Goal: Information Seeking & Learning: Learn about a topic

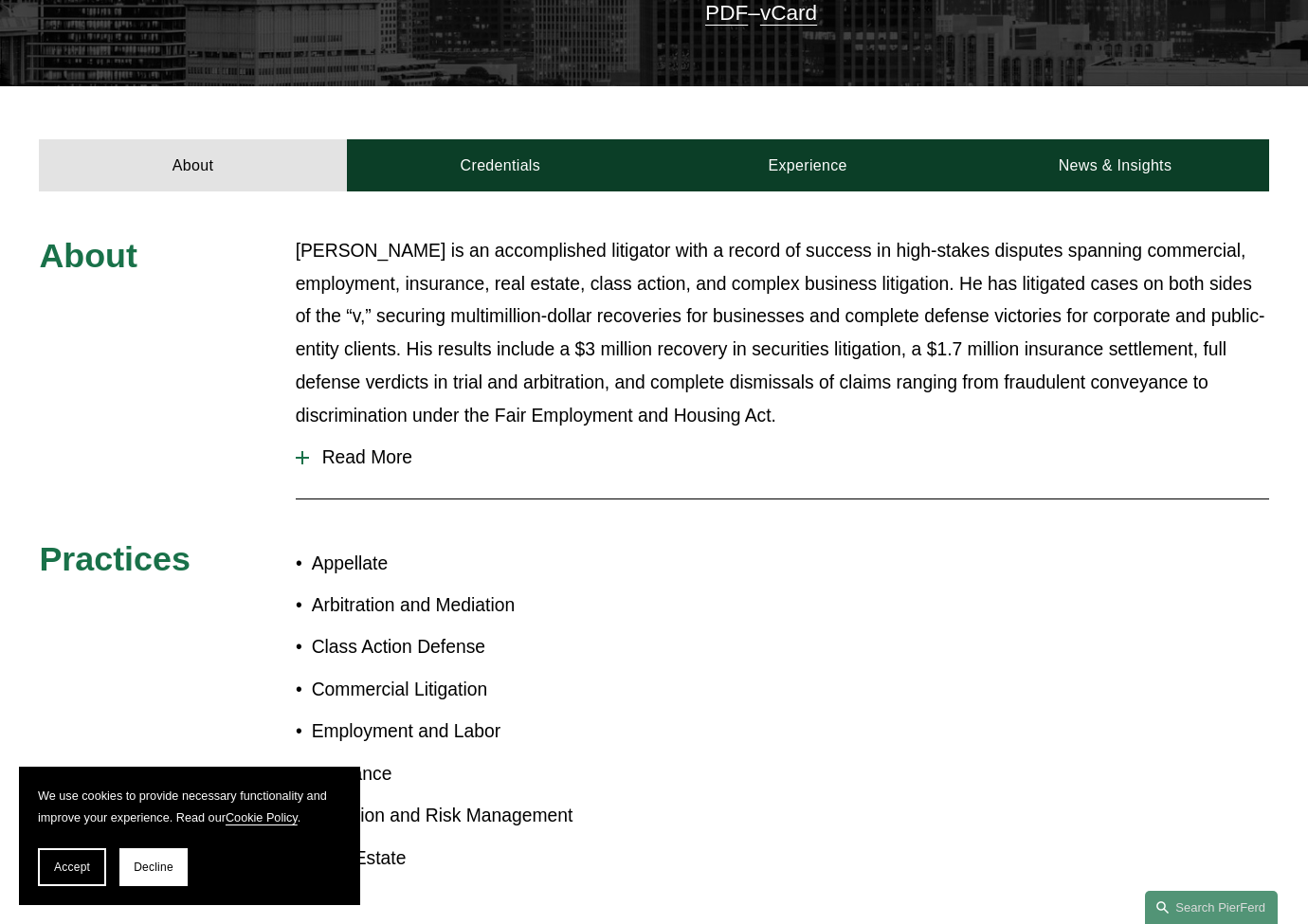
scroll to position [526, 0]
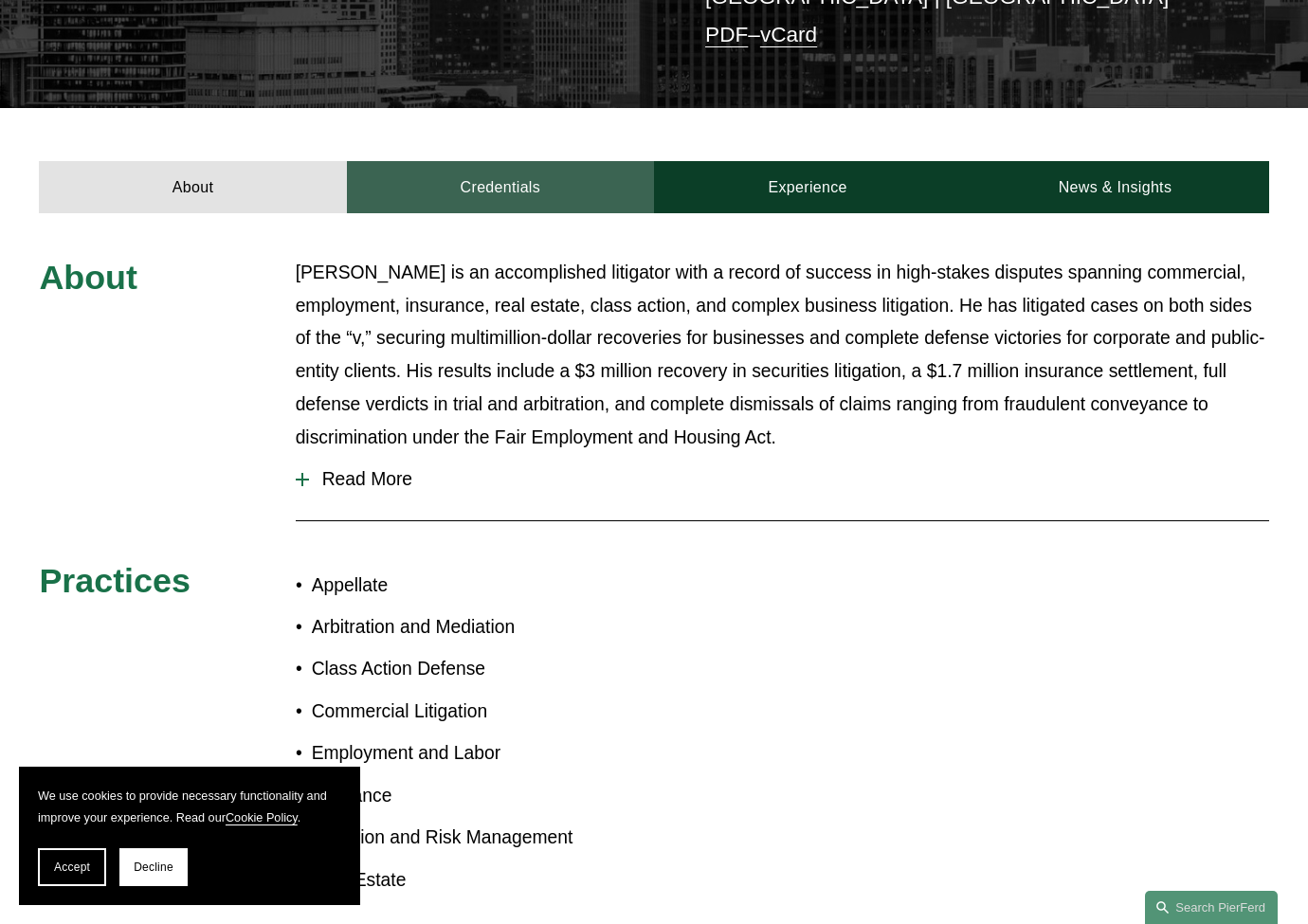
click at [490, 161] on link "Credentials" at bounding box center [501, 188] width 307 height 53
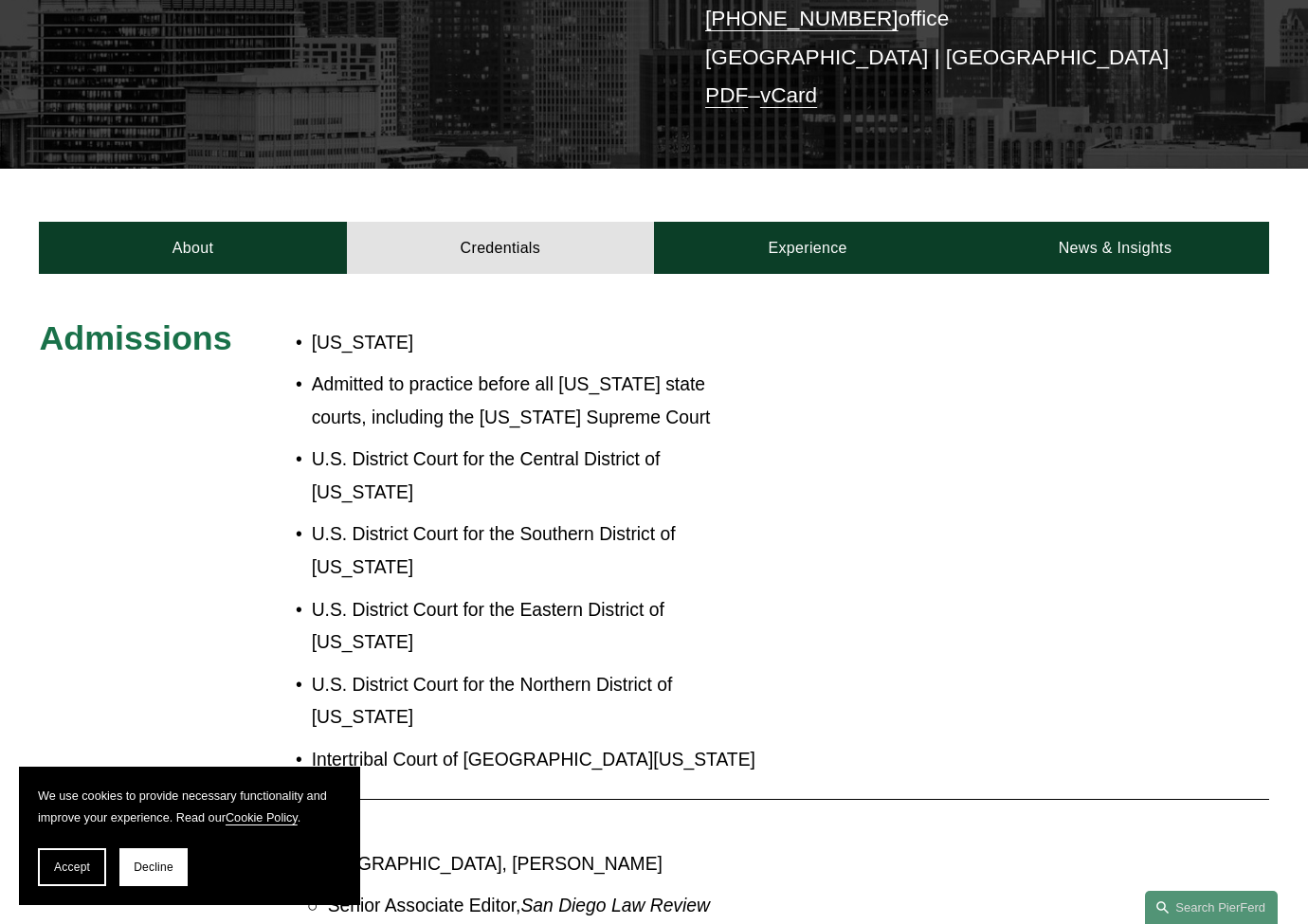
scroll to position [211, 0]
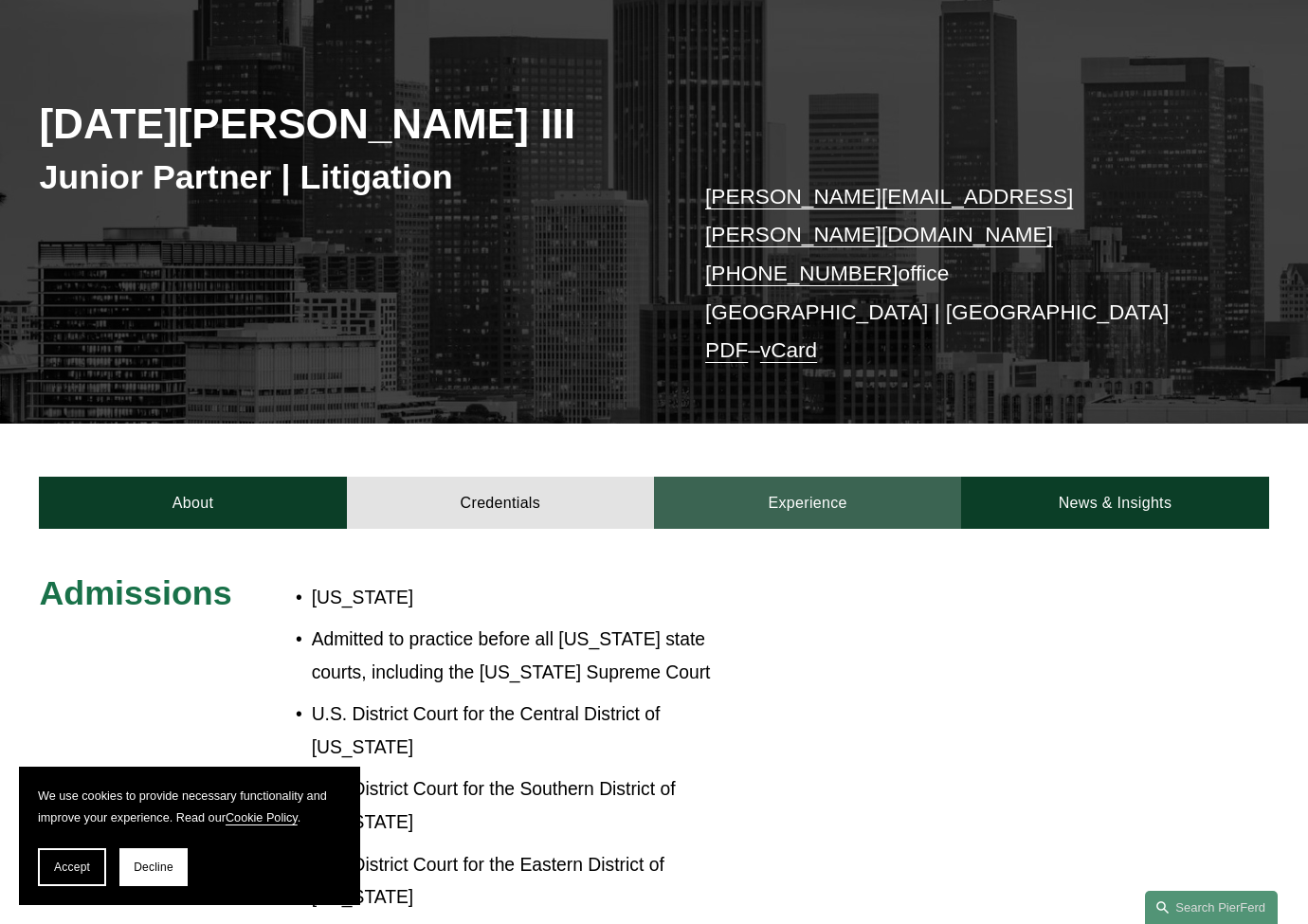
click at [809, 477] on link "Experience" at bounding box center [807, 504] width 307 height 53
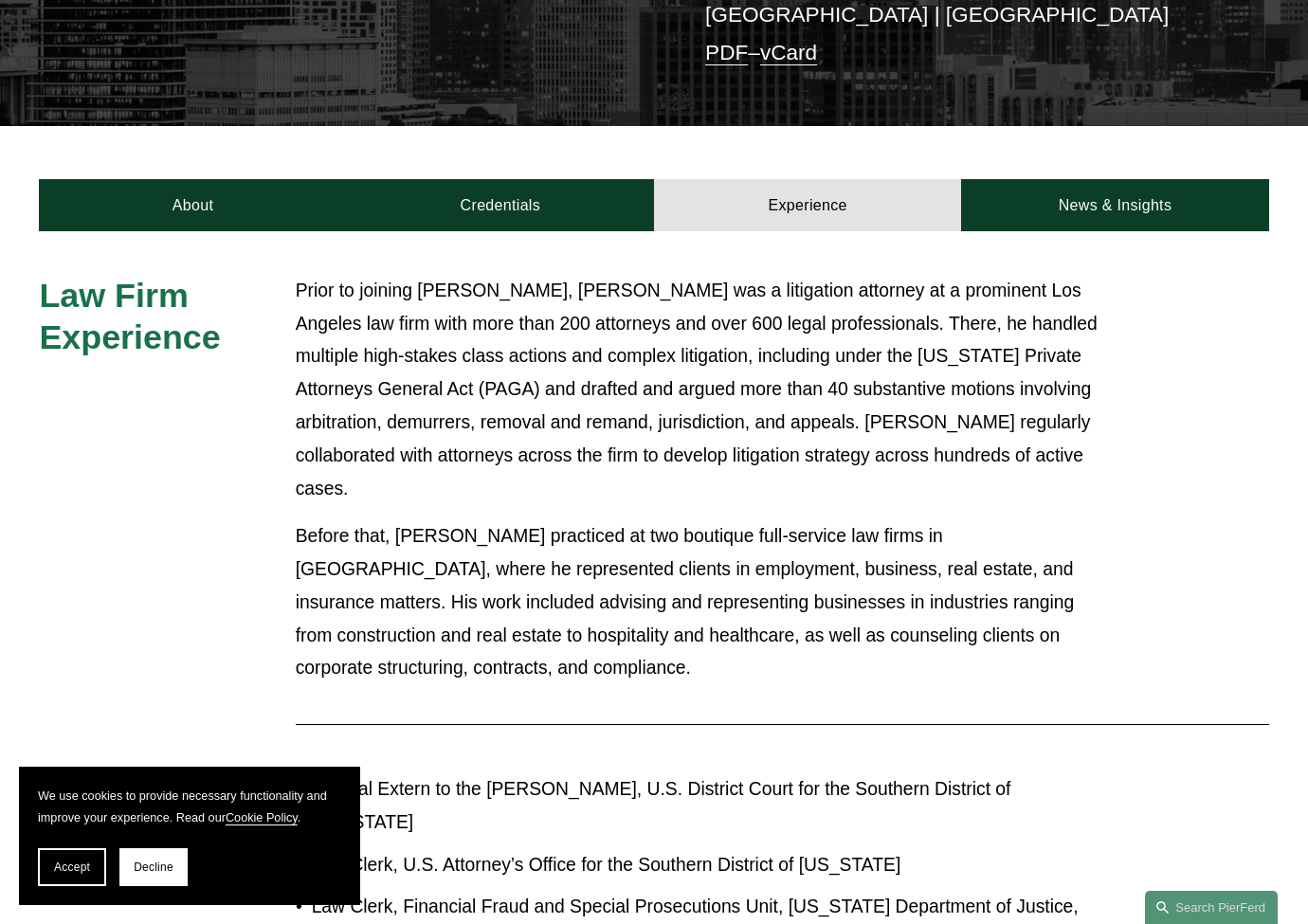
scroll to position [526, 0]
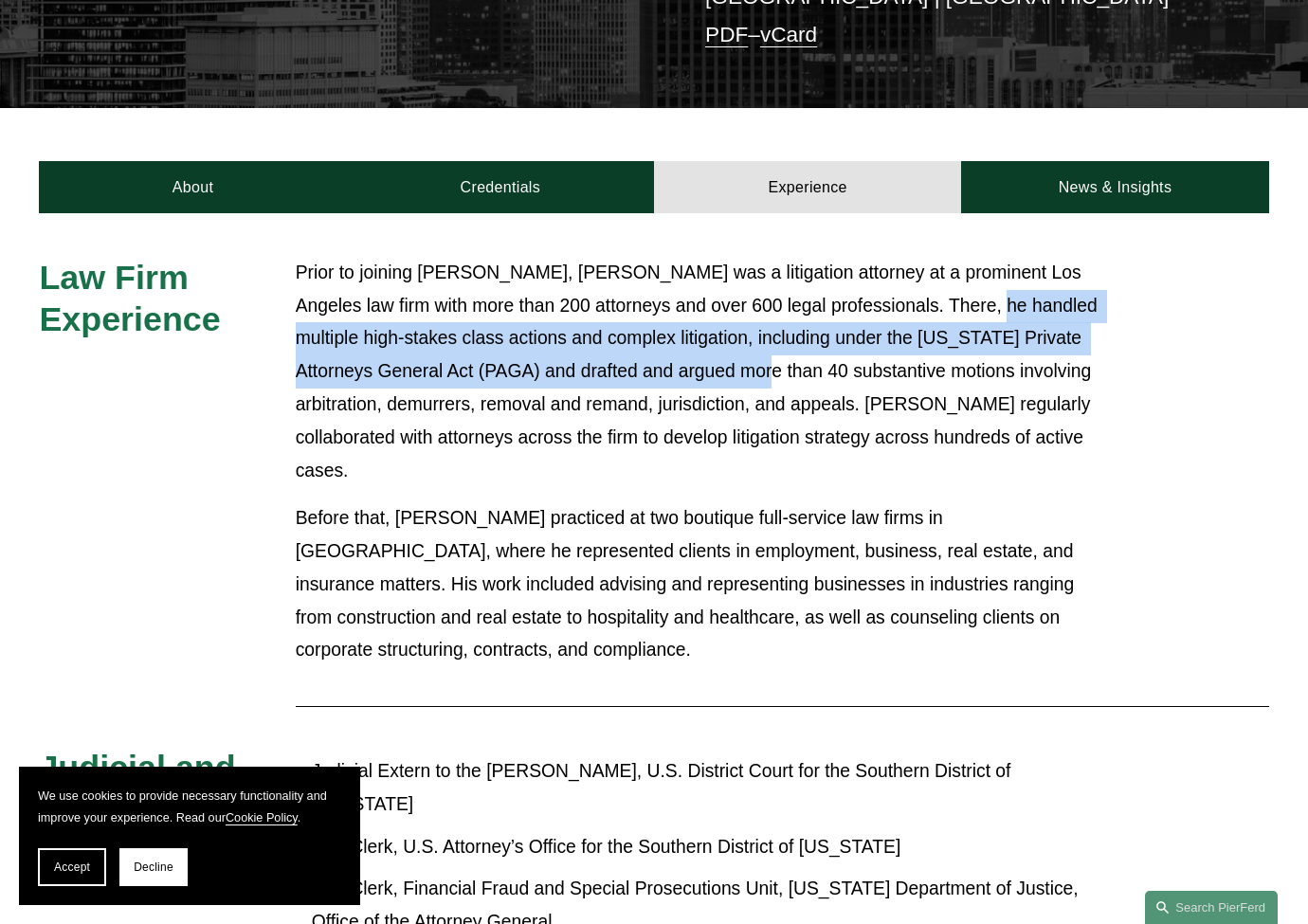
drag, startPoint x: 916, startPoint y: 275, endPoint x: 623, endPoint y: 351, distance: 302.7
click at [626, 347] on p "Prior to joining Pierson Ferdinand LLP, Noel was a litigation attorney at a pro…" at bounding box center [705, 372] width 819 height 231
click at [623, 351] on p "Prior to joining Pierson Ferdinand LLP, Noel was a litigation attorney at a pro…" at bounding box center [705, 372] width 819 height 231
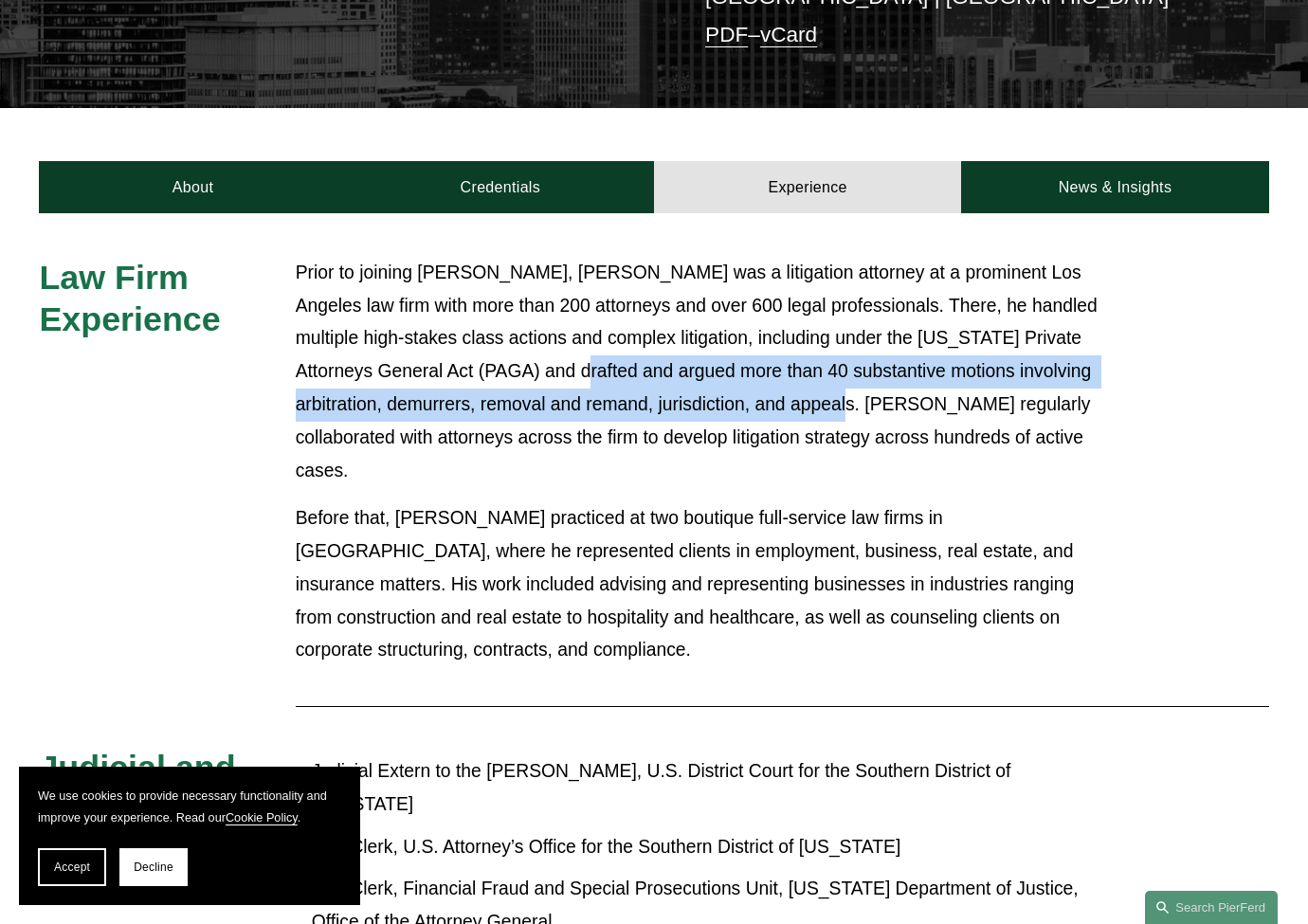
drag, startPoint x: 526, startPoint y: 355, endPoint x: 761, endPoint y: 373, distance: 235.7
click at [761, 373] on p "Prior to joining Pierson Ferdinand LLP, Noel was a litigation attorney at a pro…" at bounding box center [705, 372] width 819 height 231
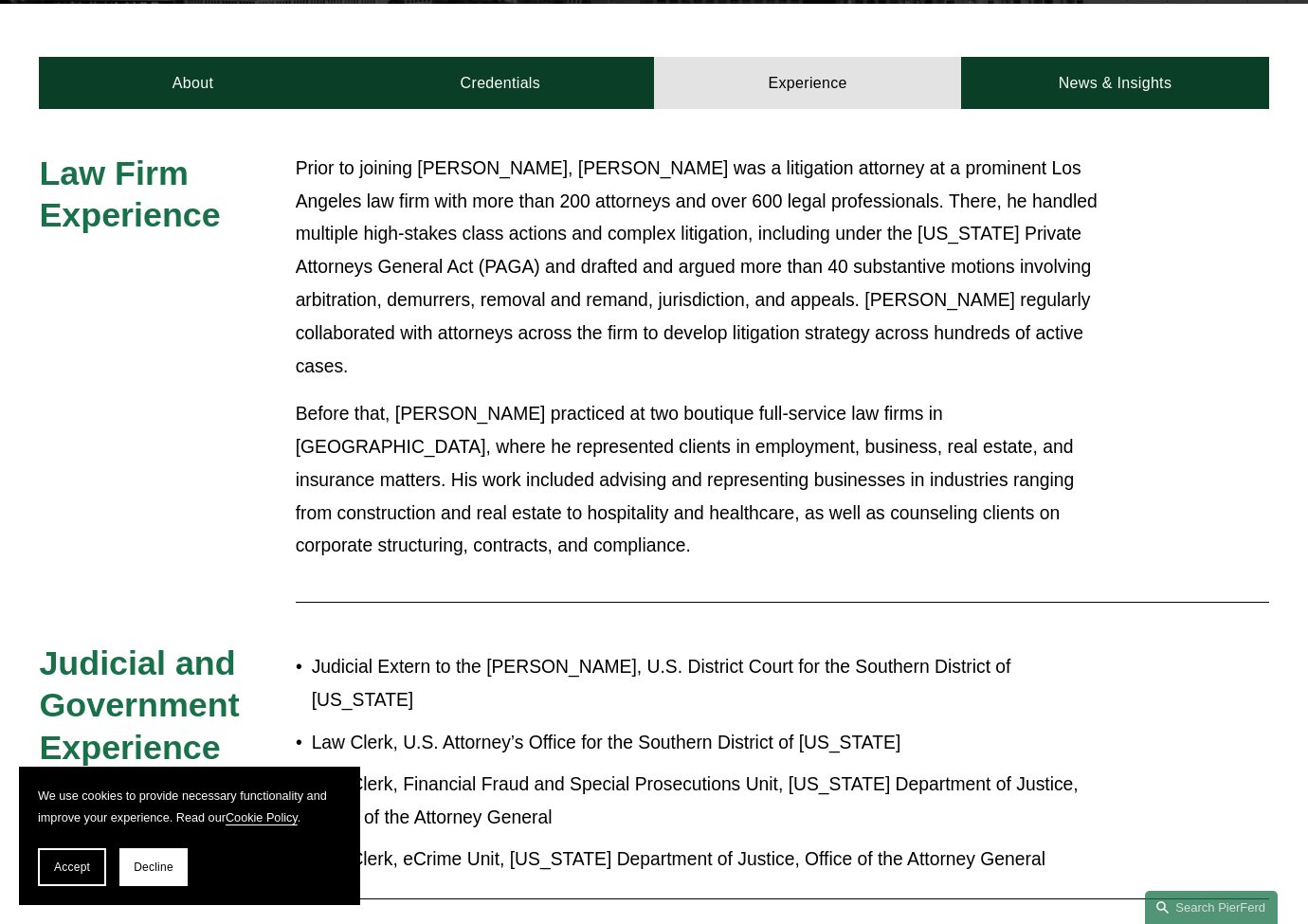
scroll to position [631, 0]
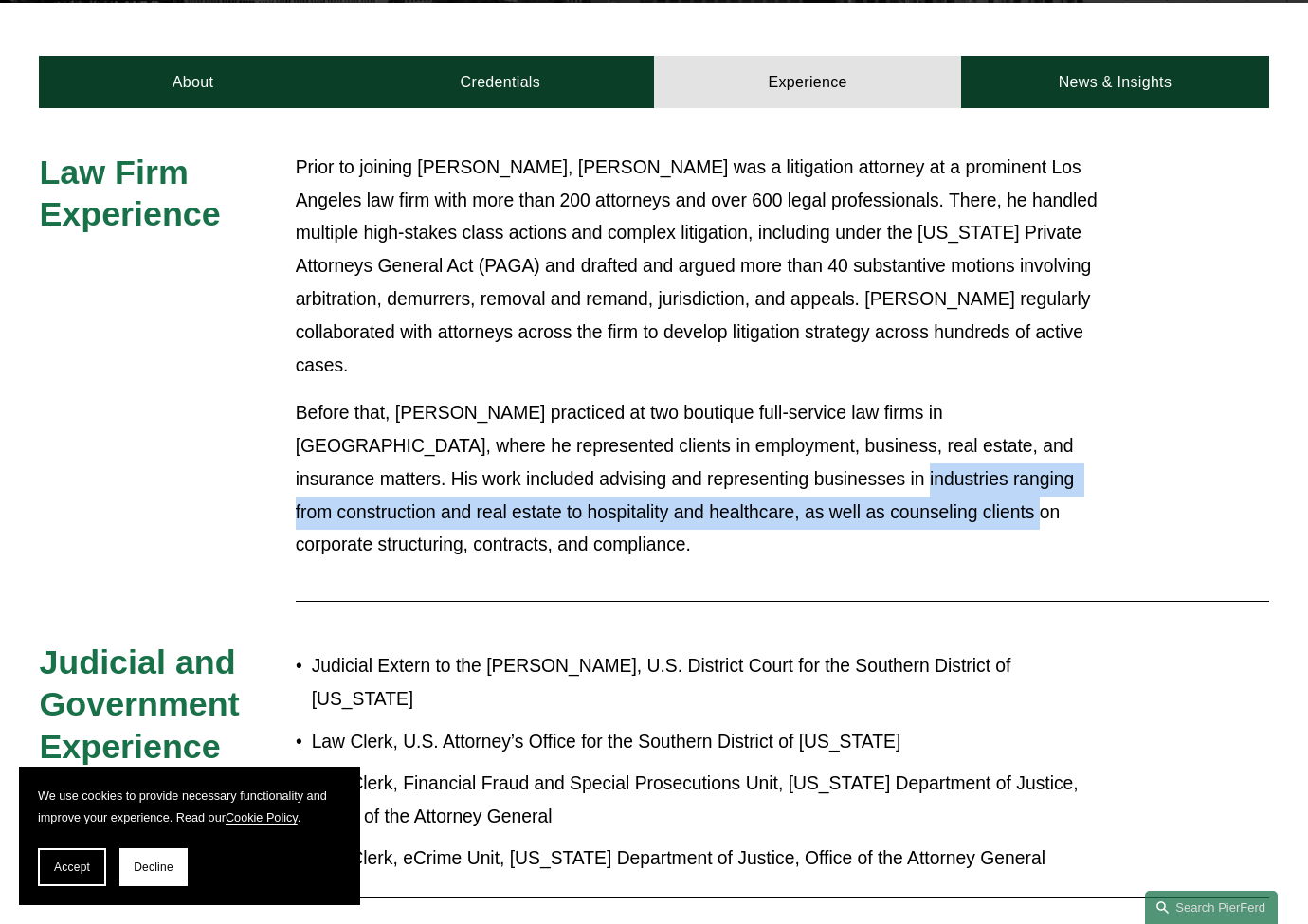
drag, startPoint x: 664, startPoint y: 410, endPoint x: 769, endPoint y: 438, distance: 108.7
click at [769, 438] on p "Before that, Noel practiced at two boutique full-service law firms in San Diego…" at bounding box center [705, 479] width 819 height 165
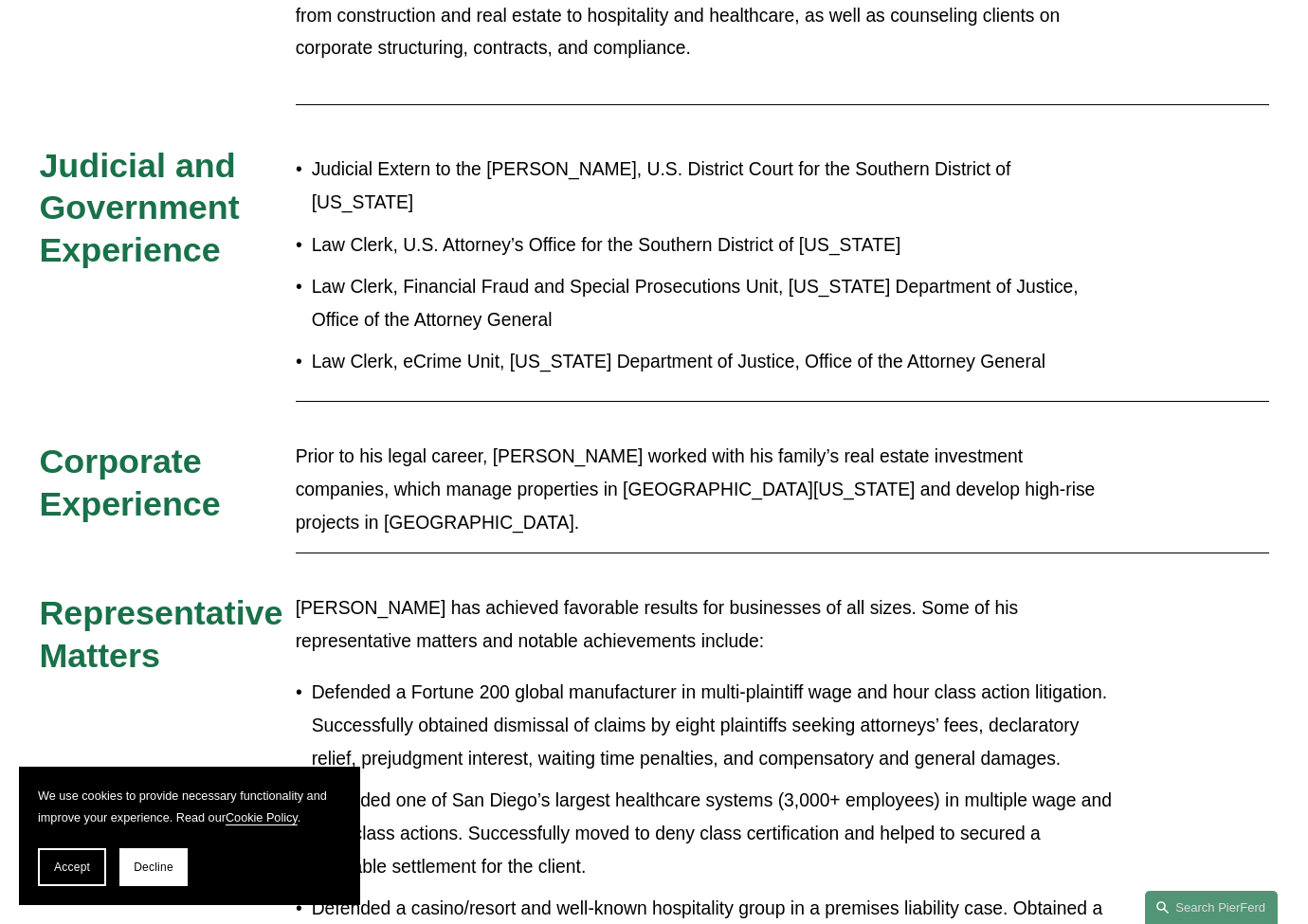
scroll to position [1157, 0]
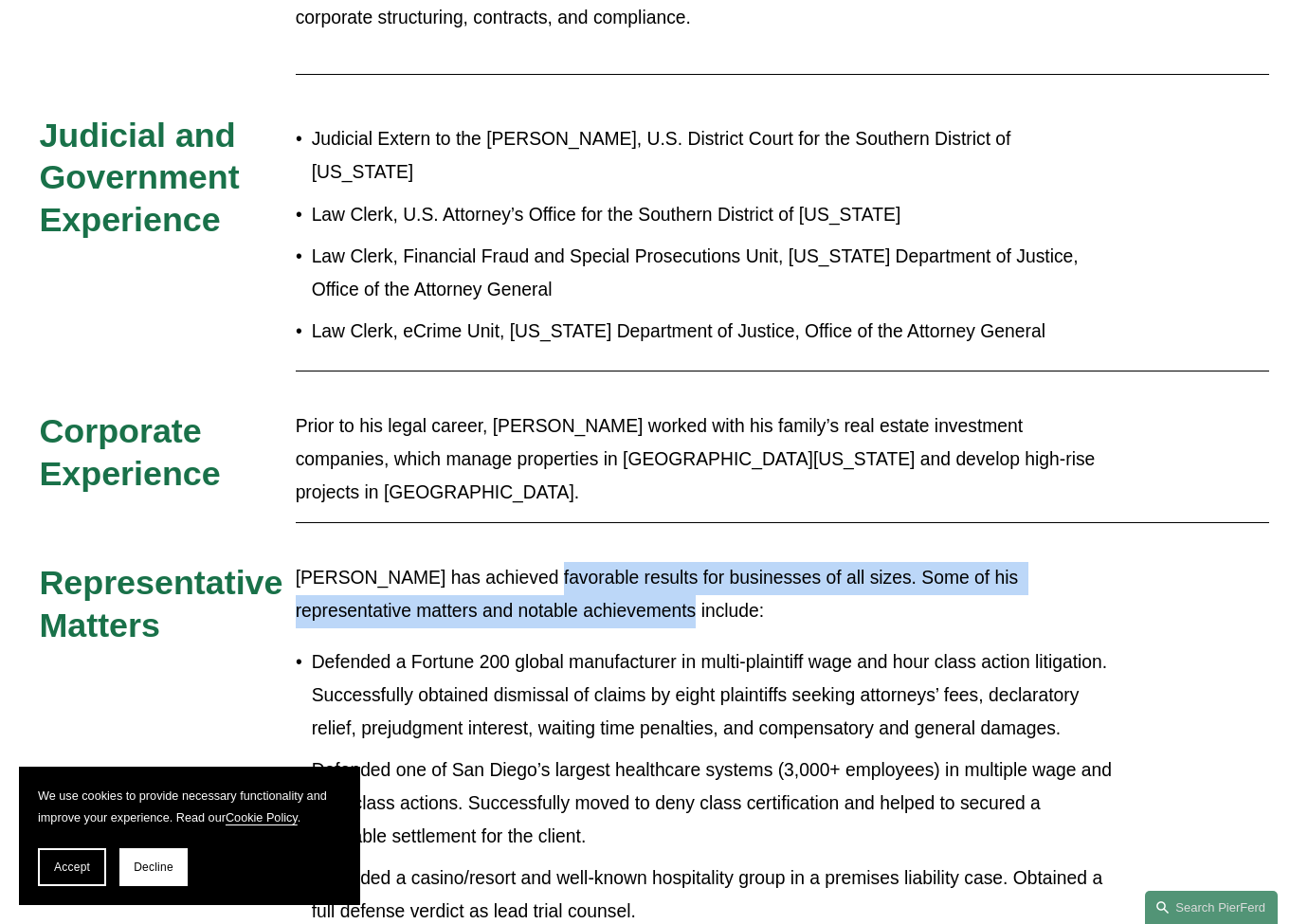
drag, startPoint x: 646, startPoint y: 488, endPoint x: 525, endPoint y: 476, distance: 121.6
click at [525, 562] on p "Noel has achieved favorable results for businesses of all sizes. Some of his re…" at bounding box center [705, 595] width 819 height 66
click at [524, 562] on p "Noel has achieved favorable results for businesses of all sizes. Some of his re…" at bounding box center [705, 595] width 819 height 66
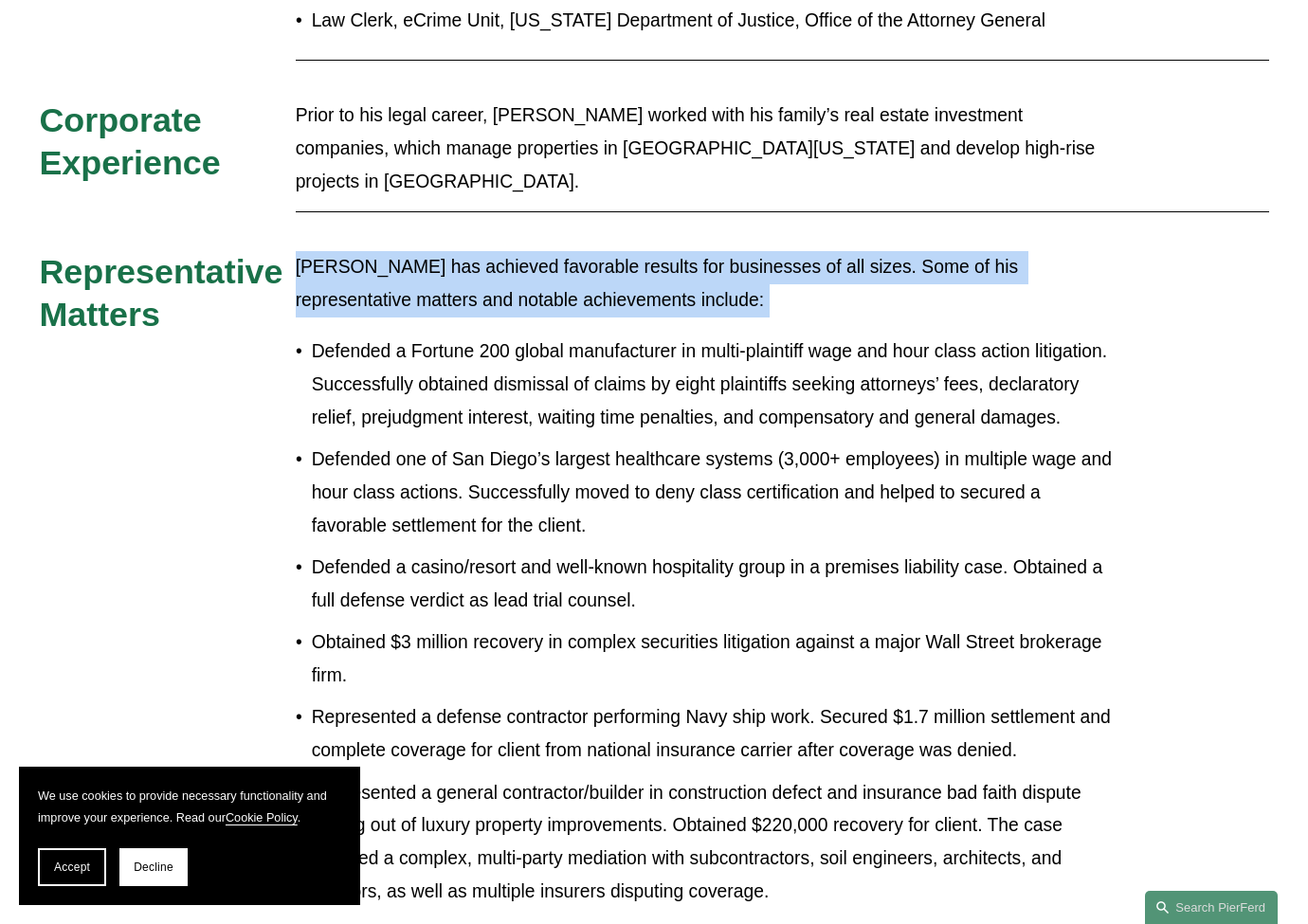
scroll to position [1684, 0]
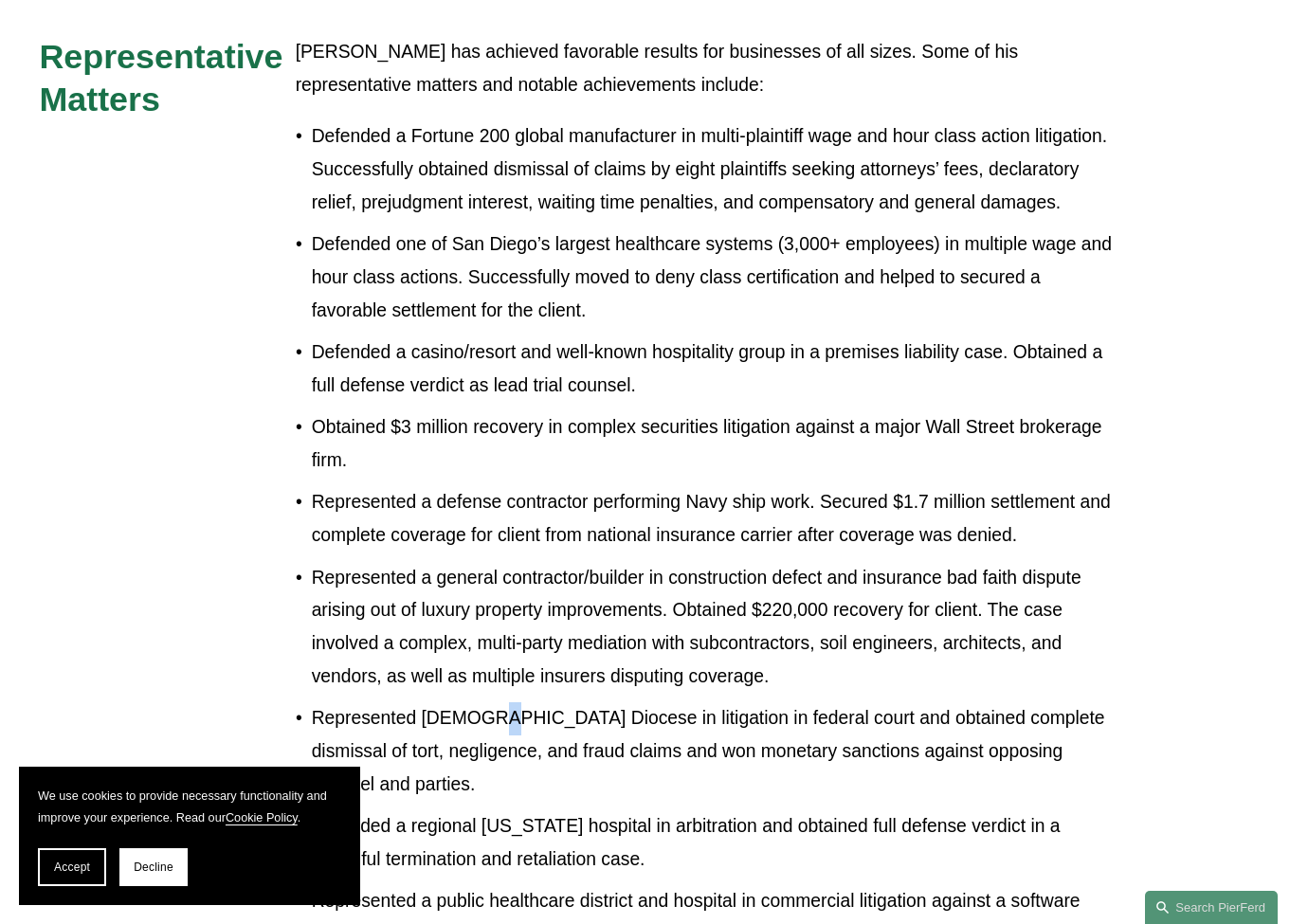
click at [484, 702] on p "Represented Catholic Diocese in litigation in federal court and obtained comple…" at bounding box center [713, 752] width 803 height 99
click at [485, 702] on p "Represented Catholic Diocese in litigation in federal court and obtained comple…" at bounding box center [713, 752] width 803 height 99
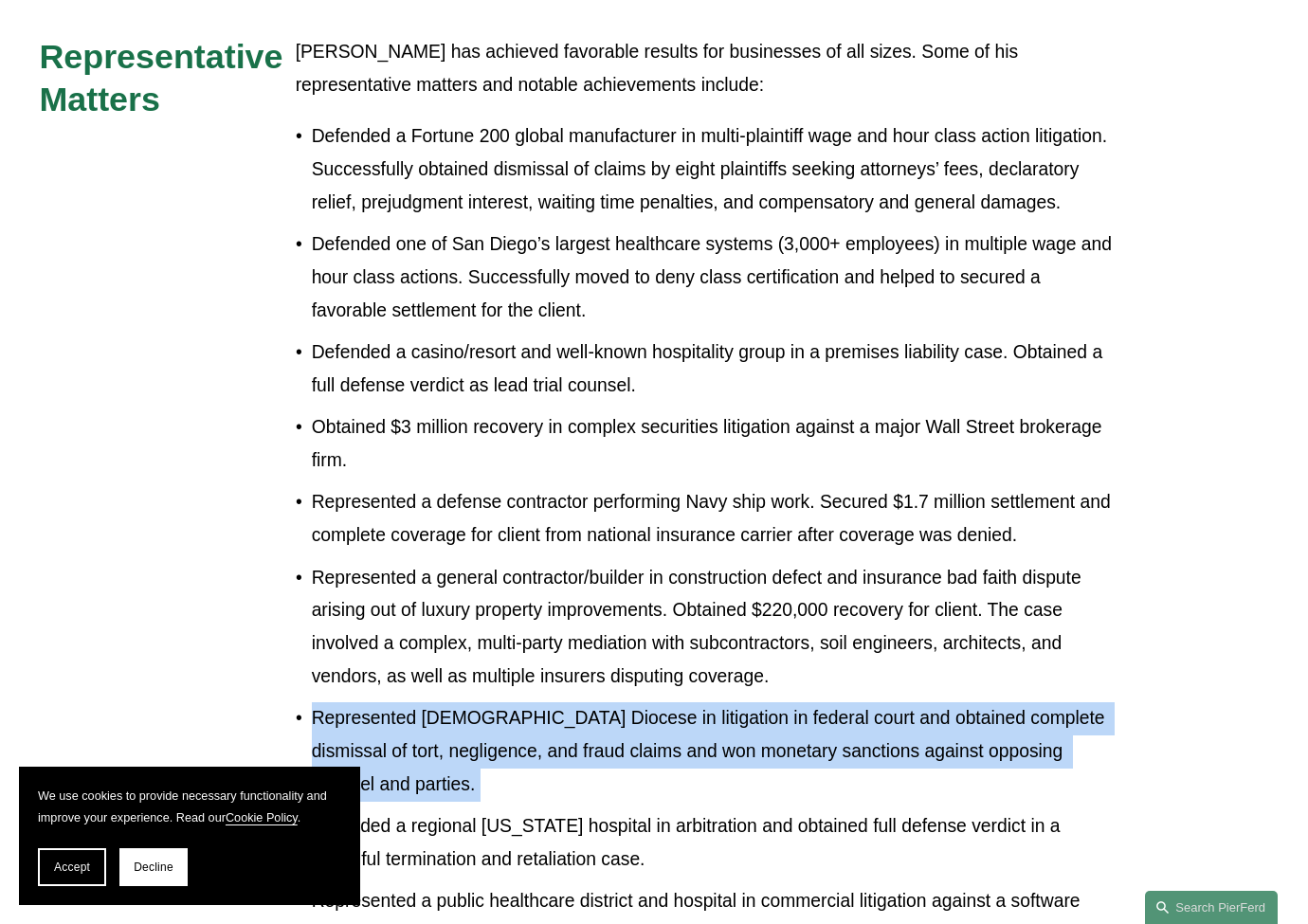
click at [485, 702] on p "Represented Catholic Diocese in litigation in federal court and obtained comple…" at bounding box center [713, 752] width 803 height 99
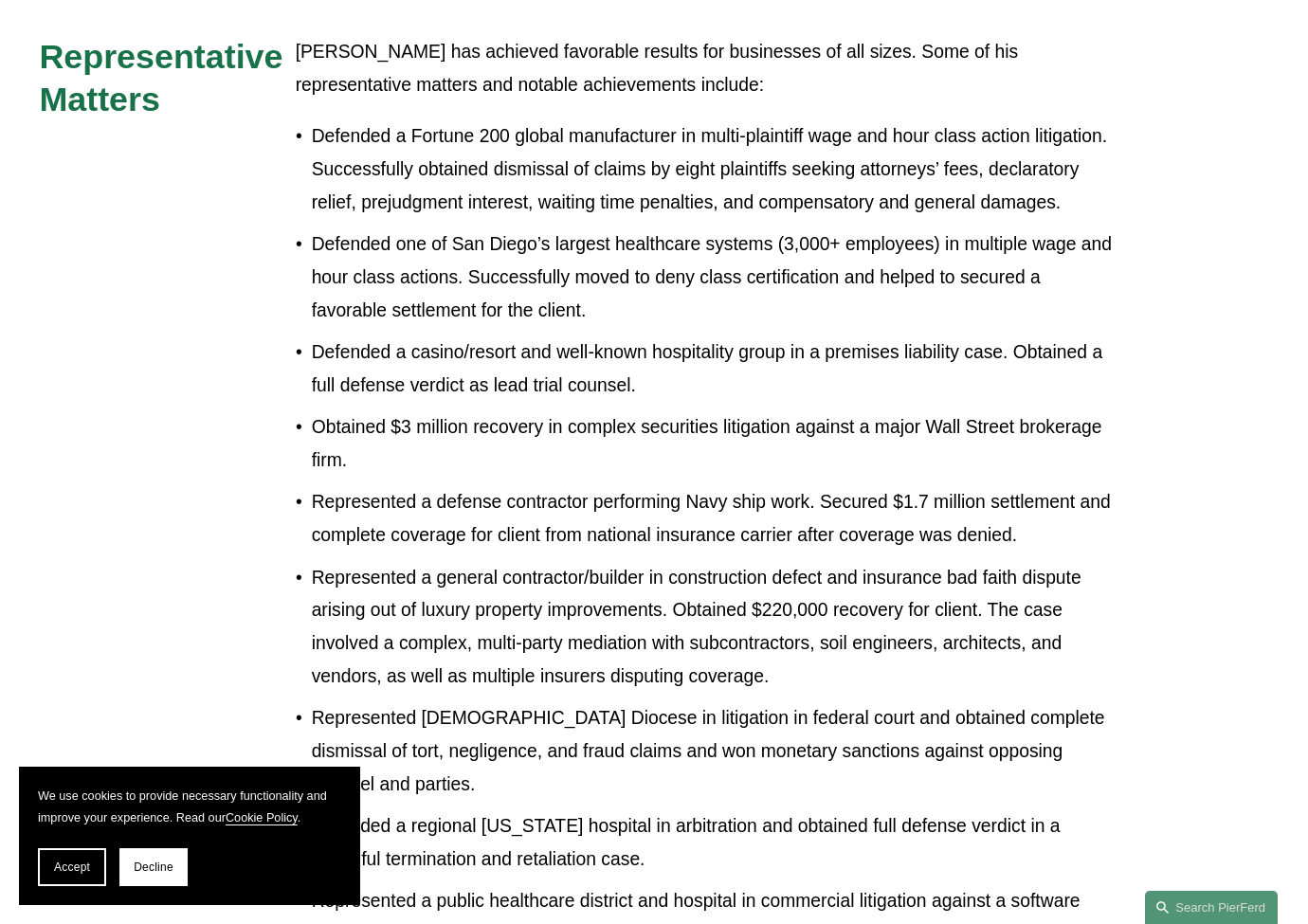
click at [565, 562] on p "Represented a general contractor/builder in construction defect and insurance b…" at bounding box center [713, 627] width 803 height 132
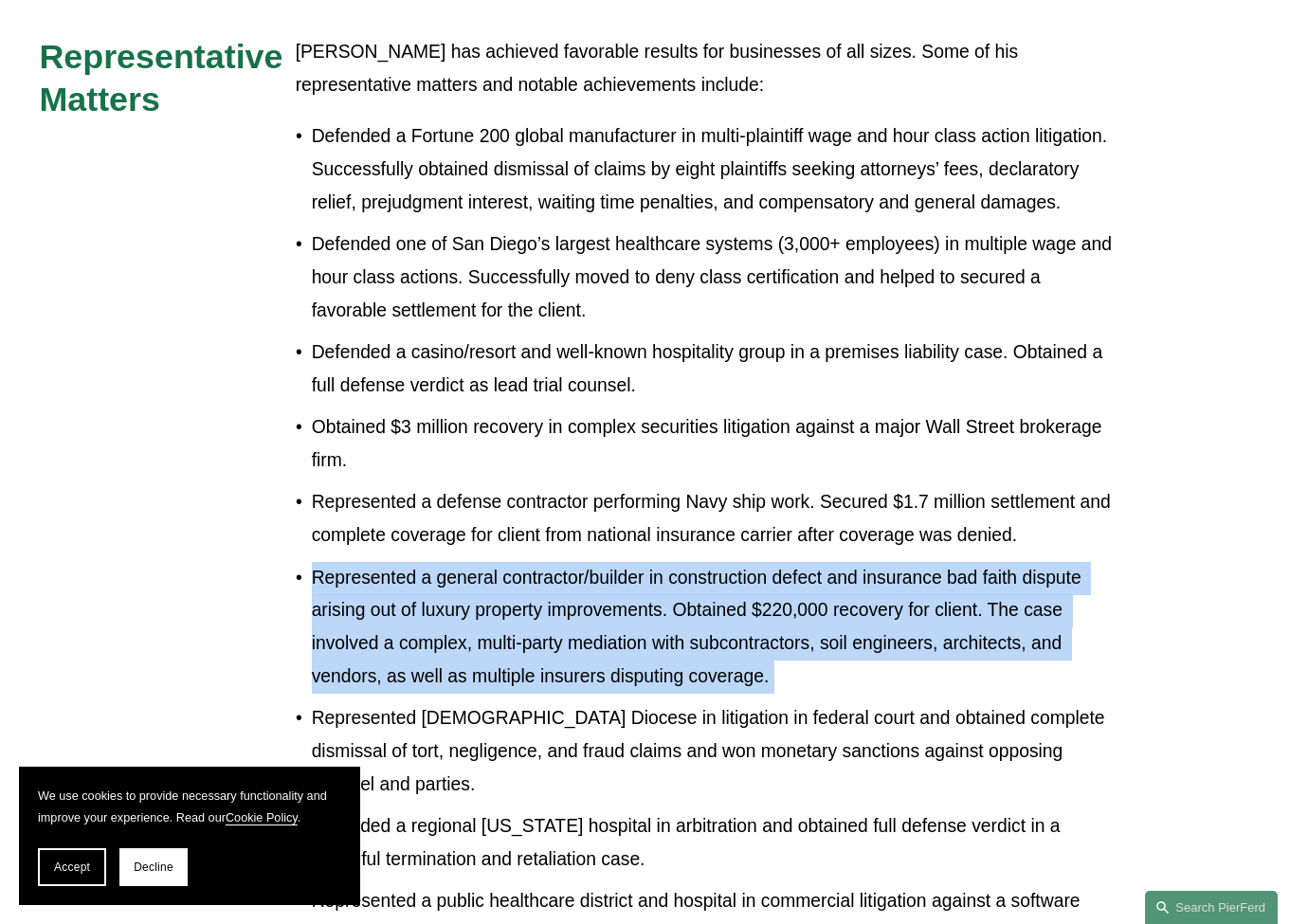
click at [565, 562] on p "Represented a general contractor/builder in construction defect and insurance b…" at bounding box center [713, 627] width 803 height 132
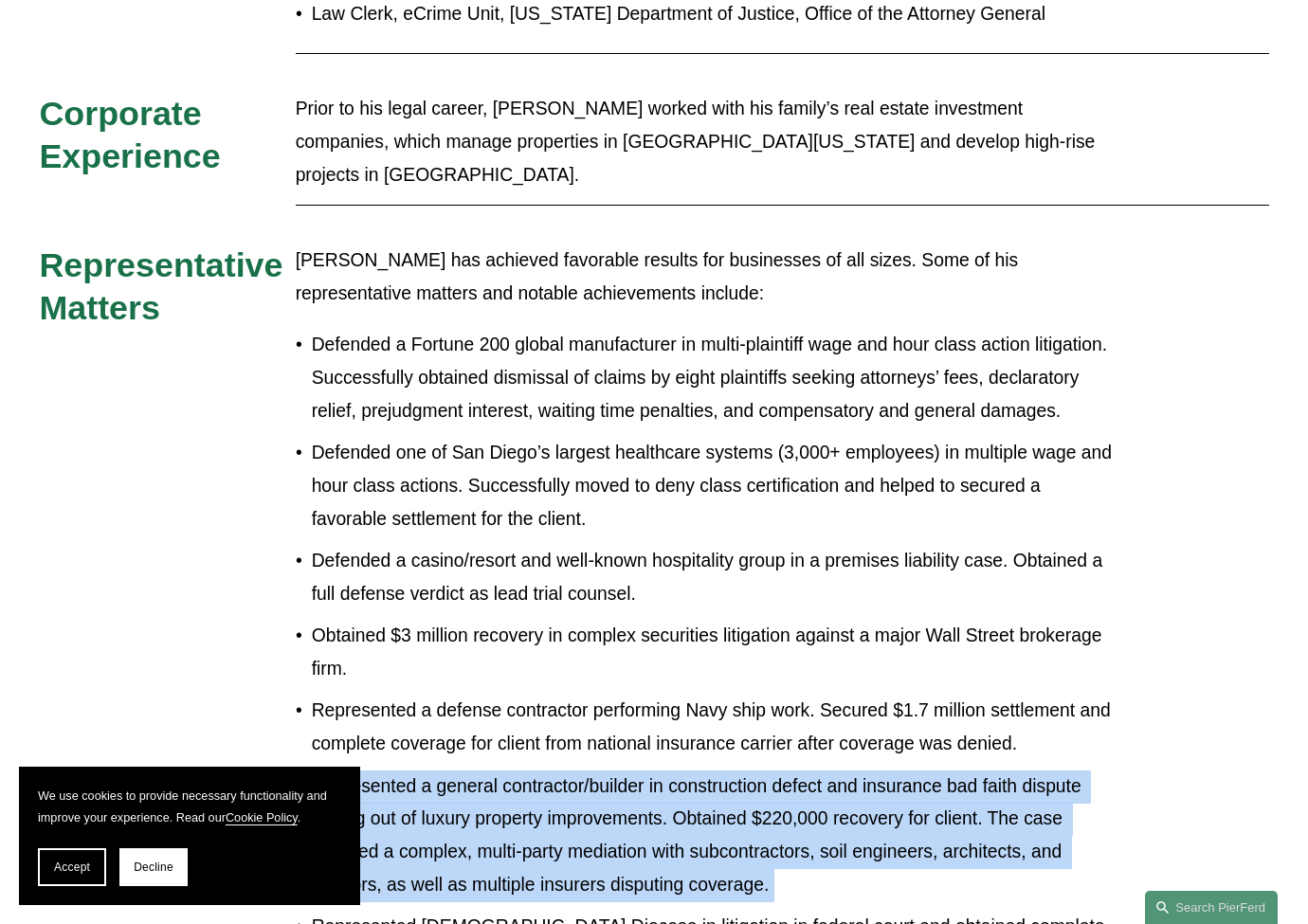
scroll to position [1368, 0]
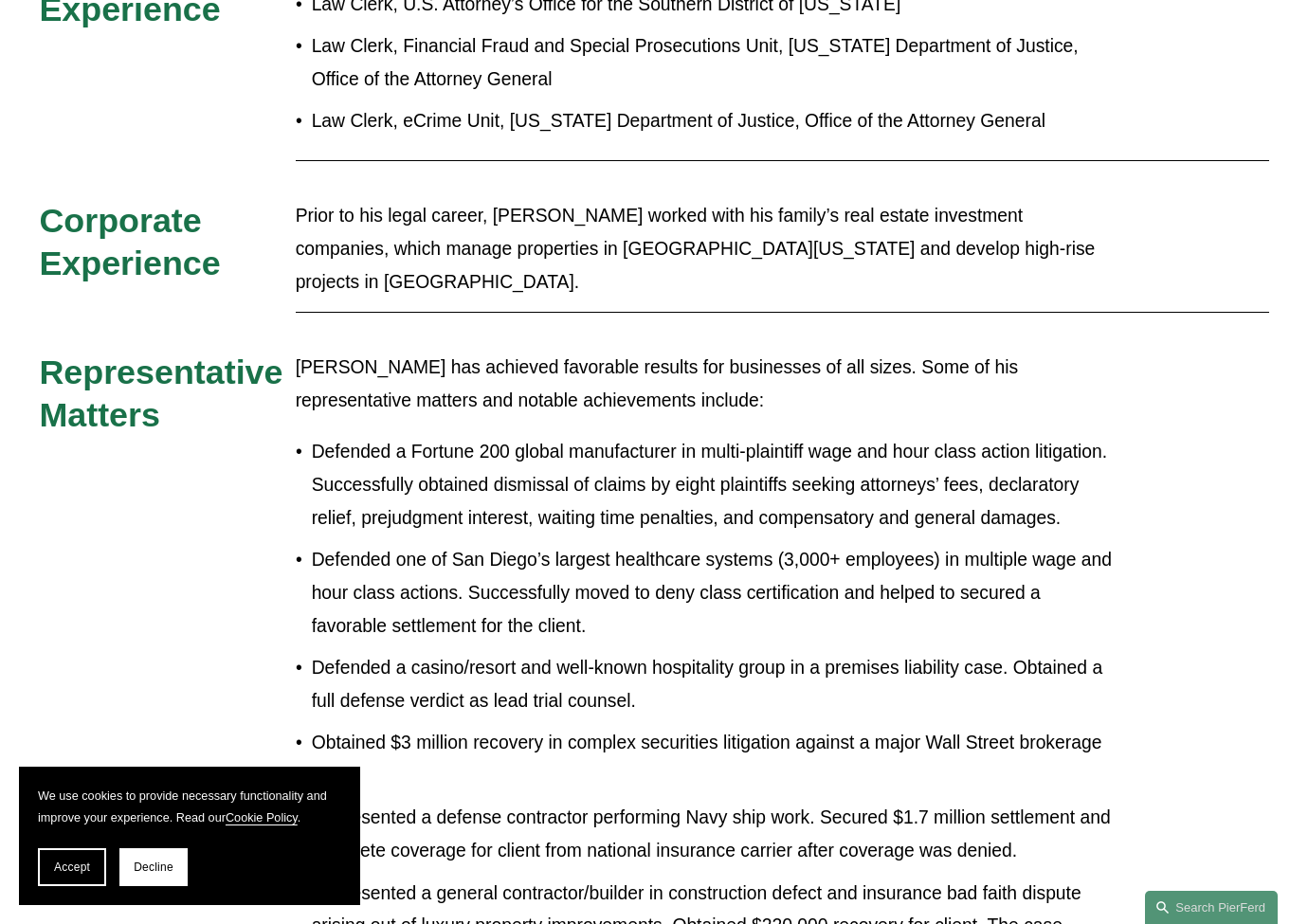
click at [553, 652] on p "Defended a casino/resort and well-known hospitality group in a premises liabili…" at bounding box center [713, 685] width 803 height 66
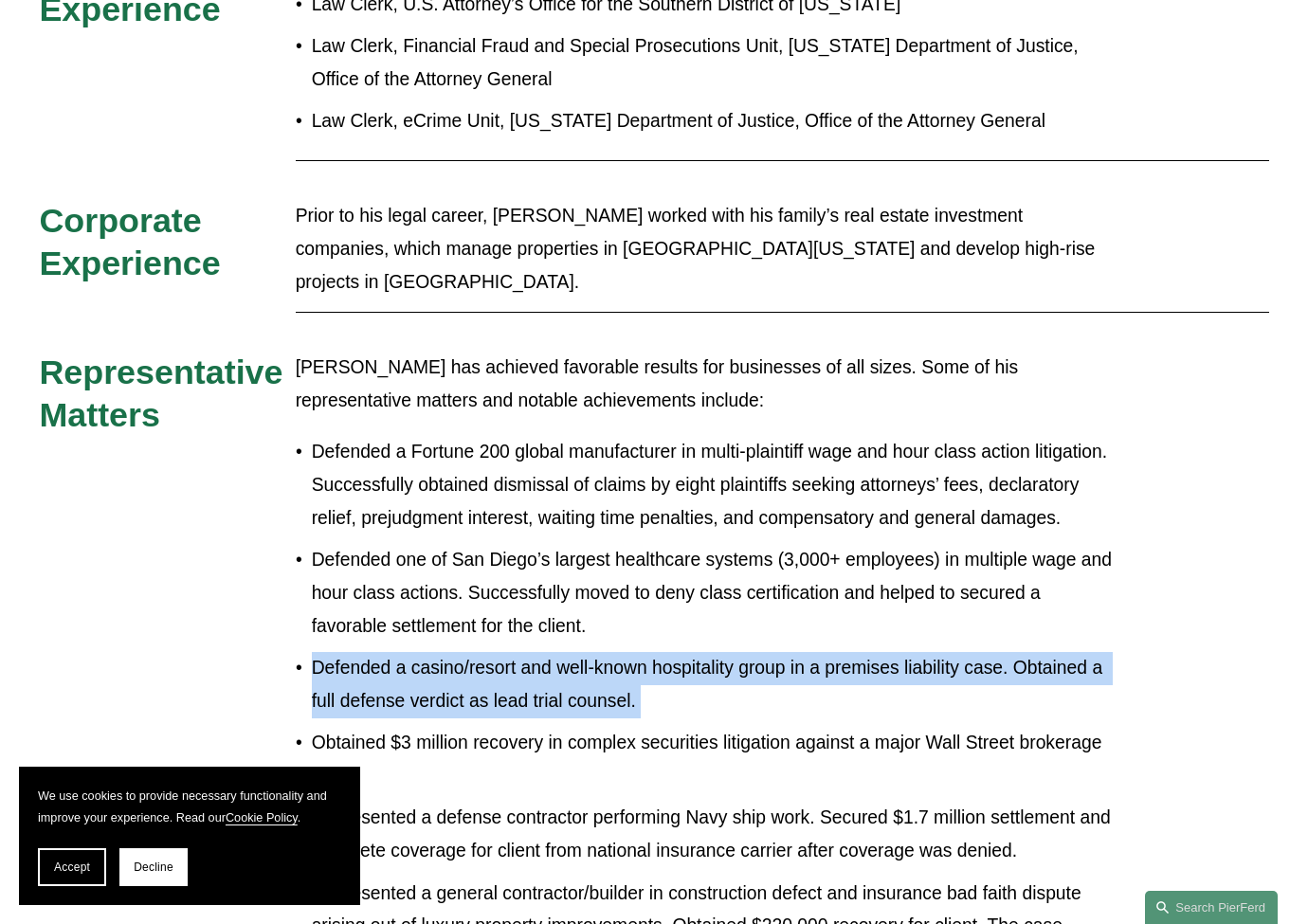
click at [553, 652] on p "Defended a casino/resort and well-known hospitality group in a premises liabili…" at bounding box center [713, 685] width 803 height 66
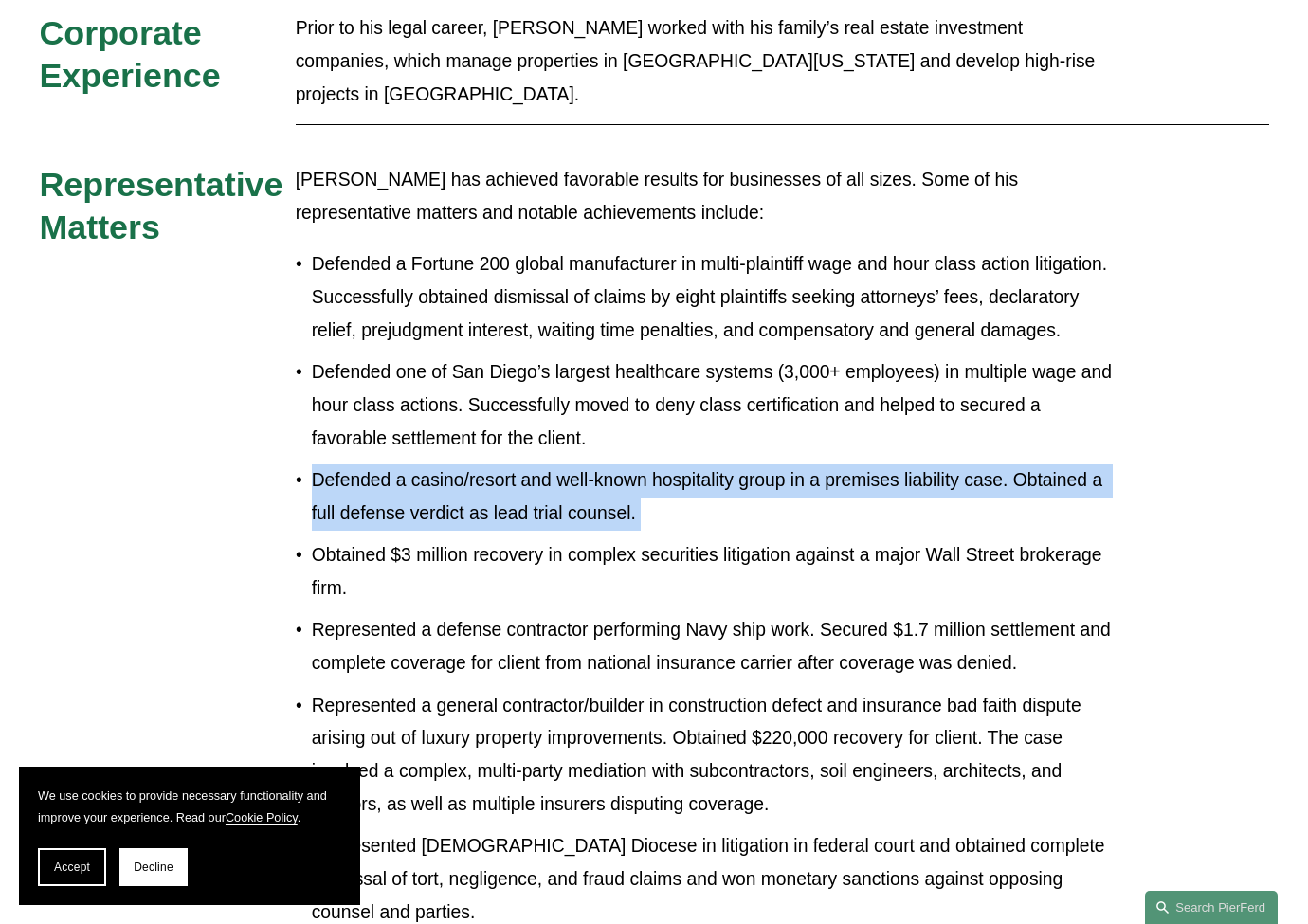
scroll to position [1579, 0]
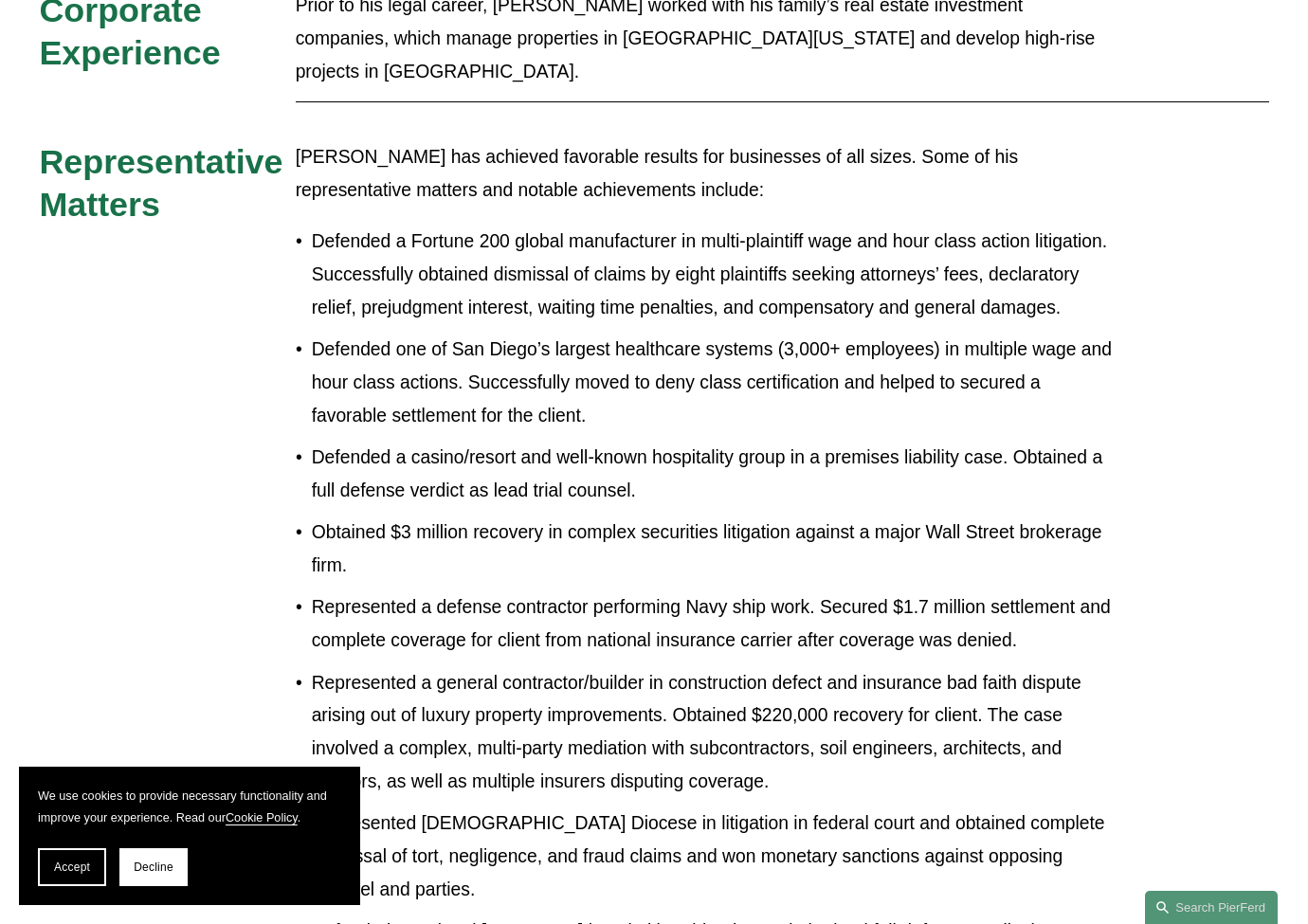
click at [597, 479] on ul "Defended a Fortune 200 global manufacturer in multi-plaintiff wage and hour cla…" at bounding box center [705, 819] width 819 height 1187
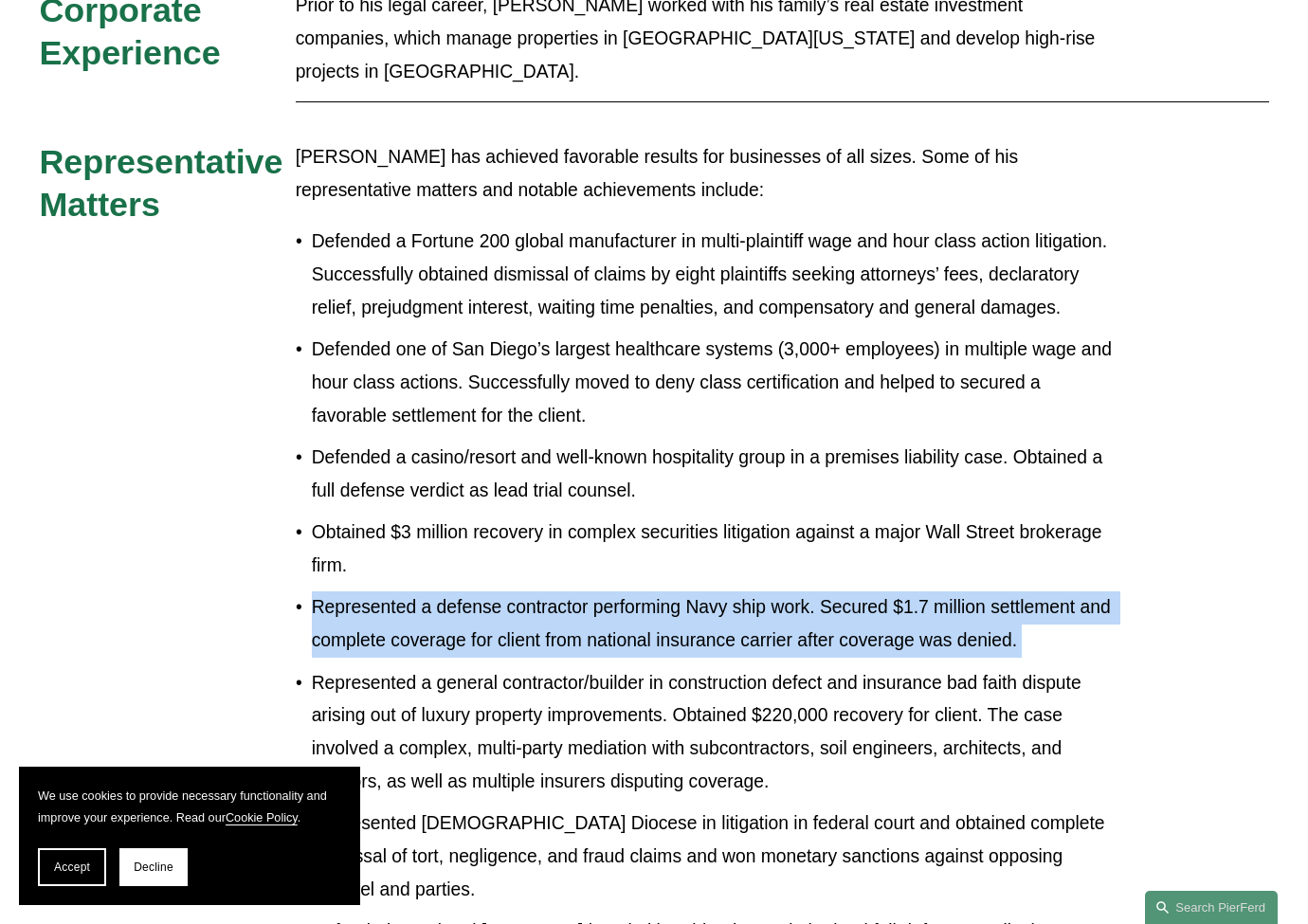
click at [597, 479] on ul "Defended a Fortune 200 global manufacturer in multi-plaintiff wage and hour cla…" at bounding box center [705, 819] width 819 height 1187
click at [516, 592] on p "Represented a defense contractor performing Navy ship work. Secured $1.7 millio…" at bounding box center [713, 624] width 803 height 66
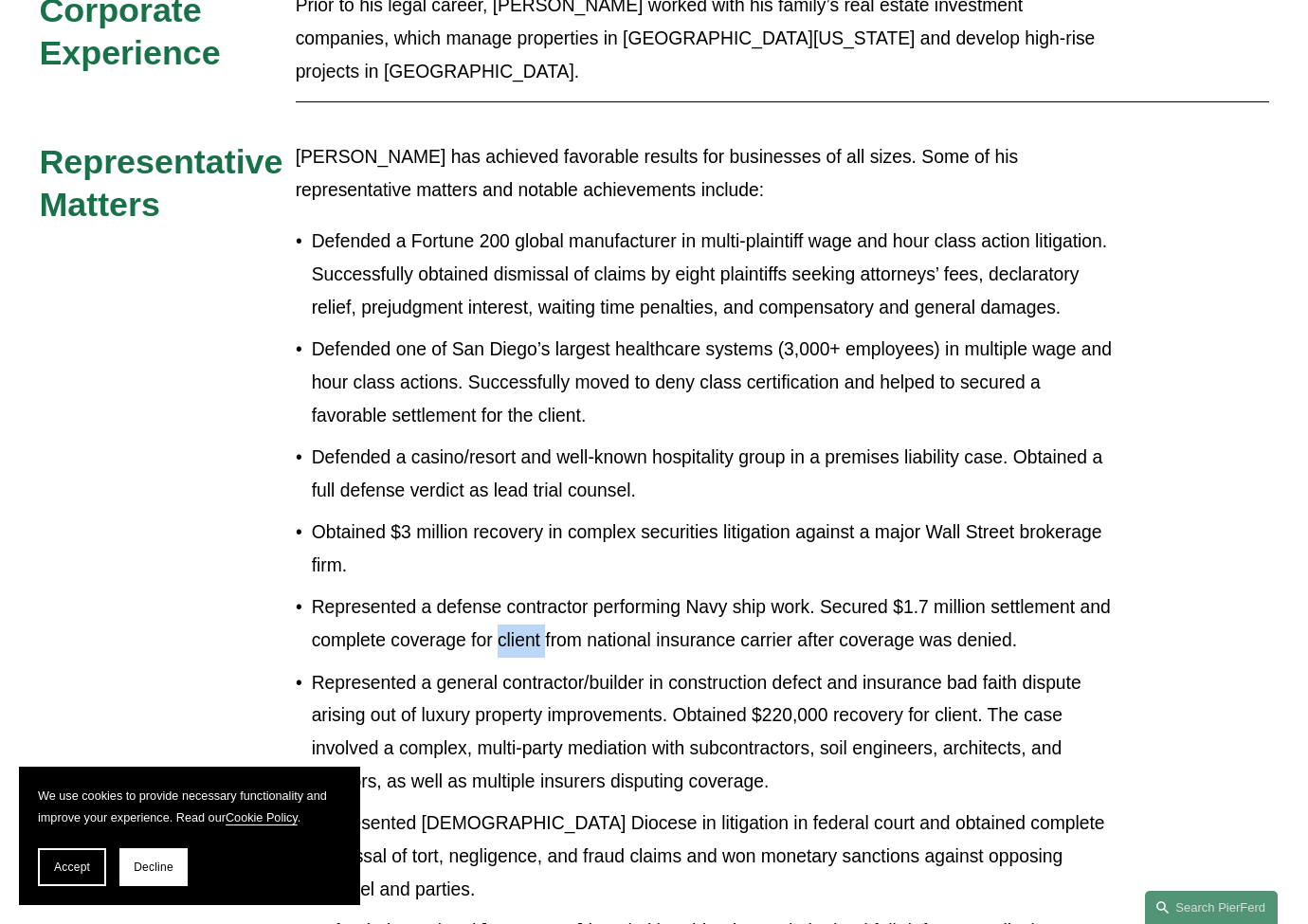
click at [516, 592] on p "Represented a defense contractor performing Navy ship work. Secured $1.7 millio…" at bounding box center [713, 624] width 803 height 66
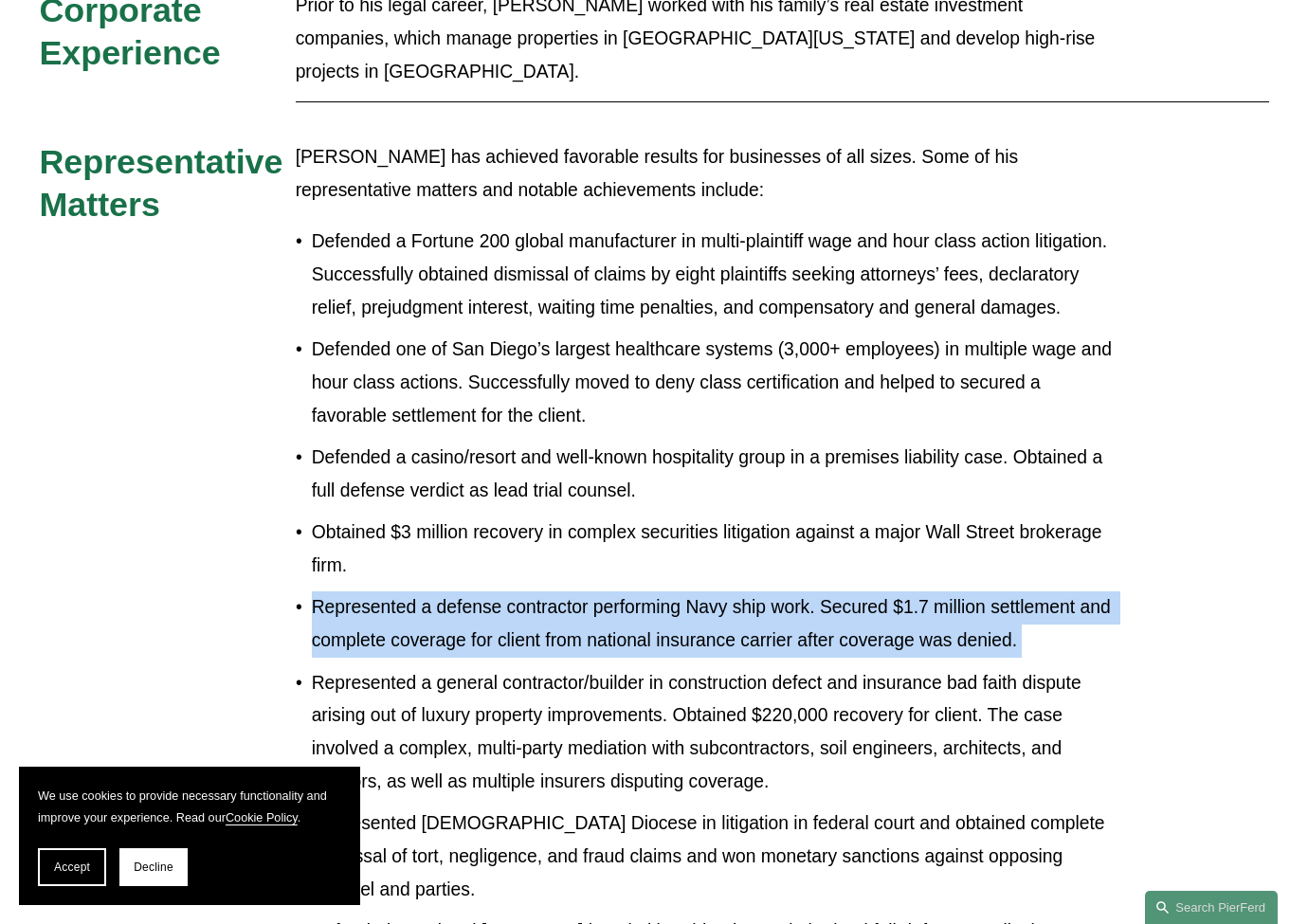
click at [516, 592] on p "Represented a defense contractor performing Navy ship work. Secured $1.7 millio…" at bounding box center [713, 624] width 803 height 66
click at [518, 592] on p "Represented a defense contractor performing Navy ship work. Secured $1.7 millio…" at bounding box center [713, 624] width 803 height 66
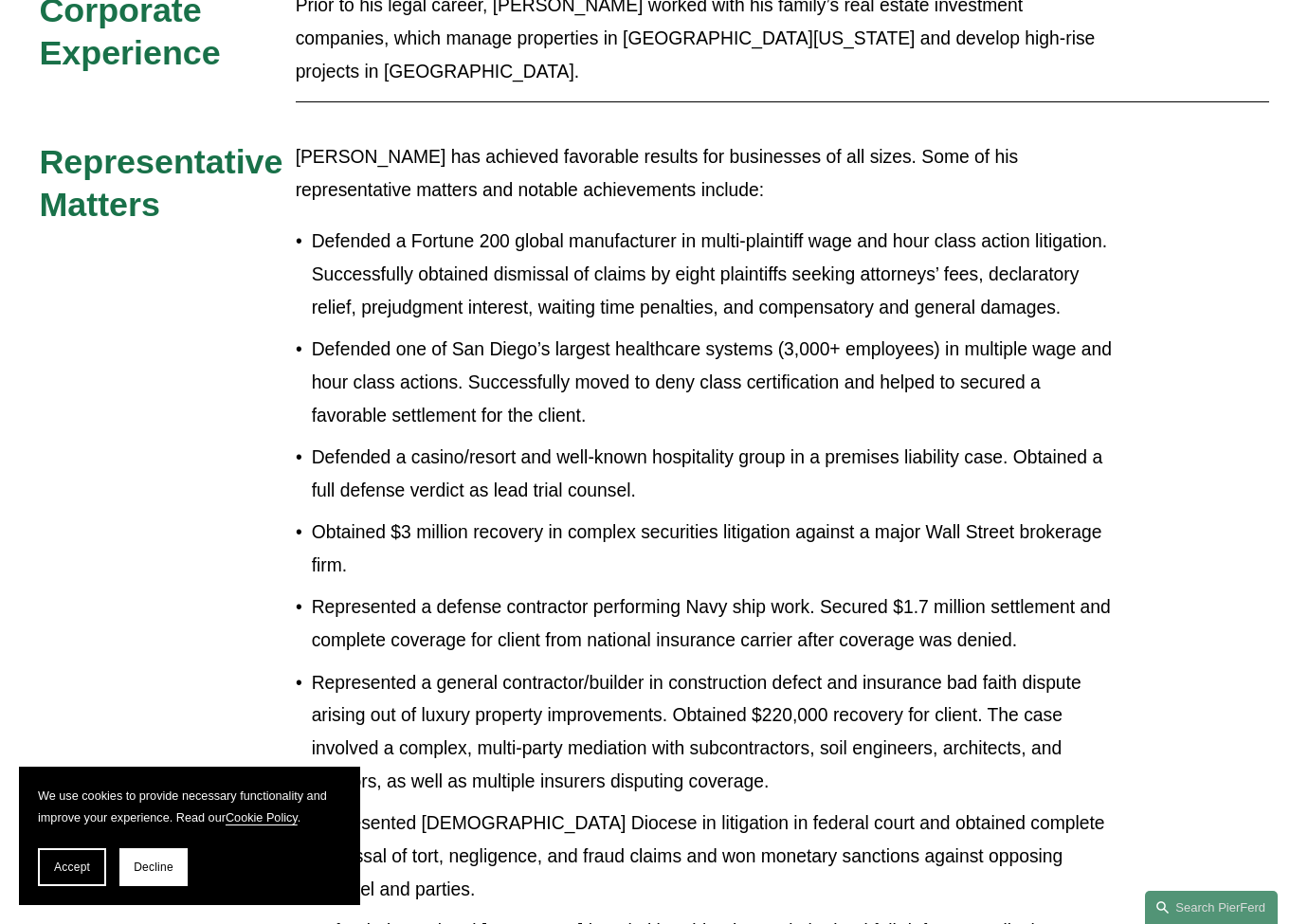
click at [588, 516] on p "Obtained $3 million recovery in complex securities litigation against a major W…" at bounding box center [713, 549] width 803 height 66
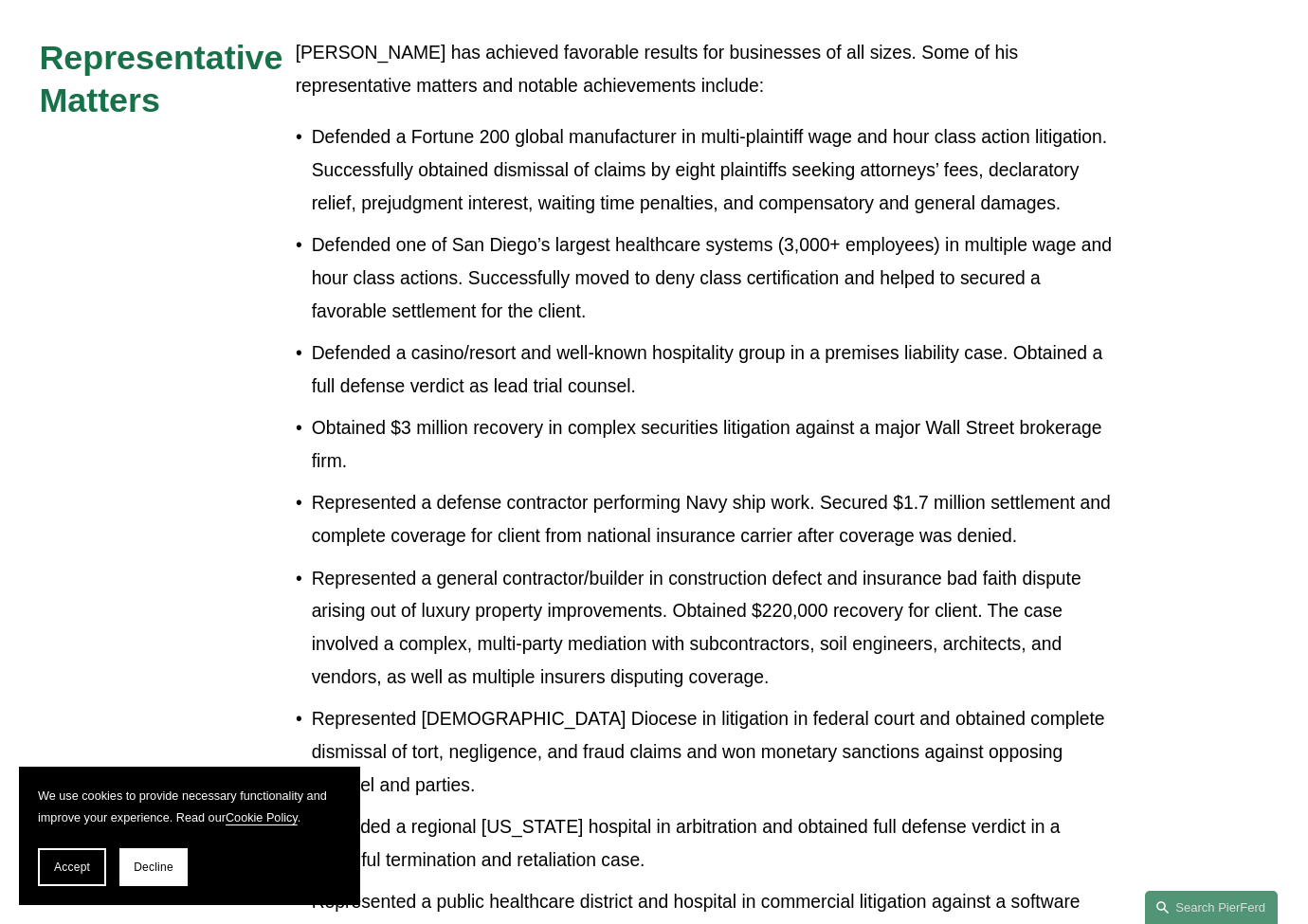
scroll to position [1684, 0]
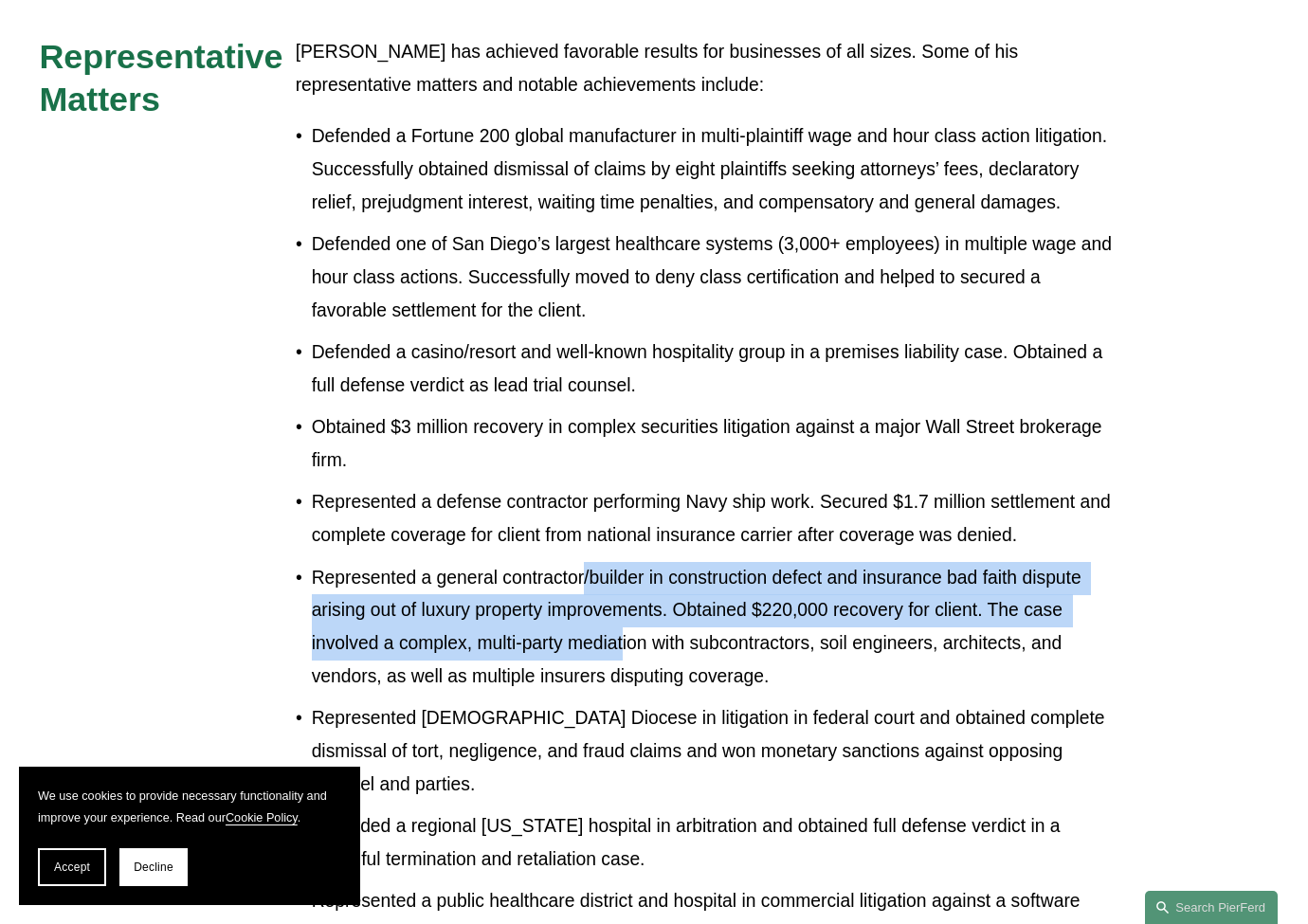
drag, startPoint x: 584, startPoint y: 466, endPoint x: 620, endPoint y: 527, distance: 70.8
click at [620, 562] on p "Represented a general contractor/builder in construction defect and insurance b…" at bounding box center [713, 627] width 803 height 132
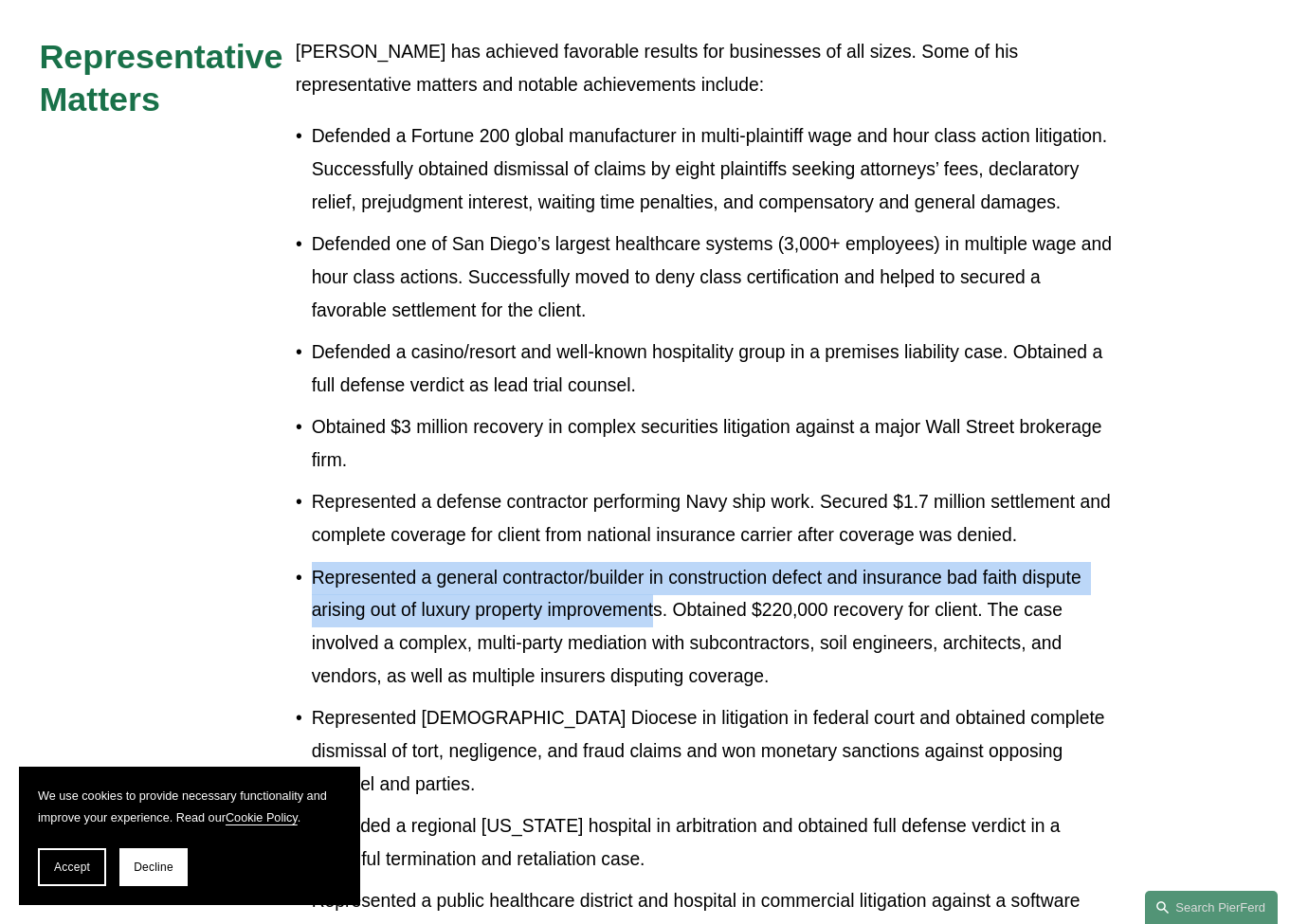
drag, startPoint x: 657, startPoint y: 500, endPoint x: 317, endPoint y: 462, distance: 342.1
click at [317, 562] on p "Represented a general contractor/builder in construction defect and insurance b…" at bounding box center [713, 627] width 803 height 132
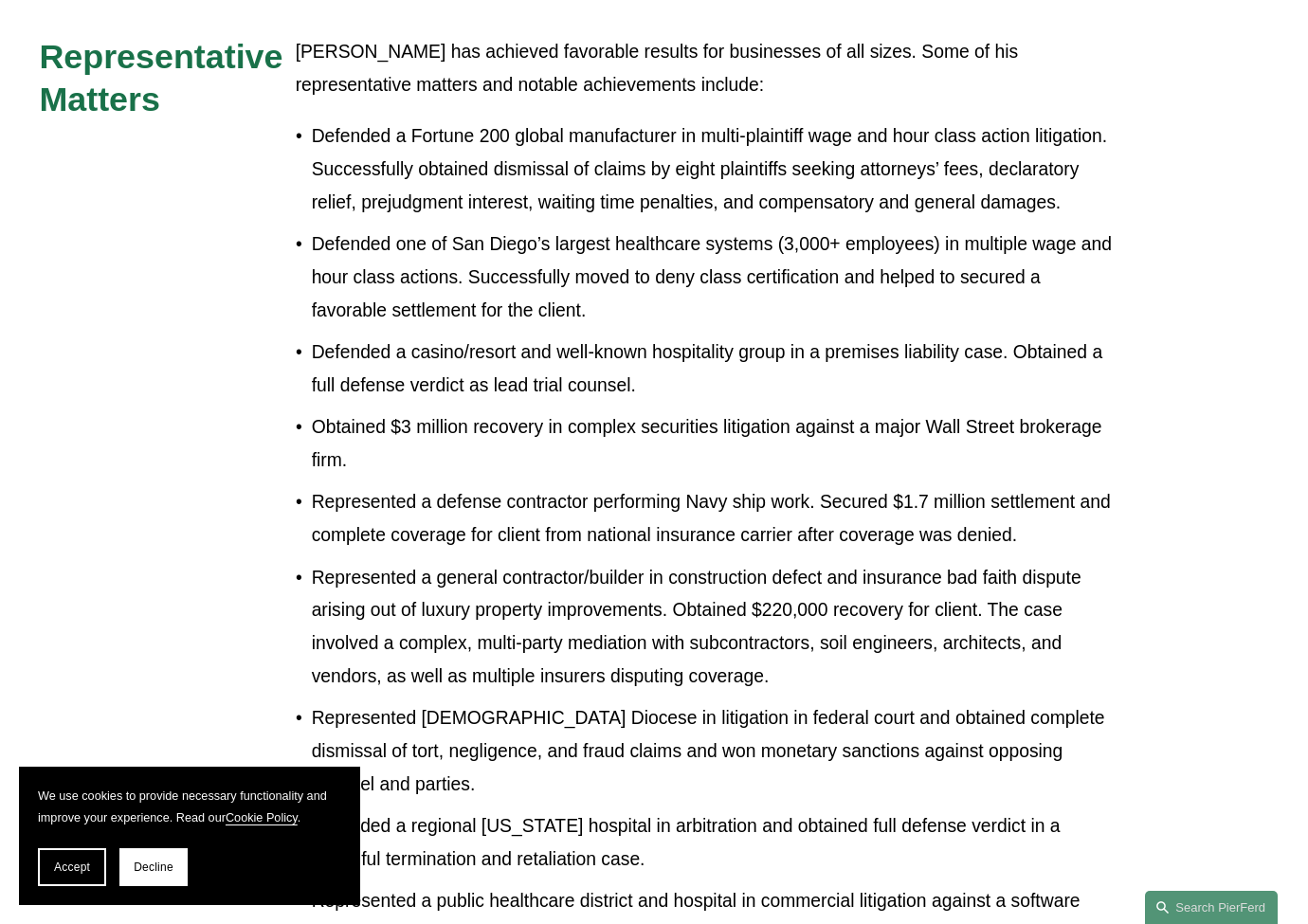
click at [437, 810] on p "Defended a regional California hospital in arbitration and obtained full defens…" at bounding box center [713, 843] width 803 height 66
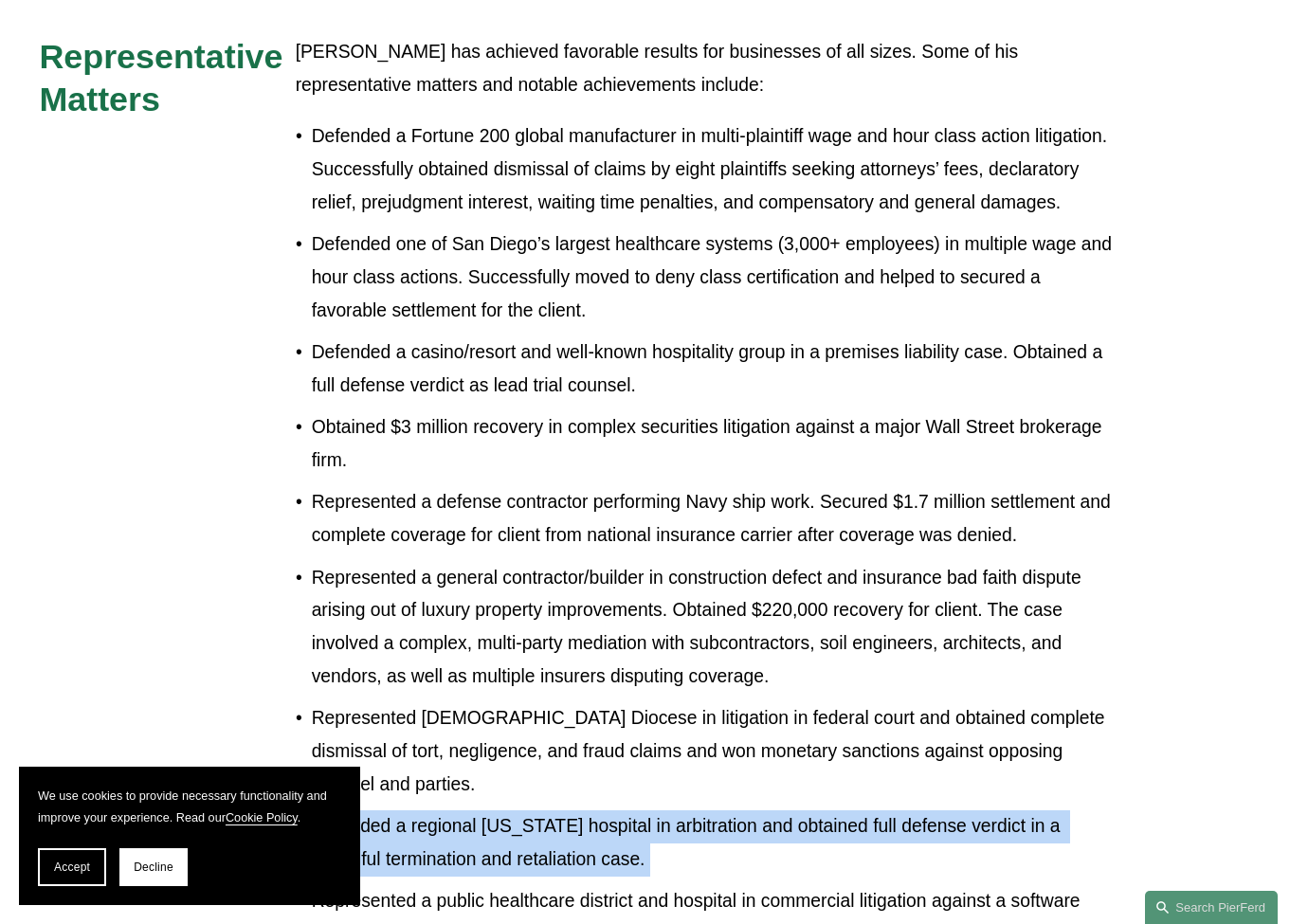
click at [434, 810] on p "Defended a regional California hospital in arbitration and obtained full defens…" at bounding box center [713, 843] width 803 height 66
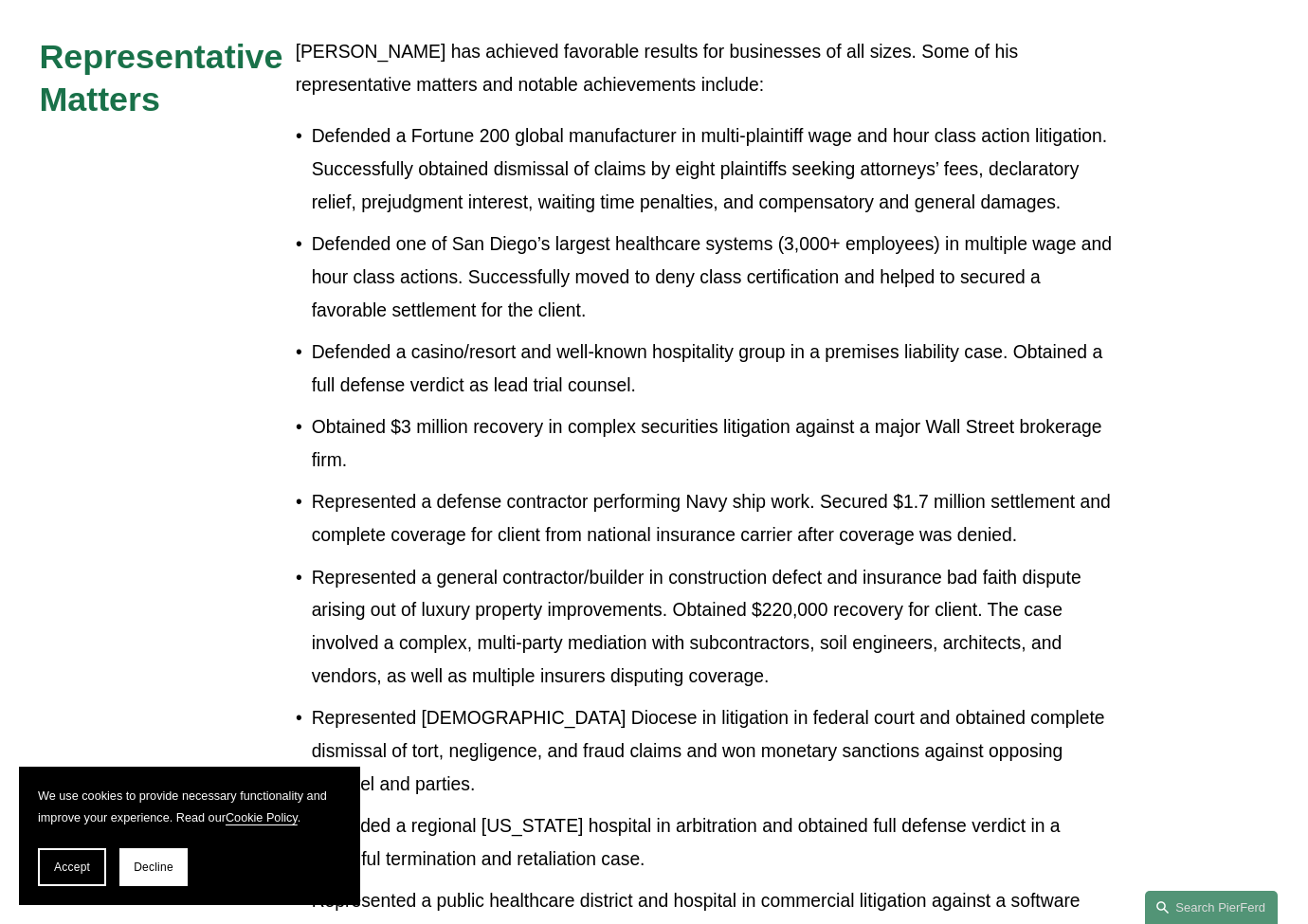
click at [452, 702] on p "Represented Catholic Diocese in litigation in federal court and obtained comple…" at bounding box center [713, 752] width 803 height 99
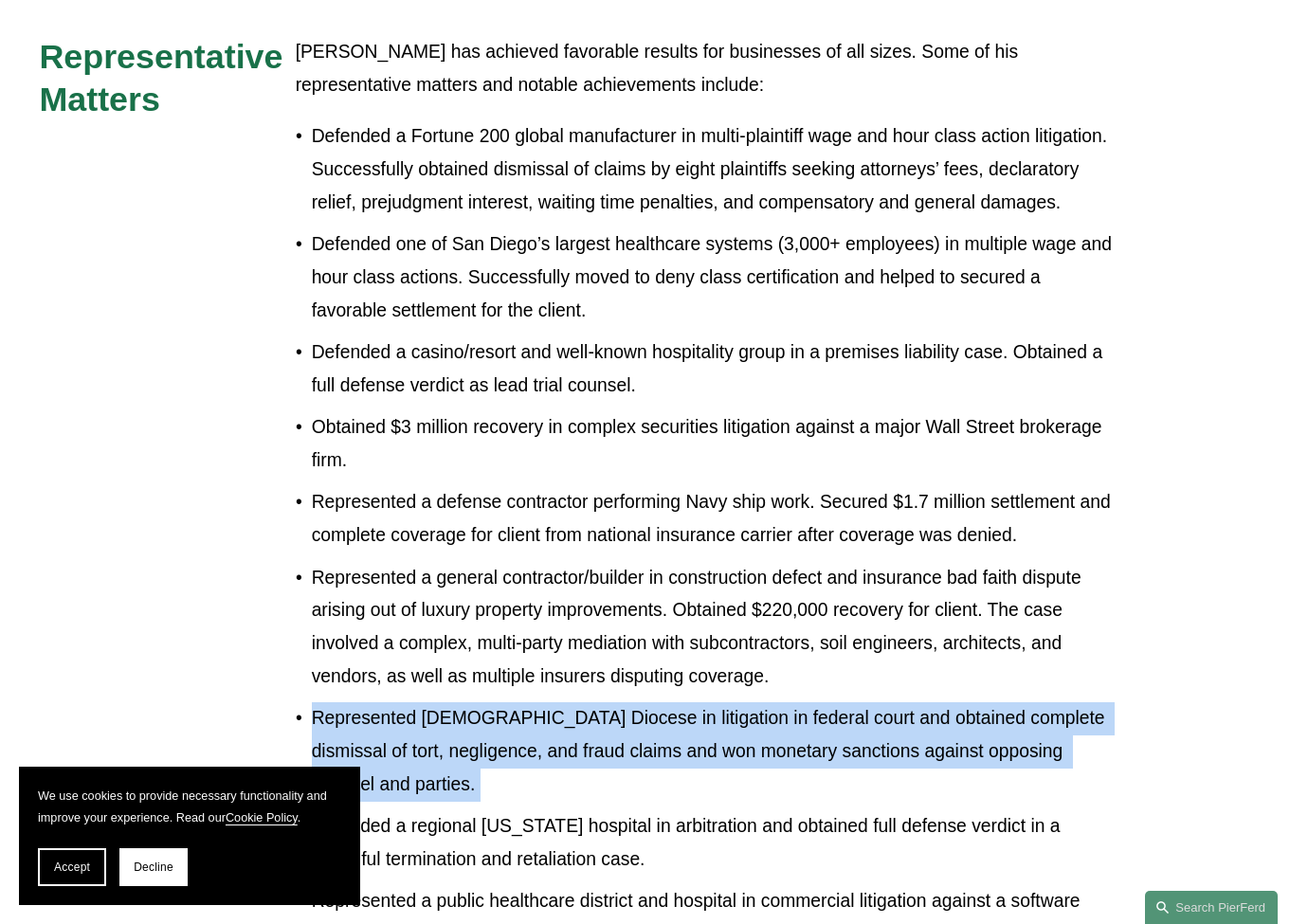
click at [452, 702] on p "Represented Catholic Diocese in litigation in federal court and obtained comple…" at bounding box center [713, 752] width 803 height 99
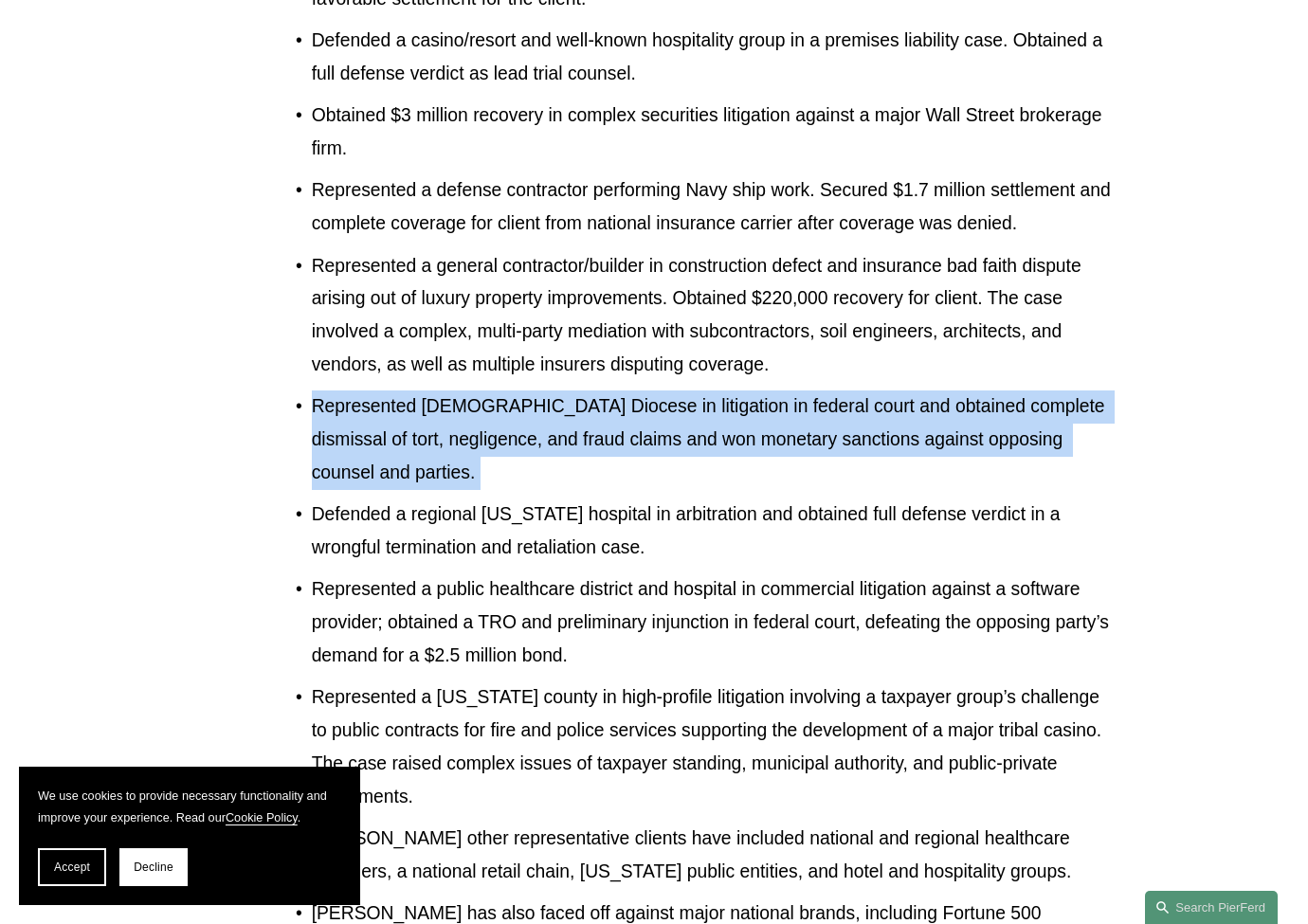
scroll to position [2000, 0]
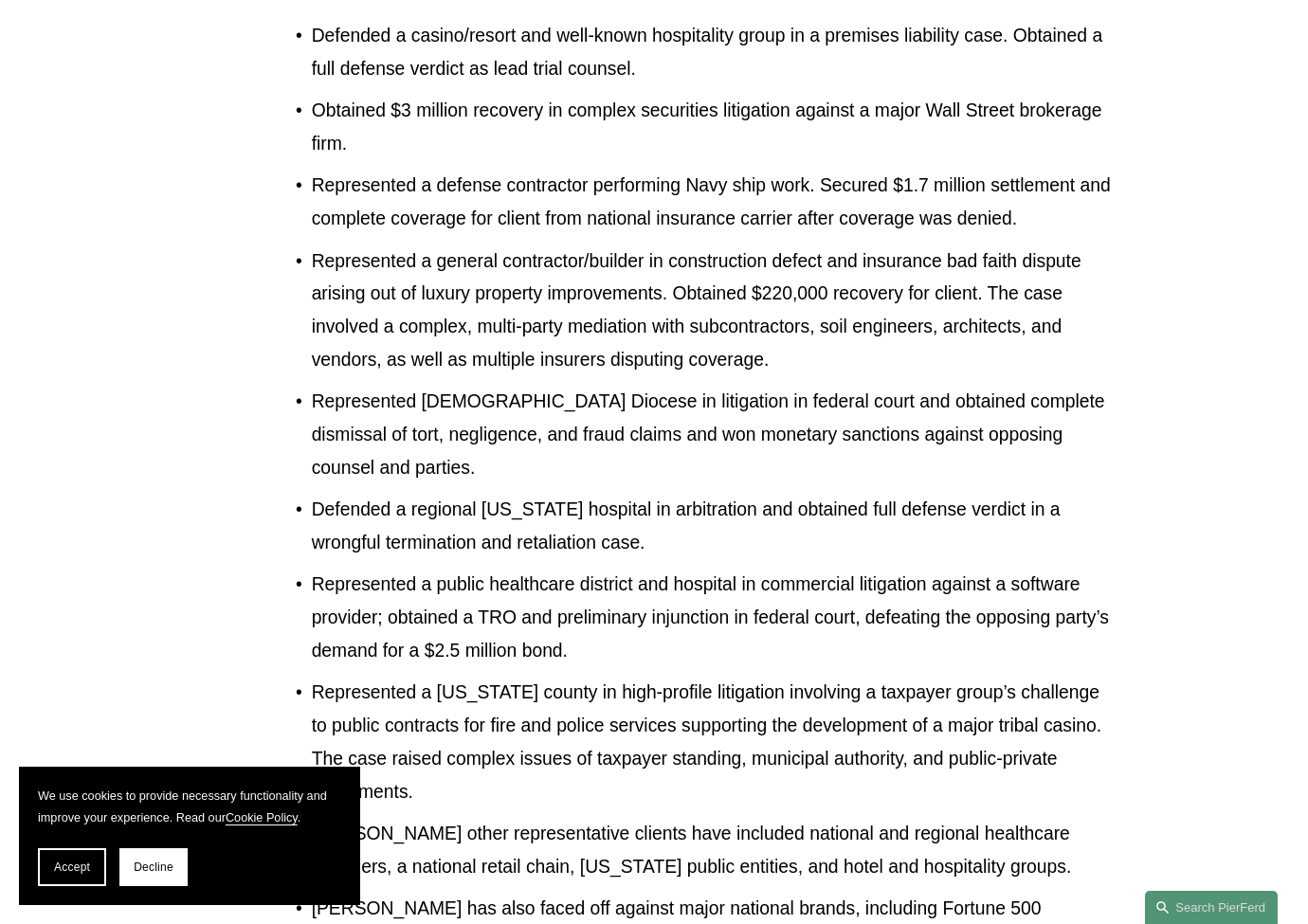
click at [326, 245] on p "Represented a general contractor/builder in construction defect and insurance b…" at bounding box center [713, 311] width 803 height 132
click at [310, 250] on ul "Defended a Fortune 200 global manufacturer in multi-plaintiff wage and hour cla…" at bounding box center [705, 398] width 819 height 1187
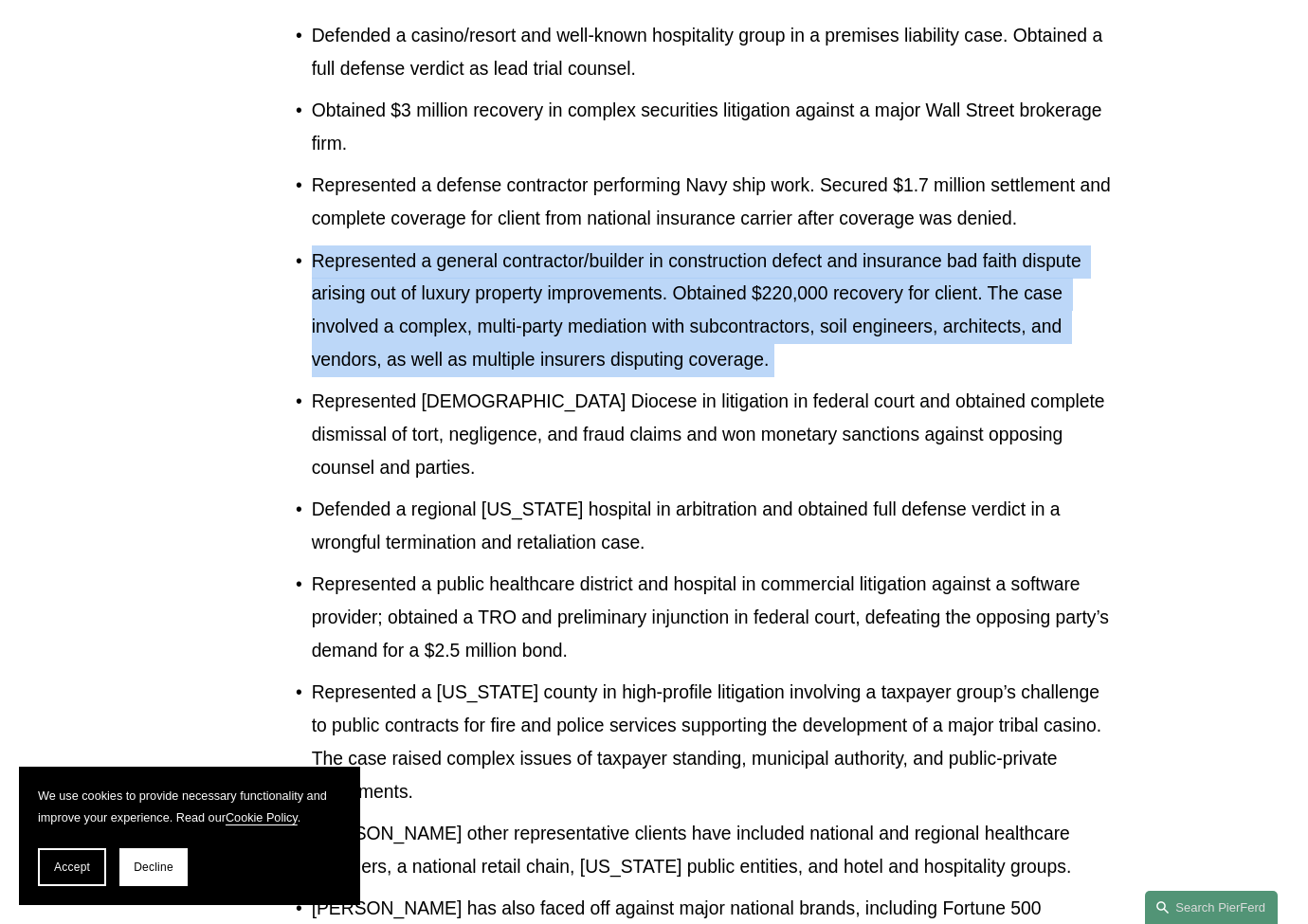
click at [310, 250] on ul "Defended a Fortune 200 global manufacturer in multi-plaintiff wage and hour cla…" at bounding box center [705, 398] width 819 height 1187
click at [380, 245] on p "Represented a general contractor/builder in construction defect and insurance b…" at bounding box center [713, 311] width 803 height 132
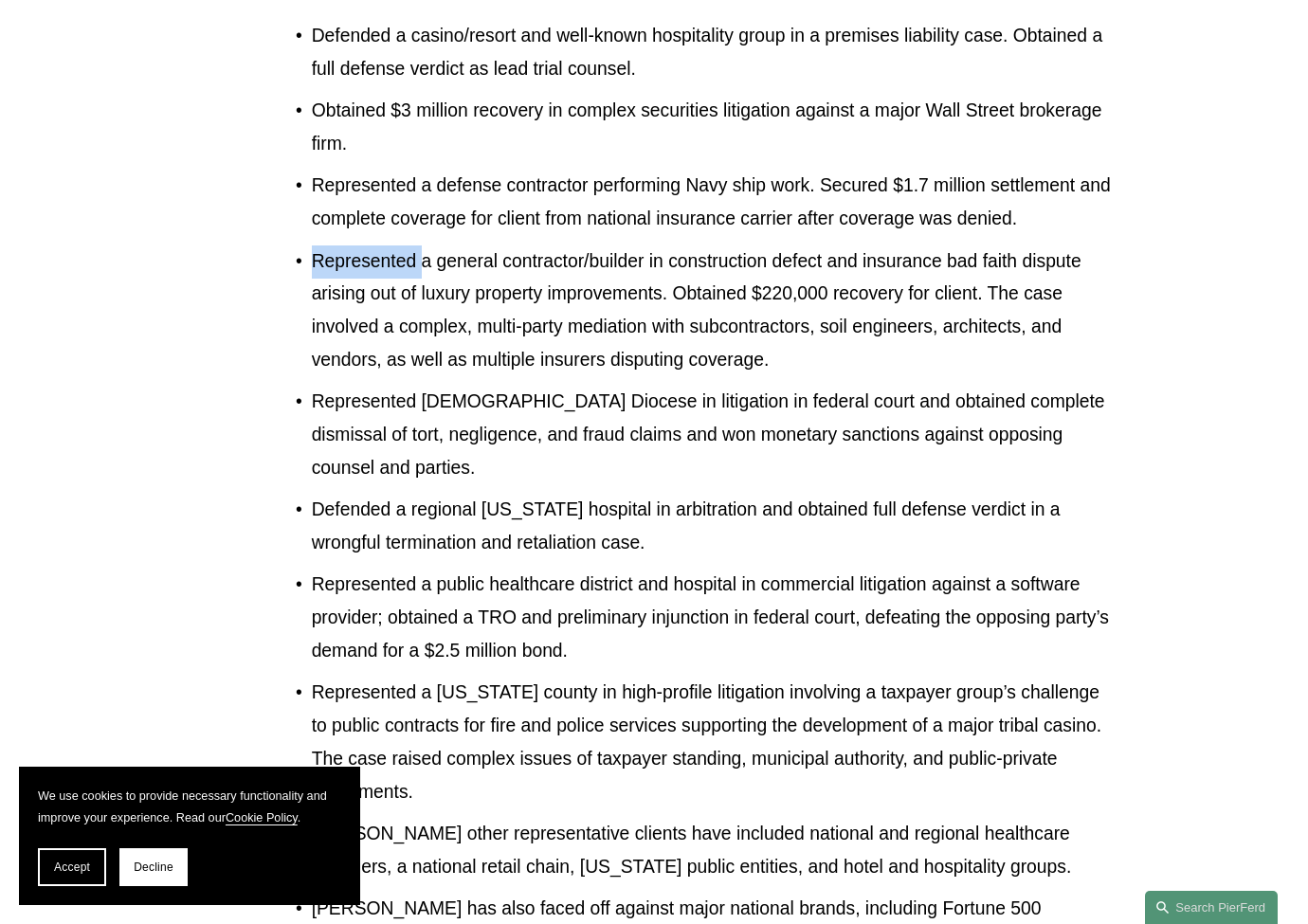
click at [380, 245] on p "Represented a general contractor/builder in construction defect and insurance b…" at bounding box center [713, 311] width 803 height 132
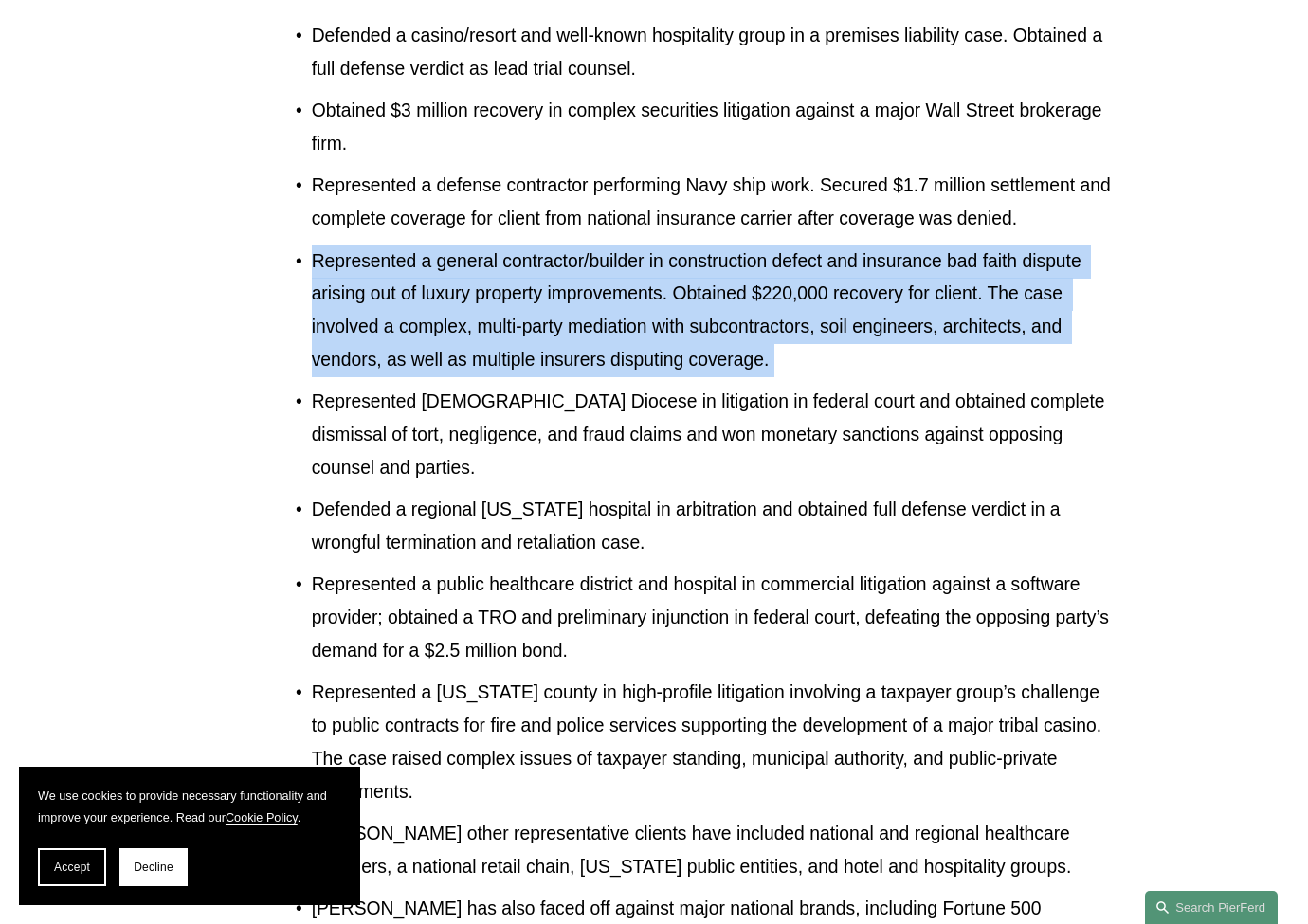
click at [380, 245] on p "Represented a general contractor/builder in construction defect and insurance b…" at bounding box center [713, 311] width 803 height 132
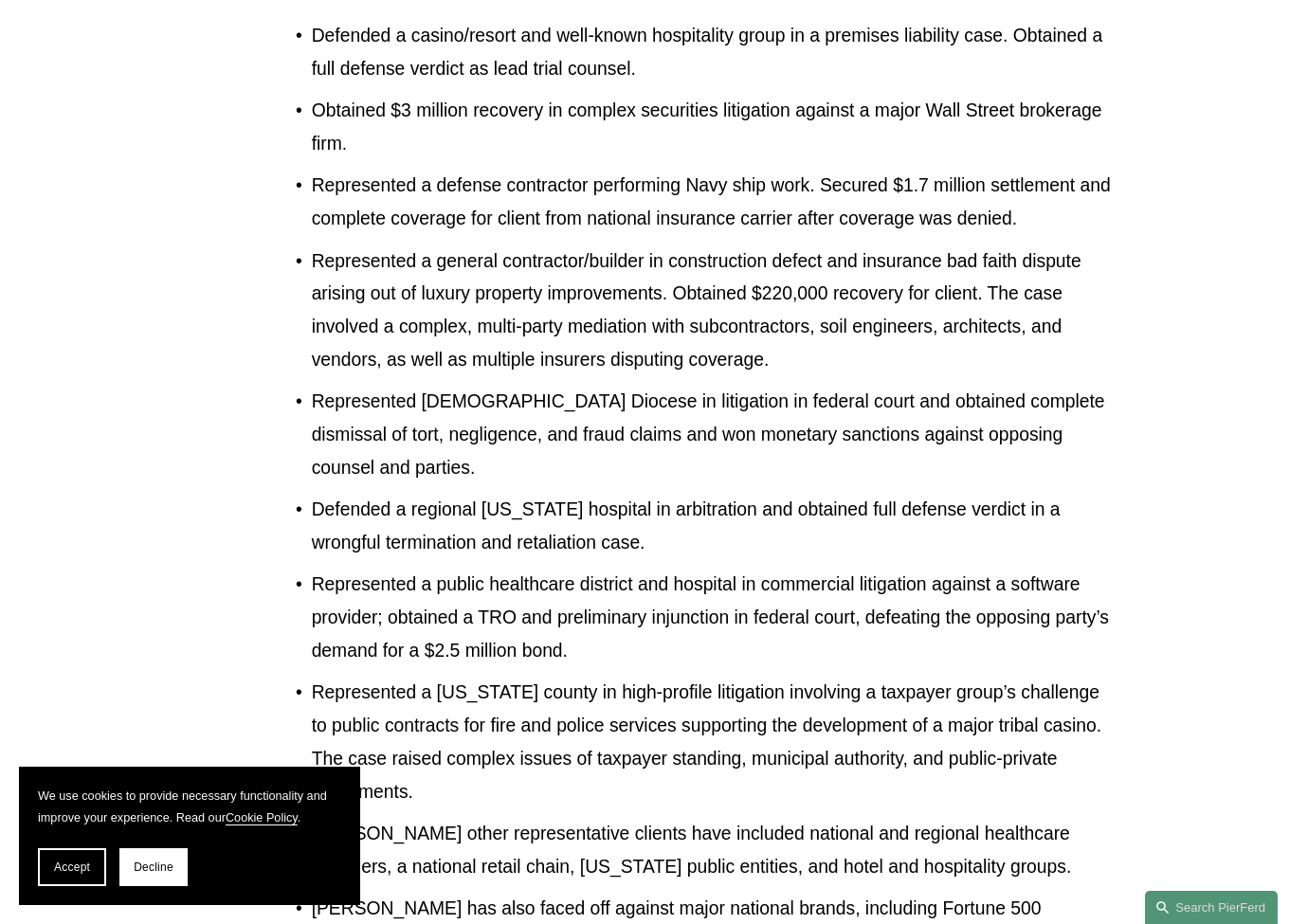
click at [383, 169] on p "Represented a defense contractor performing Navy ship work. Secured $1.7 millio…" at bounding box center [713, 202] width 803 height 66
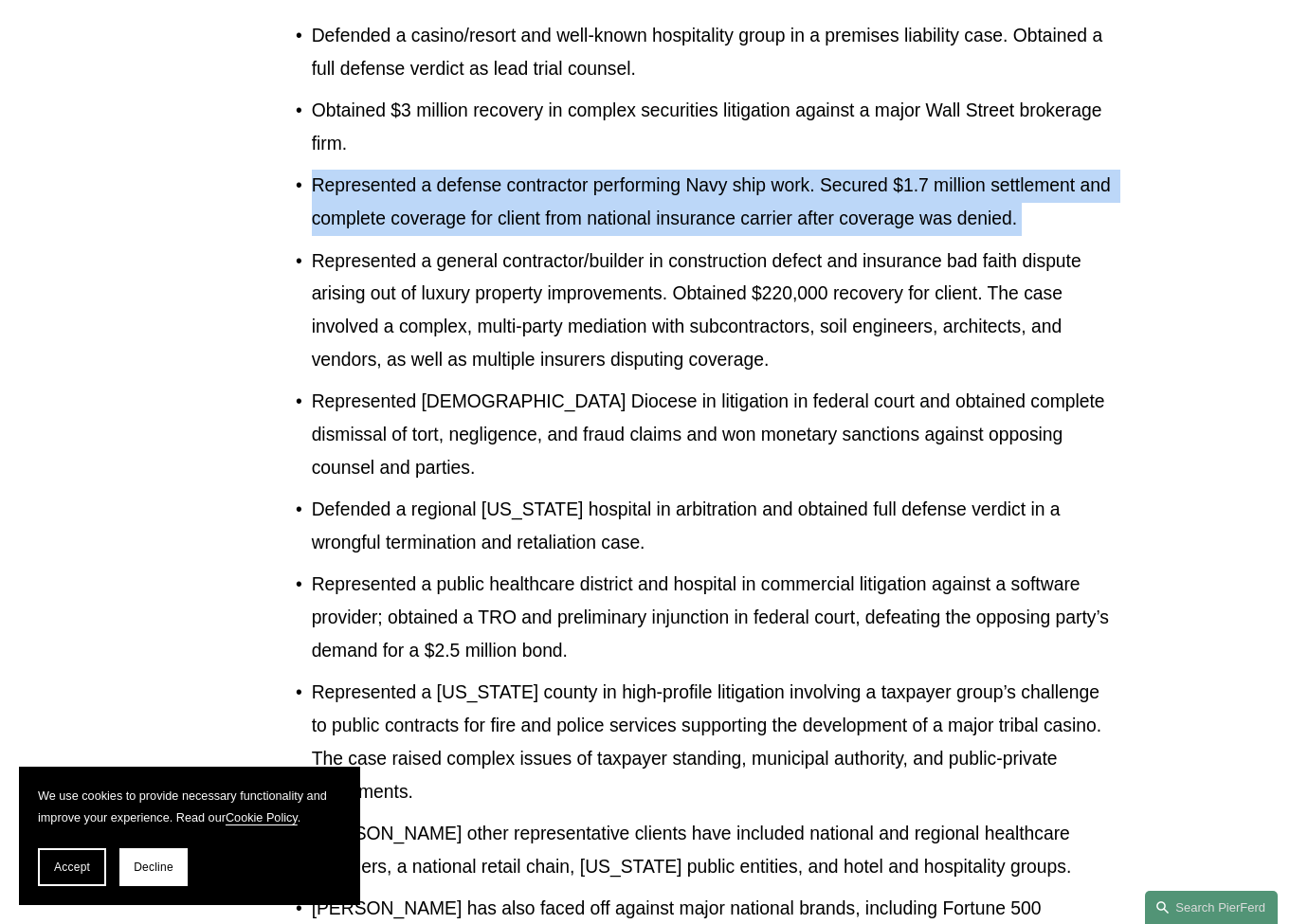
click at [383, 169] on p "Represented a defense contractor performing Navy ship work. Secured $1.7 millio…" at bounding box center [713, 202] width 803 height 66
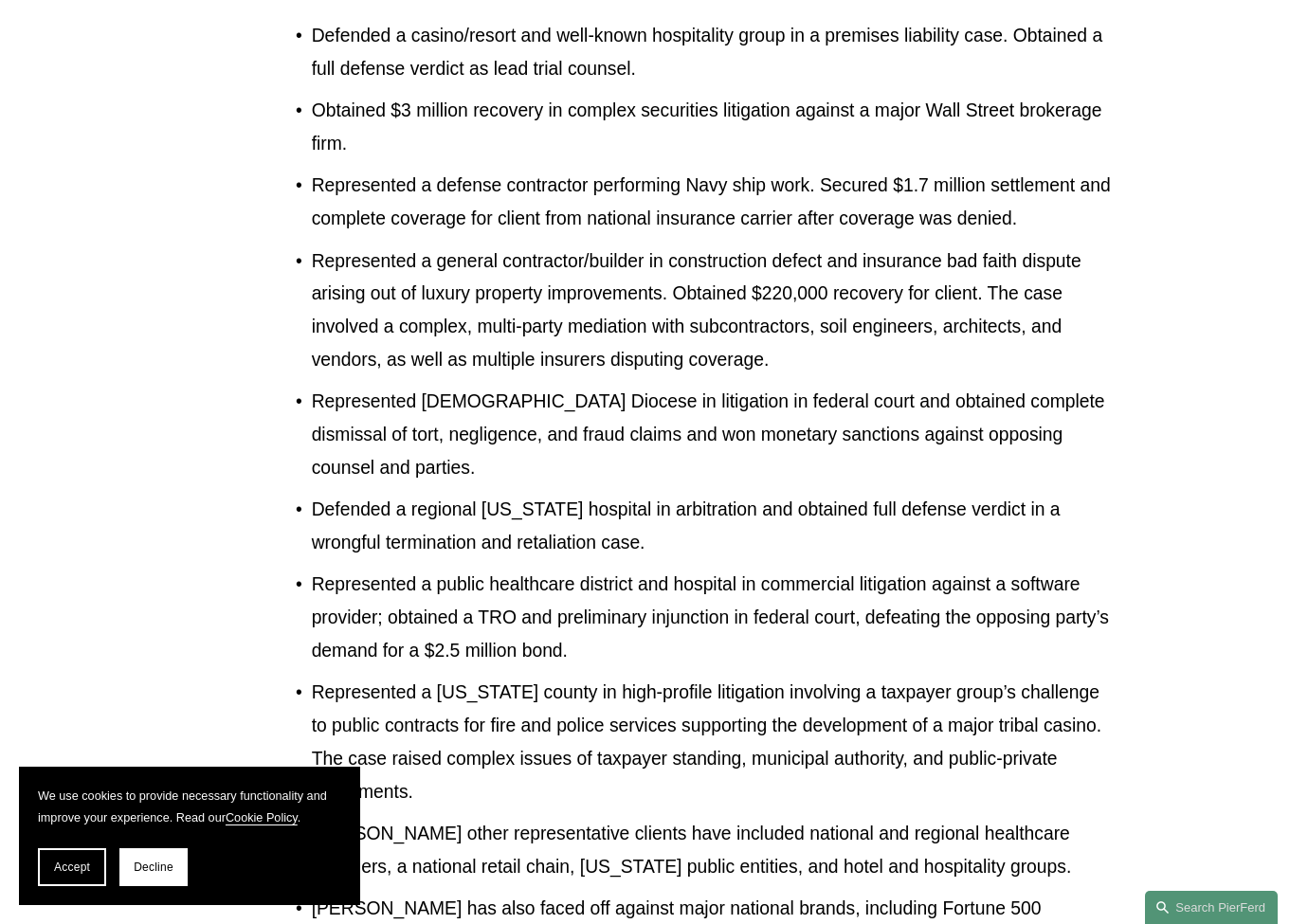
click at [409, 386] on p "Represented Catholic Diocese in litigation in federal court and obtained comple…" at bounding box center [713, 435] width 803 height 99
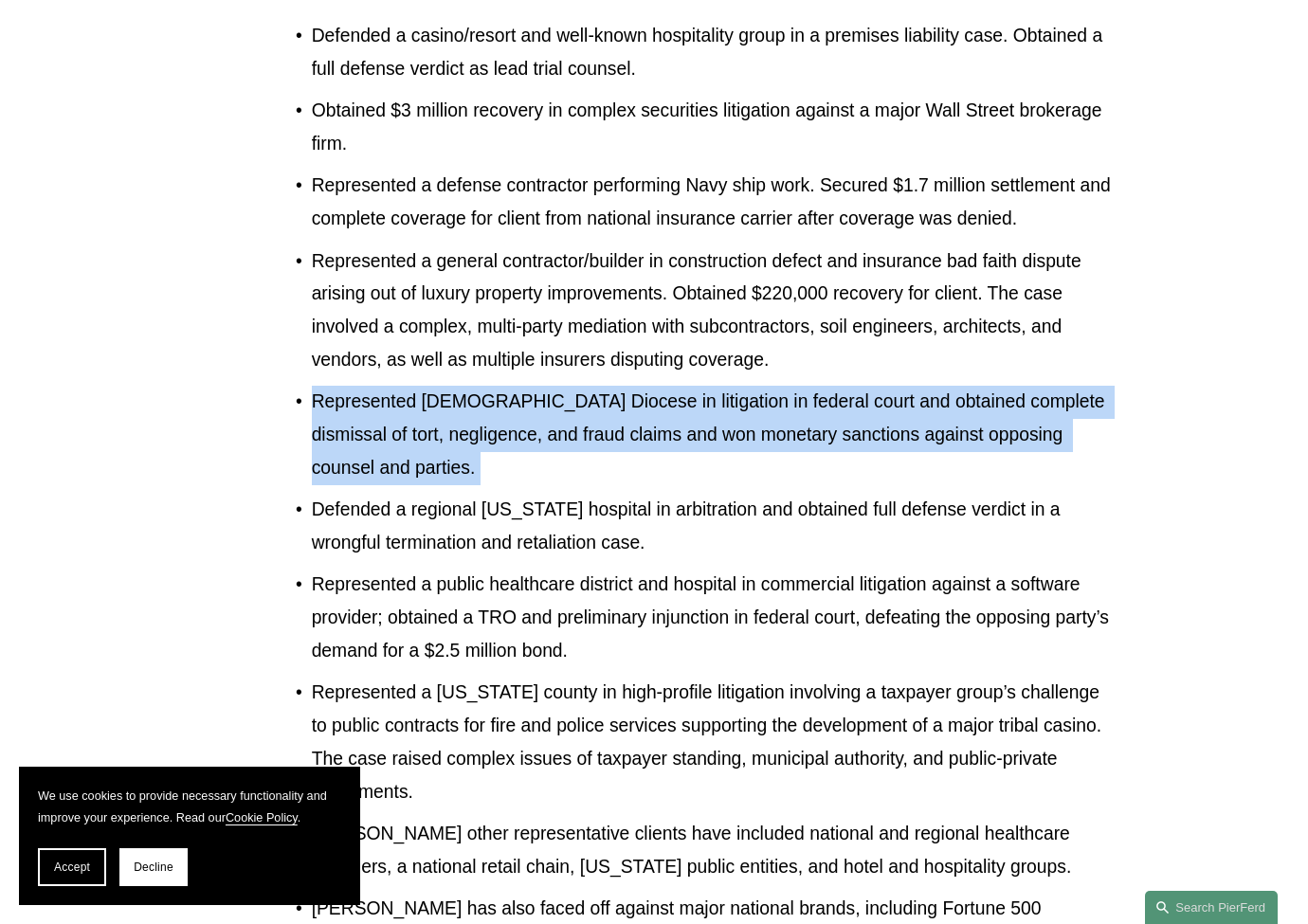
click at [409, 386] on p "Represented Catholic Diocese in litigation in federal court and obtained comple…" at bounding box center [713, 435] width 803 height 99
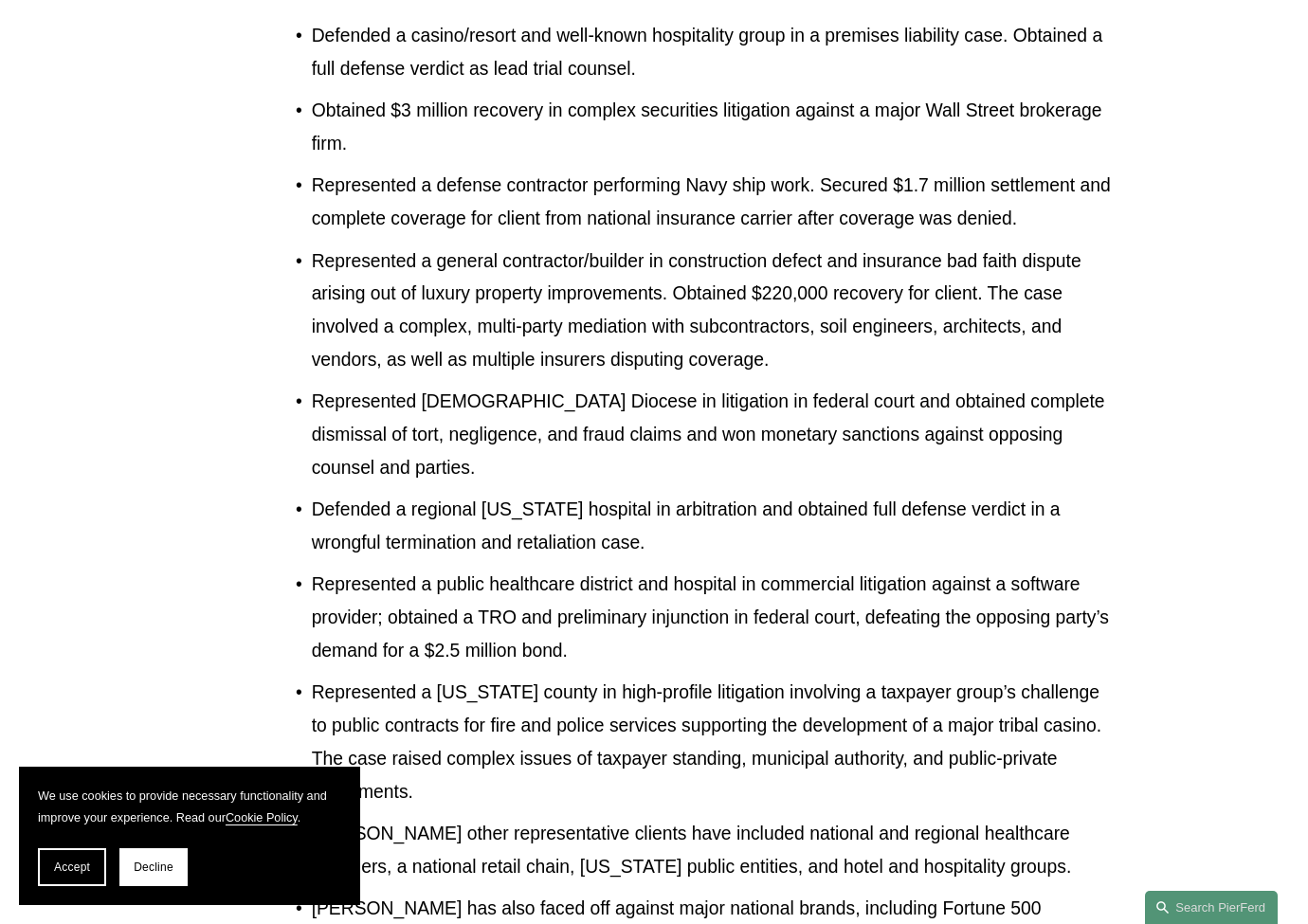
click at [447, 245] on p "Represented a general contractor/builder in construction defect and insurance b…" at bounding box center [713, 311] width 803 height 132
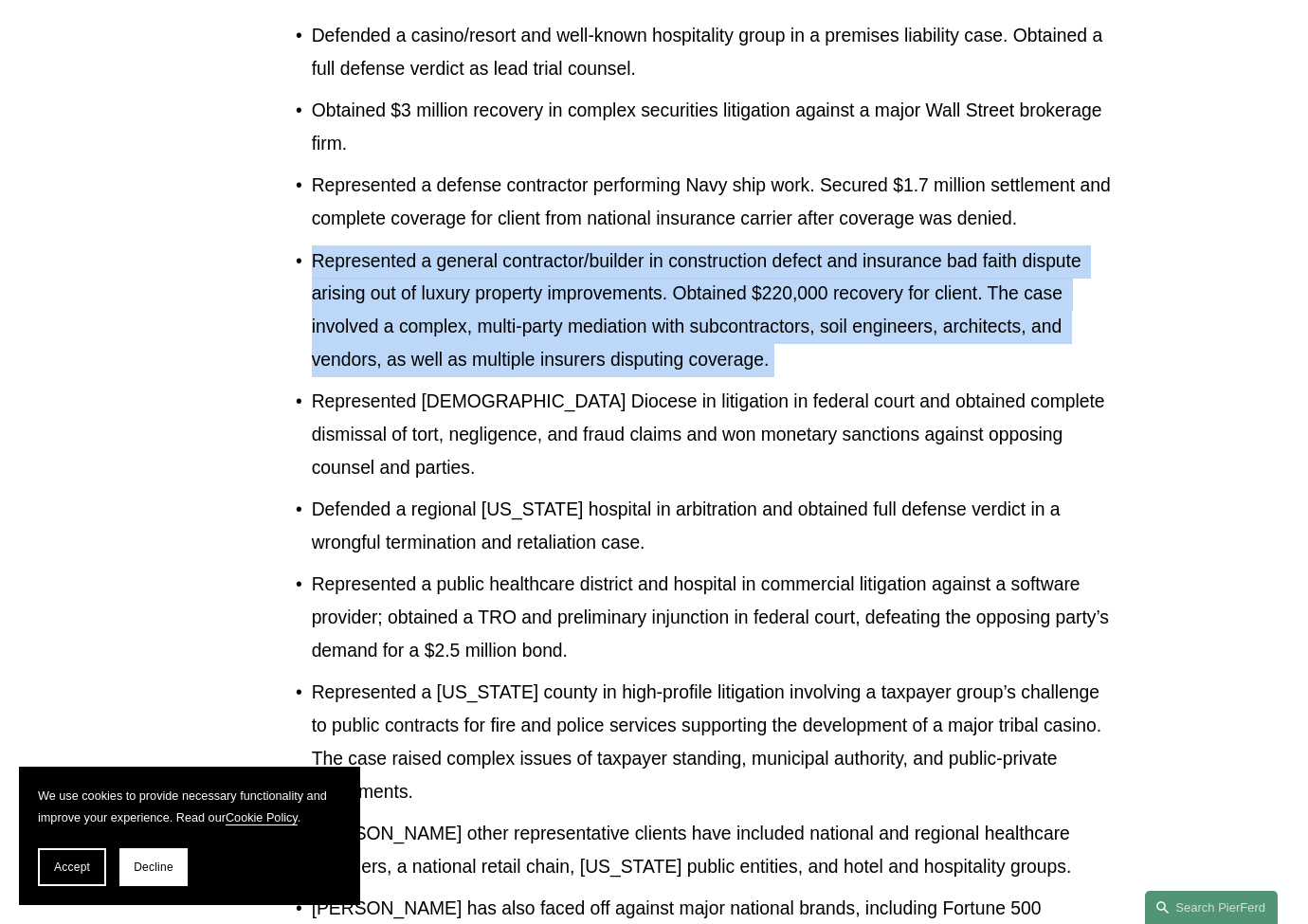
click at [447, 245] on p "Represented a general contractor/builder in construction defect and insurance b…" at bounding box center [713, 311] width 803 height 132
drag, startPoint x: 447, startPoint y: 202, endPoint x: 498, endPoint y: 91, distance: 122.2
click at [452, 245] on p "Represented a general contractor/builder in construction defect and insurance b…" at bounding box center [713, 311] width 803 height 132
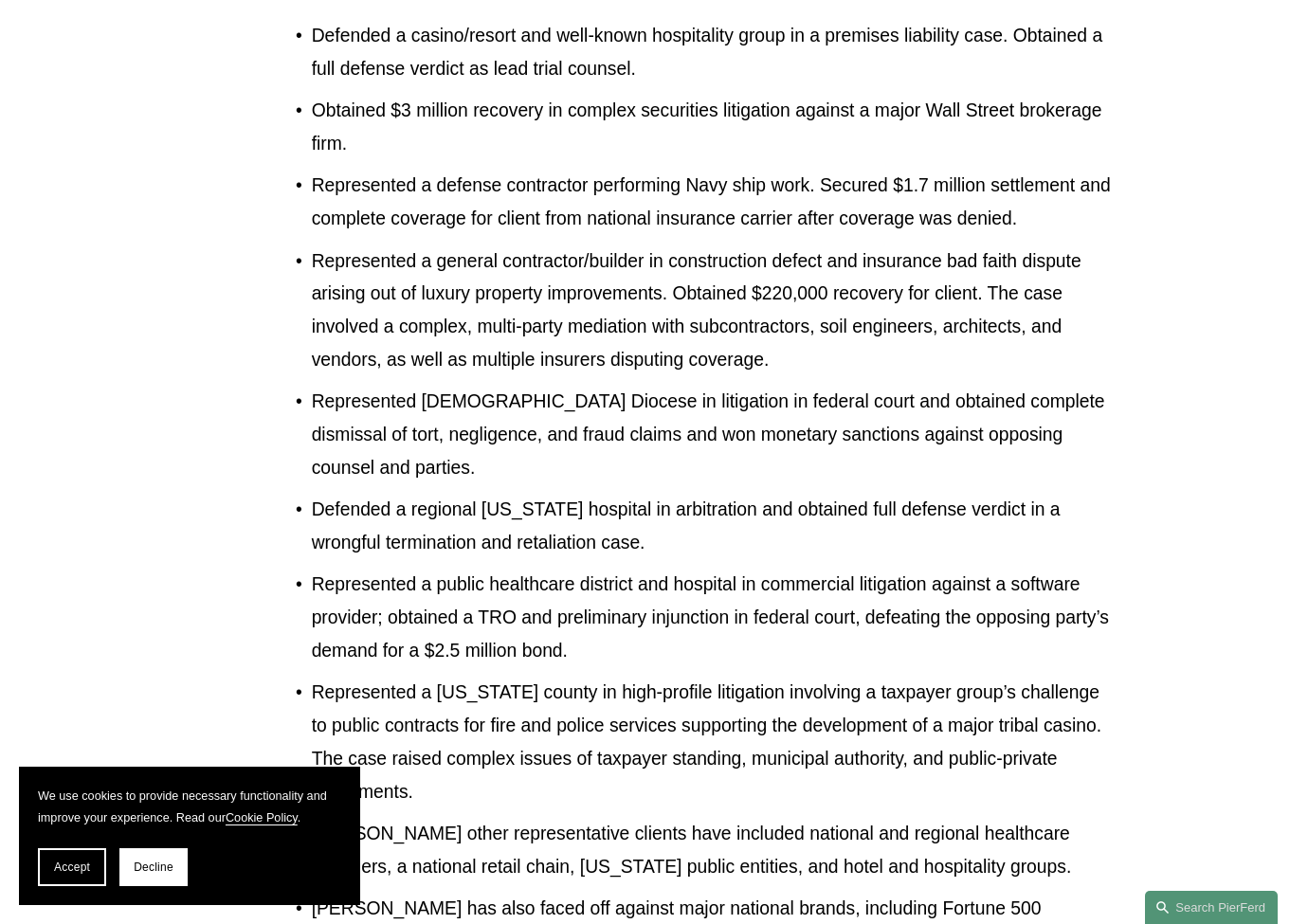
click at [498, 169] on p "Represented a defense contractor performing Navy ship work. Secured $1.7 millio…" at bounding box center [713, 202] width 803 height 66
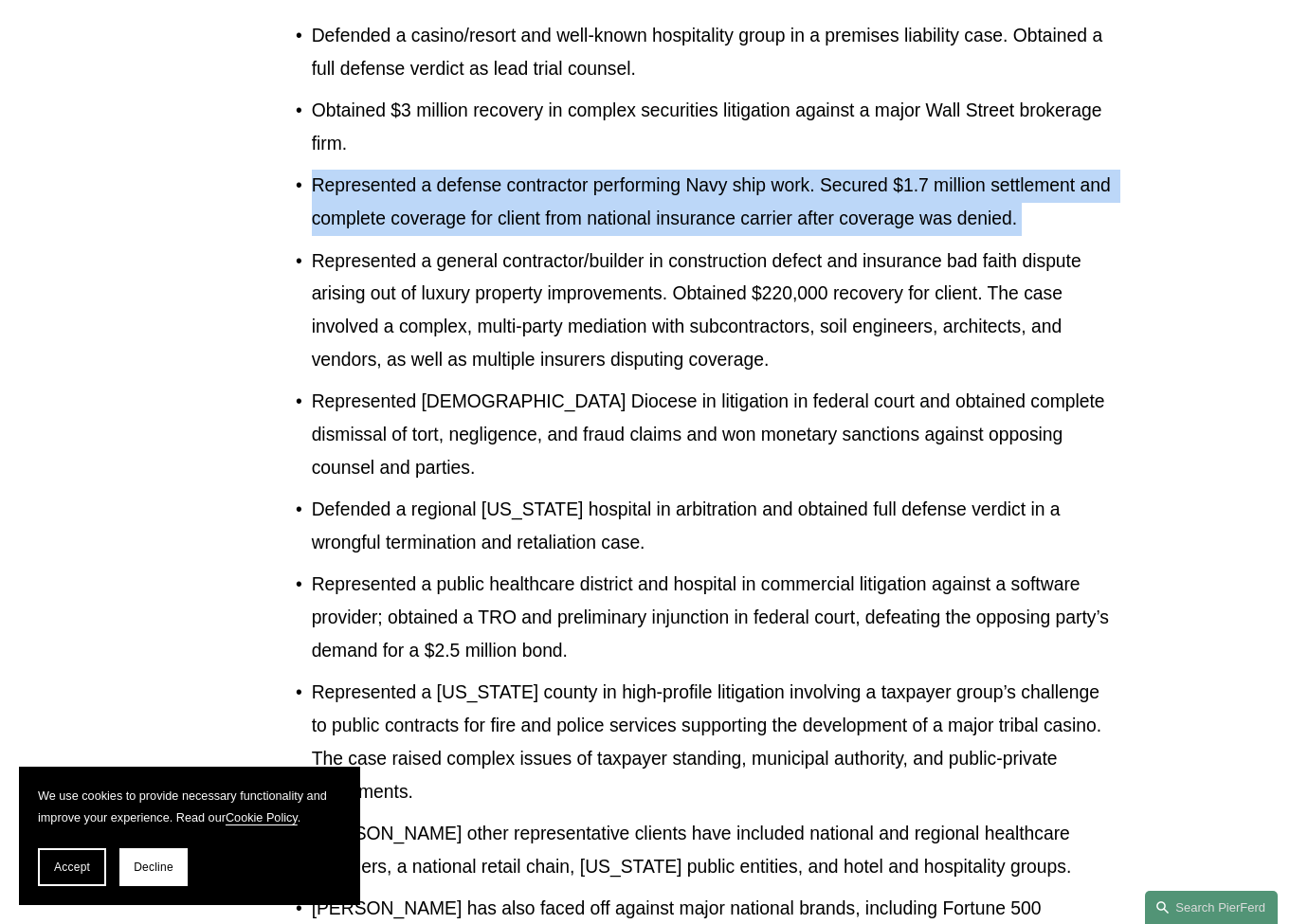
click at [498, 169] on p "Represented a defense contractor performing Navy ship work. Secured $1.7 millio…" at bounding box center [713, 202] width 803 height 66
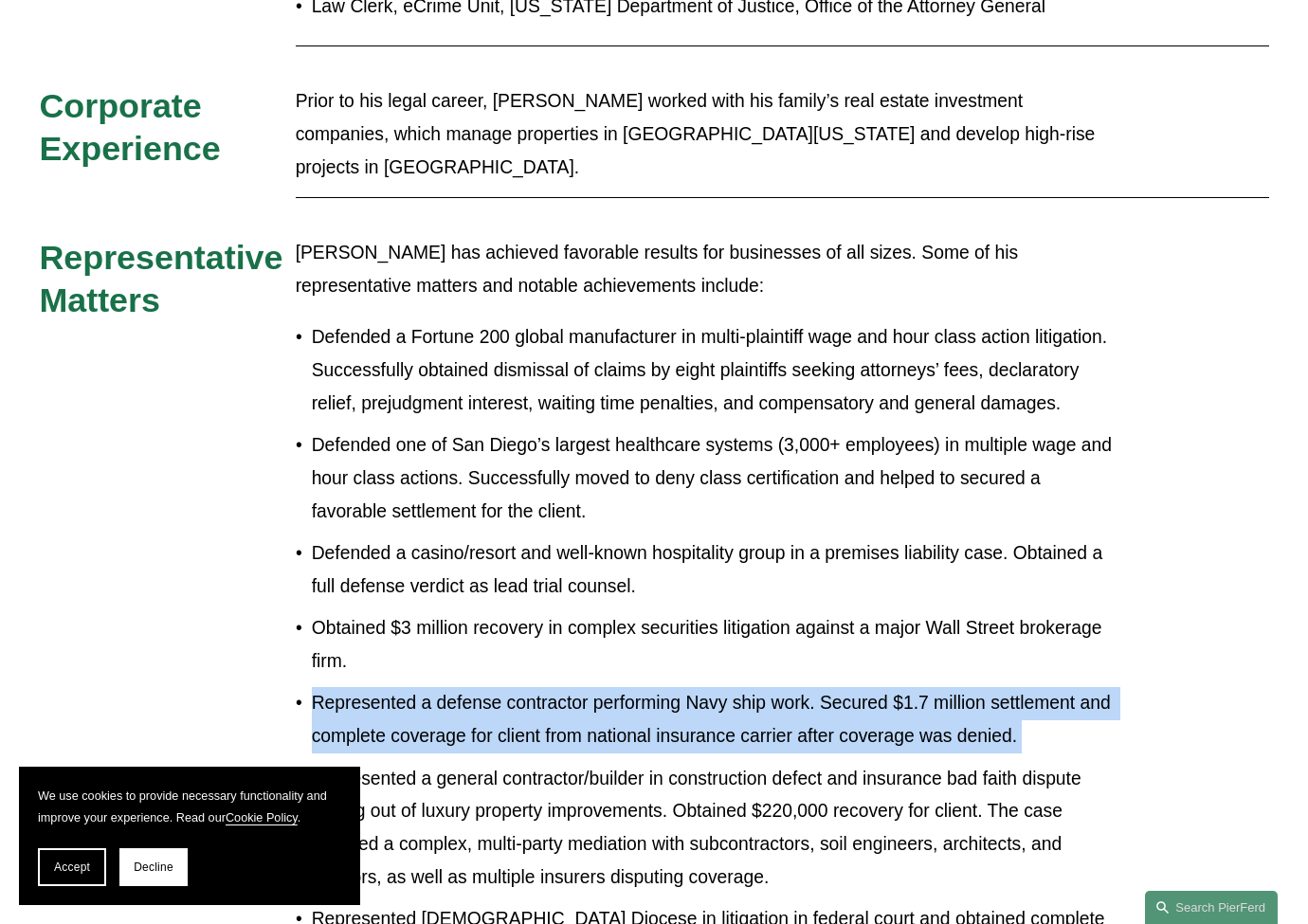
scroll to position [1473, 0]
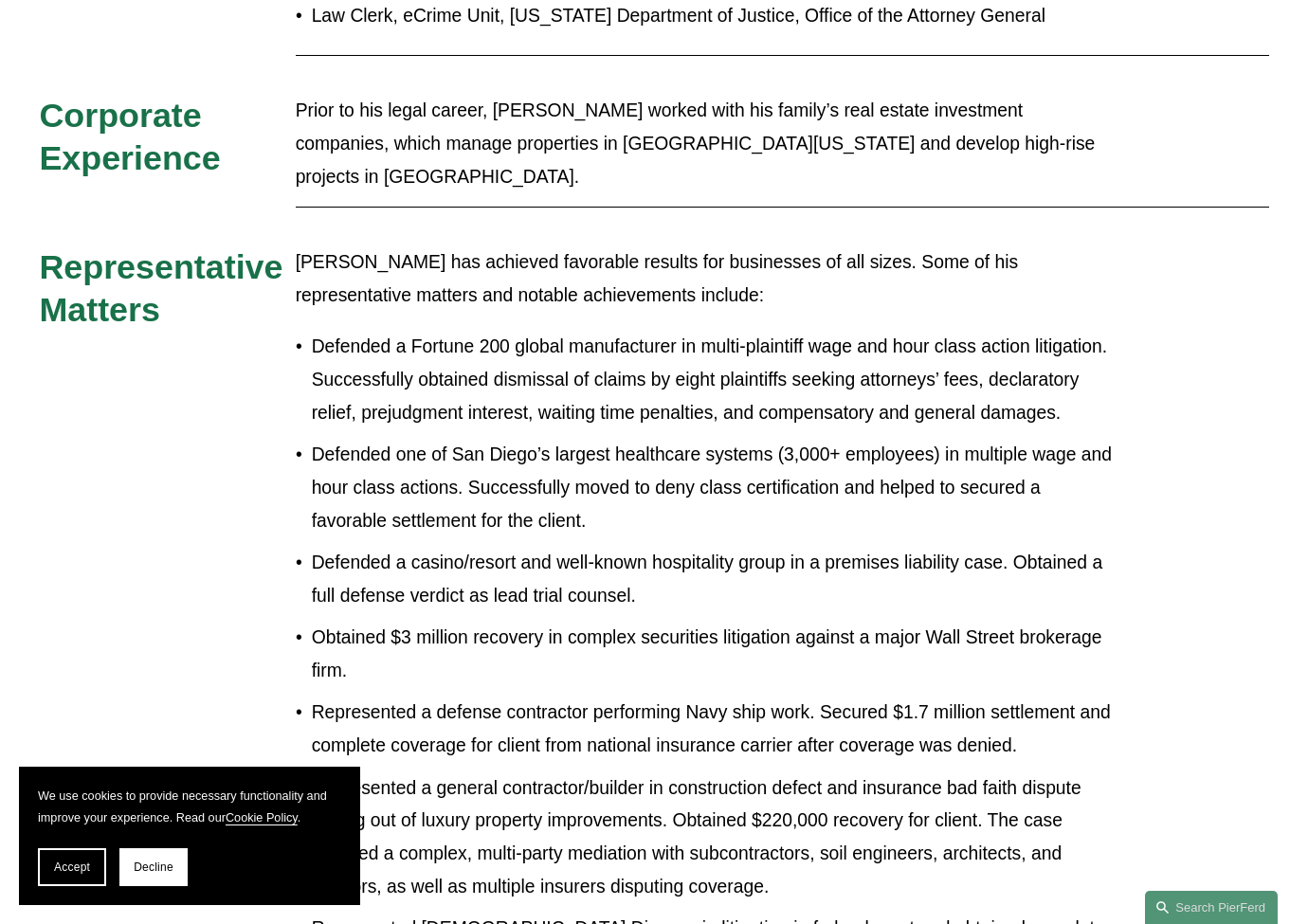
click at [497, 547] on p "Defended a casino/resort and well-known hospitality group in a premises liabili…" at bounding box center [713, 580] width 803 height 66
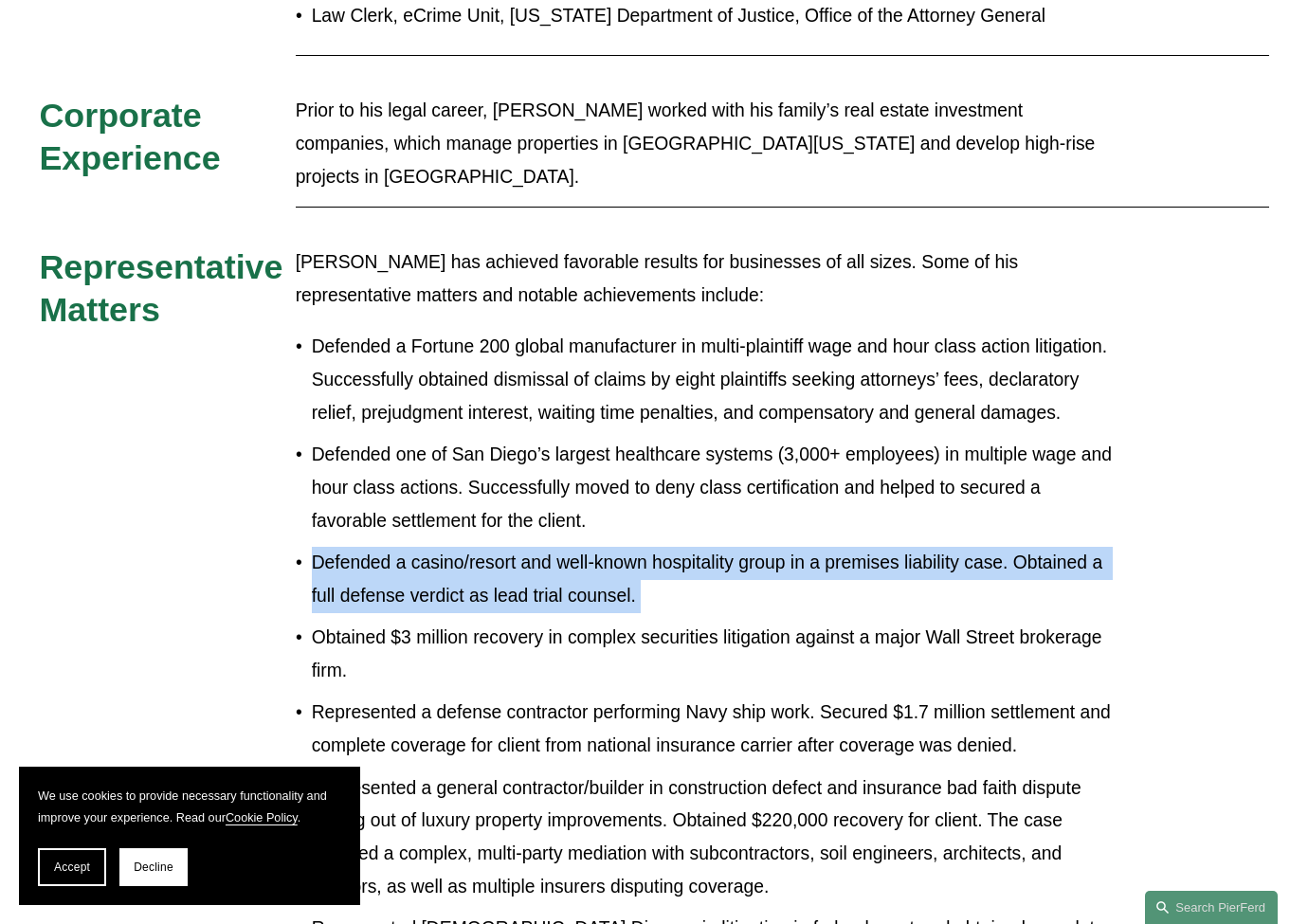
click at [497, 547] on p "Defended a casino/resort and well-known hospitality group in a premises liabili…" at bounding box center [713, 580] width 803 height 66
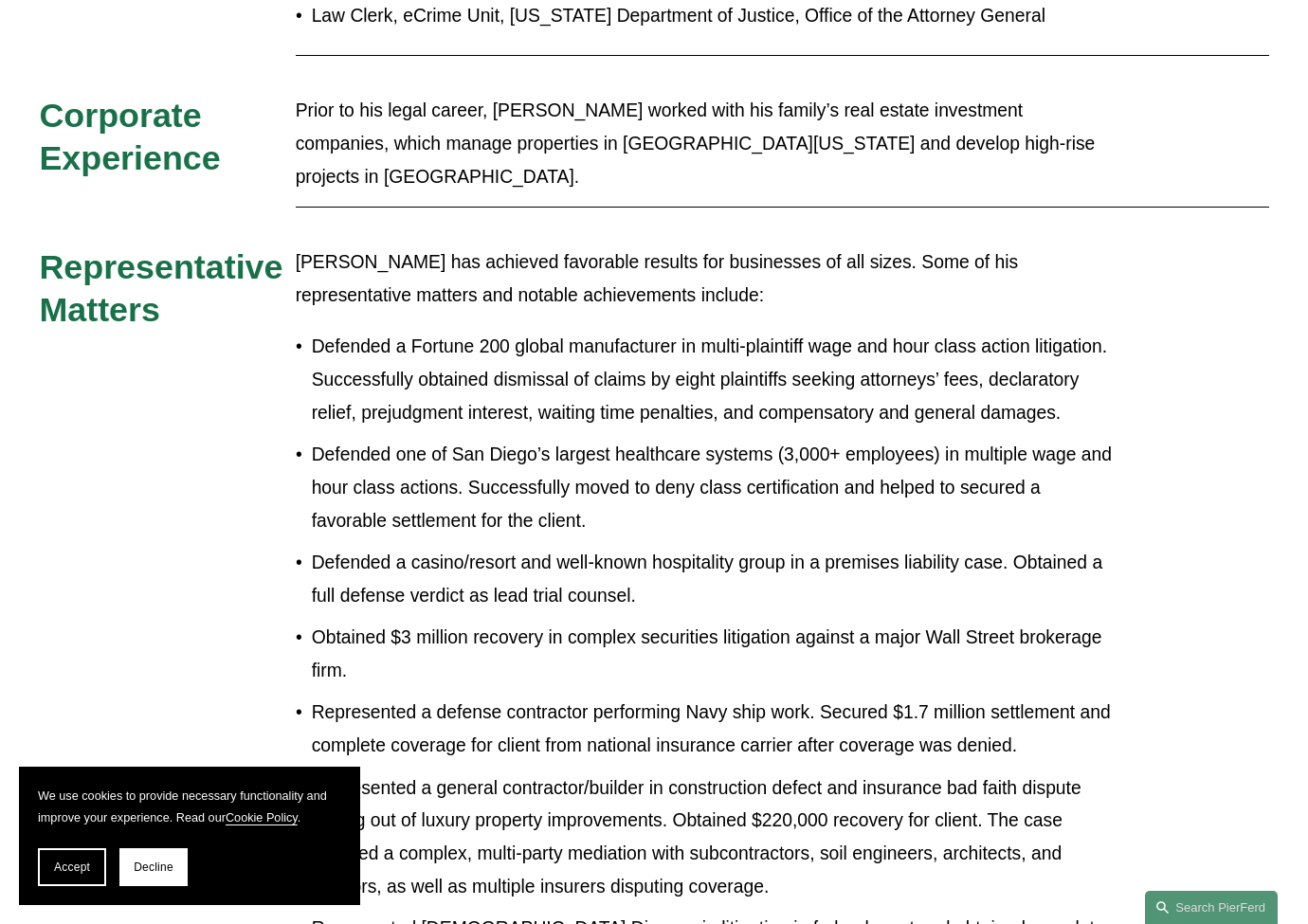
click at [572, 438] on p "Defended one of San Diego’s largest healthcare systems (3,000+ employees) in mu…" at bounding box center [713, 488] width 803 height 99
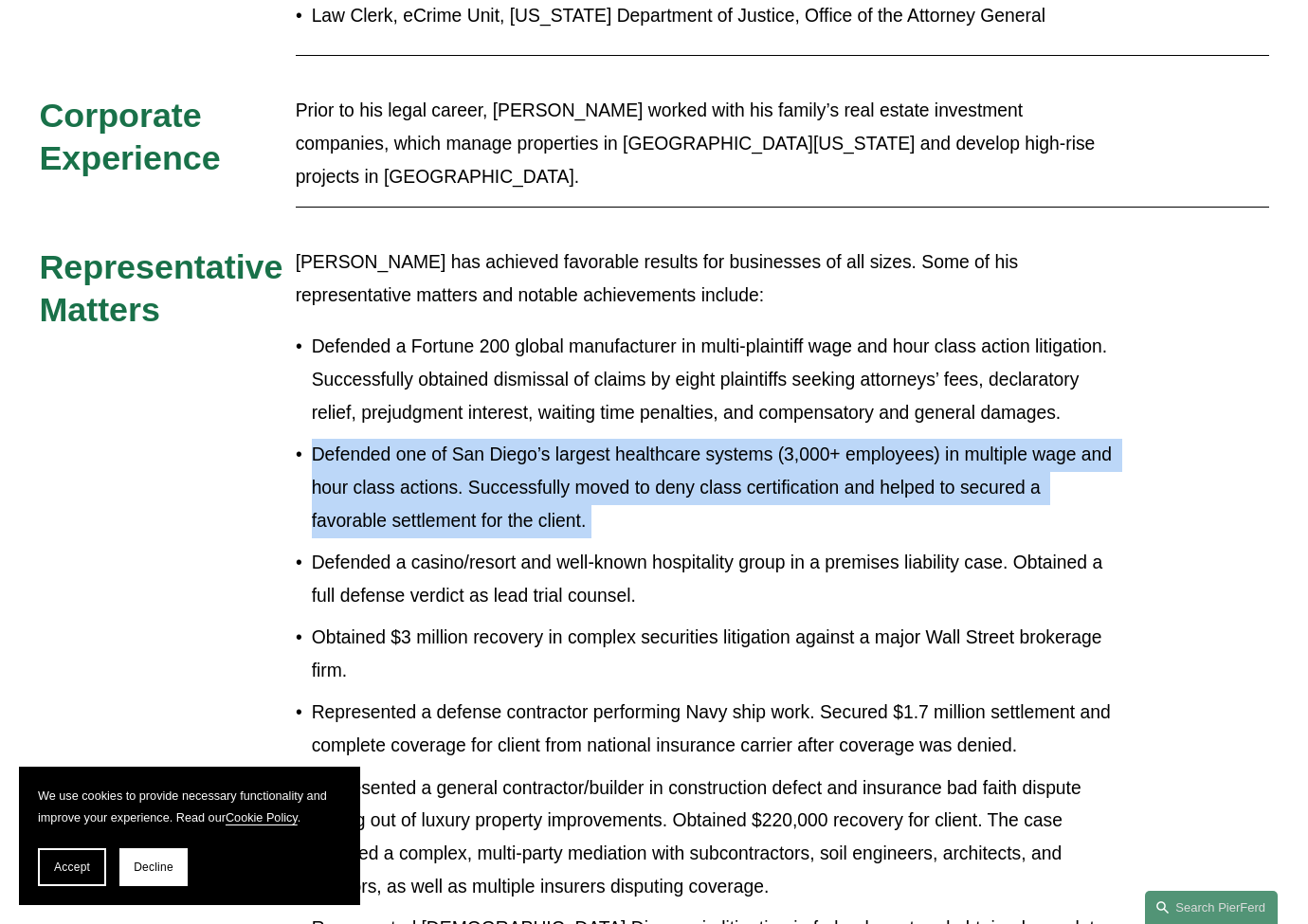
click at [572, 438] on p "Defended one of San Diego’s largest healthcare systems (3,000+ employees) in mu…" at bounding box center [713, 488] width 803 height 99
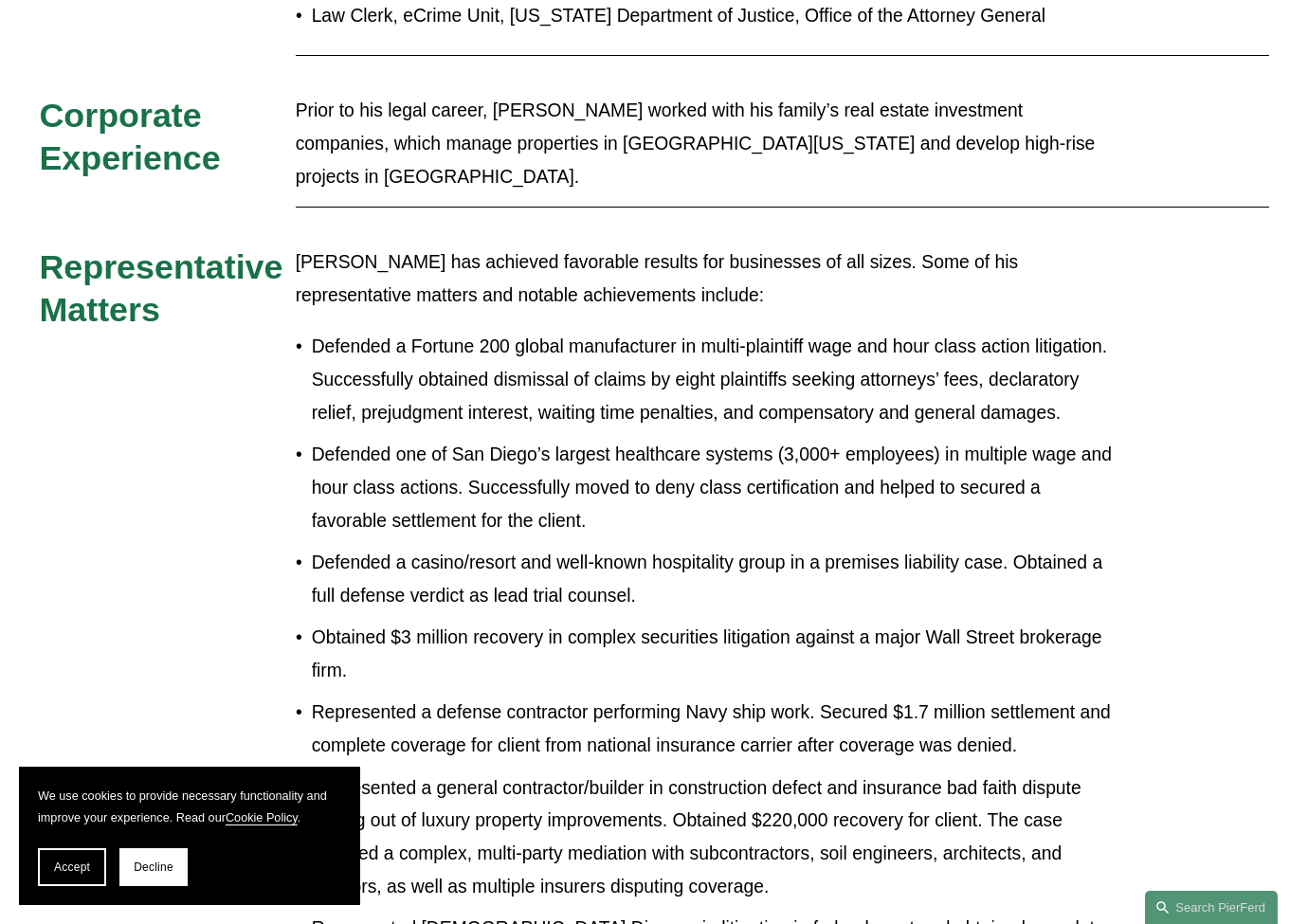
click at [574, 330] on p "Defended a Fortune 200 global manufacturer in multi-plaintiff wage and hour cla…" at bounding box center [713, 380] width 803 height 99
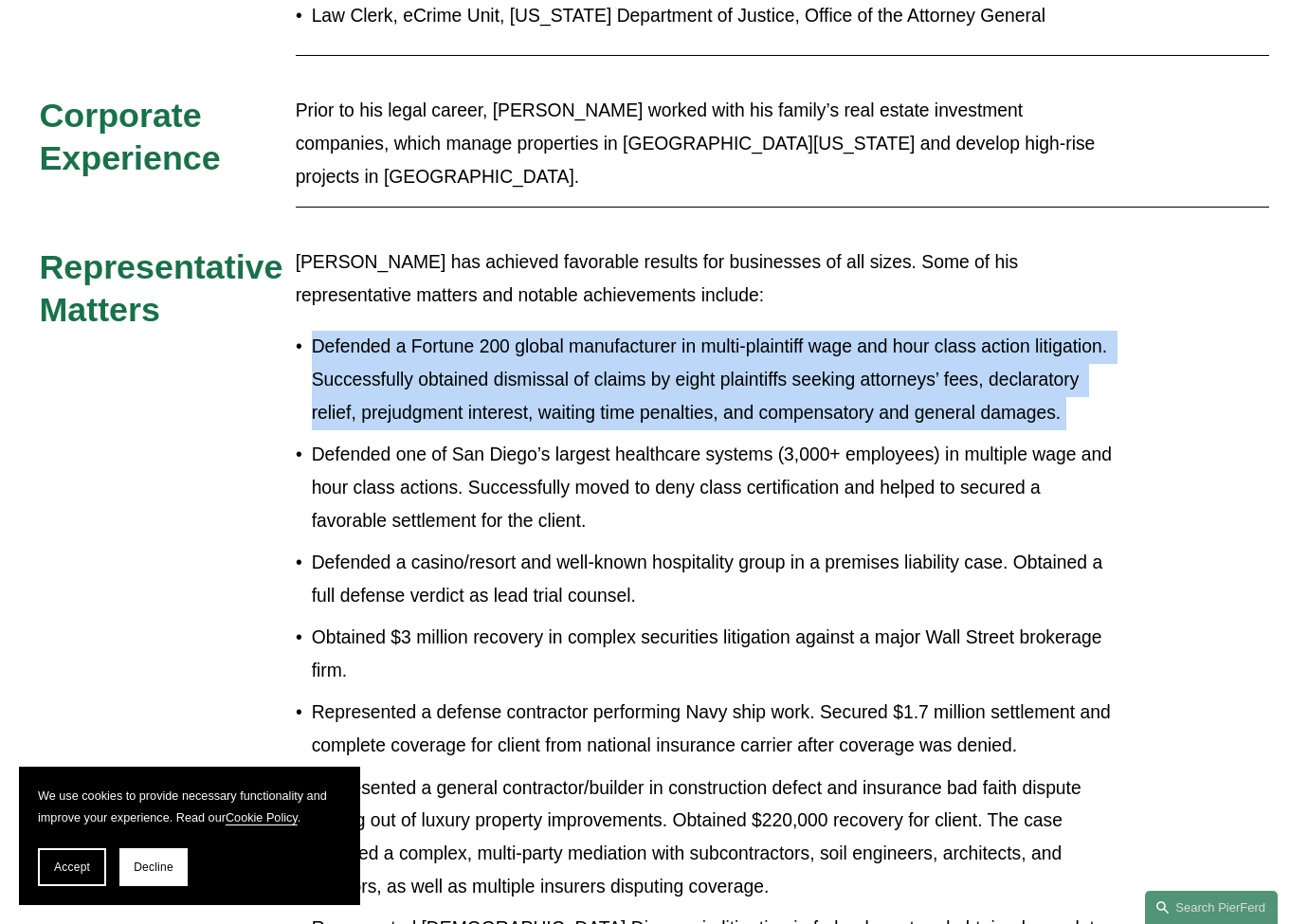
click at [574, 330] on p "Defended a Fortune 200 global manufacturer in multi-plaintiff wage and hour cla…" at bounding box center [713, 380] width 803 height 99
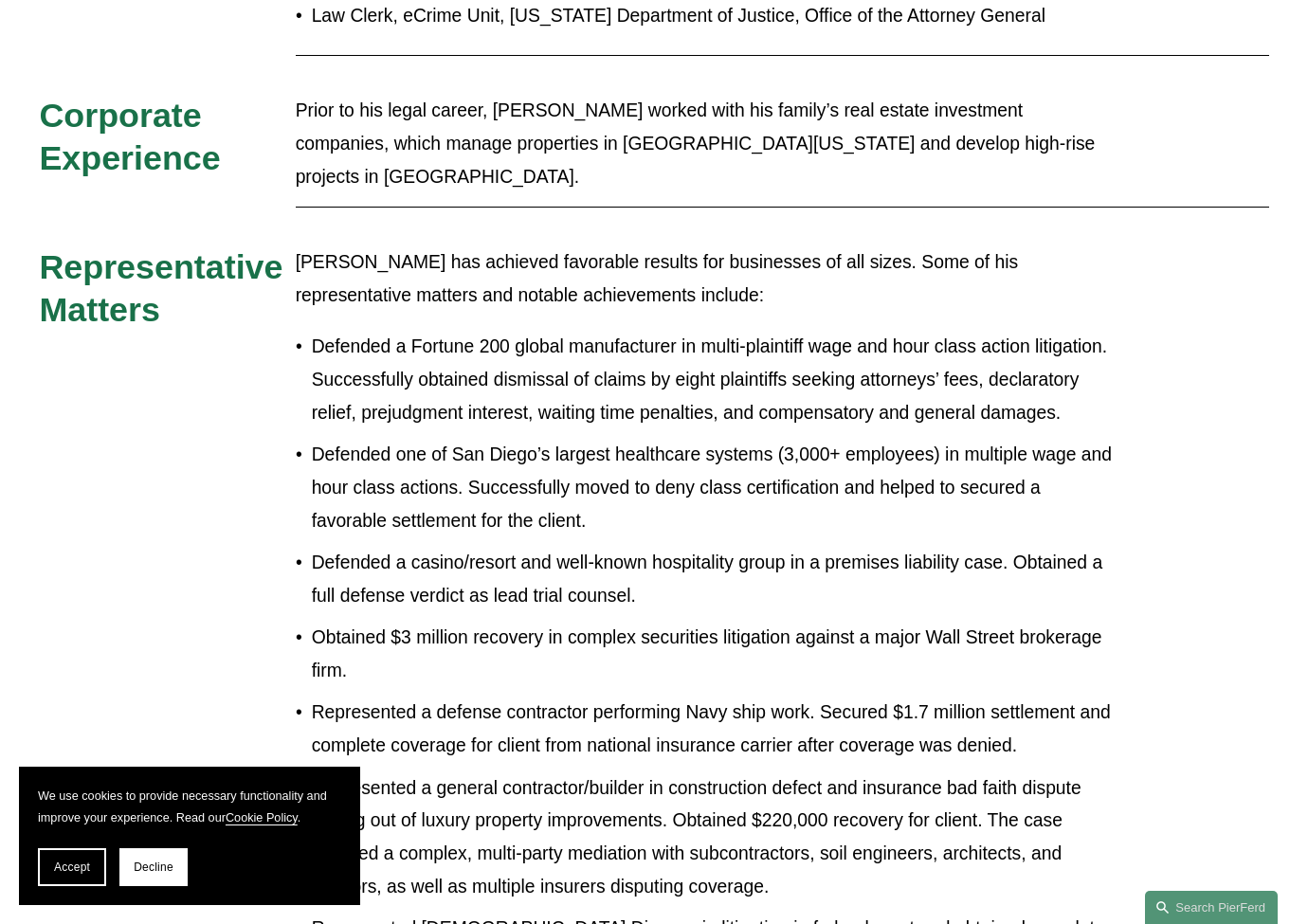
click at [522, 438] on p "Defended one of San Diego’s largest healthcare systems (3,000+ employees) in mu…" at bounding box center [713, 488] width 803 height 99
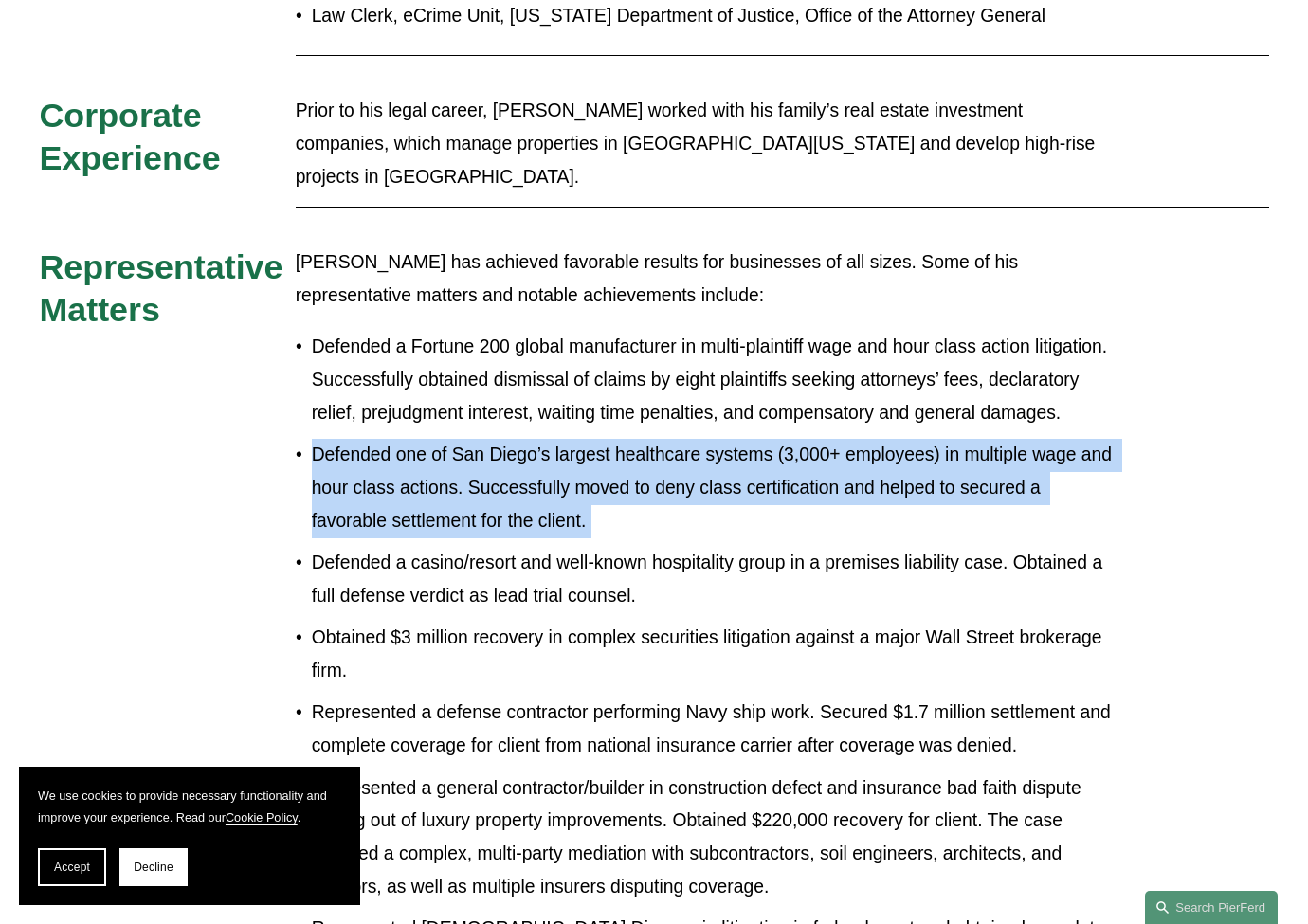
click at [522, 438] on p "Defended one of San Diego’s largest healthcare systems (3,000+ employees) in mu…" at bounding box center [713, 488] width 803 height 99
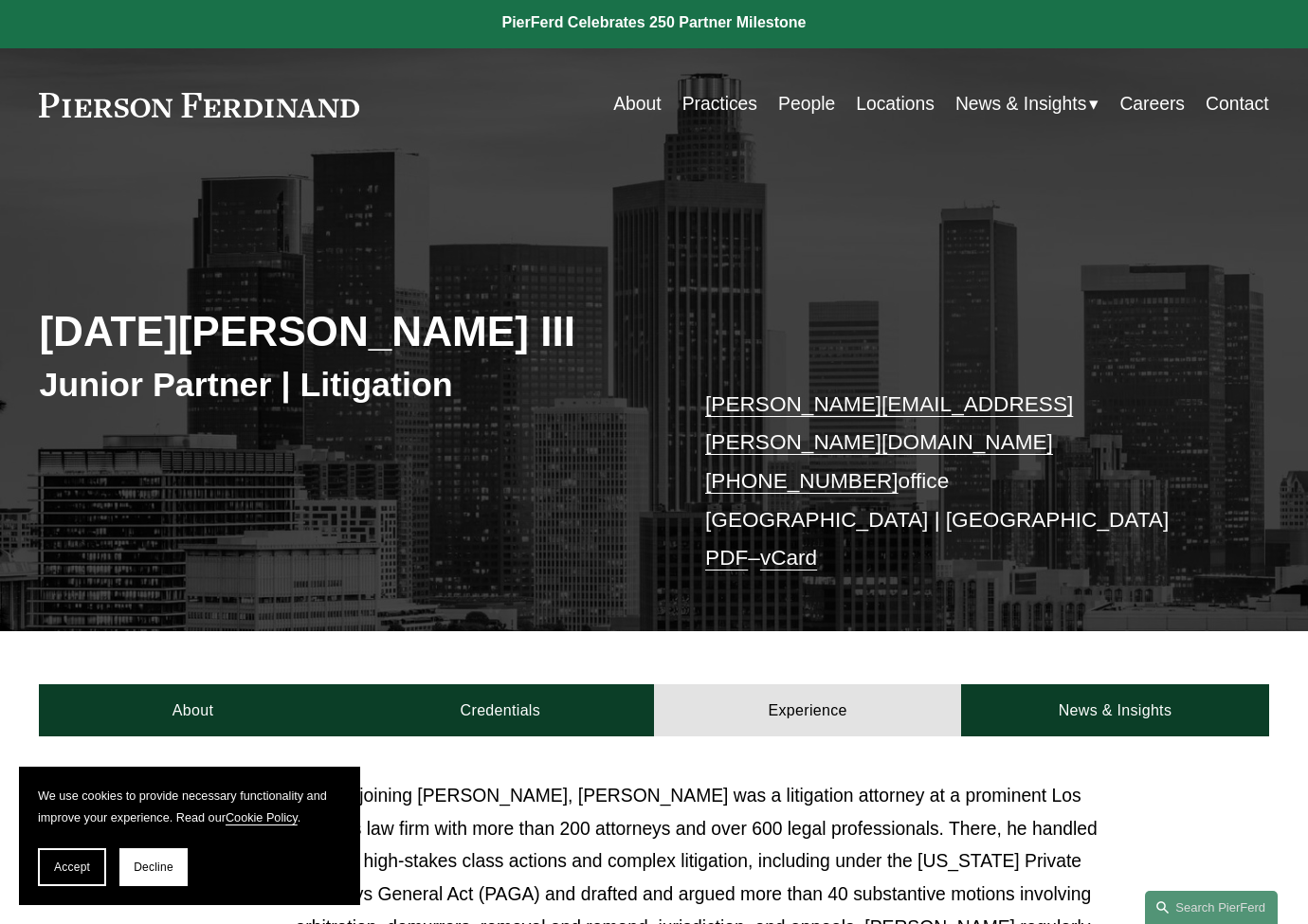
scroll to position [0, 0]
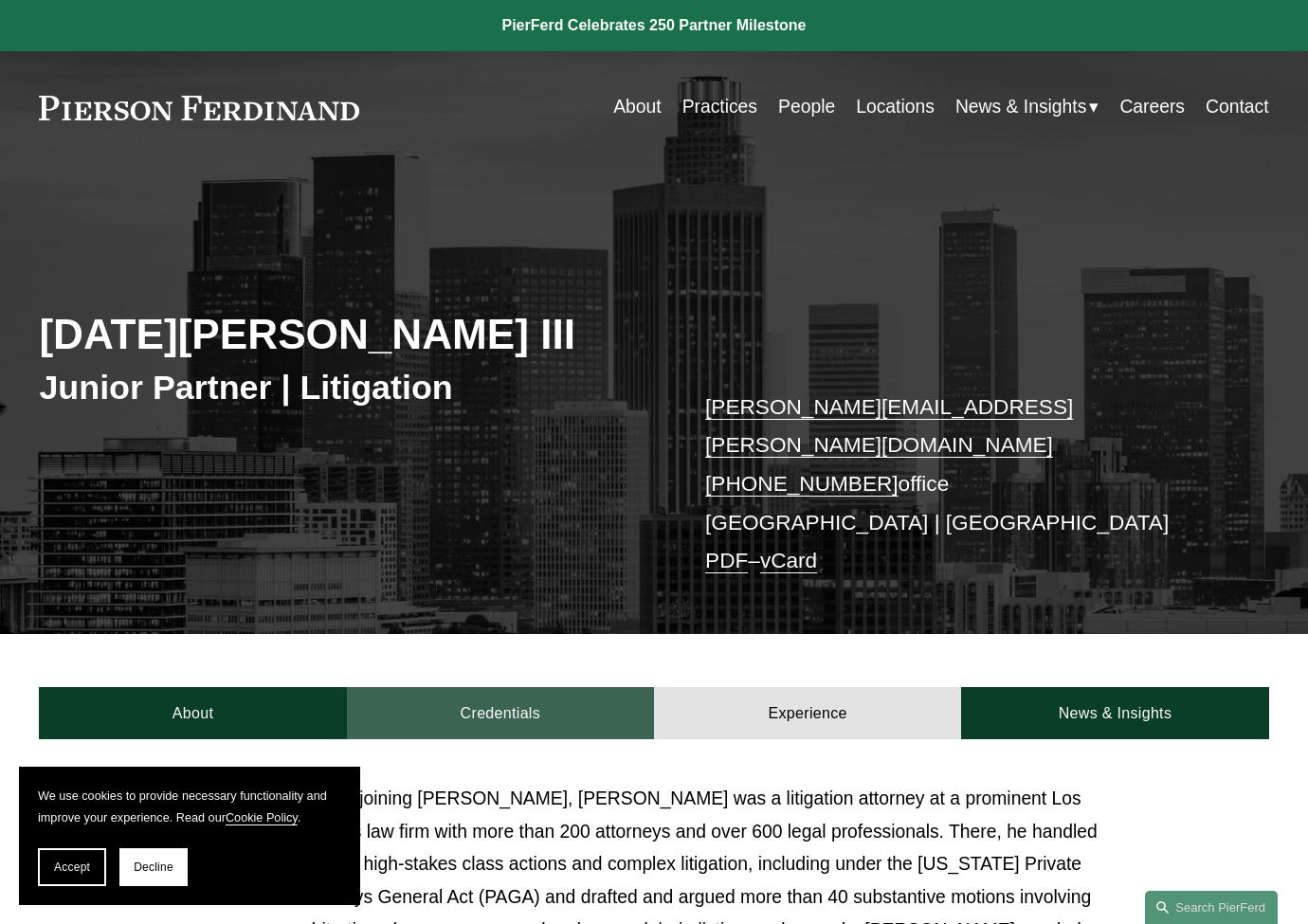
click at [561, 692] on link "Credentials" at bounding box center [501, 713] width 307 height 53
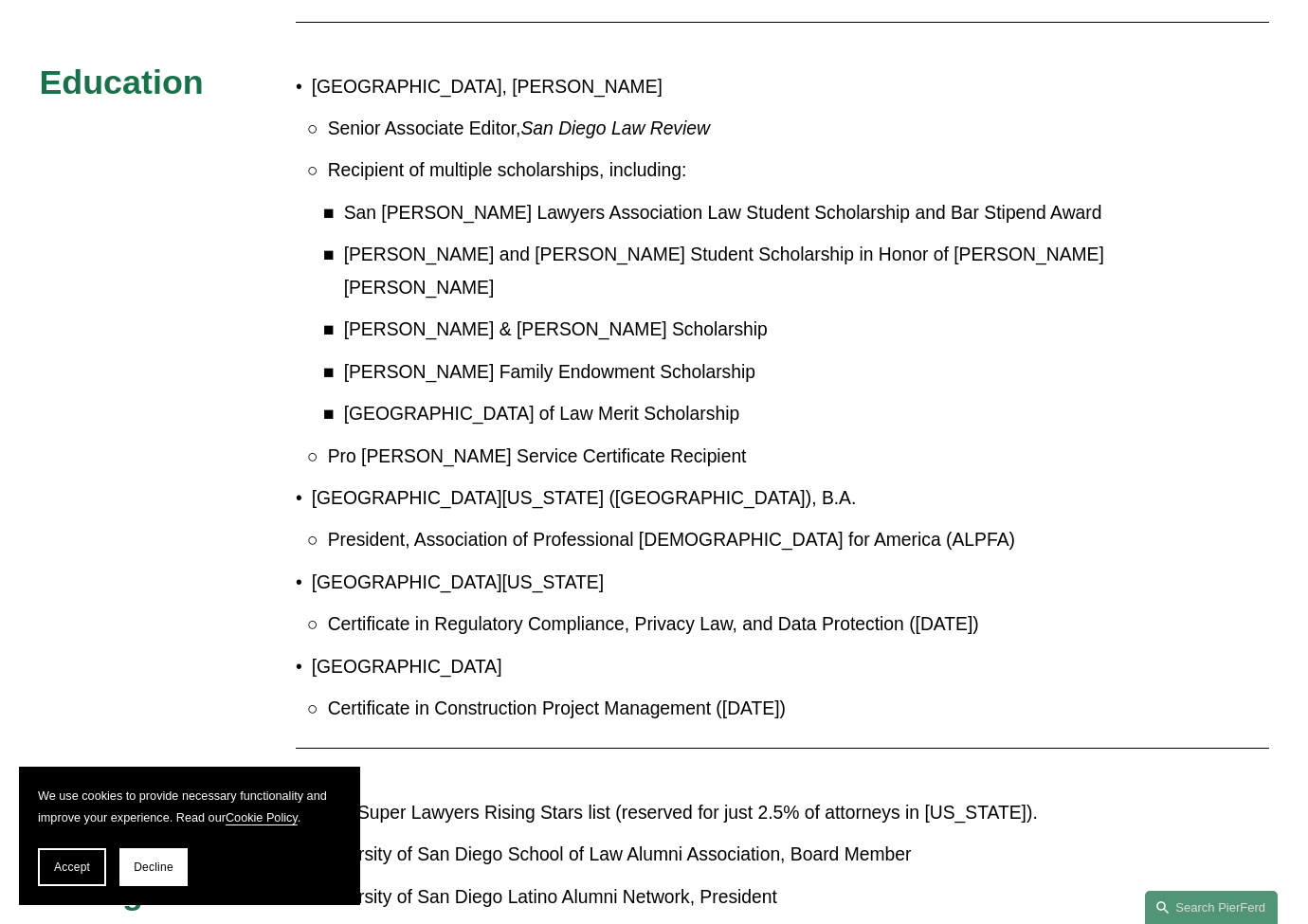
scroll to position [1473, 0]
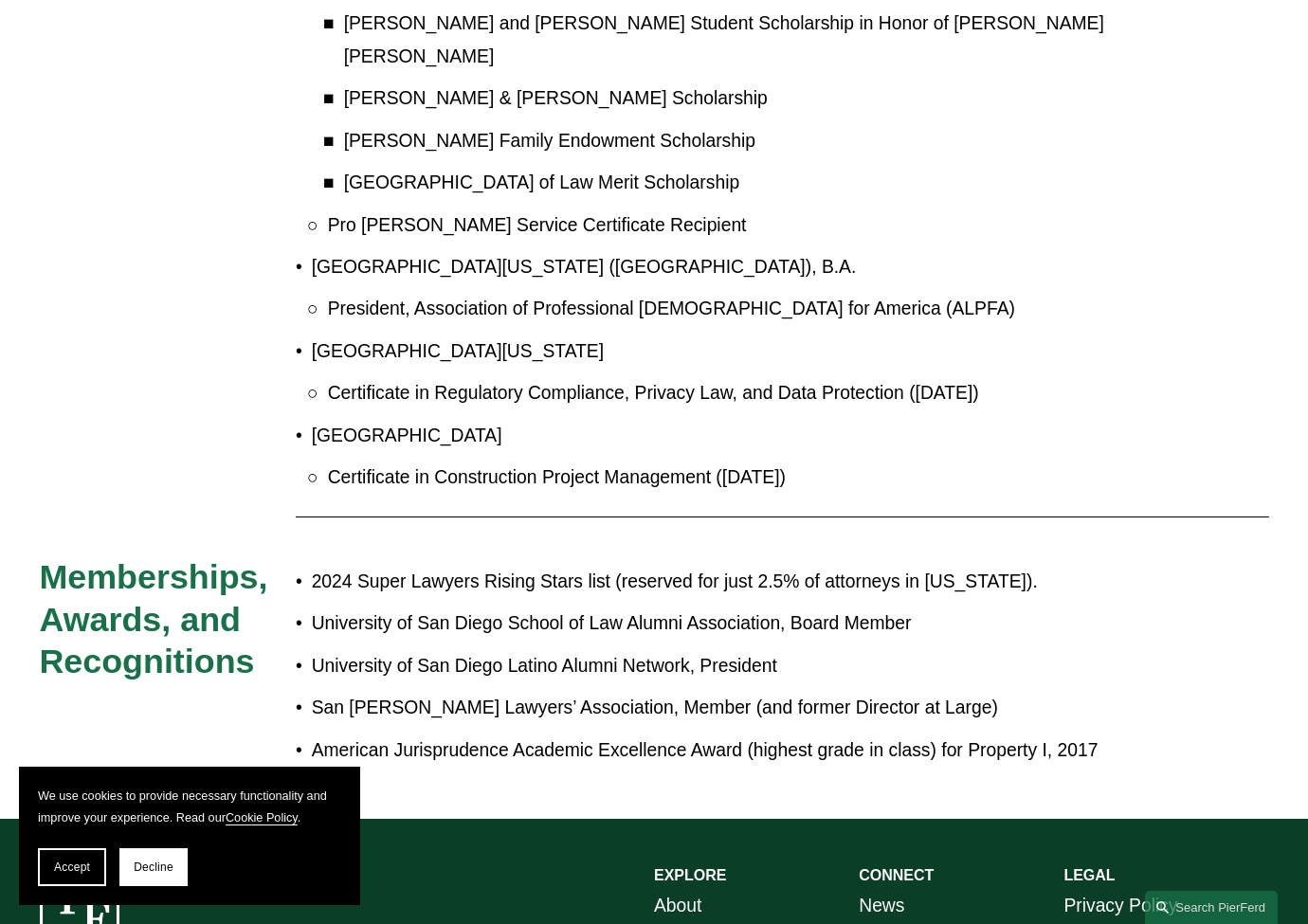
click at [658, 650] on p "University of San Diego Latino Alumni Network, President" at bounding box center [713, 667] width 803 height 34
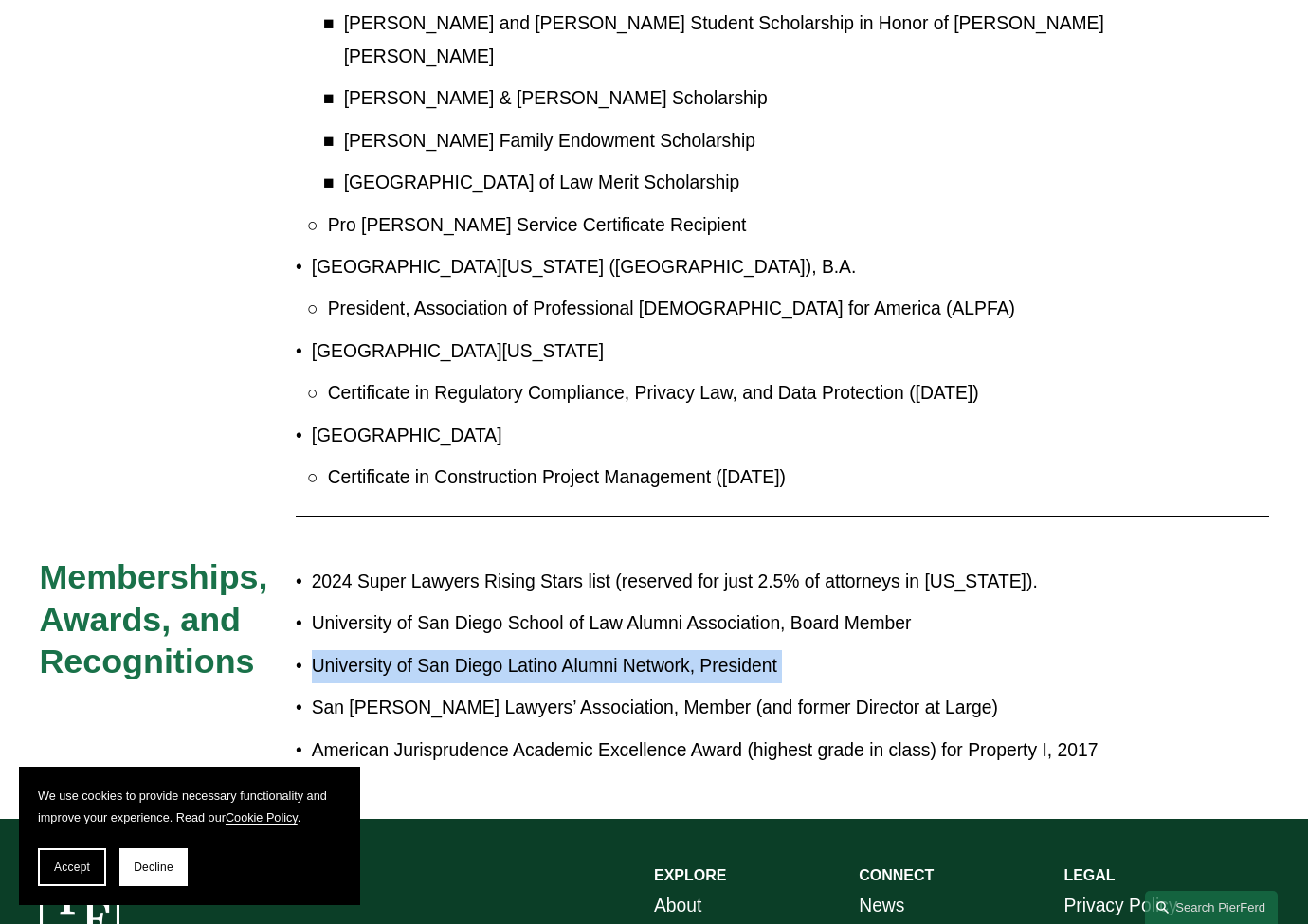
click at [658, 650] on p "University of San Diego Latino Alumni Network, President" at bounding box center [713, 667] width 803 height 34
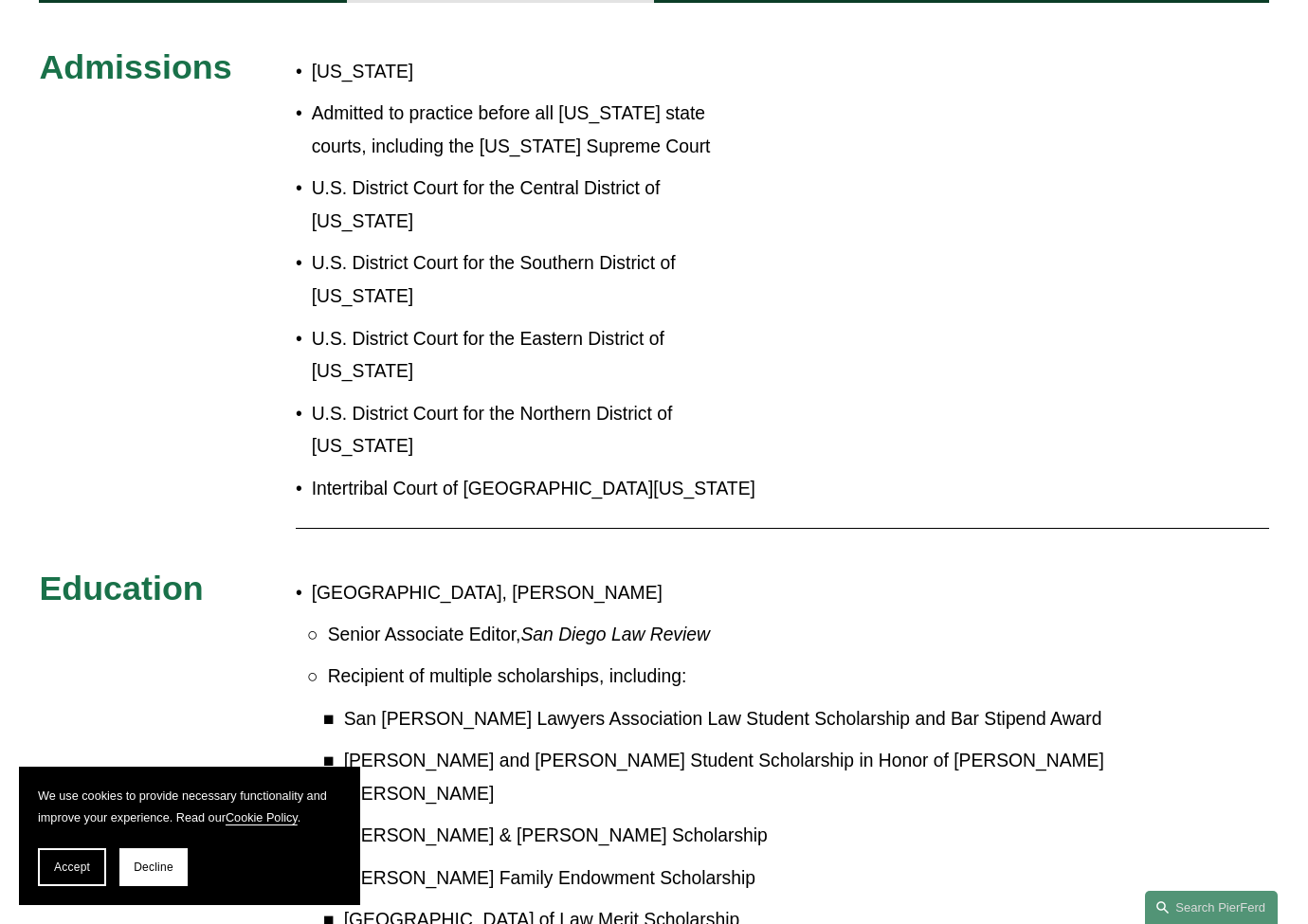
click at [644, 745] on p "Jerry G. Gonick and Susan S. Gonick Student Scholarship in Honor of Dean Stephe…" at bounding box center [730, 778] width 772 height 66
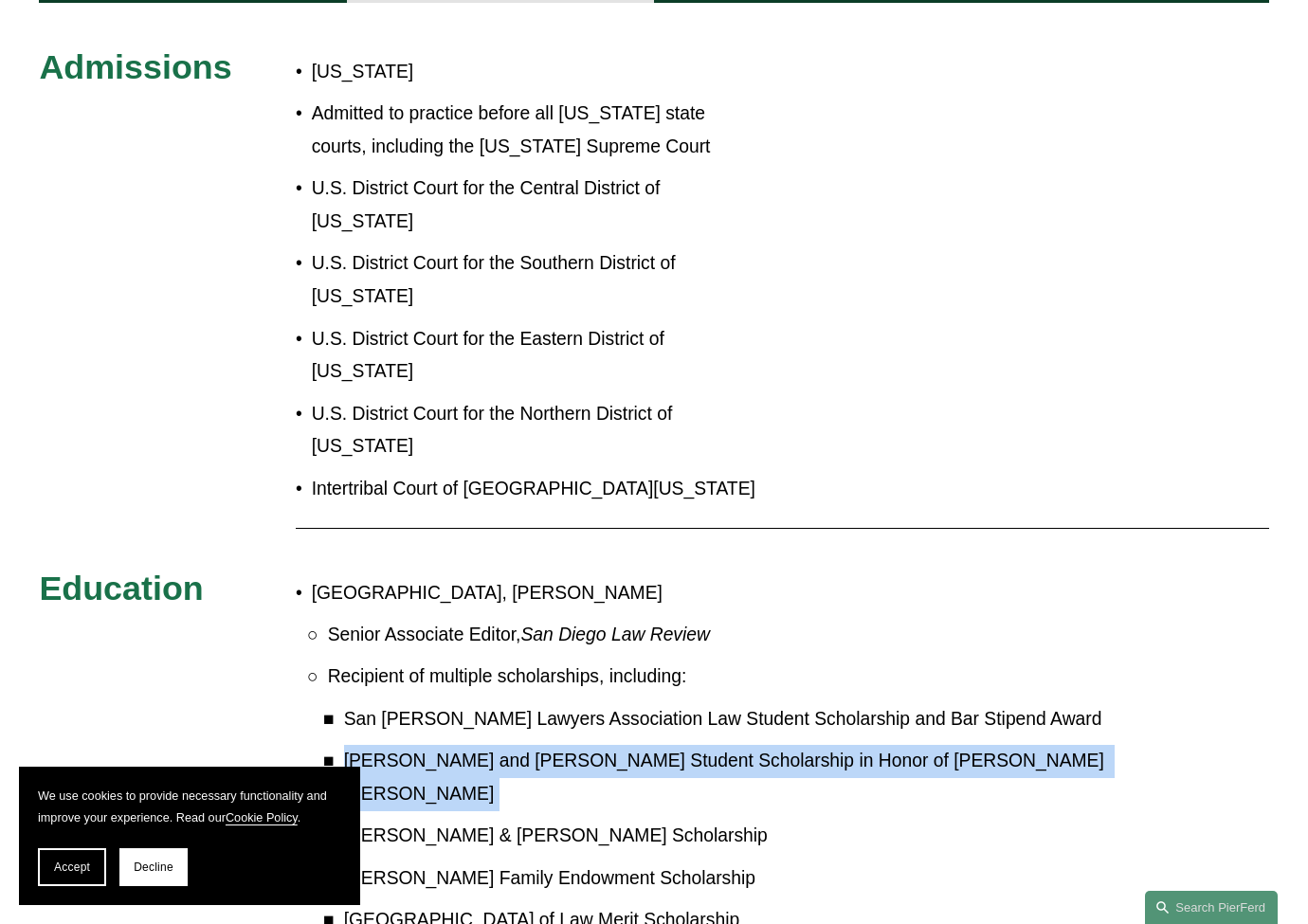
click at [644, 745] on p "Jerry G. Gonick and Susan S. Gonick Student Scholarship in Honor of Dean Stephe…" at bounding box center [730, 778] width 772 height 66
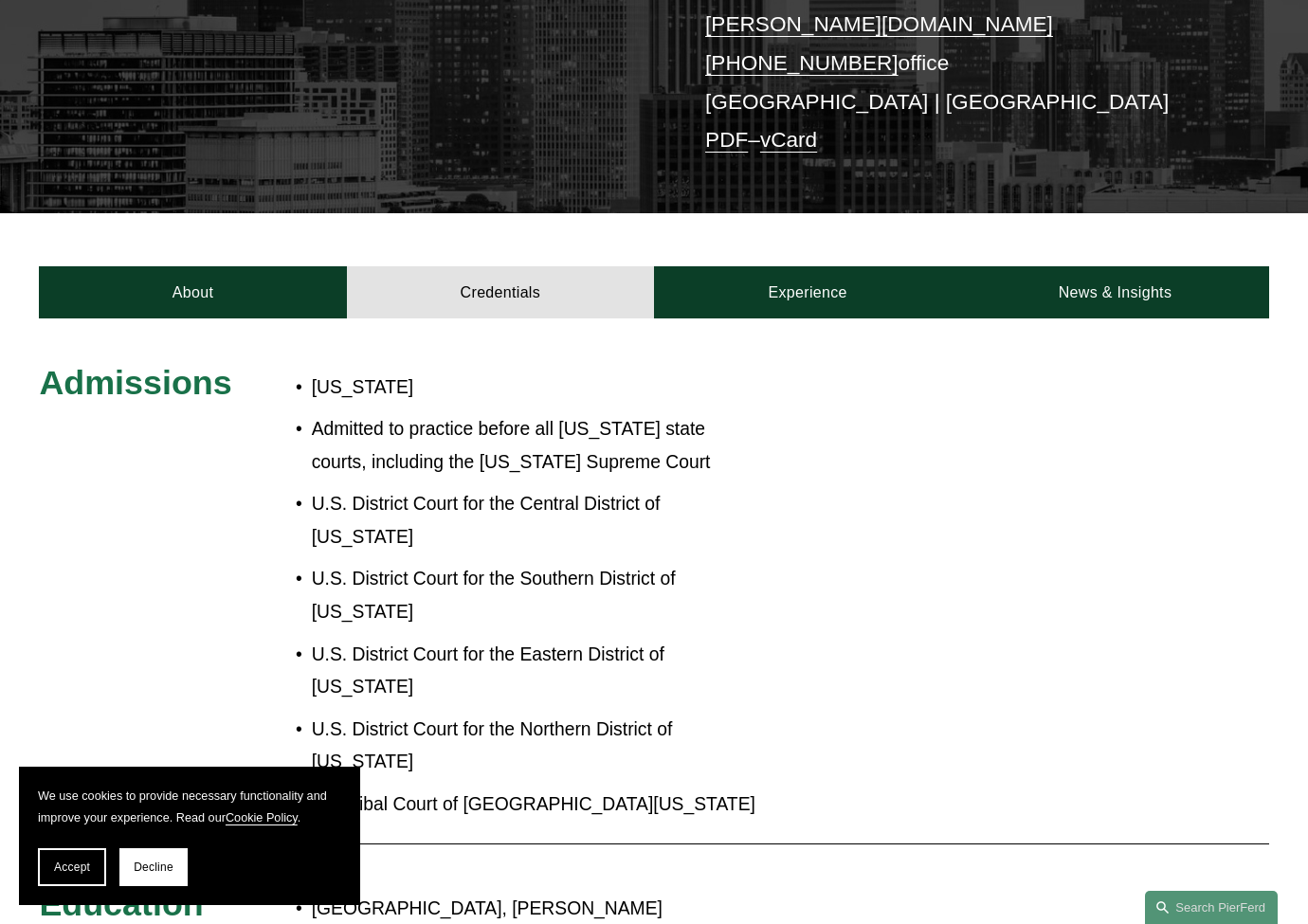
click at [642, 639] on p "U.S. District Court for the Eastern District of California" at bounding box center [533, 672] width 444 height 66
click at [640, 639] on p "U.S. District Court for the Eastern District of California" at bounding box center [533, 672] width 444 height 66
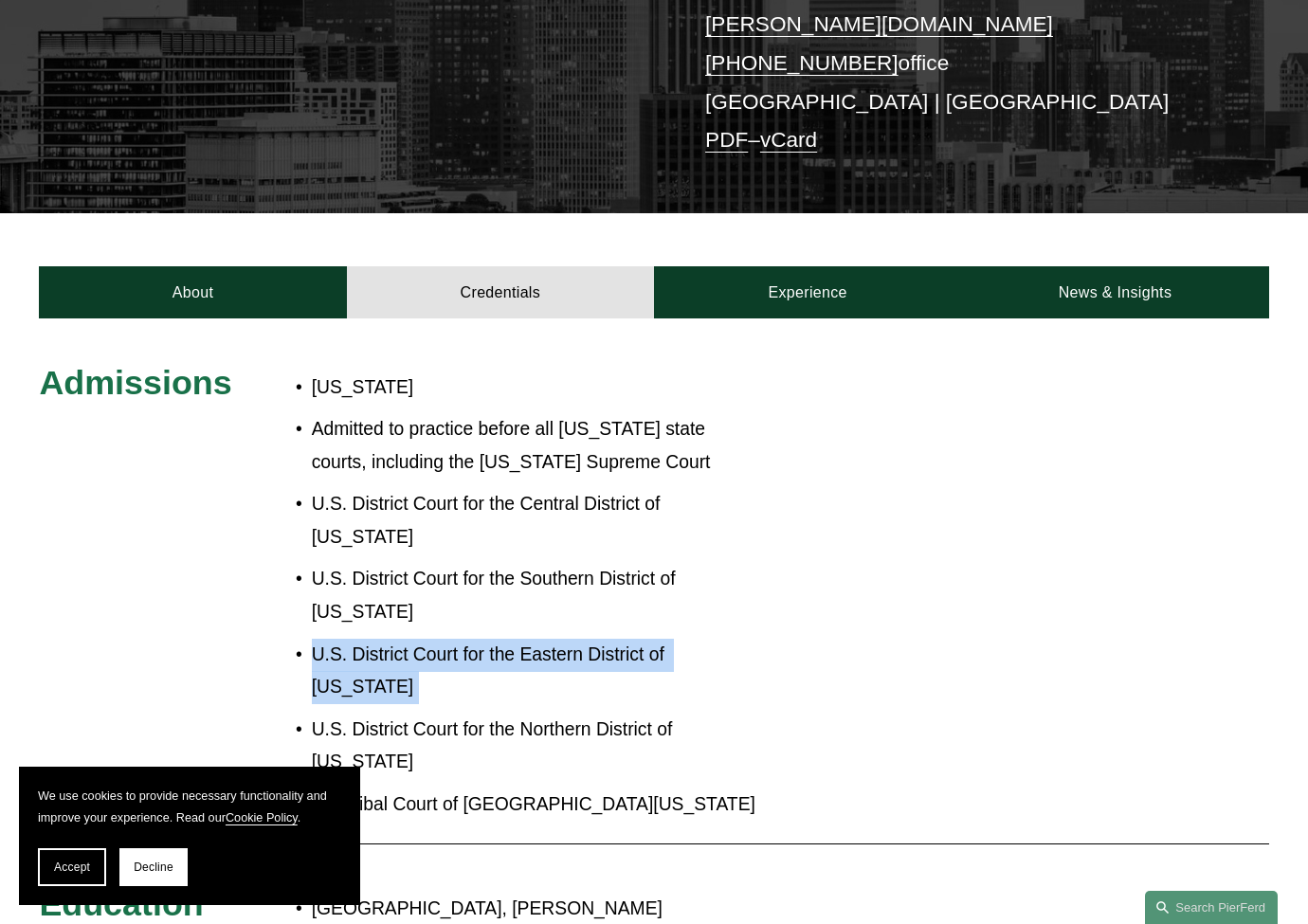
click at [640, 639] on p "U.S. District Court for the Eastern District of California" at bounding box center [533, 672] width 444 height 66
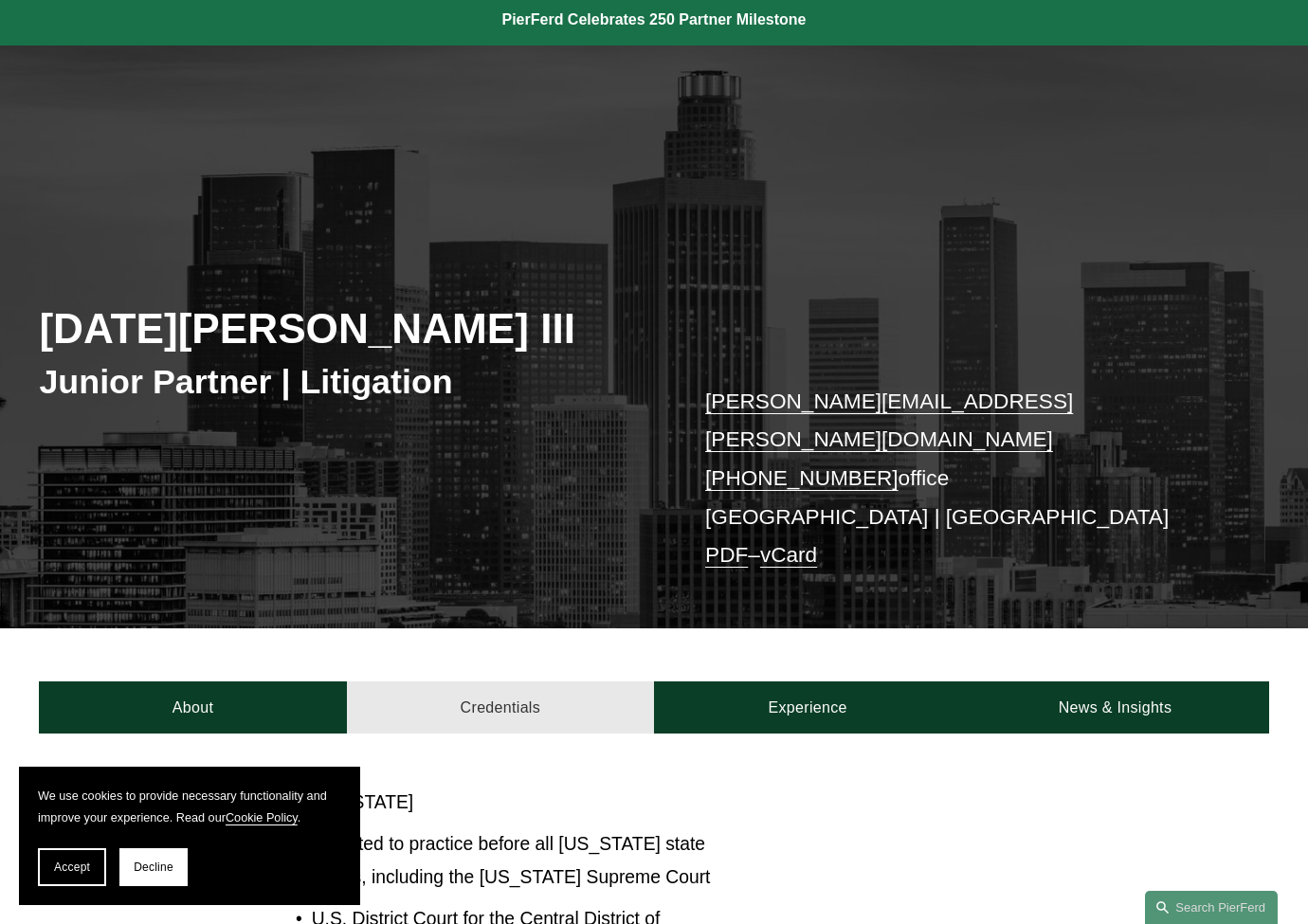
scroll to position [0, 0]
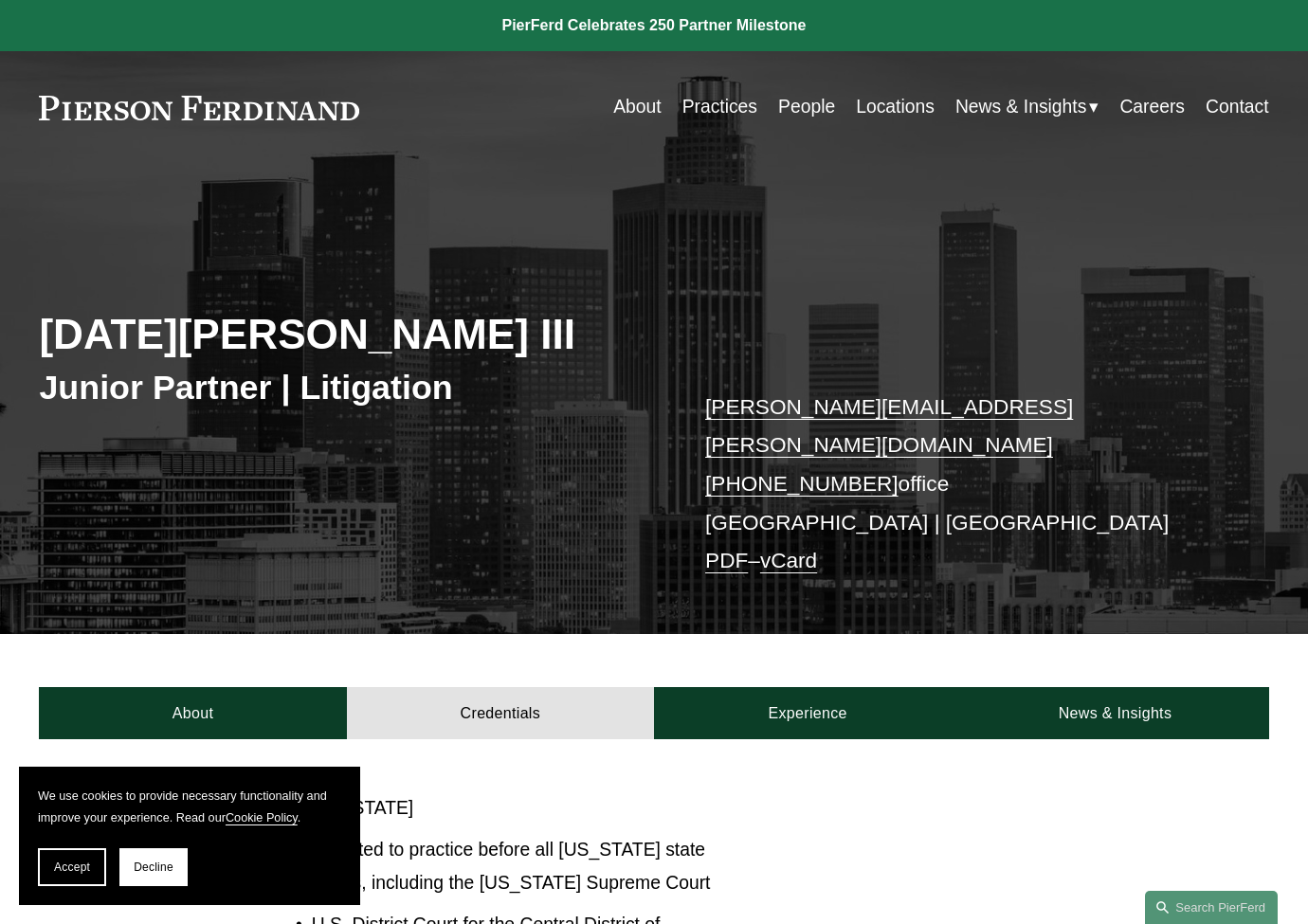
click at [822, 655] on div "About Credentials Experience News & Insights" at bounding box center [654, 687] width 1308 height 106
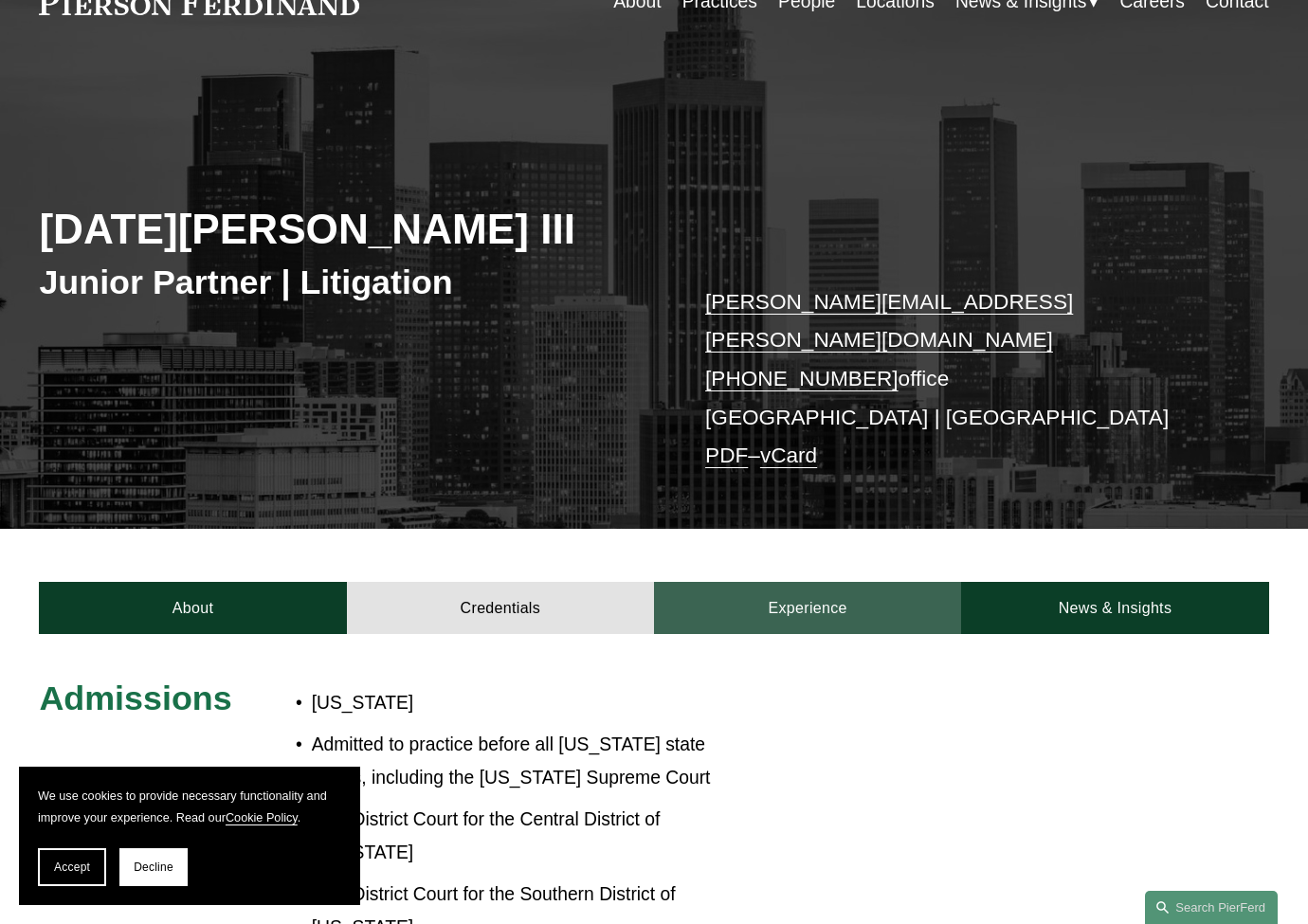
click at [802, 595] on link "Experience" at bounding box center [807, 608] width 307 height 53
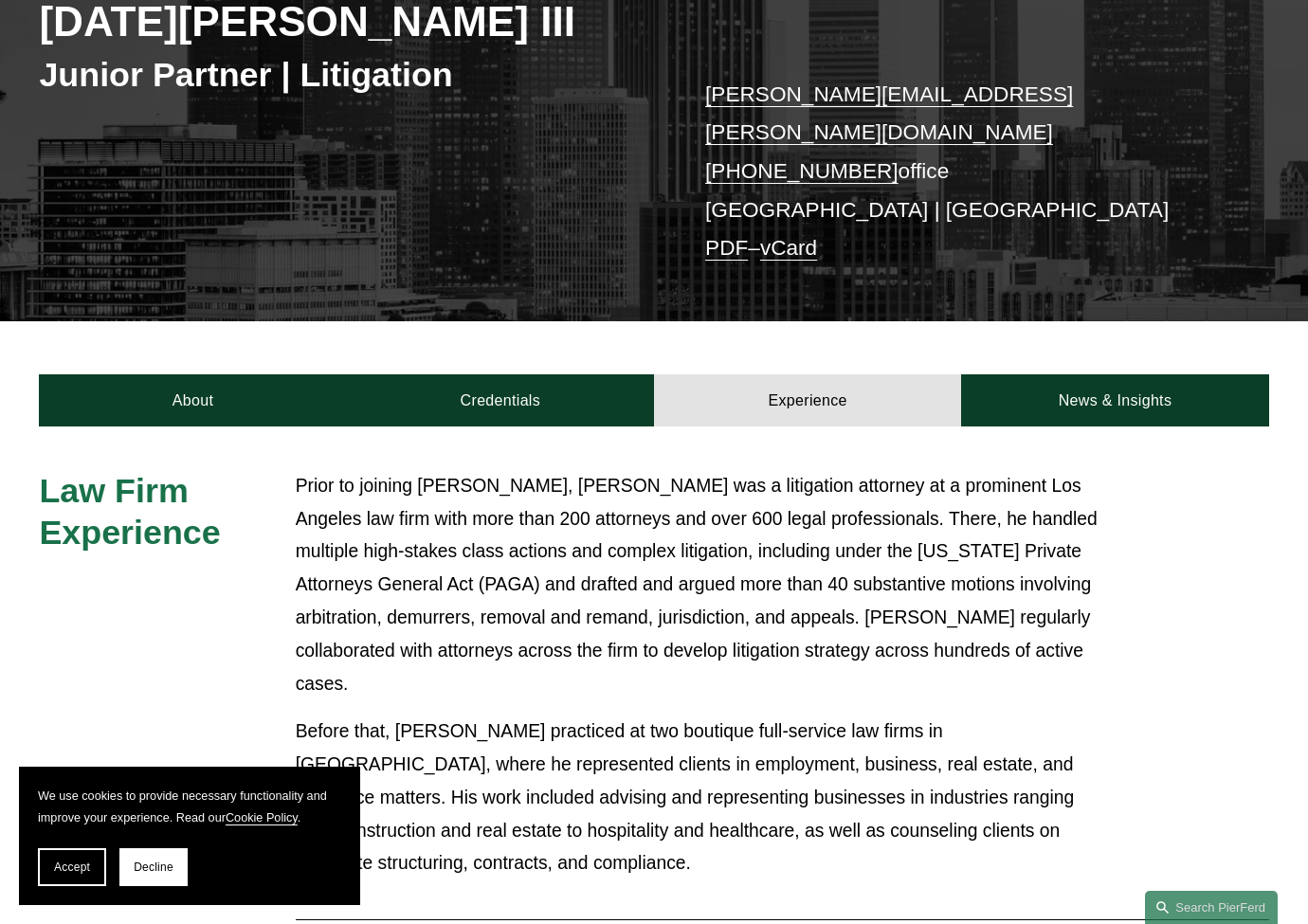
scroll to position [316, 0]
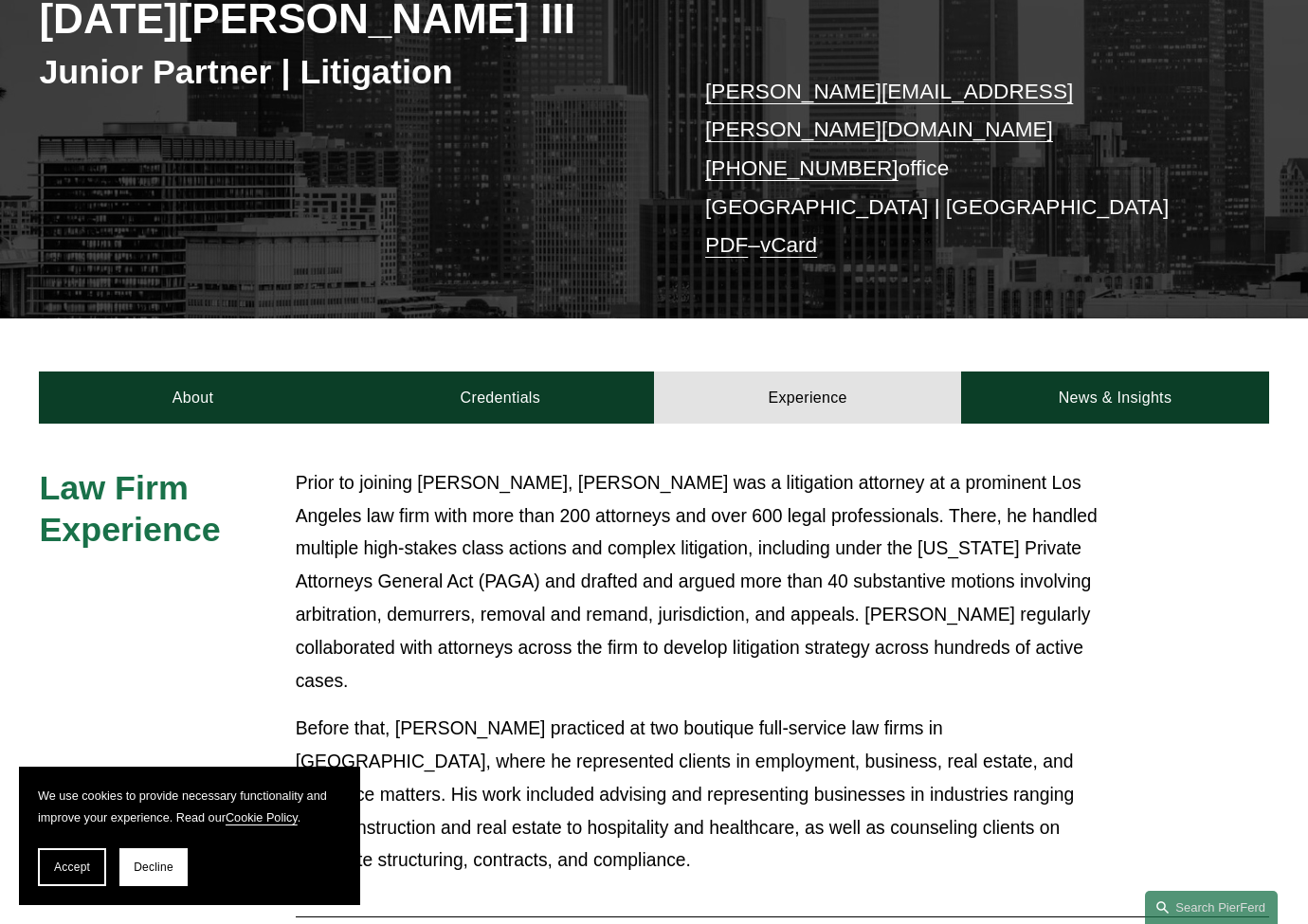
click at [710, 638] on div "Prior to joining Pierson Ferdinand LLP, Noel was a litigation attorney at a pro…" at bounding box center [705, 672] width 819 height 411
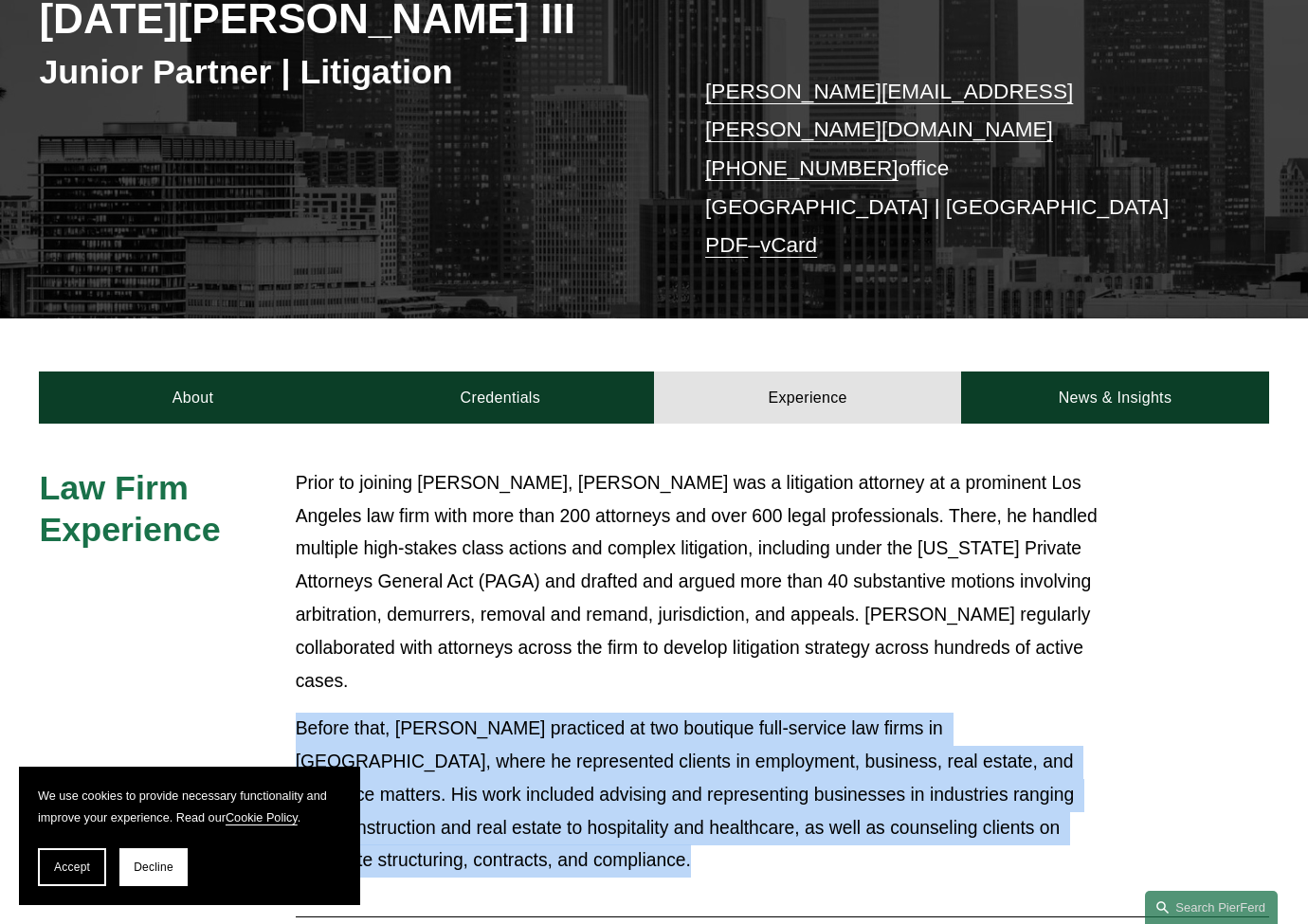
click at [710, 638] on div "Prior to joining Pierson Ferdinand LLP, Noel was a litigation attorney at a pro…" at bounding box center [705, 672] width 819 height 411
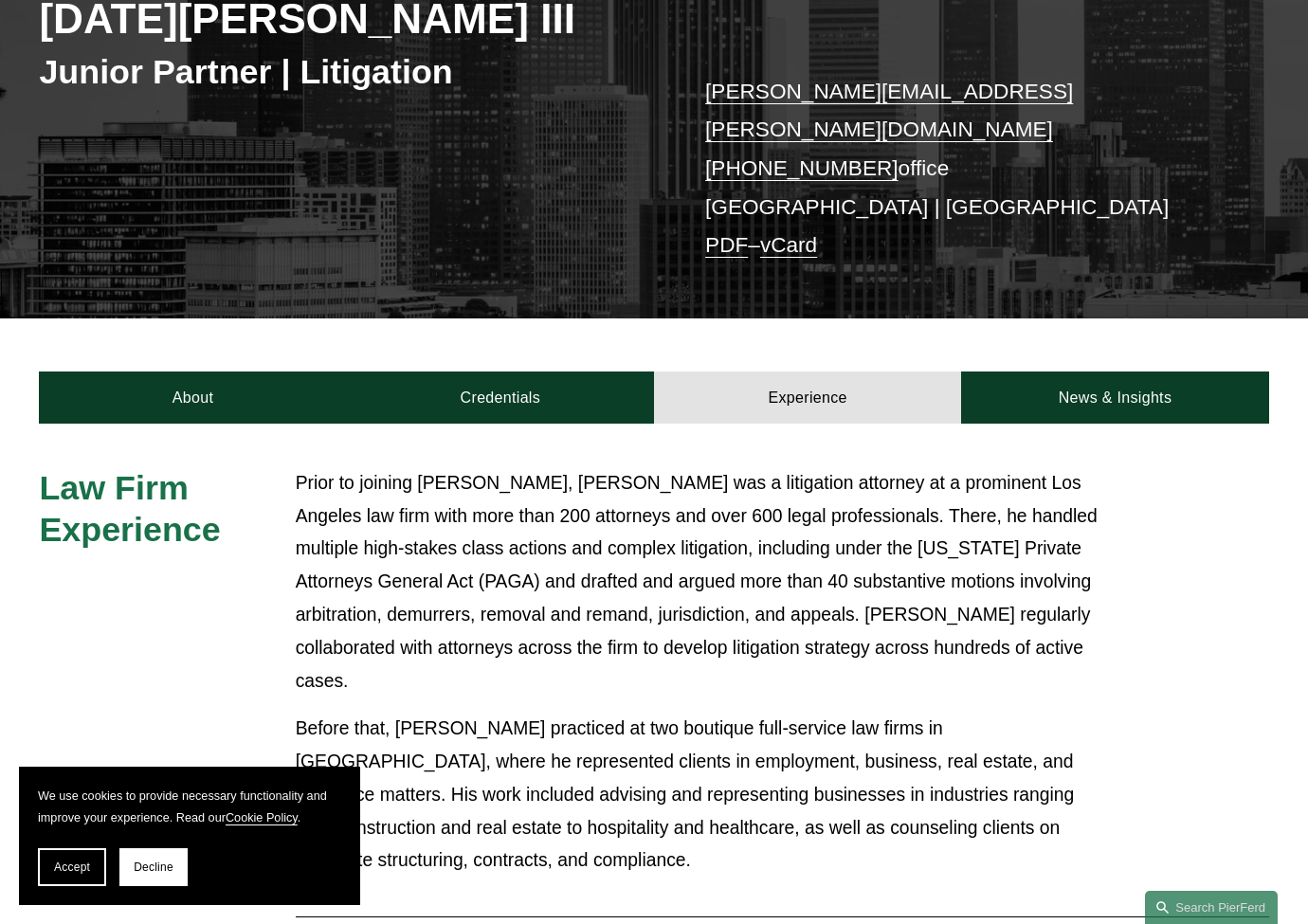
click at [705, 524] on p "Prior to joining Pierson Ferdinand LLP, Noel was a litigation attorney at a pro…" at bounding box center [705, 582] width 819 height 231
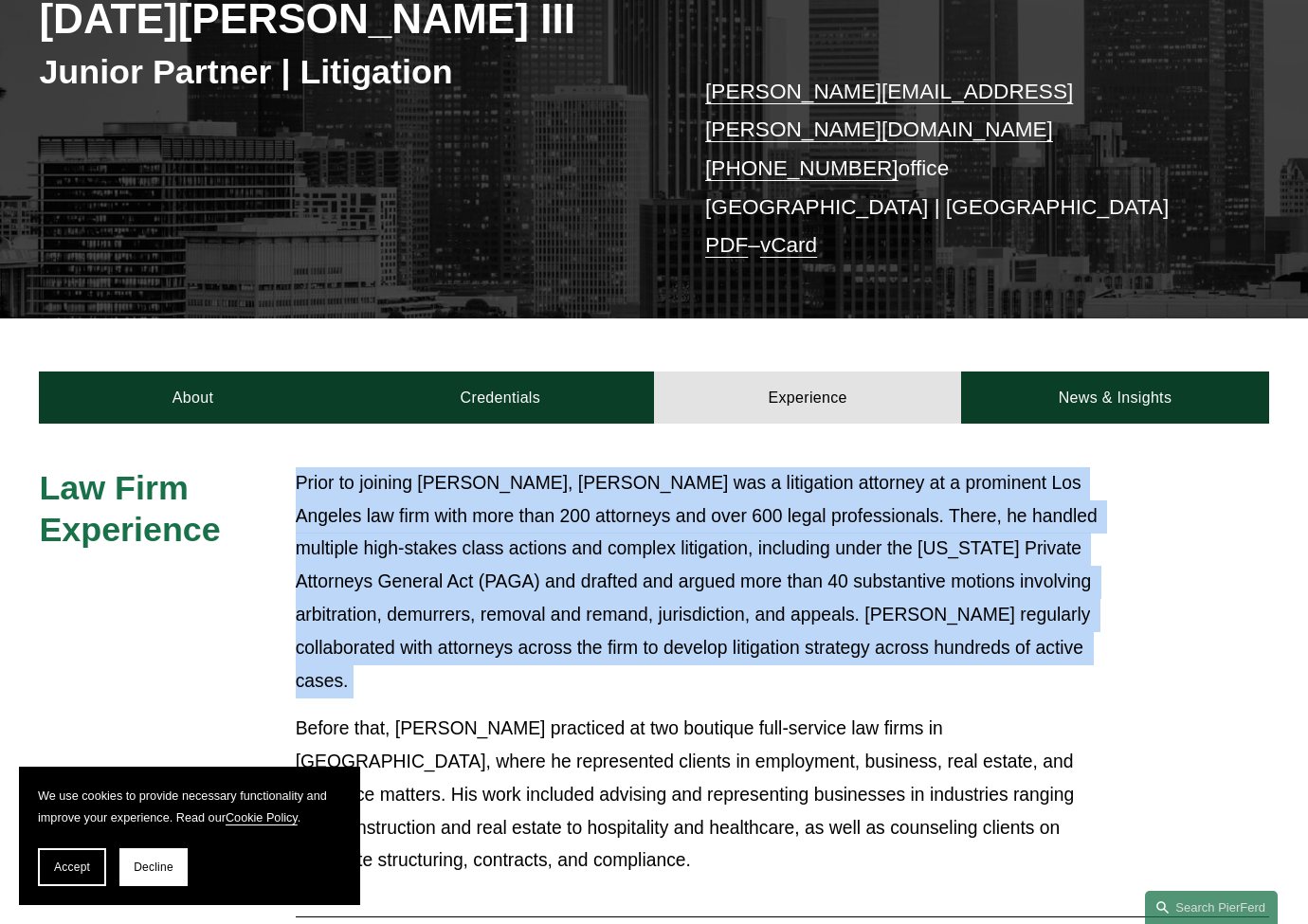
click at [705, 524] on p "Prior to joining Pierson Ferdinand LLP, Noel was a litigation attorney at a pro…" at bounding box center [705, 582] width 819 height 231
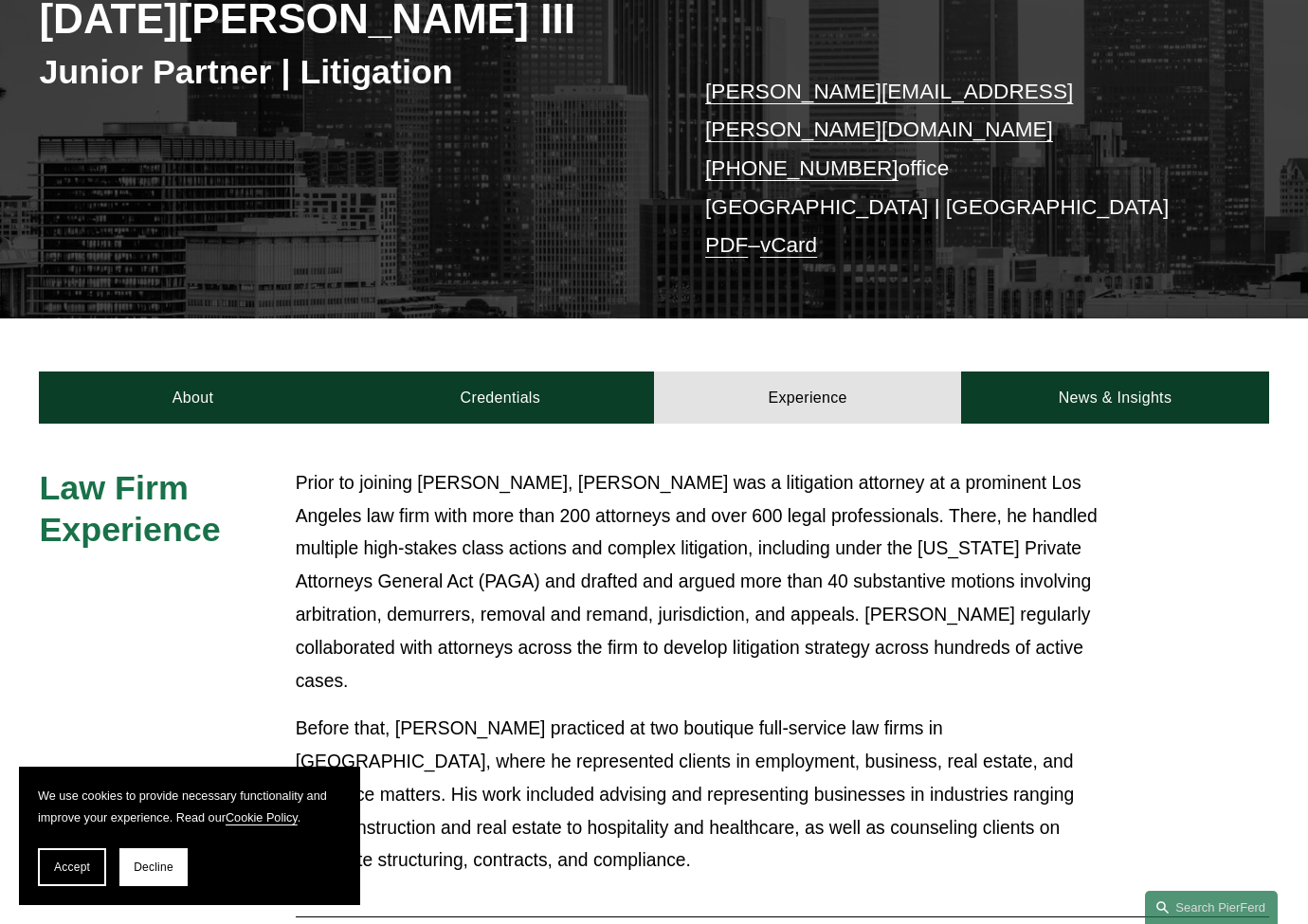
click at [592, 645] on div "Prior to joining Pierson Ferdinand LLP, Noel was a litigation attorney at a pro…" at bounding box center [705, 672] width 819 height 411
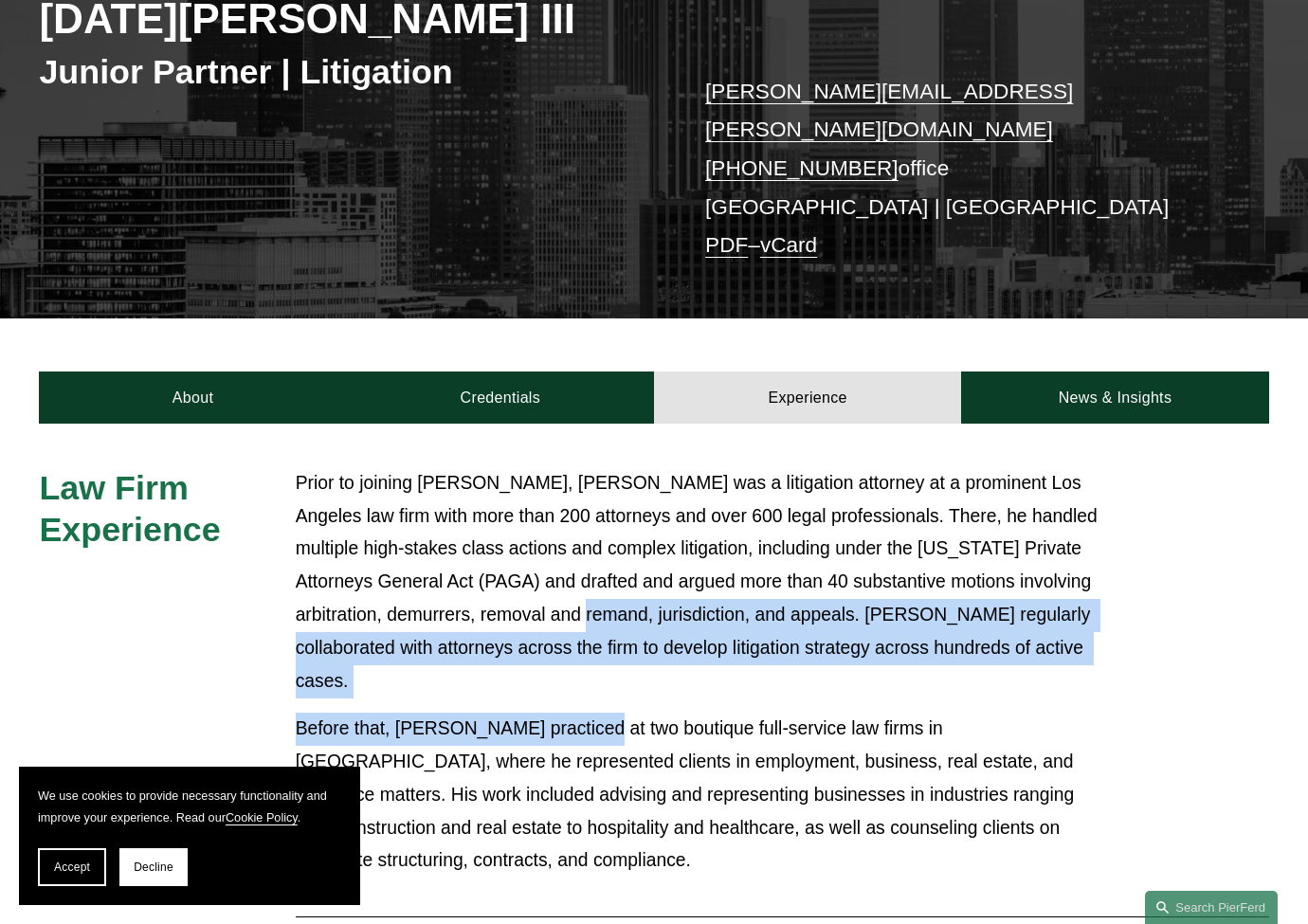
drag, startPoint x: 584, startPoint y: 655, endPoint x: 506, endPoint y: 578, distance: 109.6
click at [506, 578] on div "Prior to joining Pierson Ferdinand LLP, Noel was a litigation attorney at a pro…" at bounding box center [705, 672] width 819 height 411
click at [506, 578] on p "Prior to joining Pierson Ferdinand LLP, Noel was a litigation attorney at a pro…" at bounding box center [705, 582] width 819 height 231
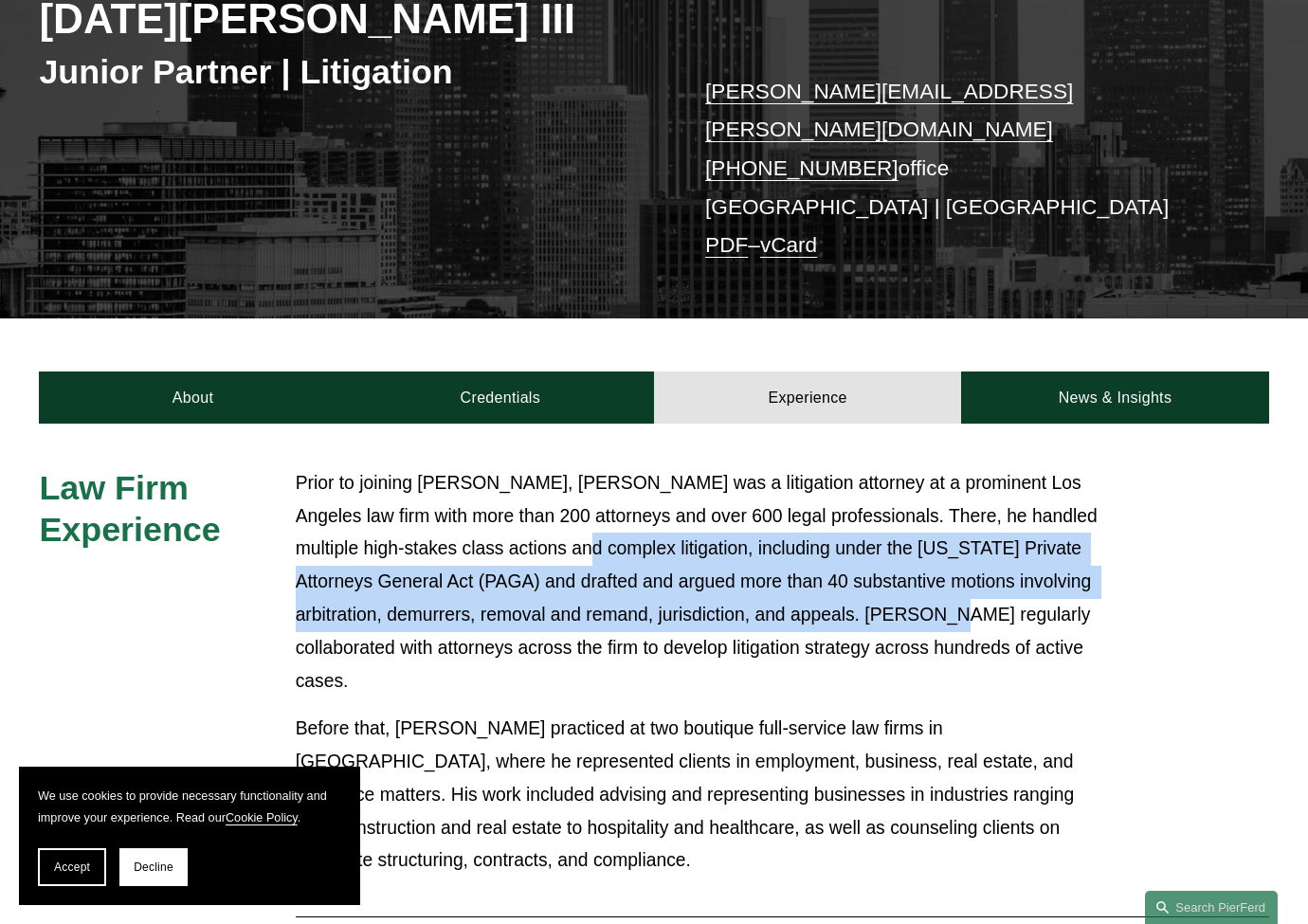
drag, startPoint x: 491, startPoint y: 532, endPoint x: 861, endPoint y: 601, distance: 376.4
click at [861, 601] on p "Prior to joining Pierson Ferdinand LLP, Noel was a litigation attorney at a pro…" at bounding box center [705, 582] width 819 height 231
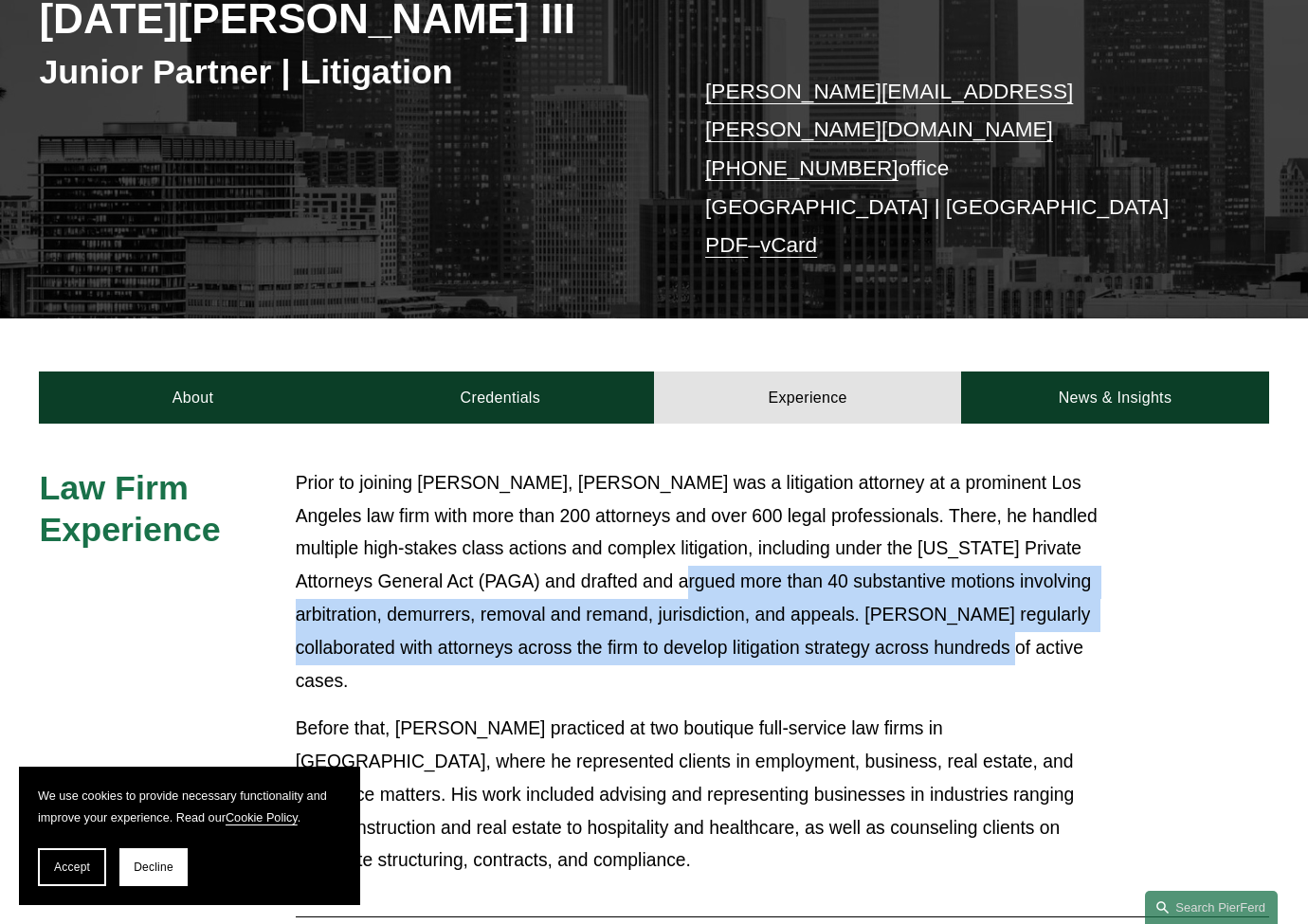
drag, startPoint x: 854, startPoint y: 627, endPoint x: 545, endPoint y: 563, distance: 315.6
click at [545, 563] on p "Prior to joining Pierson Ferdinand LLP, Noel was a litigation attorney at a pro…" at bounding box center [705, 582] width 819 height 231
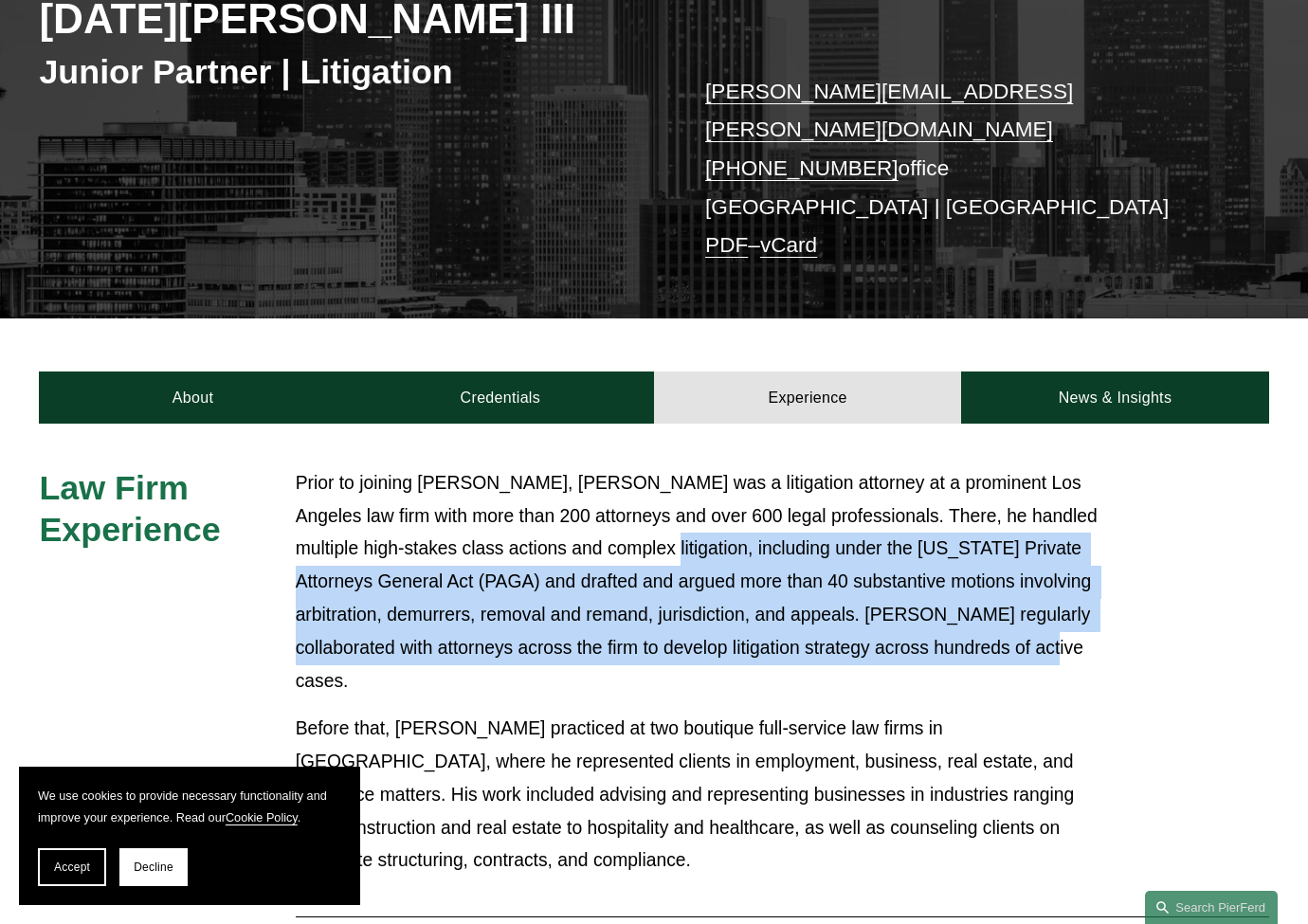
drag, startPoint x: 576, startPoint y: 528, endPoint x: 999, endPoint y: 616, distance: 432.1
click at [1002, 616] on p "Prior to joining Pierson Ferdinand LLP, Noel was a litigation attorney at a pro…" at bounding box center [705, 582] width 819 height 231
click at [995, 616] on p "Prior to joining Pierson Ferdinand LLP, Noel was a litigation attorney at a pro…" at bounding box center [705, 582] width 819 height 231
click at [932, 598] on p "Prior to joining Pierson Ferdinand LLP, Noel was a litigation attorney at a pro…" at bounding box center [705, 582] width 819 height 231
click at [931, 593] on p "Prior to joining Pierson Ferdinand LLP, Noel was a litigation attorney at a pro…" at bounding box center [705, 582] width 819 height 231
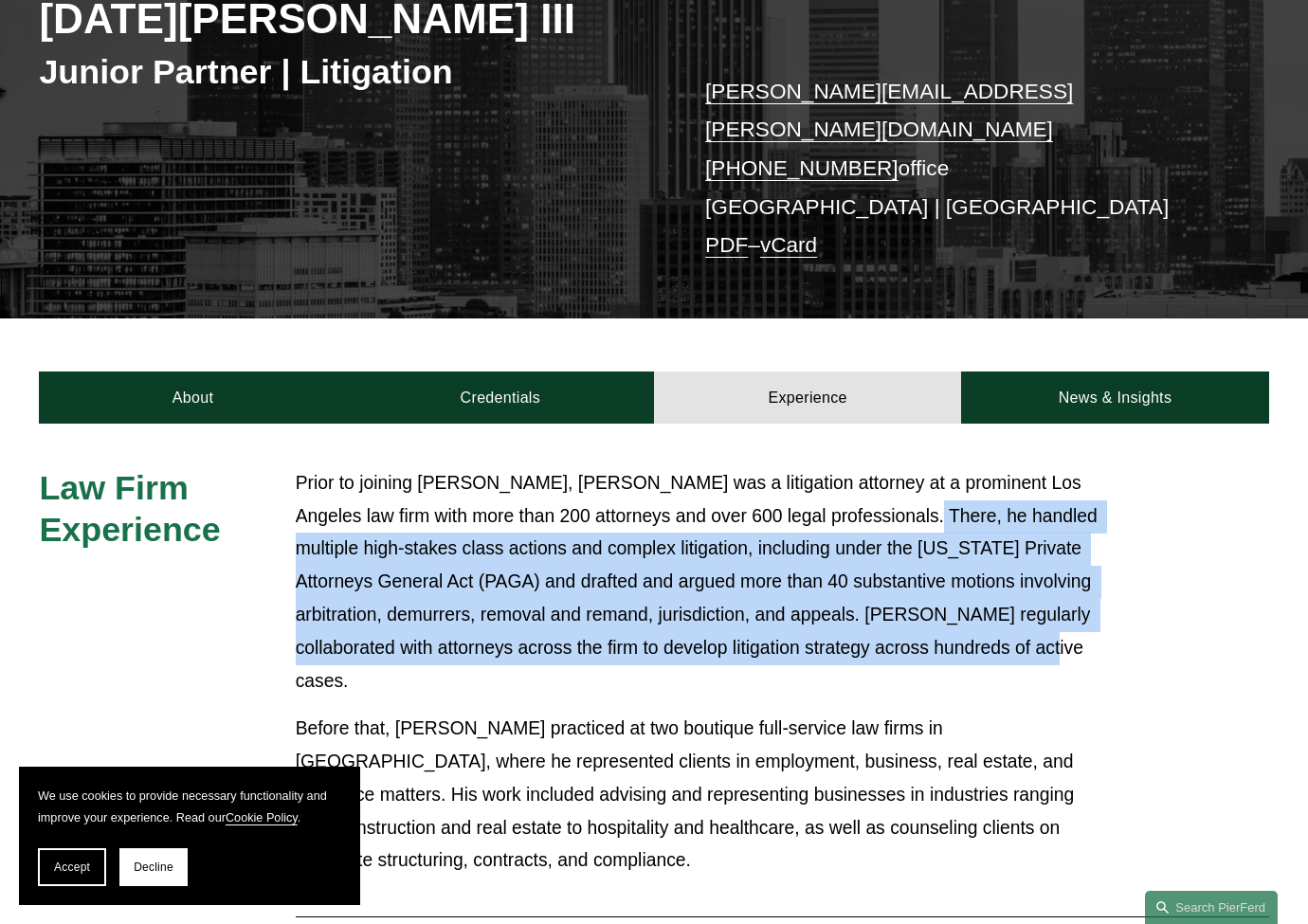
drag, startPoint x: 931, startPoint y: 613, endPoint x: 845, endPoint y: 490, distance: 150.1
click at [845, 490] on p "Prior to joining Pierson Ferdinand LLP, Noel was a litigation attorney at a pro…" at bounding box center [705, 582] width 819 height 231
drag, startPoint x: 853, startPoint y: 475, endPoint x: 952, endPoint y: 609, distance: 166.6
click at [945, 611] on p "Prior to joining Pierson Ferdinand LLP, Noel was a litigation attorney at a pro…" at bounding box center [705, 582] width 819 height 231
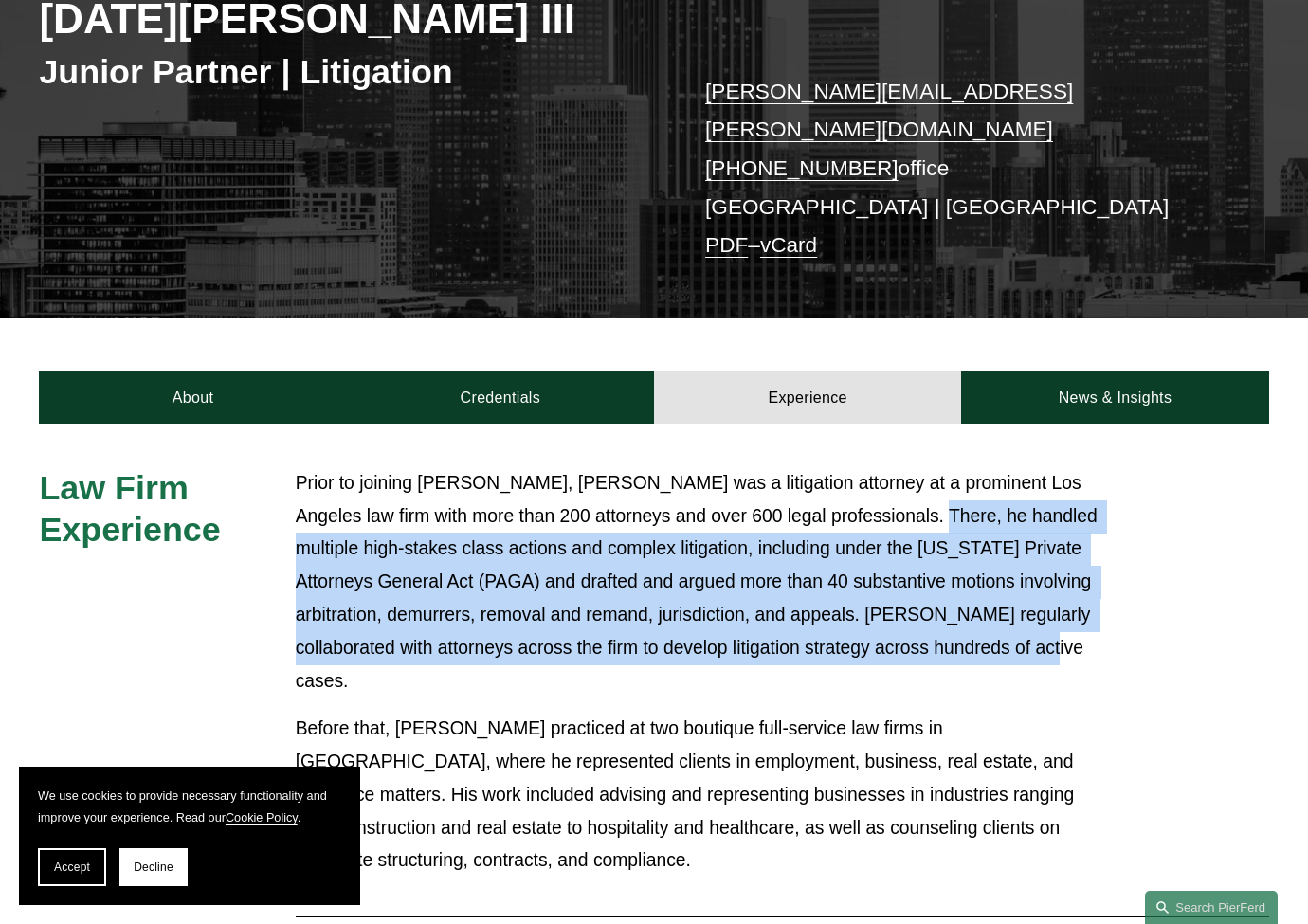
click at [952, 609] on p "Prior to joining Pierson Ferdinand LLP, Noel was a litigation attorney at a pro…" at bounding box center [705, 582] width 819 height 231
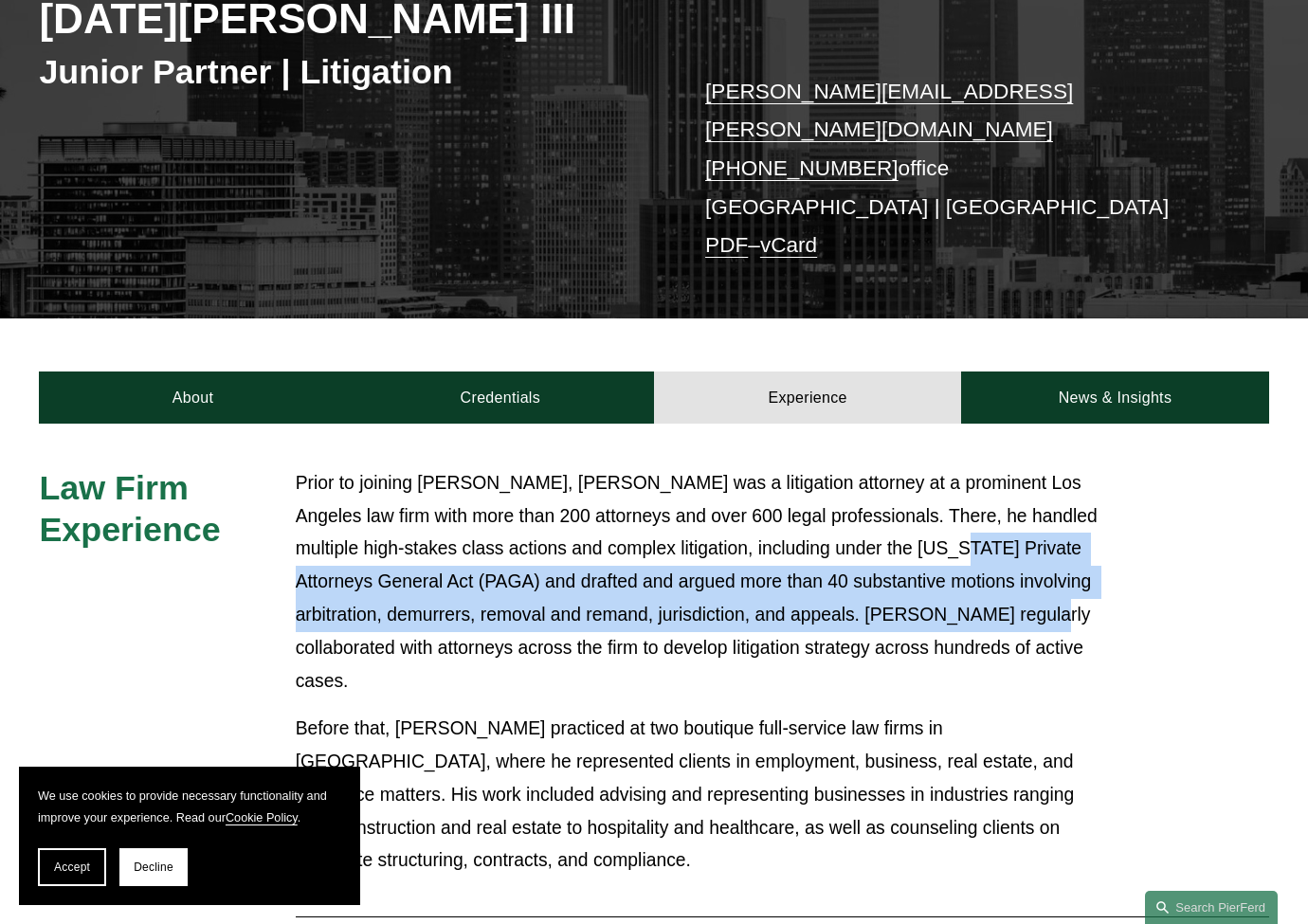
drag, startPoint x: 945, startPoint y: 595, endPoint x: 853, endPoint y: 504, distance: 129.4
click at [853, 505] on p "Prior to joining Pierson Ferdinand LLP, Noel was a litigation attorney at a pro…" at bounding box center [705, 582] width 819 height 231
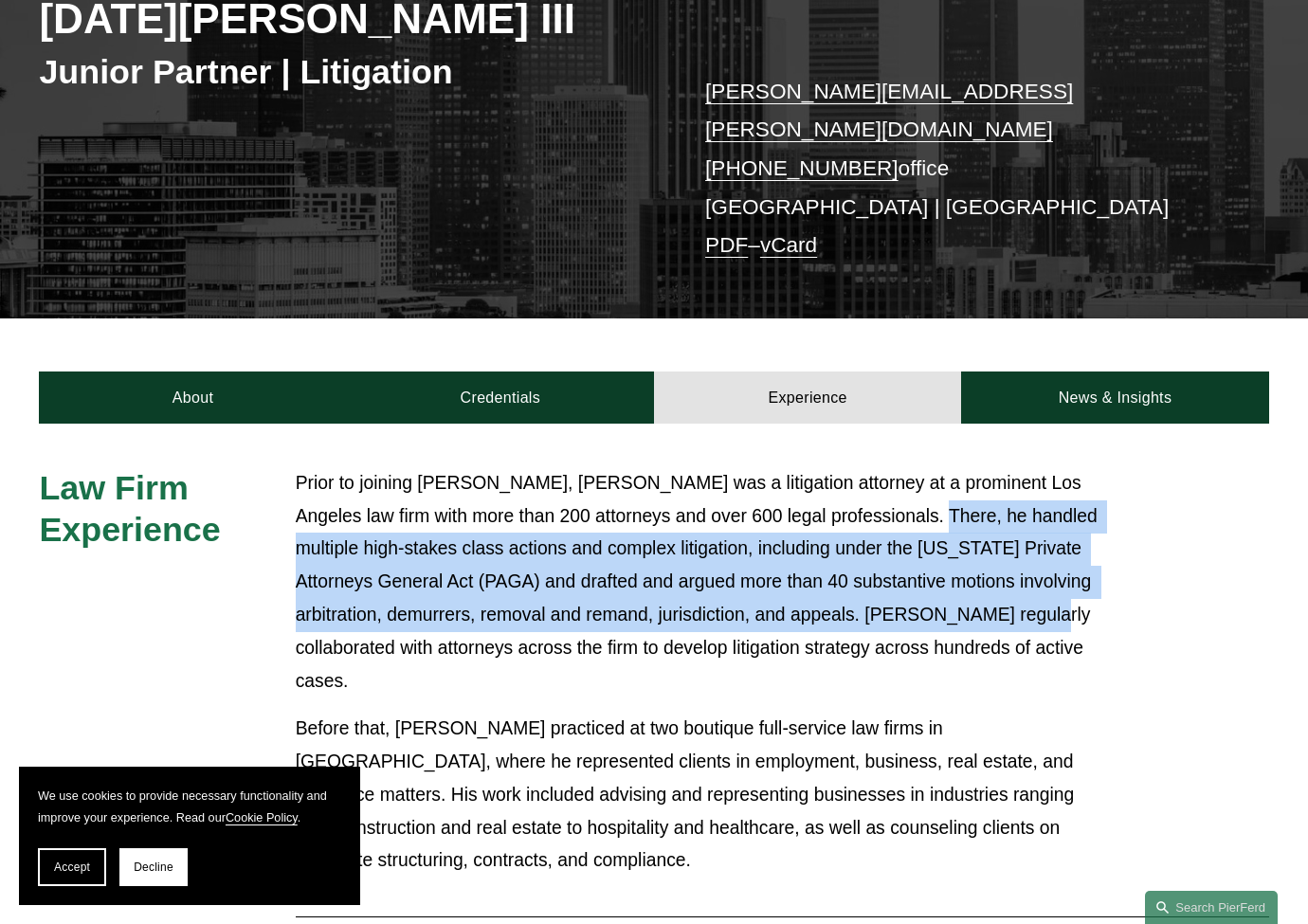
click at [853, 501] on p "Prior to joining Pierson Ferdinand LLP, Noel was a litigation attorney at a pro…" at bounding box center [705, 582] width 819 height 231
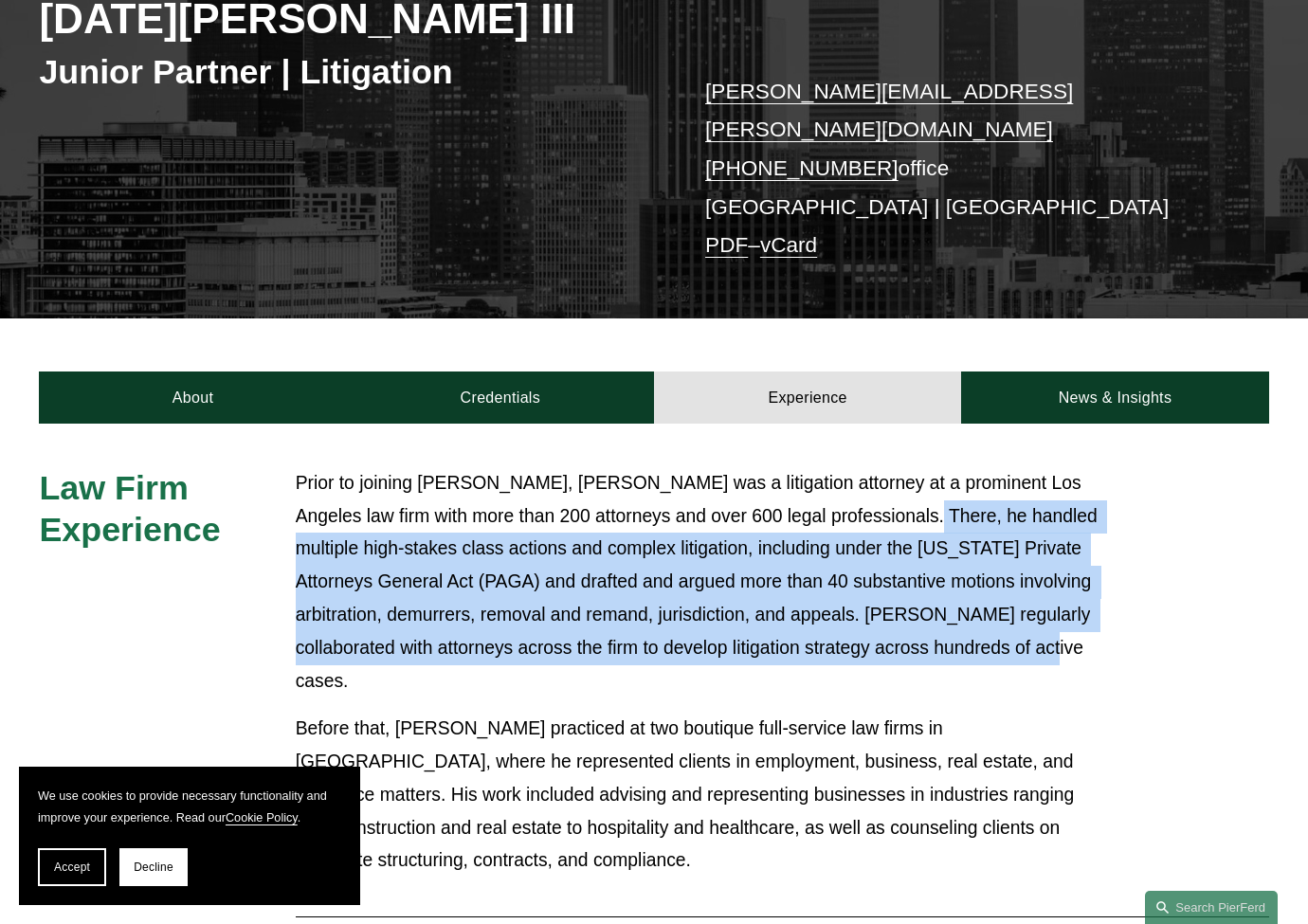
drag, startPoint x: 844, startPoint y: 482, endPoint x: 946, endPoint y: 635, distance: 183.9
click at [946, 635] on p "Prior to joining Pierson Ferdinand LLP, Noel was a litigation attorney at a pro…" at bounding box center [705, 582] width 819 height 231
click at [946, 626] on p "Prior to joining Pierson Ferdinand LLP, Noel was a litigation attorney at a pro…" at bounding box center [705, 582] width 819 height 231
drag, startPoint x: 948, startPoint y: 620, endPoint x: 841, endPoint y: 481, distance: 175.4
click at [841, 481] on p "Prior to joining Pierson Ferdinand LLP, Noel was a litigation attorney at a pro…" at bounding box center [705, 582] width 819 height 231
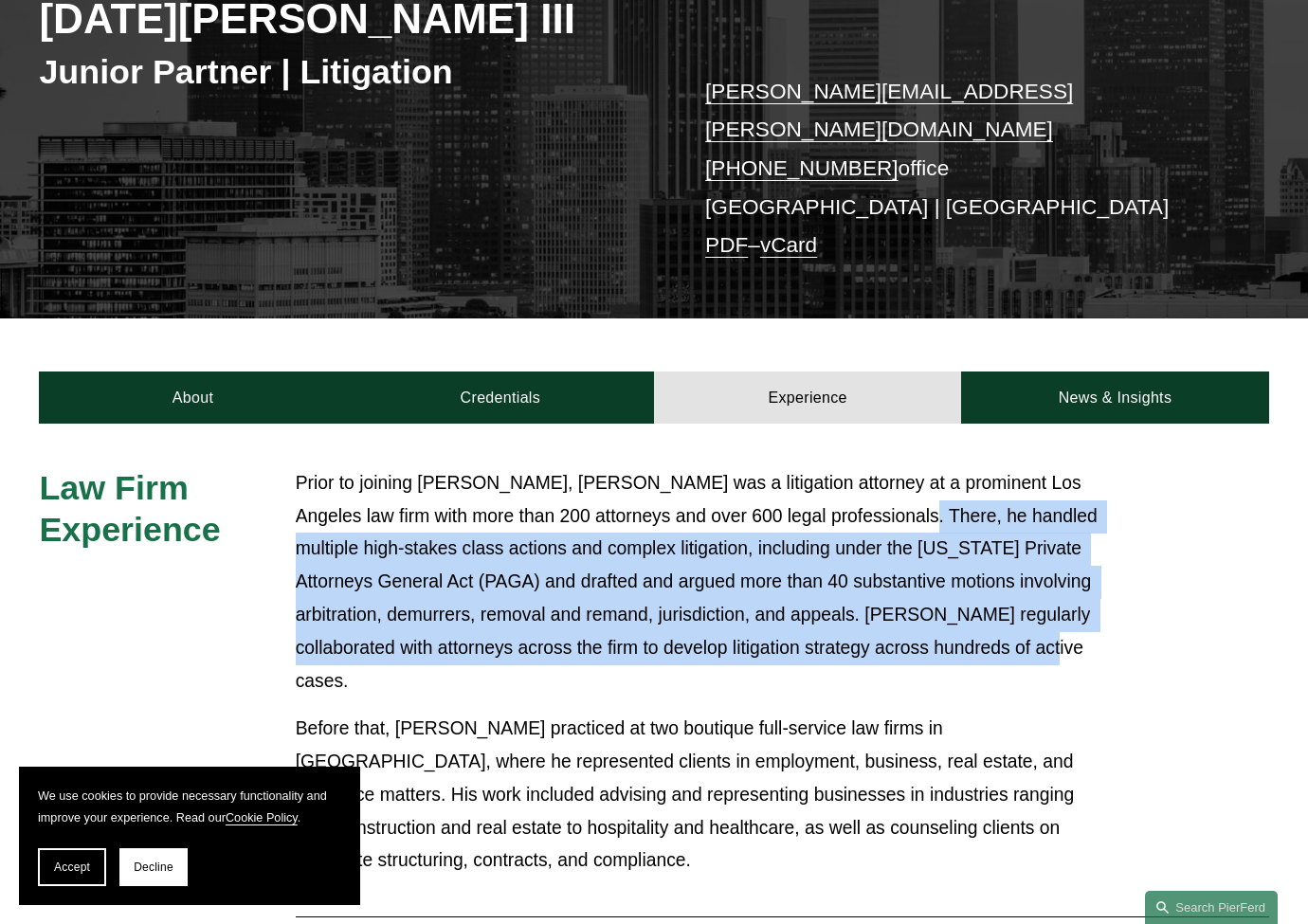
click at [841, 480] on p "Prior to joining Pierson Ferdinand LLP, Noel was a litigation attorney at a pro…" at bounding box center [705, 582] width 819 height 231
drag, startPoint x: 878, startPoint y: 541, endPoint x: 906, endPoint y: 616, distance: 80.1
click at [906, 616] on p "Prior to joining Pierson Ferdinand LLP, Noel was a litigation attorney at a pro…" at bounding box center [705, 582] width 819 height 231
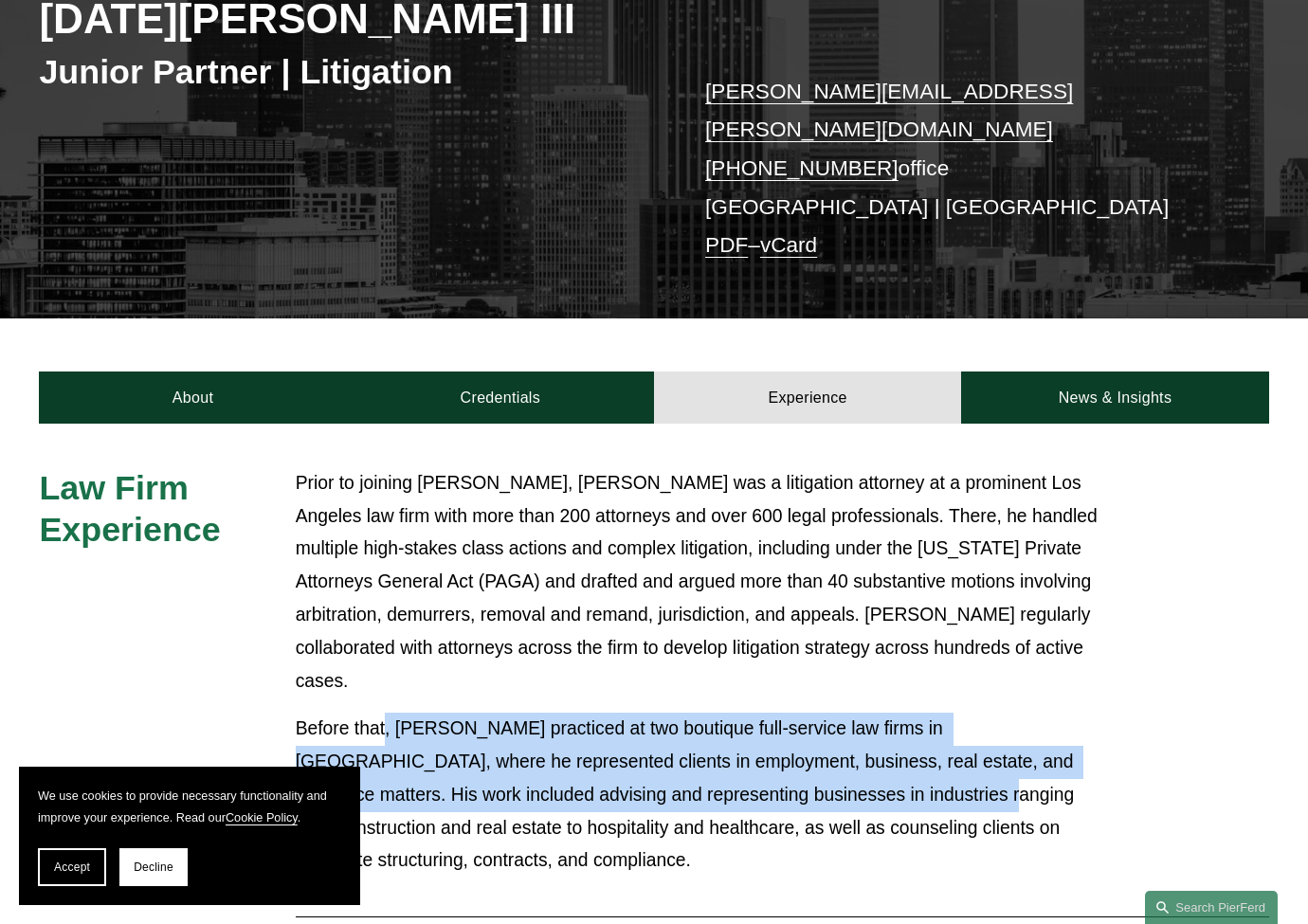
drag, startPoint x: 753, startPoint y: 734, endPoint x: 386, endPoint y: 673, distance: 372.0
click at [386, 712] on p "Before that, Noel practiced at two boutique full-service law firms in San Diego…" at bounding box center [705, 794] width 819 height 165
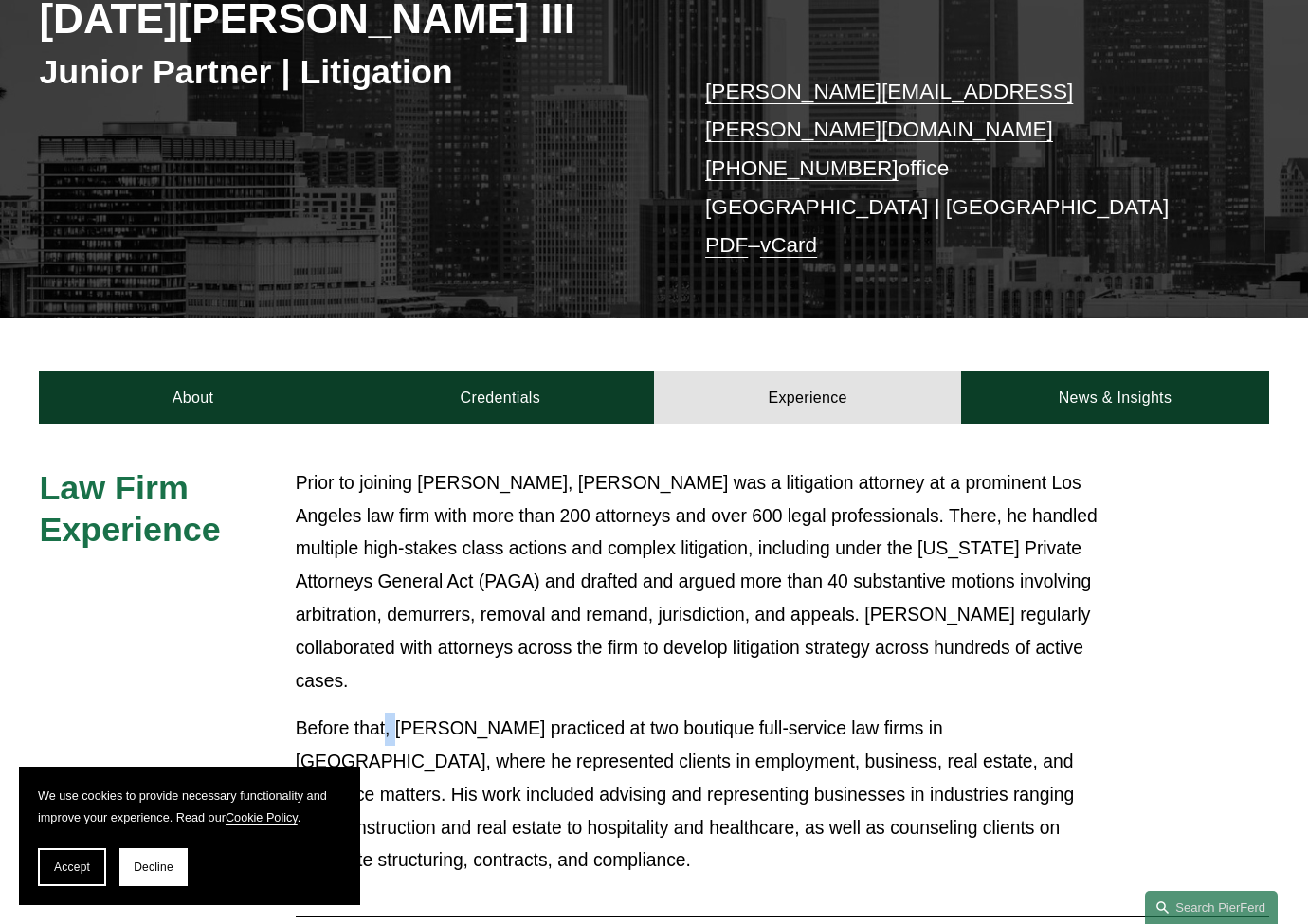
click at [386, 712] on p "Before that, Noel practiced at two boutique full-service law firms in San Diego…" at bounding box center [705, 794] width 819 height 165
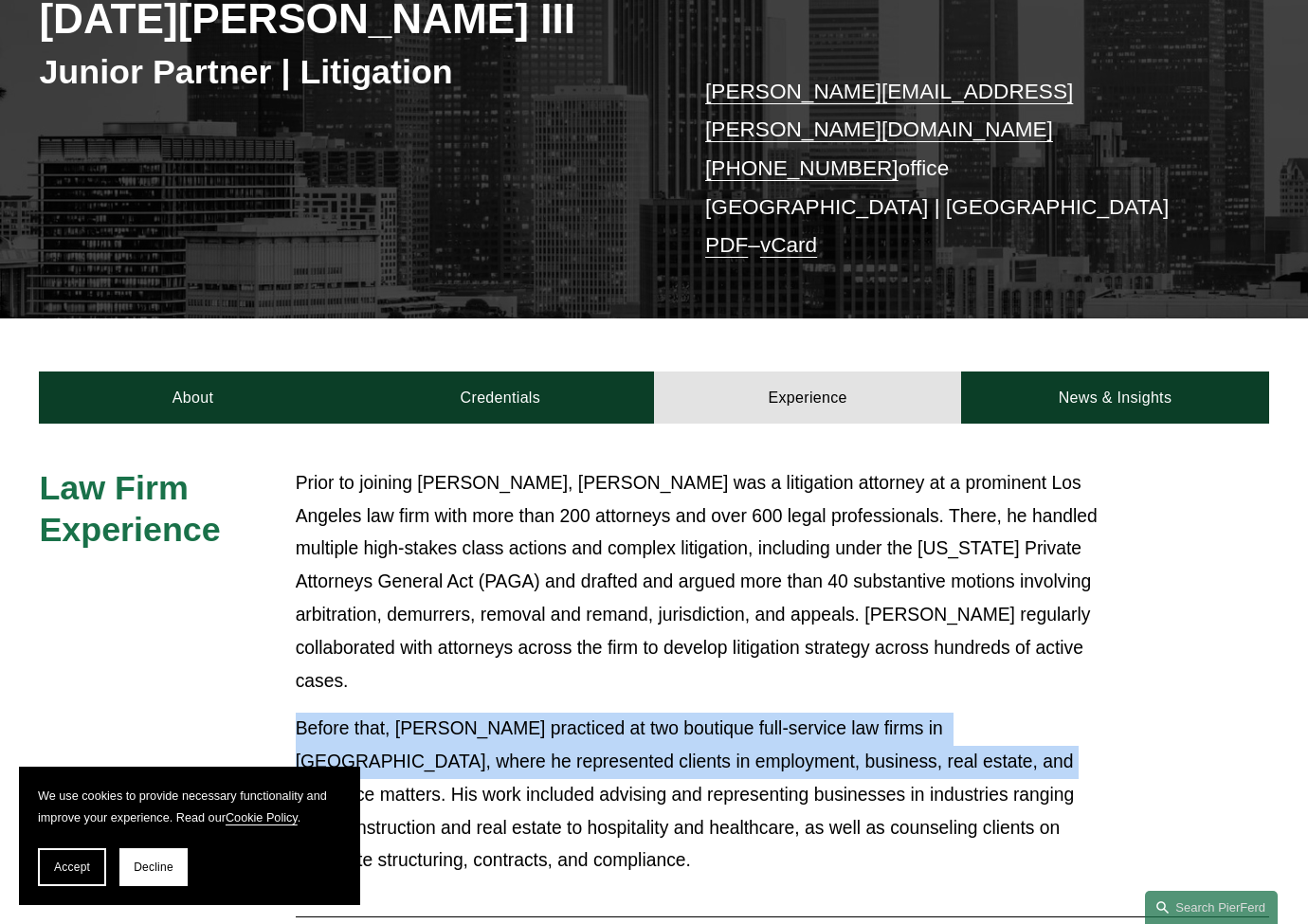
drag, startPoint x: 292, startPoint y: 660, endPoint x: 841, endPoint y: 699, distance: 550.4
click at [841, 712] on p "Before that, Noel practiced at two boutique full-service law firms in San Diego…" at bounding box center [705, 794] width 819 height 165
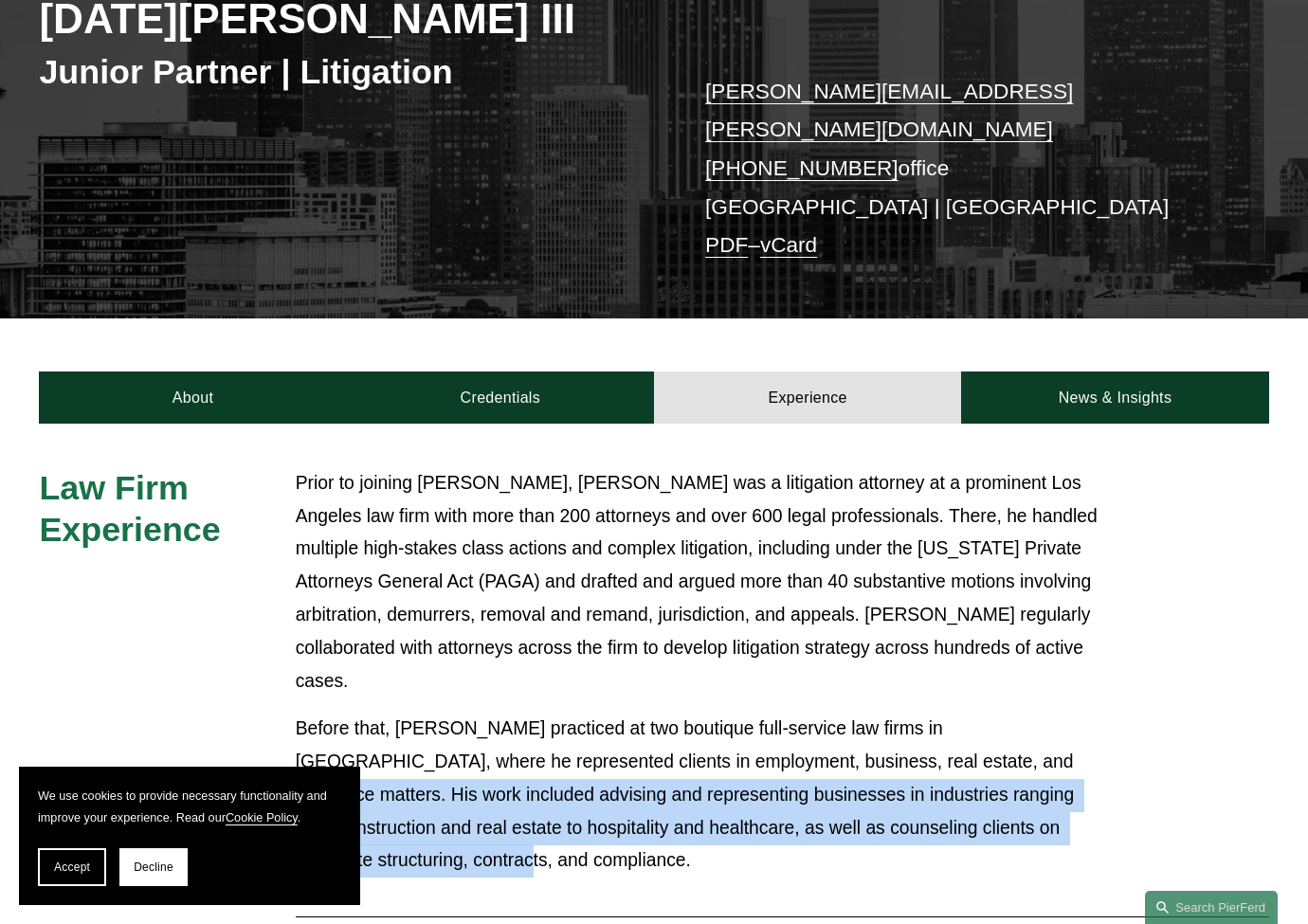
drag, startPoint x: 898, startPoint y: 690, endPoint x: 938, endPoint y: 736, distance: 61.0
click at [1035, 754] on p "Before that, Noel practiced at two boutique full-service law firms in San Diego…" at bounding box center [705, 794] width 819 height 165
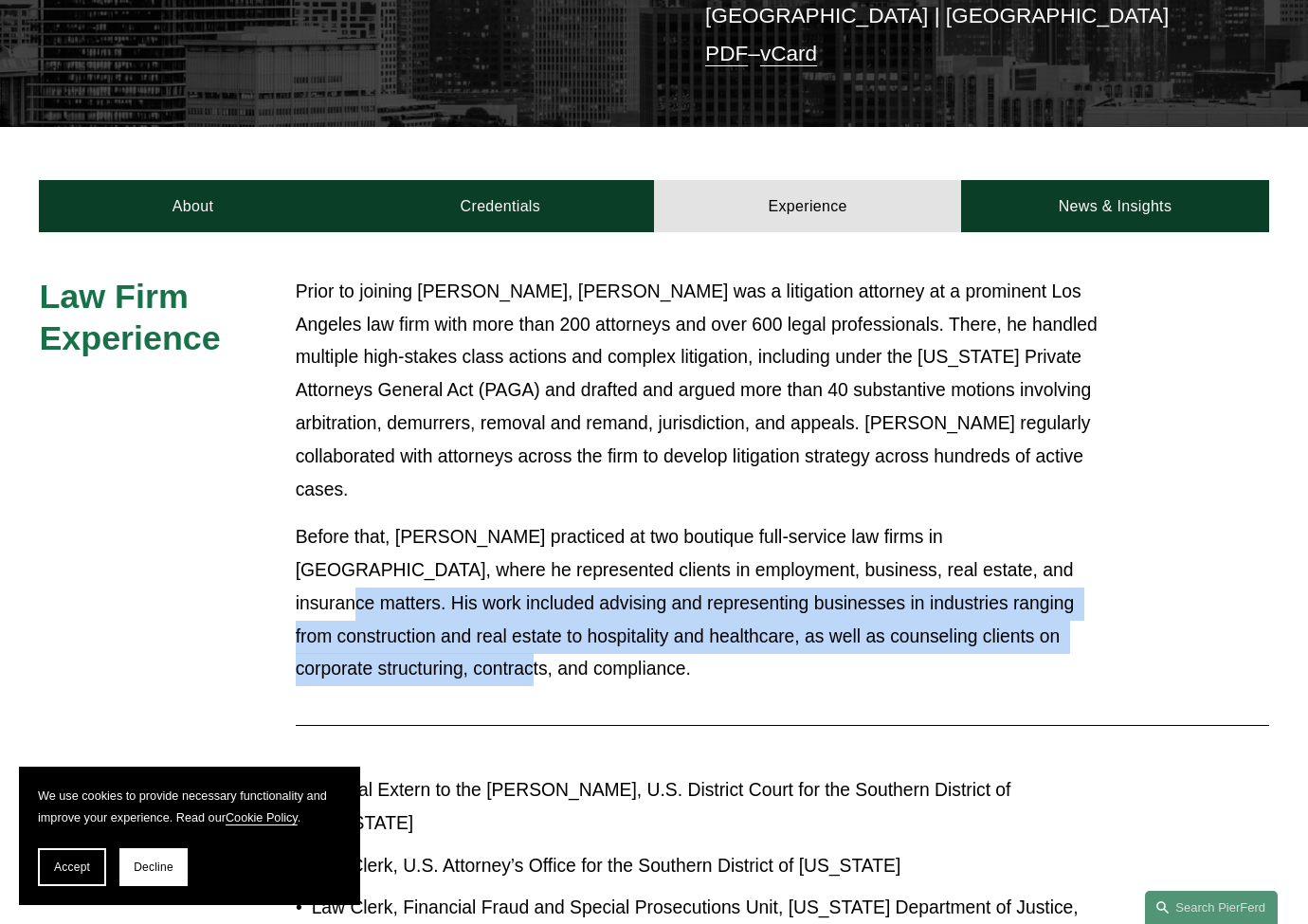
scroll to position [526, 0]
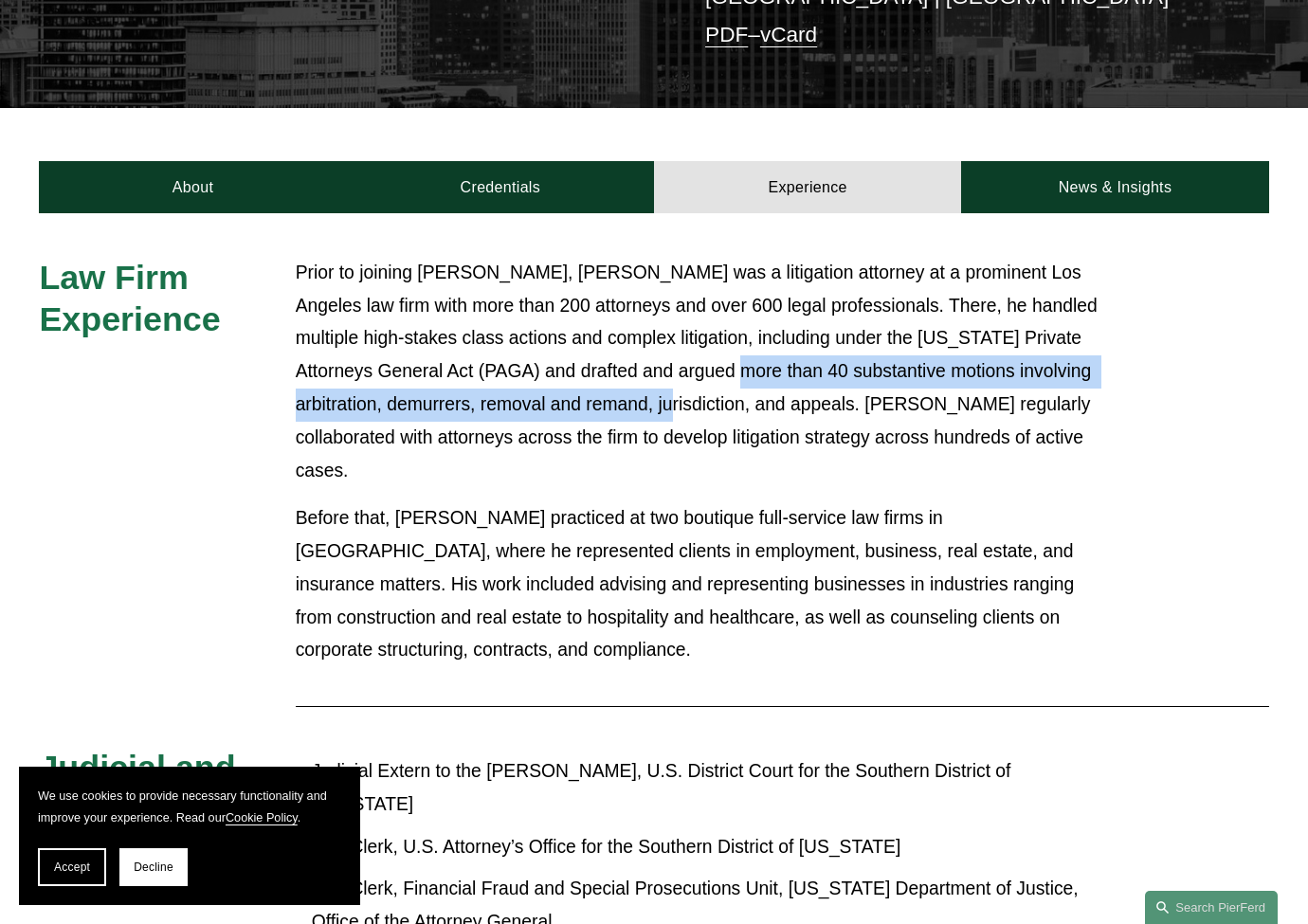
drag, startPoint x: 598, startPoint y: 356, endPoint x: 586, endPoint y: 371, distance: 19.2
click at [586, 371] on p "Prior to joining Pierson Ferdinand LLP, Noel was a litigation attorney at a pro…" at bounding box center [705, 372] width 819 height 231
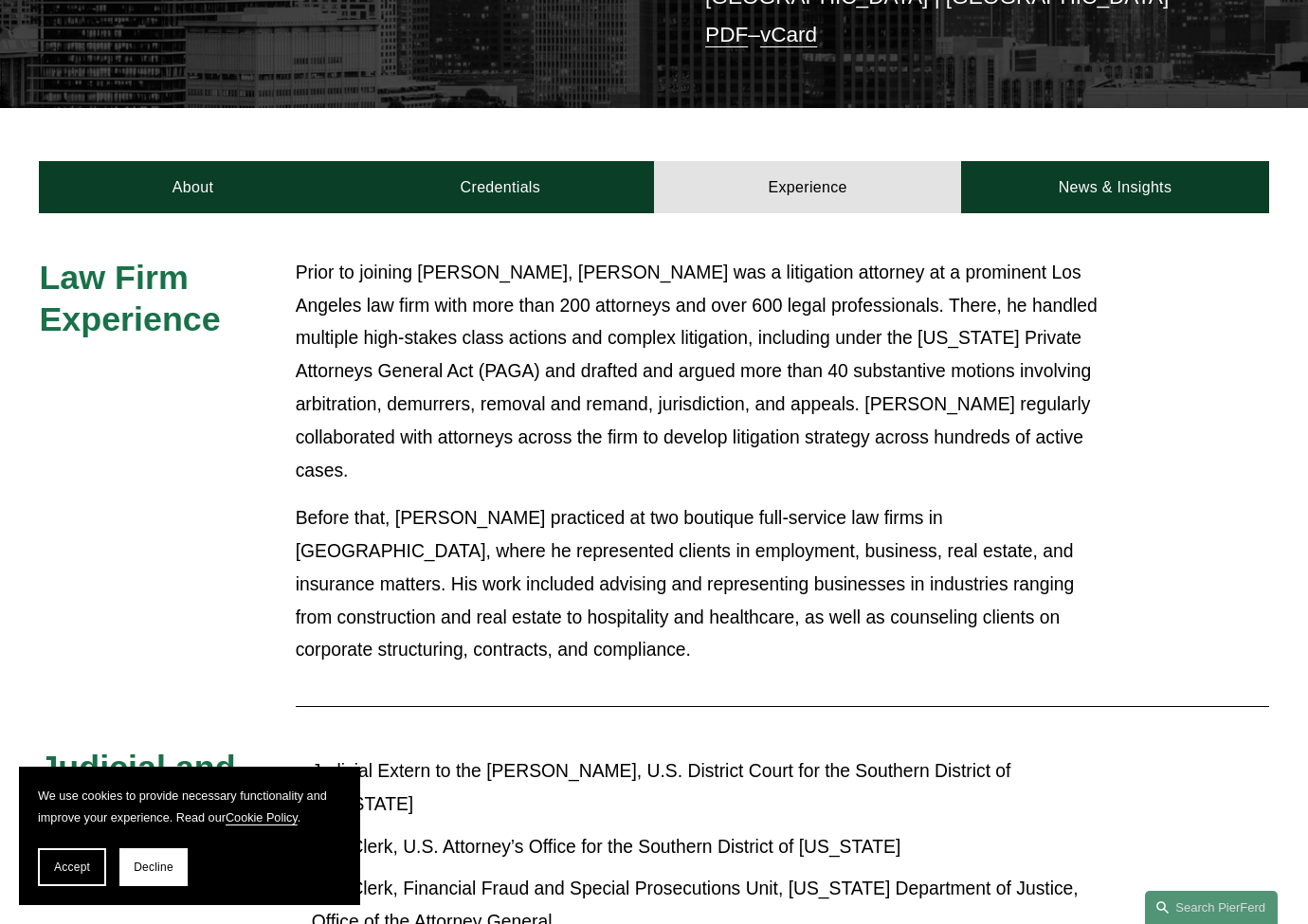
click at [1016, 503] on p "Before that, Noel practiced at two boutique full-service law firms in San Diego…" at bounding box center [705, 585] width 819 height 165
click at [820, 382] on p "Prior to joining Pierson Ferdinand LLP, Noel was a litigation attorney at a pro…" at bounding box center [705, 372] width 819 height 231
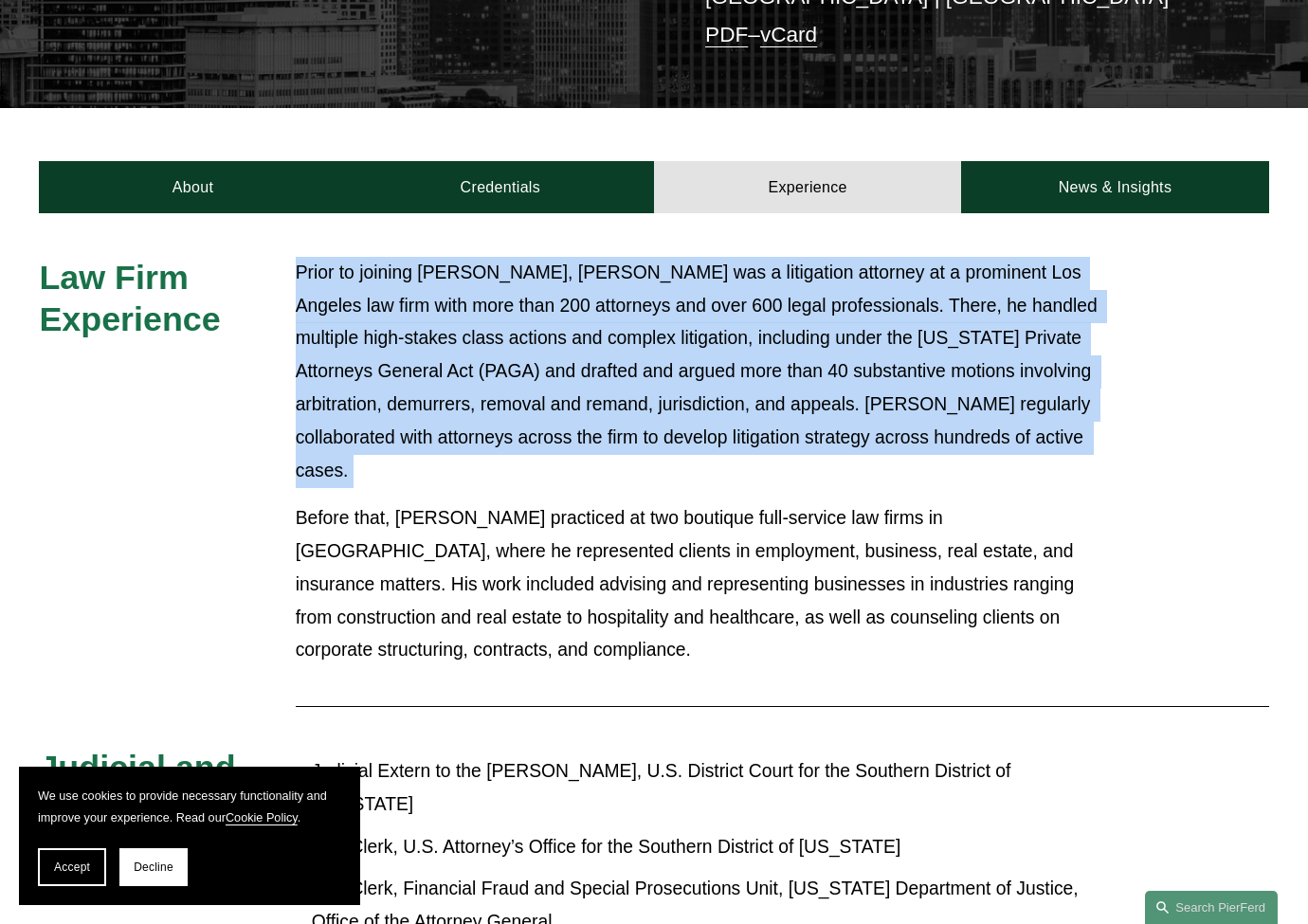
click at [820, 382] on p "Prior to joining Pierson Ferdinand LLP, Noel was a litigation attorney at a pro…" at bounding box center [705, 372] width 819 height 231
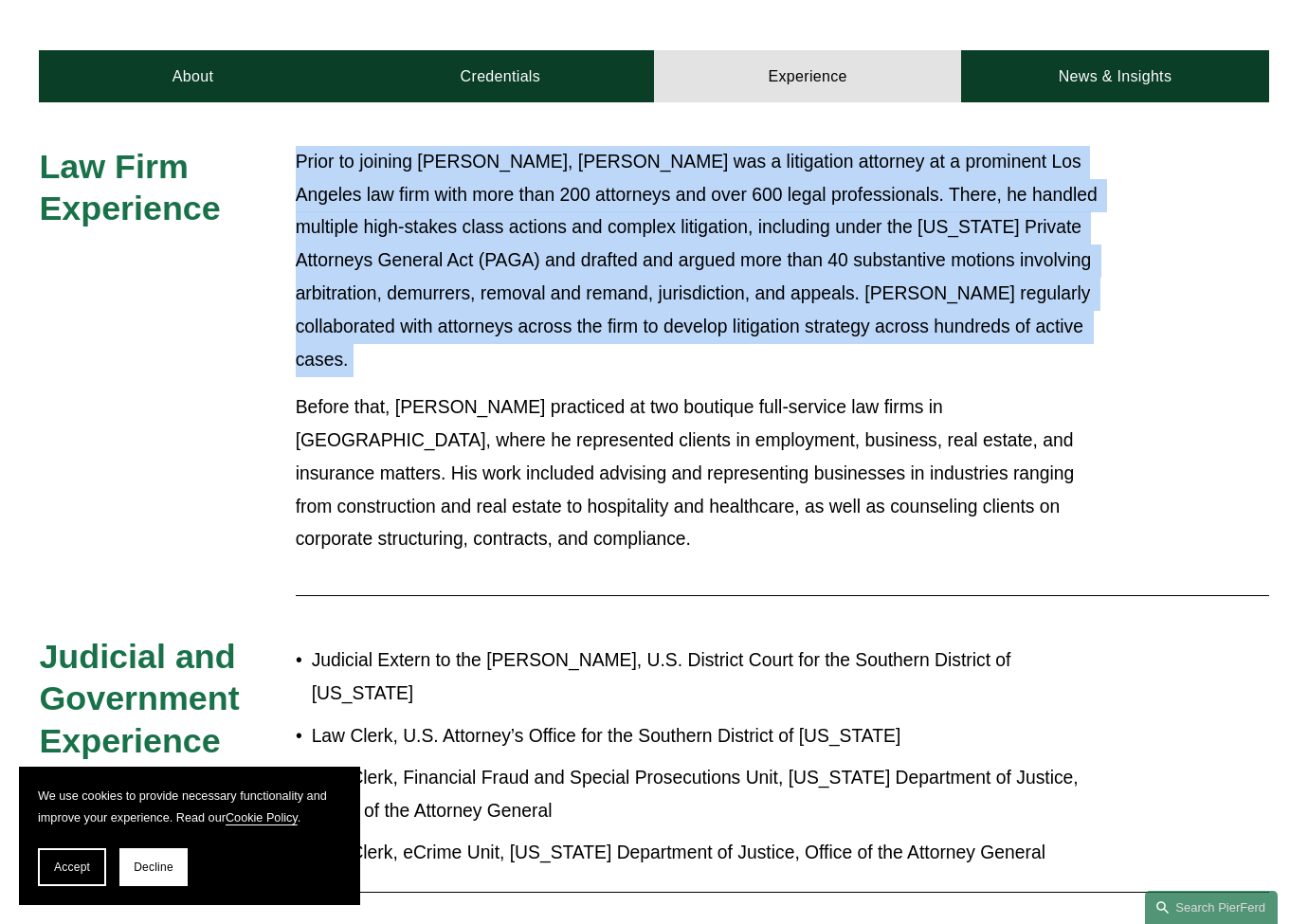
scroll to position [841, 0]
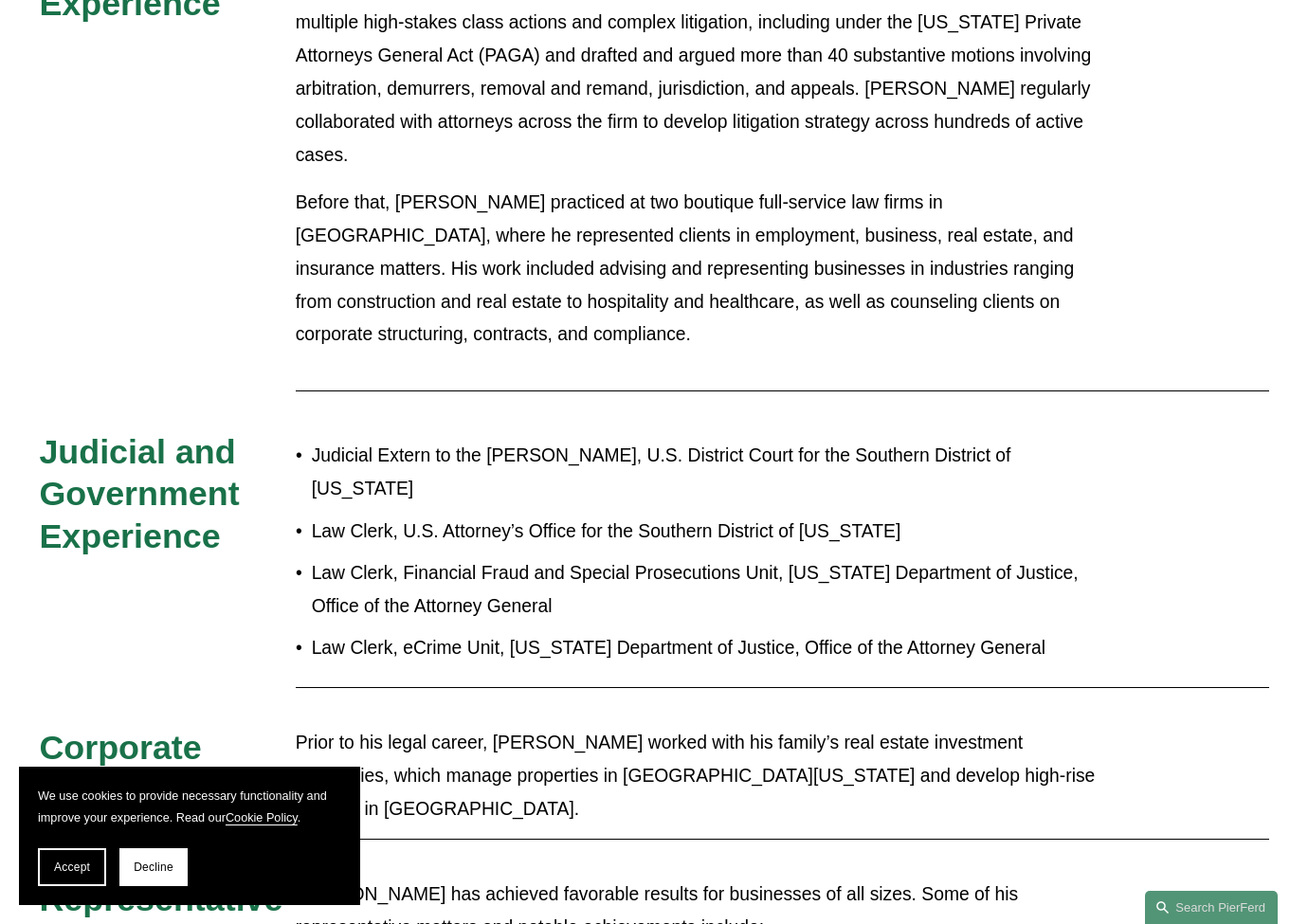
click at [598, 557] on p "Law Clerk, Financial Fraud and Special Prosecutions Unit, California Department…" at bounding box center [713, 590] width 803 height 66
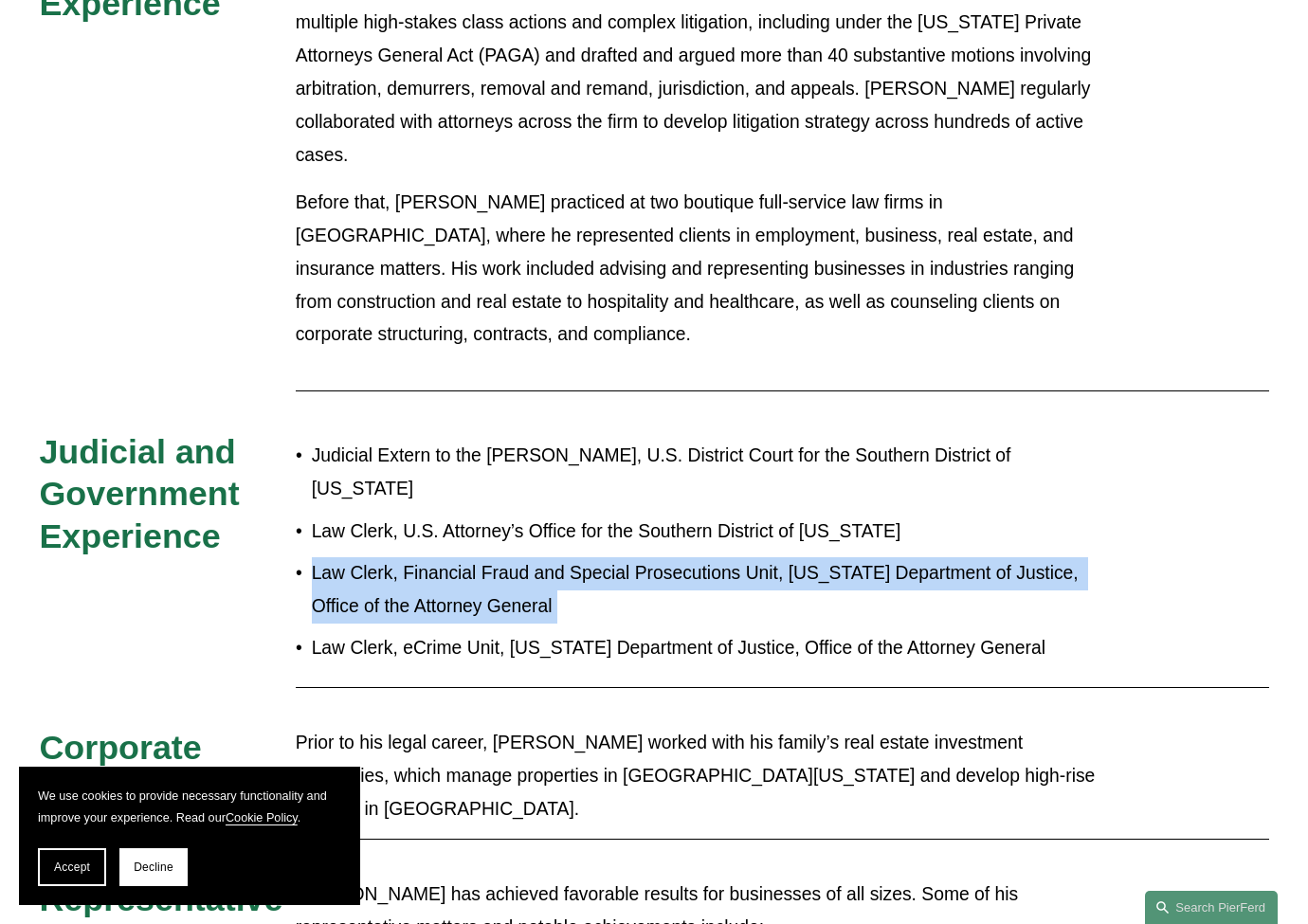
click at [598, 557] on p "Law Clerk, Financial Fraud and Special Prosecutions Unit, California Department…" at bounding box center [713, 590] width 803 height 66
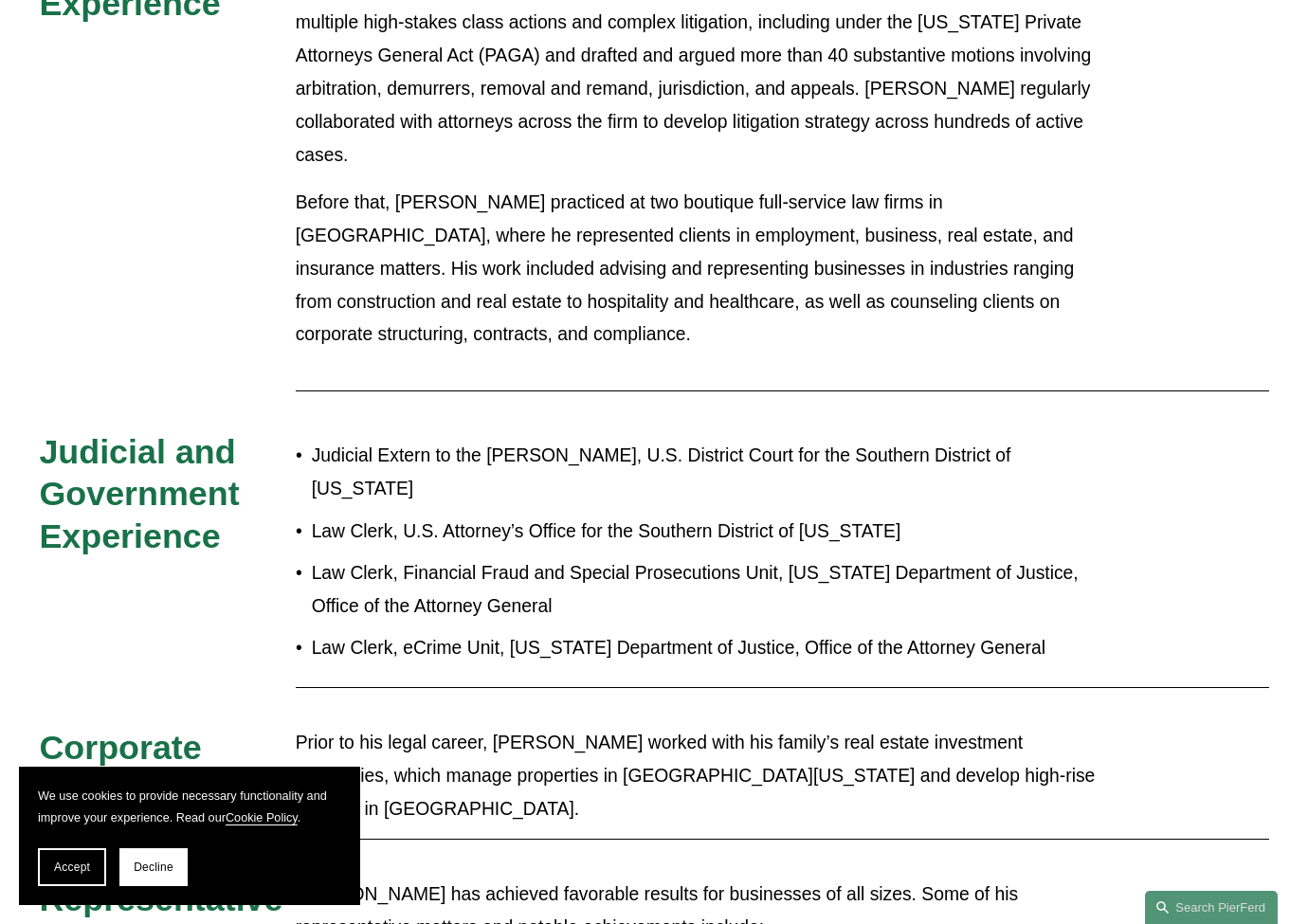
click at [623, 515] on p "Law Clerk, U.S. Attorney’s Office for the Southern District of California" at bounding box center [713, 532] width 803 height 34
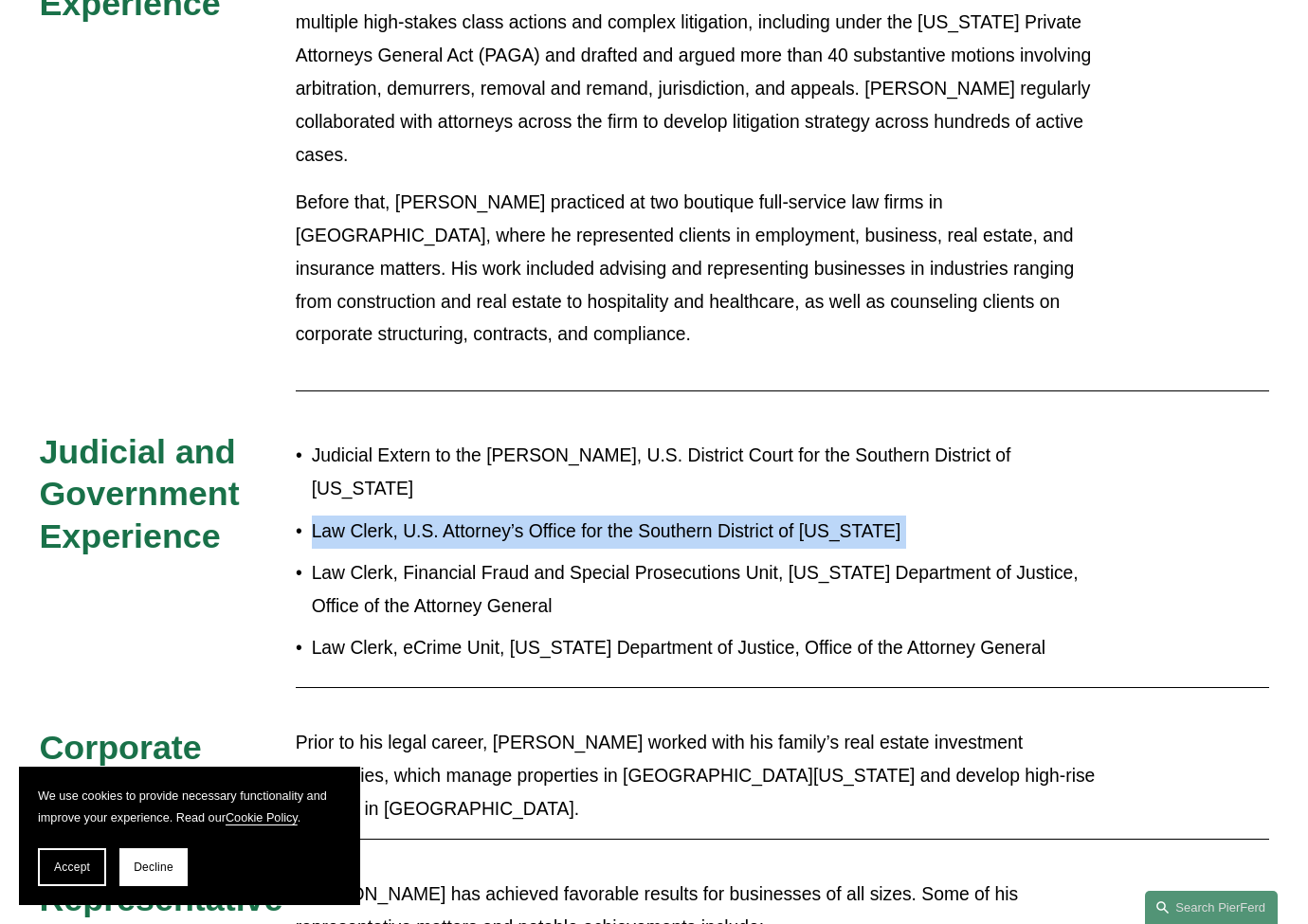
click at [623, 515] on p "Law Clerk, U.S. Attorney’s Office for the Southern District of California" at bounding box center [713, 532] width 803 height 34
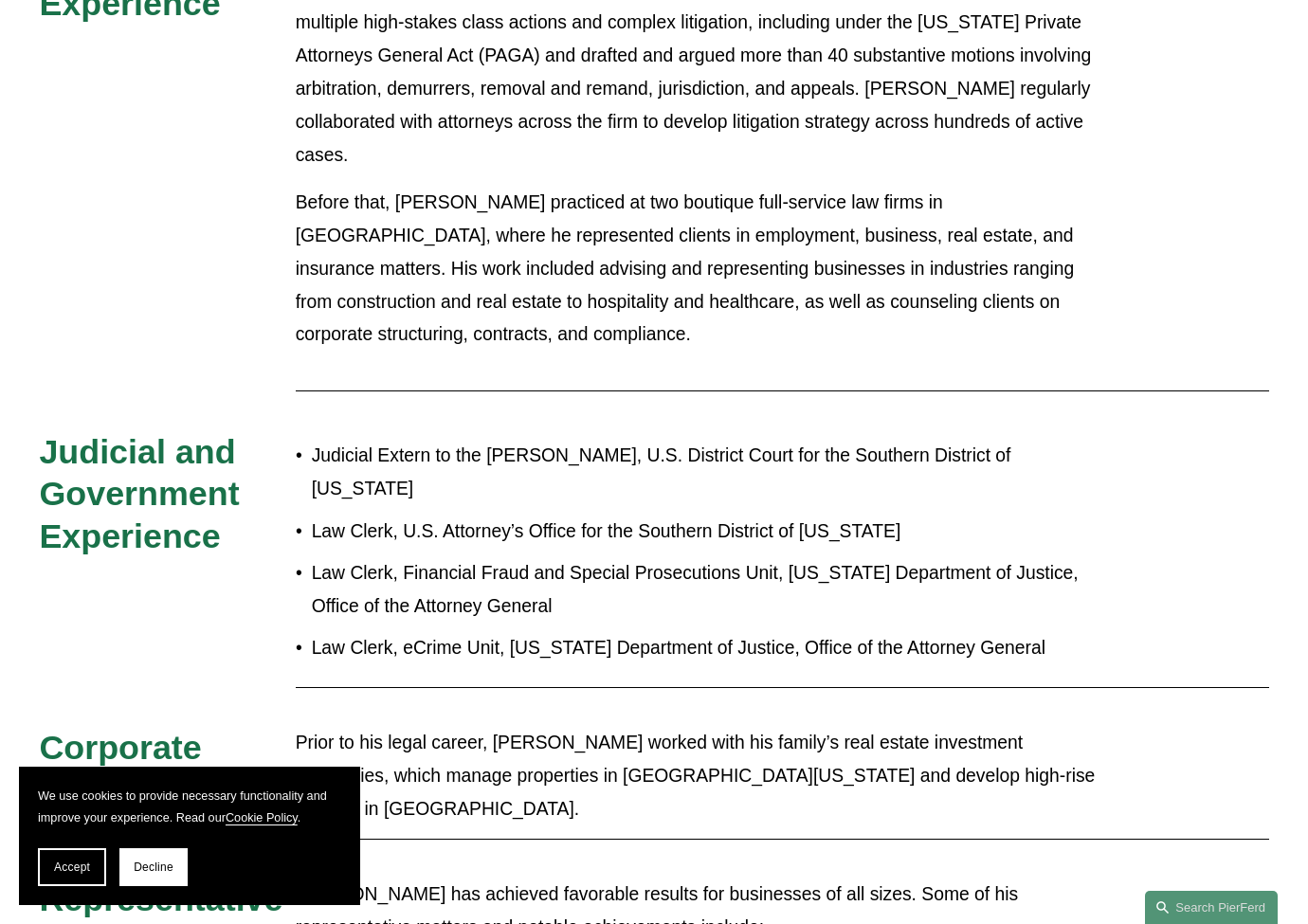
click at [637, 439] on p "Judicial Extern to the Honorable William V. Gallo, U.S. District Court for the …" at bounding box center [713, 472] width 803 height 66
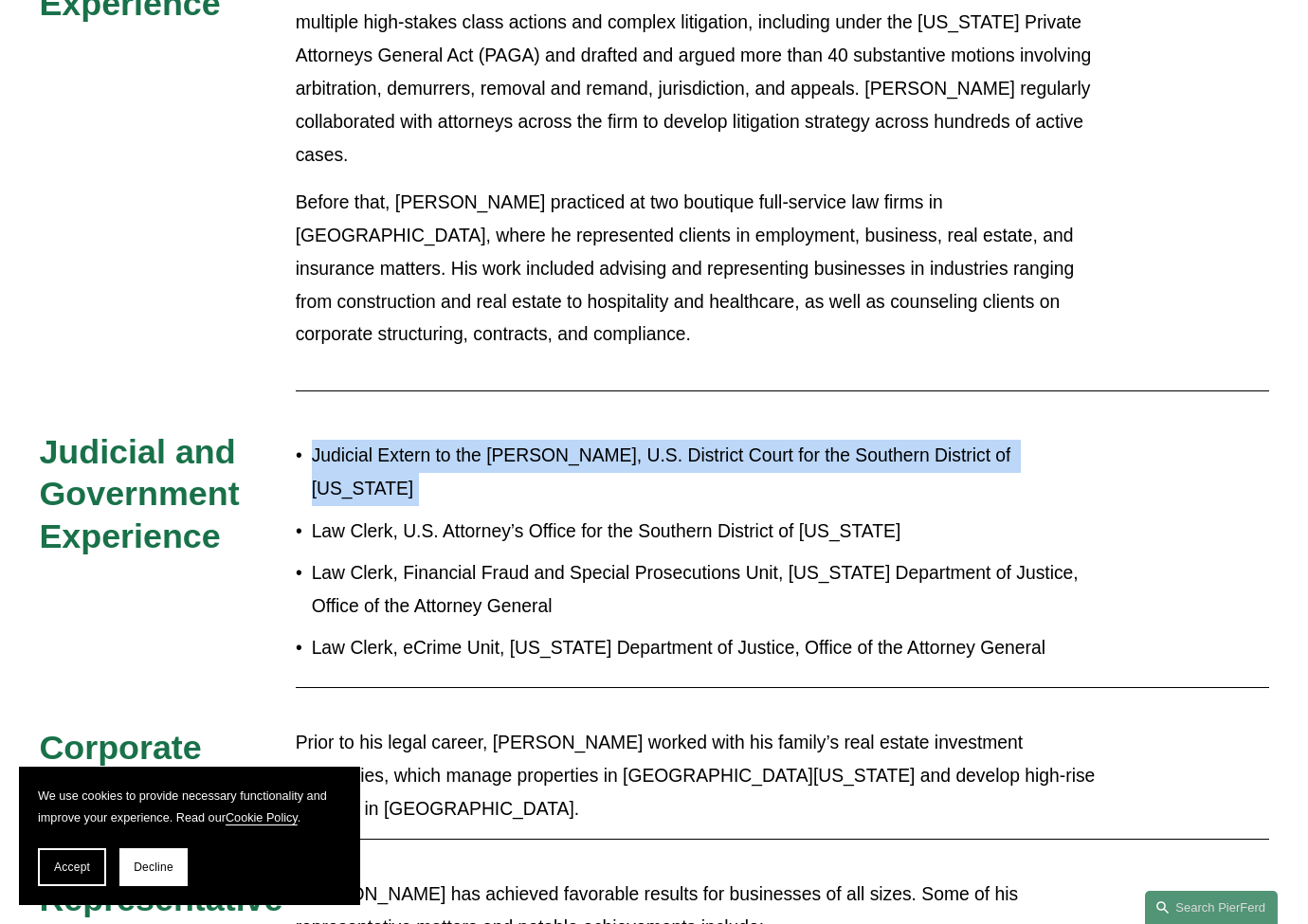
click at [637, 439] on p "Judicial Extern to the Honorable William V. Gallo, U.S. District Court for the …" at bounding box center [713, 472] width 803 height 66
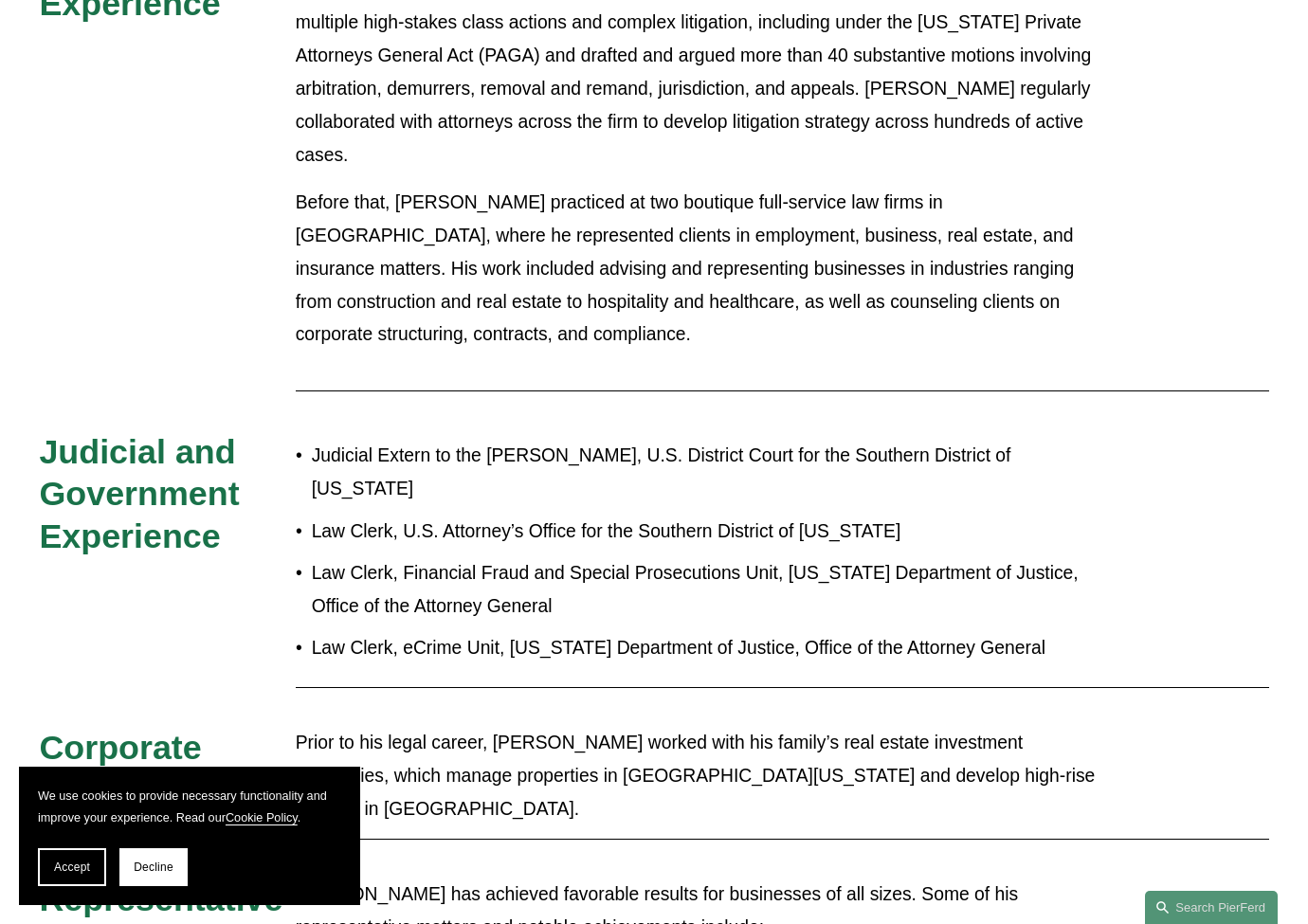
click at [650, 250] on p "Before that, Noel practiced at two boutique full-service law firms in San Diego…" at bounding box center [705, 269] width 819 height 165
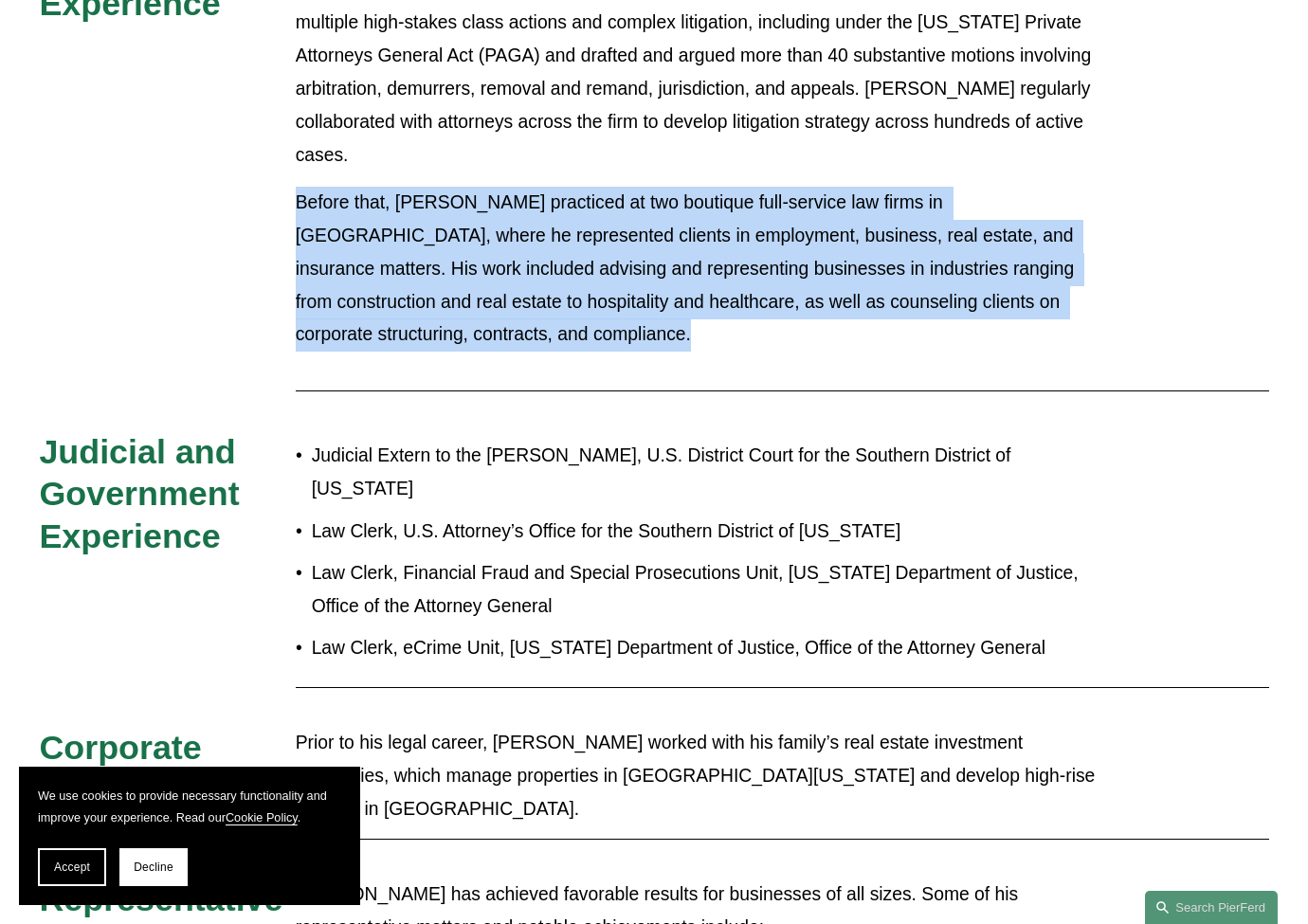
click at [650, 250] on p "Before that, Noel practiced at two boutique full-service law firms in San Diego…" at bounding box center [705, 269] width 819 height 165
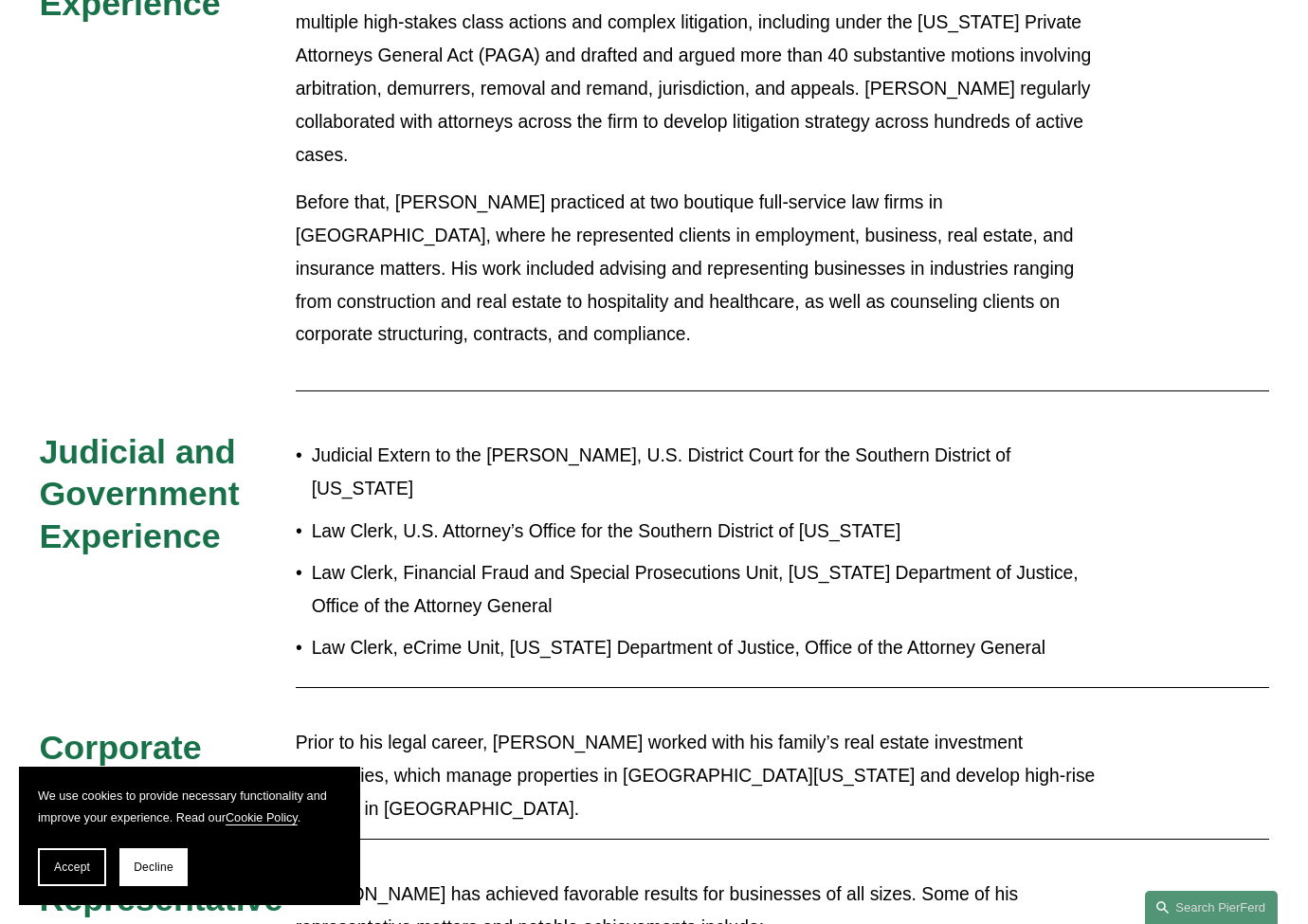
click at [616, 515] on p "Law Clerk, U.S. Attorney’s Office for the Southern District of California" at bounding box center [713, 532] width 803 height 34
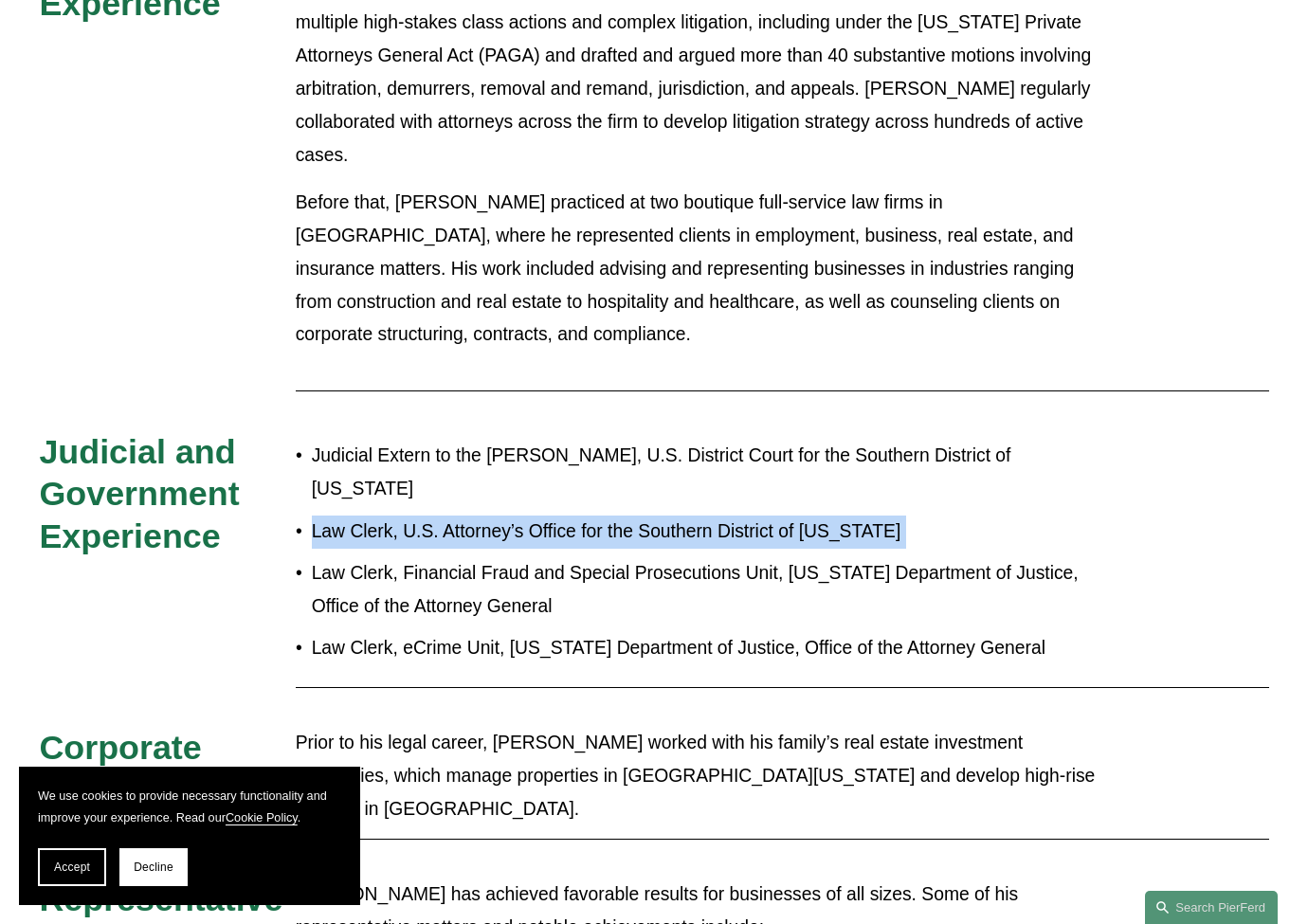
click at [616, 515] on p "Law Clerk, U.S. Attorney’s Office for the Southern District of California" at bounding box center [713, 532] width 803 height 34
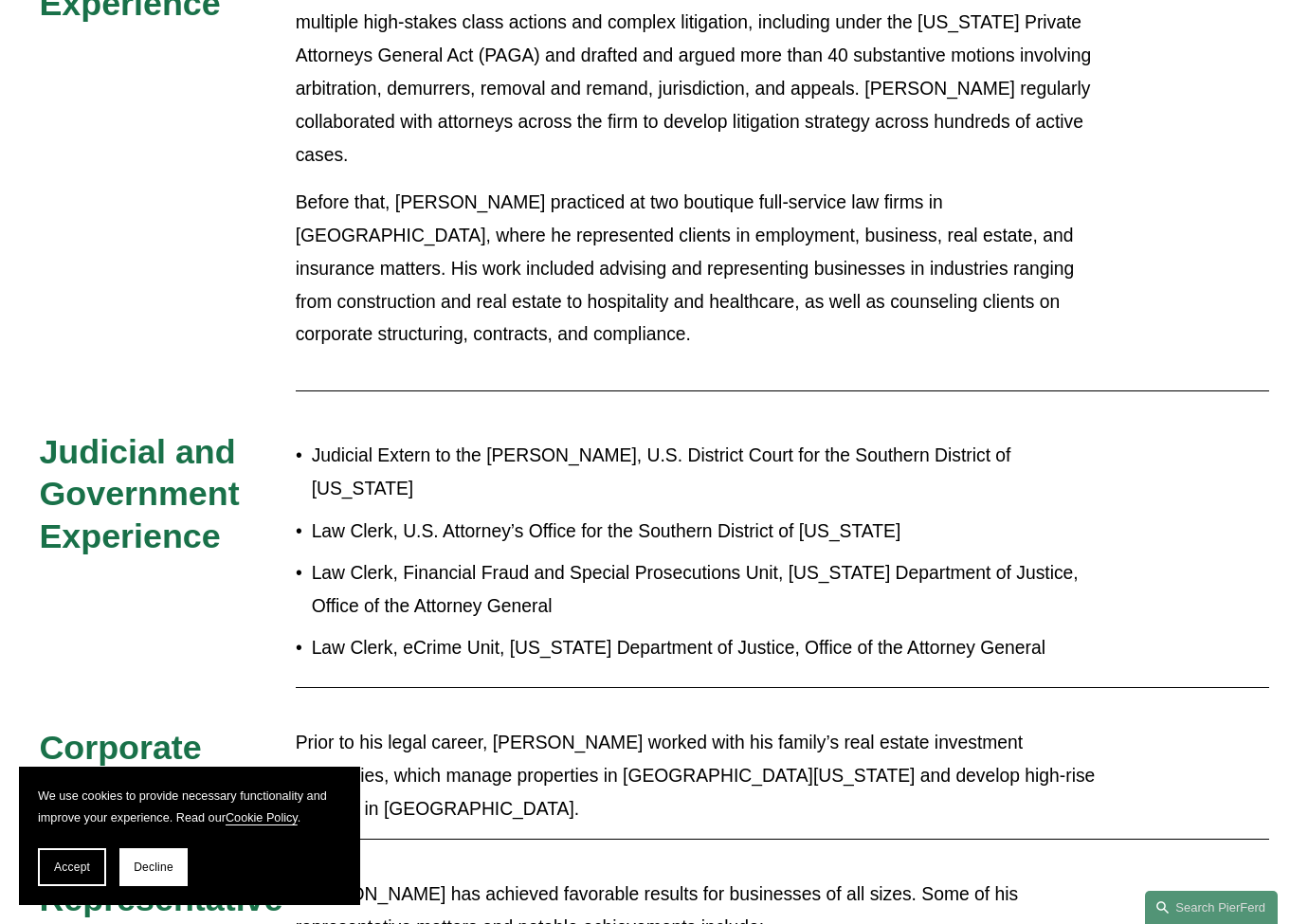
click at [616, 557] on p "Law Clerk, Financial Fraud and Special Prosecutions Unit, California Department…" at bounding box center [713, 590] width 803 height 66
click at [619, 557] on p "Law Clerk, Financial Fraud and Special Prosecutions Unit, California Department…" at bounding box center [713, 590] width 803 height 66
click at [613, 557] on p "Law Clerk, Financial Fraud and Special Prosecutions Unit, California Department…" at bounding box center [713, 590] width 803 height 66
click at [612, 557] on p "Law Clerk, Financial Fraud and Special Prosecutions Unit, California Department…" at bounding box center [713, 590] width 803 height 66
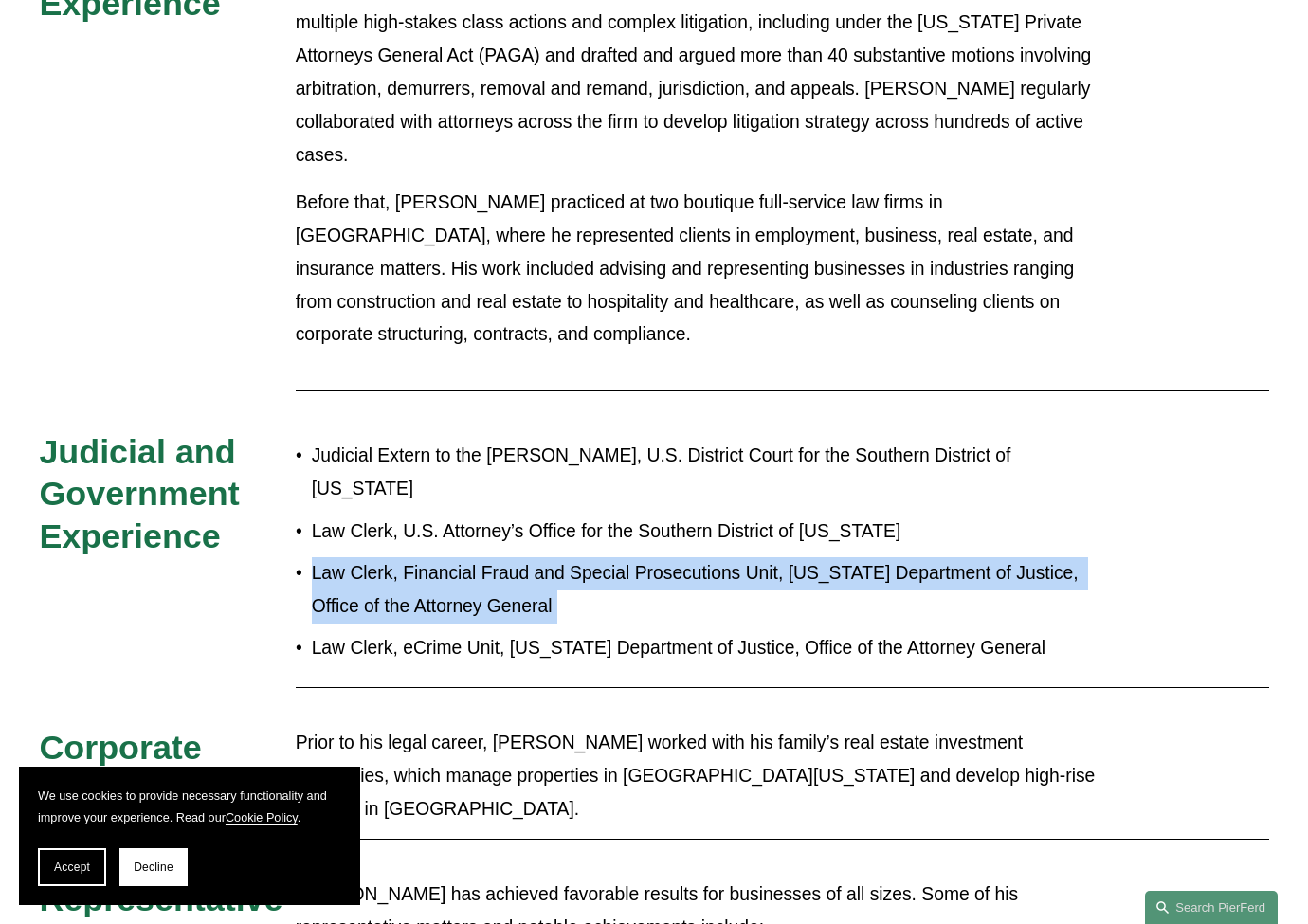
click at [612, 557] on p "Law Clerk, Financial Fraud and Special Prosecutions Unit, California Department…" at bounding box center [713, 590] width 803 height 66
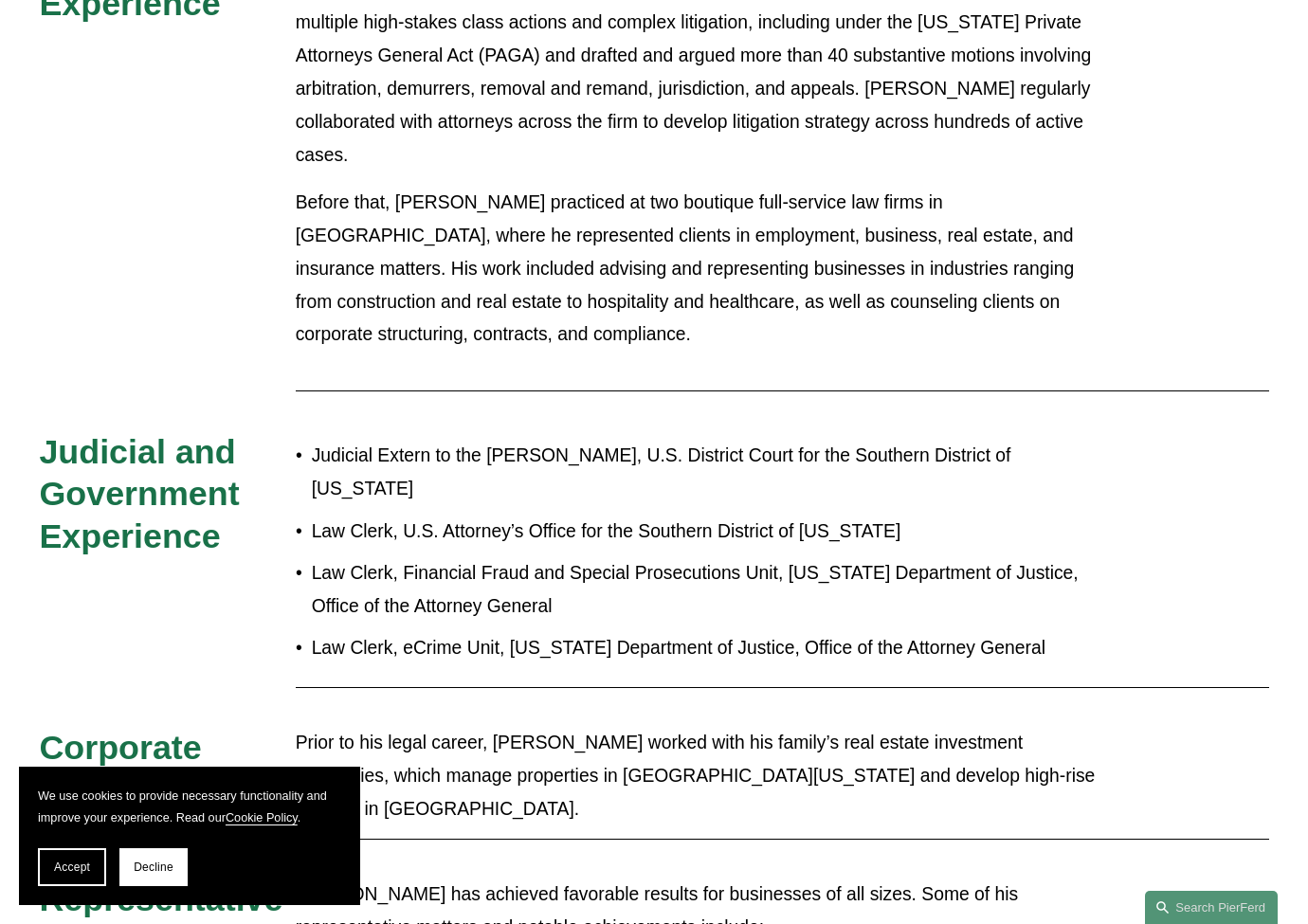
click at [612, 632] on p "Law Clerk, eCrime Unit, California Department of Justice, Office of the Attorne…" at bounding box center [713, 649] width 803 height 34
click at [614, 632] on p "Law Clerk, eCrime Unit, California Department of Justice, Office of the Attorne…" at bounding box center [713, 649] width 803 height 34
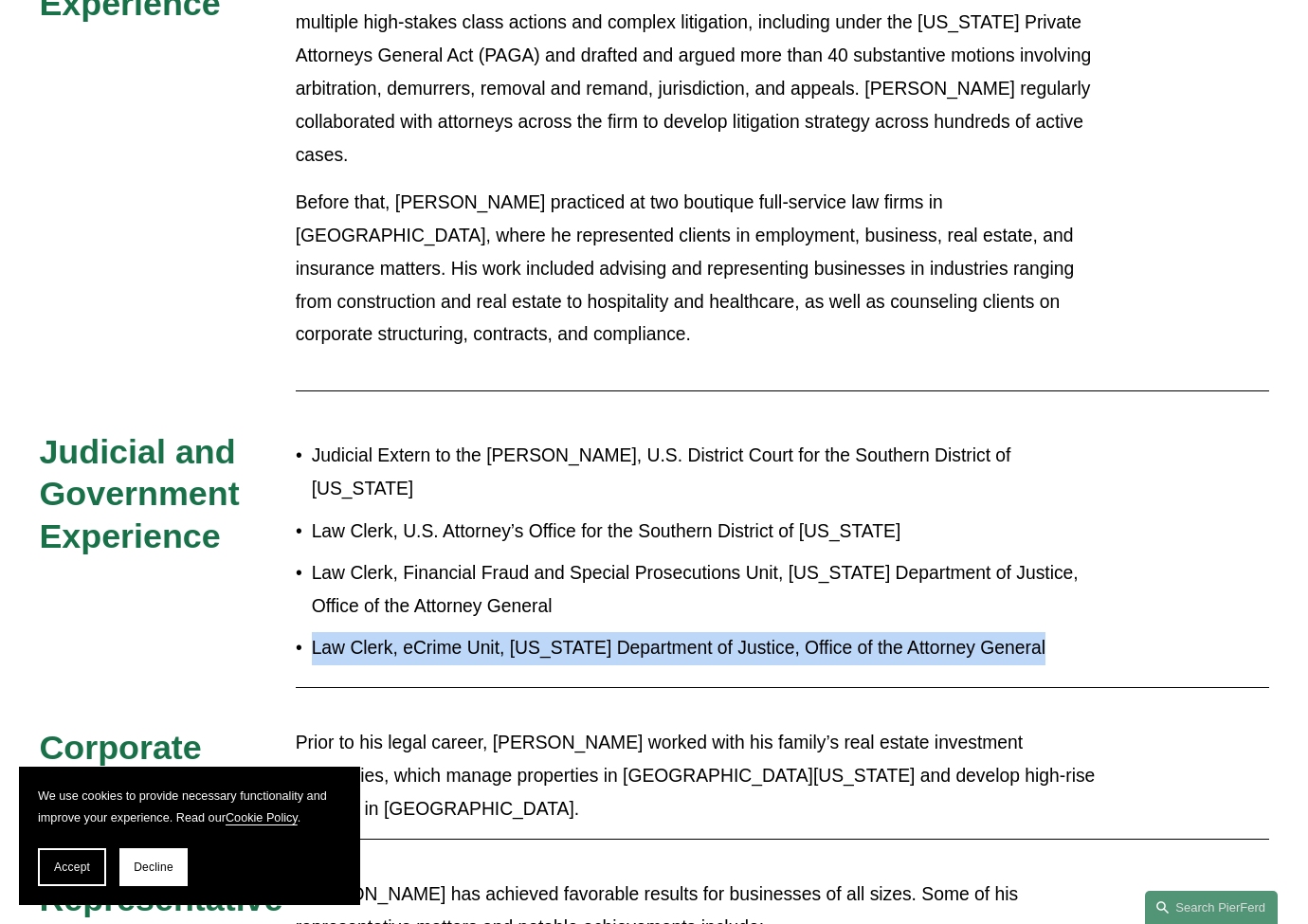
click at [614, 632] on p "Law Clerk, eCrime Unit, California Department of Justice, Office of the Attorne…" at bounding box center [713, 649] width 803 height 34
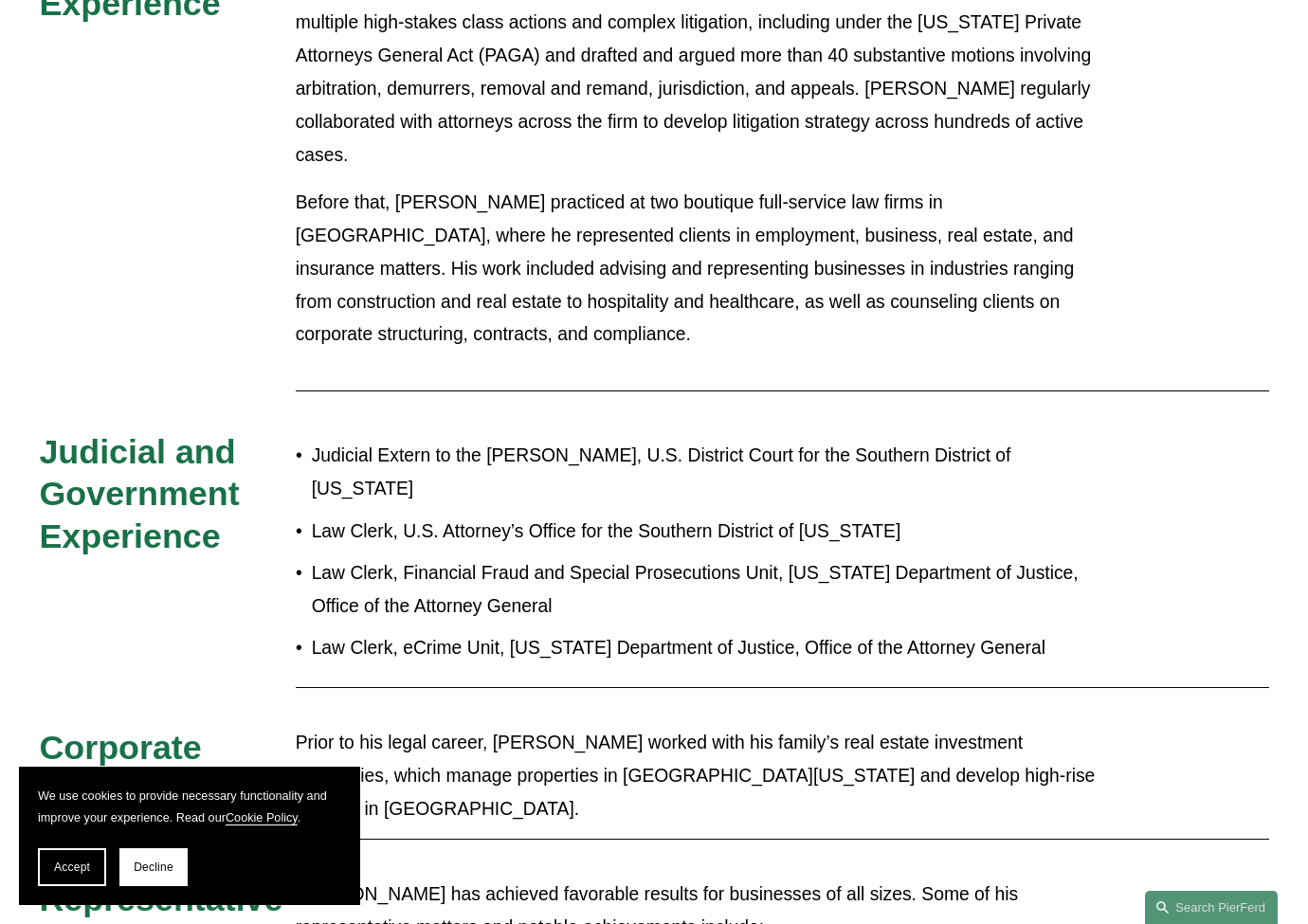
click at [541, 727] on p "Prior to his legal career, Noel worked with his family’s real estate investment…" at bounding box center [705, 777] width 819 height 99
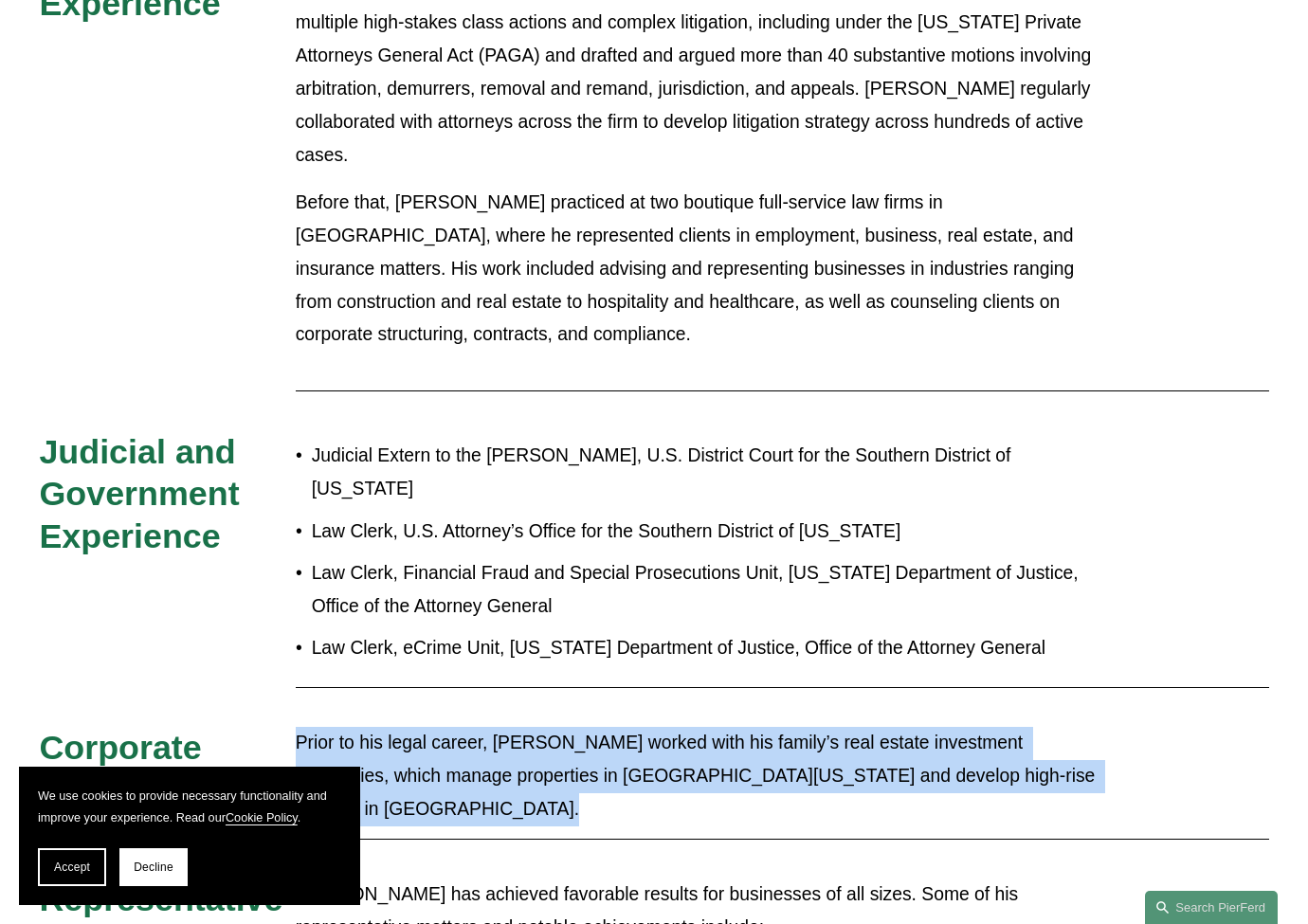
click at [541, 727] on p "Prior to his legal career, Noel worked with his family’s real estate investment…" at bounding box center [705, 777] width 819 height 99
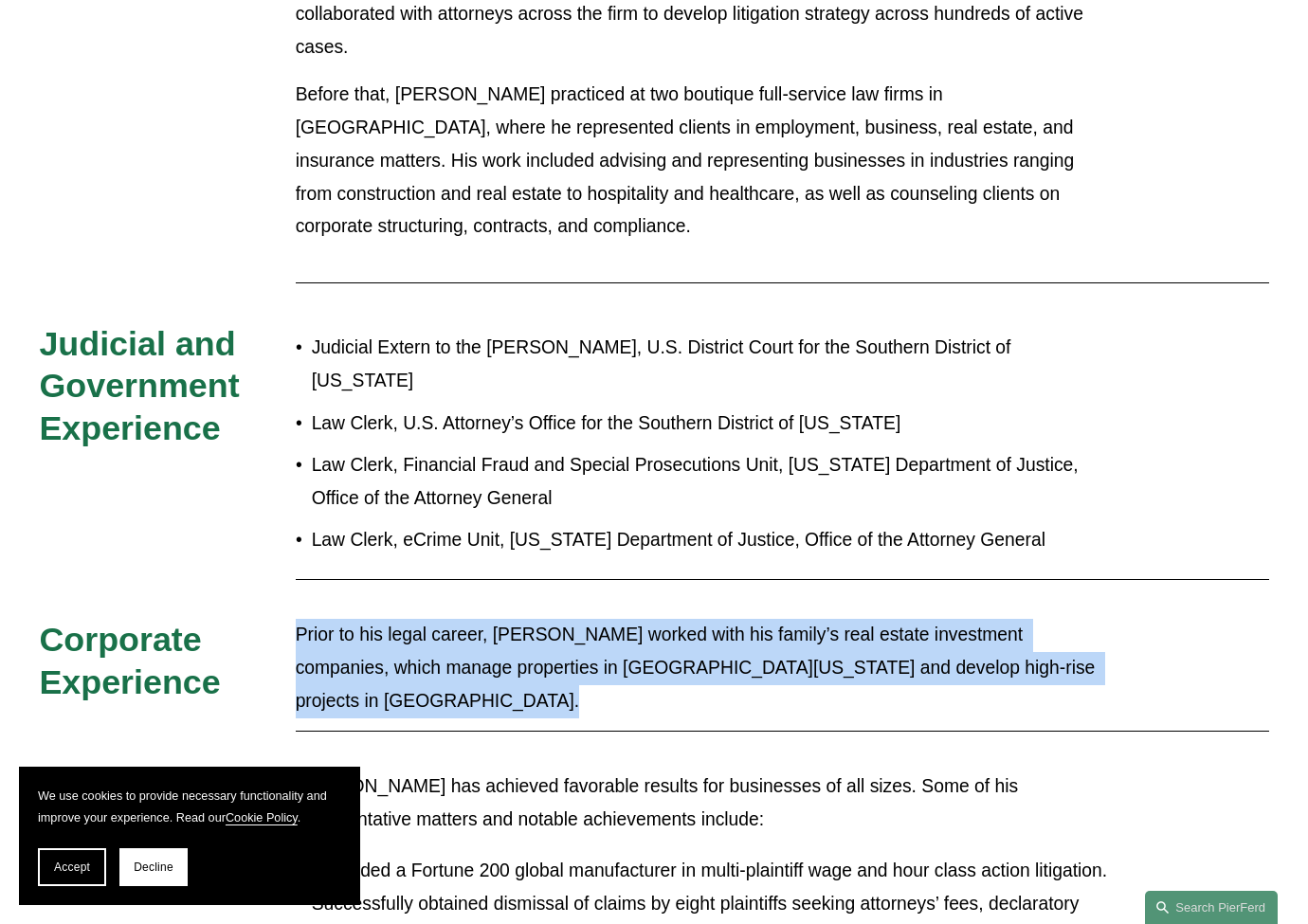
scroll to position [1157, 0]
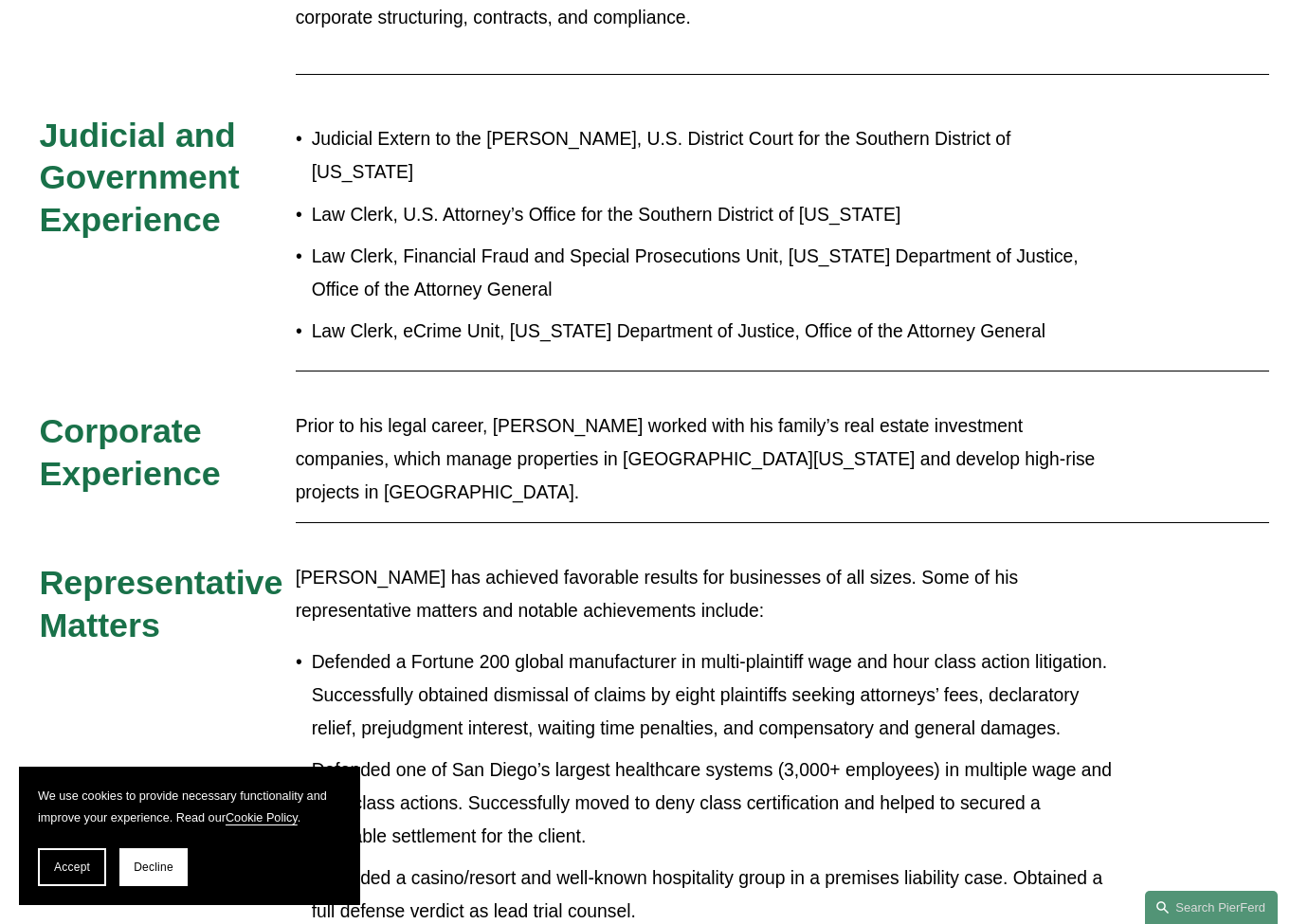
click at [617, 562] on p "Noel has achieved favorable results for businesses of all sizes. Some of his re…" at bounding box center [705, 595] width 819 height 66
click at [614, 646] on p "Defended a Fortune 200 global manufacturer in multi-plaintiff wage and hour cla…" at bounding box center [713, 695] width 803 height 99
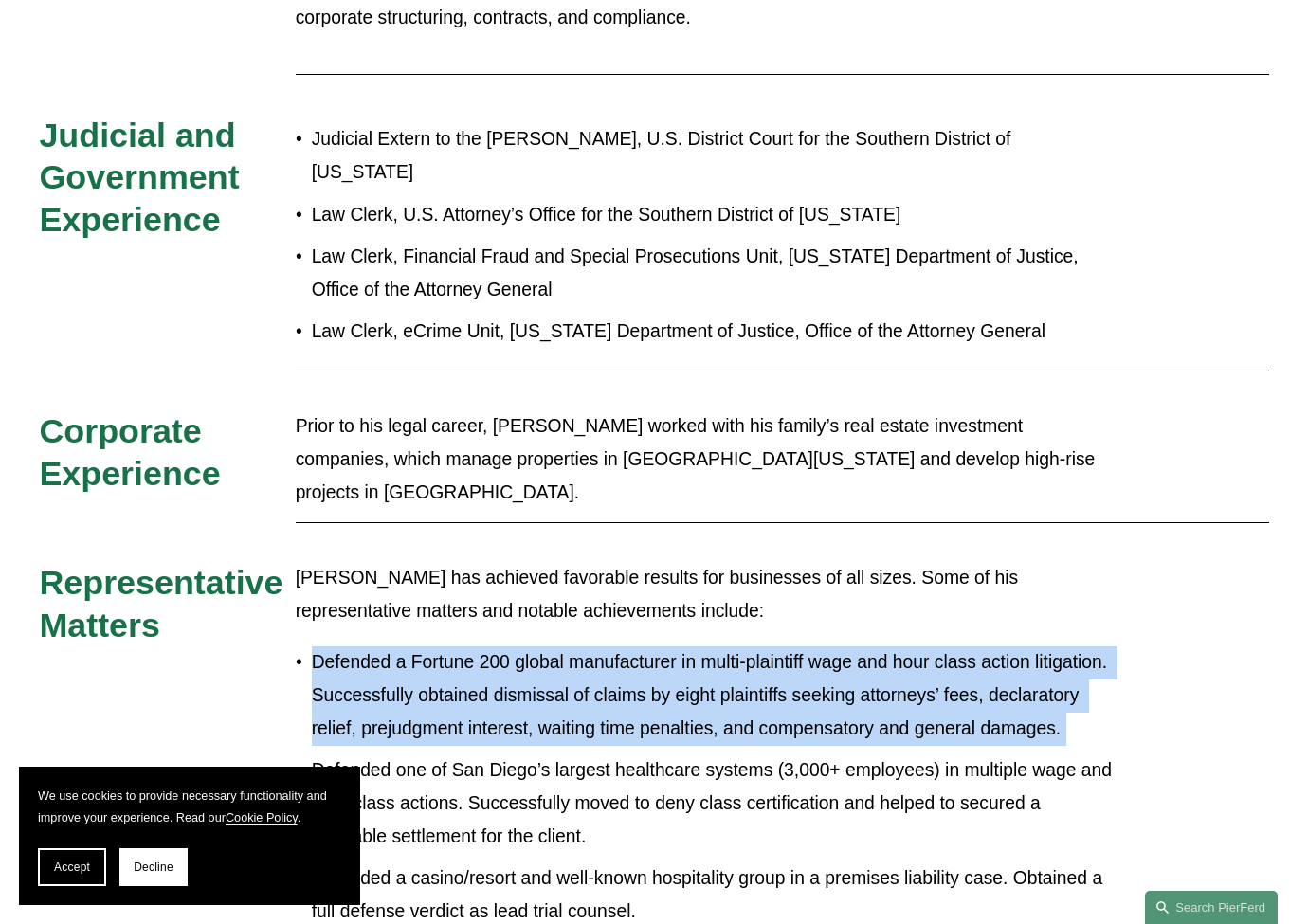
click at [614, 646] on p "Defended a Fortune 200 global manufacturer in multi-plaintiff wage and hour cla…" at bounding box center [713, 695] width 803 height 99
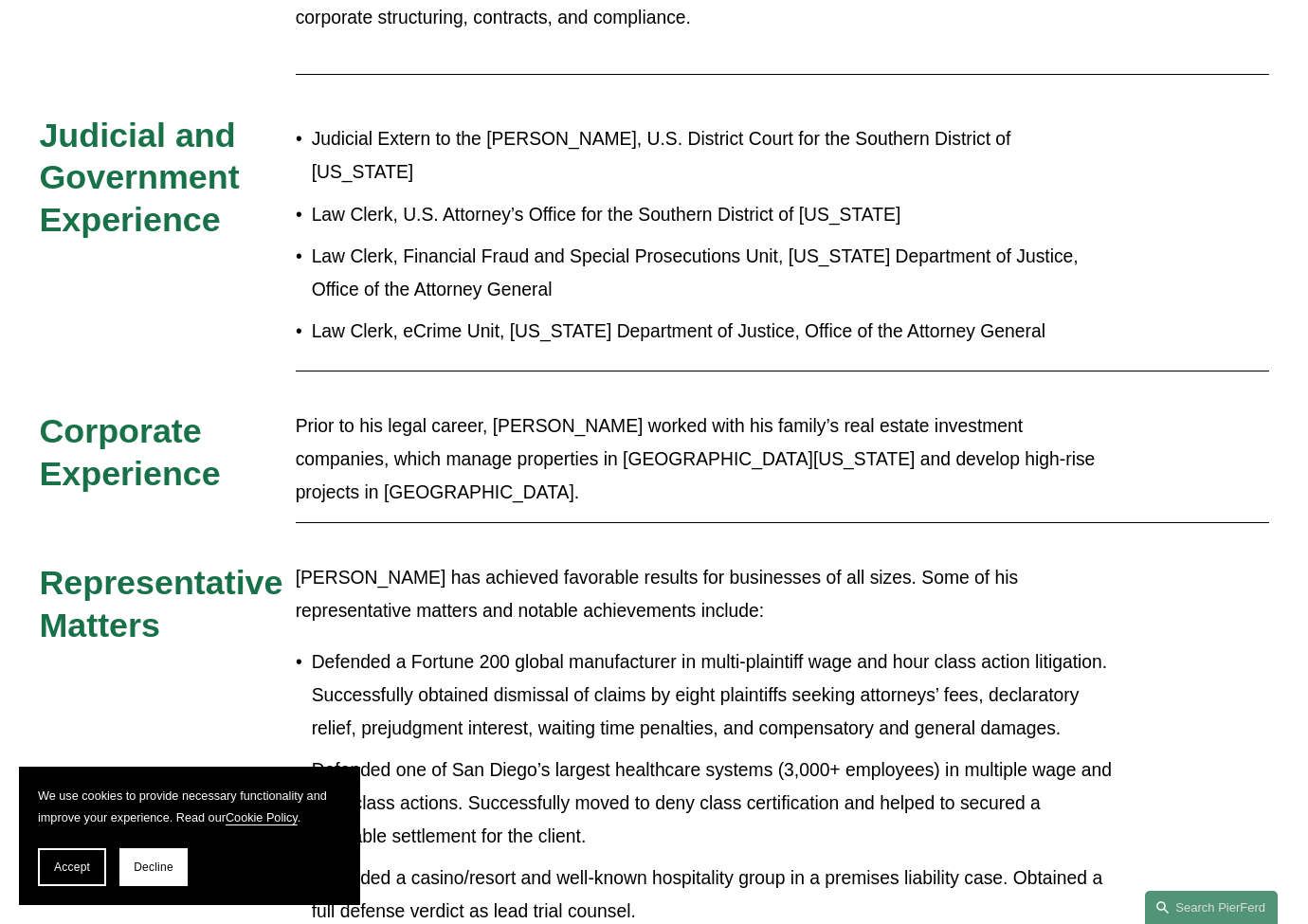
click at [623, 754] on p "Defended one of San Diego’s largest healthcare systems (3,000+ employees) in mu…" at bounding box center [713, 803] width 803 height 99
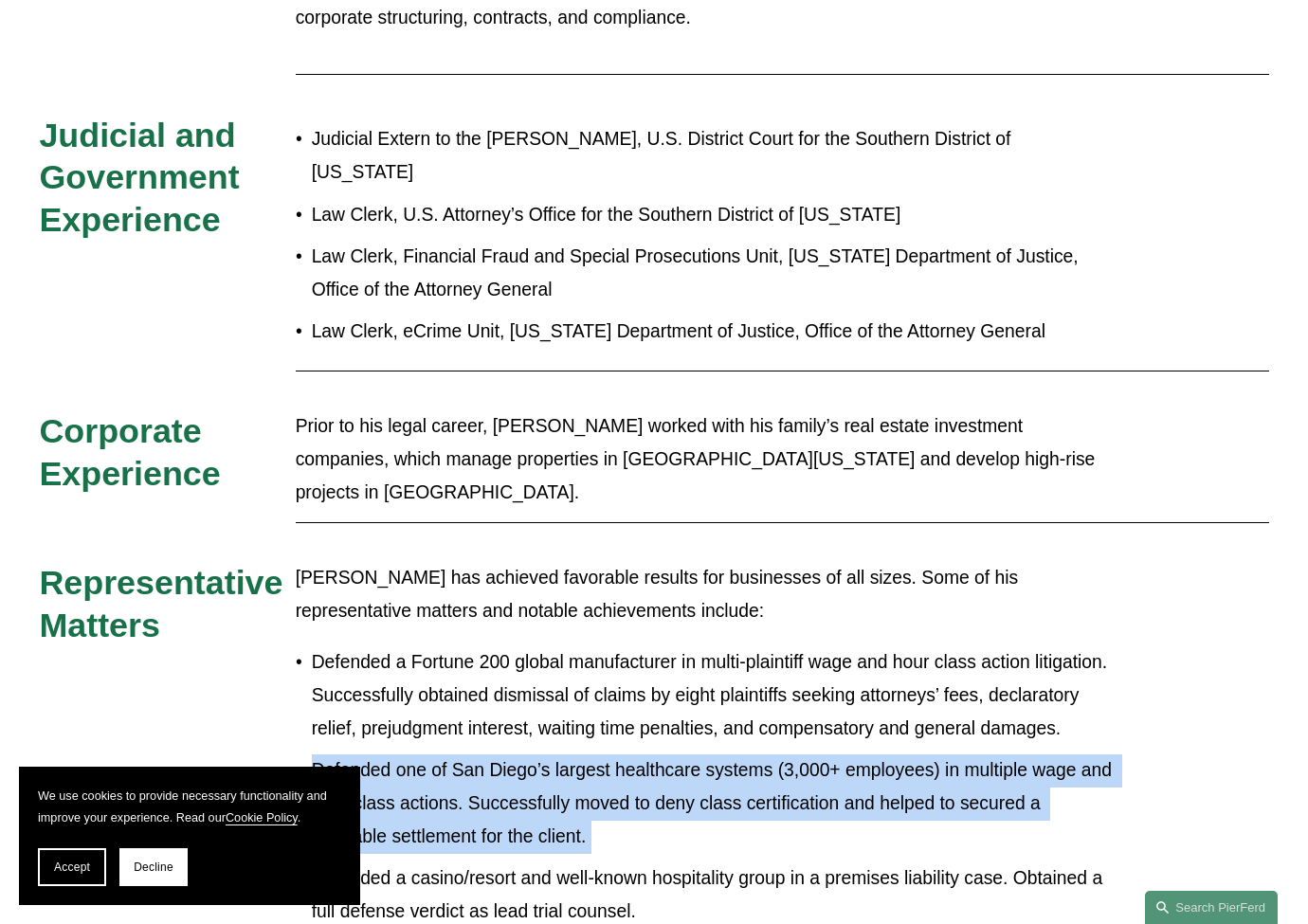
click at [623, 754] on p "Defended one of San Diego’s largest healthcare systems (3,000+ employees) in mu…" at bounding box center [713, 803] width 803 height 99
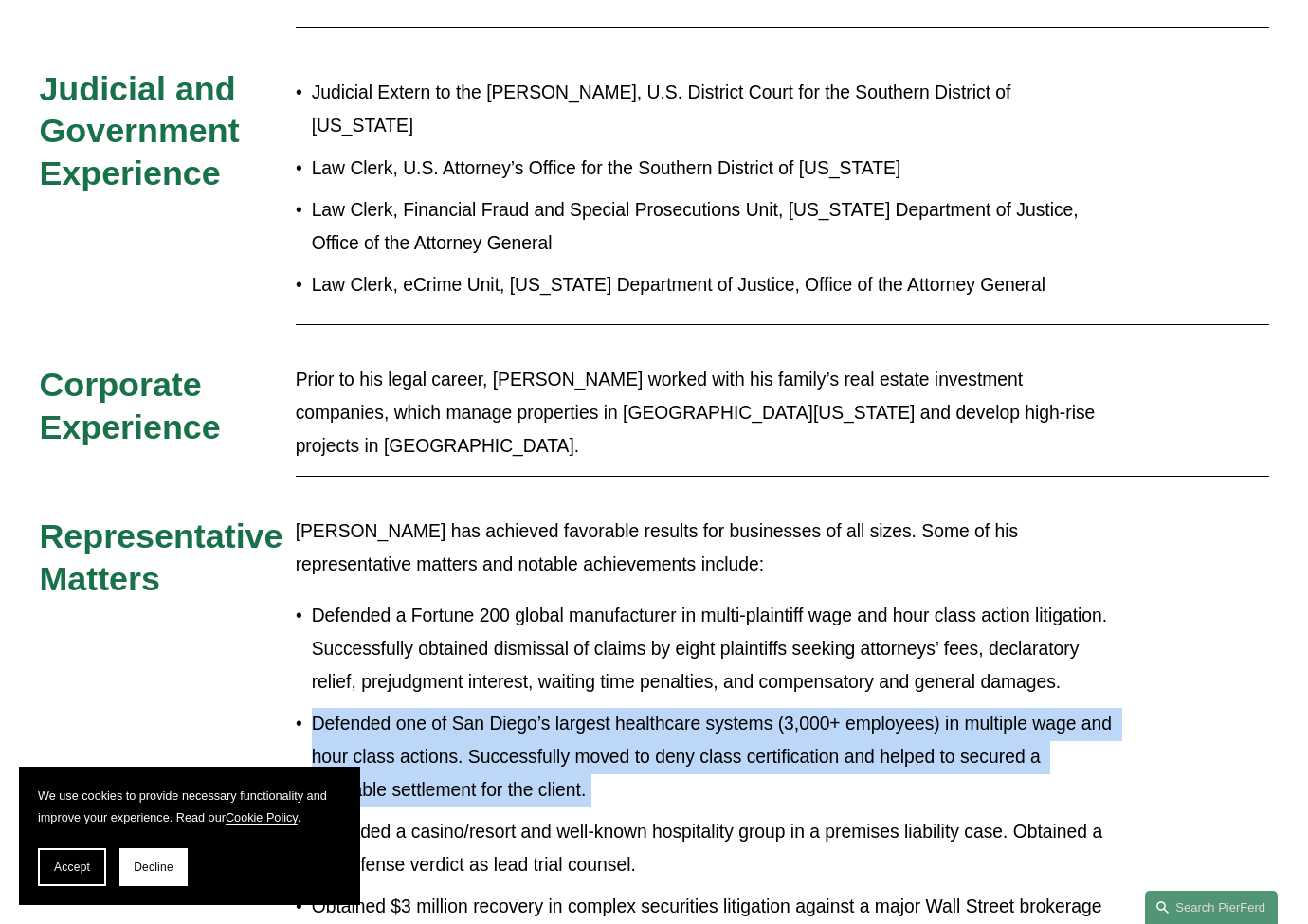
scroll to position [1263, 0]
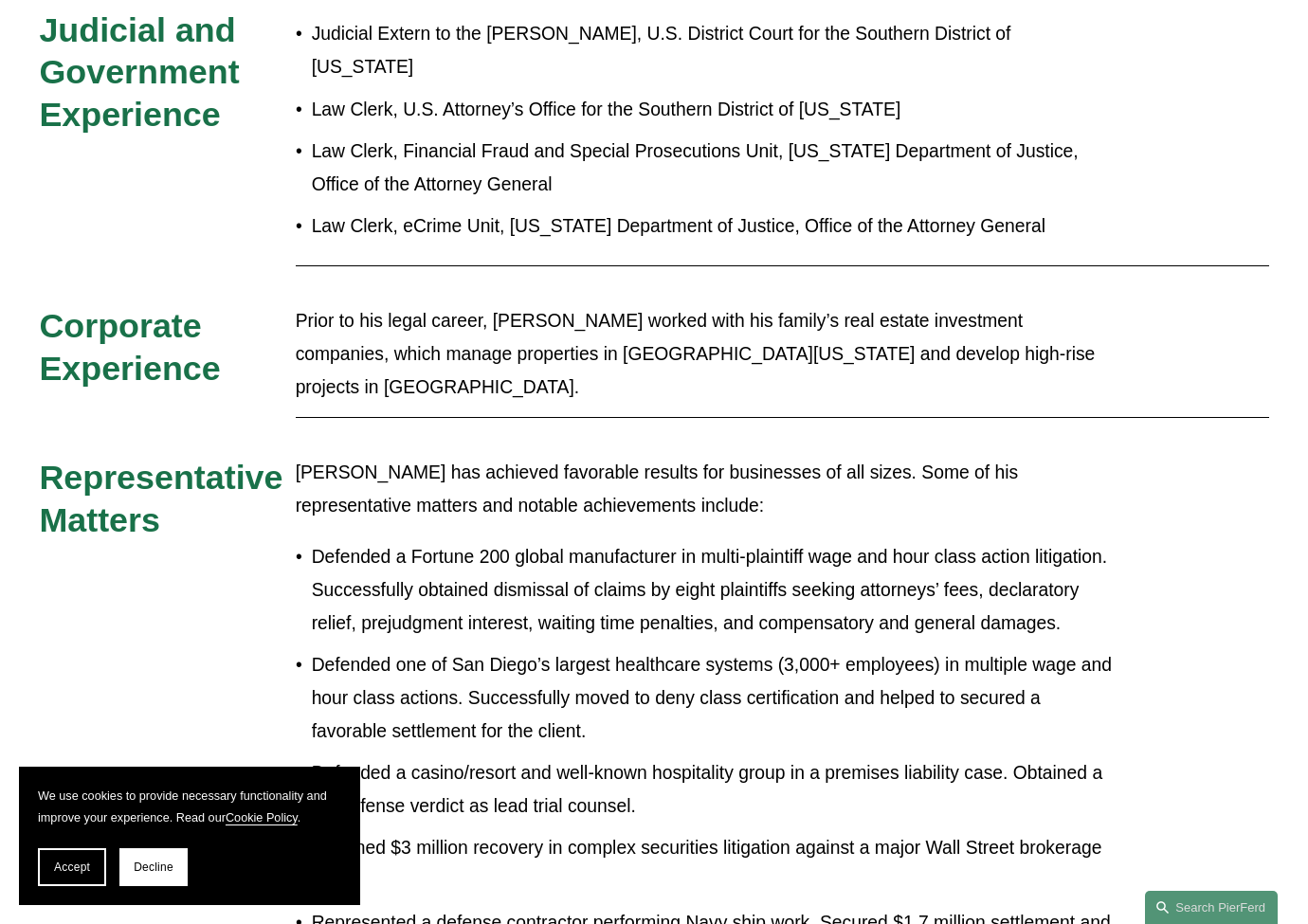
click at [617, 757] on p "Defended a casino/resort and well-known hospitality group in a premises liabili…" at bounding box center [713, 789] width 803 height 66
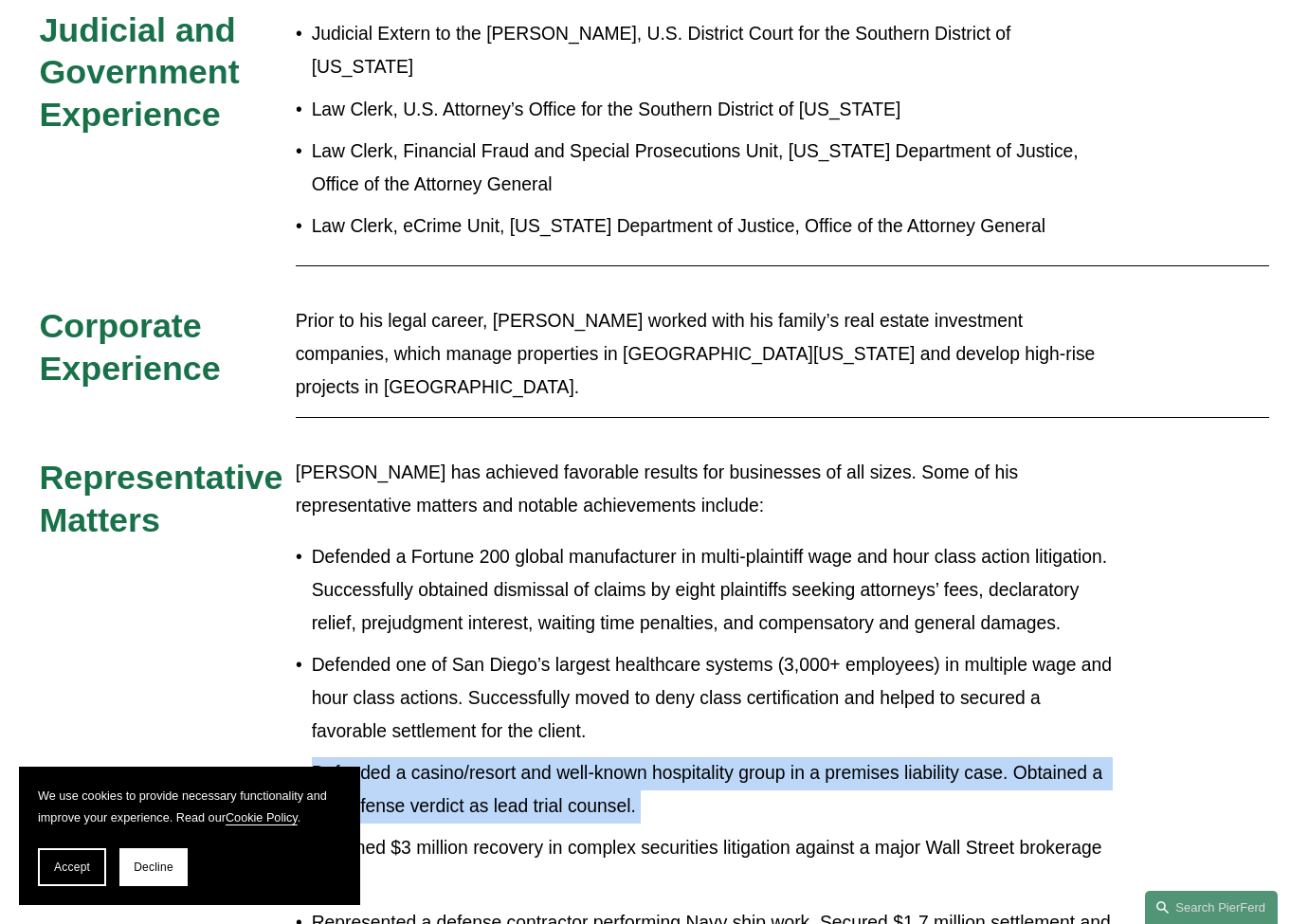
drag, startPoint x: 617, startPoint y: 693, endPoint x: 620, endPoint y: 714, distance: 21.2
click at [620, 757] on p "Defended a casino/resort and well-known hospitality group in a premises liabili…" at bounding box center [713, 789] width 803 height 66
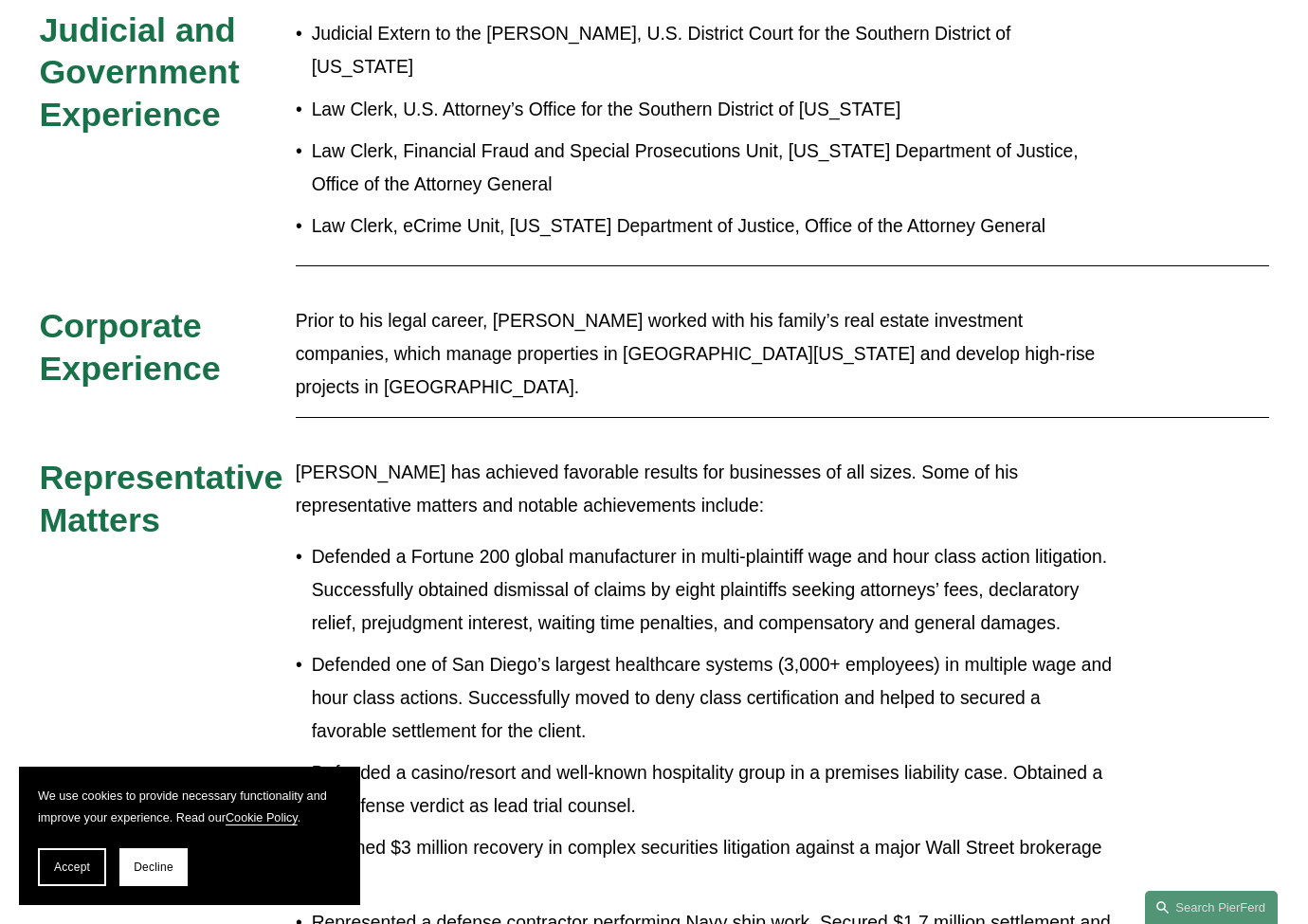
click at [614, 832] on p "Obtained $3 million recovery in complex securities litigation against a major W…" at bounding box center [713, 865] width 803 height 66
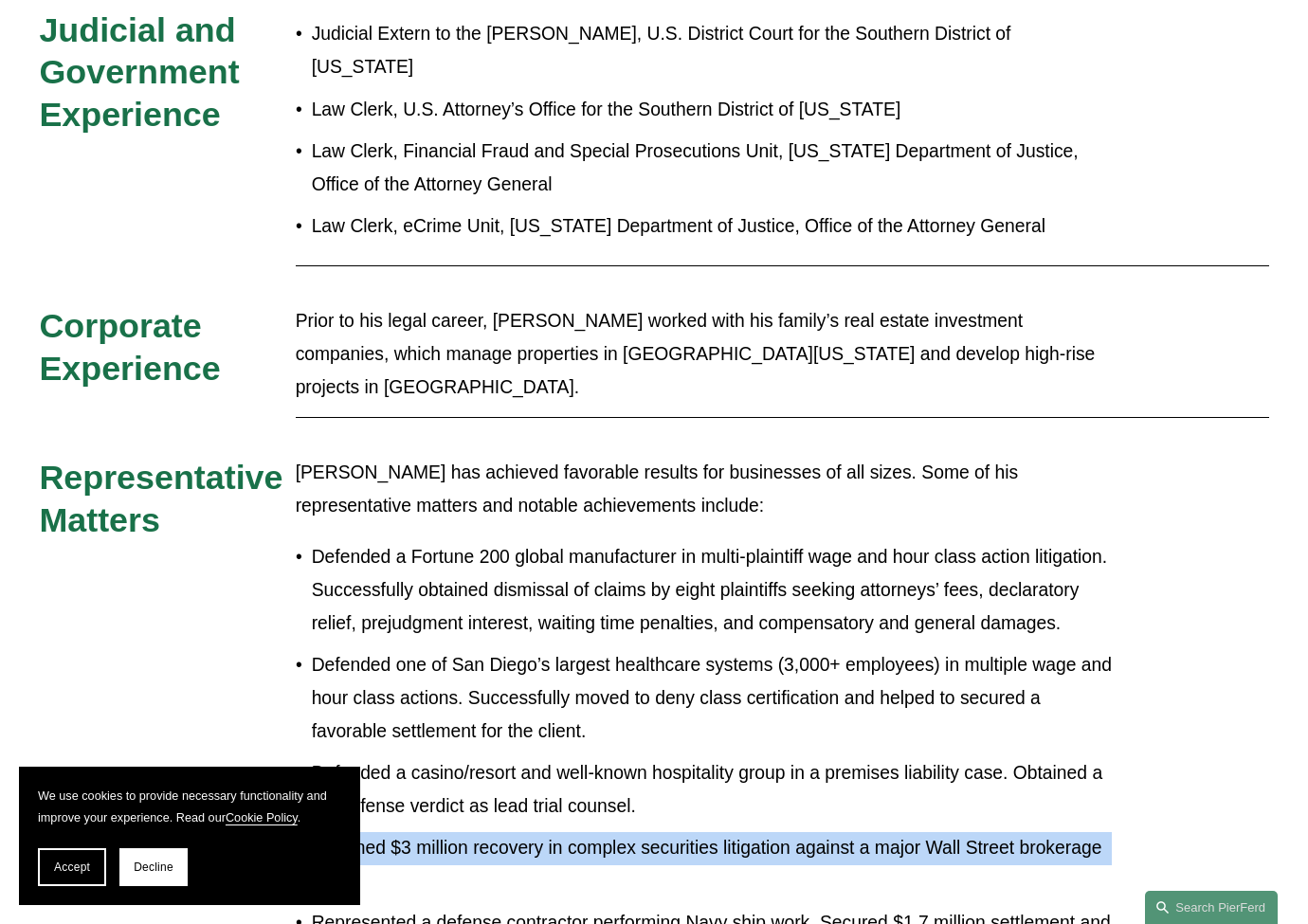
click at [614, 832] on p "Obtained $3 million recovery in complex securities litigation against a major W…" at bounding box center [713, 865] width 803 height 66
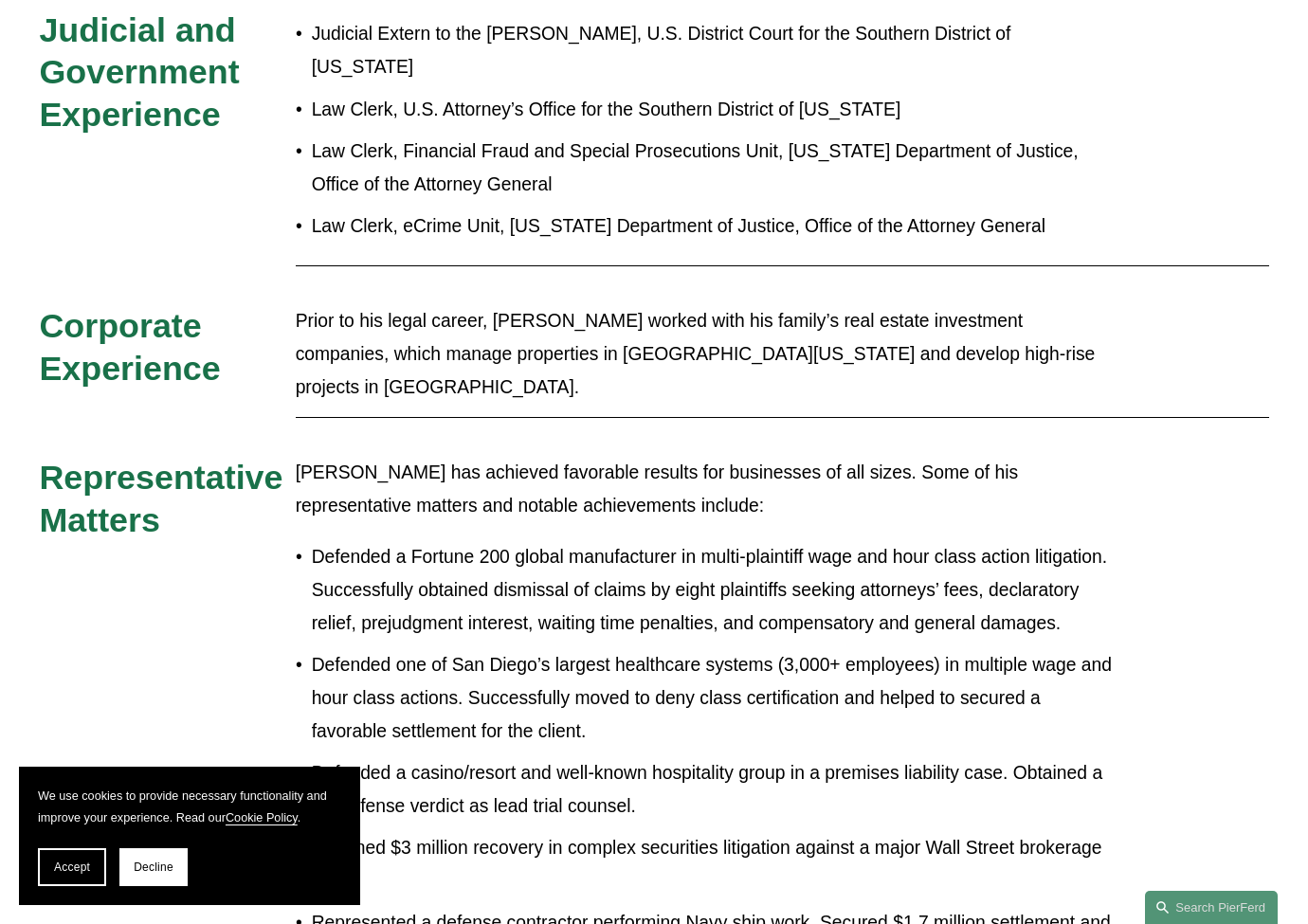
click at [644, 541] on p "Defended a Fortune 200 global manufacturer in multi-plaintiff wage and hour cla…" at bounding box center [713, 591] width 803 height 99
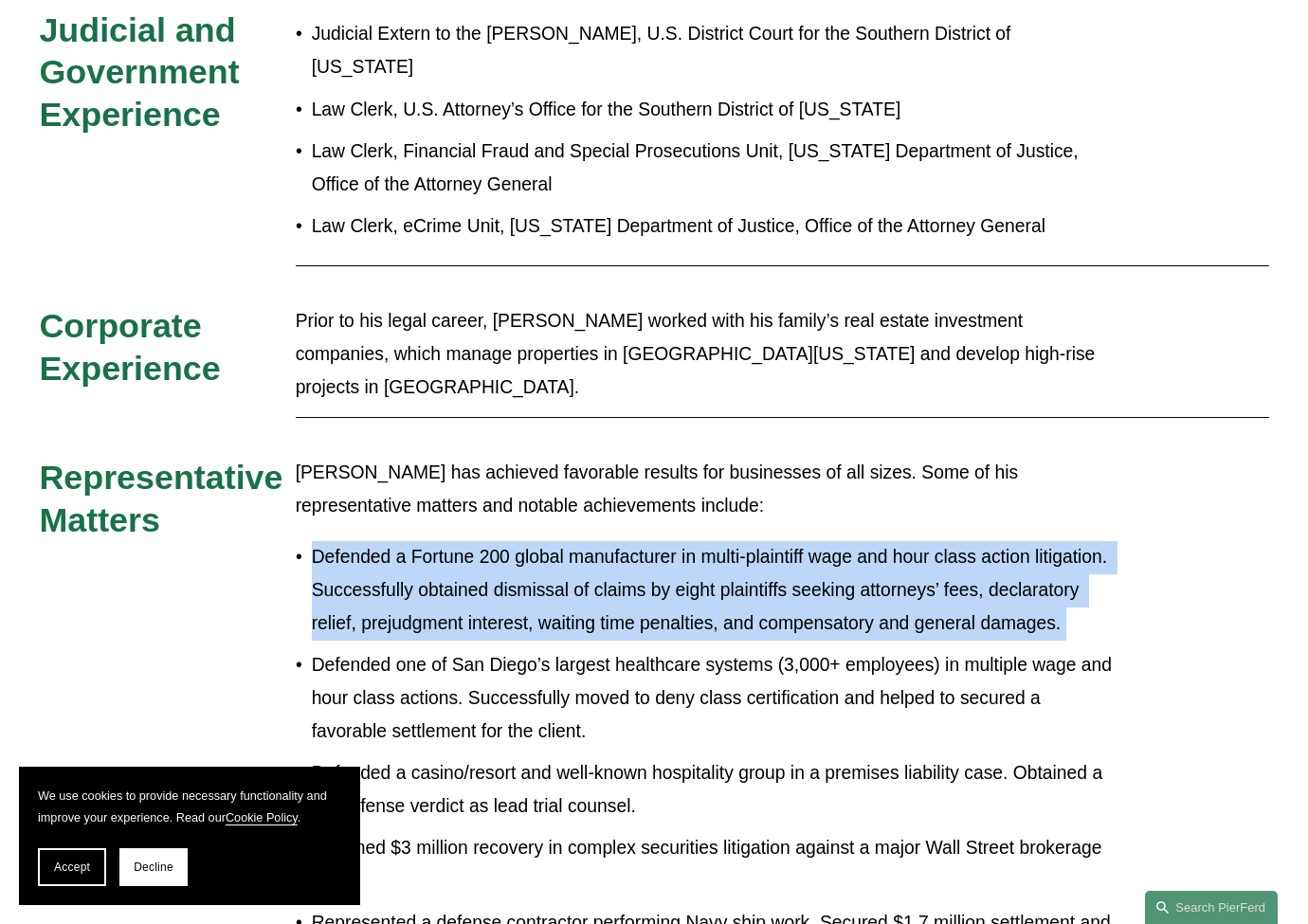
click at [644, 541] on p "Defended a Fortune 200 global manufacturer in multi-plaintiff wage and hour cla…" at bounding box center [713, 591] width 803 height 99
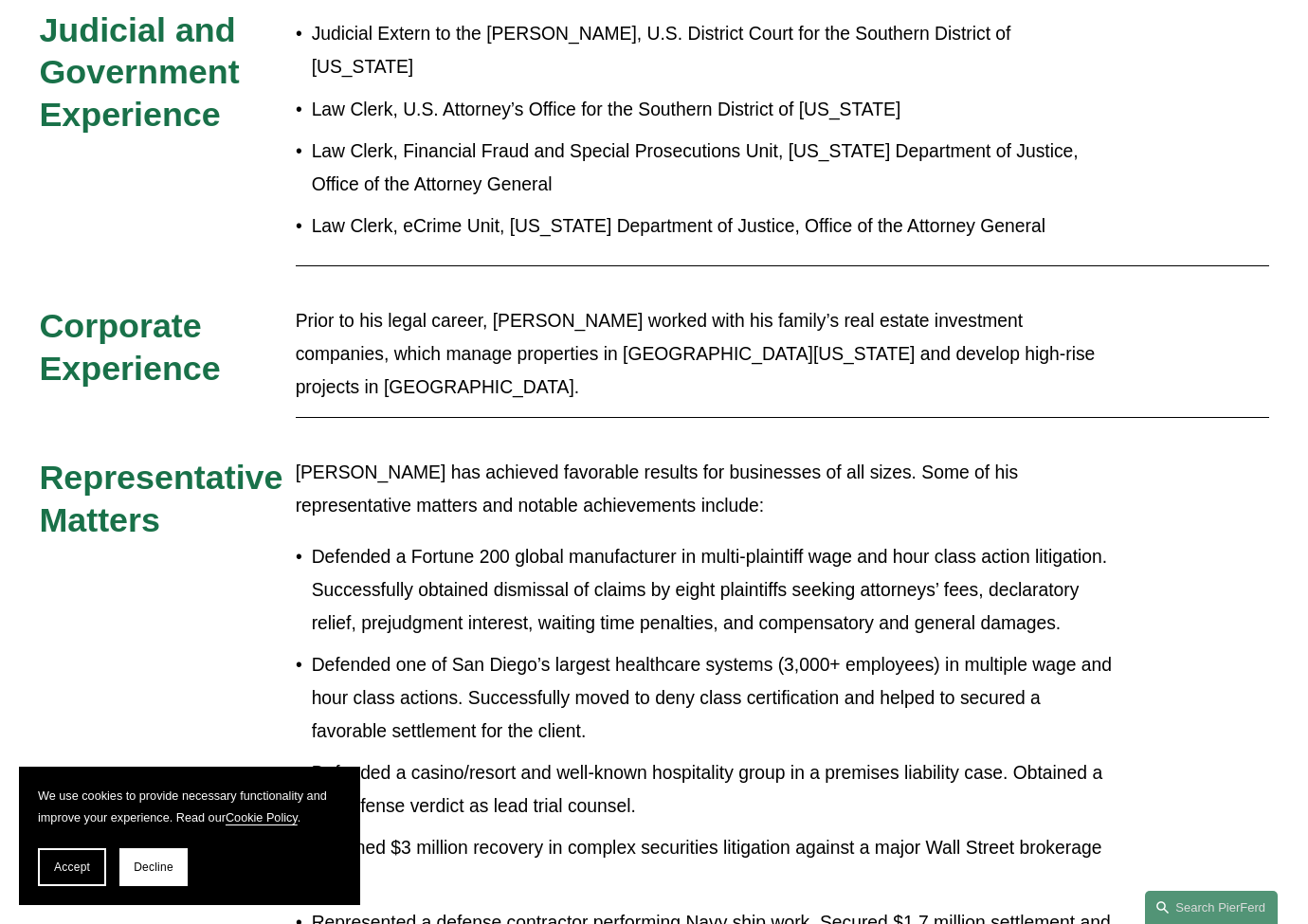
click at [630, 649] on p "Defended one of San Diego’s largest healthcare systems (3,000+ employees) in mu…" at bounding box center [713, 698] width 803 height 99
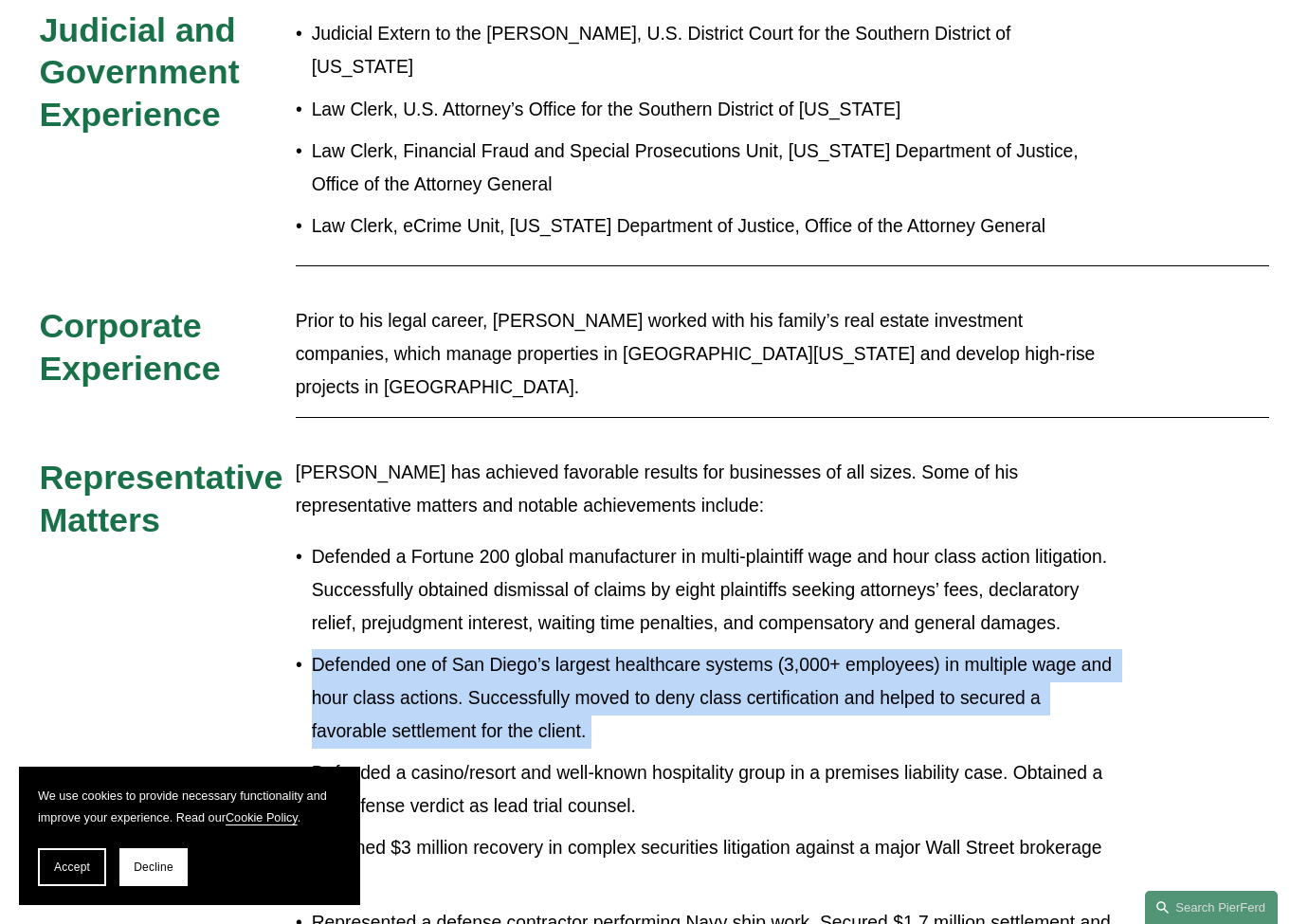
click at [630, 649] on p "Defended one of San Diego’s largest healthcare systems (3,000+ employees) in mu…" at bounding box center [713, 698] width 803 height 99
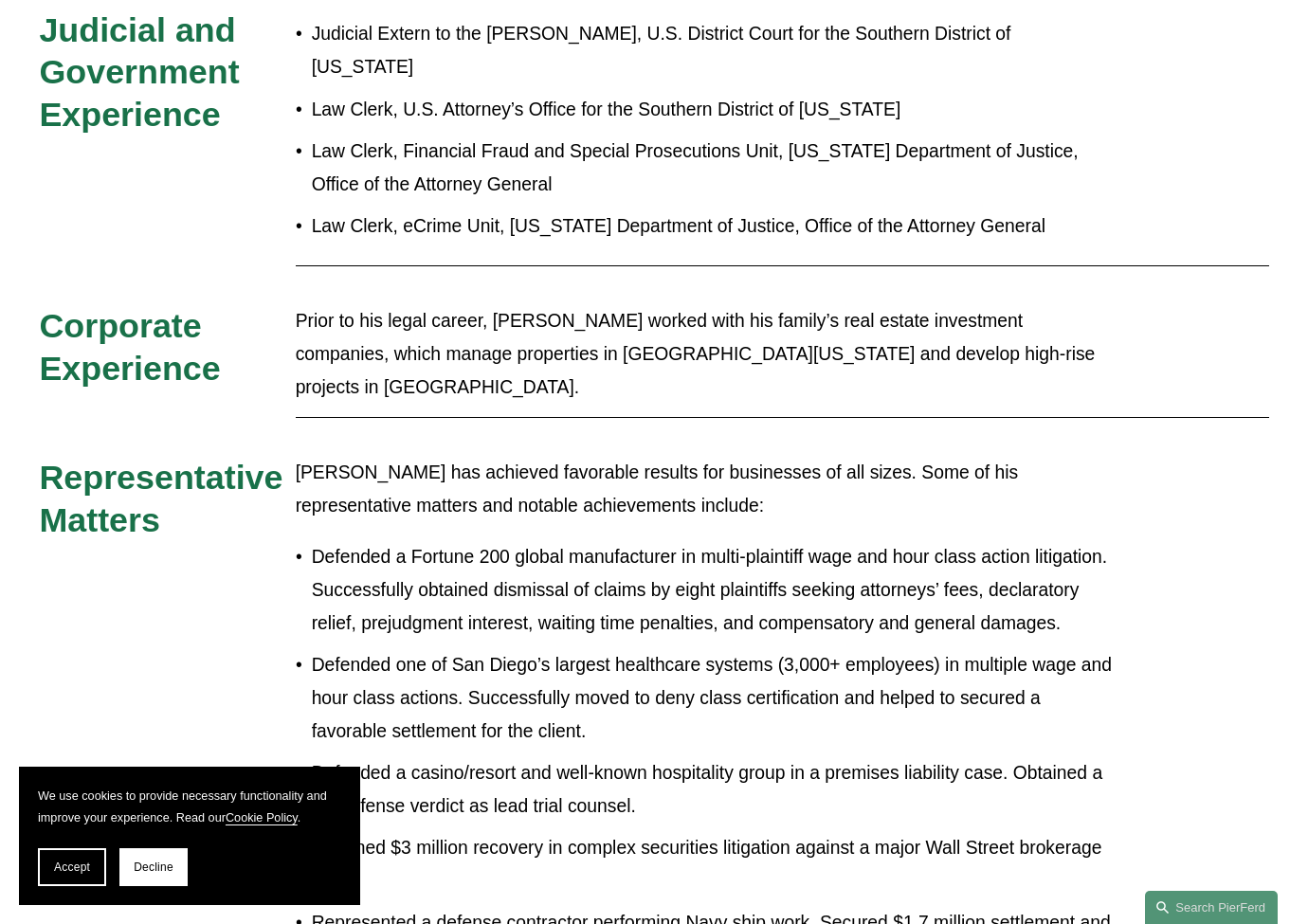
click at [657, 541] on p "Defended a Fortune 200 global manufacturer in multi-plaintiff wage and hour cla…" at bounding box center [713, 591] width 803 height 99
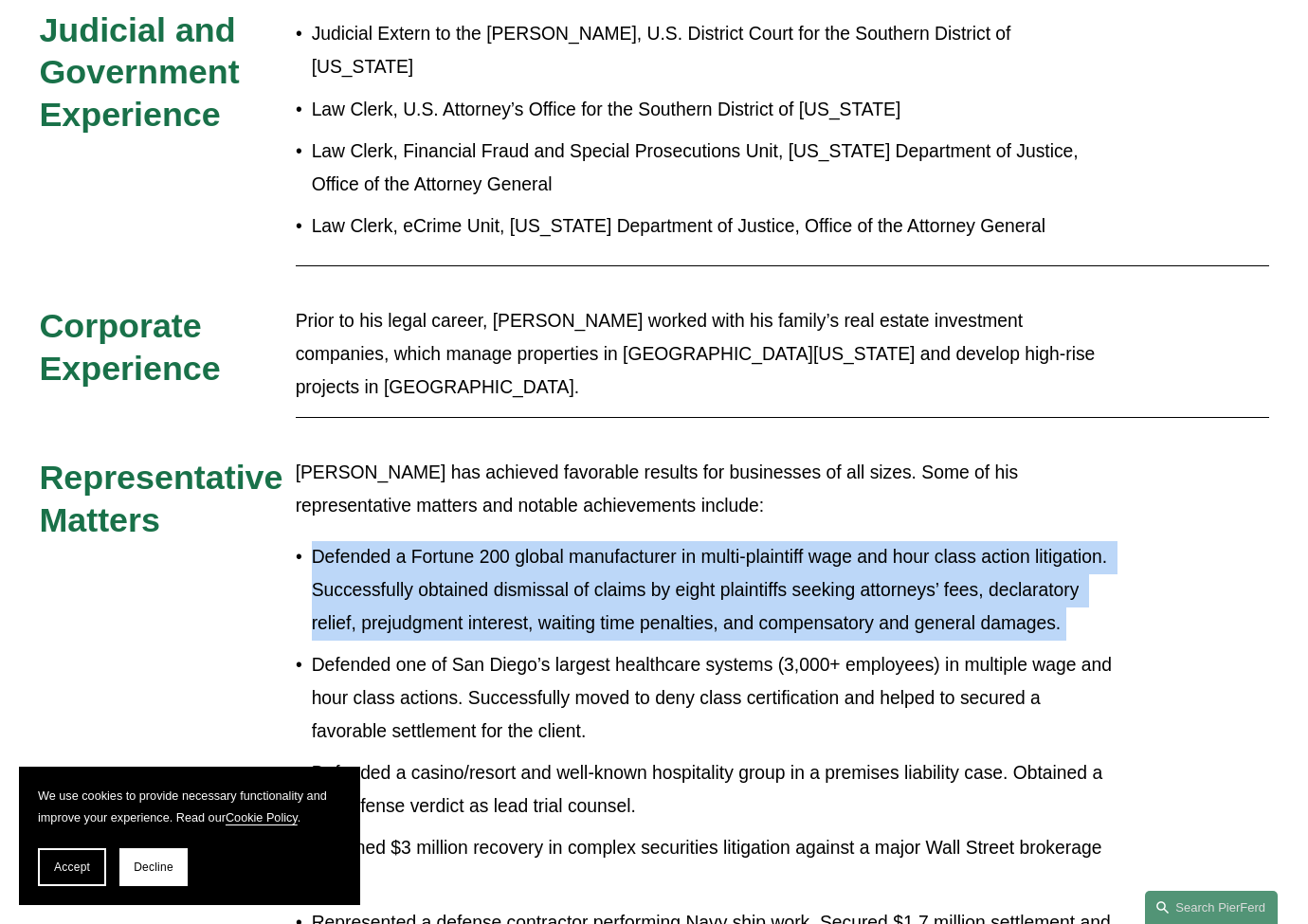
click at [657, 541] on p "Defended a Fortune 200 global manufacturer in multi-plaintiff wage and hour cla…" at bounding box center [713, 591] width 803 height 99
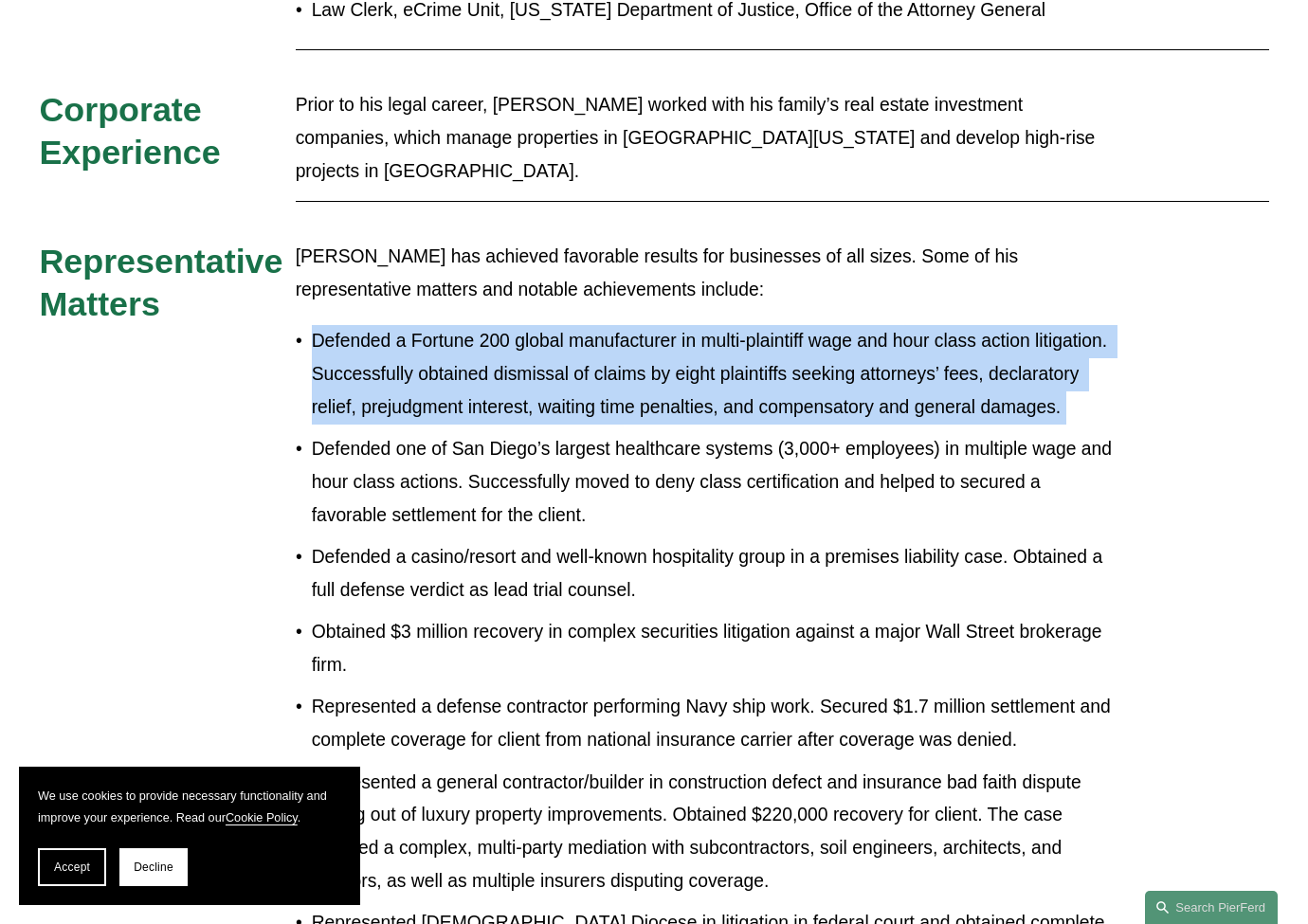
scroll to position [1684, 0]
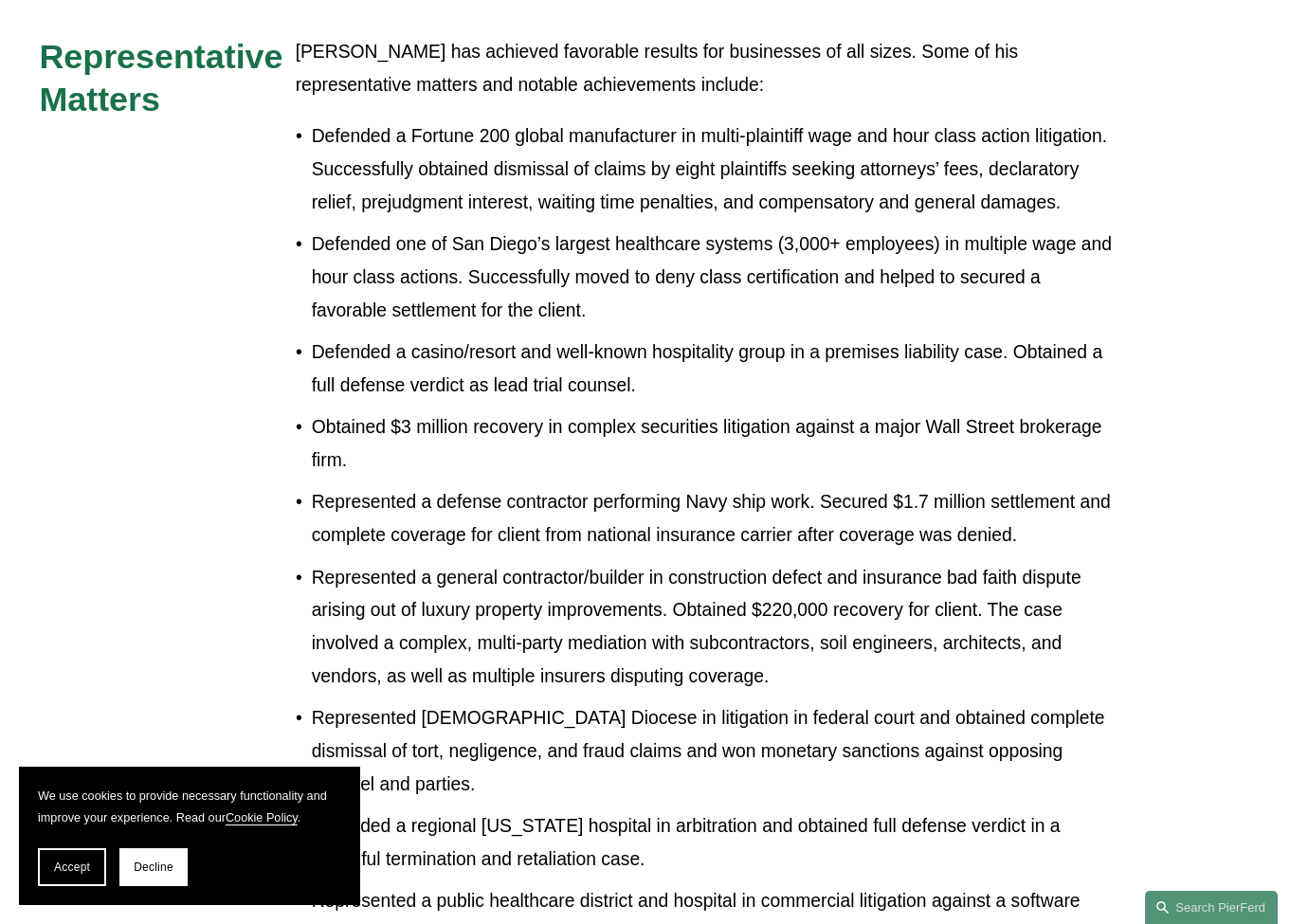
click at [513, 885] on p "Represented a public healthcare district and hospital in commercial litigation …" at bounding box center [713, 935] width 803 height 99
click at [570, 702] on p "Represented Catholic Diocese in litigation in federal court and obtained comple…" at bounding box center [713, 752] width 803 height 99
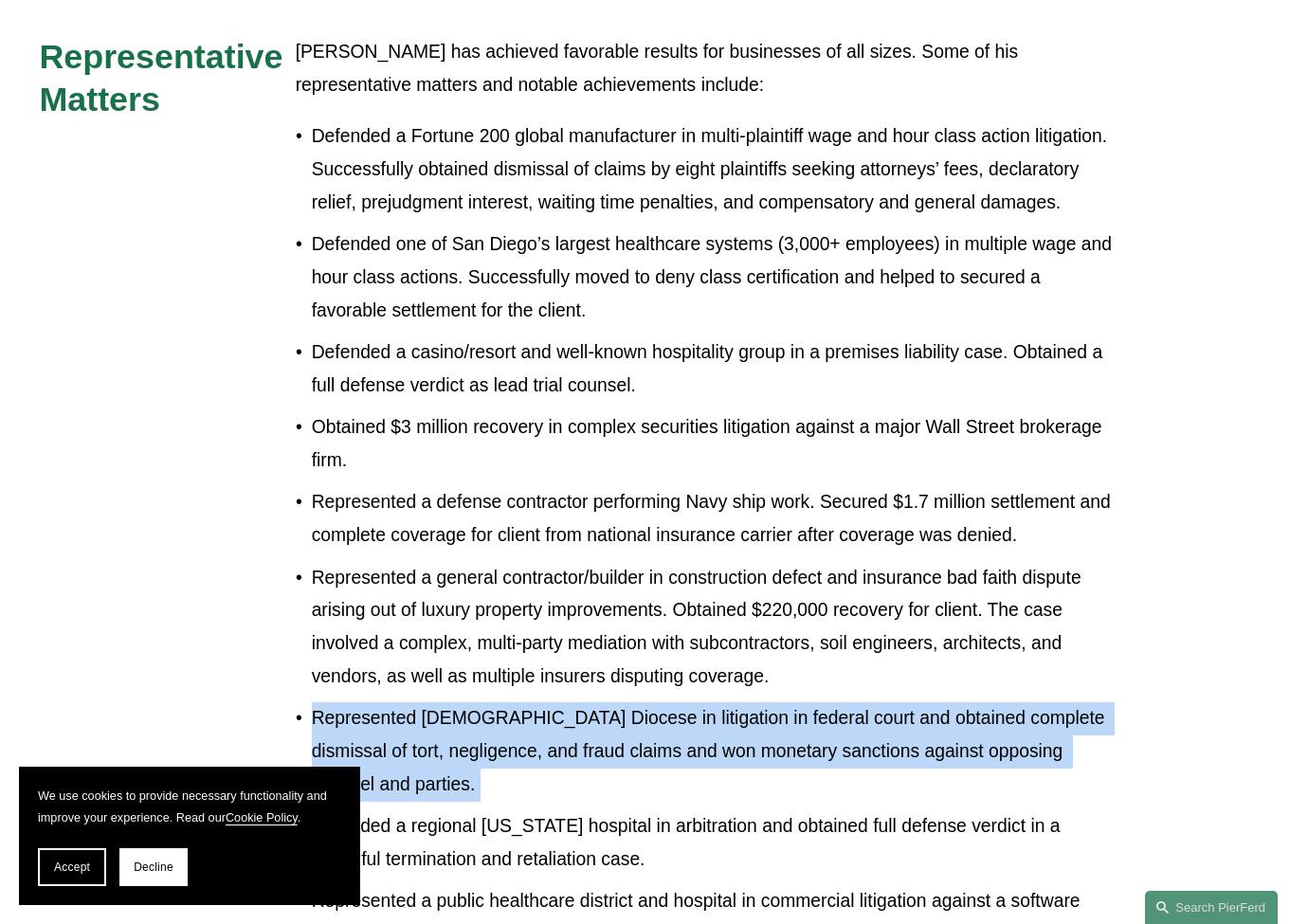
click at [570, 702] on p "Represented Catholic Diocese in litigation in federal court and obtained comple…" at bounding box center [713, 752] width 803 height 99
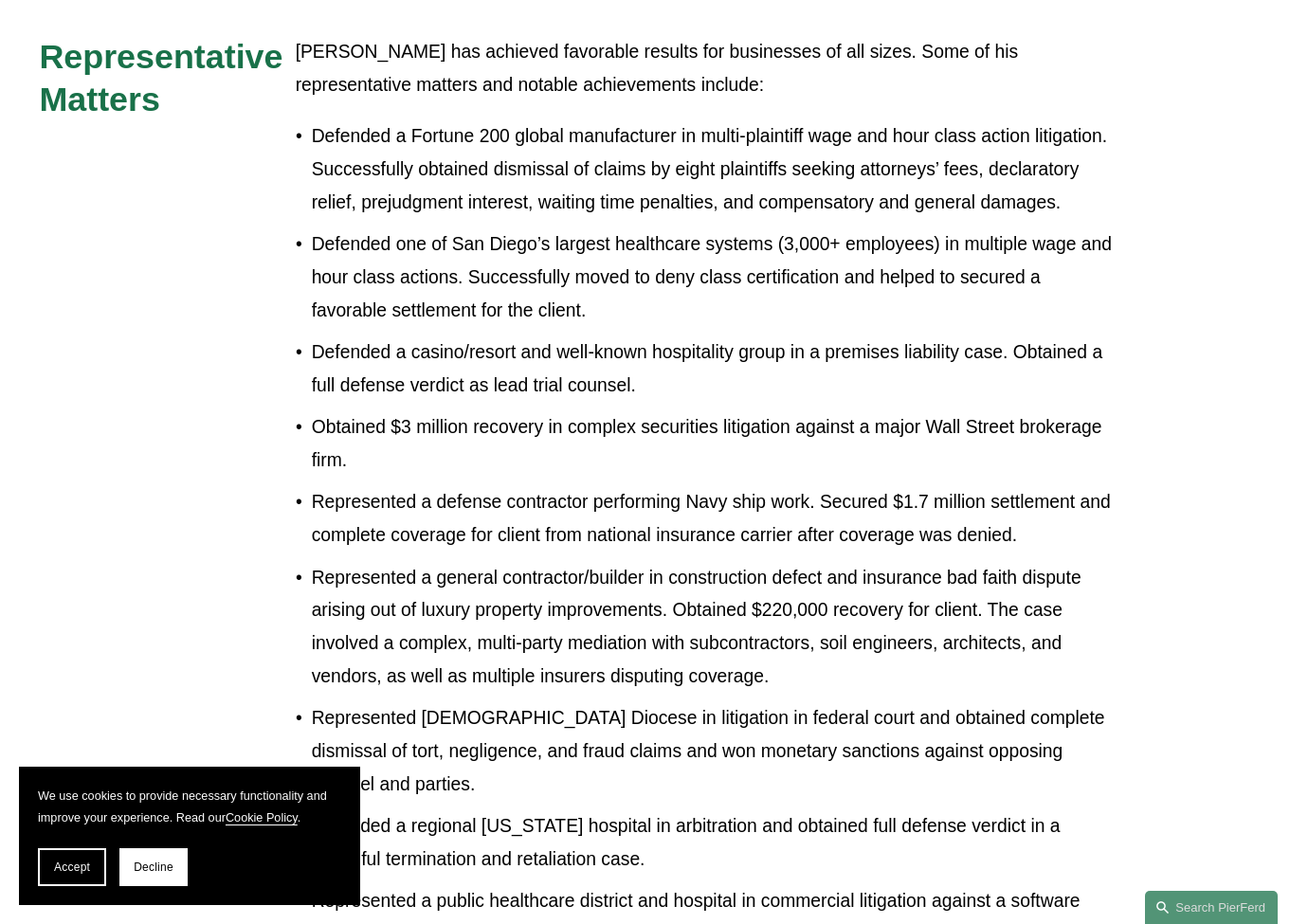
click at [651, 562] on p "Represented a general contractor/builder in construction defect and insurance b…" at bounding box center [713, 627] width 803 height 132
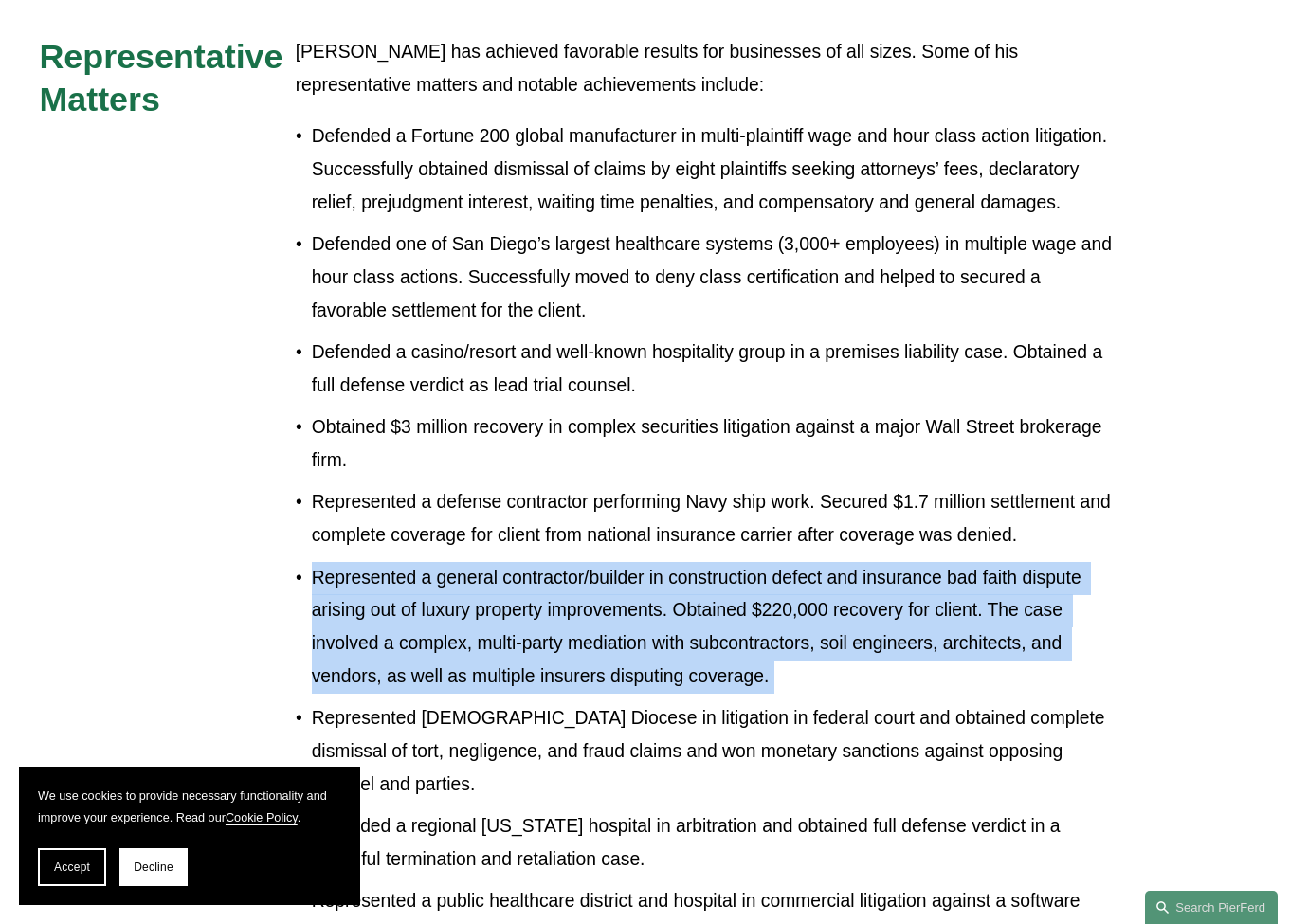
click at [651, 562] on p "Represented a general contractor/builder in construction defect and insurance b…" at bounding box center [713, 627] width 803 height 132
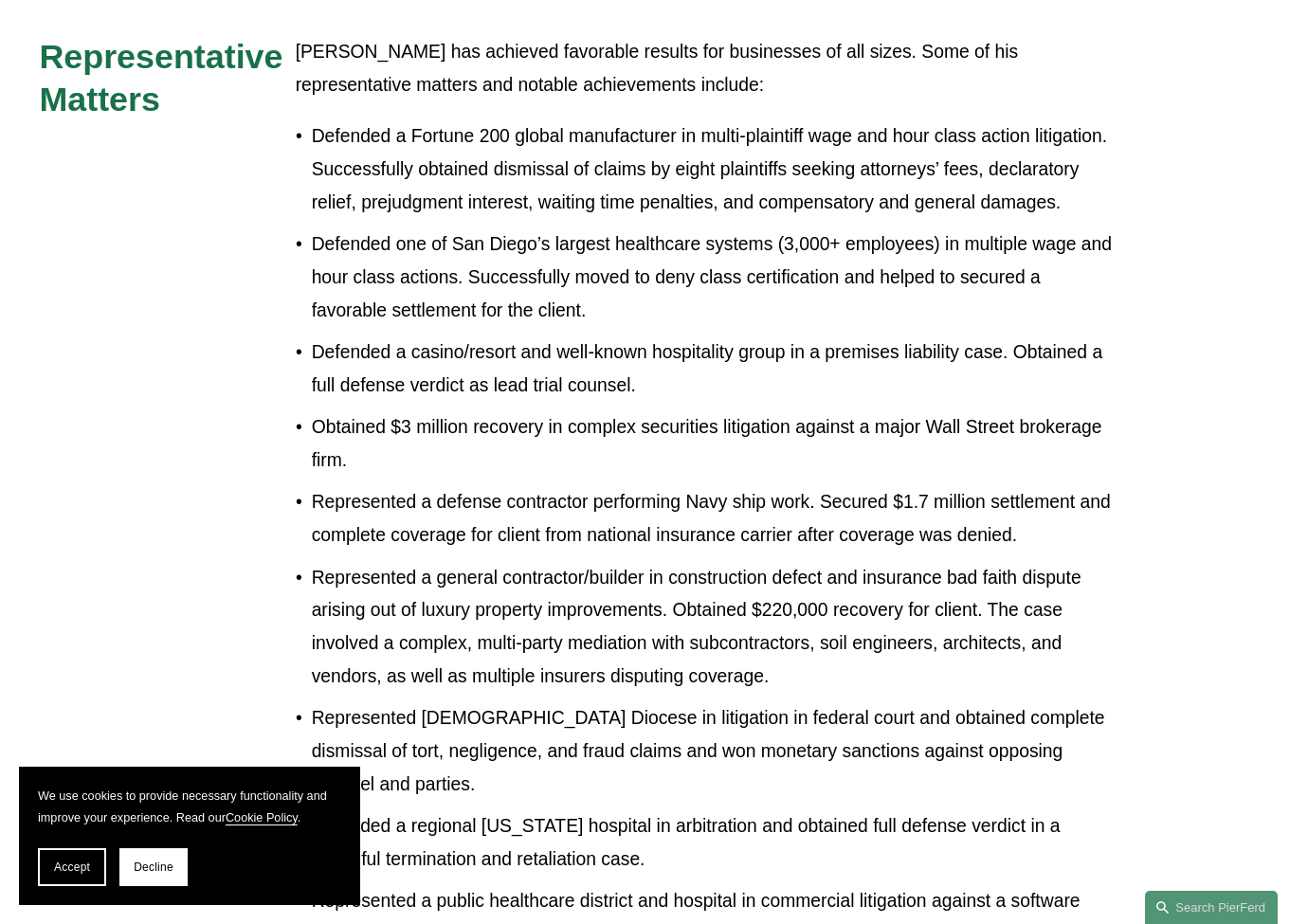
click at [677, 486] on p "Represented a defense contractor performing Navy ship work. Secured $1.7 millio…" at bounding box center [713, 518] width 803 height 66
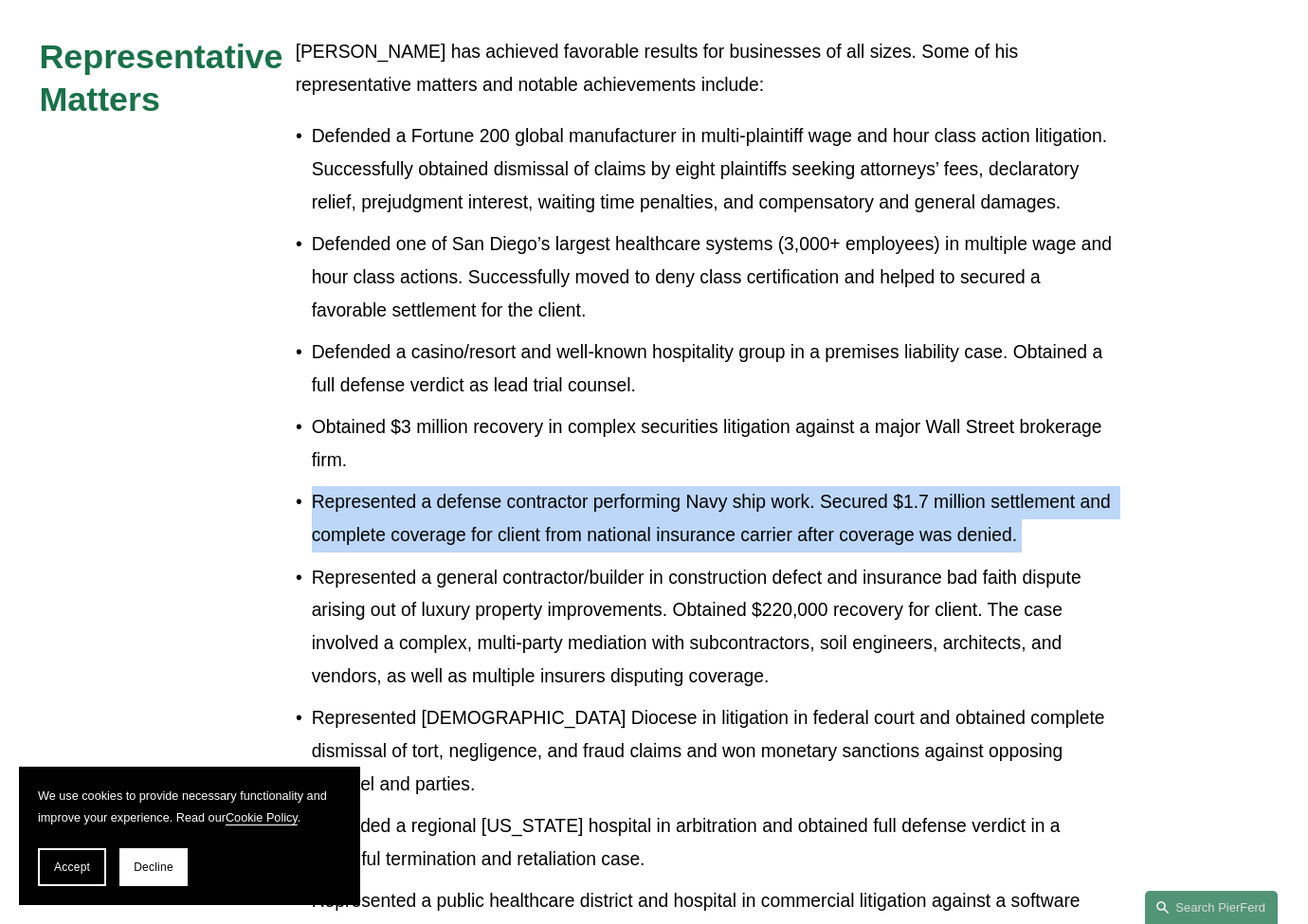
click at [677, 486] on p "Represented a defense contractor performing Navy ship work. Secured $1.7 millio…" at bounding box center [713, 518] width 803 height 66
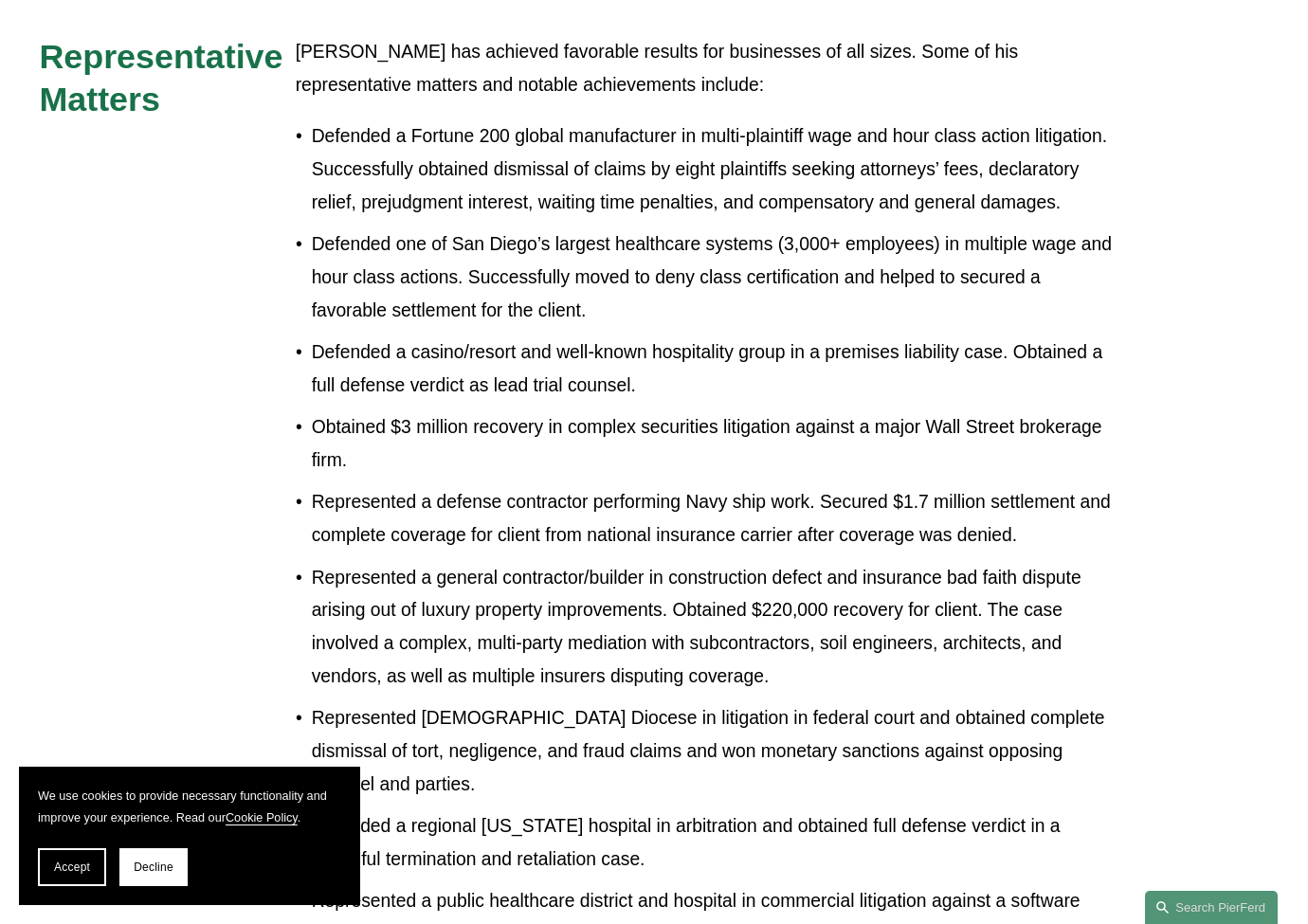
click at [704, 336] on p "Defended a casino/resort and well-known hospitality group in a premises liabili…" at bounding box center [713, 369] width 803 height 66
click at [712, 336] on p "Defended a casino/resort and well-known hospitality group in a premises liabili…" at bounding box center [713, 369] width 803 height 66
click at [717, 412] on p "Obtained $3 million recovery in complex securities litigation against a major W…" at bounding box center [713, 444] width 803 height 66
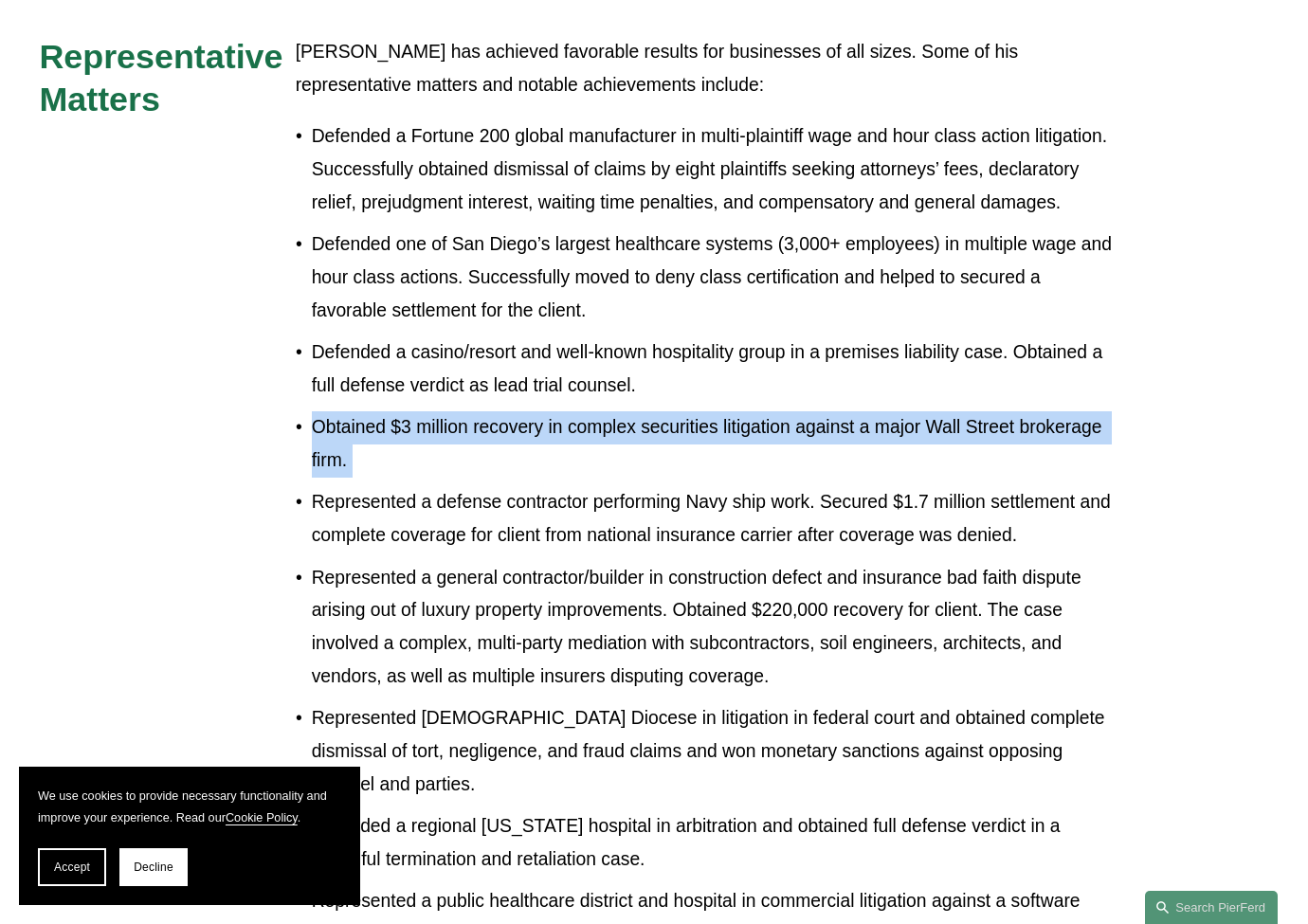
click at [717, 412] on p "Obtained $3 million recovery in complex securities litigation against a major W…" at bounding box center [713, 444] width 803 height 66
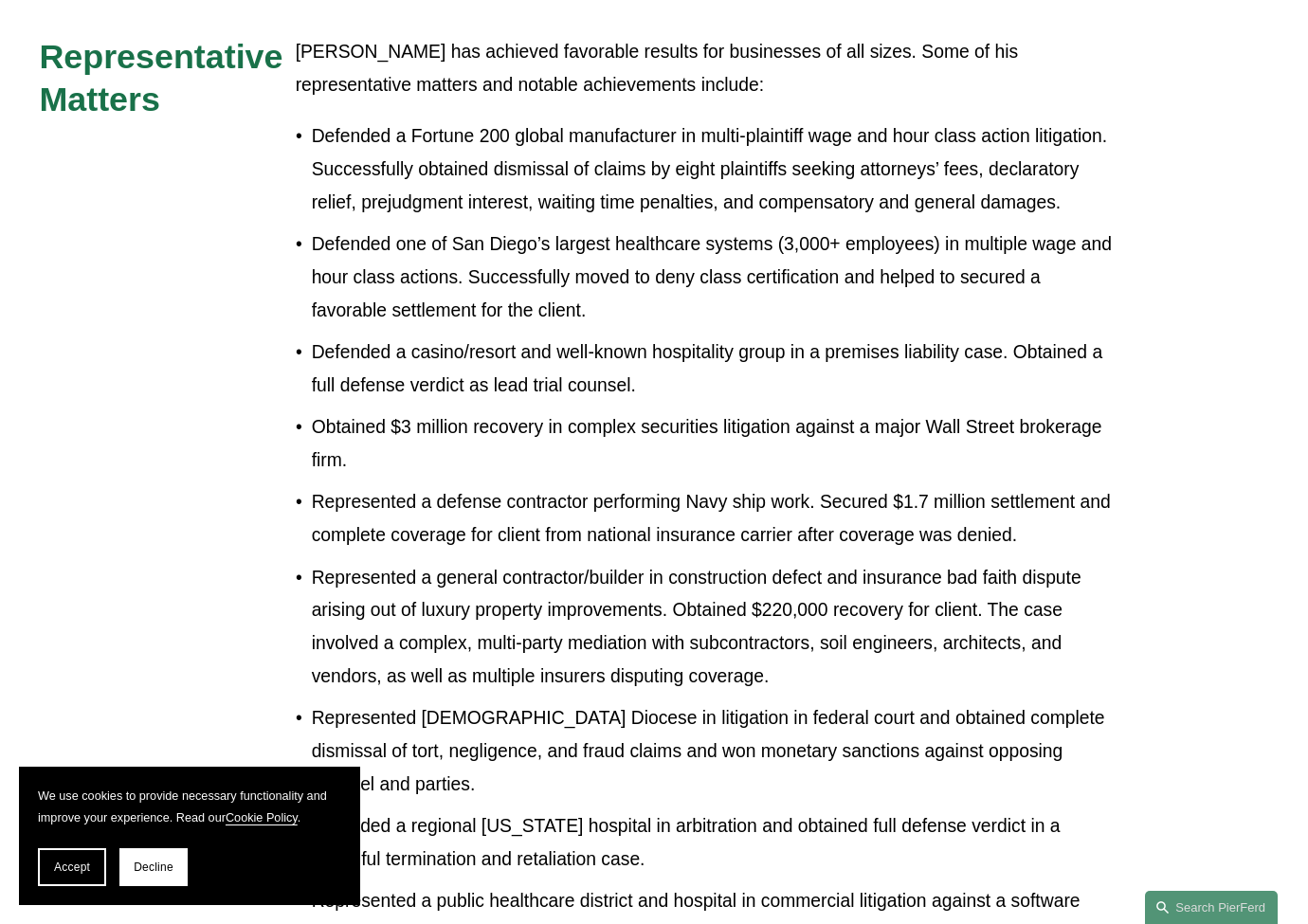
click at [764, 336] on p "Defended a casino/resort and well-known hospitality group in a premises liabili…" at bounding box center [713, 369] width 803 height 66
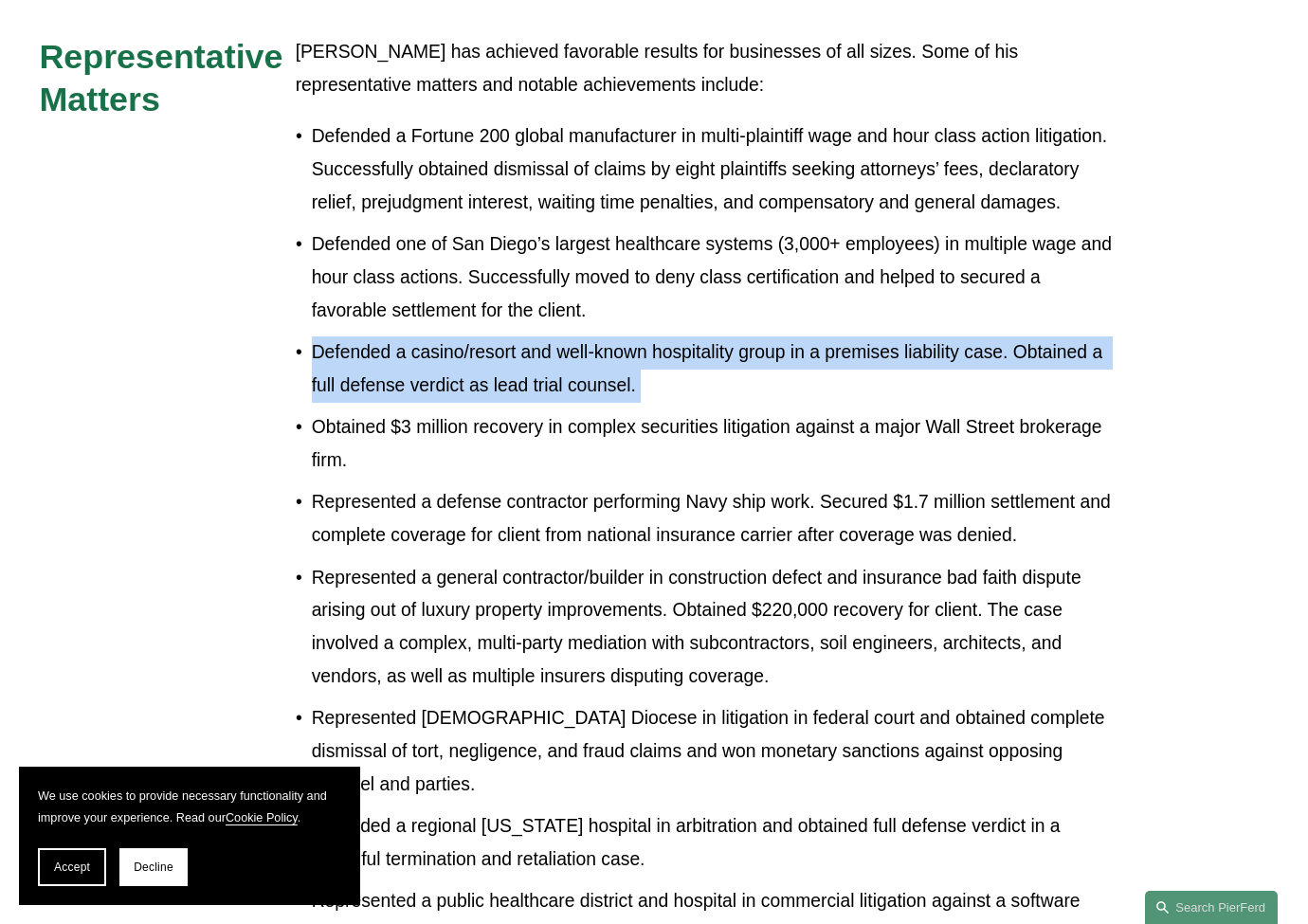
click at [764, 336] on p "Defended a casino/resort and well-known hospitality group in a premises liabili…" at bounding box center [713, 369] width 803 height 66
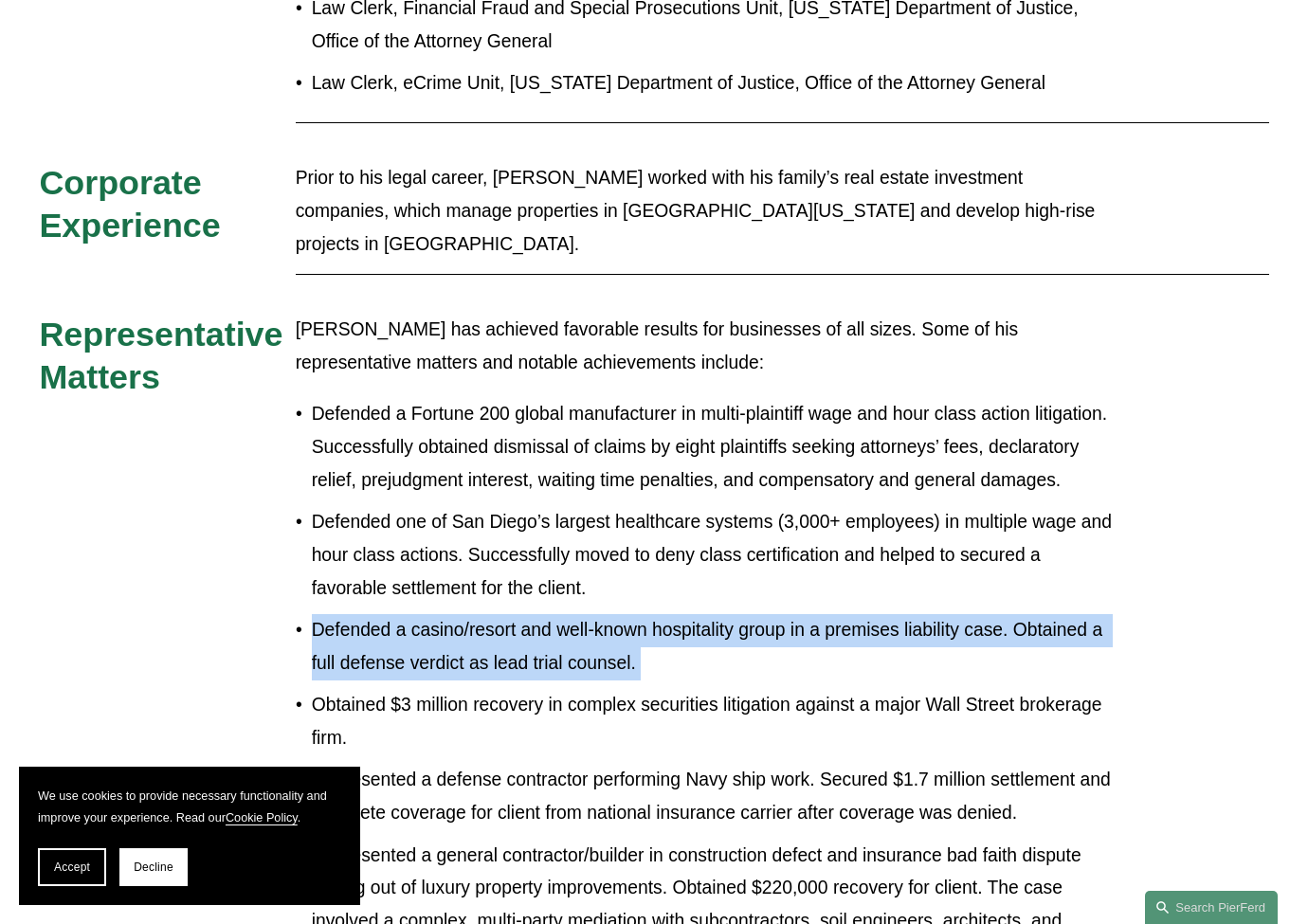
scroll to position [1368, 0]
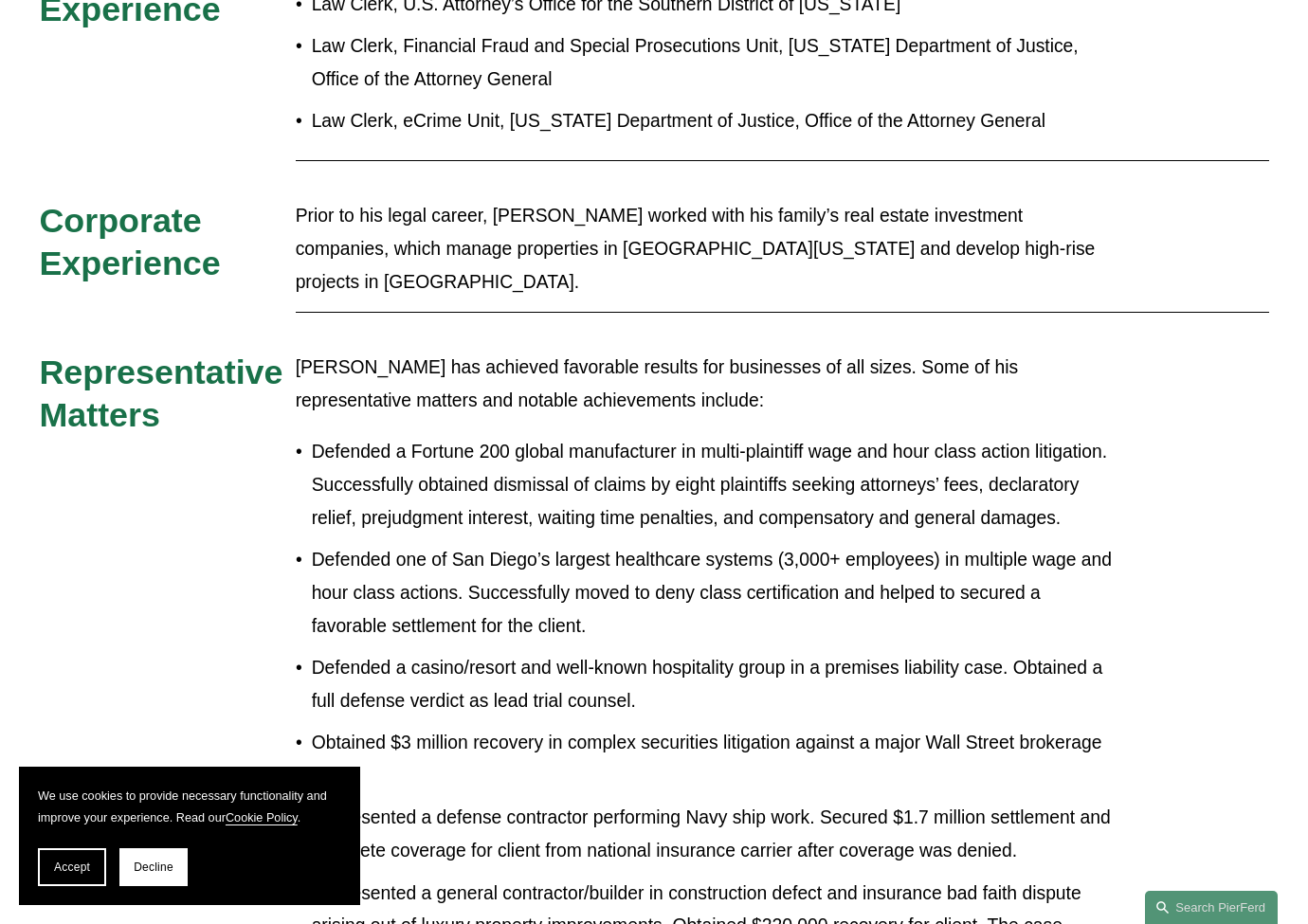
click at [865, 544] on p "Defended one of San Diego’s largest healthcare systems (3,000+ employees) in mu…" at bounding box center [713, 594] width 803 height 99
click at [868, 544] on p "Defended one of San Diego’s largest healthcare systems (3,000+ employees) in mu…" at bounding box center [713, 594] width 803 height 99
click at [885, 544] on p "Defended one of San Diego’s largest healthcare systems (3,000+ employees) in mu…" at bounding box center [713, 594] width 803 height 99
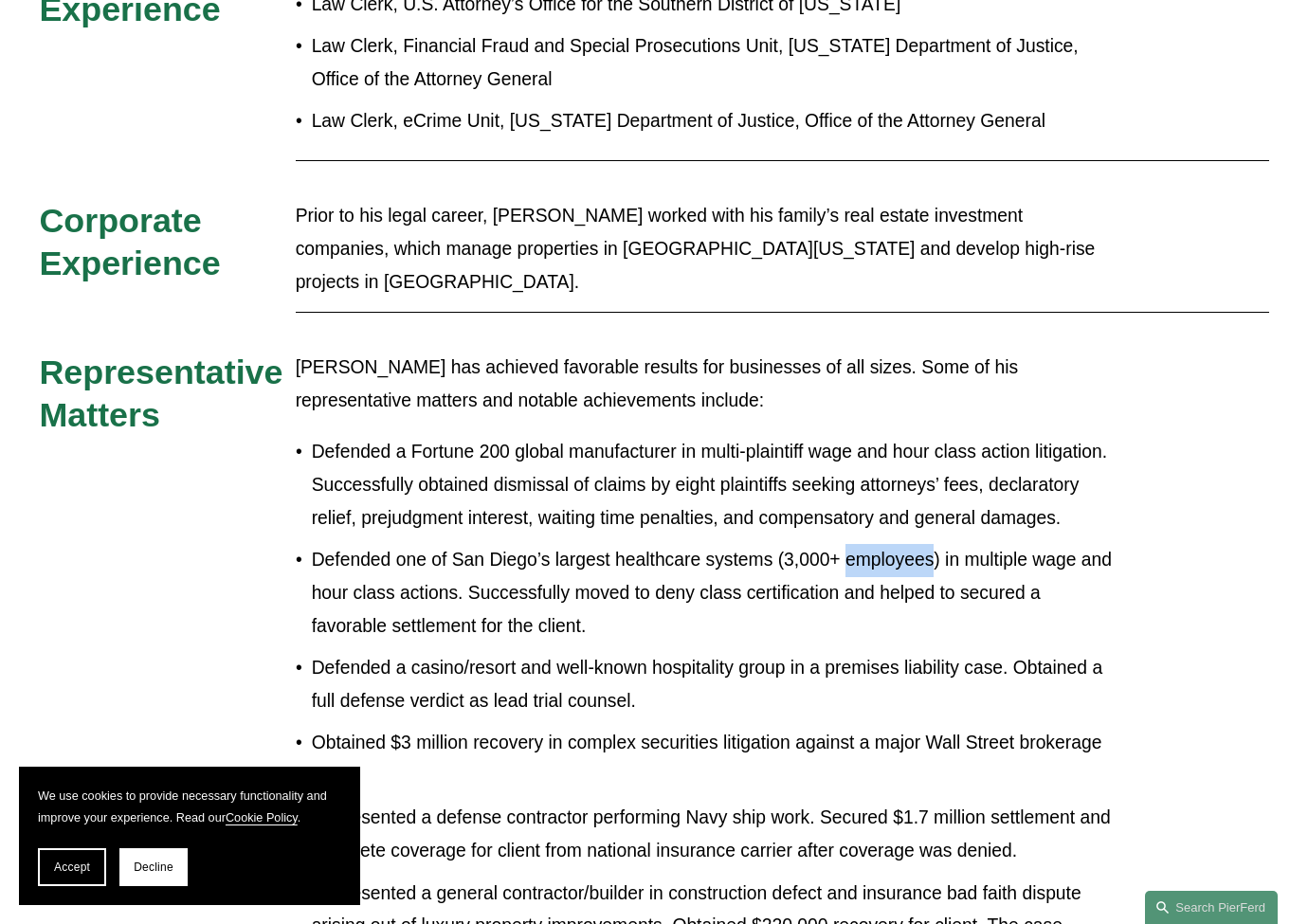
click at [885, 544] on p "Defended one of San Diego’s largest healthcare systems (3,000+ employees) in mu…" at bounding box center [713, 594] width 803 height 99
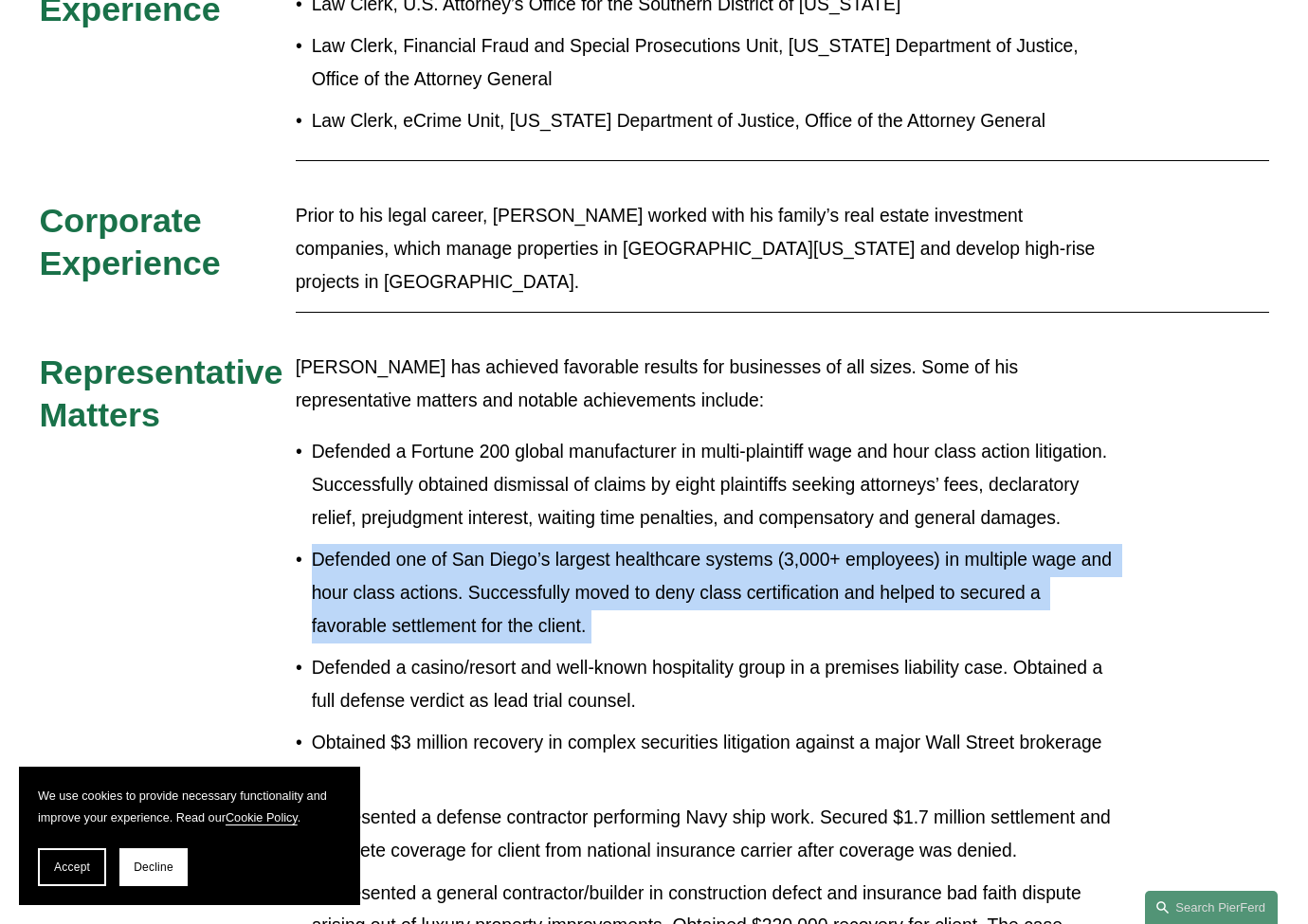
click at [887, 544] on p "Defended one of San Diego’s largest healthcare systems (3,000+ employees) in mu…" at bounding box center [713, 594] width 803 height 99
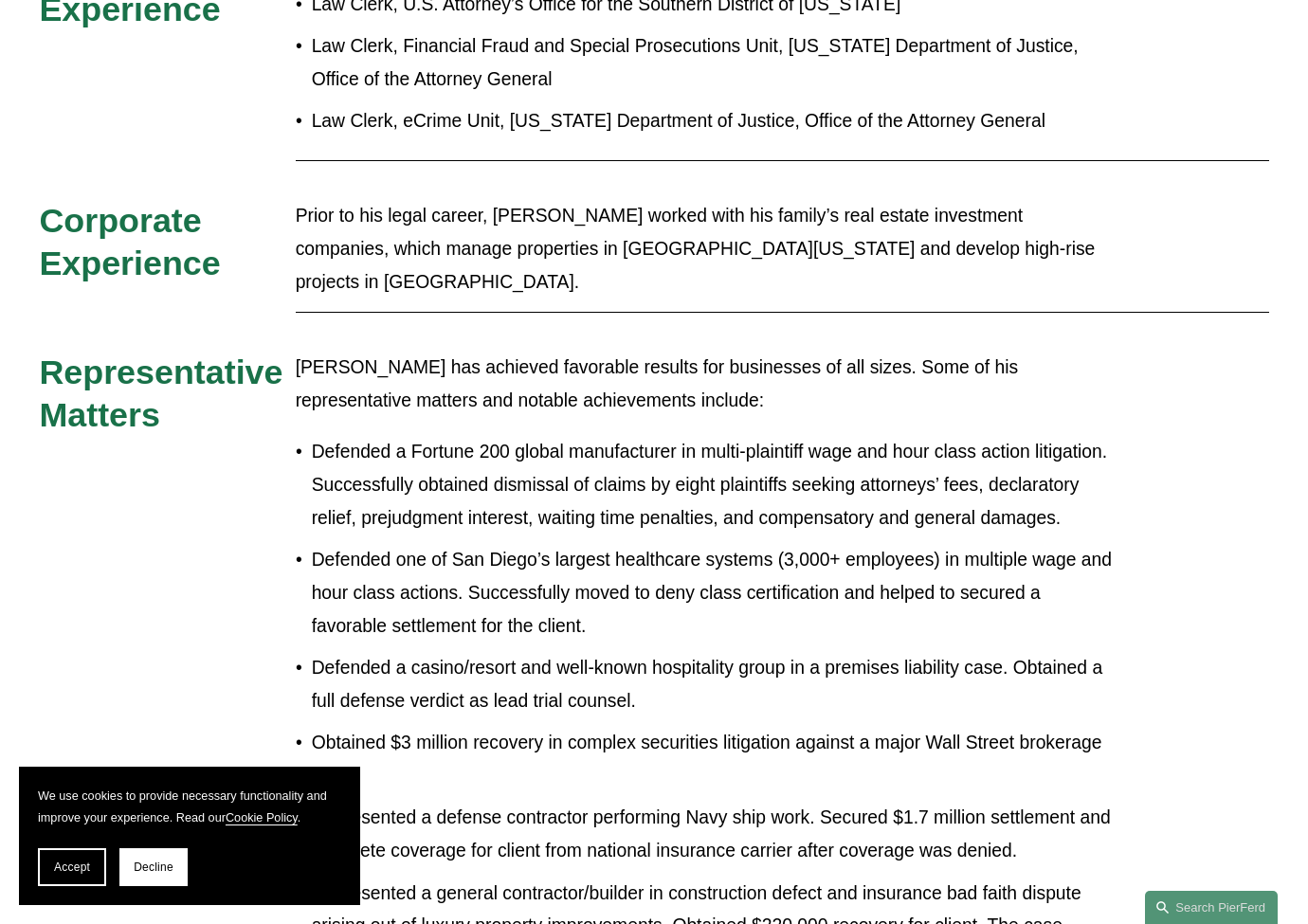
click at [974, 436] on p "Defended a Fortune 200 global manufacturer in multi-plaintiff wage and hour cla…" at bounding box center [713, 486] width 803 height 99
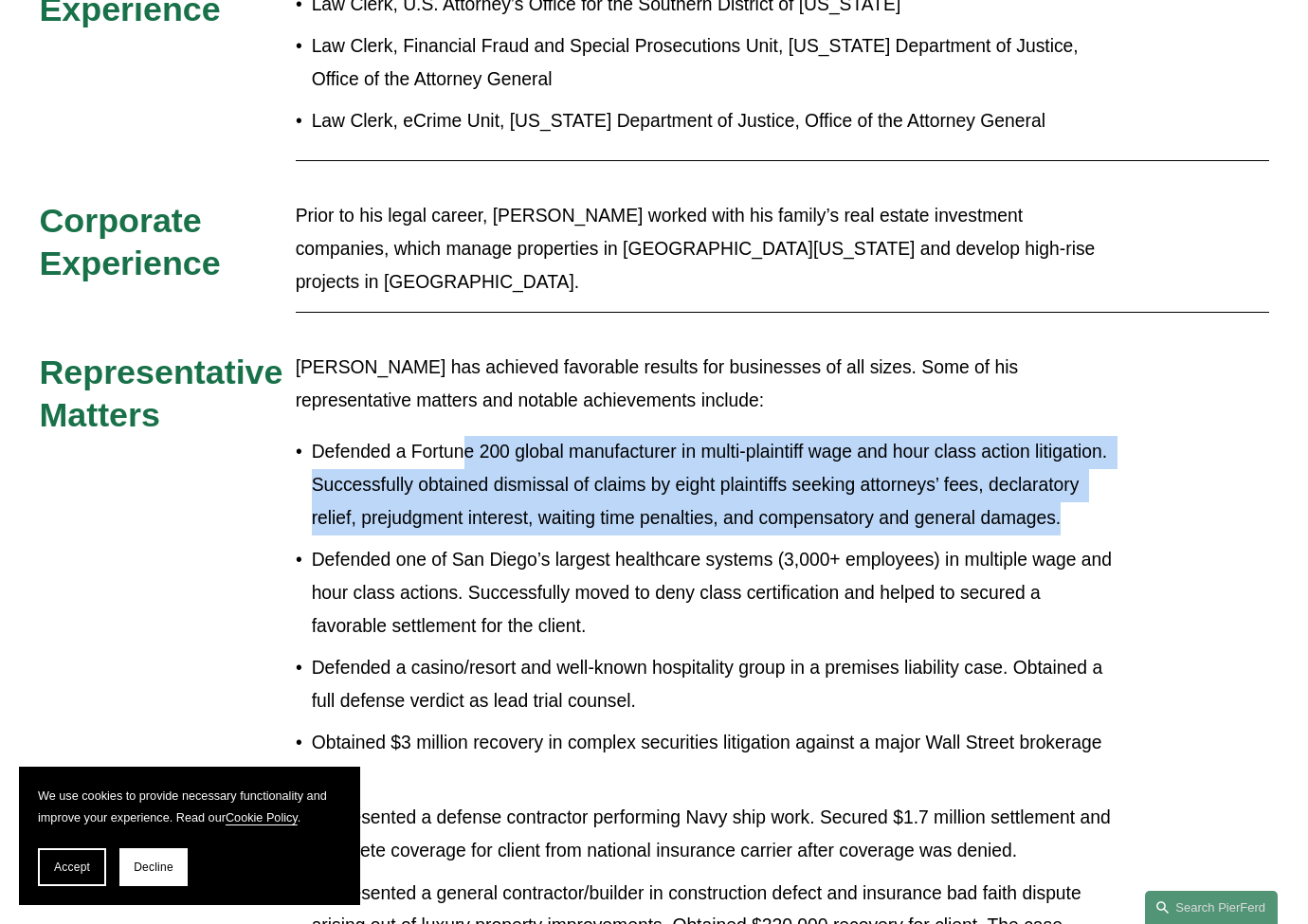
drag, startPoint x: 1073, startPoint y: 409, endPoint x: 462, endPoint y: 353, distance: 613.6
click at [462, 436] on p "Defended a Fortune 200 global manufacturer in multi-plaintiff wage and hour cla…" at bounding box center [713, 486] width 803 height 99
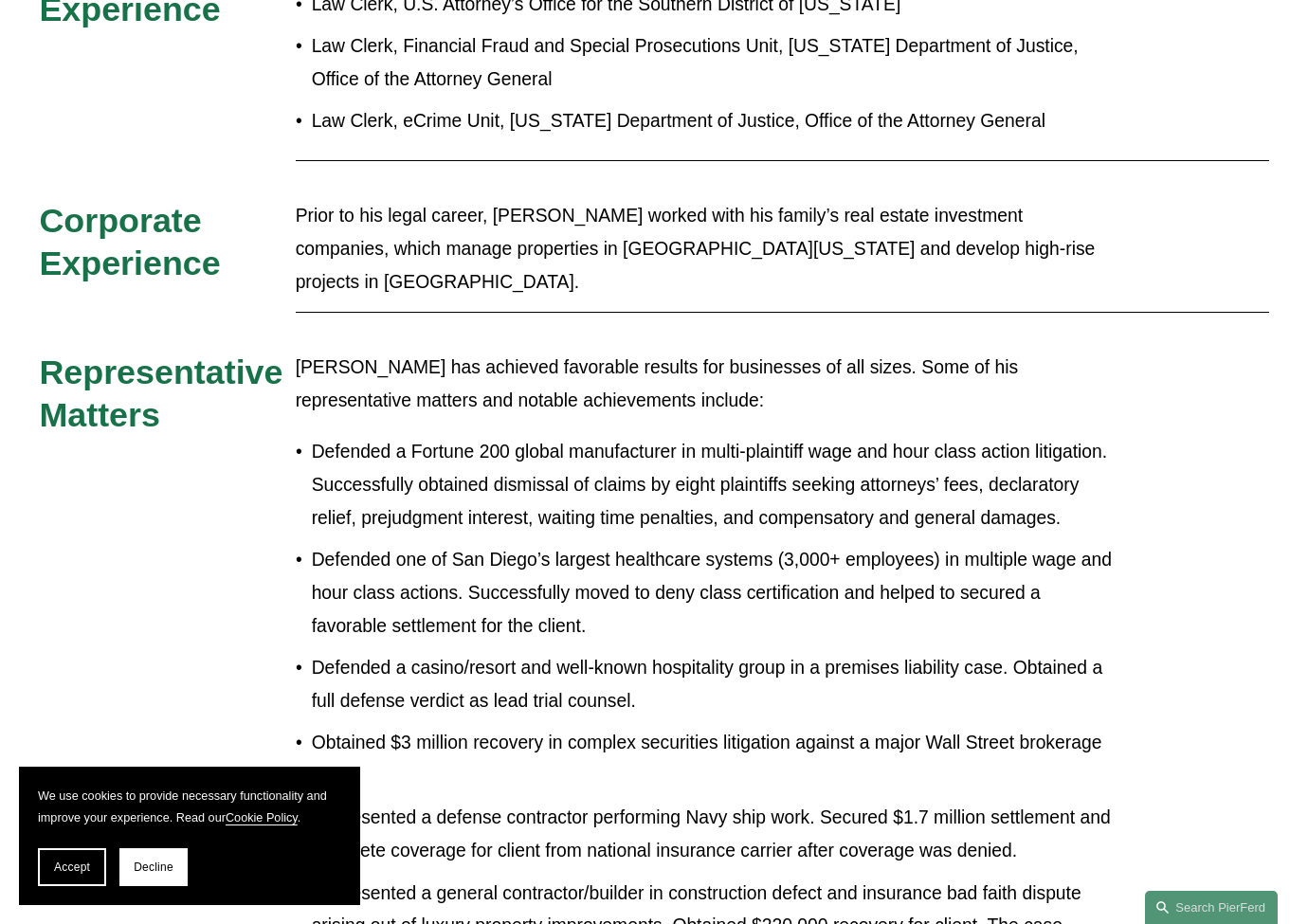
click at [460, 436] on p "Defended a Fortune 200 global manufacturer in multi-plaintiff wage and hour cla…" at bounding box center [713, 486] width 803 height 99
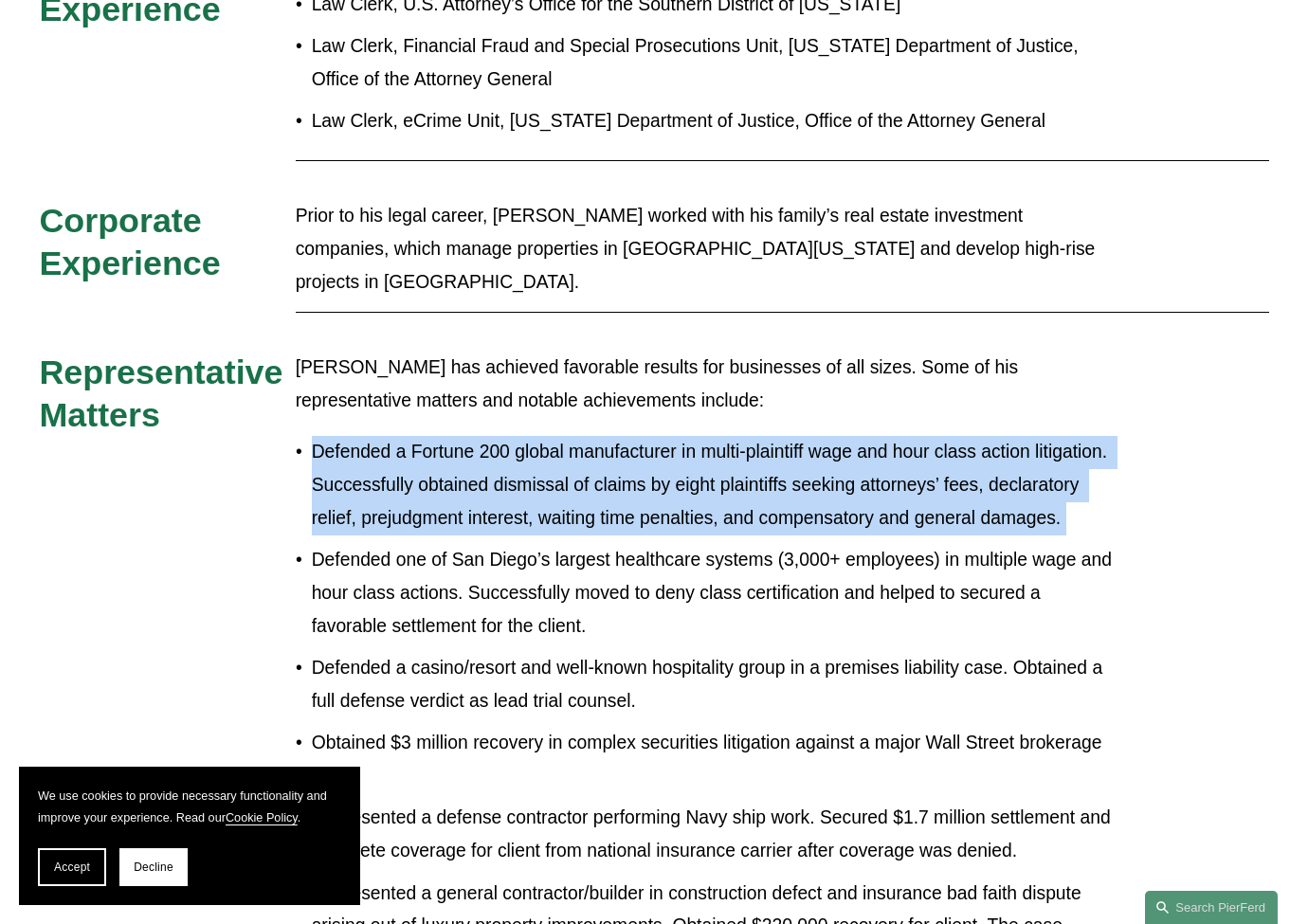
click at [460, 436] on p "Defended a Fortune 200 global manufacturer in multi-plaintiff wage and hour cla…" at bounding box center [713, 486] width 803 height 99
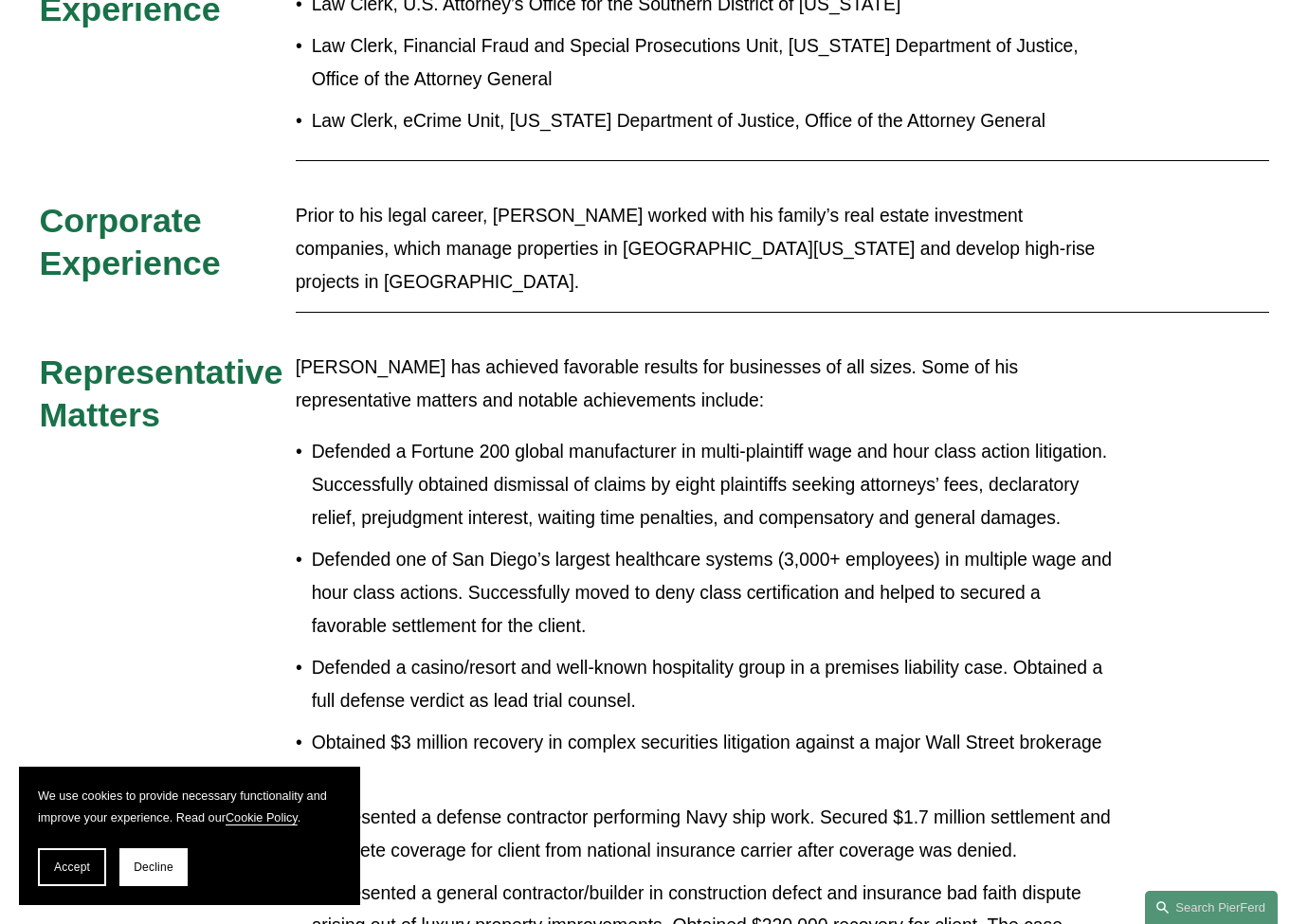
click at [518, 544] on p "Defended one of San Diego’s largest healthcare systems (3,000+ employees) in mu…" at bounding box center [713, 594] width 803 height 99
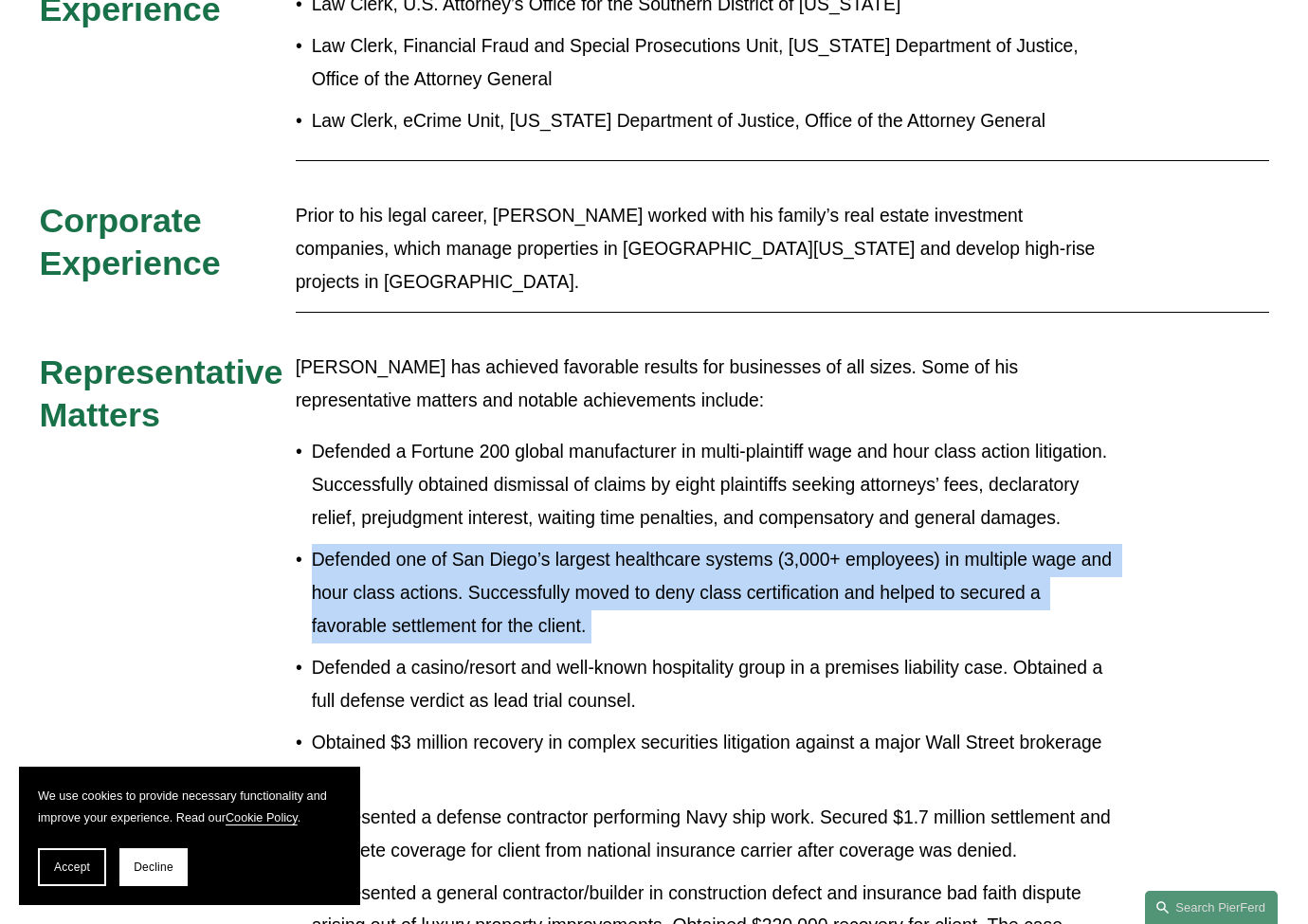
click at [518, 544] on p "Defended one of San Diego’s largest healthcare systems (3,000+ employees) in mu…" at bounding box center [713, 594] width 803 height 99
click at [525, 544] on p "Defended one of San Diego’s largest healthcare systems (3,000+ employees) in mu…" at bounding box center [713, 594] width 803 height 99
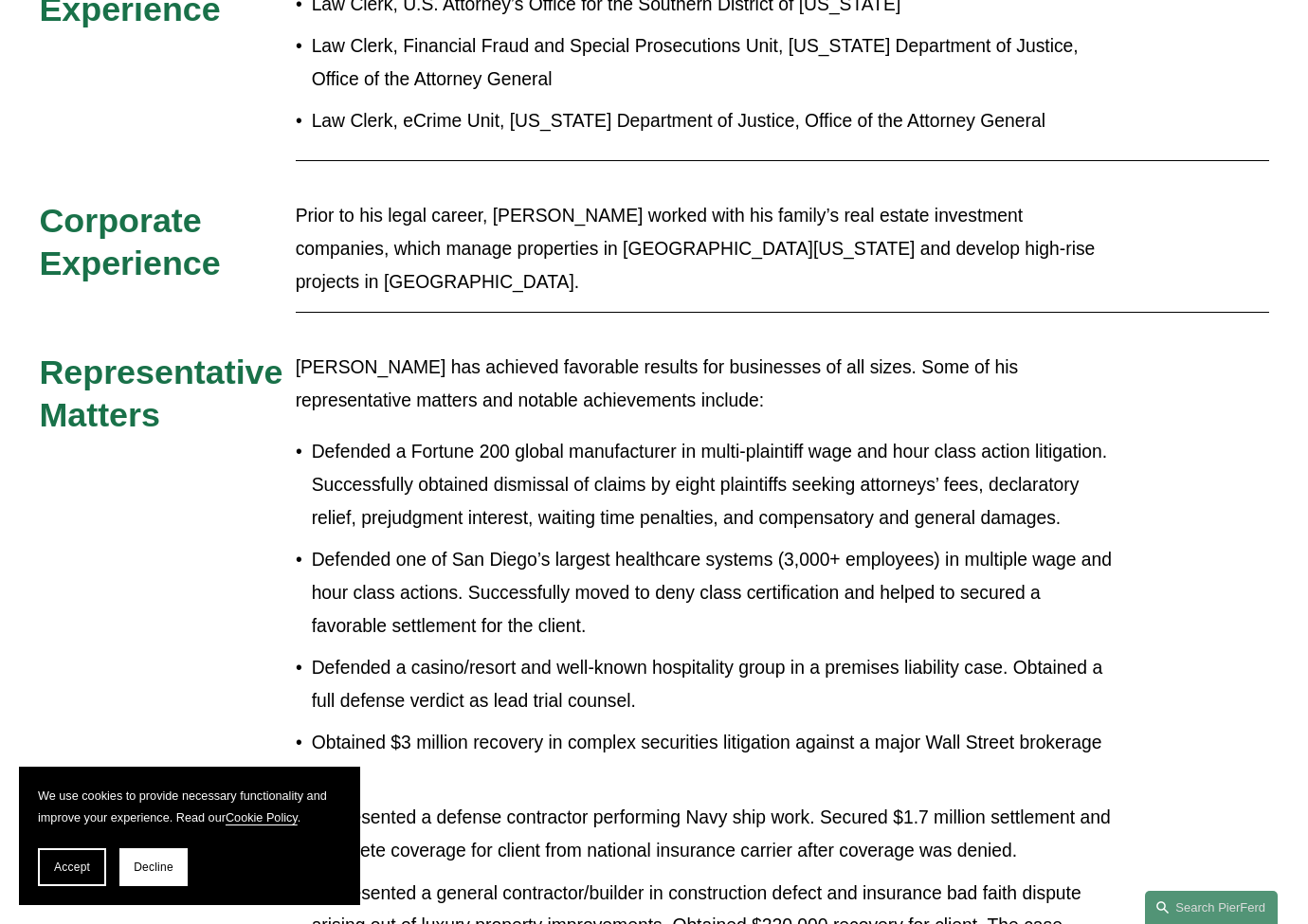
click at [565, 652] on p "Defended a casino/resort and well-known hospitality group in a premises liabili…" at bounding box center [713, 685] width 803 height 66
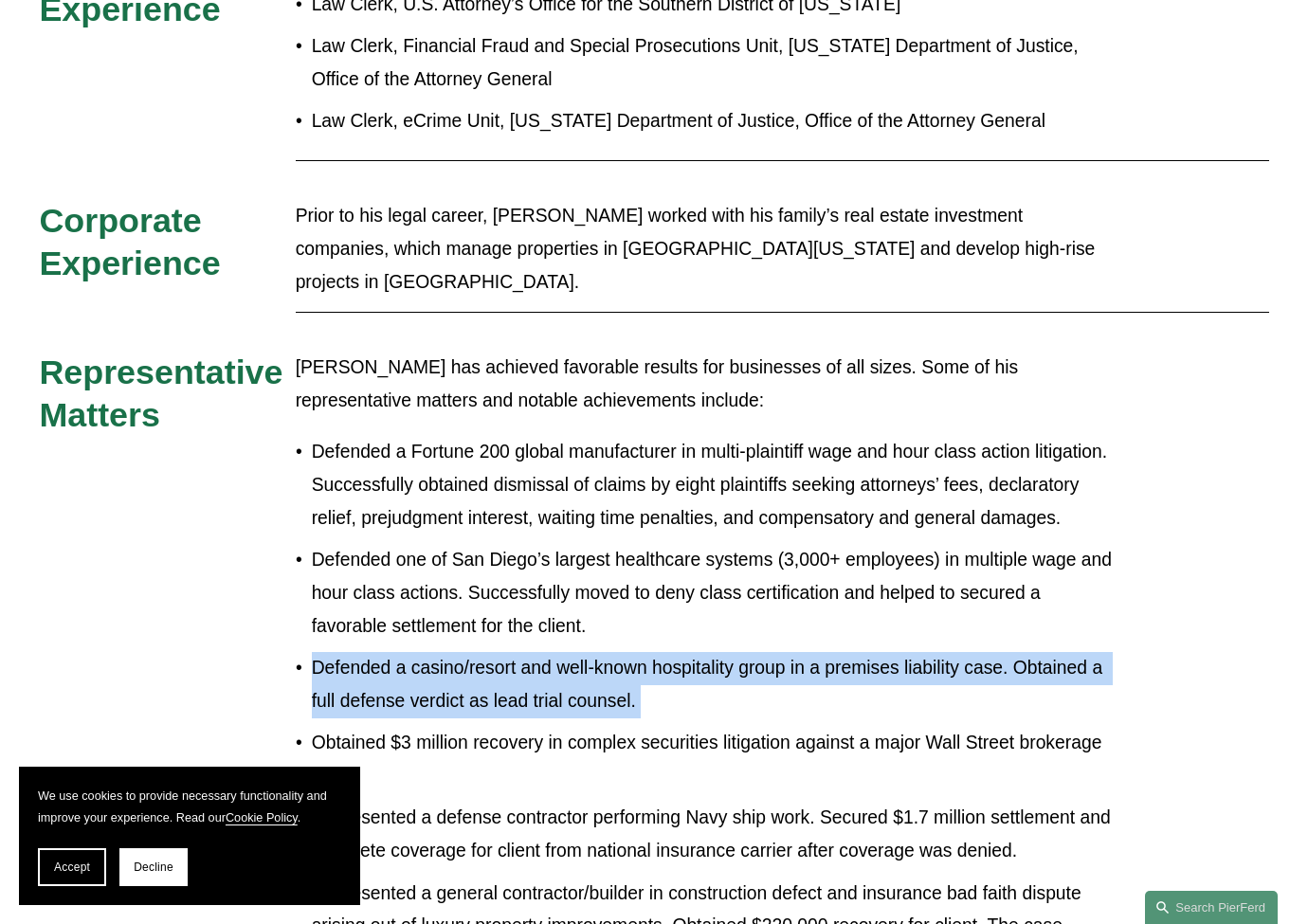
click at [565, 652] on p "Defended a casino/resort and well-known hospitality group in a premises liabili…" at bounding box center [713, 685] width 803 height 66
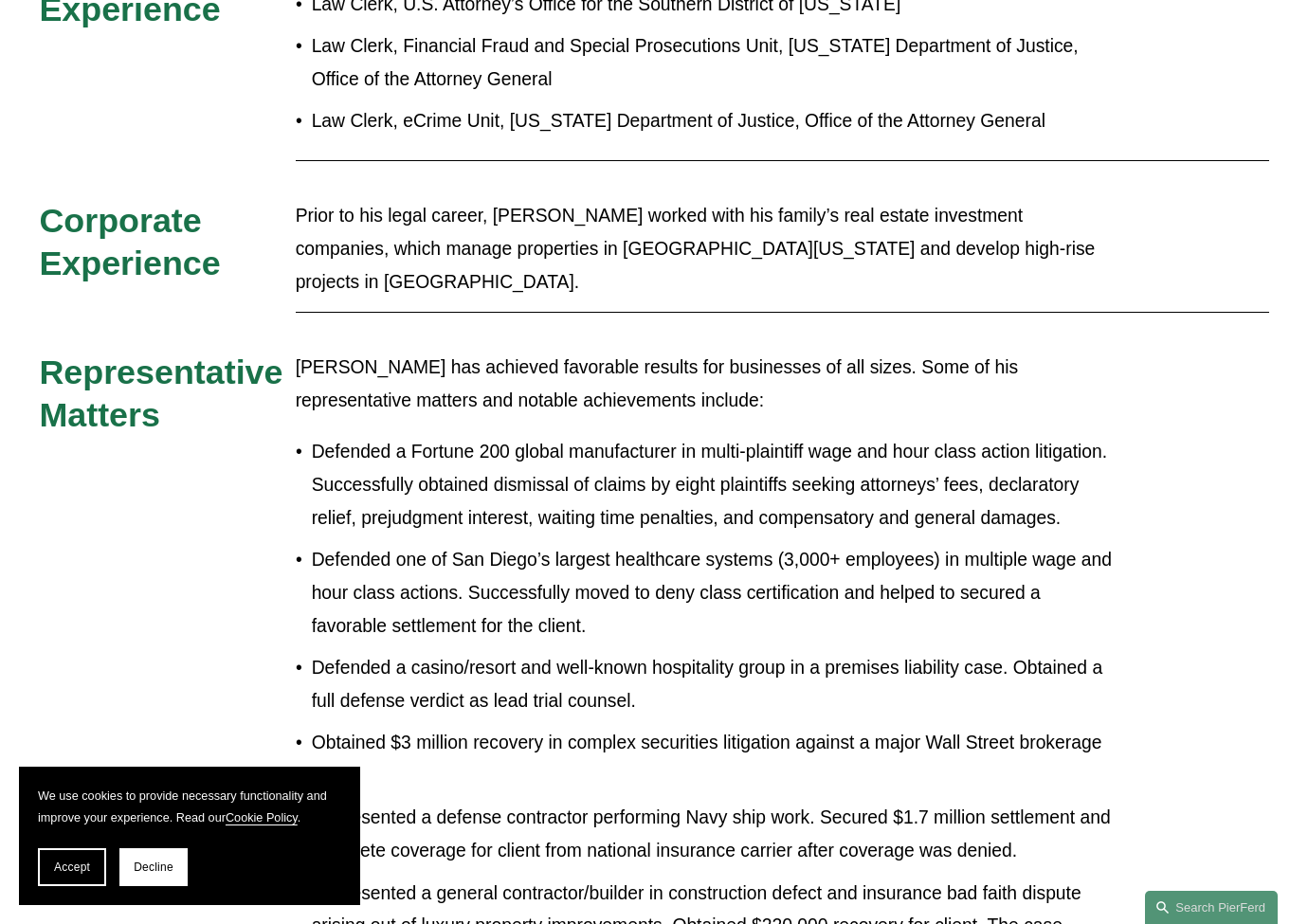
click at [579, 727] on p "Obtained $3 million recovery in complex securities litigation against a major W…" at bounding box center [713, 760] width 803 height 66
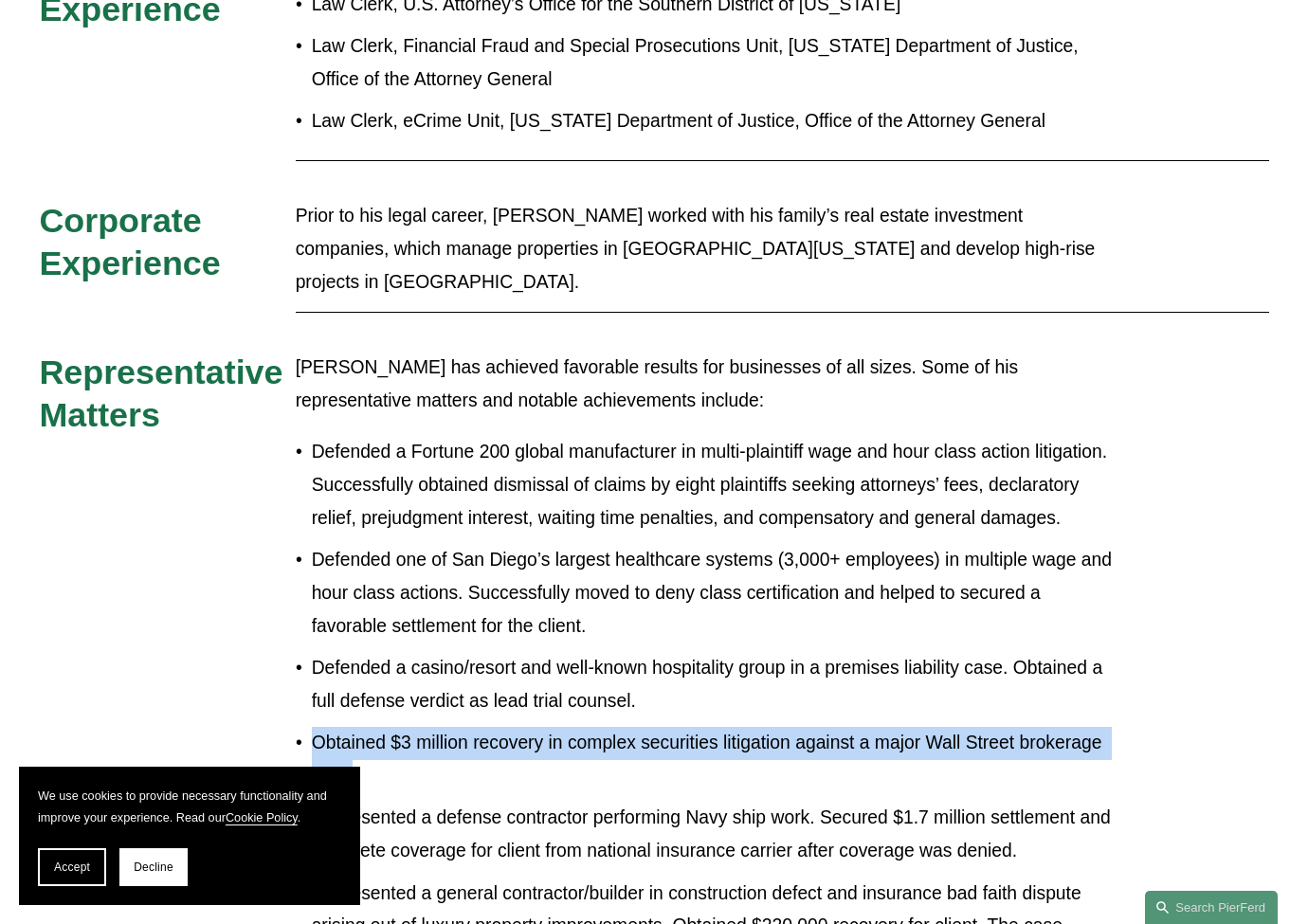
click at [579, 727] on p "Obtained $3 million recovery in complex securities litigation against a major W…" at bounding box center [713, 760] width 803 height 66
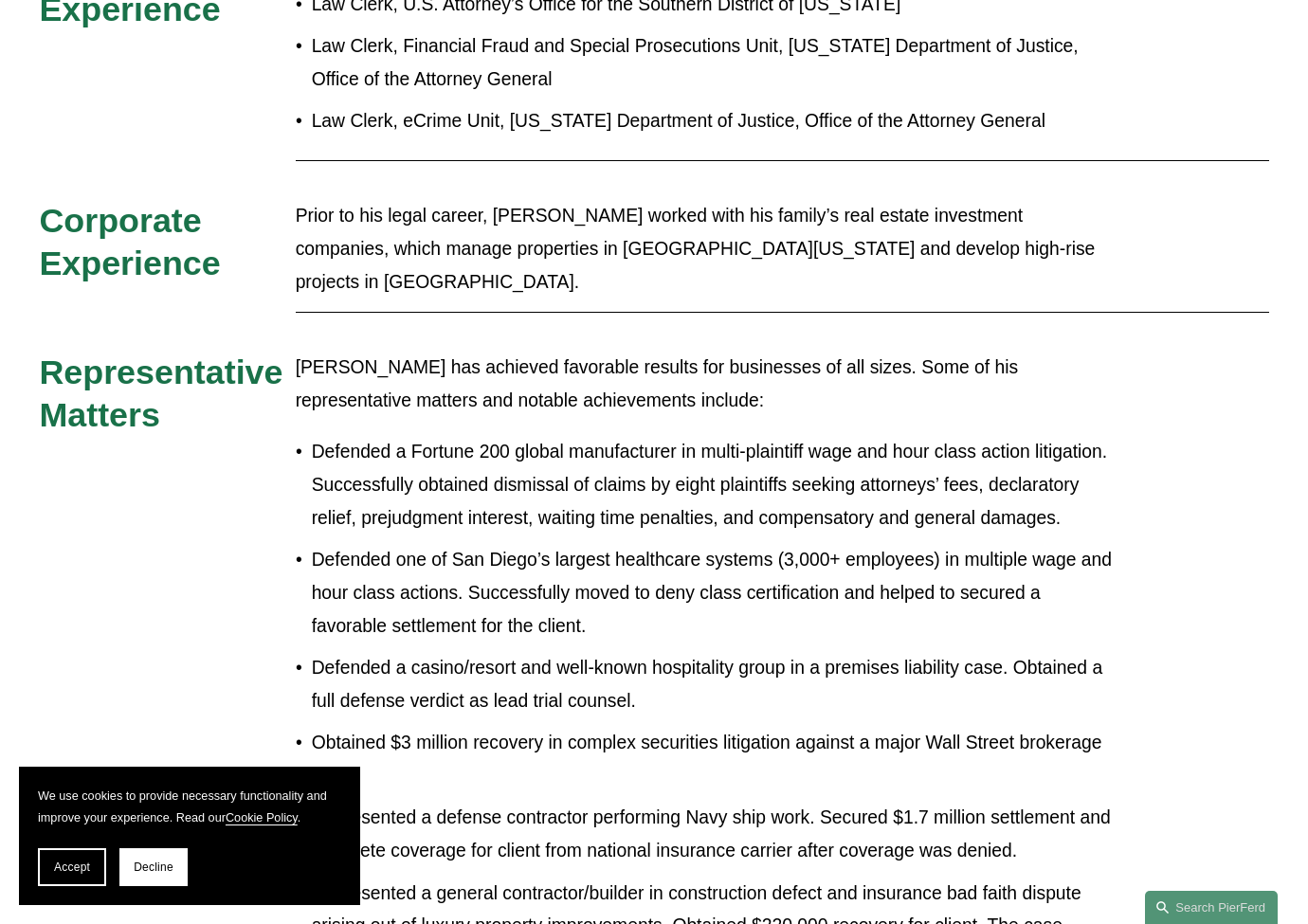
click at [548, 801] on p "Represented a defense contractor performing Navy ship work. Secured $1.7 millio…" at bounding box center [713, 834] width 803 height 66
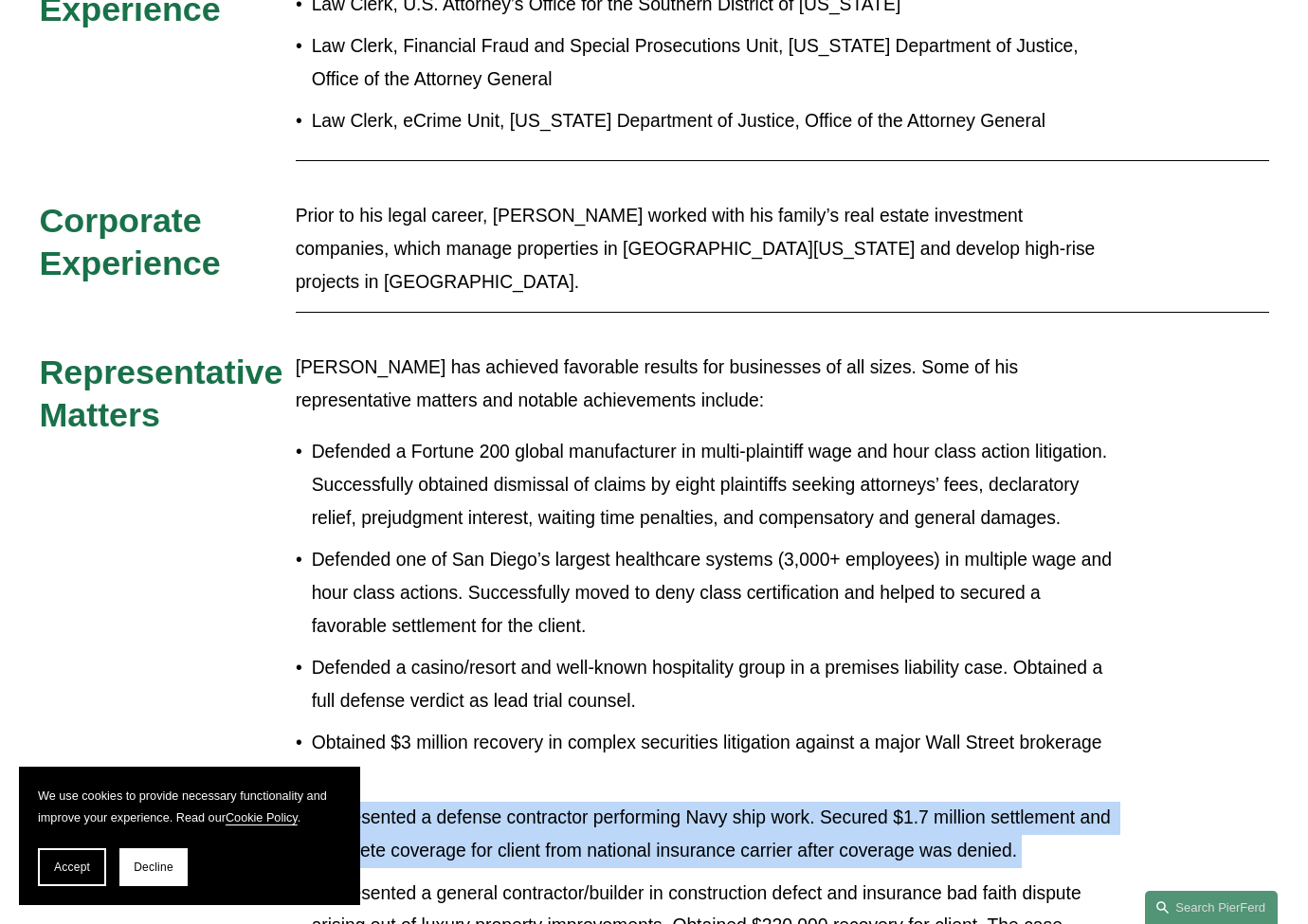
click at [548, 801] on p "Represented a defense contractor performing Navy ship work. Secured $1.7 millio…" at bounding box center [713, 834] width 803 height 66
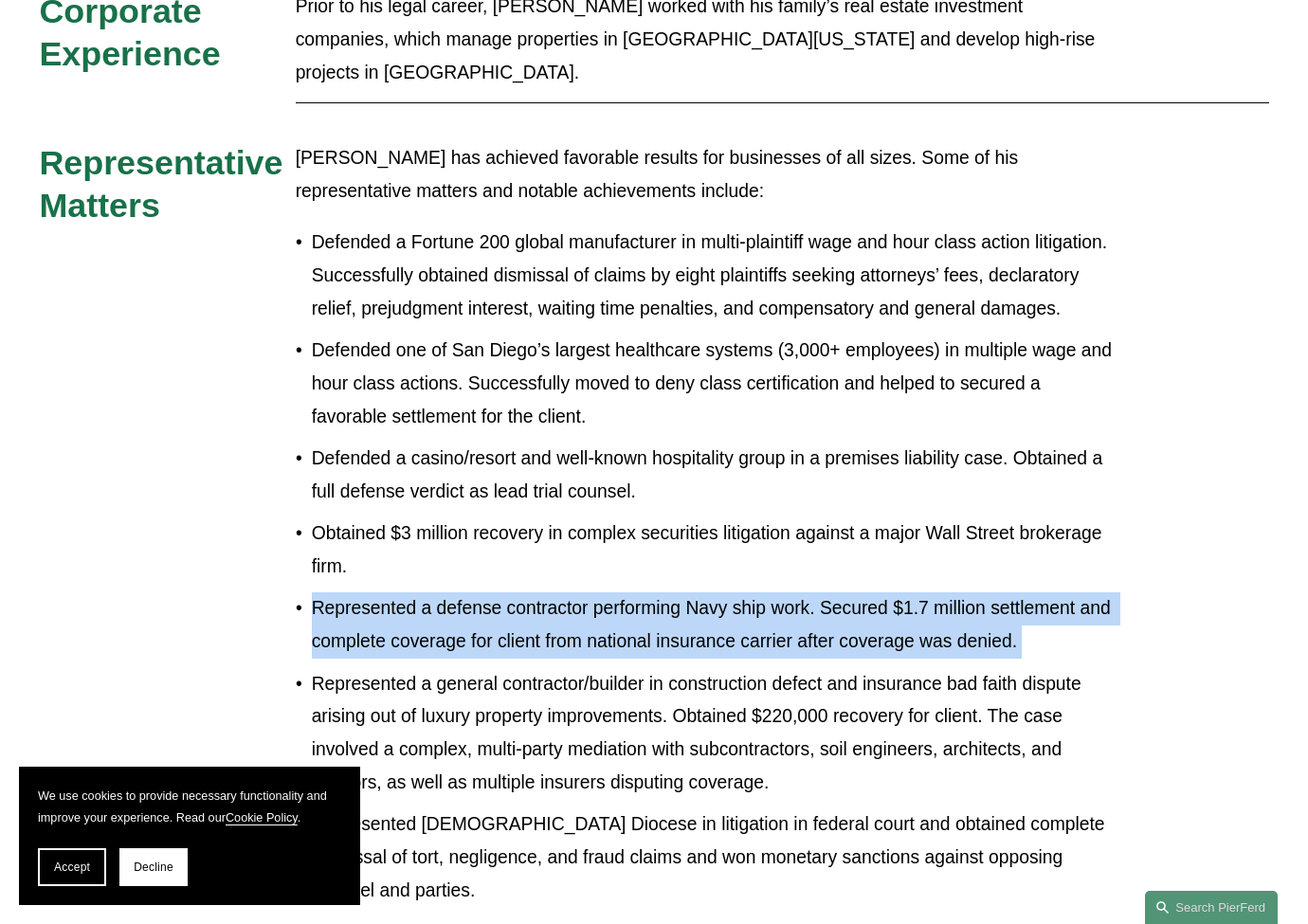
scroll to position [1579, 0]
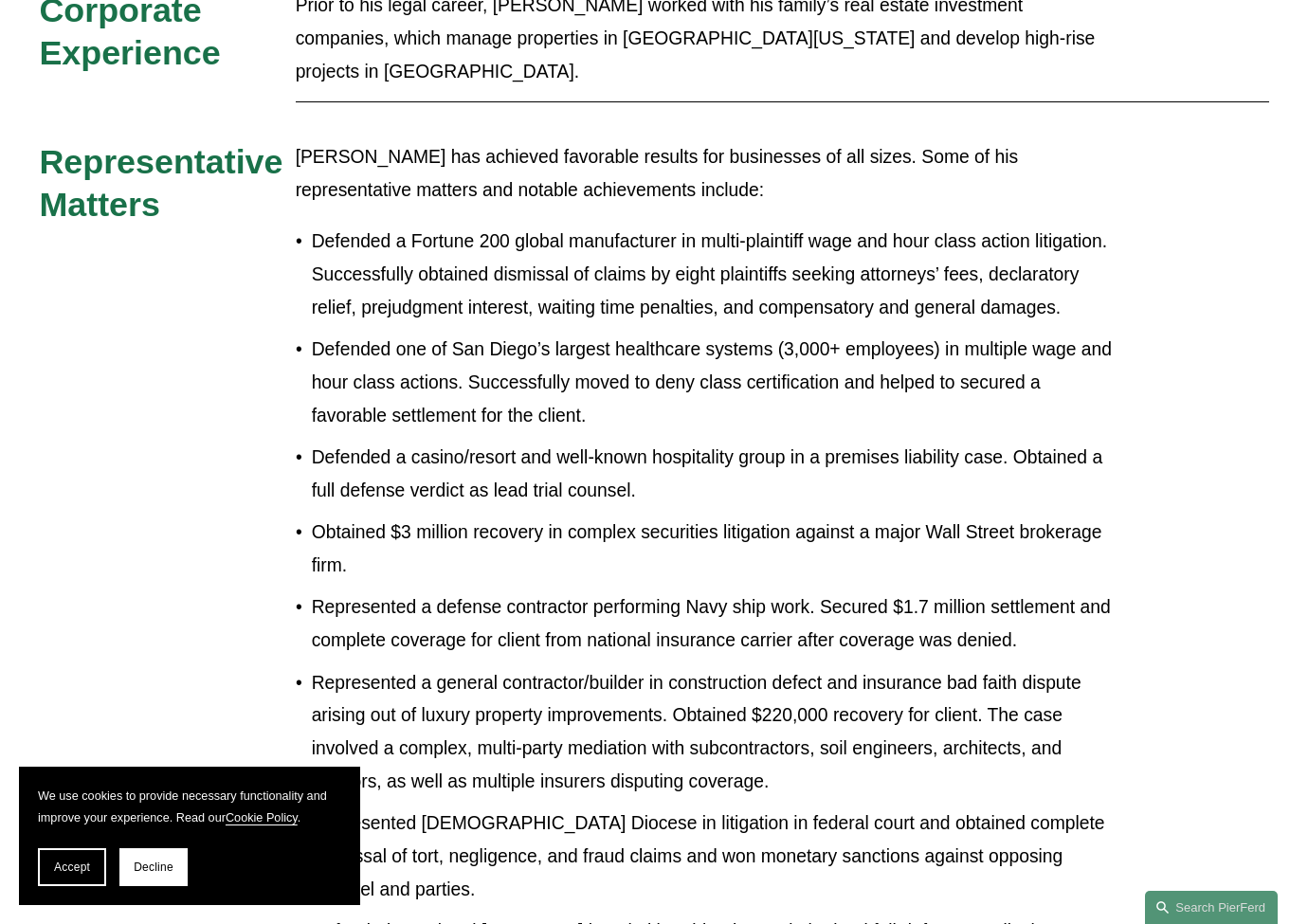
click at [737, 684] on p "Represented a general contractor/builder in construction defect and insurance b…" at bounding box center [713, 732] width 803 height 132
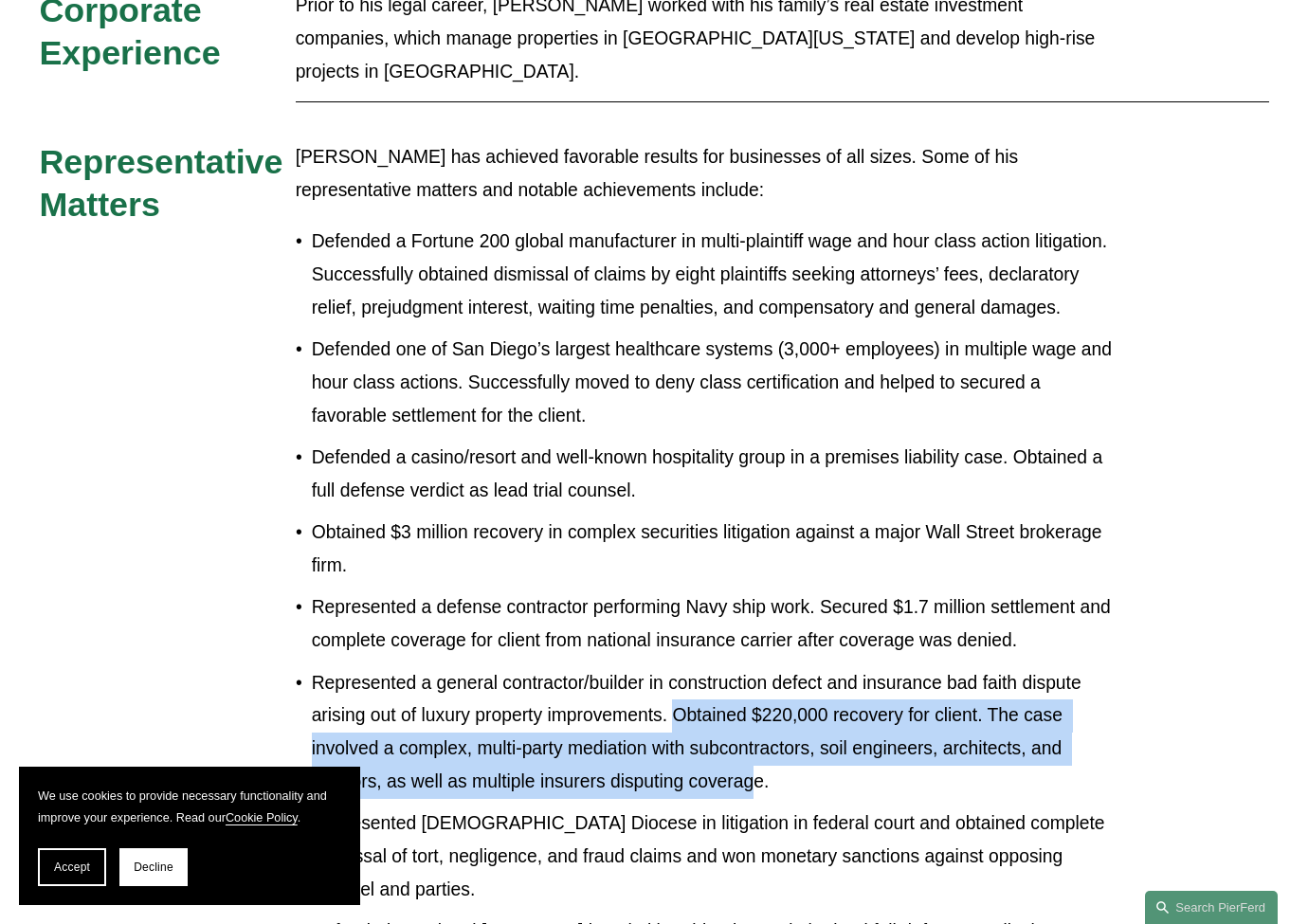
drag, startPoint x: 758, startPoint y: 677, endPoint x: 677, endPoint y: 601, distance: 111.1
click at [677, 667] on p "Represented a general contractor/builder in construction defect and insurance b…" at bounding box center [713, 732] width 803 height 132
drag, startPoint x: 673, startPoint y: 606, endPoint x: 764, endPoint y: 678, distance: 116.0
click at [764, 678] on p "Represented a general contractor/builder in construction defect and insurance b…" at bounding box center [713, 732] width 803 height 132
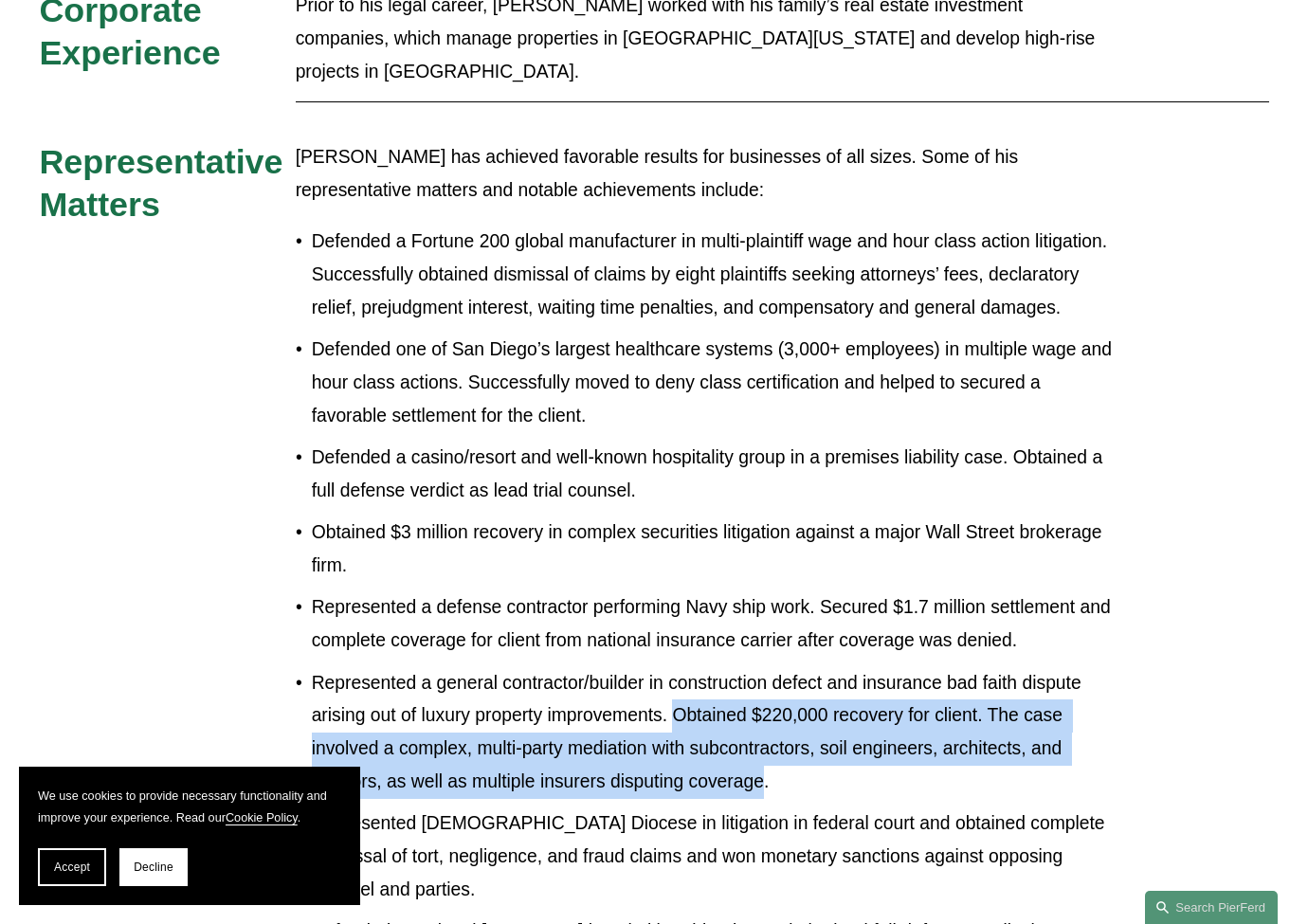
click at [764, 678] on p "Represented a general contractor/builder in construction defect and insurance b…" at bounding box center [713, 732] width 803 height 132
drag, startPoint x: 770, startPoint y: 678, endPoint x: 673, endPoint y: 617, distance: 114.6
click at [673, 667] on p "Represented a general contractor/builder in construction defect and insurance b…" at bounding box center [713, 732] width 803 height 132
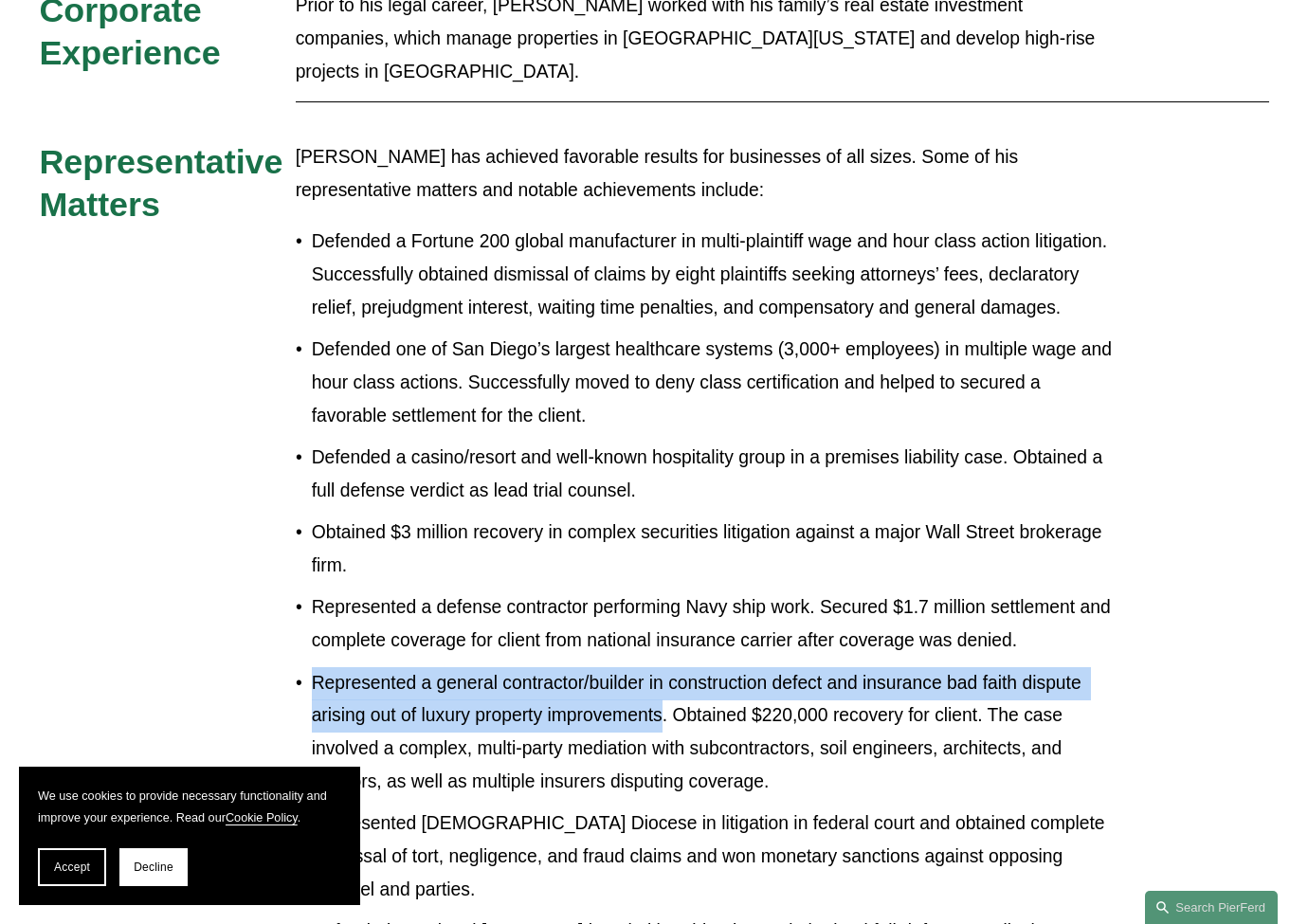
drag, startPoint x: 665, startPoint y: 617, endPoint x: 257, endPoint y: 571, distance: 410.6
click at [257, 571] on div "Law Firm Experience Prior to joining Pierson Ferdinand LLP, Noel was a litigati…" at bounding box center [654, 313] width 1308 height 2218
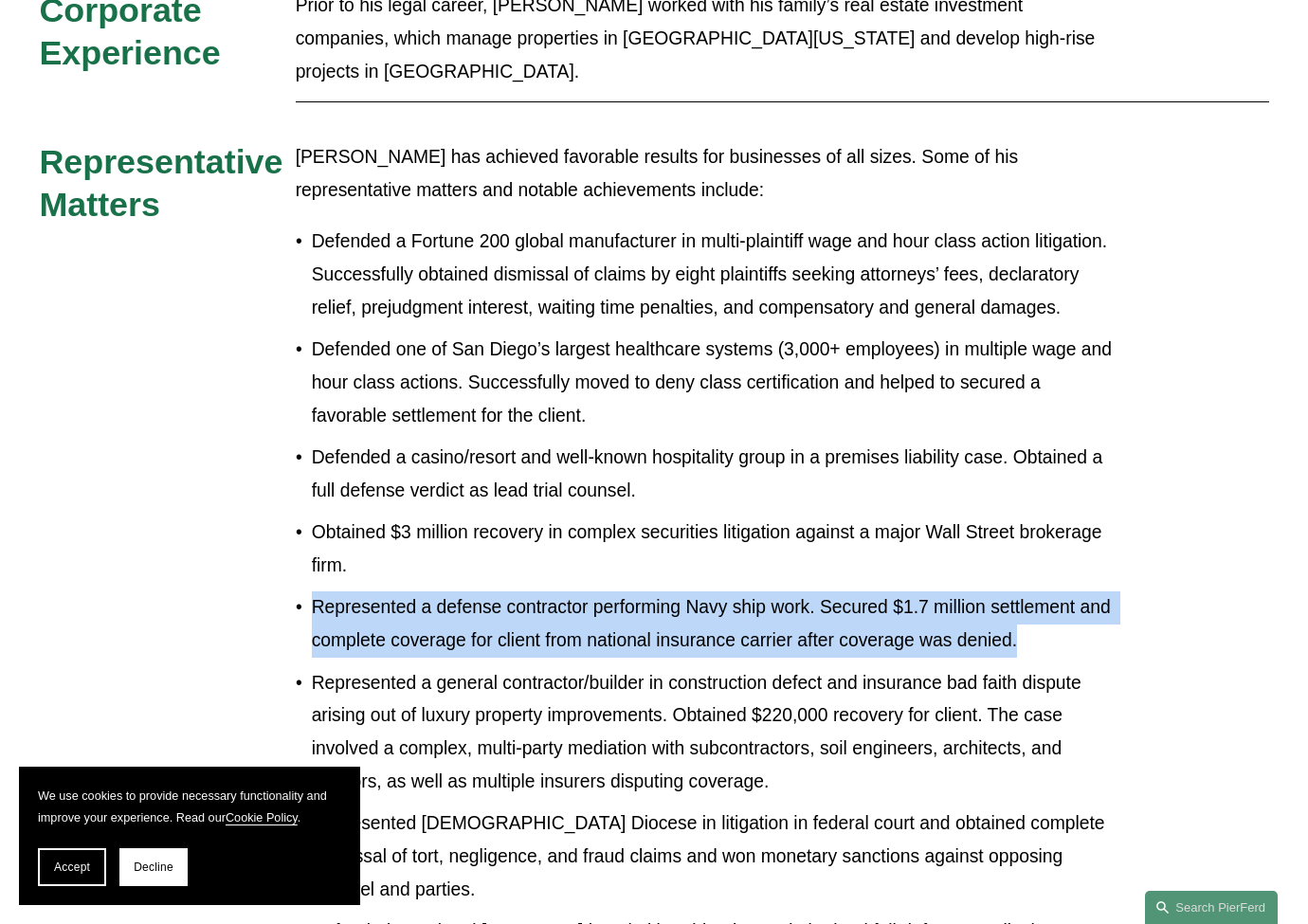
drag, startPoint x: 309, startPoint y: 507, endPoint x: 1038, endPoint y: 522, distance: 729.2
click at [1038, 592] on p "Represented a defense contractor performing Navy ship work. Secured $1.7 millio…" at bounding box center [713, 624] width 803 height 66
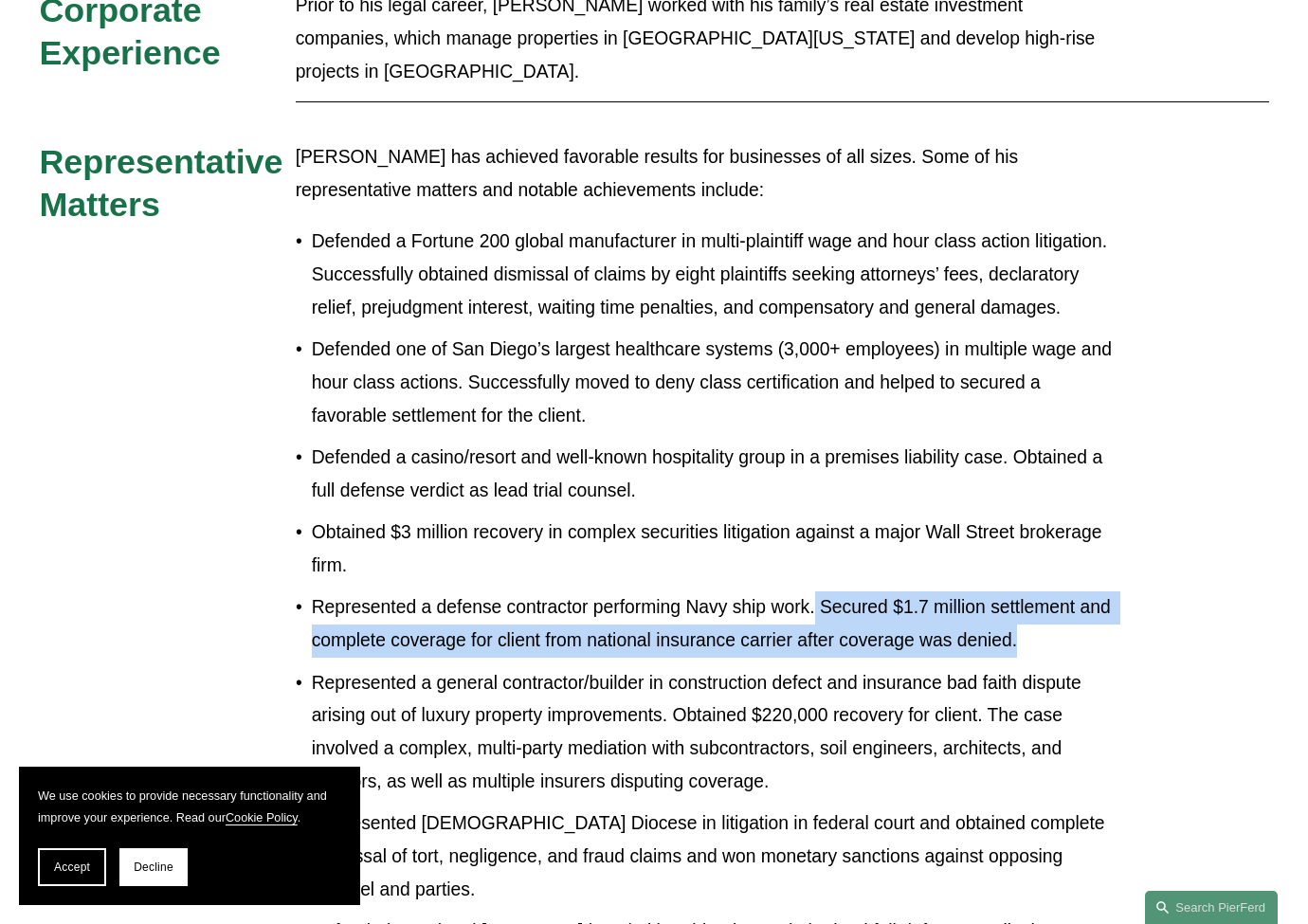
drag, startPoint x: 1021, startPoint y: 538, endPoint x: 818, endPoint y: 512, distance: 204.7
click at [818, 592] on p "Represented a defense contractor performing Navy ship work. Secured $1.7 millio…" at bounding box center [713, 624] width 803 height 66
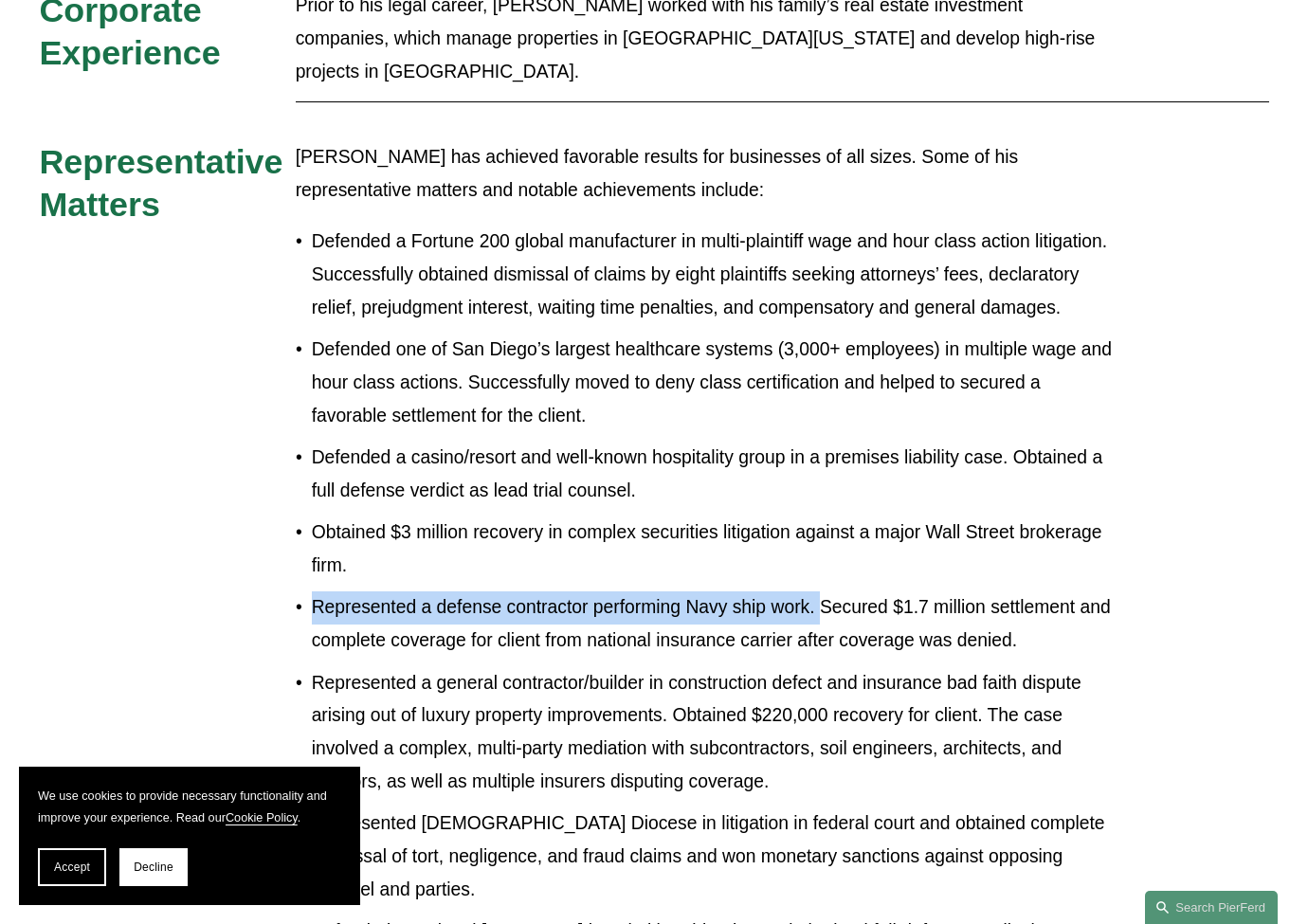
drag, startPoint x: 818, startPoint y: 512, endPoint x: 350, endPoint y: 512, distance: 468.0
click at [350, 592] on p "Represented a defense contractor performing Navy ship work. Secured $1.7 millio…" at bounding box center [713, 624] width 803 height 66
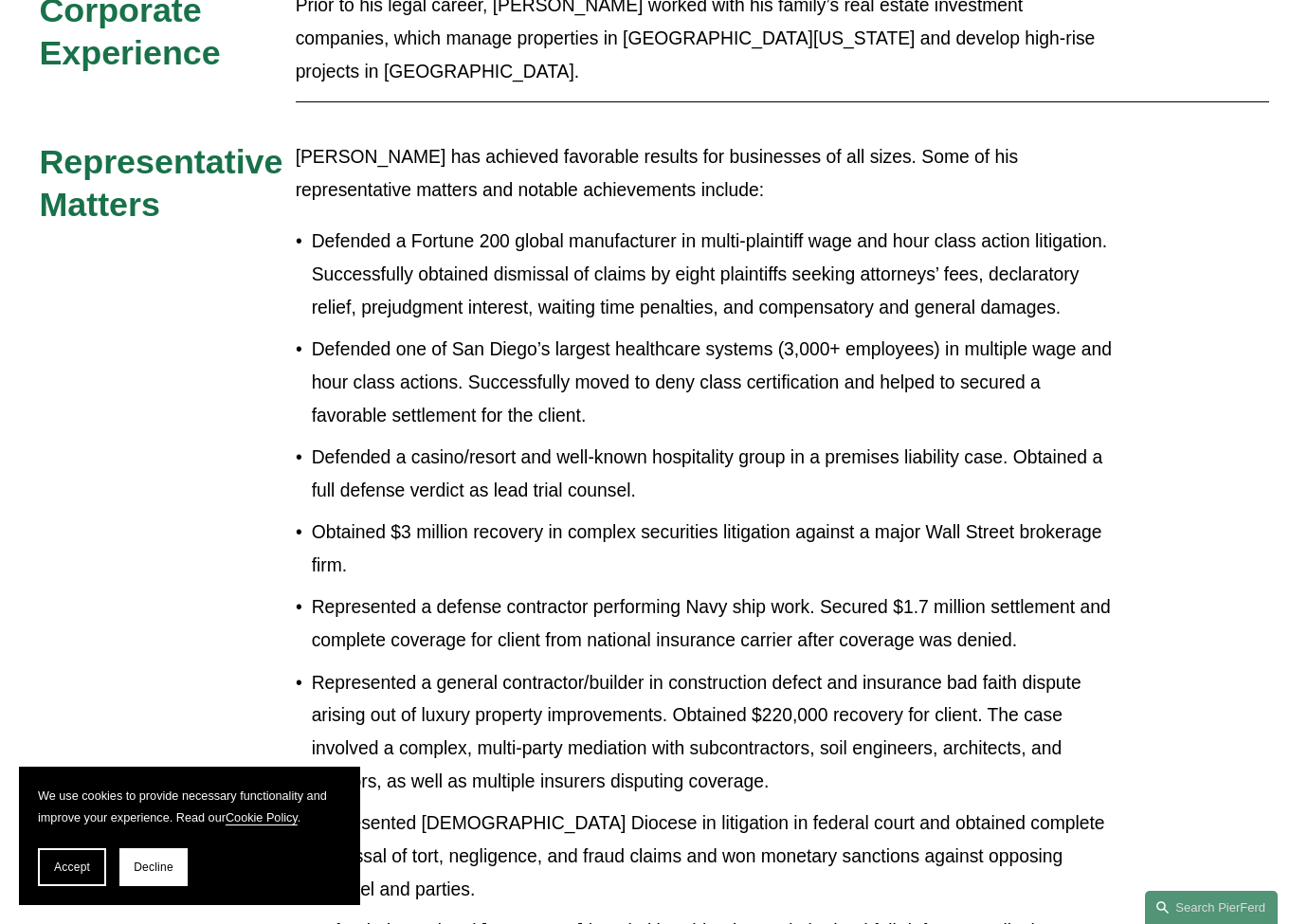
click at [400, 516] on p "Obtained $3 million recovery in complex securities litigation against a major W…" at bounding box center [713, 549] width 803 height 66
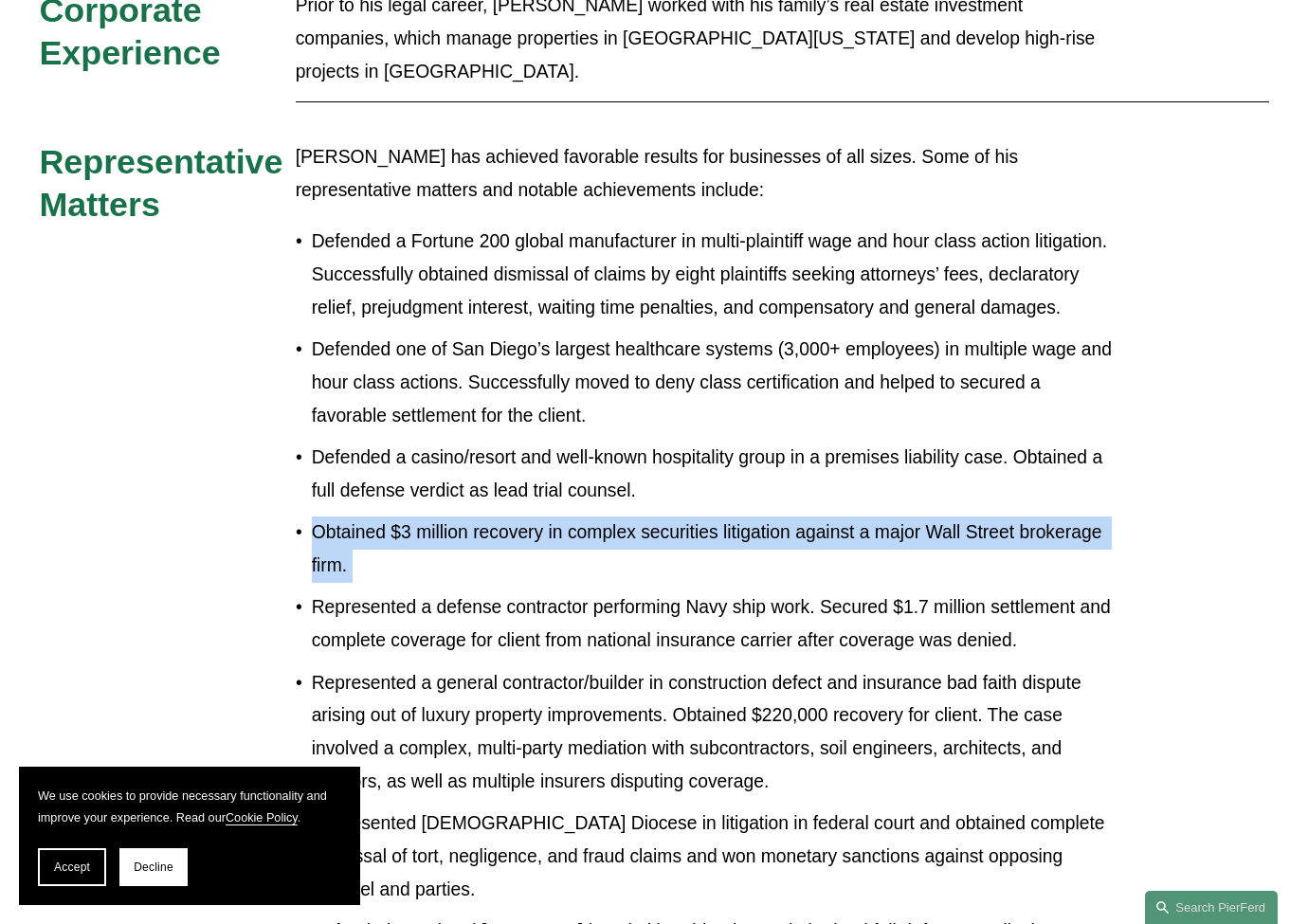
drag, startPoint x: 400, startPoint y: 453, endPoint x: 434, endPoint y: 410, distance: 54.8
click at [403, 516] on p "Obtained $3 million recovery in complex securities litigation against a major W…" at bounding box center [713, 549] width 803 height 66
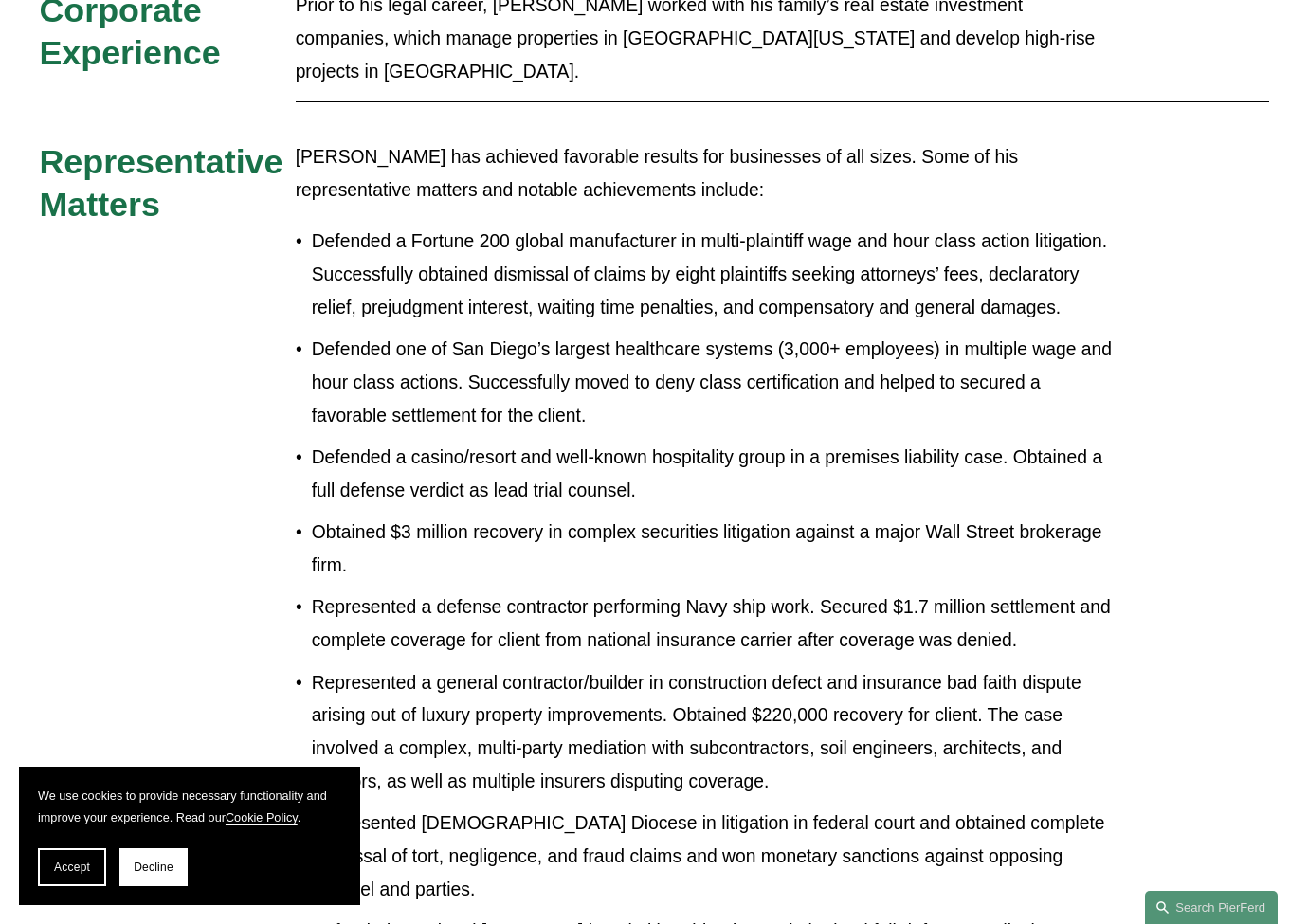
click at [481, 441] on p "Defended a casino/resort and well-known hospitality group in a premises liabili…" at bounding box center [713, 474] width 803 height 66
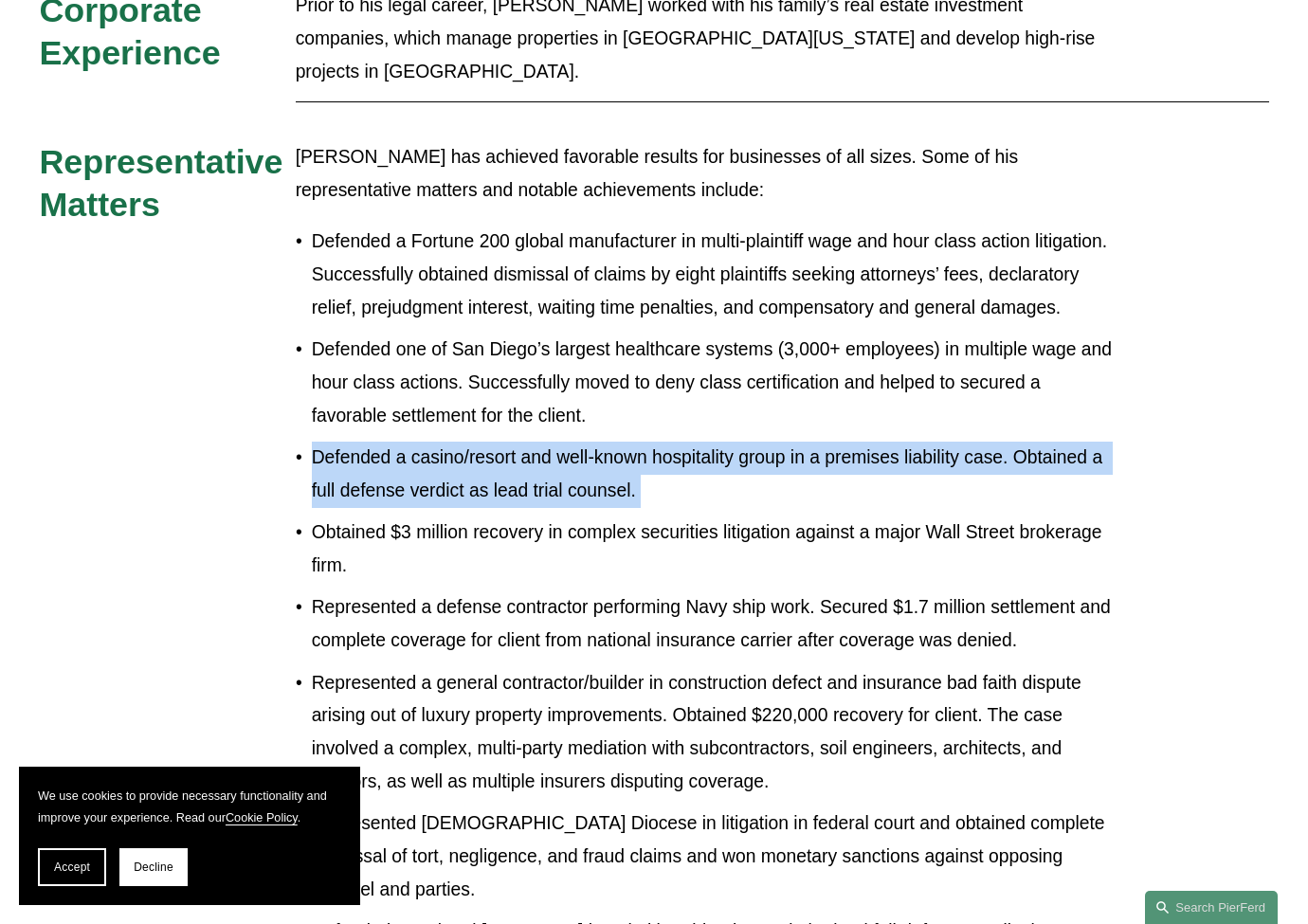
click at [481, 441] on p "Defended a casino/resort and well-known hospitality group in a premises liabili…" at bounding box center [713, 474] width 803 height 66
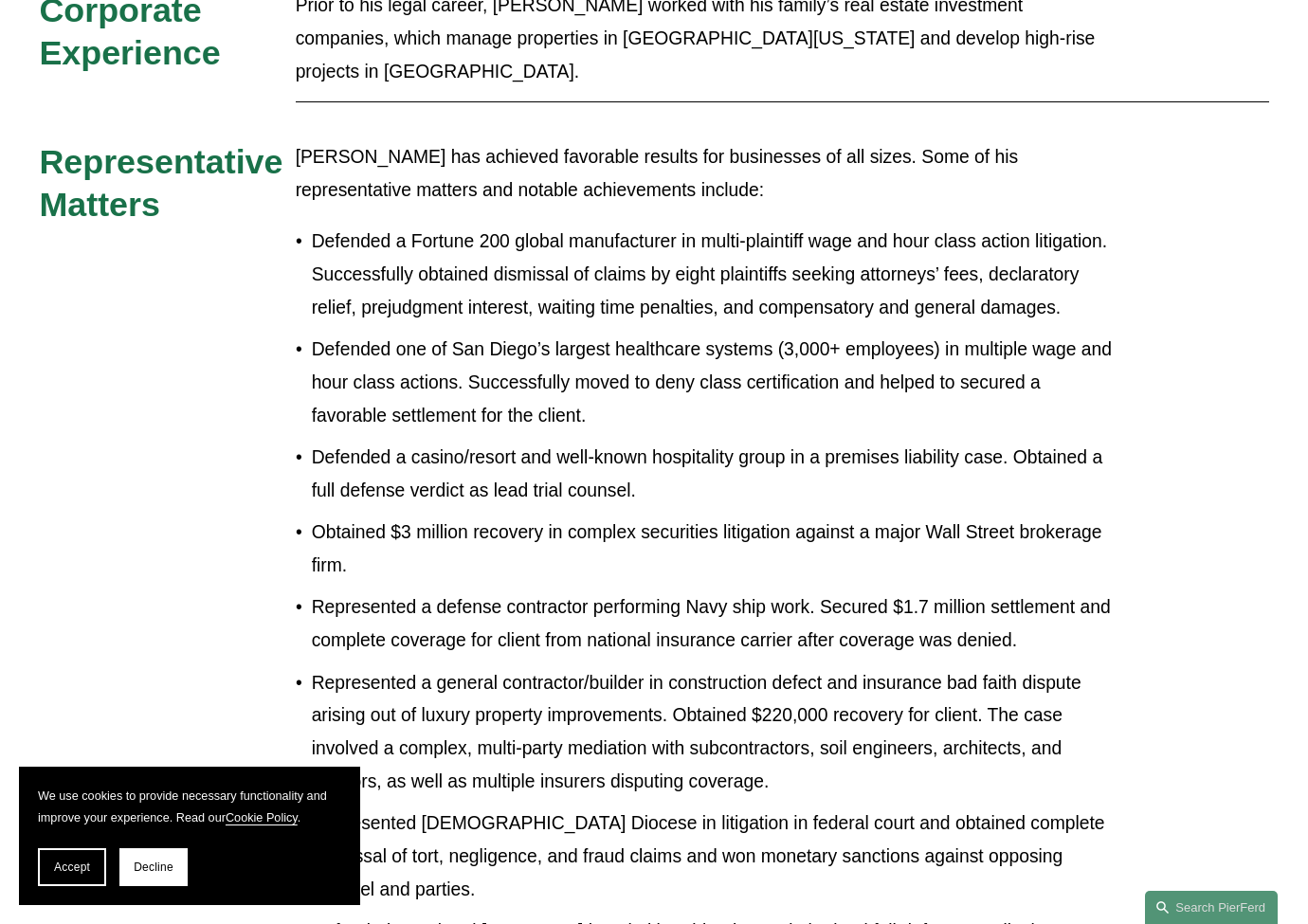
click at [523, 333] on p "Defended one of San Diego’s largest healthcare systems (3,000+ employees) in mu…" at bounding box center [713, 383] width 803 height 99
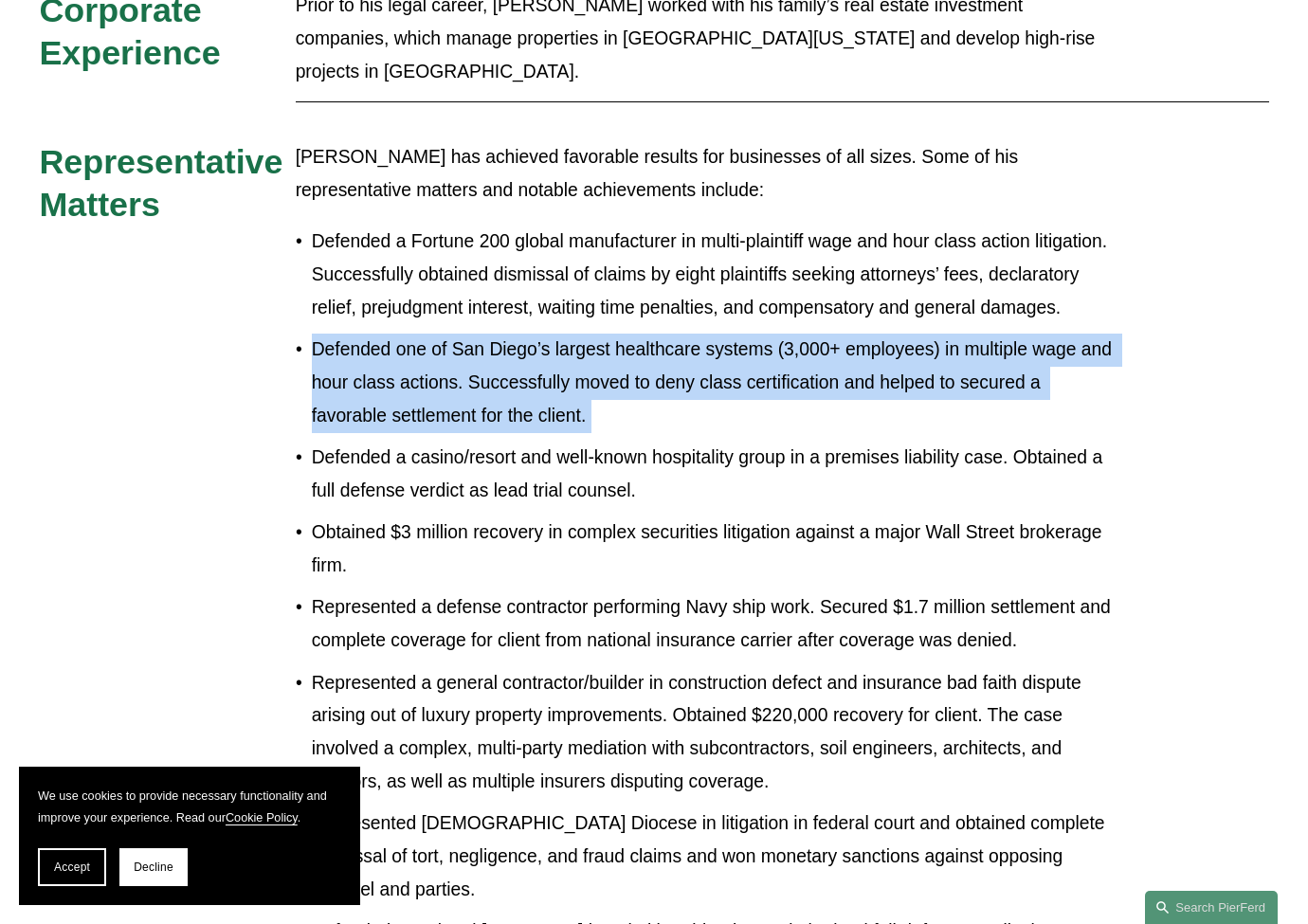
click at [523, 333] on p "Defended one of San Diego’s largest healthcare systems (3,000+ employees) in mu…" at bounding box center [713, 383] width 803 height 99
click at [462, 333] on p "Defended one of San Diego’s largest healthcare systems (3,000+ employees) in mu…" at bounding box center [713, 383] width 803 height 99
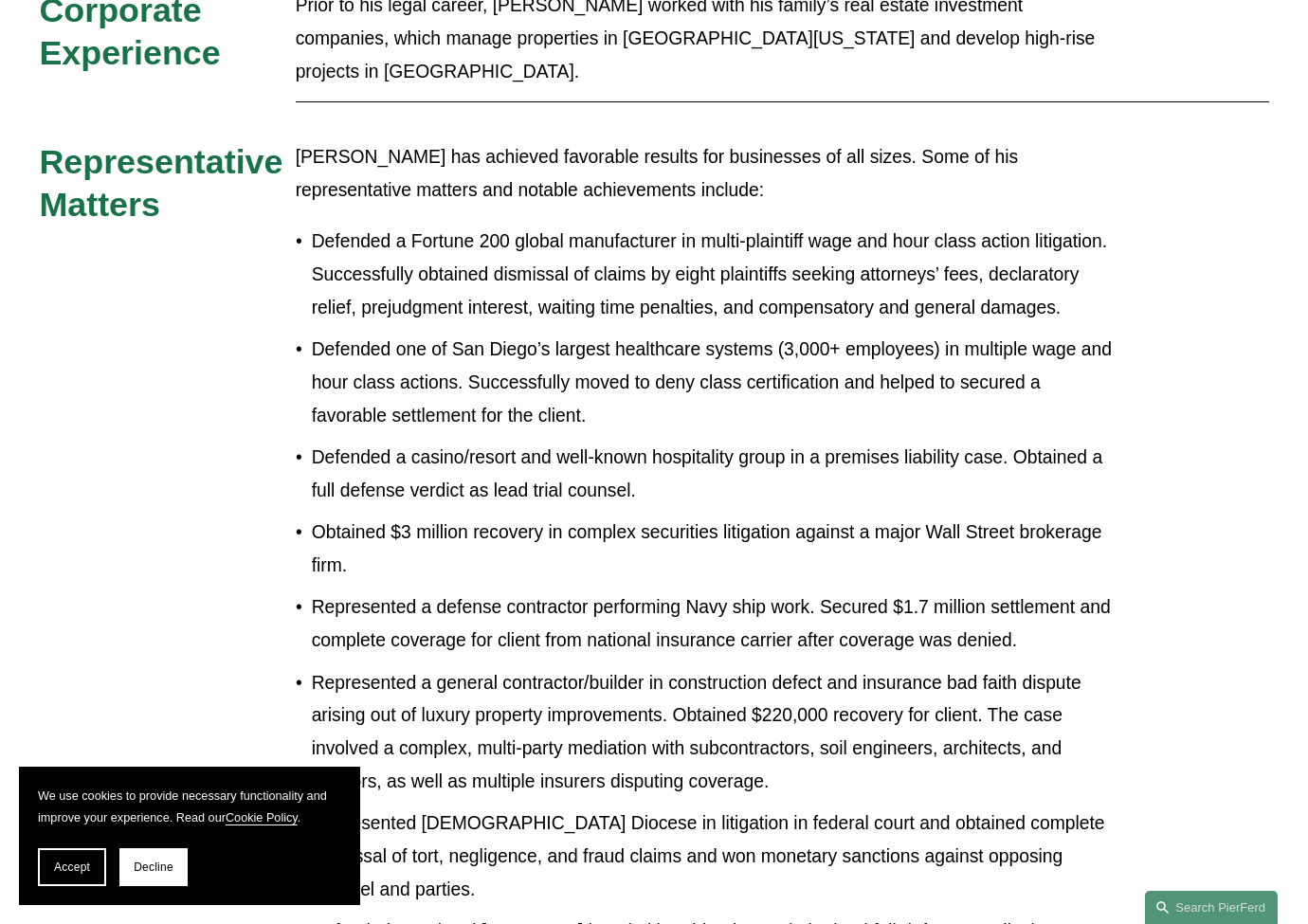
click at [490, 333] on p "Defended one of San Diego’s largest healthcare systems (3,000+ employees) in mu…" at bounding box center [713, 383] width 803 height 99
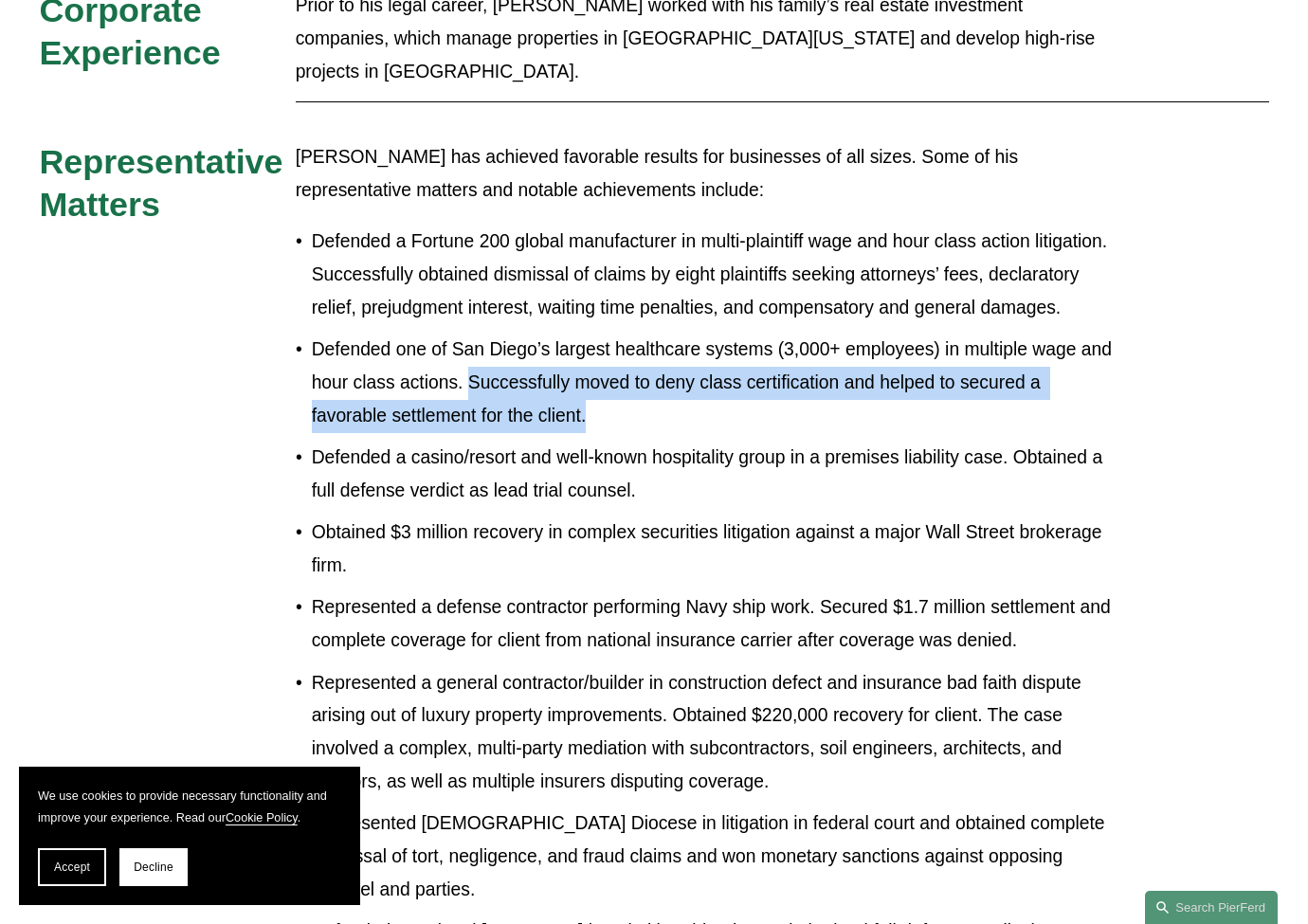
drag, startPoint x: 466, startPoint y: 282, endPoint x: 700, endPoint y: 324, distance: 237.7
click at [700, 333] on p "Defended one of San Diego’s largest healthcare systems (3,000+ employees) in mu…" at bounding box center [713, 383] width 803 height 99
drag, startPoint x: 625, startPoint y: 325, endPoint x: 459, endPoint y: 287, distance: 170.3
click at [459, 333] on p "Defended one of San Diego’s largest healthcare systems (3,000+ employees) in mu…" at bounding box center [713, 383] width 803 height 99
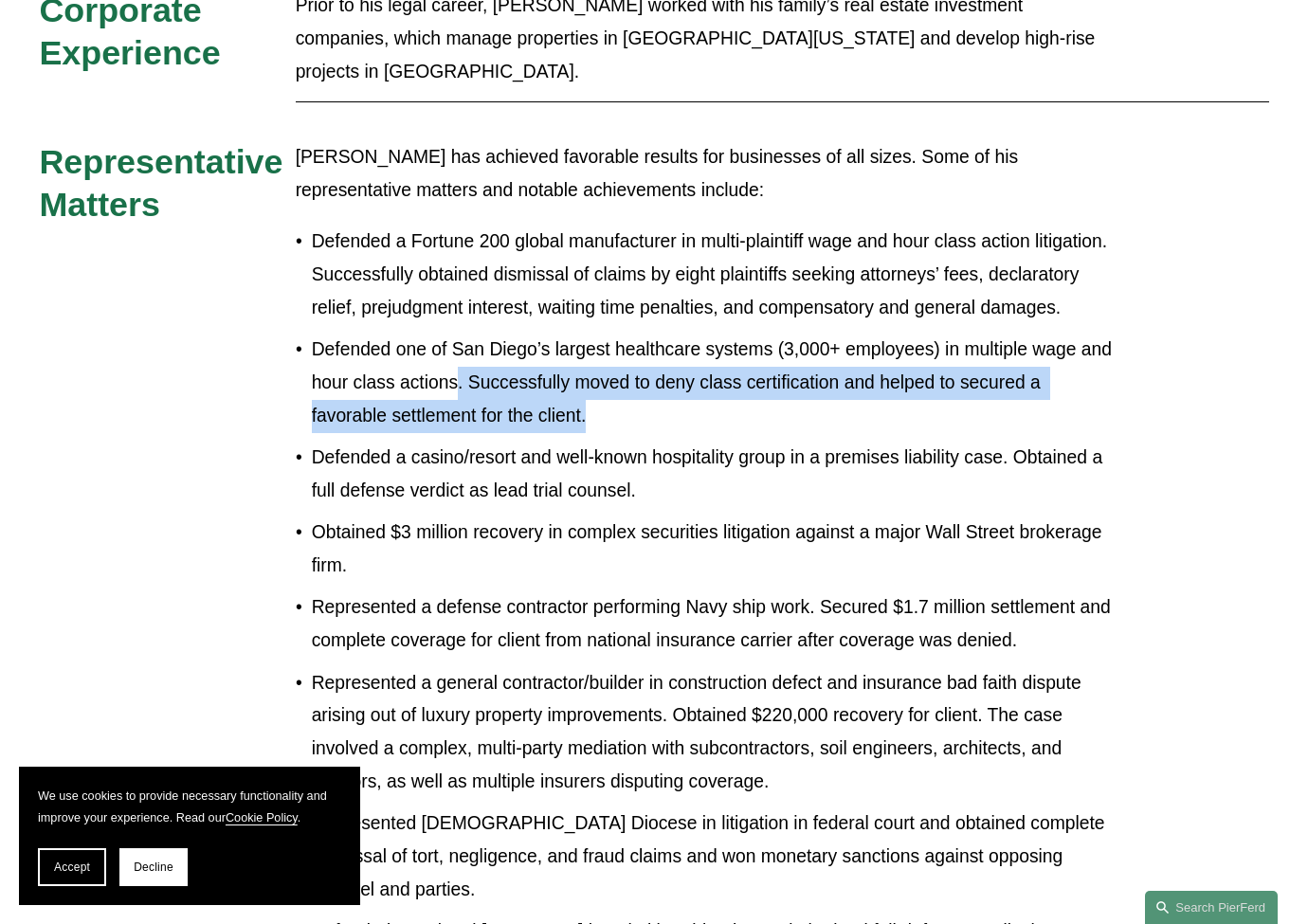
click at [459, 333] on p "Defended one of San Diego’s largest healthcare systems (3,000+ employees) in mu…" at bounding box center [713, 383] width 803 height 99
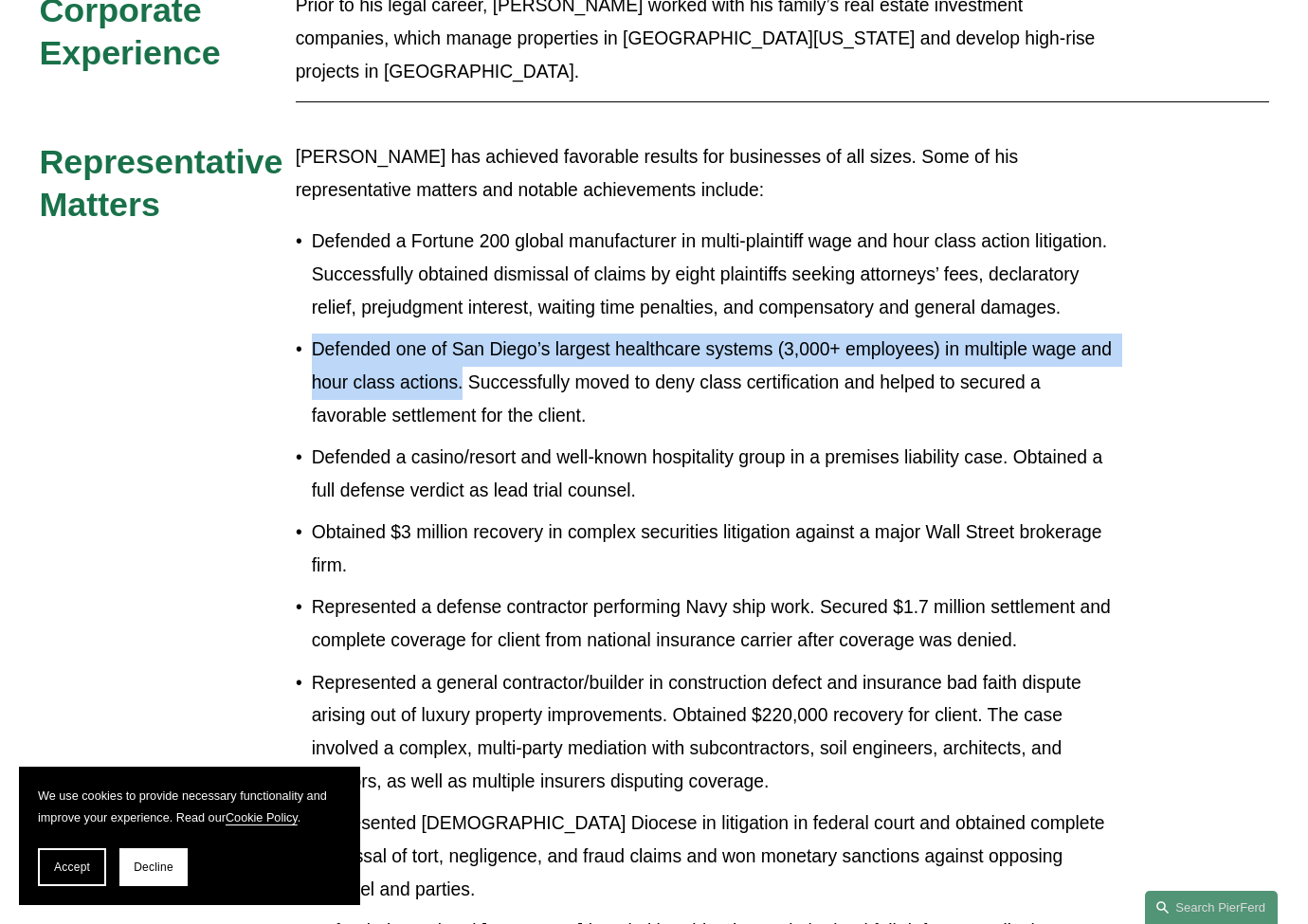
drag, startPoint x: 457, startPoint y: 286, endPoint x: 303, endPoint y: 234, distance: 162.5
click at [312, 333] on p "Defended one of San Diego’s largest healthcare systems (3,000+ employees) in mu…" at bounding box center [713, 383] width 803 height 99
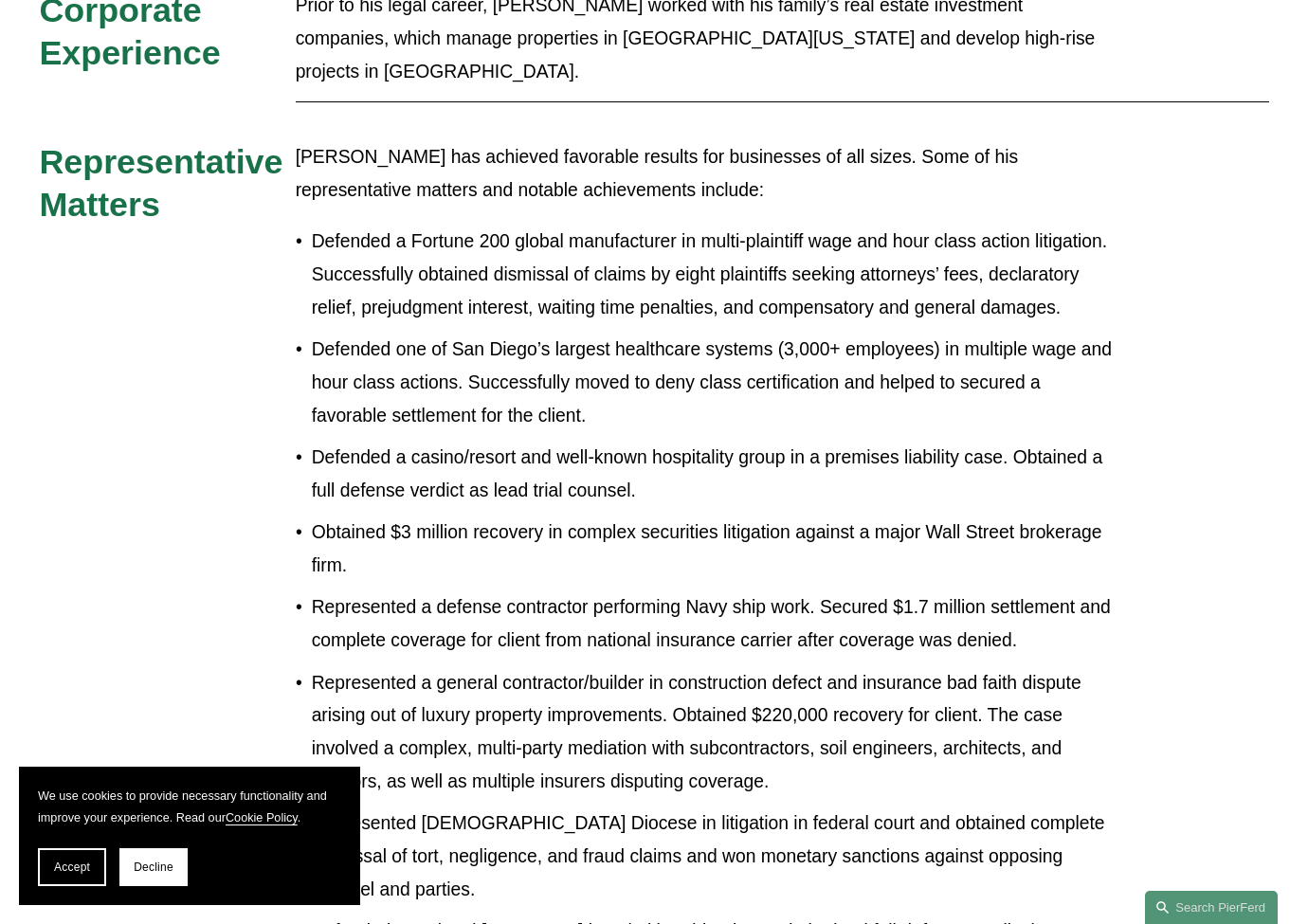
click at [455, 226] on p "Defended a Fortune 200 global manufacturer in multi-plaintiff wage and hour cla…" at bounding box center [713, 275] width 803 height 99
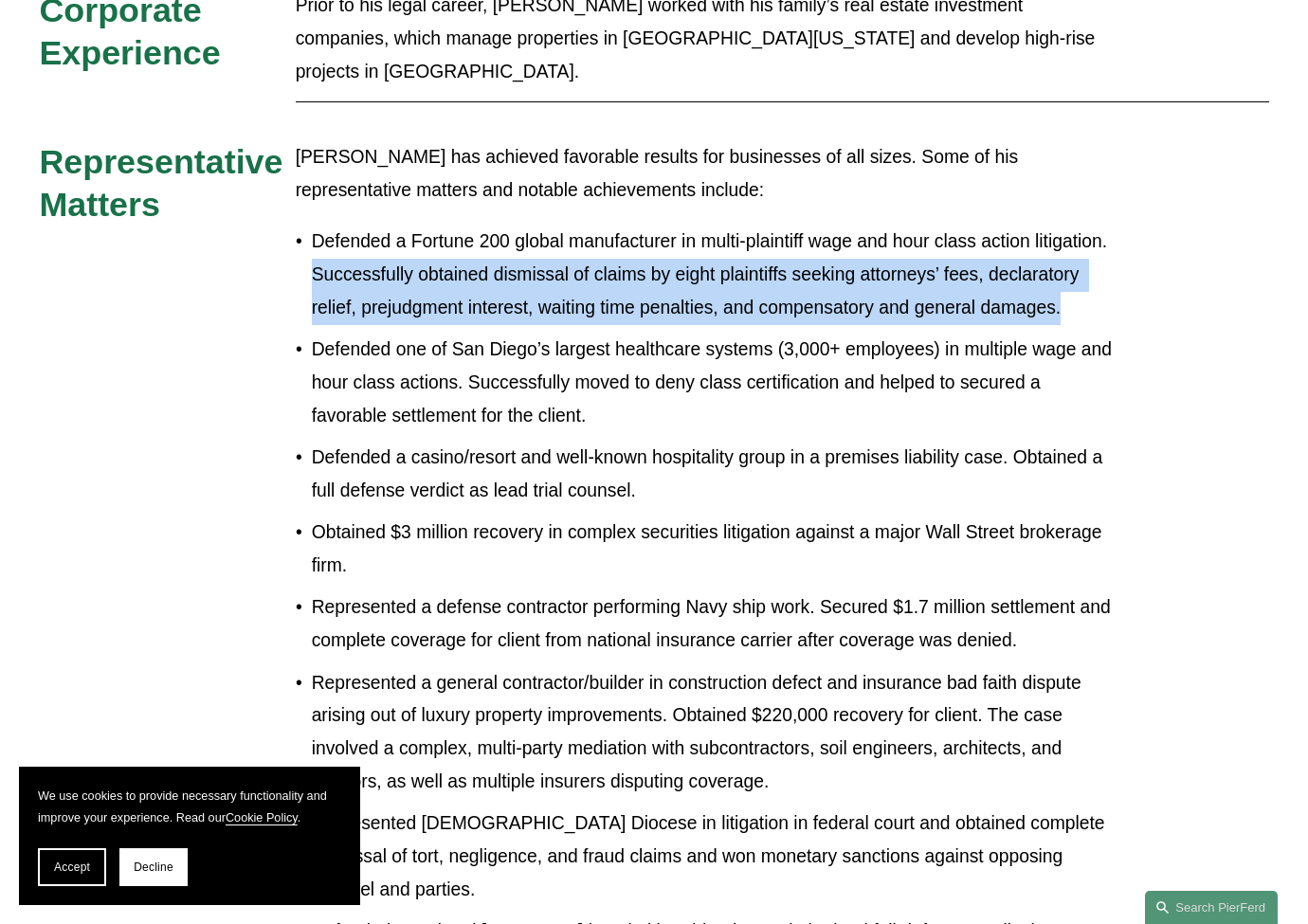
drag, startPoint x: 1100, startPoint y: 197, endPoint x: 288, endPoint y: 168, distance: 812.5
click at [288, 168] on div "Law Firm Experience Prior to joining Pierson Ferdinand LLP, Noel was a litigati…" at bounding box center [654, 313] width 1308 height 2218
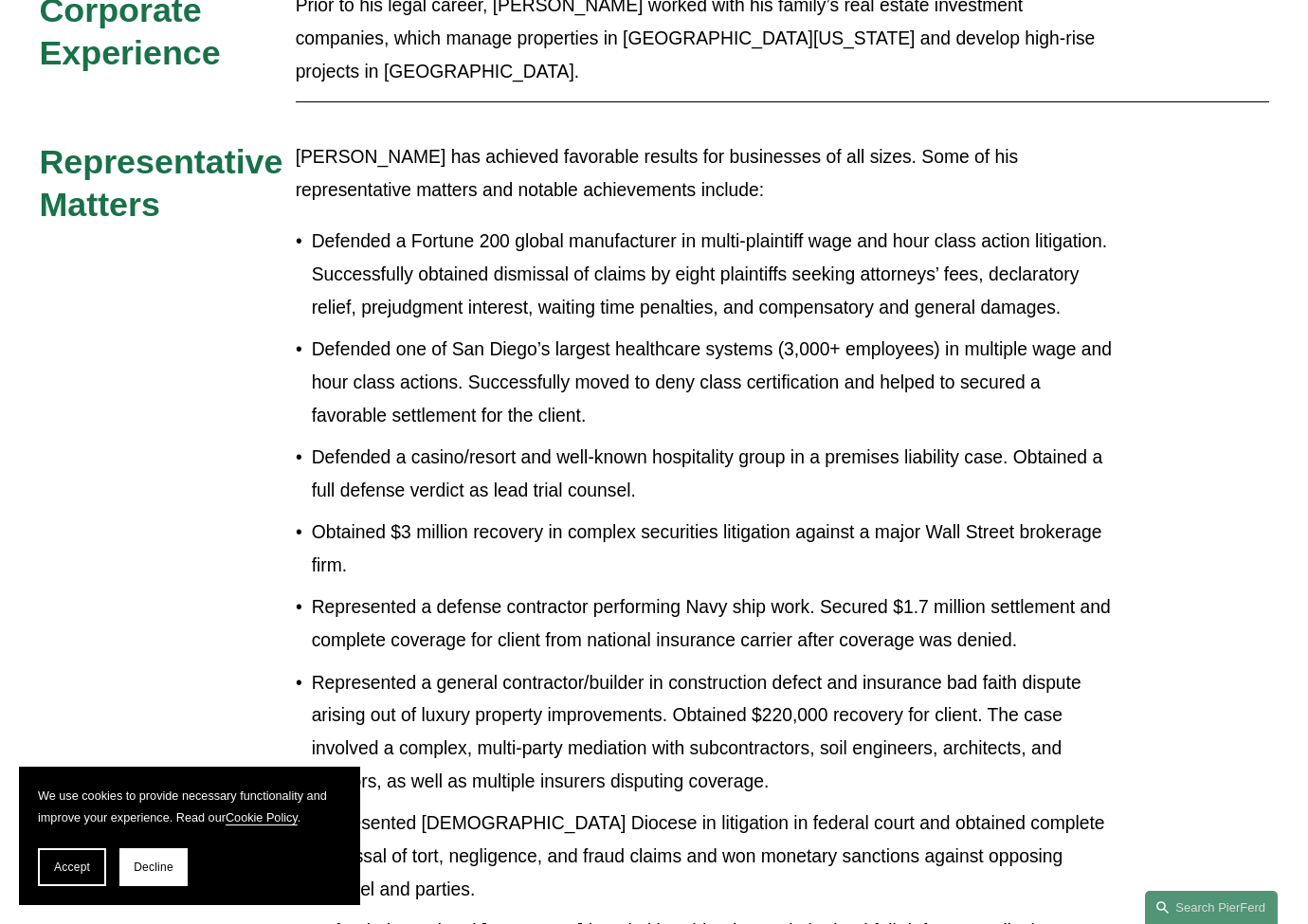
click at [580, 333] on p "Defended one of San Diego’s largest healthcare systems (3,000+ employees) in mu…" at bounding box center [713, 383] width 803 height 99
click at [581, 333] on p "Defended one of San Diego’s largest healthcare systems (3,000+ employees) in mu…" at bounding box center [713, 383] width 803 height 99
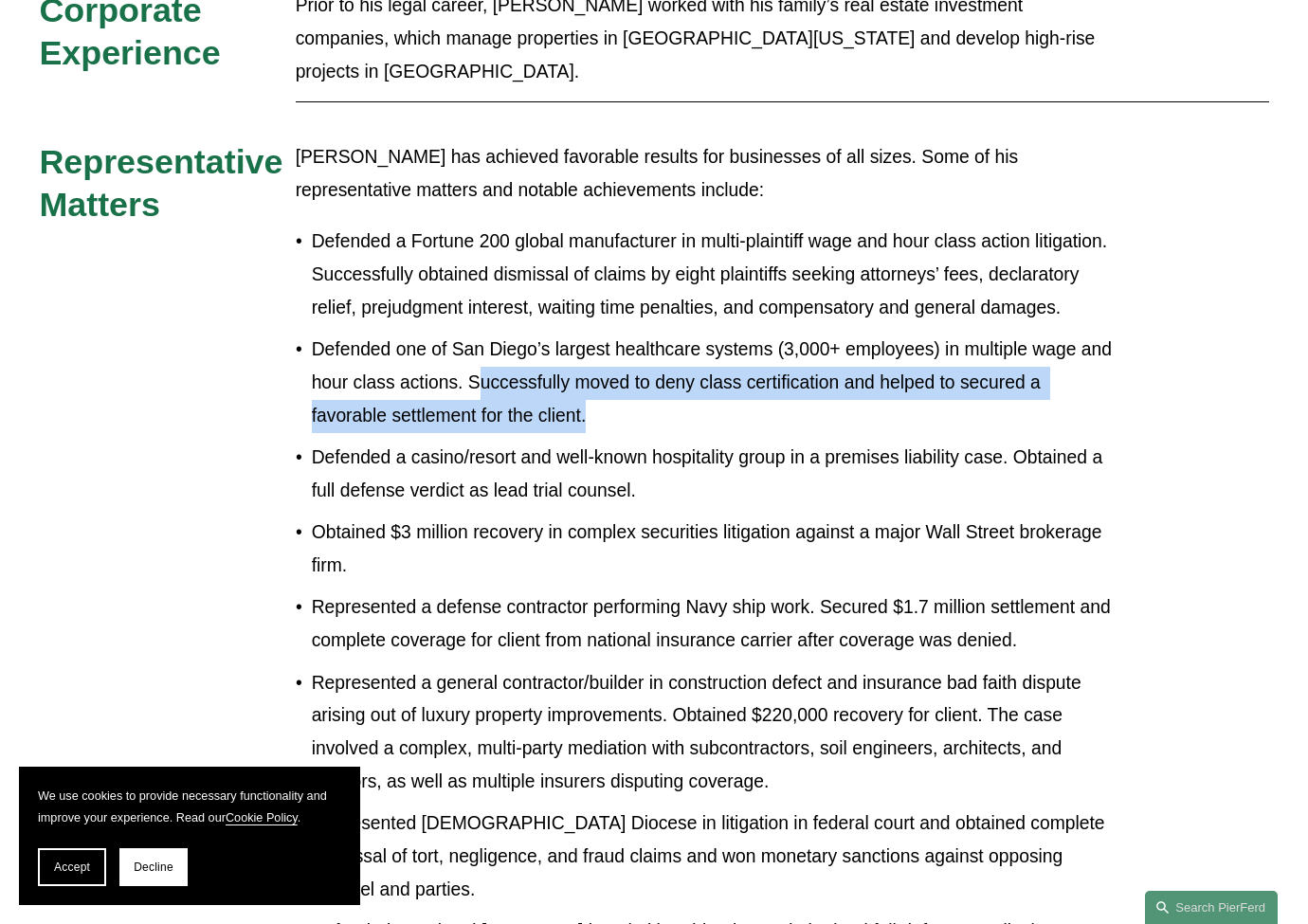
drag, startPoint x: 595, startPoint y: 318, endPoint x: 475, endPoint y: 273, distance: 128.2
click at [475, 333] on p "Defended one of San Diego’s largest healthcare systems (3,000+ employees) in mu…" at bounding box center [713, 383] width 803 height 99
drag, startPoint x: 471, startPoint y: 288, endPoint x: 595, endPoint y: 317, distance: 127.3
click at [595, 333] on p "Defended one of San Diego’s largest healthcare systems (3,000+ employees) in mu…" at bounding box center [713, 383] width 803 height 99
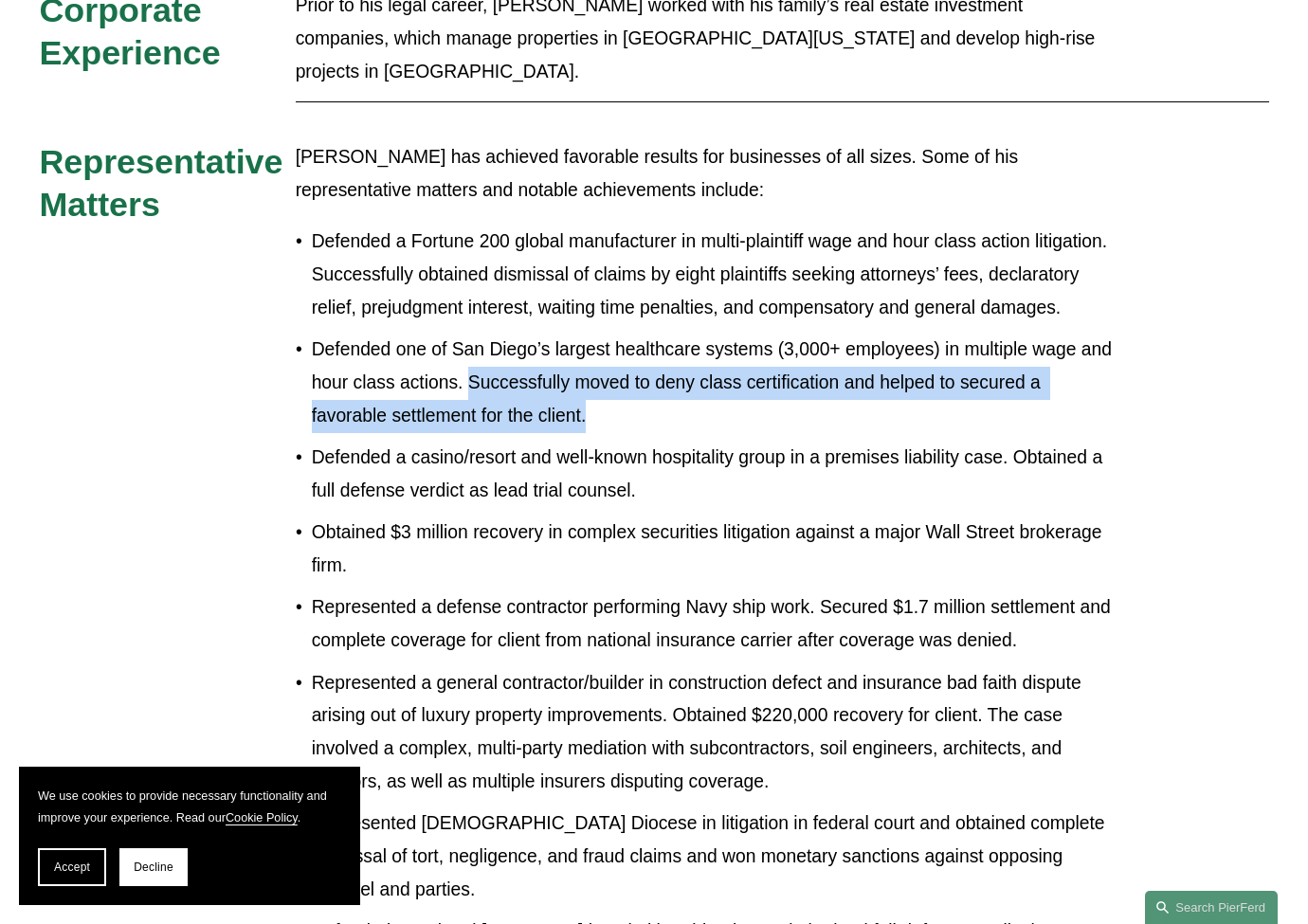
click at [595, 333] on p "Defended one of San Diego’s largest healthcare systems (3,000+ employees) in mu…" at bounding box center [713, 383] width 803 height 99
drag, startPoint x: 625, startPoint y: 316, endPoint x: 470, endPoint y: 280, distance: 159.1
click at [470, 333] on p "Defended one of San Diego’s largest healthcare systems (3,000+ employees) in mu…" at bounding box center [713, 383] width 803 height 99
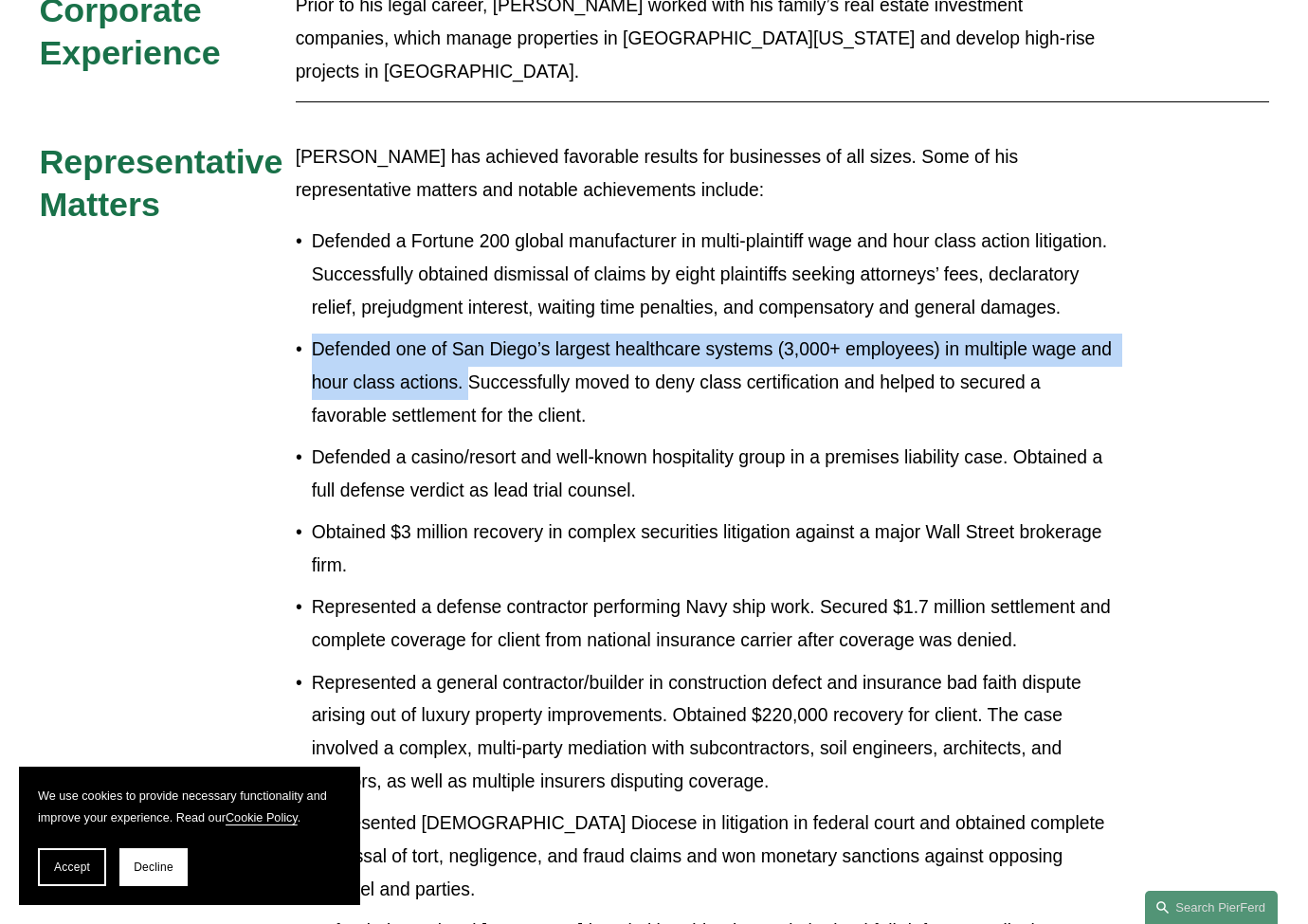
drag, startPoint x: 465, startPoint y: 280, endPoint x: 303, endPoint y: 248, distance: 165.1
click at [312, 333] on p "Defended one of San Diego’s largest healthcare systems (3,000+ employees) in mu…" at bounding box center [713, 383] width 803 height 99
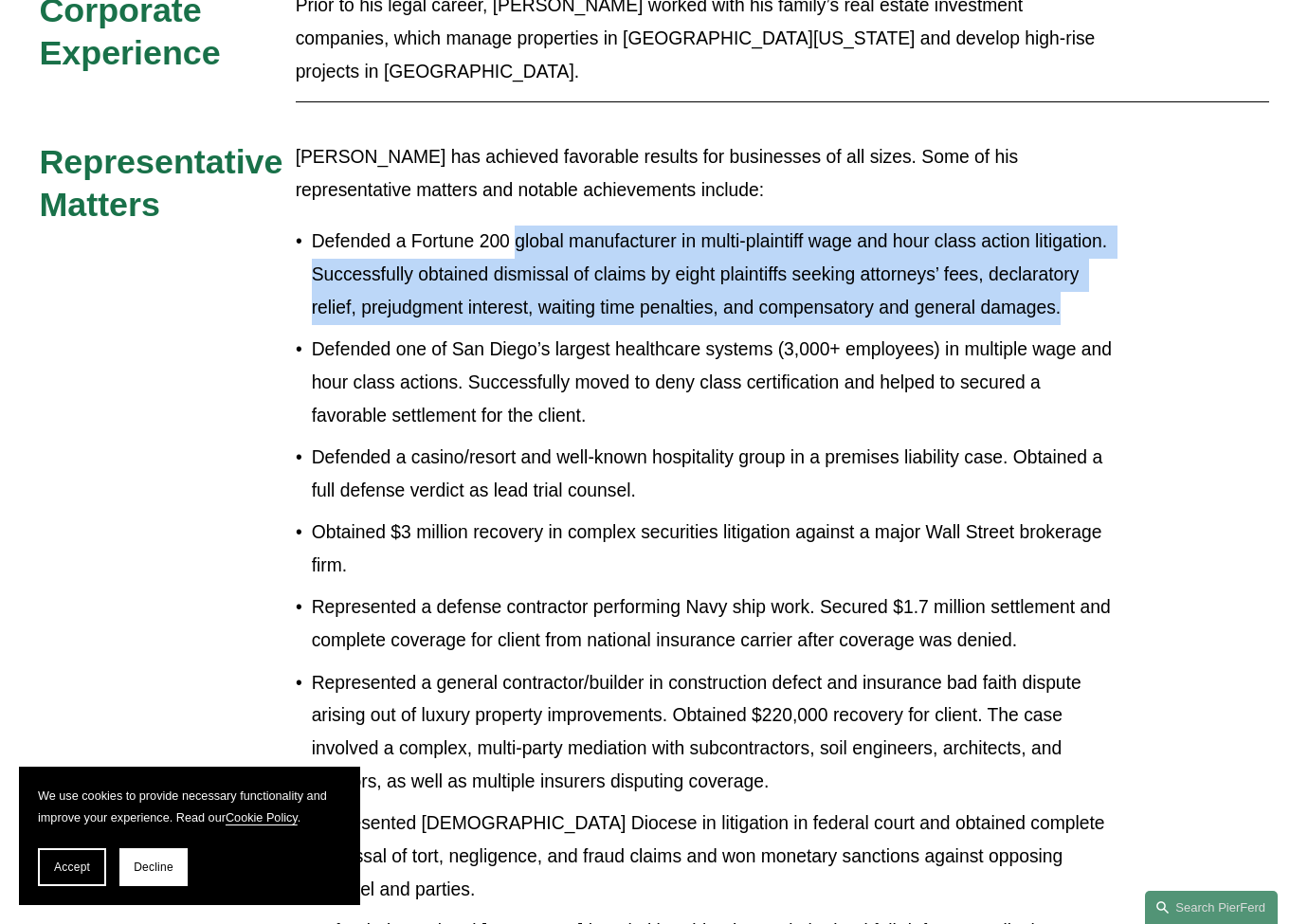
drag, startPoint x: 517, startPoint y: 143, endPoint x: 1088, endPoint y: 196, distance: 573.5
click at [1088, 226] on p "Defended a Fortune 200 global manufacturer in multi-plaintiff wage and hour cla…" at bounding box center [713, 275] width 803 height 99
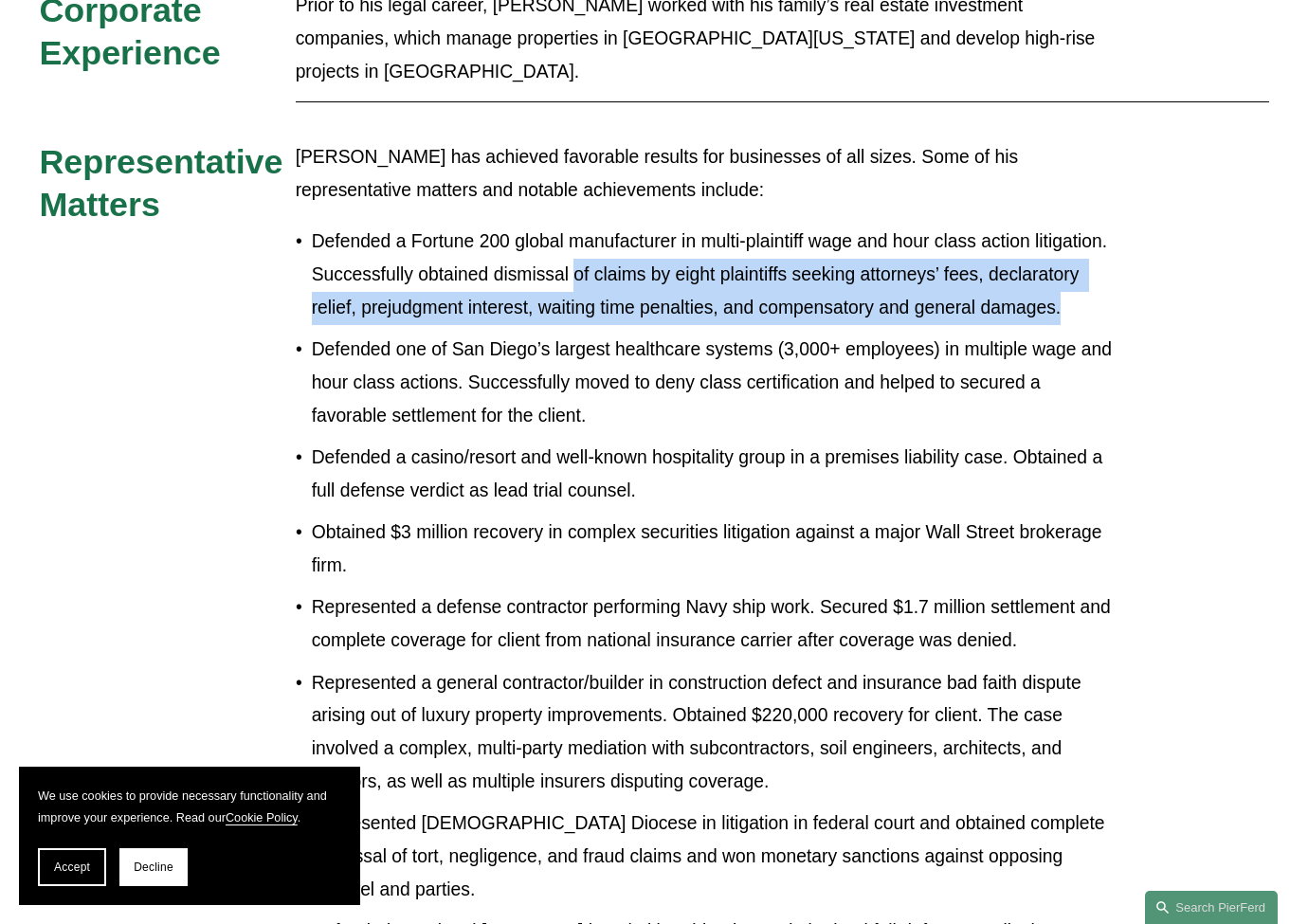
drag, startPoint x: 1088, startPoint y: 196, endPoint x: 579, endPoint y: 167, distance: 509.8
click at [579, 226] on p "Defended a Fortune 200 global manufacturer in multi-plaintiff wage and hour cla…" at bounding box center [713, 275] width 803 height 99
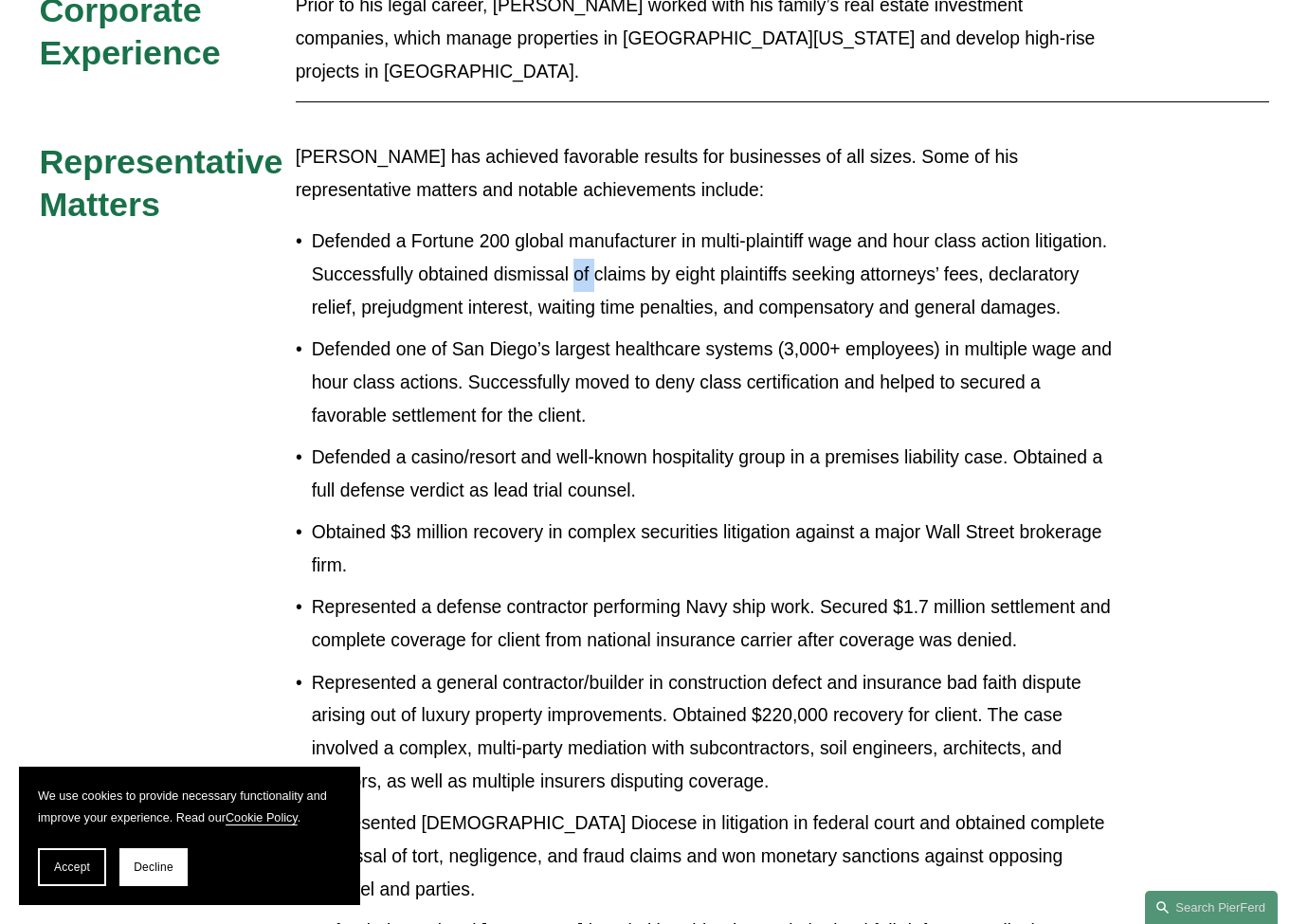
click at [579, 226] on p "Defended a Fortune 200 global manufacturer in multi-plaintiff wage and hour cla…" at bounding box center [713, 275] width 803 height 99
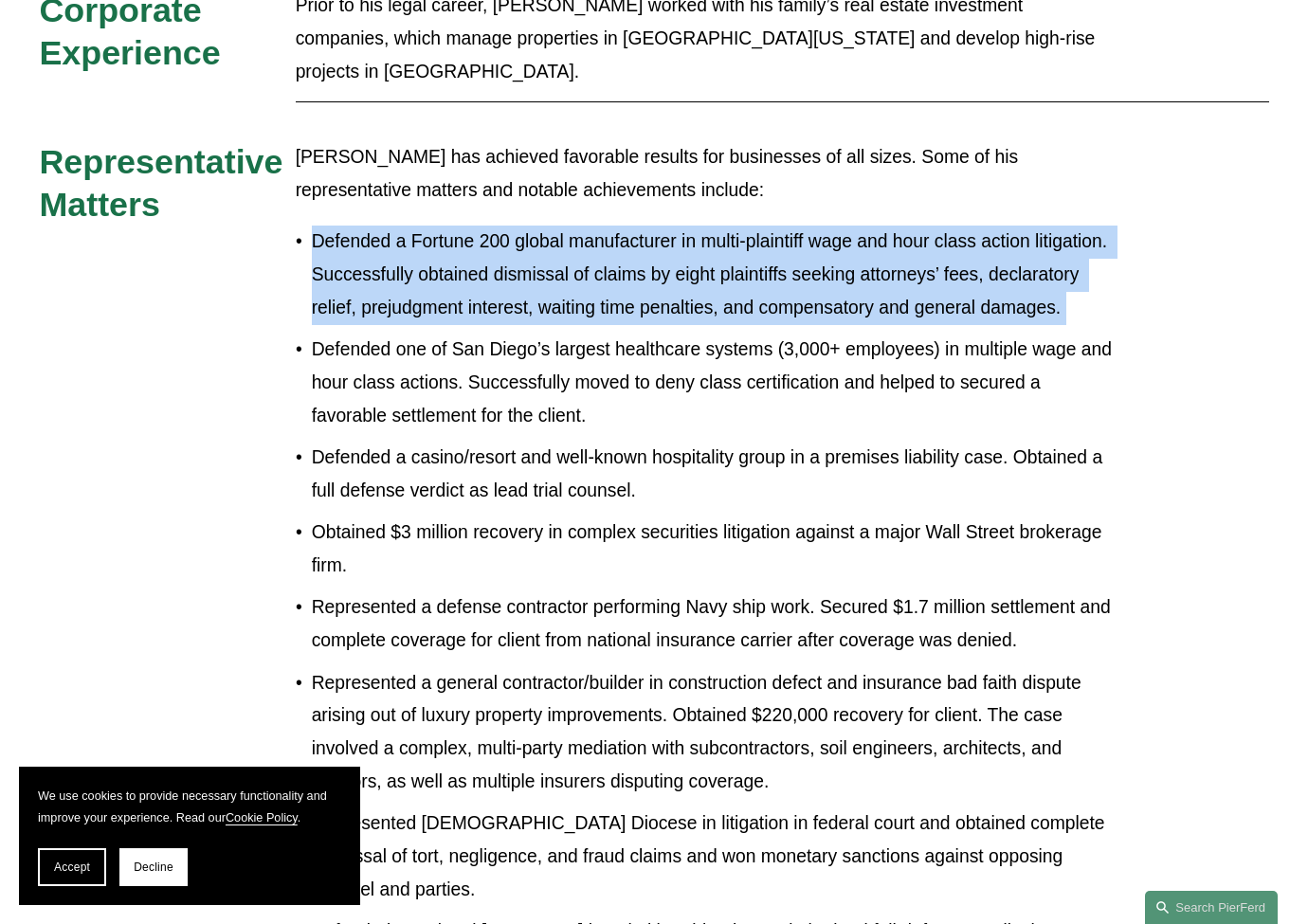
click at [579, 226] on p "Defended a Fortune 200 global manufacturer in multi-plaintiff wage and hour cla…" at bounding box center [713, 275] width 803 height 99
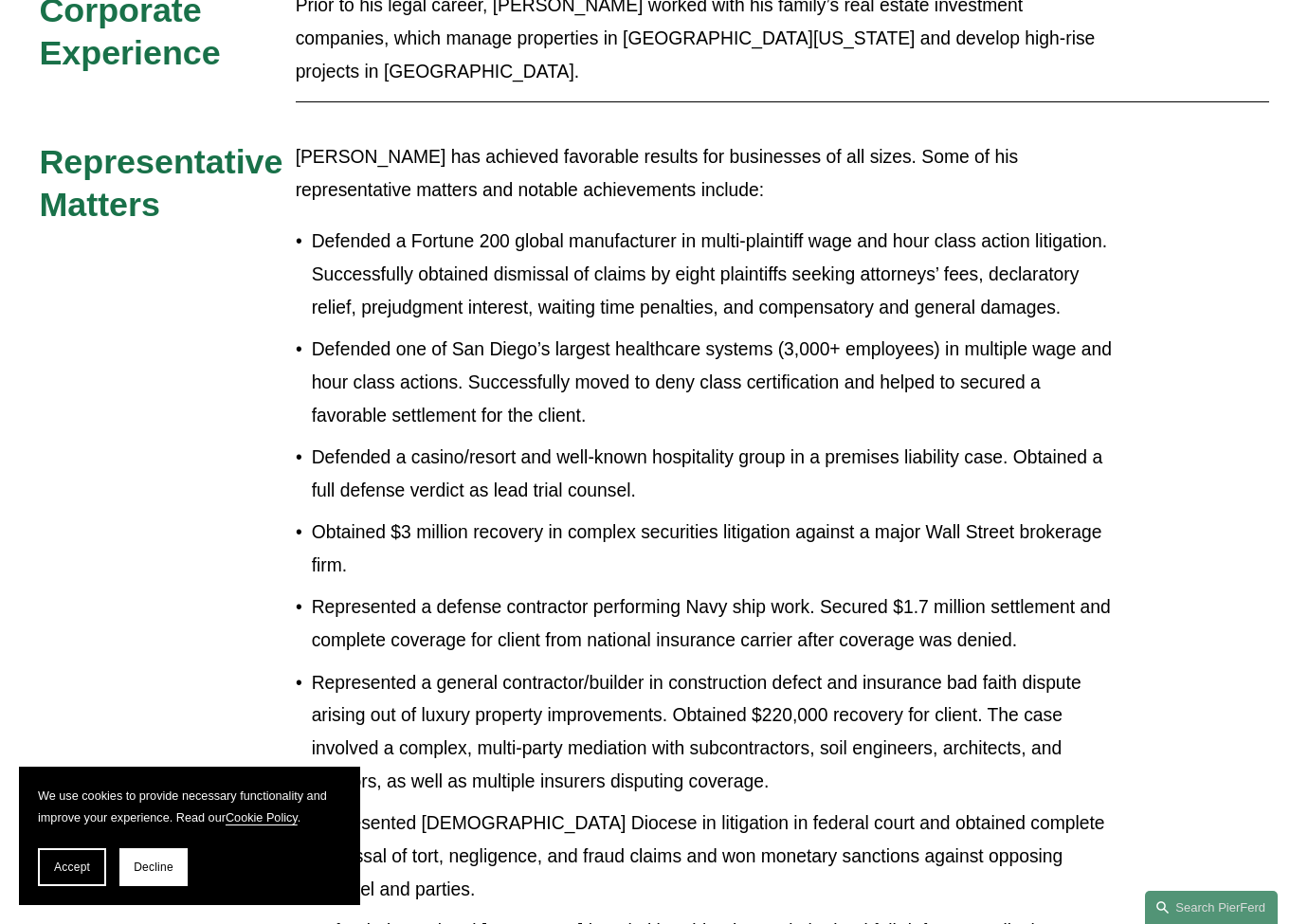
click at [564, 333] on p "Defended one of San Diego’s largest healthcare systems (3,000+ employees) in mu…" at bounding box center [713, 383] width 803 height 99
drag, startPoint x: 604, startPoint y: 258, endPoint x: 608, endPoint y: 267, distance: 9.8
click at [605, 333] on p "Defended one of San Diego’s largest healthcare systems (3,000+ employees) in mu…" at bounding box center [713, 383] width 803 height 99
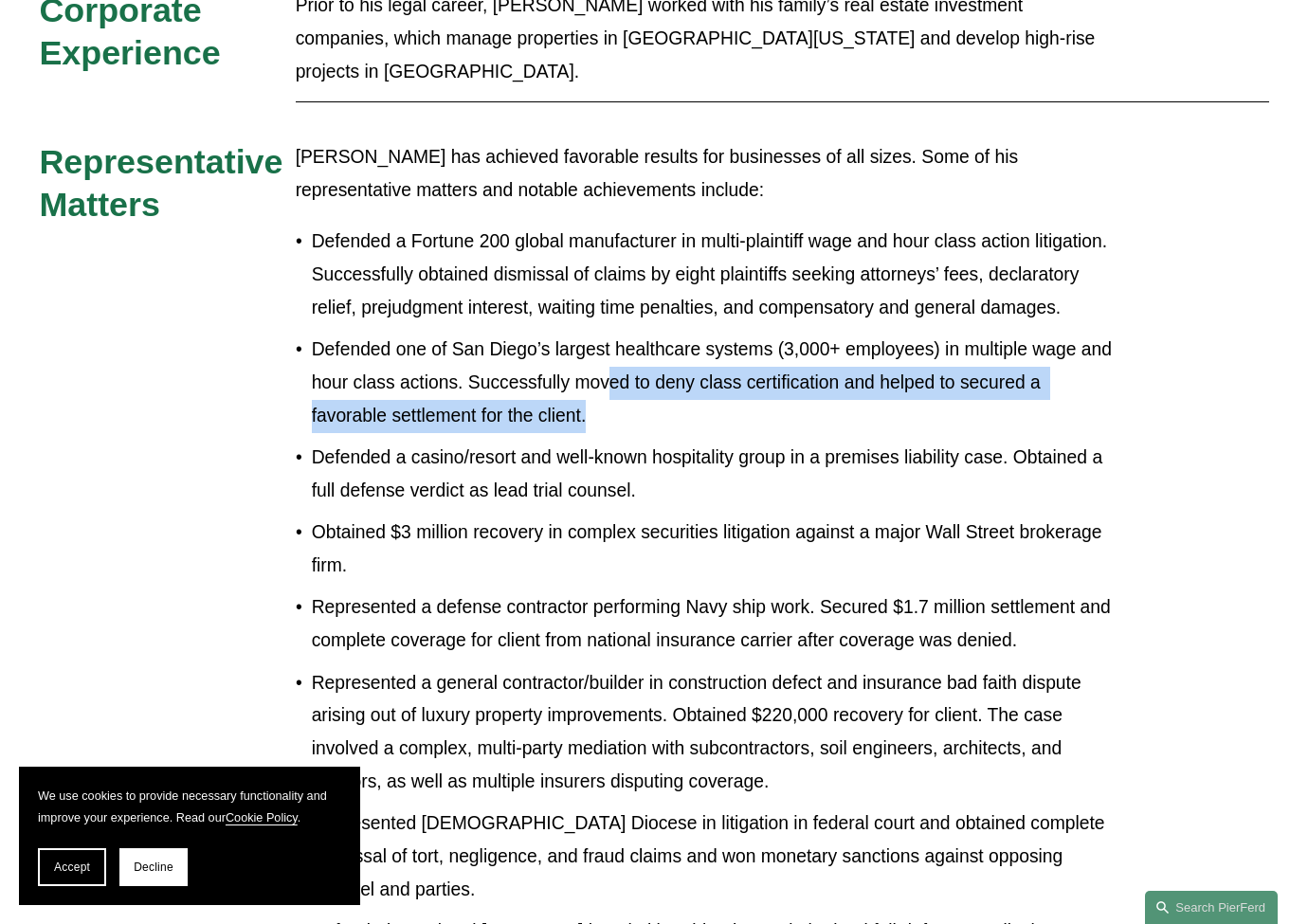
drag, startPoint x: 610, startPoint y: 289, endPoint x: 665, endPoint y: 310, distance: 58.9
click at [665, 333] on p "Defended one of San Diego’s largest healthcare systems (3,000+ employees) in mu…" at bounding box center [713, 383] width 803 height 99
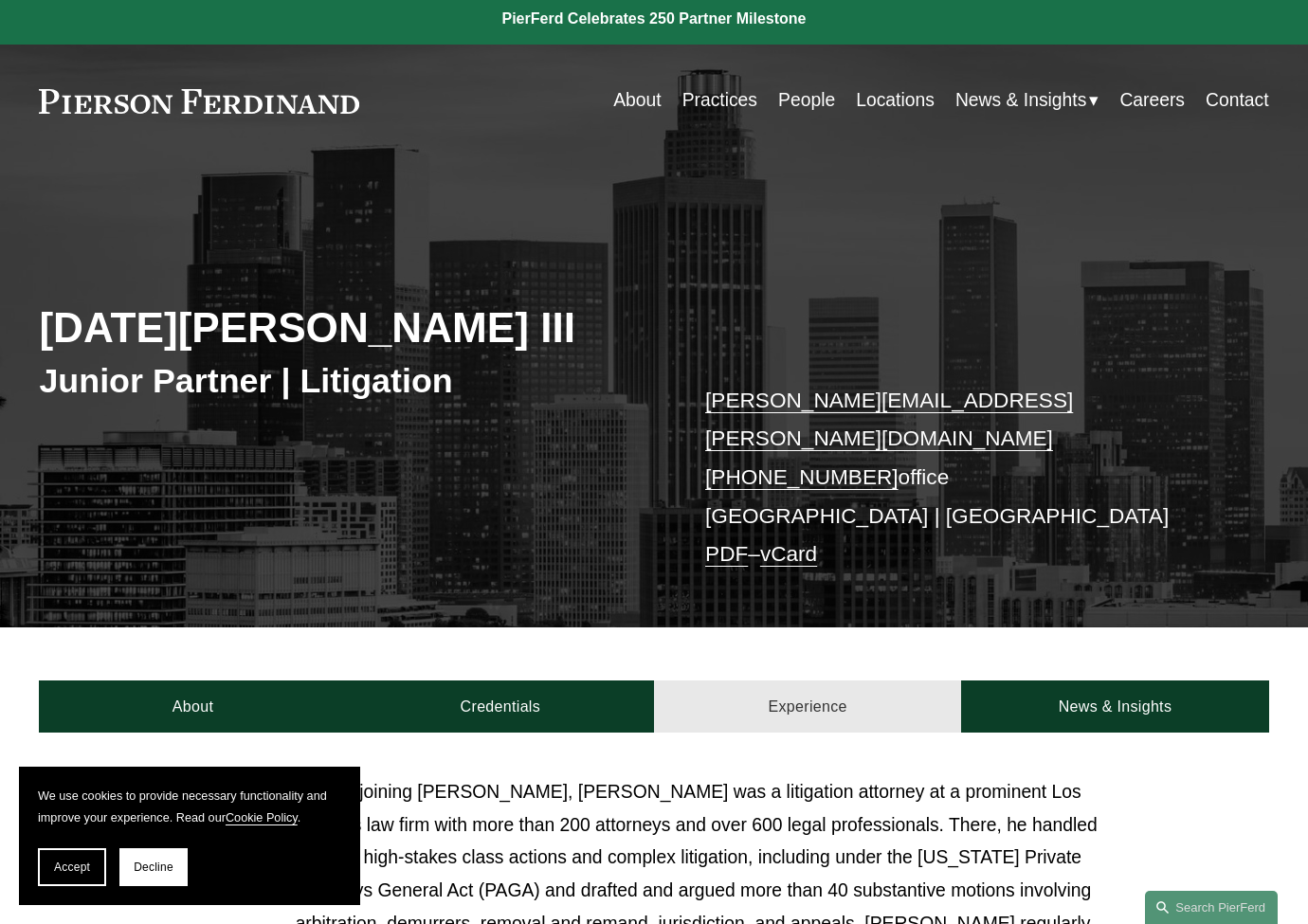
scroll to position [0, 0]
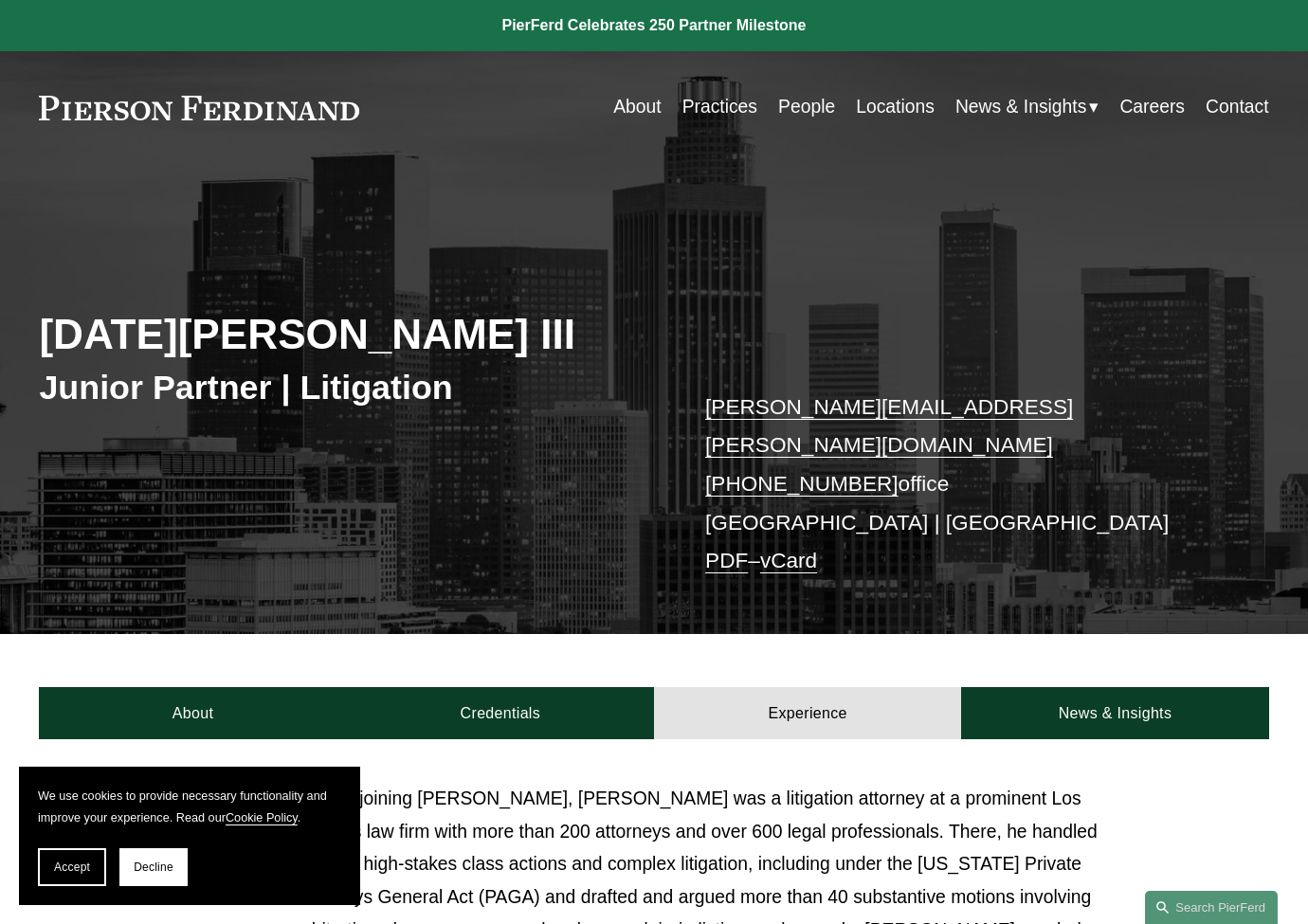
click at [695, 97] on link "Practices" at bounding box center [720, 107] width 75 height 37
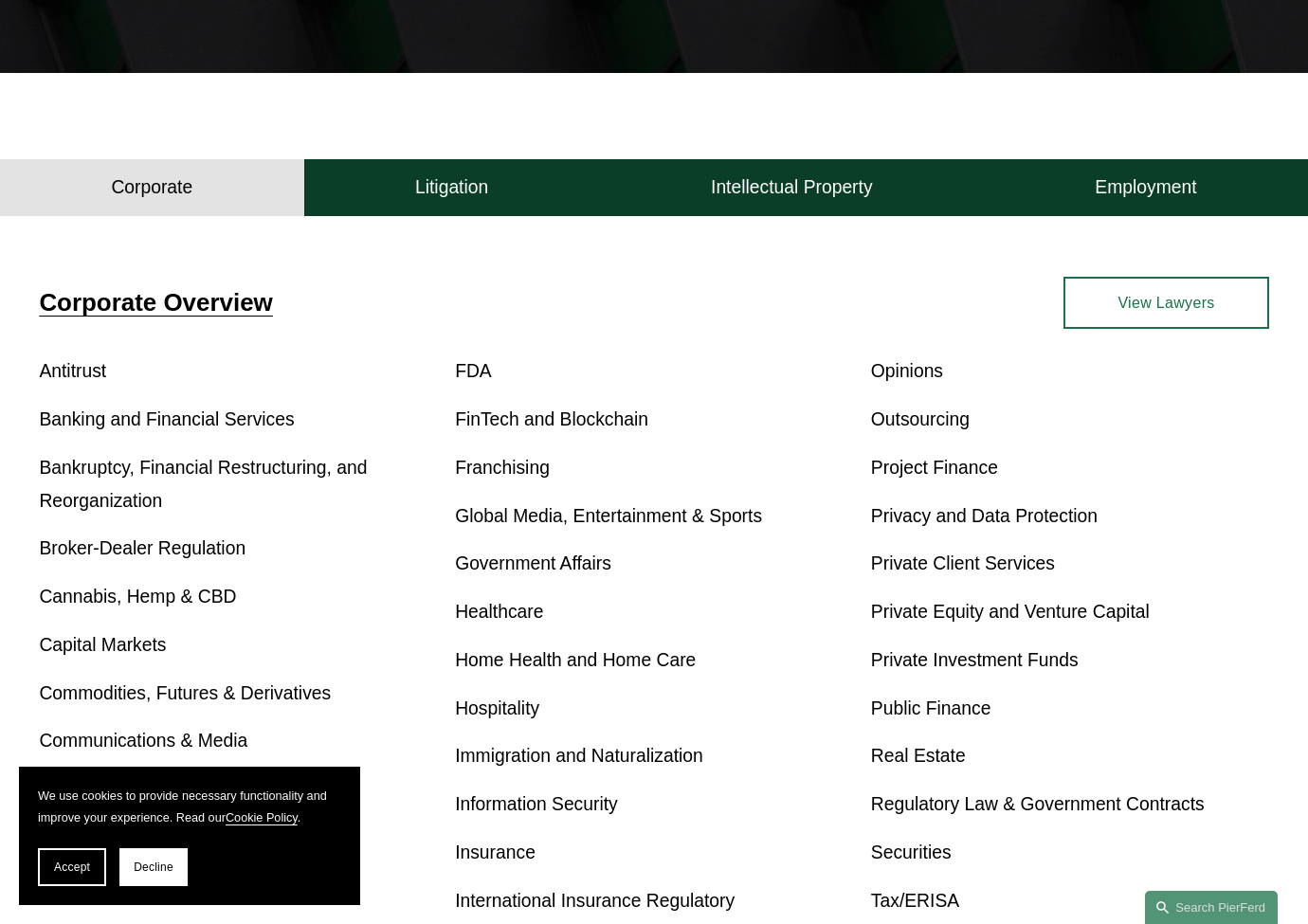
scroll to position [316, 0]
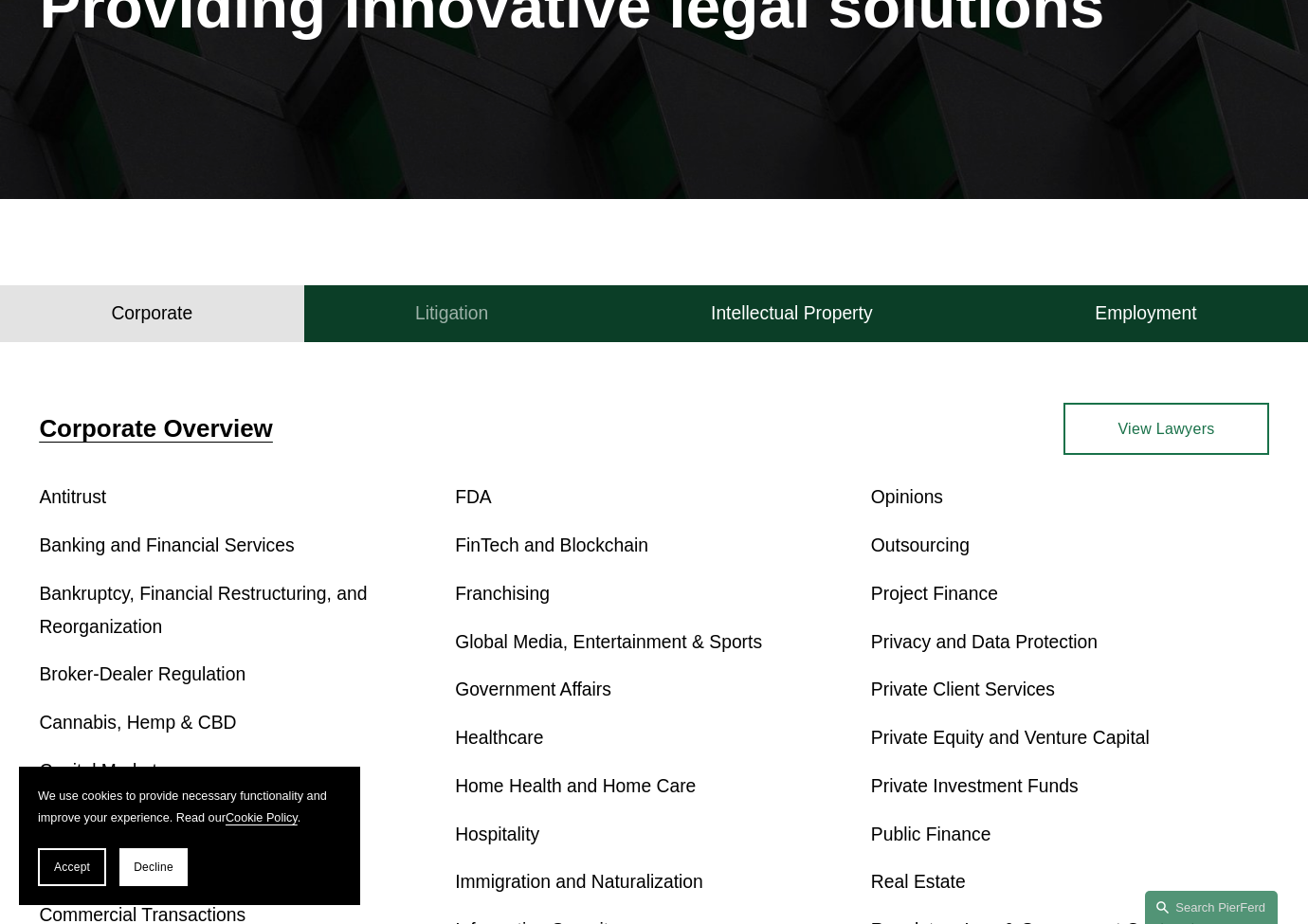
click at [532, 342] on button "Litigation" at bounding box center [451, 313] width 296 height 56
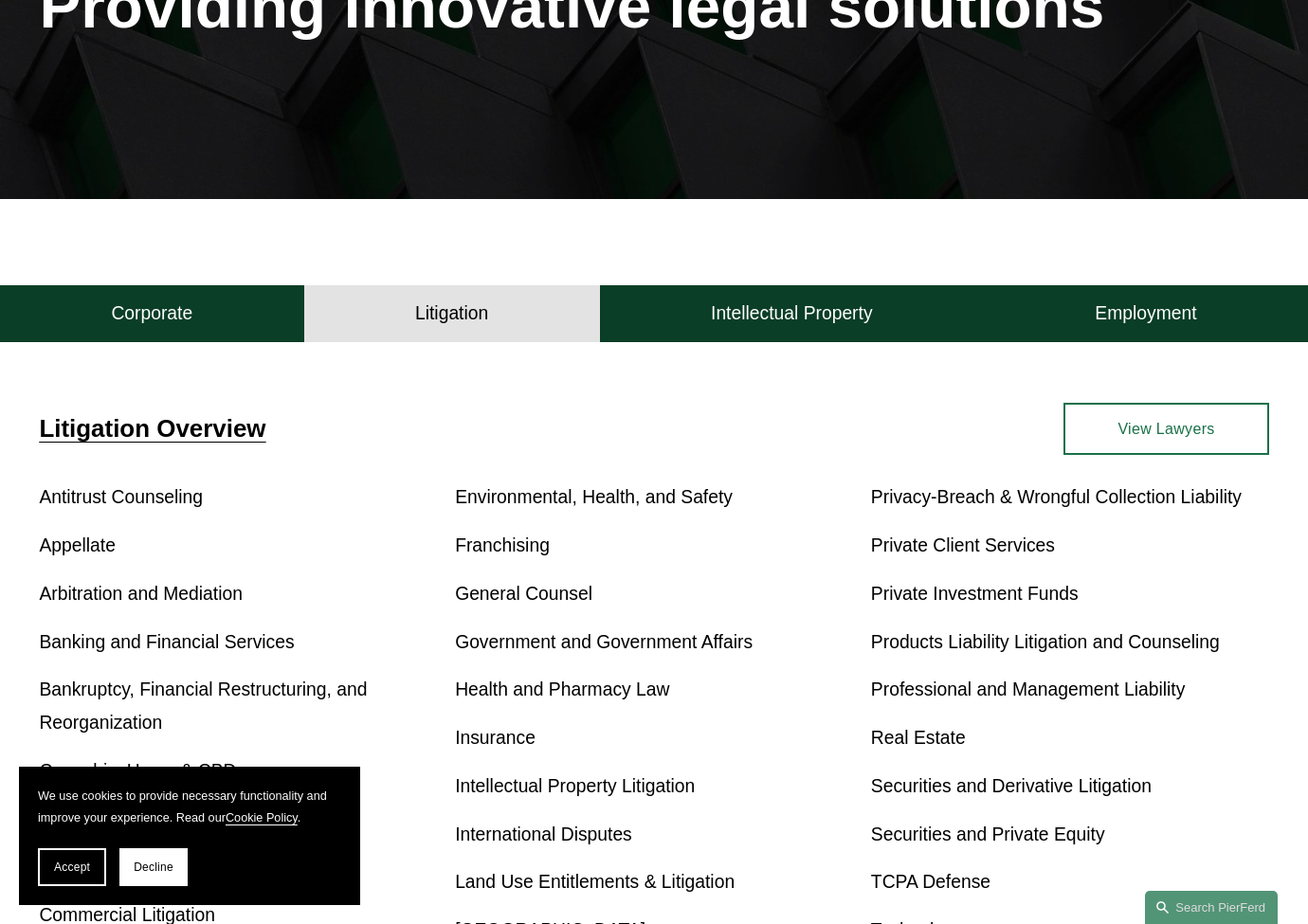
click at [743, 280] on div "Litigation Corporate Litigation Intellectual Property Employment Corporate Liti…" at bounding box center [654, 737] width 1308 height 1077
click at [744, 305] on button "Intellectual Property" at bounding box center [792, 313] width 384 height 56
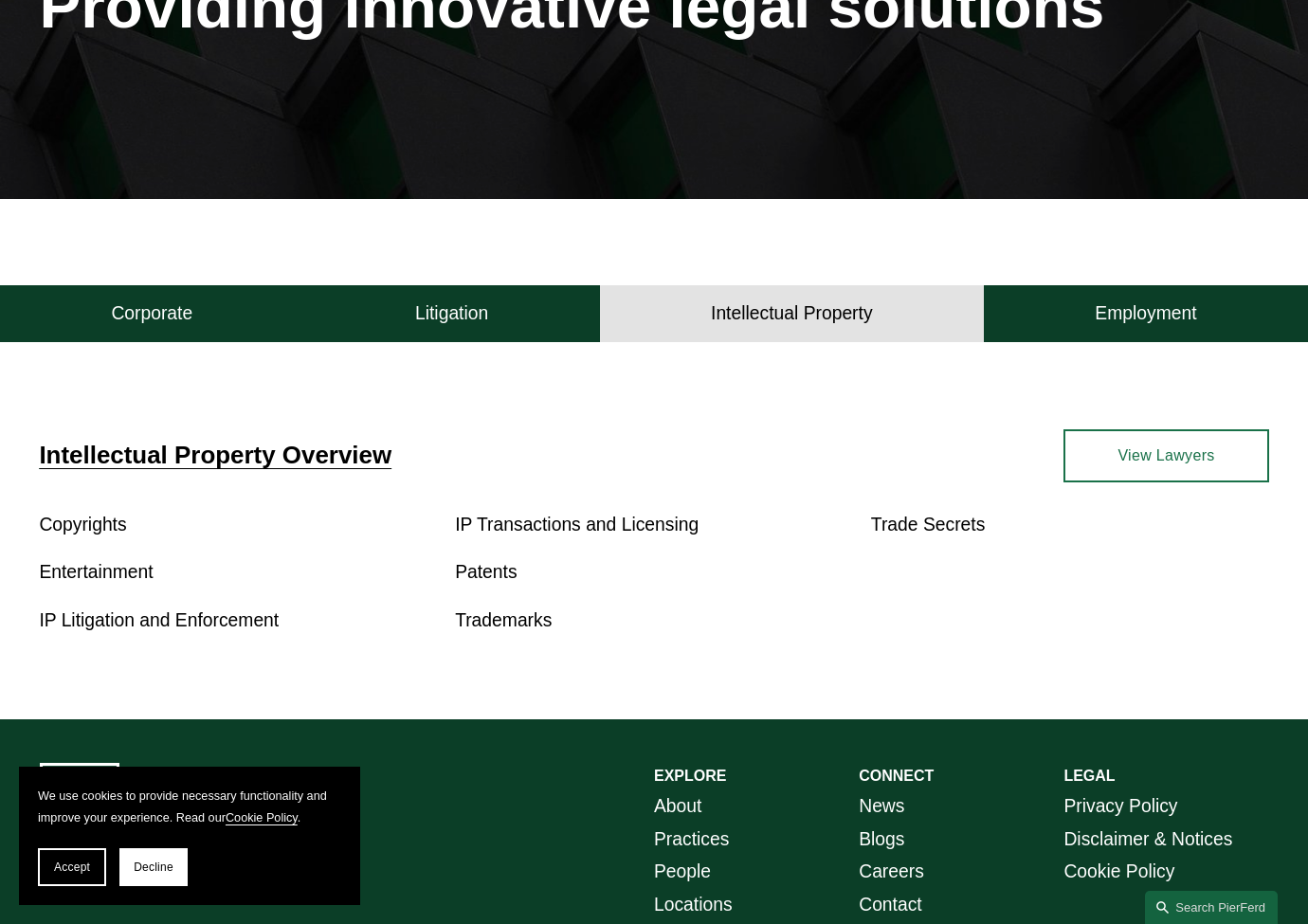
click at [342, 284] on div "Corporate Litigation Intellectual Property Employment" at bounding box center [654, 310] width 1308 height 64
click at [352, 310] on button "Litigation" at bounding box center [451, 313] width 296 height 56
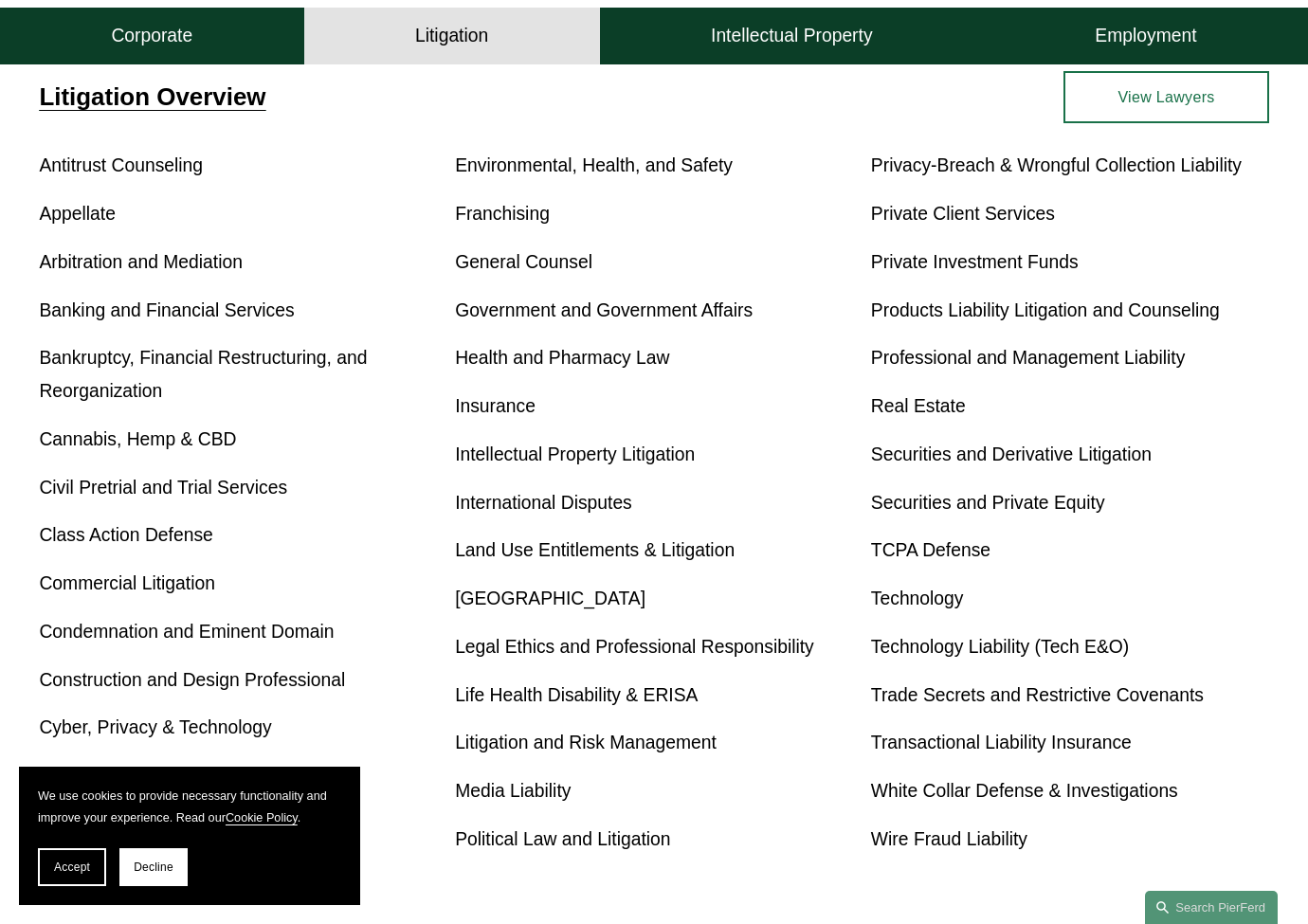
scroll to position [631, 0]
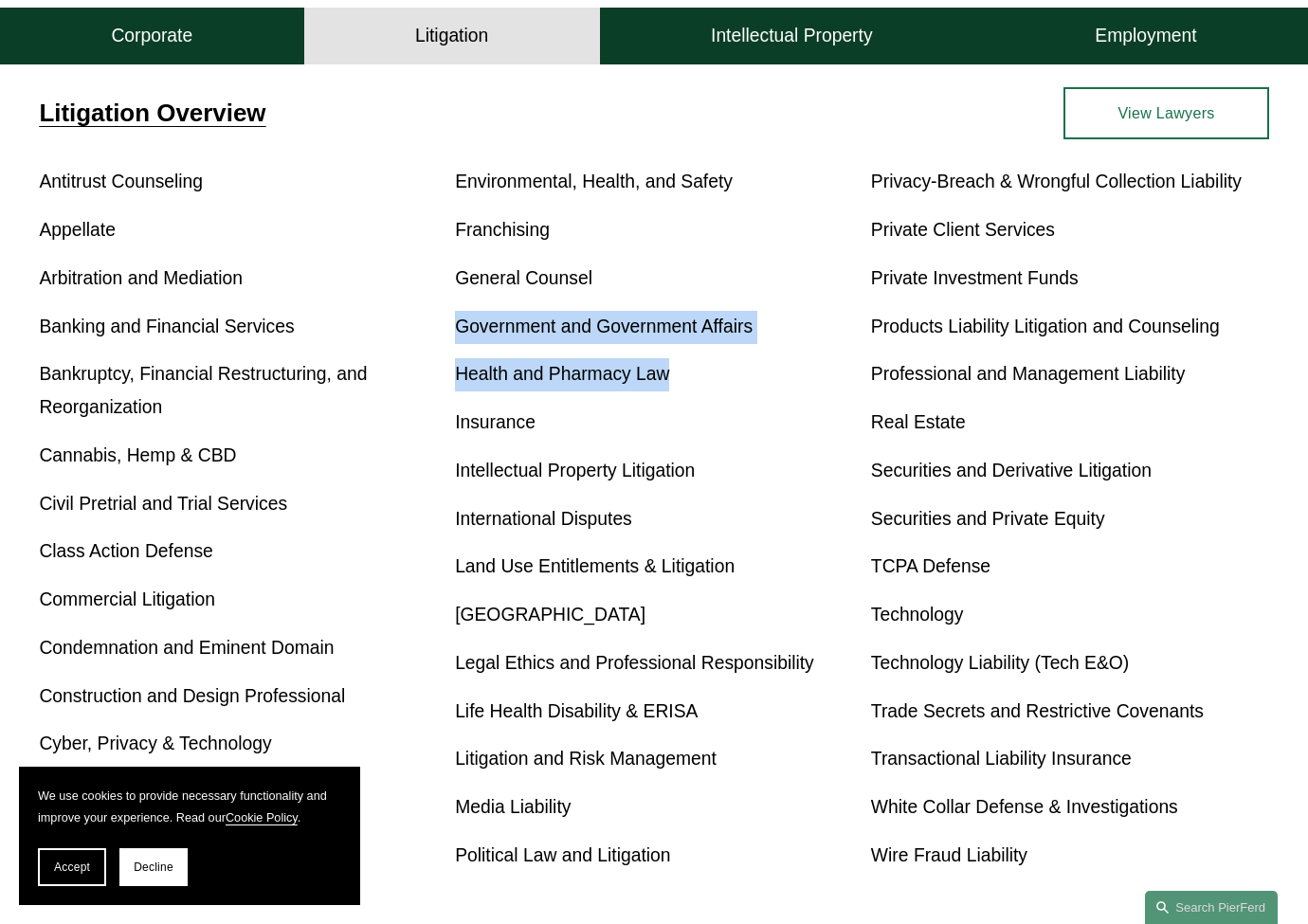
drag, startPoint x: 680, startPoint y: 279, endPoint x: 693, endPoint y: 389, distance: 110.8
click at [693, 389] on div "Antitrust Counseling Appellate Arbitration and Mediation Banking and Financial …" at bounding box center [653, 535] width 1229 height 739
click at [693, 389] on p "Health and Pharmacy Law" at bounding box center [654, 375] width 398 height 34
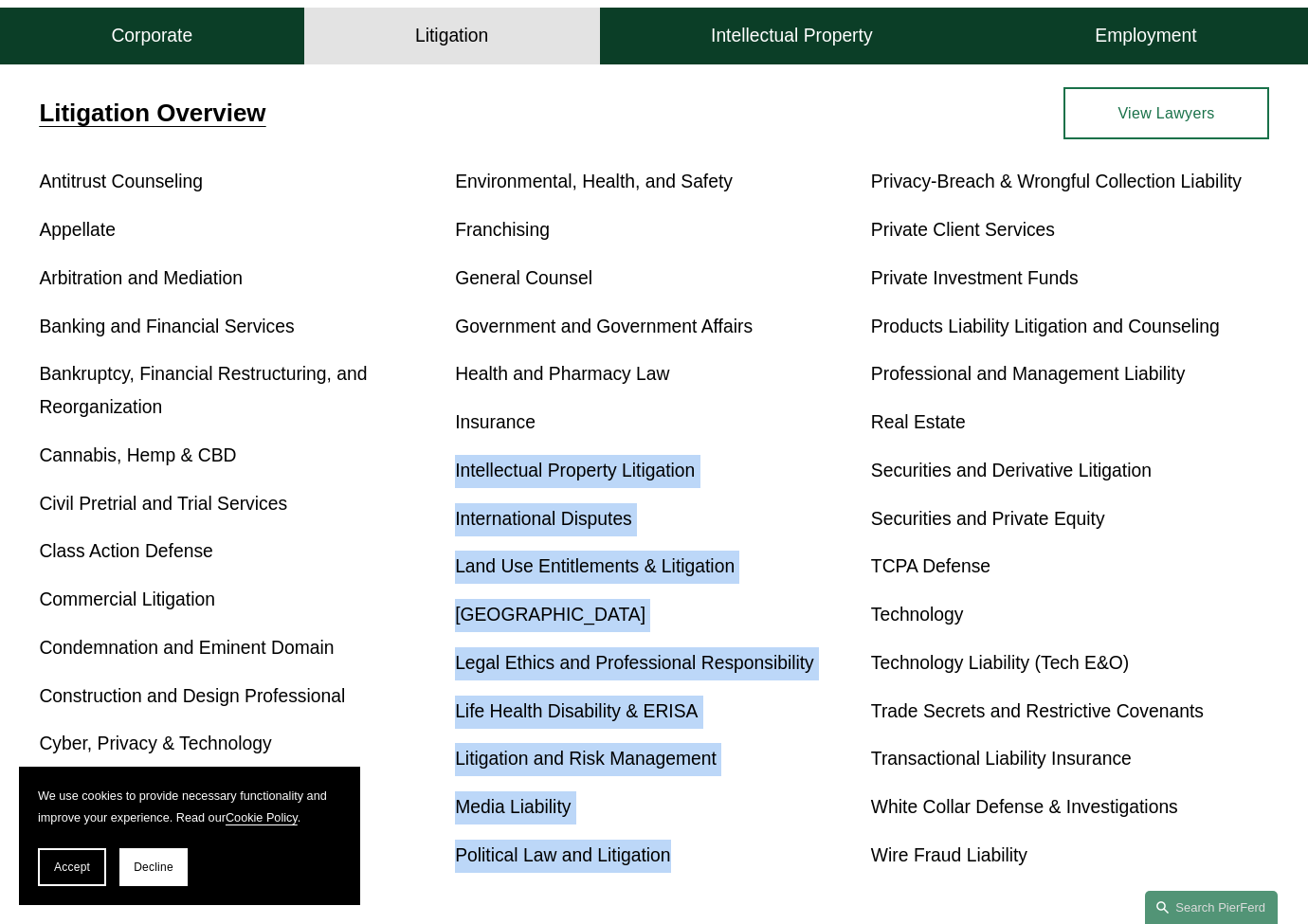
drag, startPoint x: 647, startPoint y: 428, endPoint x: 693, endPoint y: 865, distance: 439.4
click at [693, 865] on div "Antitrust Counseling Appellate Arbitration and Mediation Banking and Financial …" at bounding box center [653, 535] width 1229 height 739
click at [693, 865] on p "Political Law and Litigation" at bounding box center [654, 857] width 398 height 34
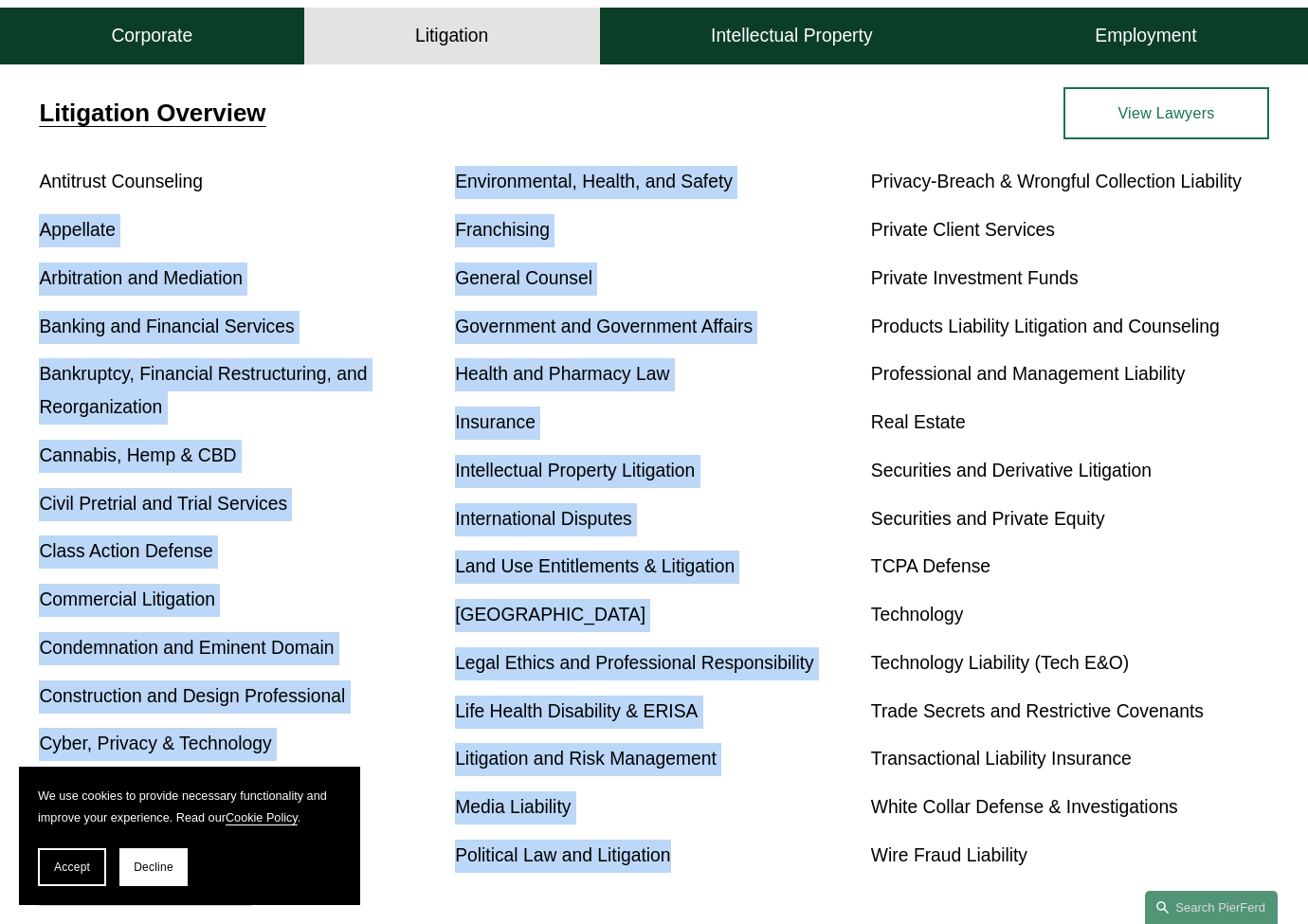
drag, startPoint x: 715, startPoint y: 861, endPoint x: 437, endPoint y: 165, distance: 749.5
click at [437, 165] on div "Litigation Overview Antitrust Counseling Appellate Arbitration and Mediation Ba…" at bounding box center [654, 497] width 1308 height 819
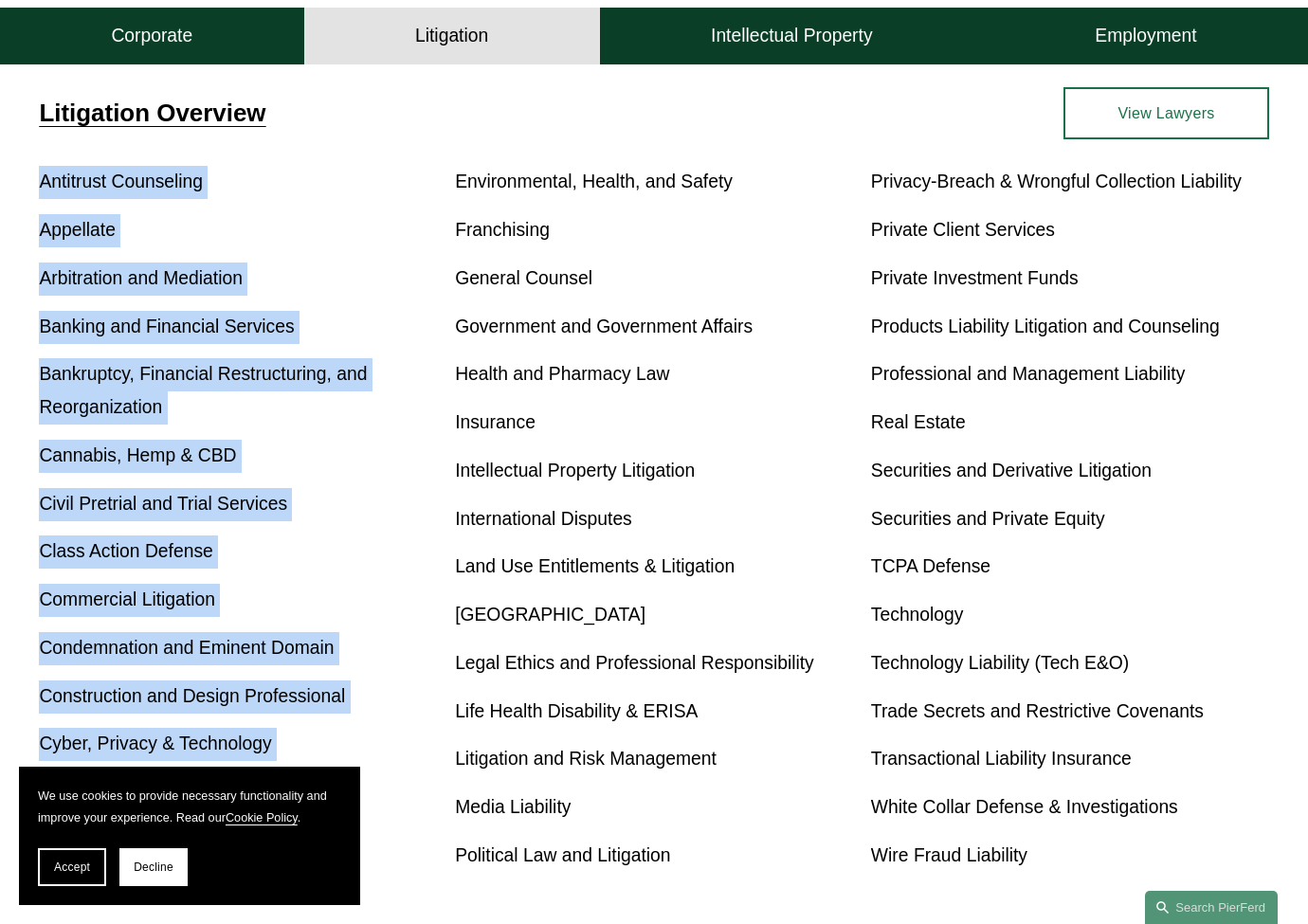
drag, startPoint x: 260, startPoint y: 145, endPoint x: 428, endPoint y: 817, distance: 692.7
click at [433, 787] on div "Litigation Overview Antitrust Counseling Appellate Arbitration and Mediation Ba…" at bounding box center [654, 497] width 1308 height 819
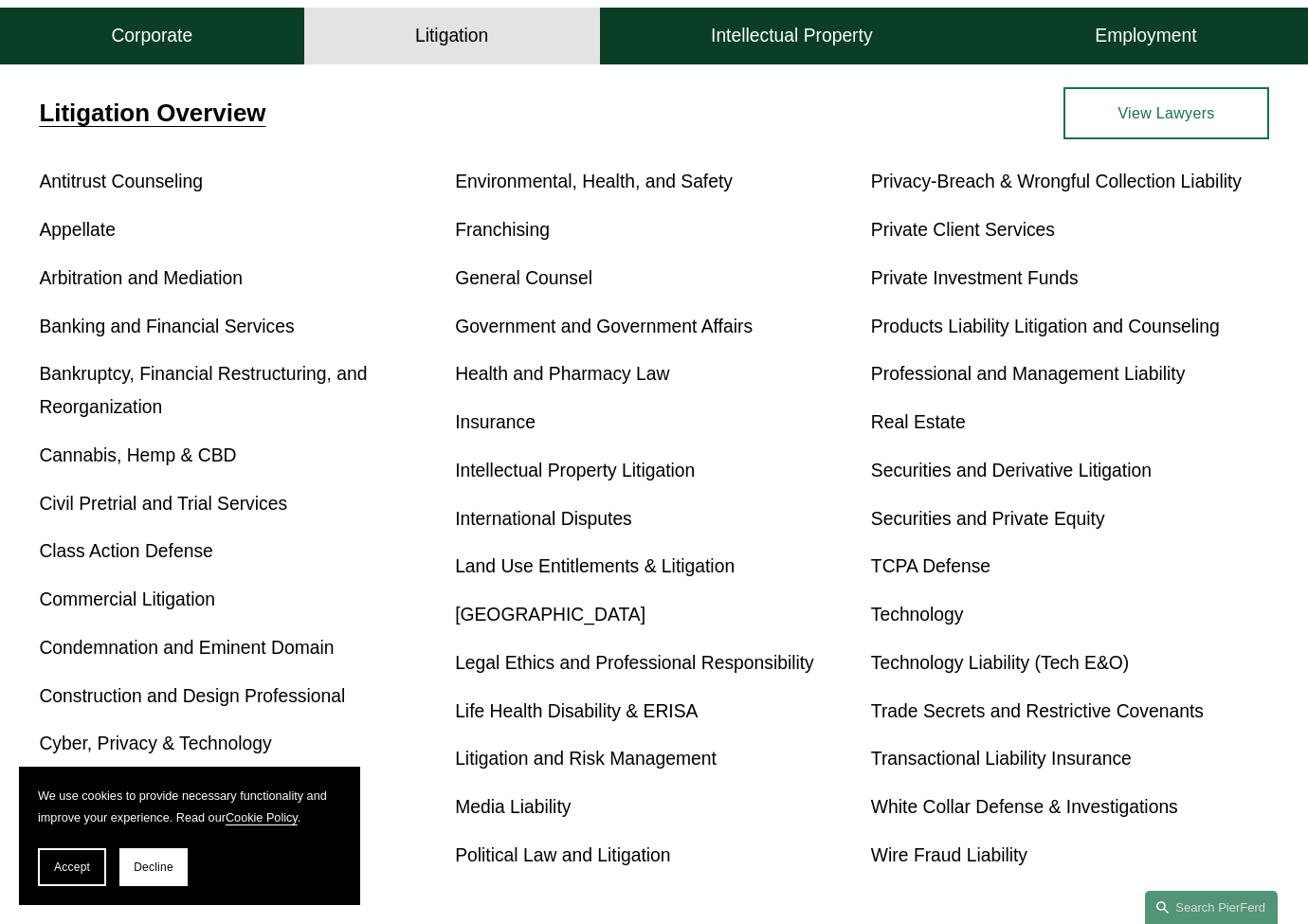
click at [561, 158] on div "Litigation Overview Antitrust Counseling Appellate Arbitration and Mediation Ba…" at bounding box center [654, 497] width 1308 height 819
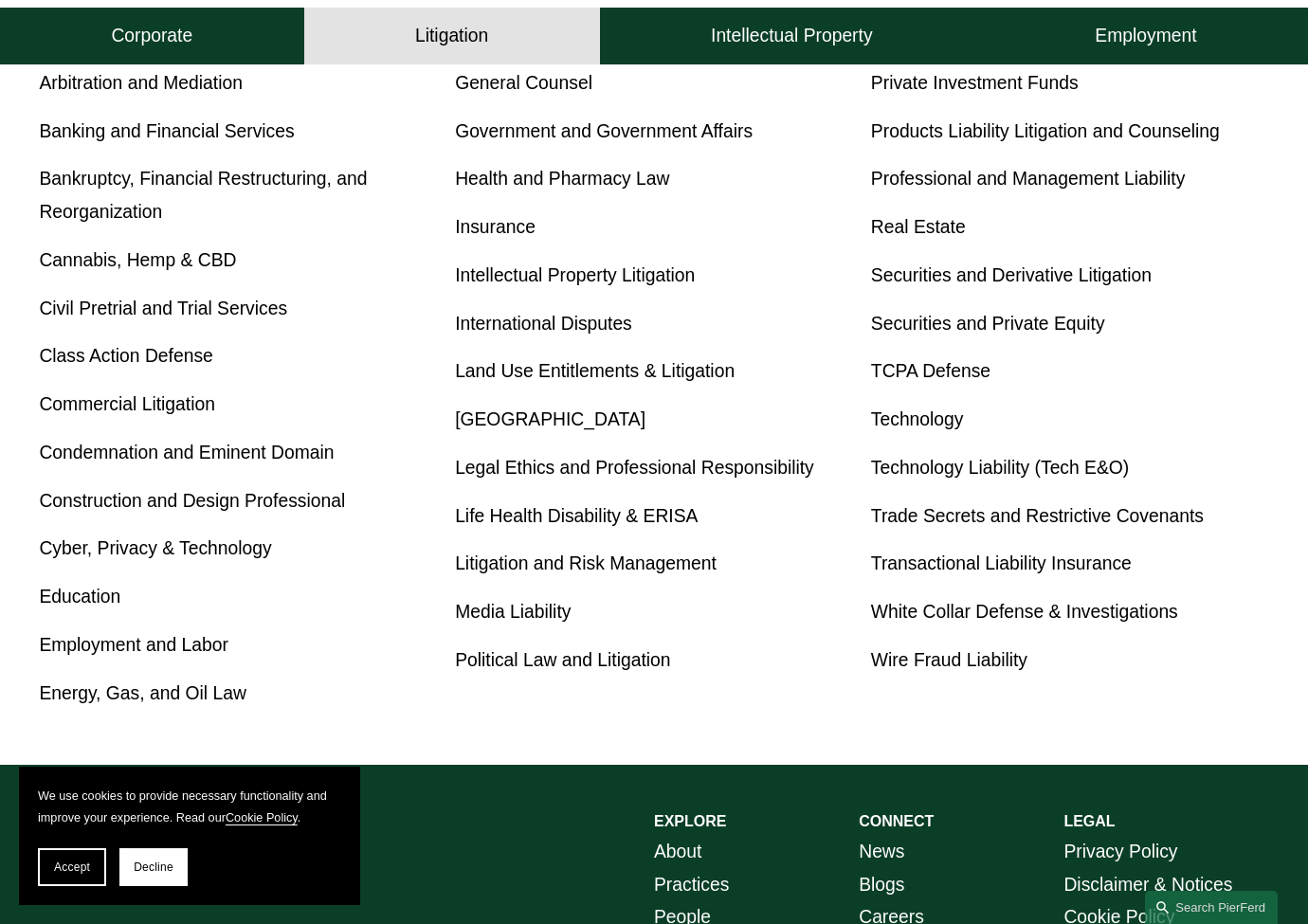
scroll to position [841, 0]
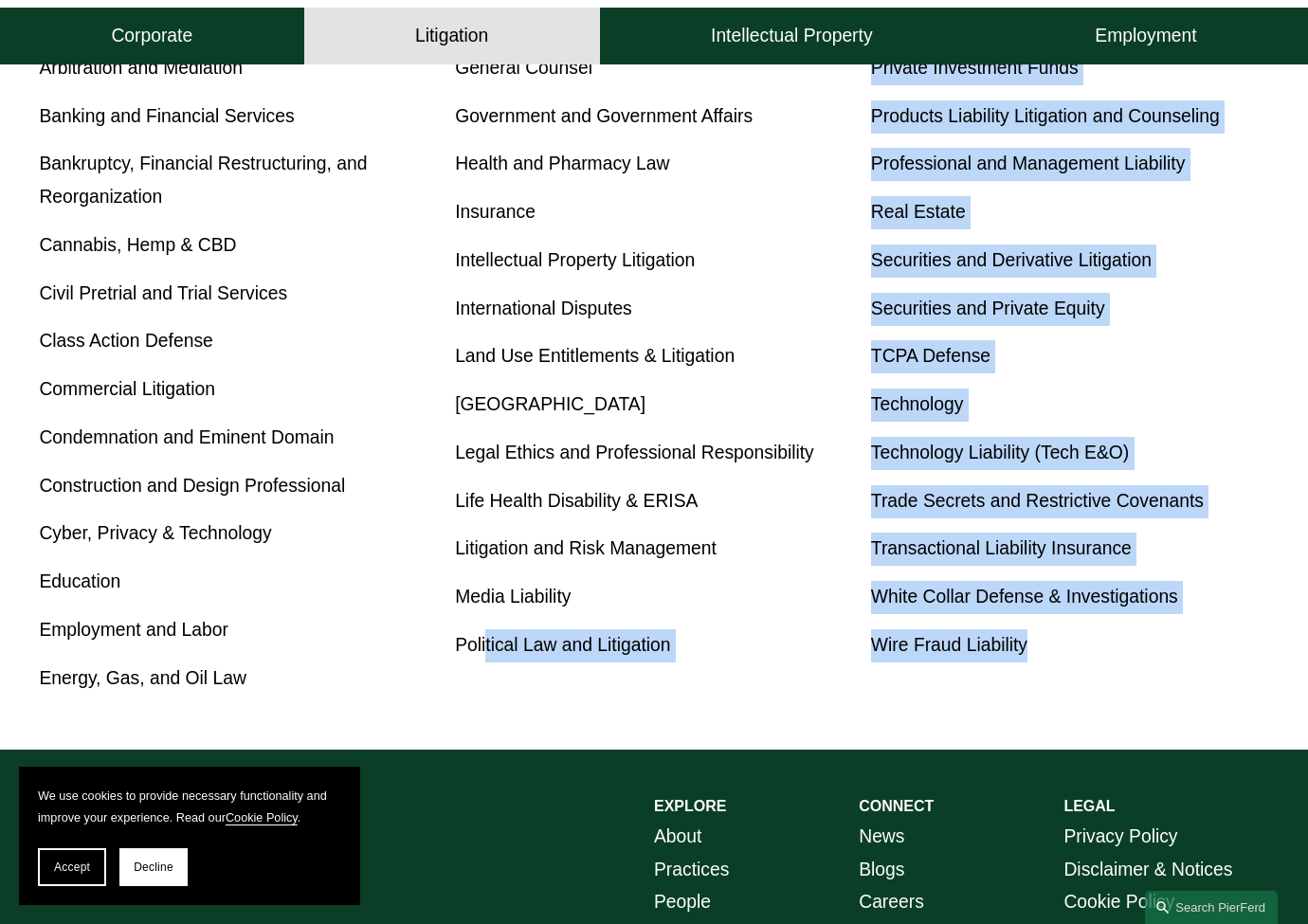
drag, startPoint x: 499, startPoint y: 728, endPoint x: 1057, endPoint y: 663, distance: 561.8
click at [1057, 663] on div "Litigation Overview Antitrust Counseling Appellate Arbitration and Mediation Ba…" at bounding box center [654, 285] width 1308 height 923
click at [1058, 662] on p "Wire Fraud Liability" at bounding box center [1070, 646] width 398 height 34
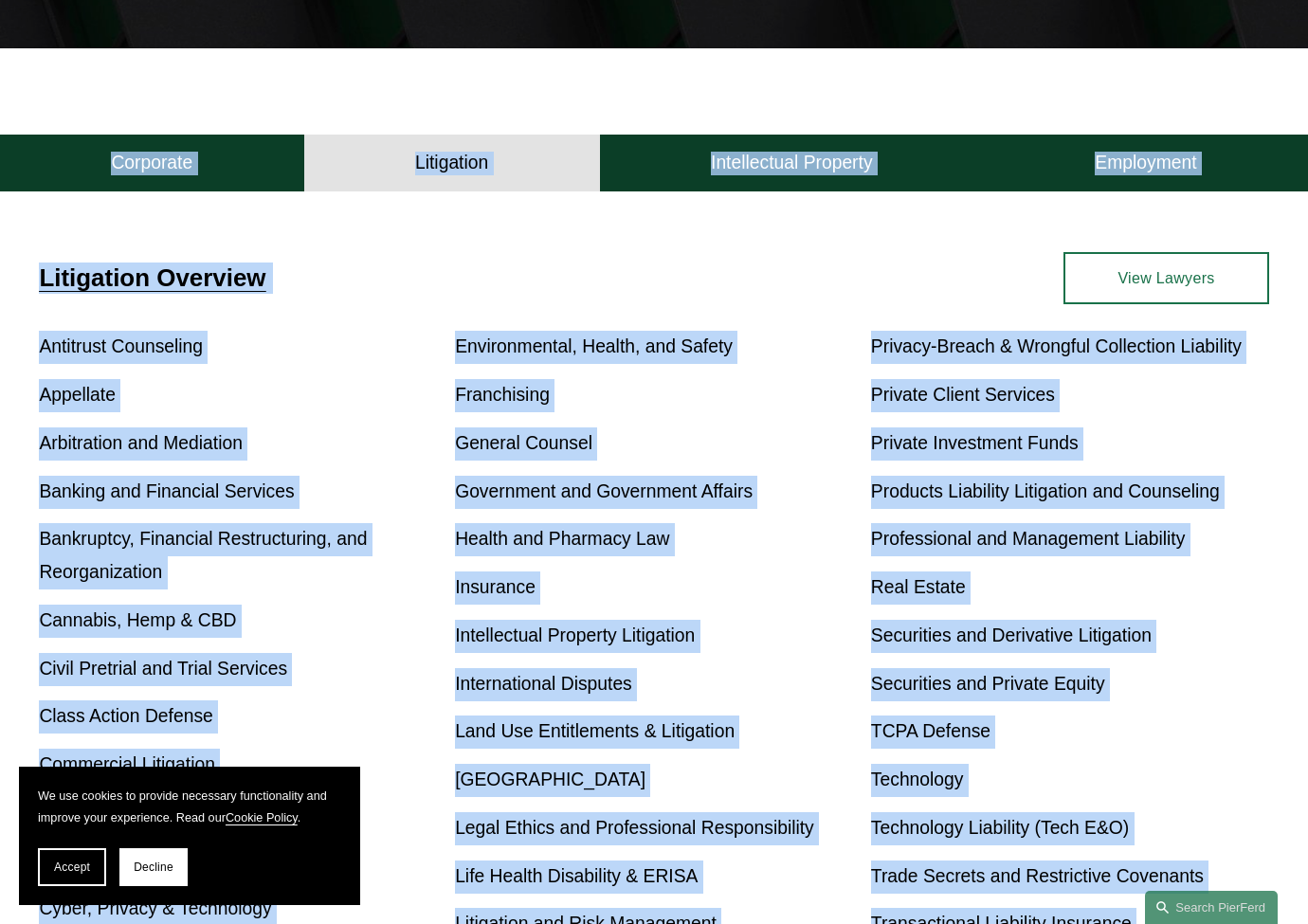
scroll to position [287, 0]
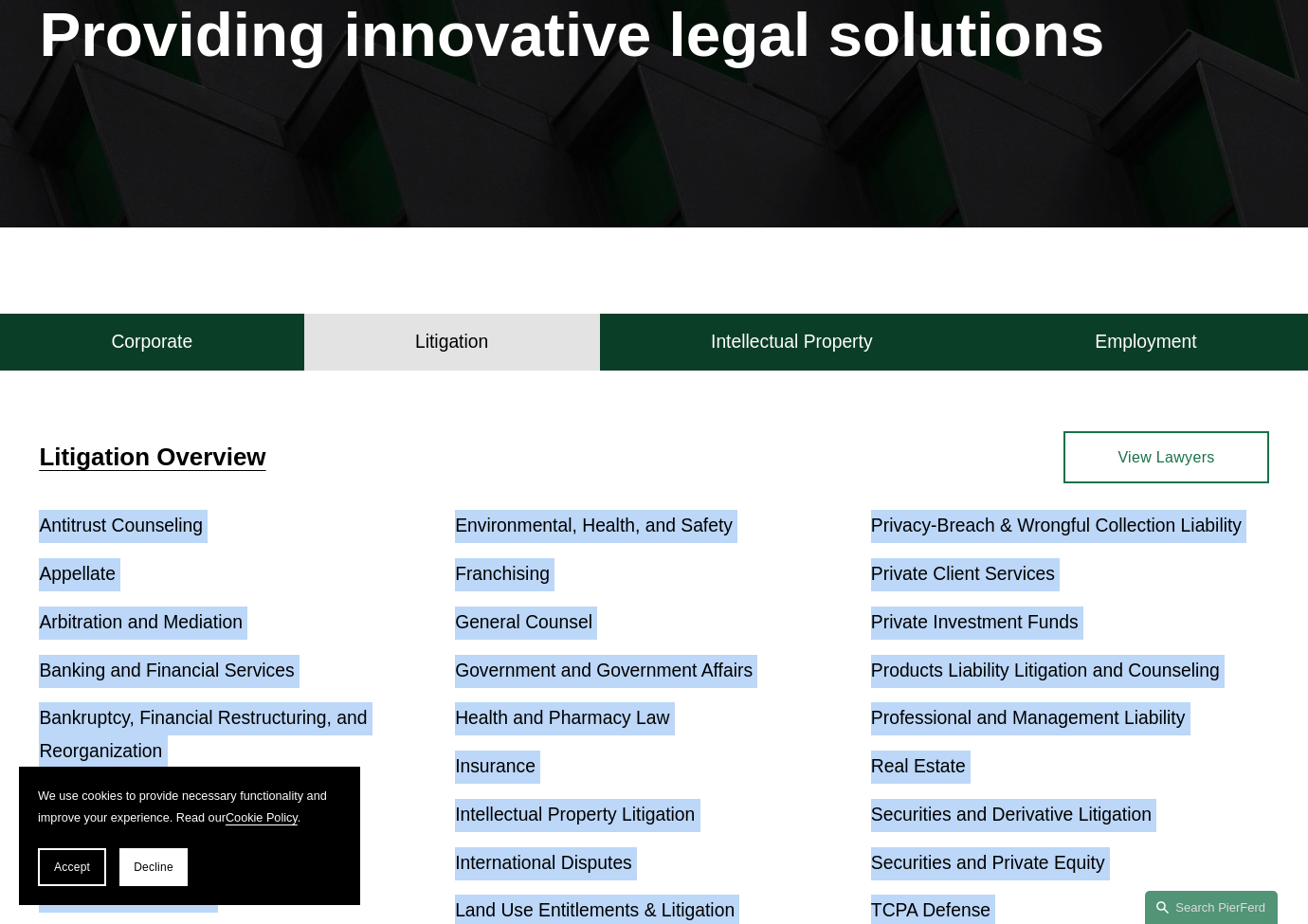
drag, startPoint x: 1100, startPoint y: 669, endPoint x: 30, endPoint y: 530, distance: 1079.0
click at [30, 530] on div "Litigation Overview Antitrust Counseling Appellate Arbitration and Mediation Ba…" at bounding box center [654, 841] width 1308 height 819
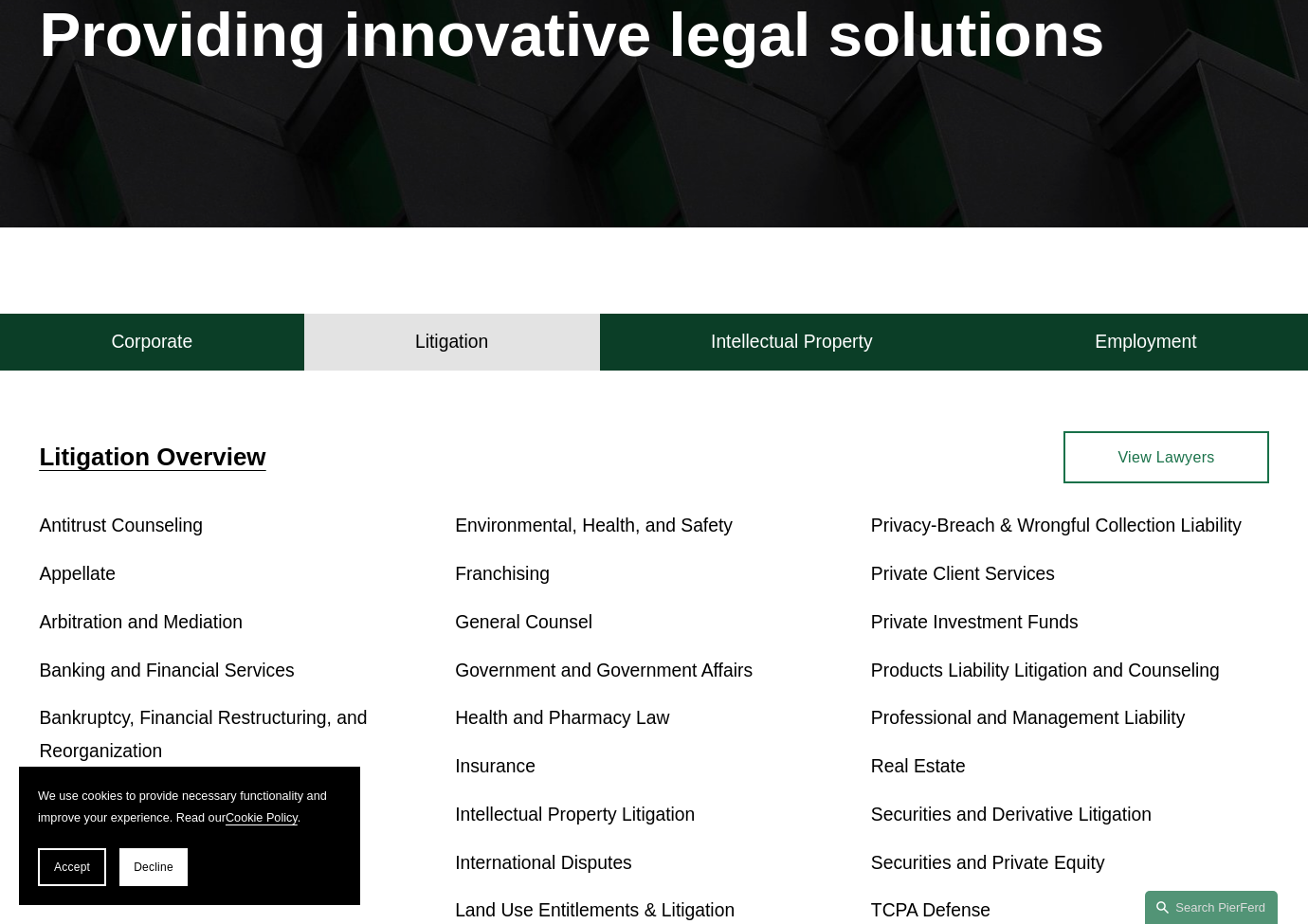
click at [652, 483] on div "Litigation Overview" at bounding box center [346, 458] width 615 height 53
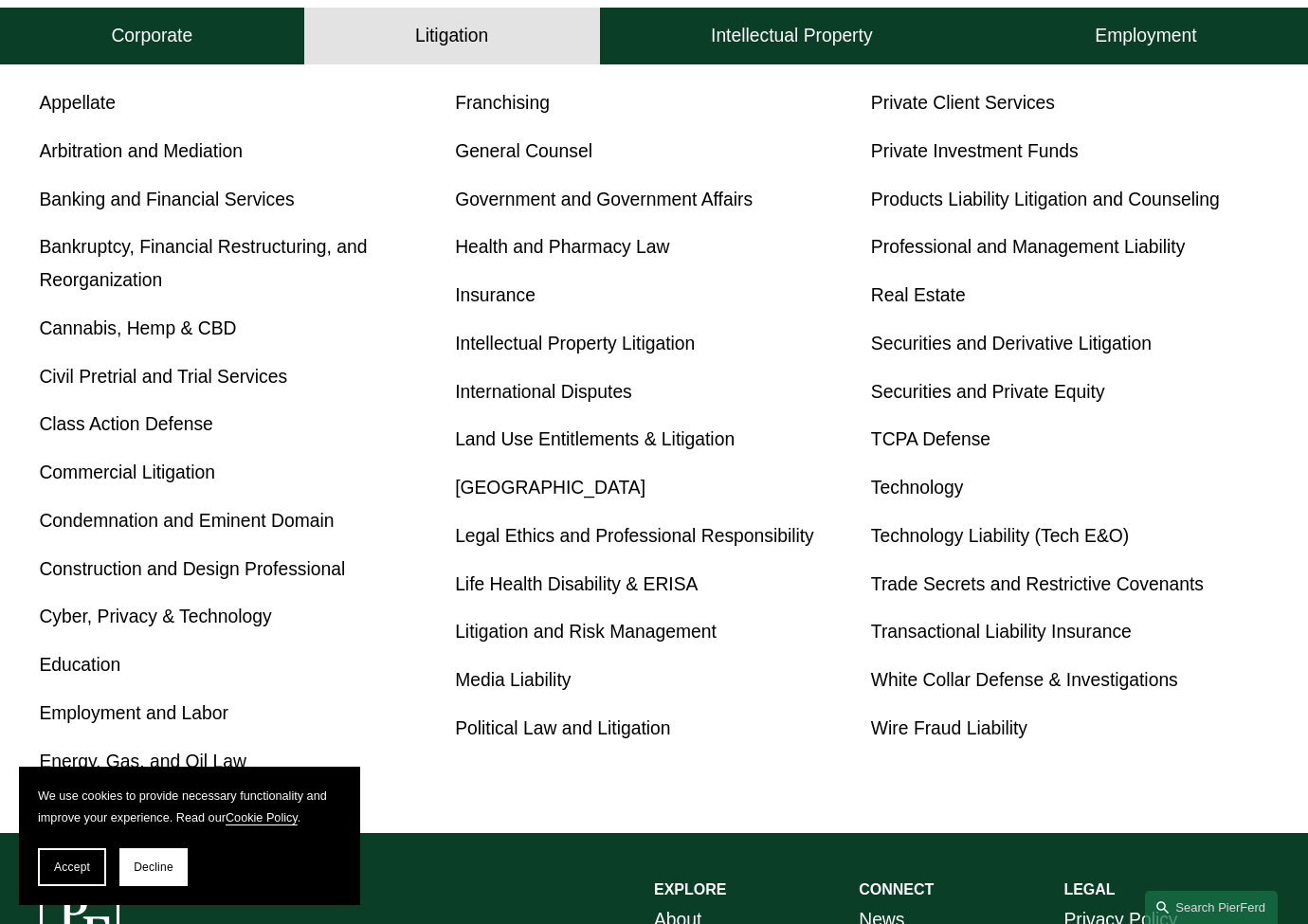
scroll to position [455, 0]
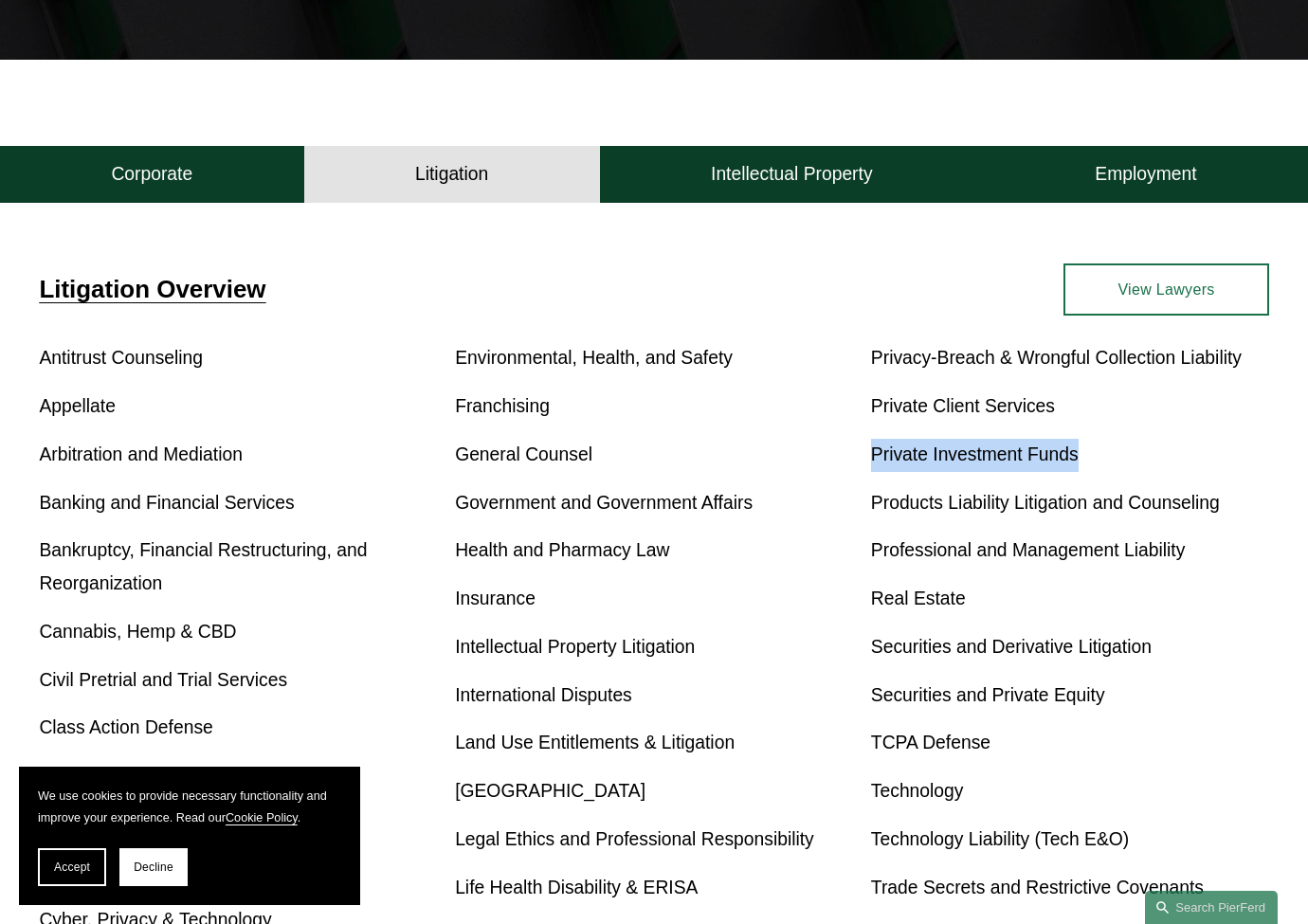
drag, startPoint x: 1167, startPoint y: 426, endPoint x: 1216, endPoint y: 457, distance: 58.0
click at [1214, 458] on div "Antitrust Counseling Appellate Arbitration and Mediation Banking and Financial …" at bounding box center [653, 711] width 1229 height 739
click at [1216, 457] on p "Private Investment Funds" at bounding box center [1070, 455] width 398 height 34
click at [683, 265] on div "Litigation Overview Antitrust Counseling Appellate Arbitration and Mediation Ba…" at bounding box center [654, 672] width 1308 height 923
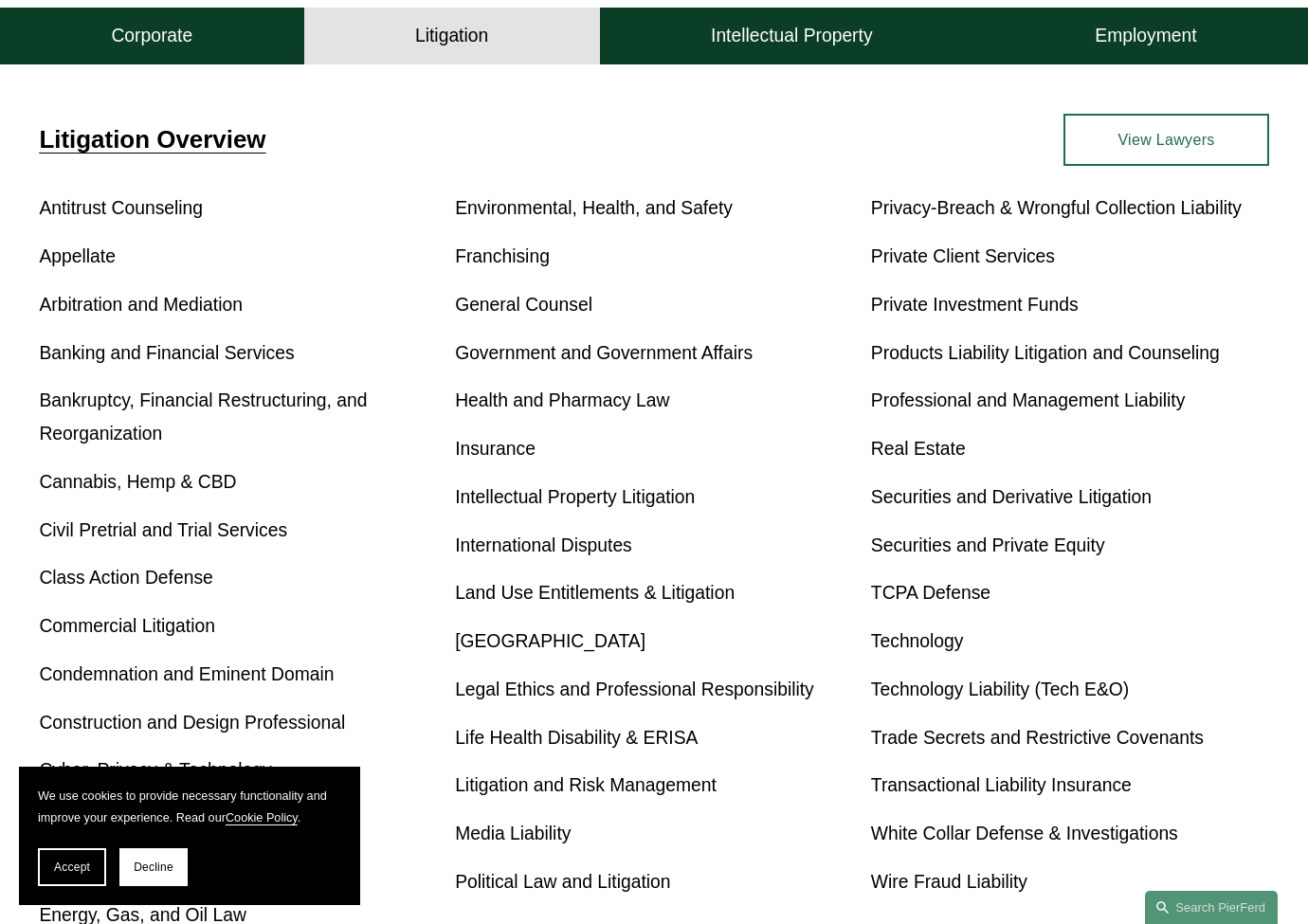
scroll to position [665, 0]
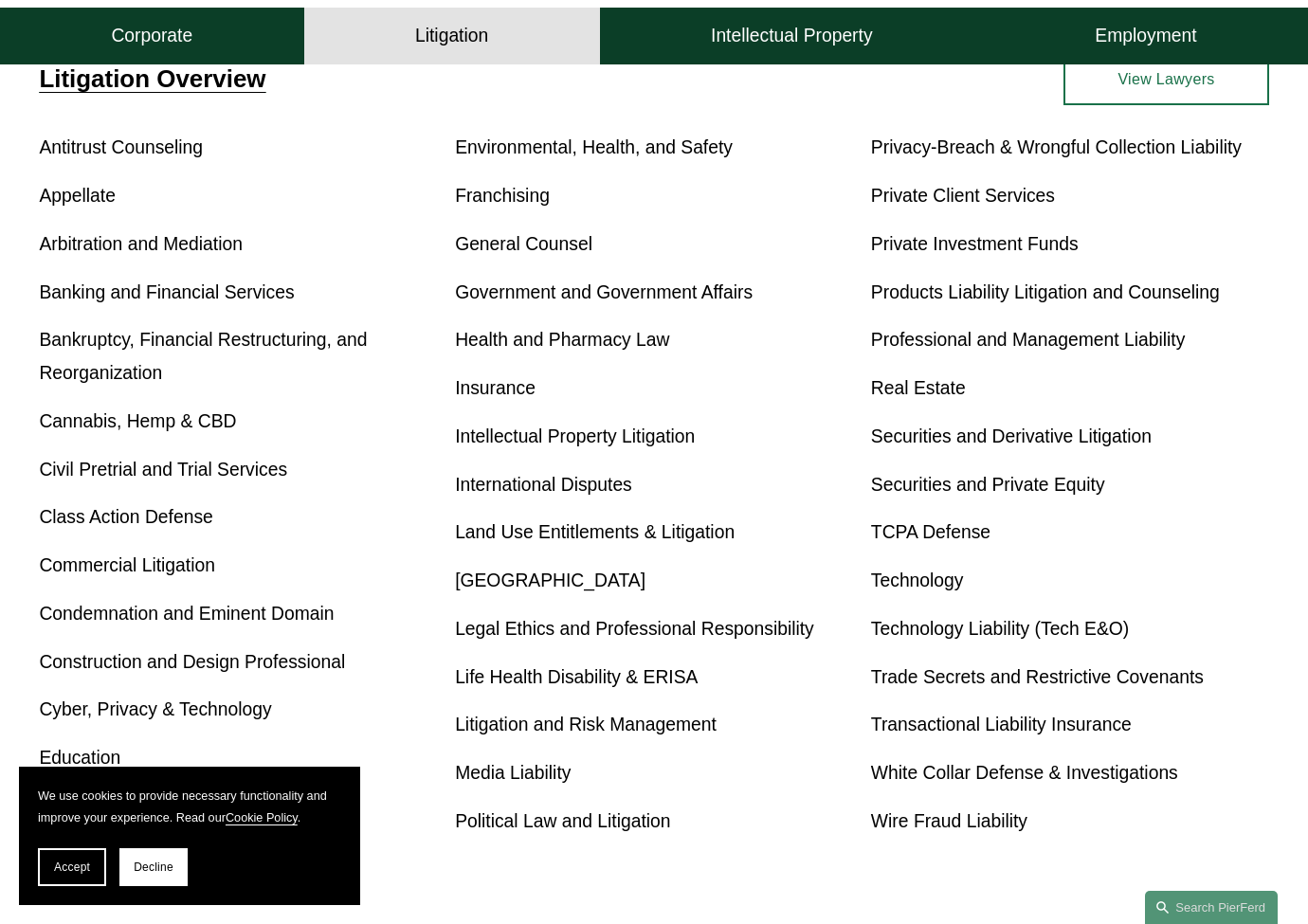
click at [134, 665] on link "Construction and Design Professional" at bounding box center [191, 662] width 306 height 20
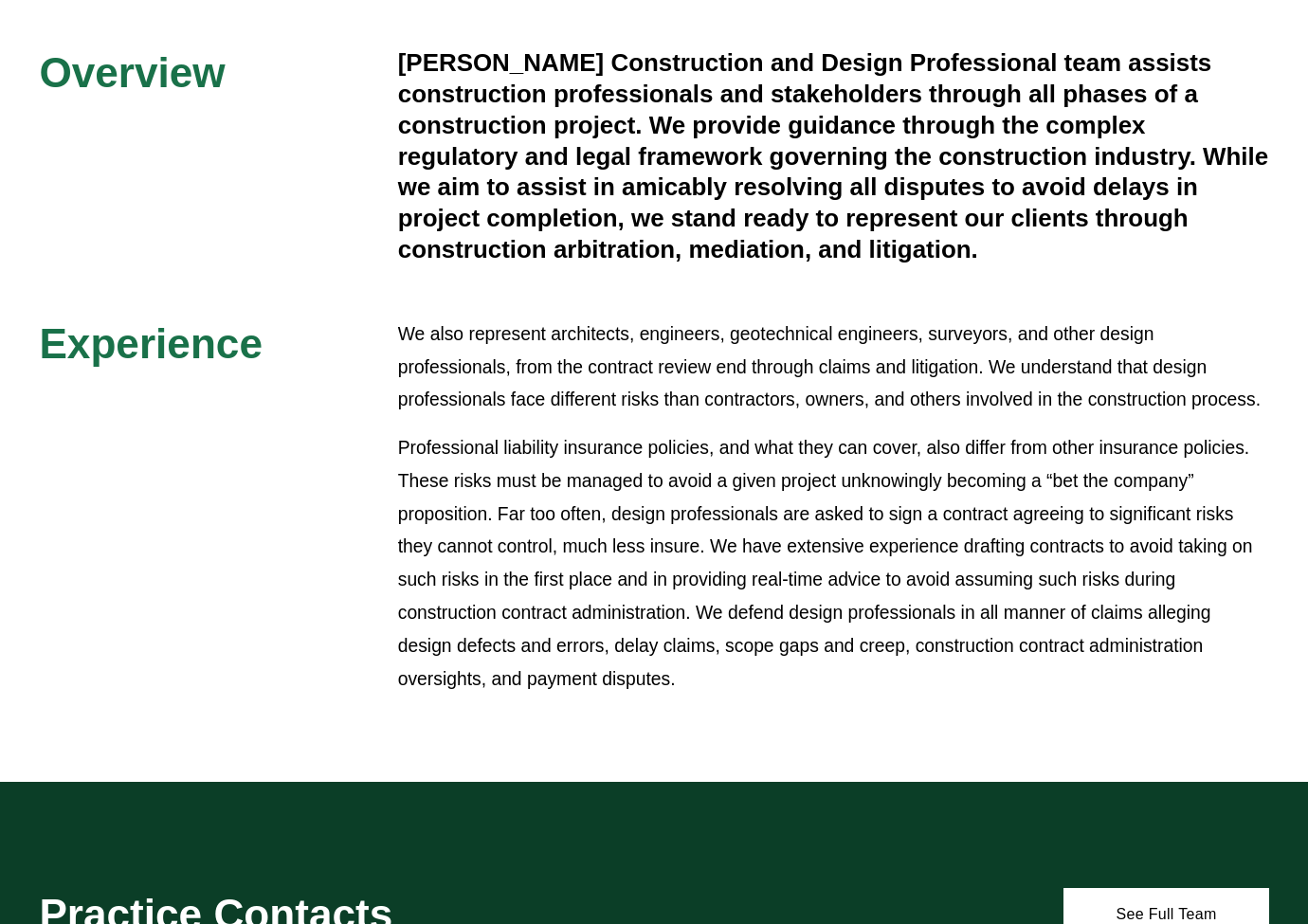
scroll to position [420, 0]
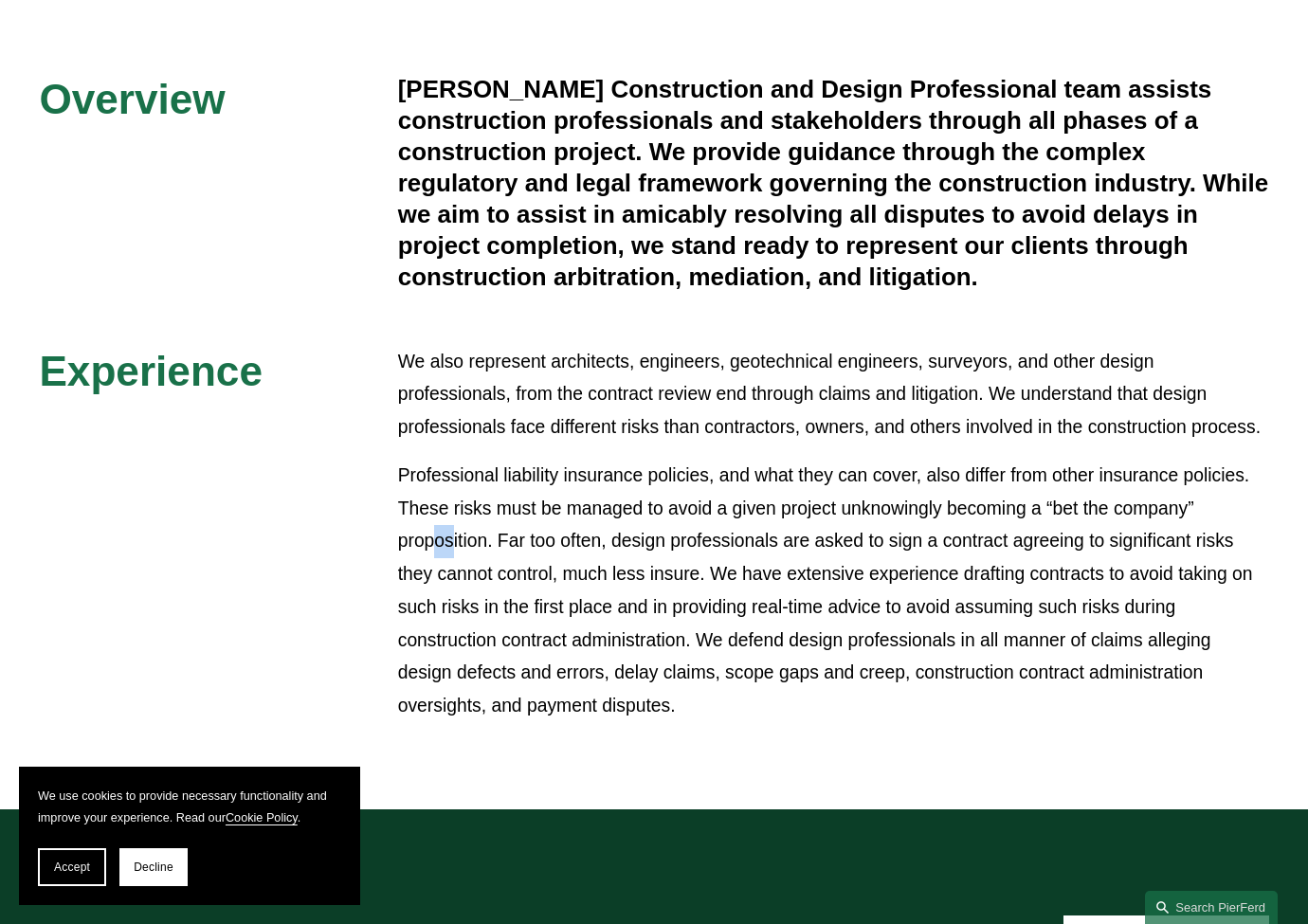
drag, startPoint x: 430, startPoint y: 550, endPoint x: 449, endPoint y: 551, distance: 19.0
click at [449, 551] on p "Professional liability insurance policies, and what they can cover, also differ…" at bounding box center [833, 592] width 871 height 263
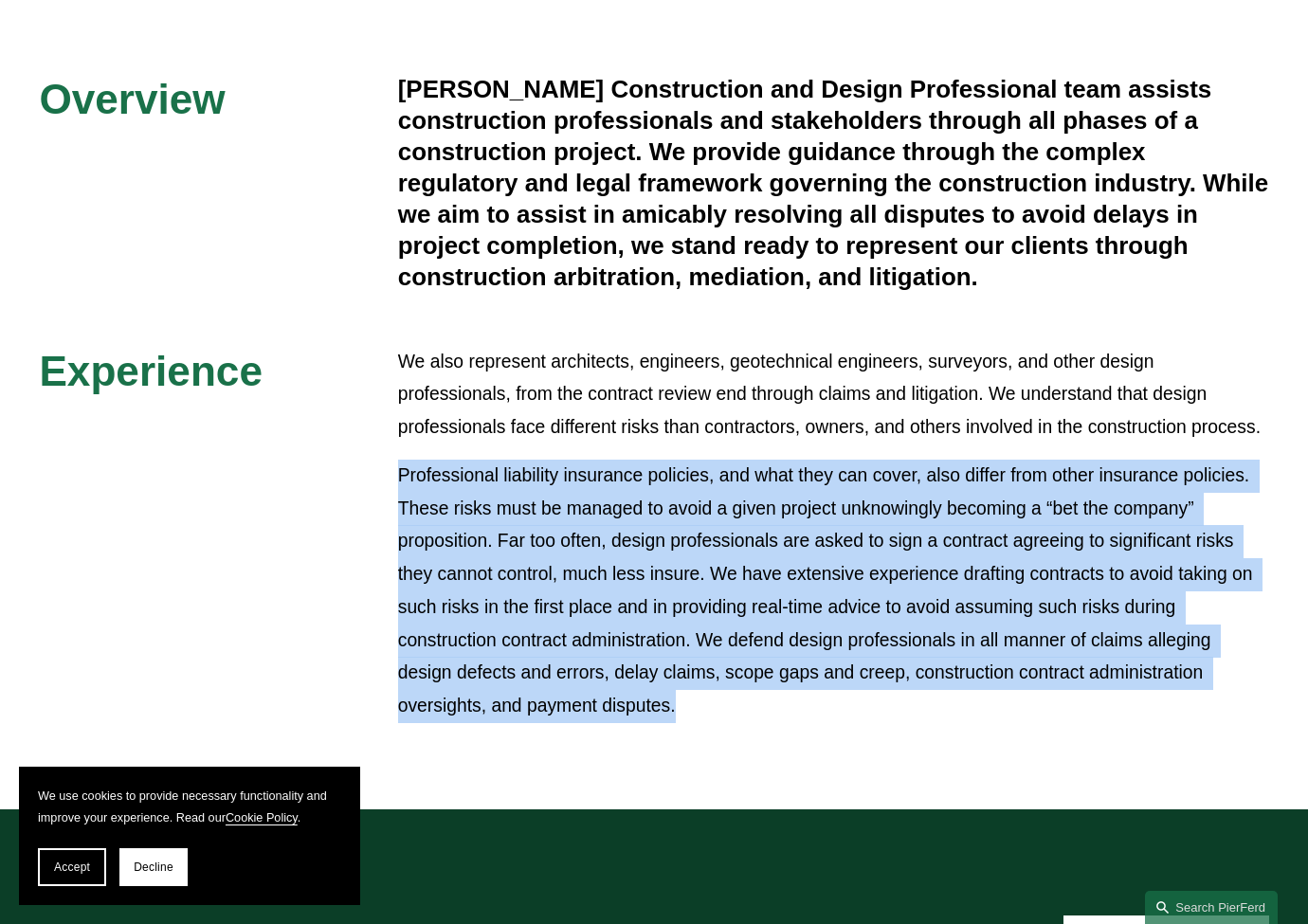
click at [449, 551] on p "Professional liability insurance policies, and what they can cover, also differ…" at bounding box center [833, 592] width 871 height 263
click at [560, 542] on p "Professional liability insurance policies, and what they can cover, also differ…" at bounding box center [833, 592] width 871 height 263
click at [550, 550] on p "Professional liability insurance policies, and what they can cover, also differ…" at bounding box center [833, 592] width 871 height 263
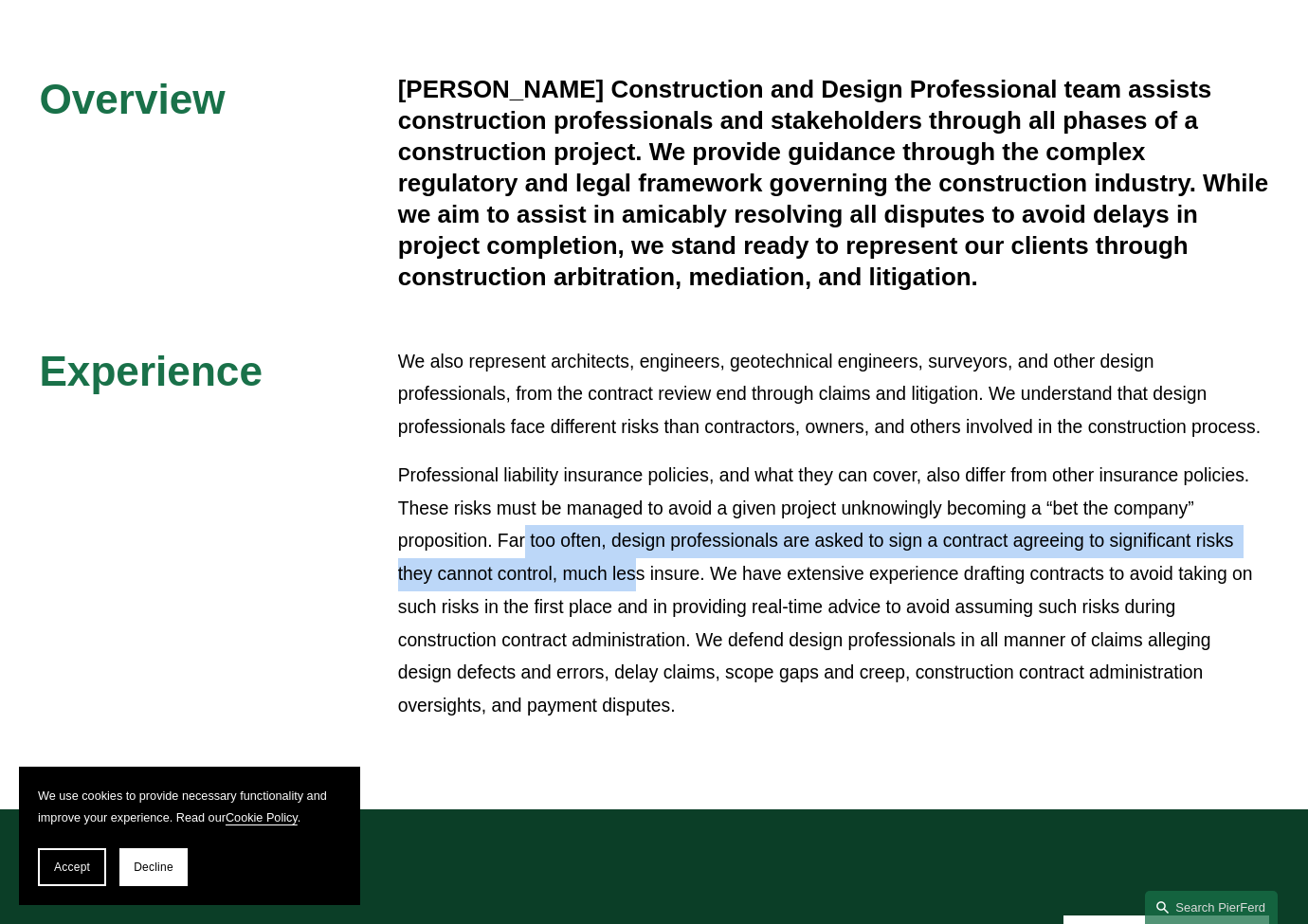
drag, startPoint x: 527, startPoint y: 552, endPoint x: 639, endPoint y: 594, distance: 119.6
click at [639, 594] on p "Professional liability insurance policies, and what they can cover, also differ…" at bounding box center [833, 592] width 871 height 263
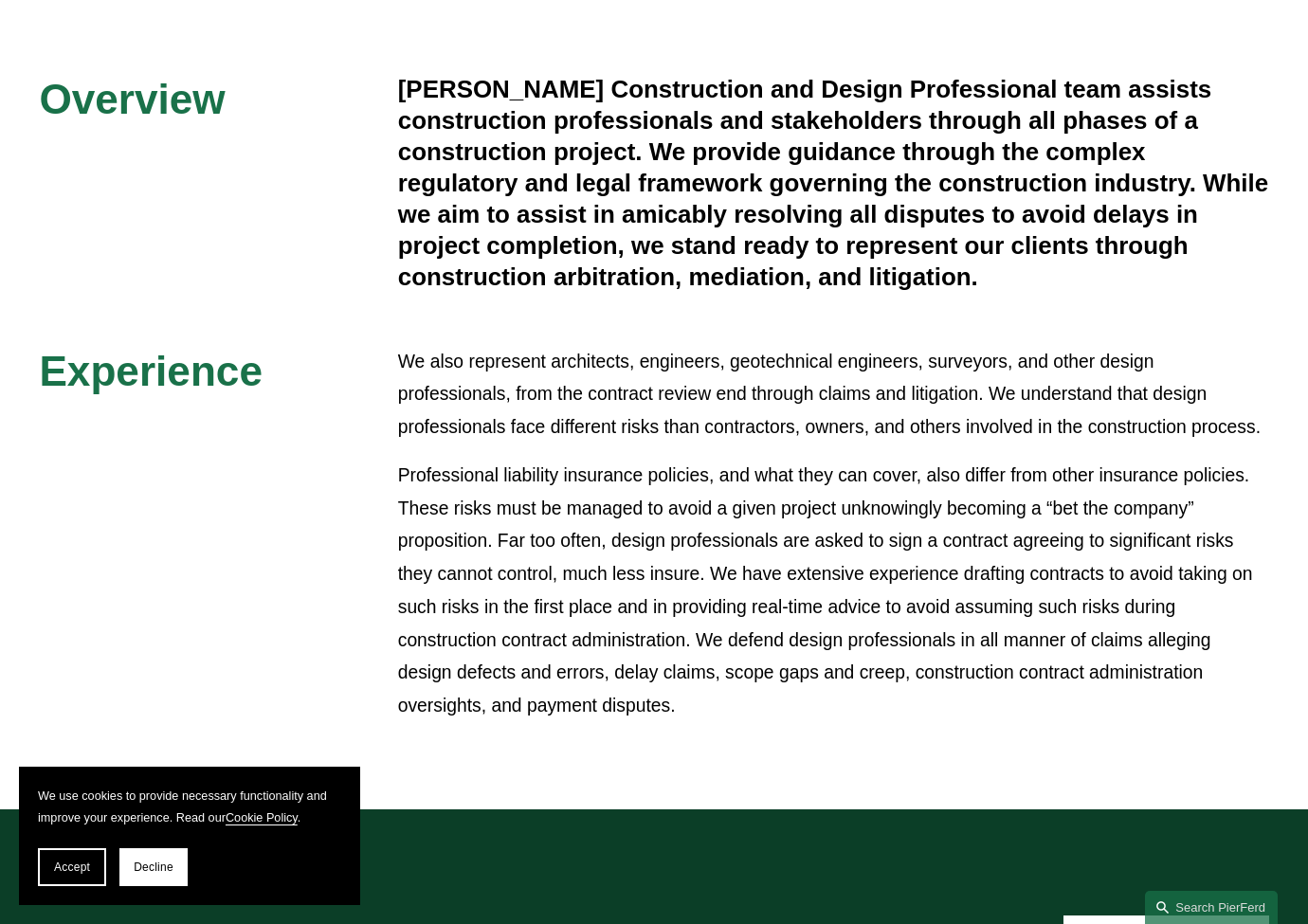
click at [938, 627] on p "Professional liability insurance policies, and what they can cover, also differ…" at bounding box center [833, 592] width 871 height 263
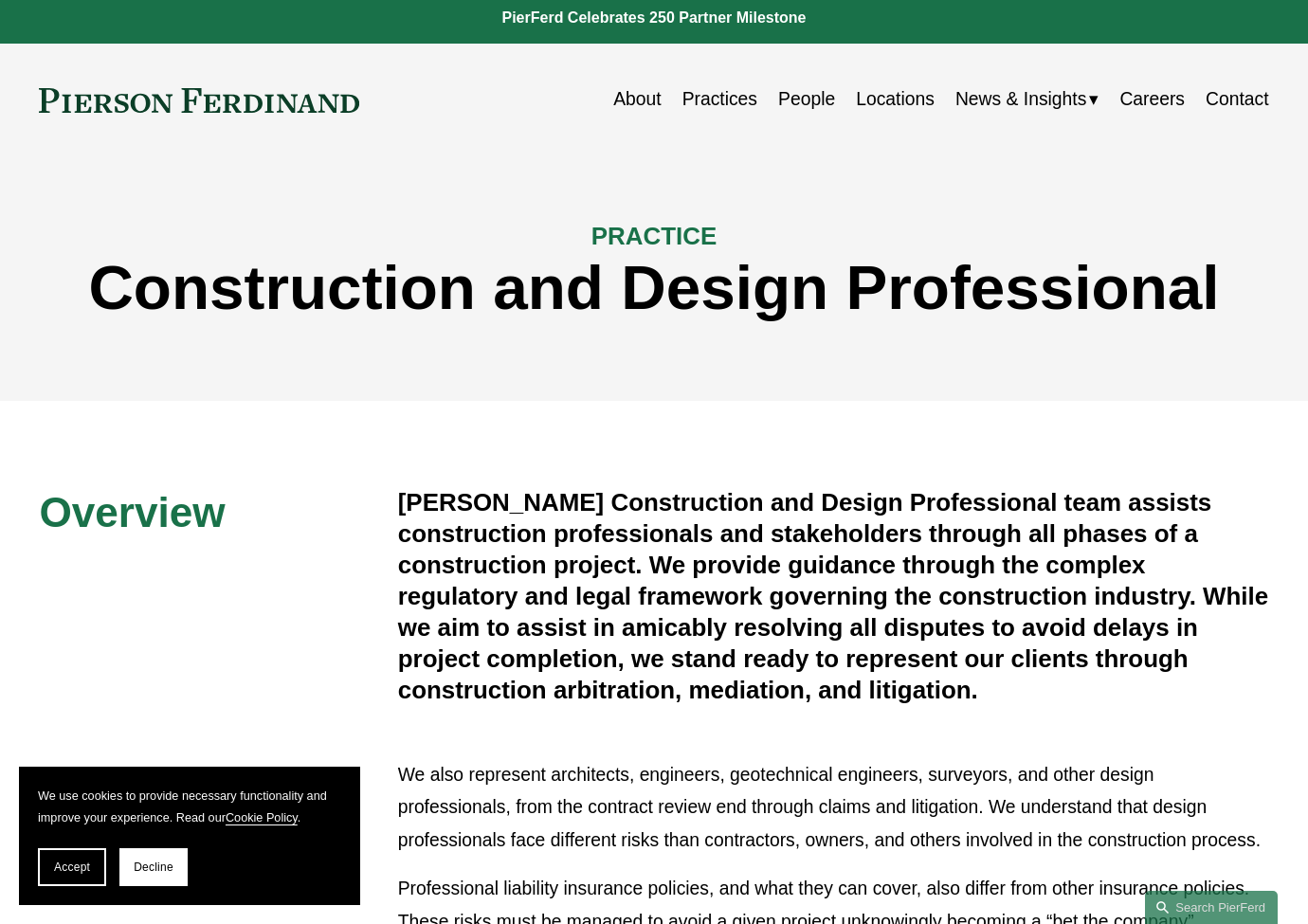
scroll to position [0, 0]
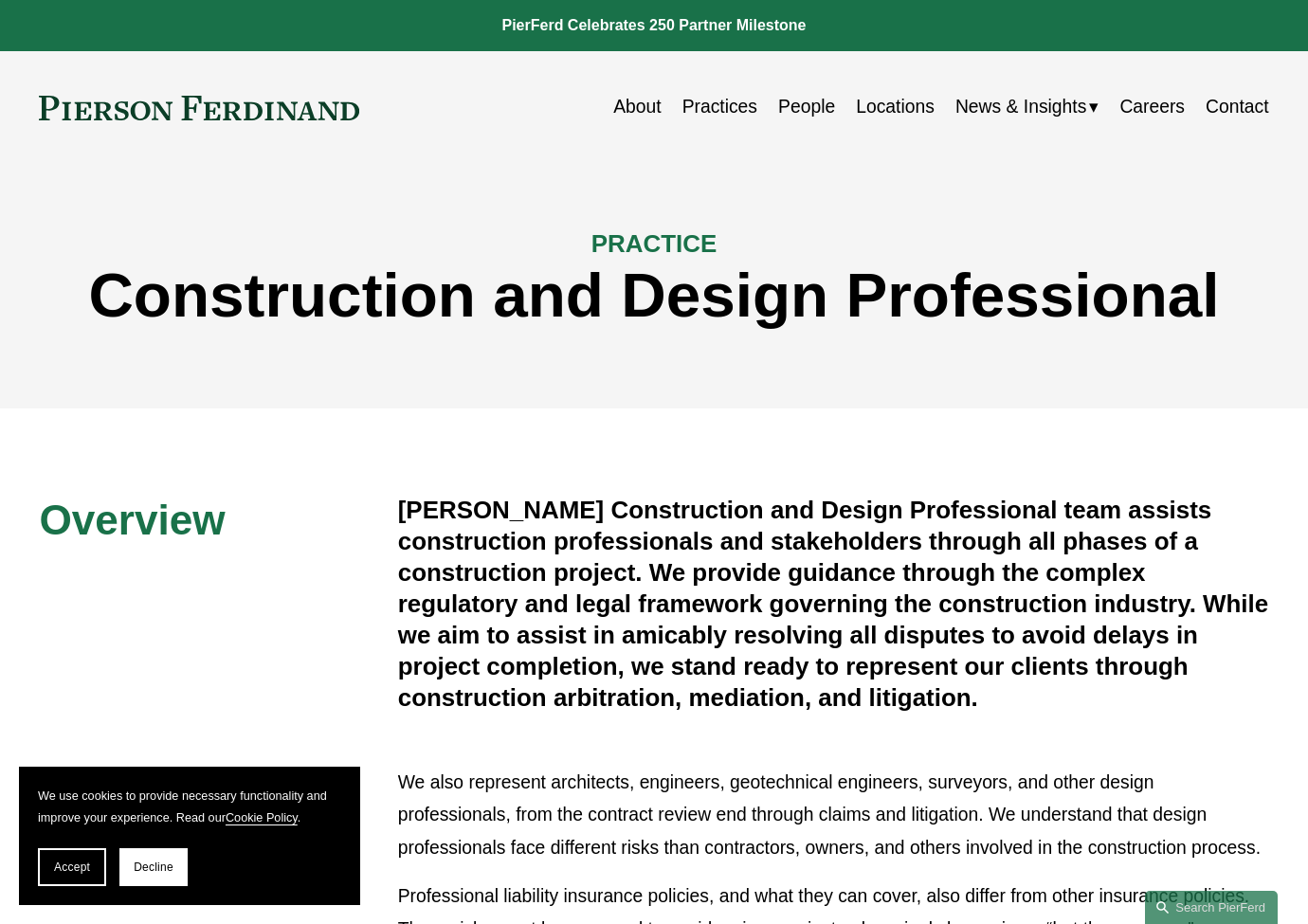
click at [800, 707] on h4 "Pierson Ferdinand’s Construction and Design Professional team assists construct…" at bounding box center [833, 603] width 871 height 218
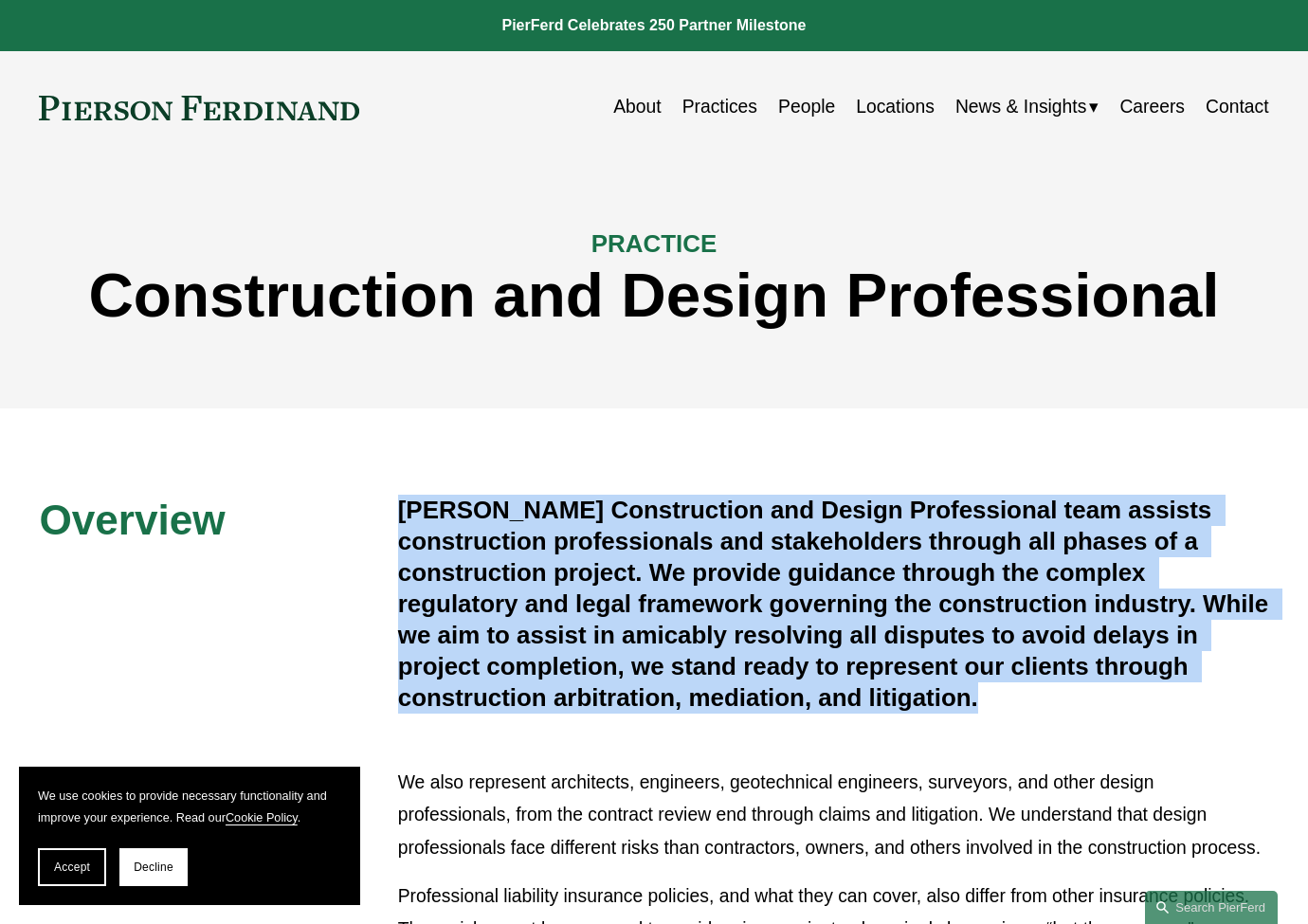
click at [800, 707] on h4 "Pierson Ferdinand’s Construction and Design Professional team assists construct…" at bounding box center [833, 603] width 871 height 218
click at [818, 602] on h4 "Pierson Ferdinand’s Construction and Design Professional team assists construct…" at bounding box center [833, 603] width 871 height 218
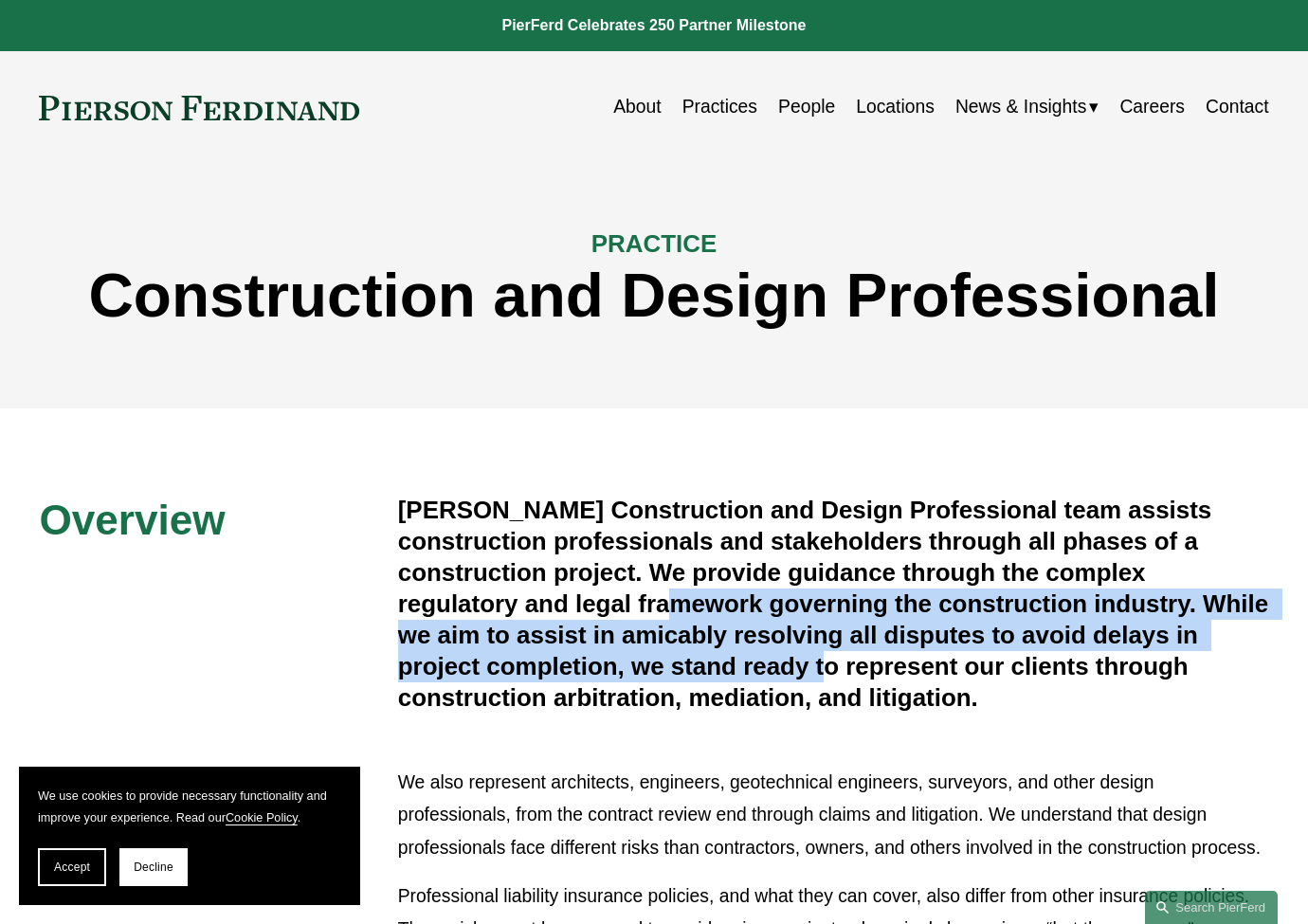
drag, startPoint x: 611, startPoint y: 602, endPoint x: 790, endPoint y: 670, distance: 191.5
click at [789, 668] on h4 "Pierson Ferdinand’s Construction and Design Professional team assists construct…" at bounding box center [833, 603] width 871 height 218
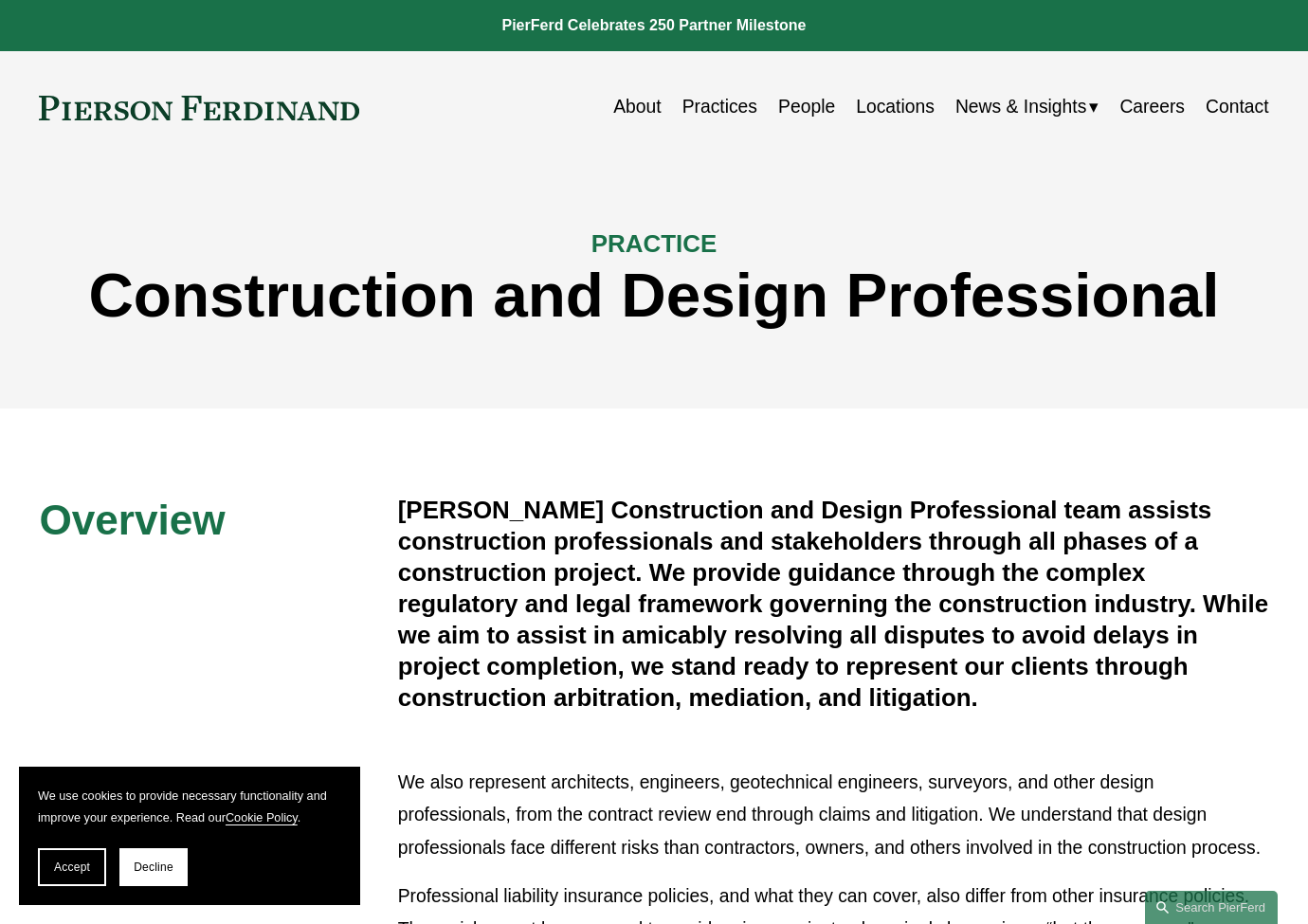
click at [791, 670] on h4 "Pierson Ferdinand’s Construction and Design Professional team assists construct…" at bounding box center [833, 603] width 871 height 218
drag, startPoint x: 1029, startPoint y: 713, endPoint x: 364, endPoint y: 631, distance: 670.0
click at [364, 631] on div "Overview Pierson Ferdinand’s Construction and Design Professional team assists …" at bounding box center [654, 819] width 1308 height 649
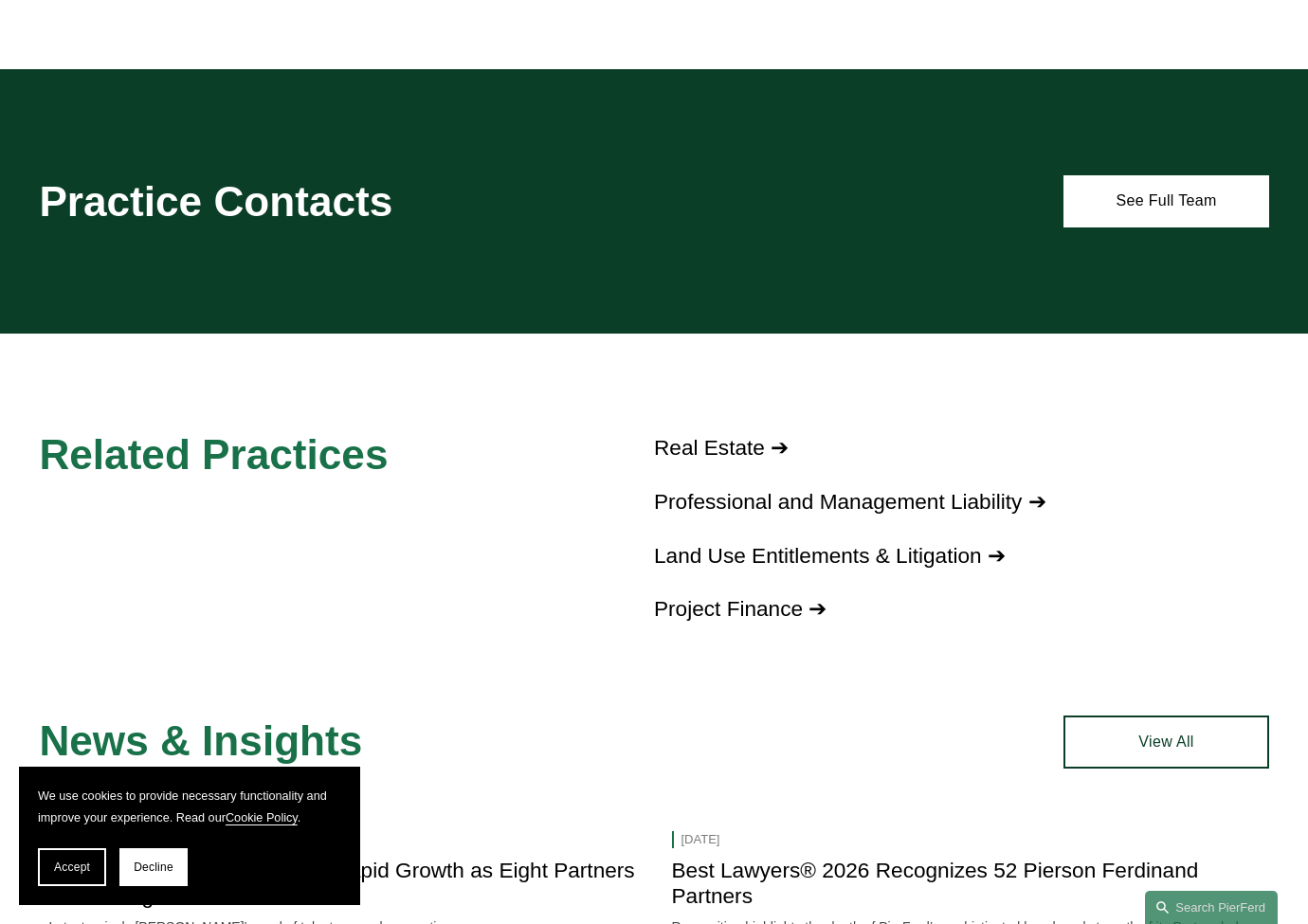
scroll to position [1157, 0]
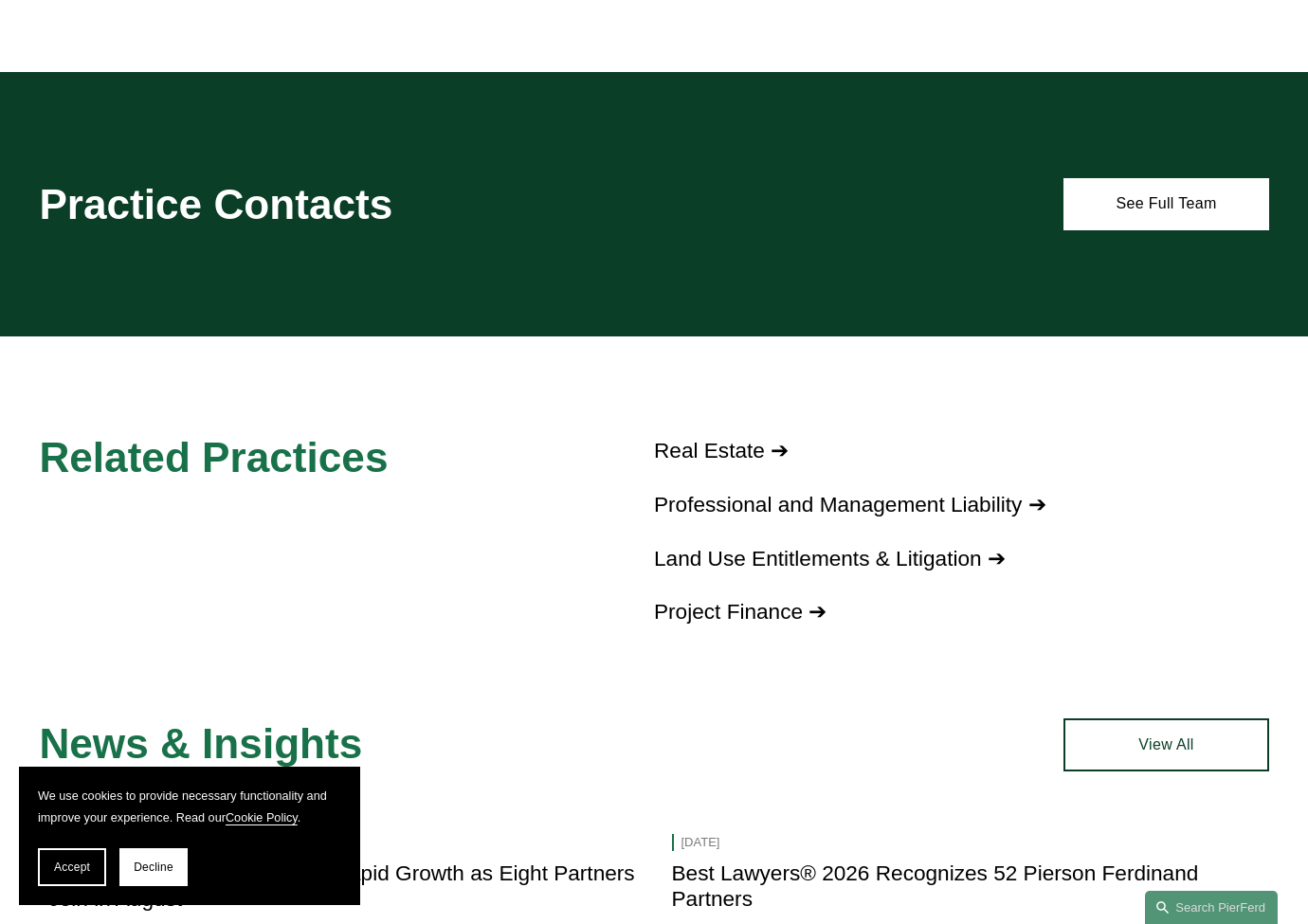
click at [280, 506] on div "Related Practices Real Estate ➔ Professional and Management Liability ➔ Land Us…" at bounding box center [654, 506] width 1308 height 253
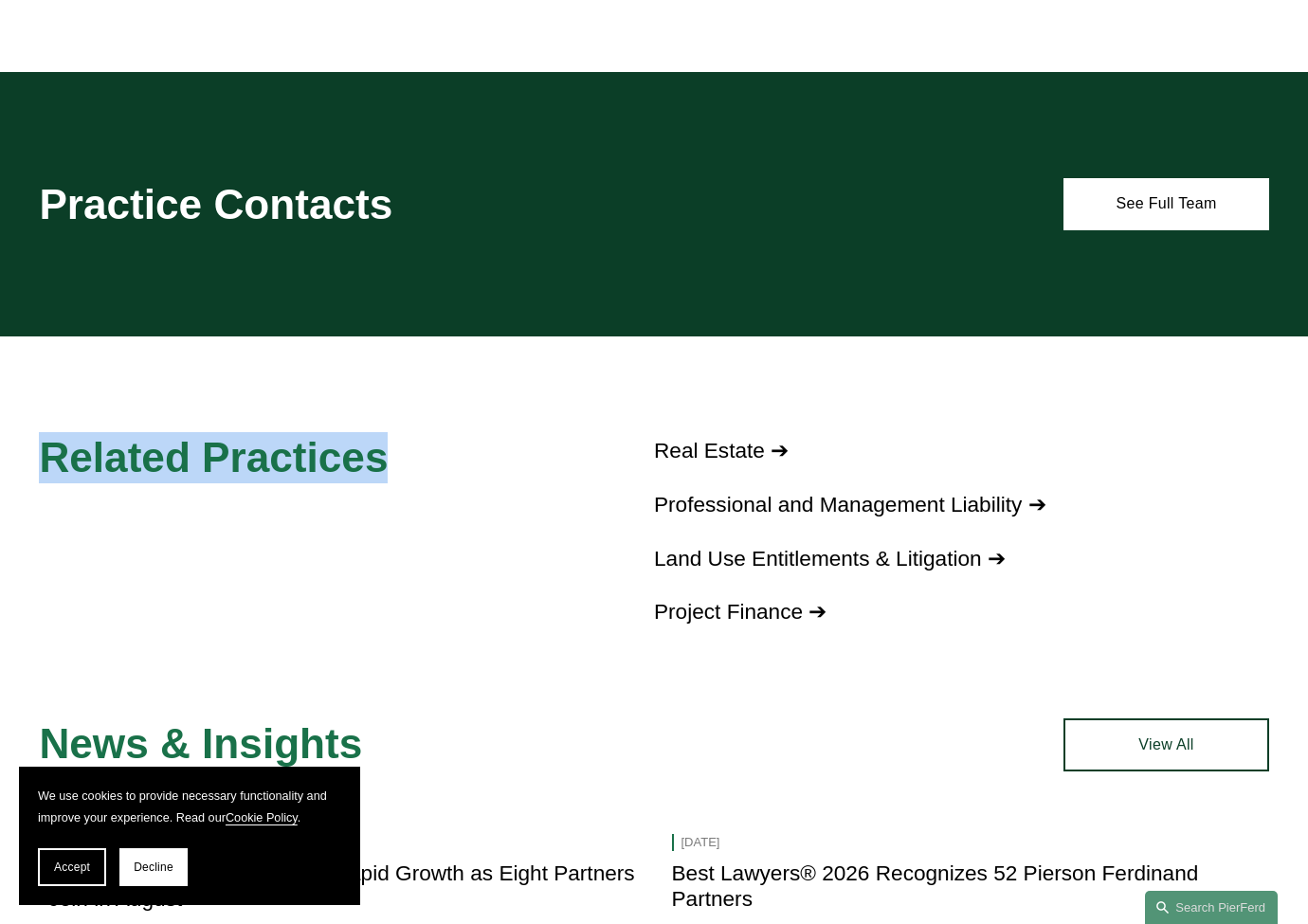
click at [280, 505] on div "Related Practices Real Estate ➔ Professional and Management Liability ➔ Land Us…" at bounding box center [654, 506] width 1308 height 253
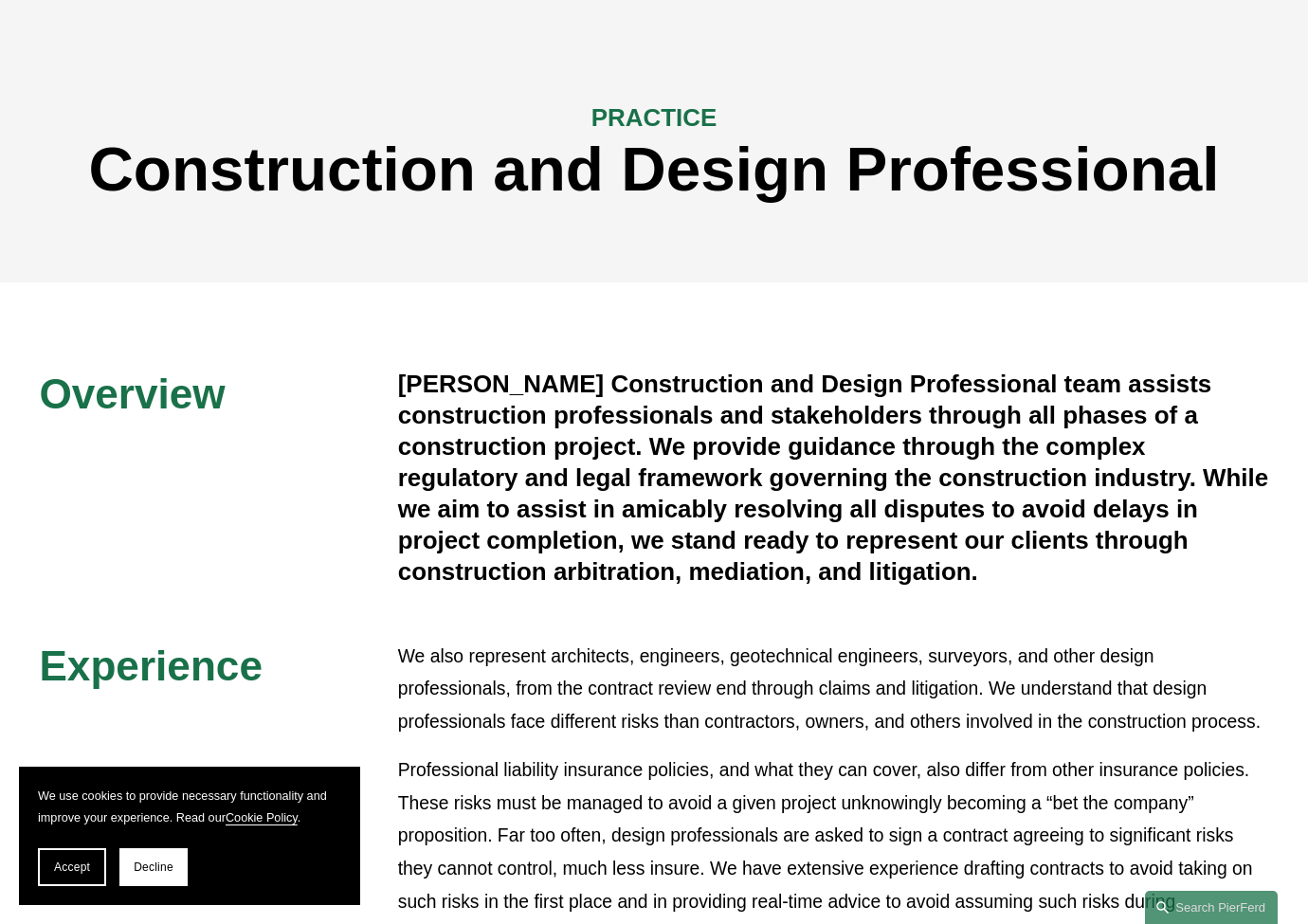
scroll to position [0, 0]
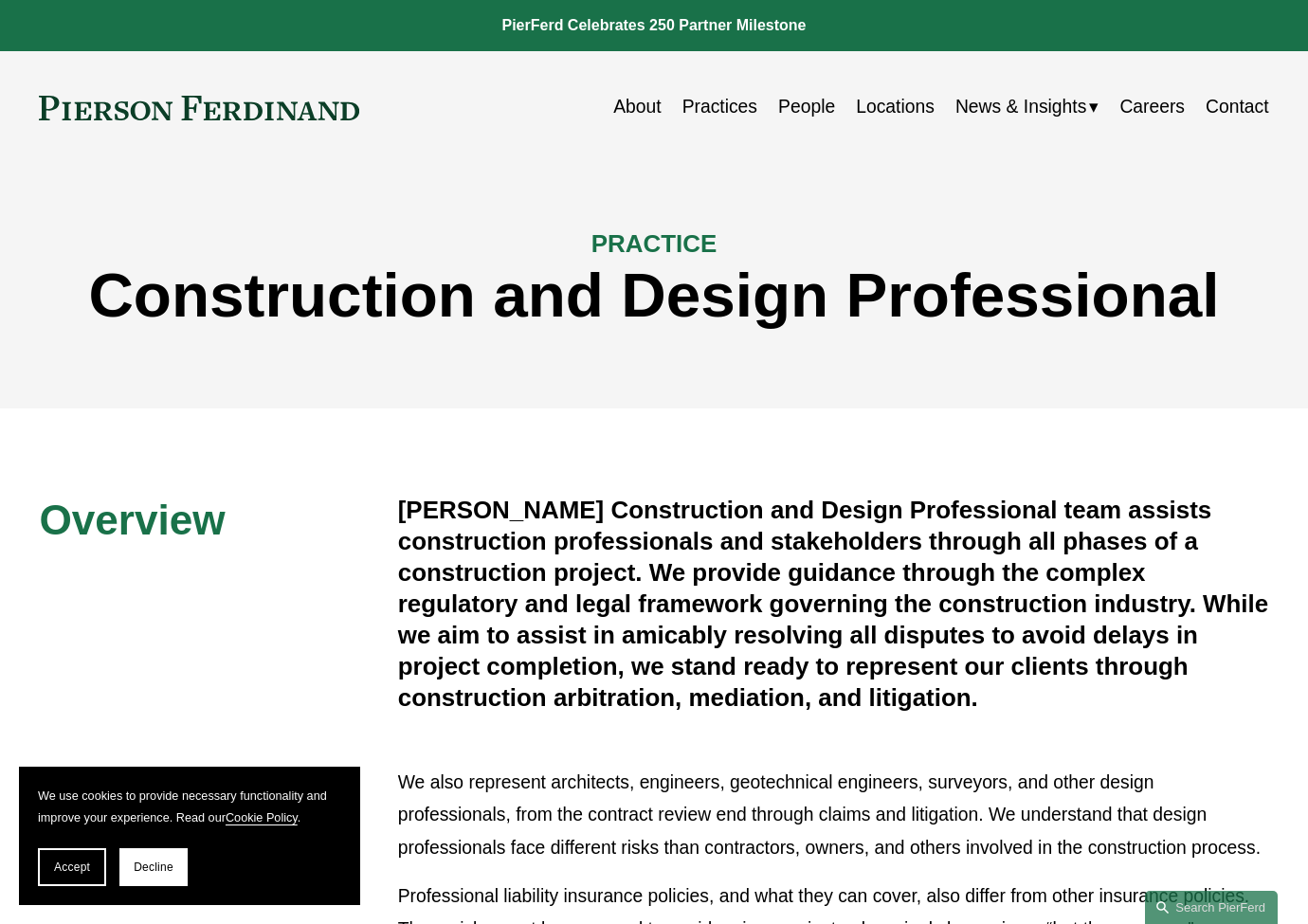
click at [837, 659] on h4 "Pierson Ferdinand’s Construction and Design Professional team assists construct…" at bounding box center [833, 603] width 871 height 218
click at [837, 660] on h4 "Pierson Ferdinand’s Construction and Design Professional team assists construct…" at bounding box center [833, 603] width 871 height 218
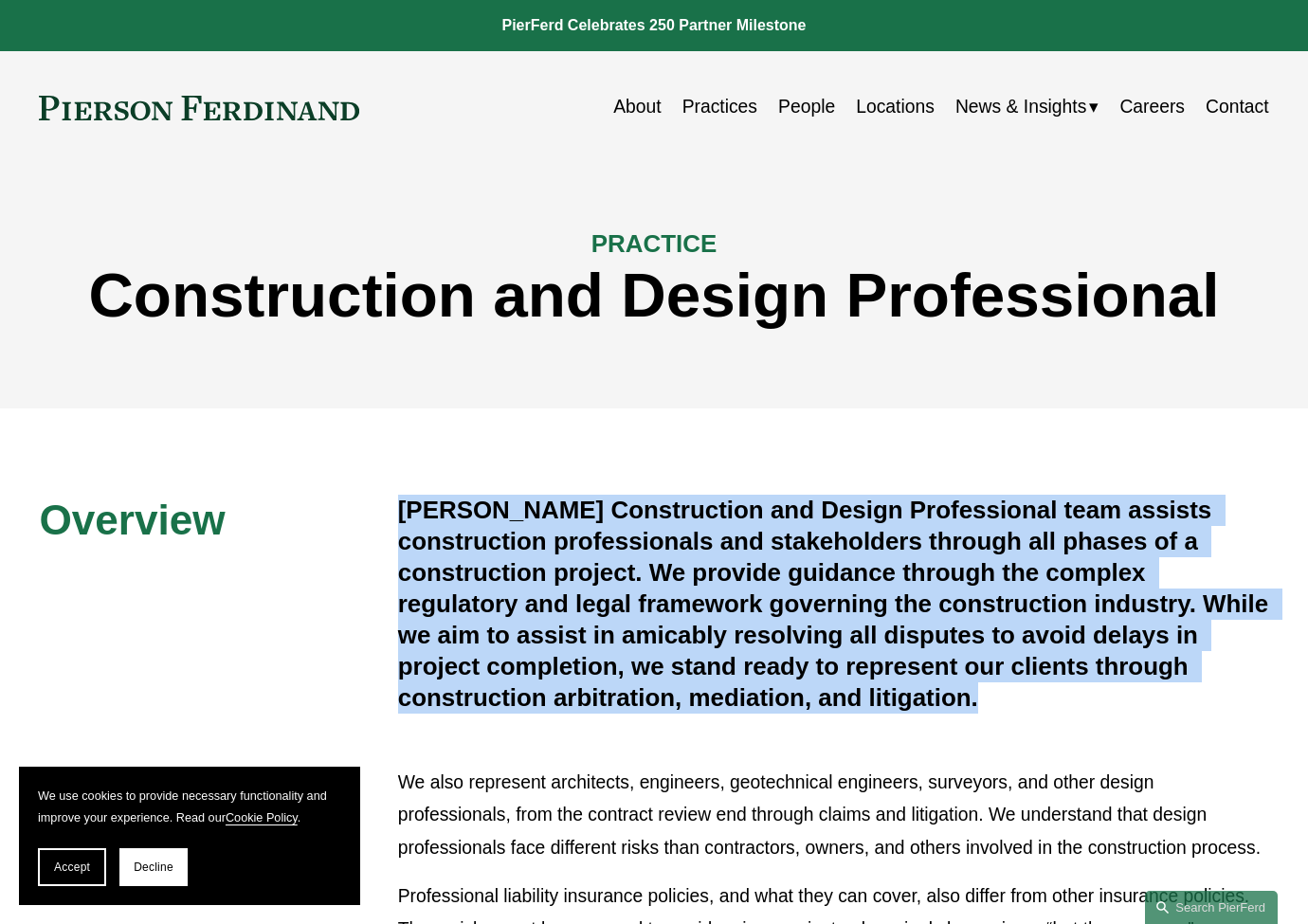
click at [837, 660] on h4 "Pierson Ferdinand’s Construction and Design Professional team assists construct…" at bounding box center [833, 603] width 871 height 218
click at [837, 662] on h4 "Pierson Ferdinand’s Construction and Design Professional team assists construct…" at bounding box center [833, 603] width 871 height 218
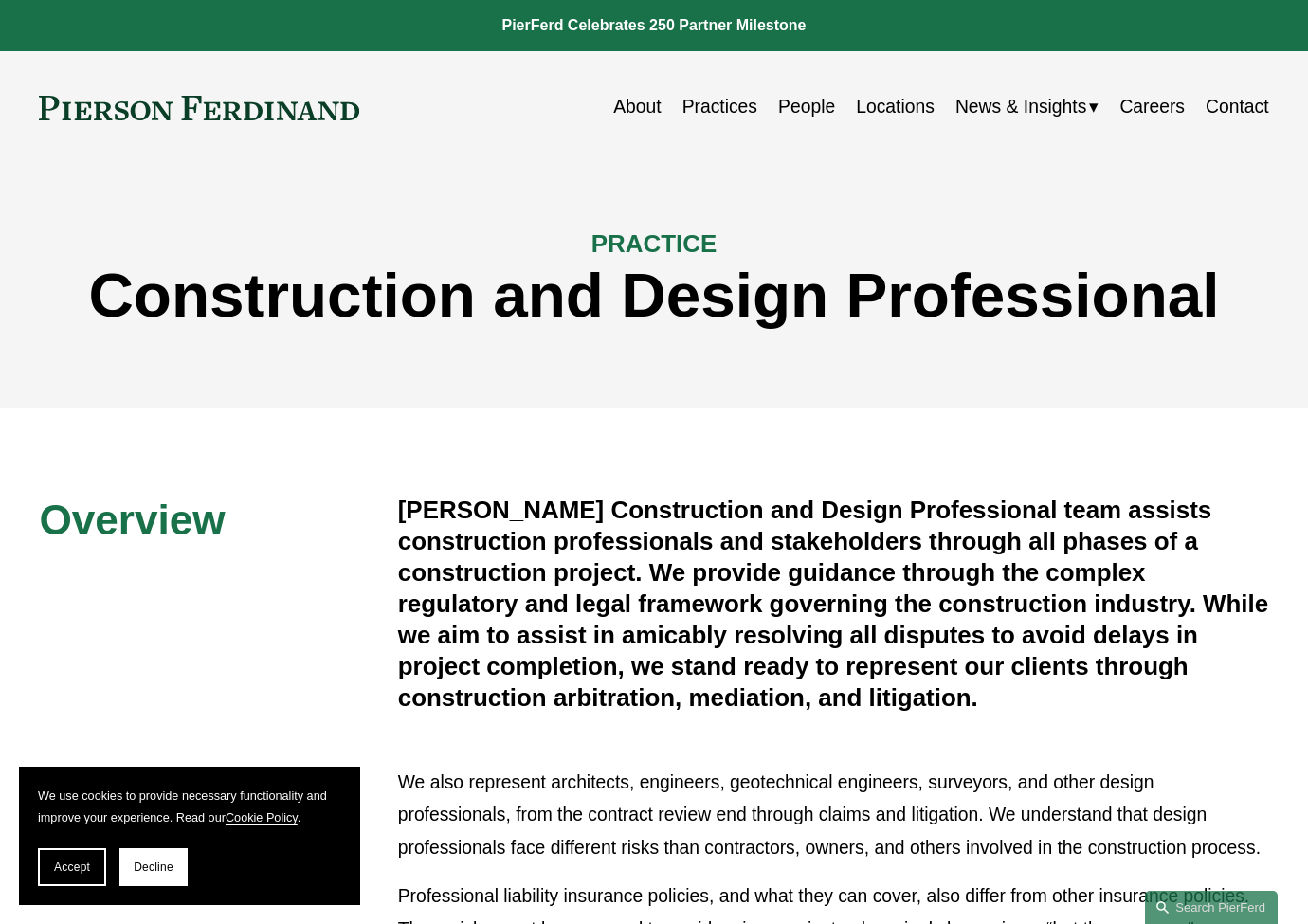
click at [831, 670] on h4 "Pierson Ferdinand’s Construction and Design Professional team assists construct…" at bounding box center [833, 603] width 871 height 218
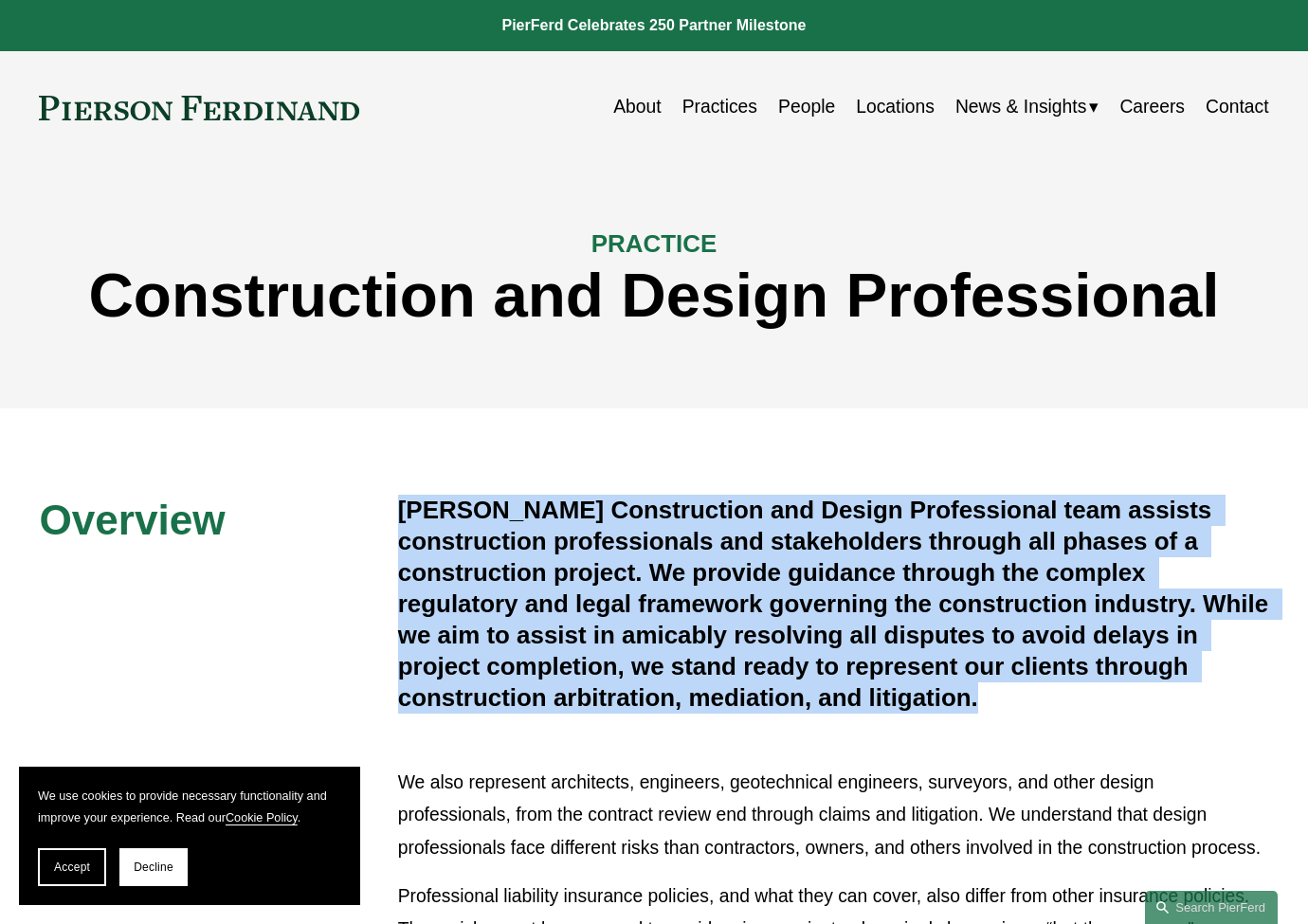
click at [831, 670] on h4 "Pierson Ferdinand’s Construction and Design Professional team assists construct…" at bounding box center [833, 603] width 871 height 218
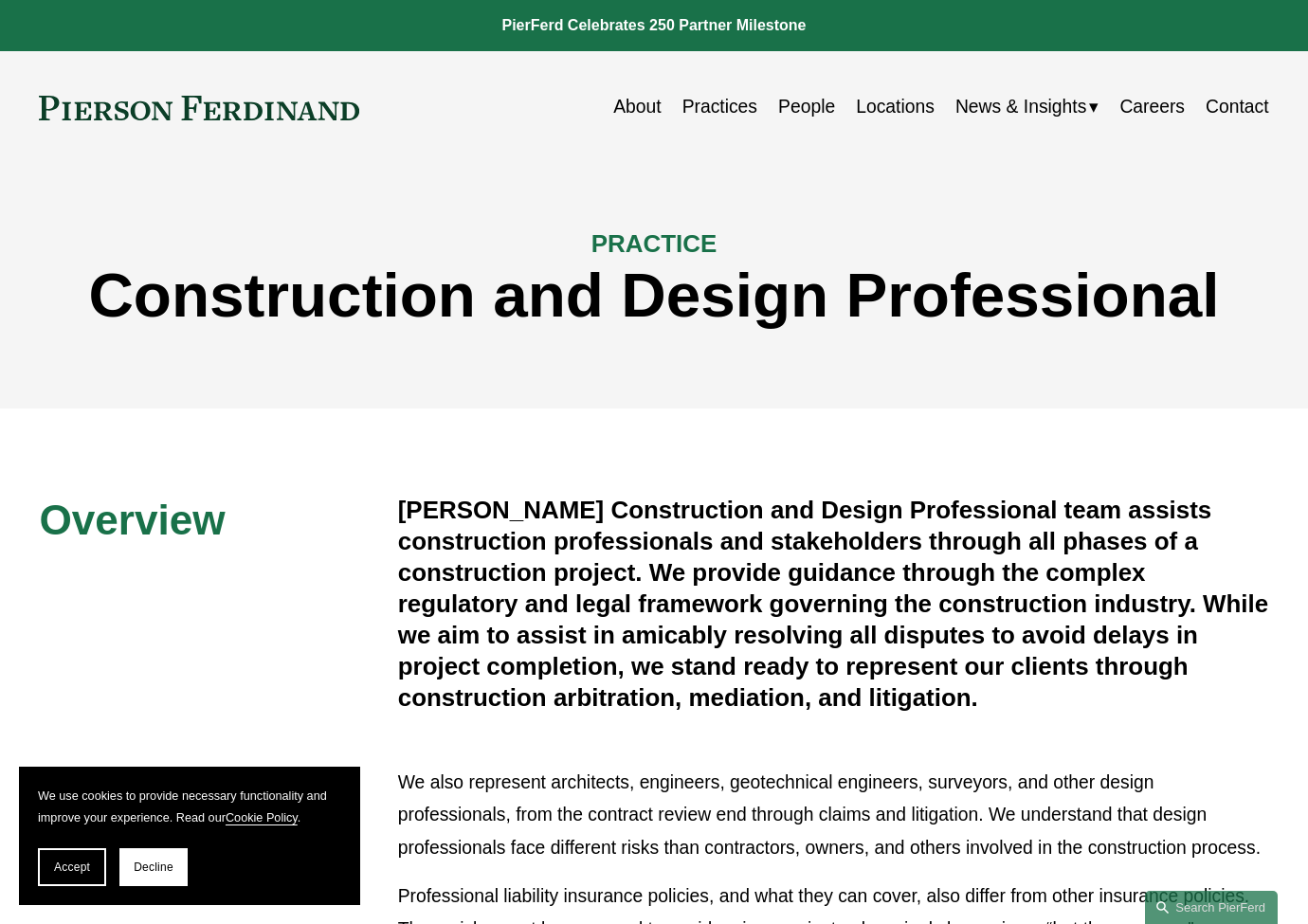
click at [887, 353] on div "PRACTICE Construction and Design Professional" at bounding box center [654, 287] width 1308 height 158
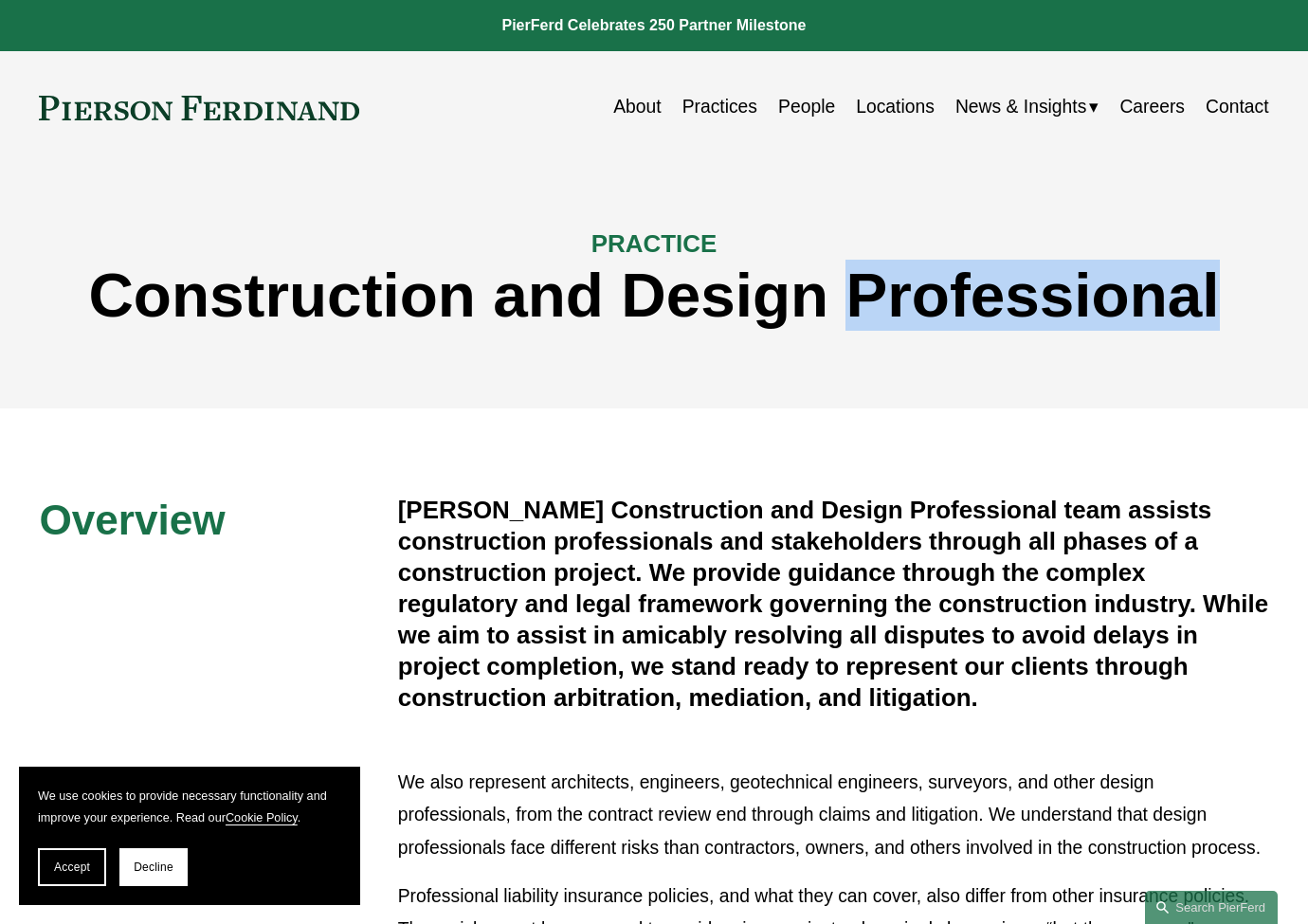
click at [887, 353] on div "PRACTICE Construction and Design Professional" at bounding box center [654, 287] width 1308 height 158
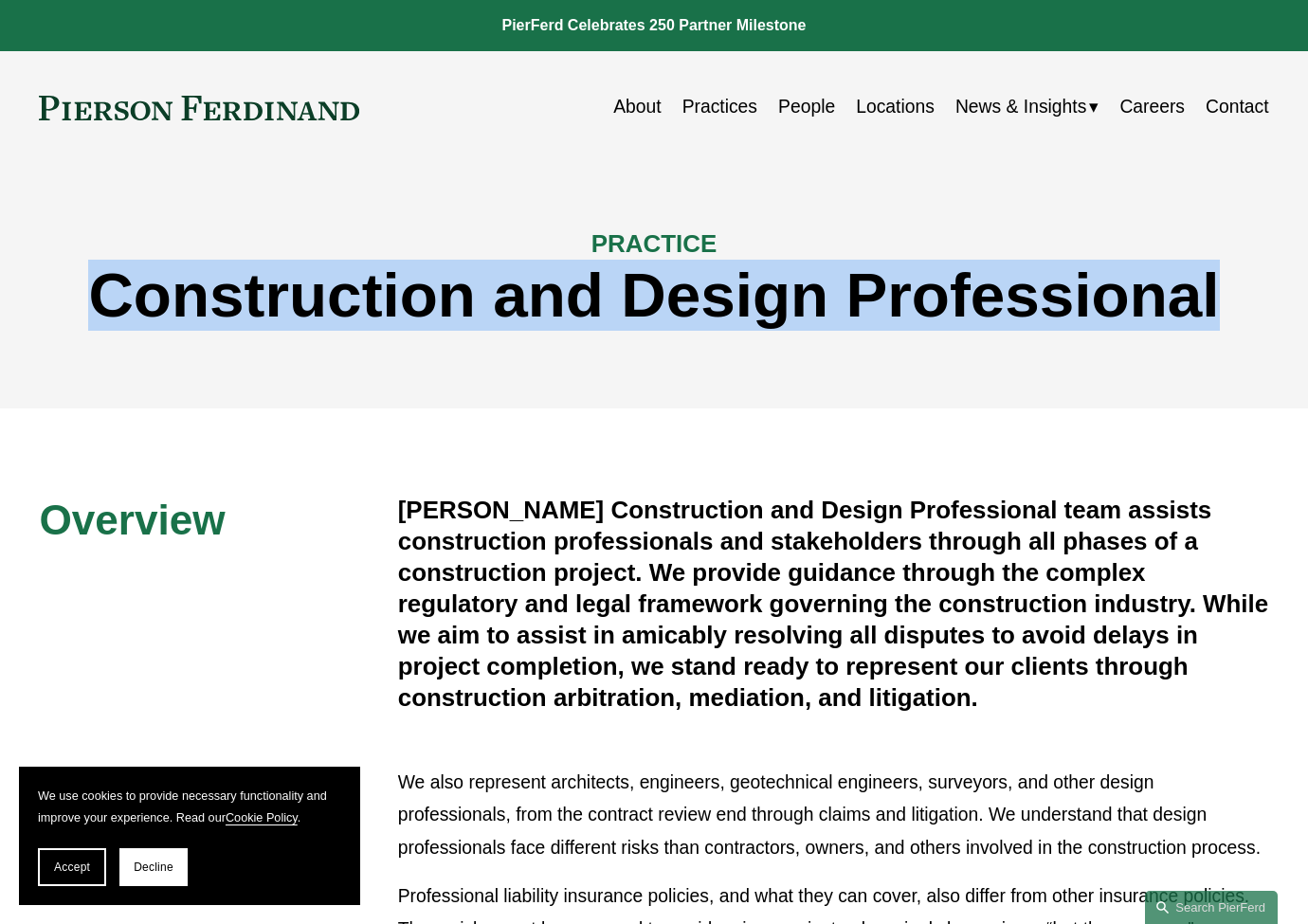
click at [887, 353] on div "PRACTICE Construction and Design Professional" at bounding box center [654, 287] width 1308 height 158
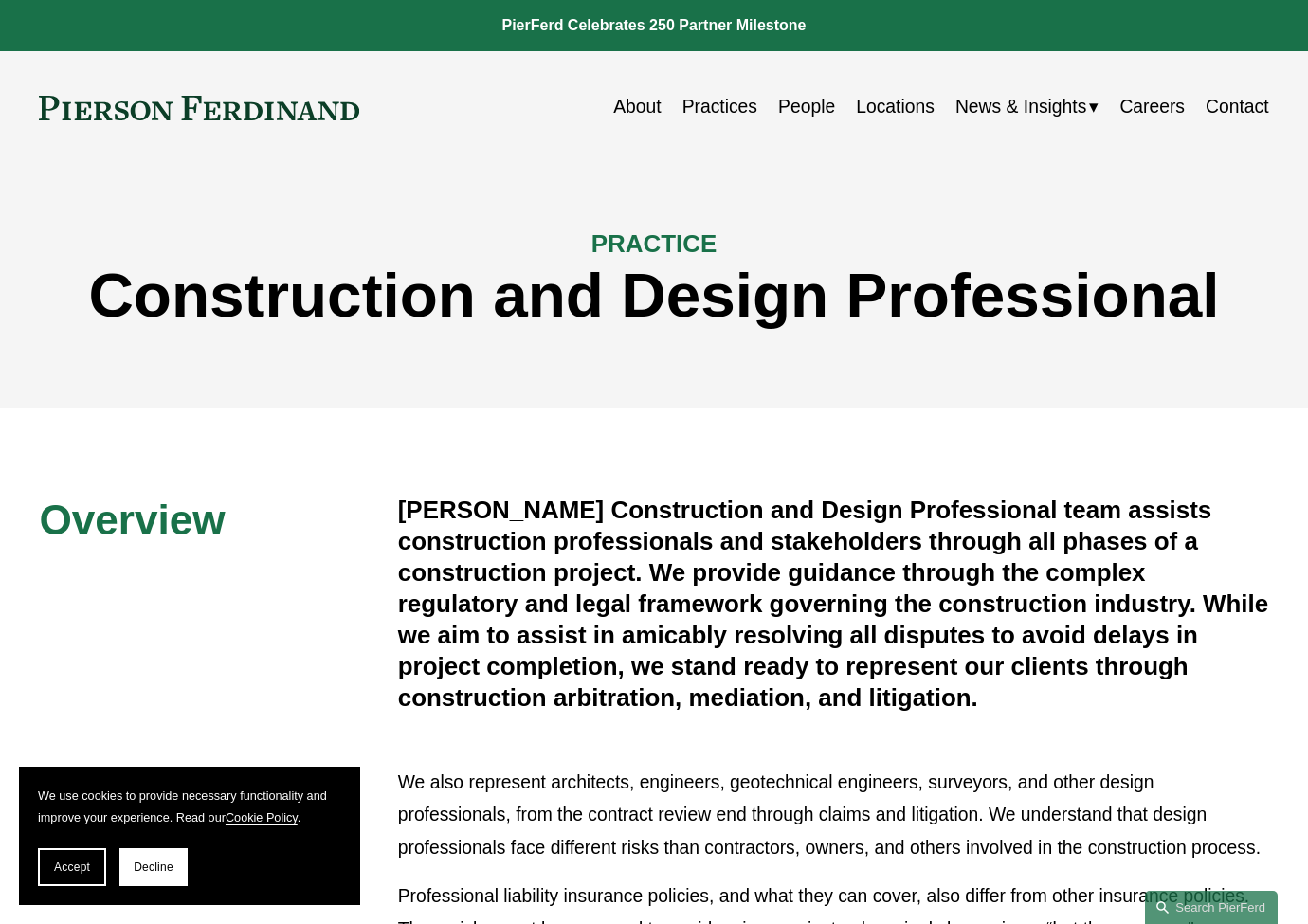
click at [877, 428] on div "Overview Pierson Ferdinand’s Construction and Design Professional team assists …" at bounding box center [654, 819] width 1308 height 821
click at [847, 543] on h4 "Pierson Ferdinand’s Construction and Design Professional team assists construct…" at bounding box center [833, 603] width 871 height 218
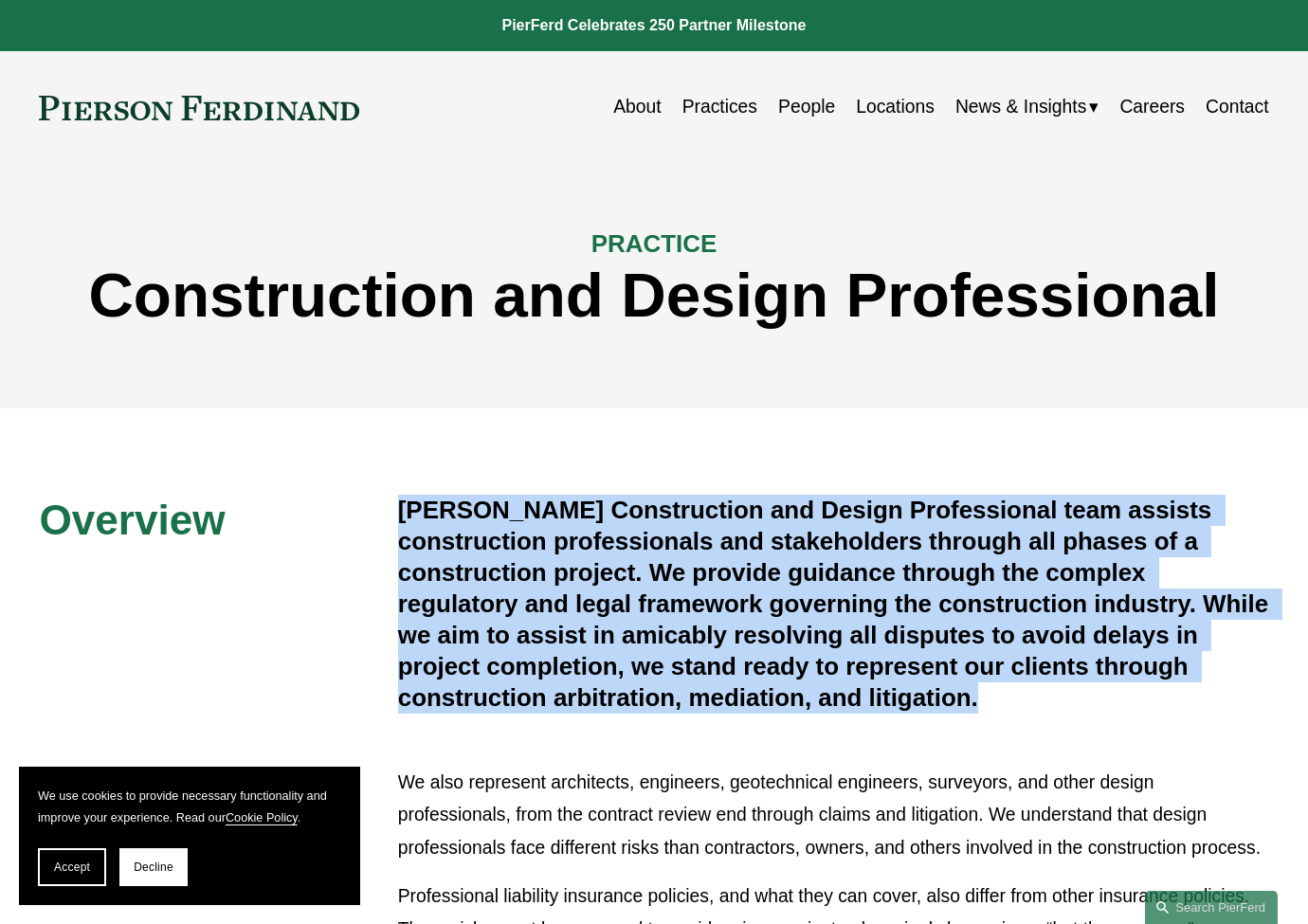
click at [847, 543] on h4 "Pierson Ferdinand’s Construction and Design Professional team assists construct…" at bounding box center [833, 603] width 871 height 218
click at [857, 547] on h4 "Pierson Ferdinand’s Construction and Design Professional team assists construct…" at bounding box center [833, 603] width 871 height 218
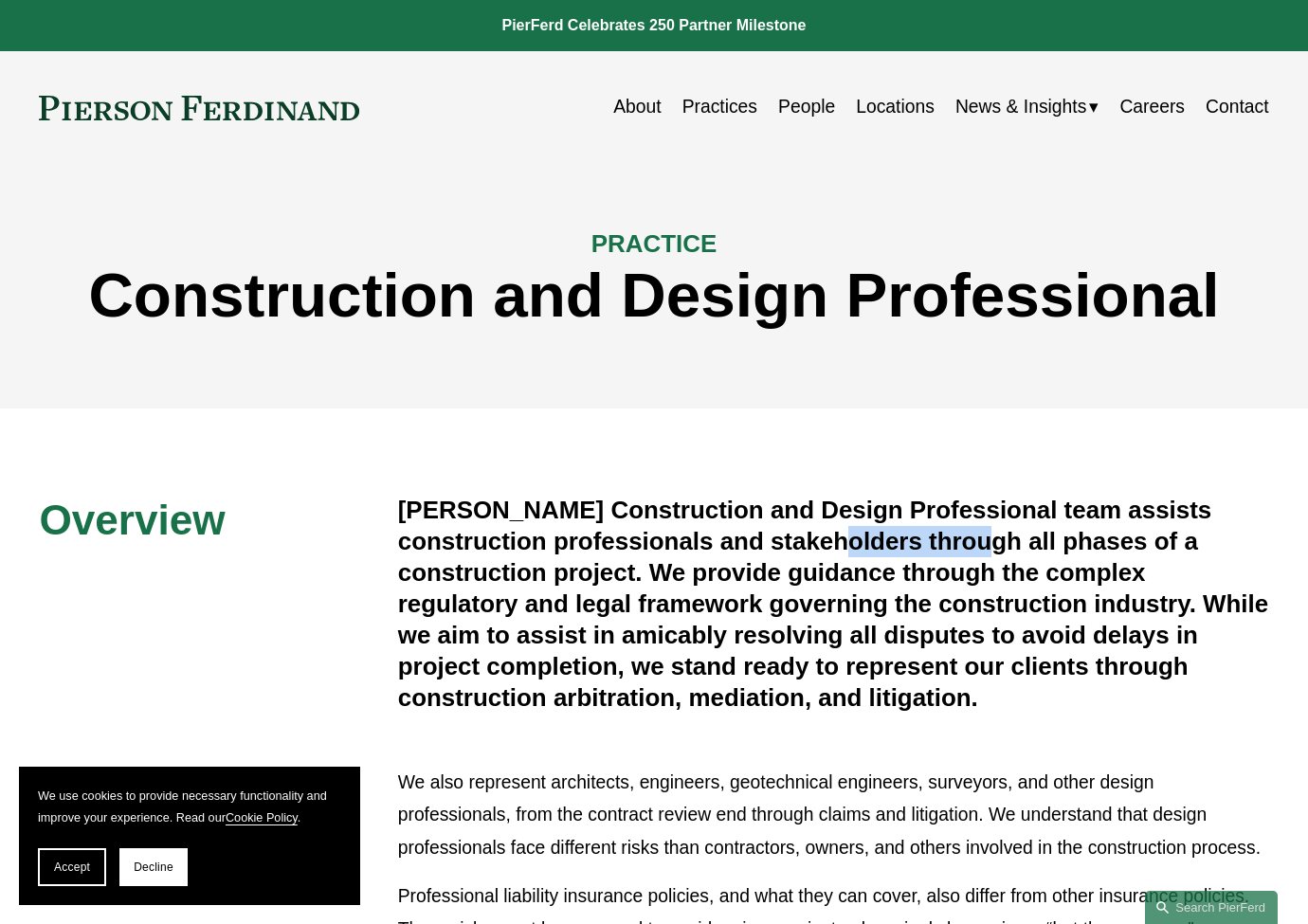
click at [857, 543] on h4 "Pierson Ferdinand’s Construction and Design Professional team assists construct…" at bounding box center [833, 603] width 871 height 218
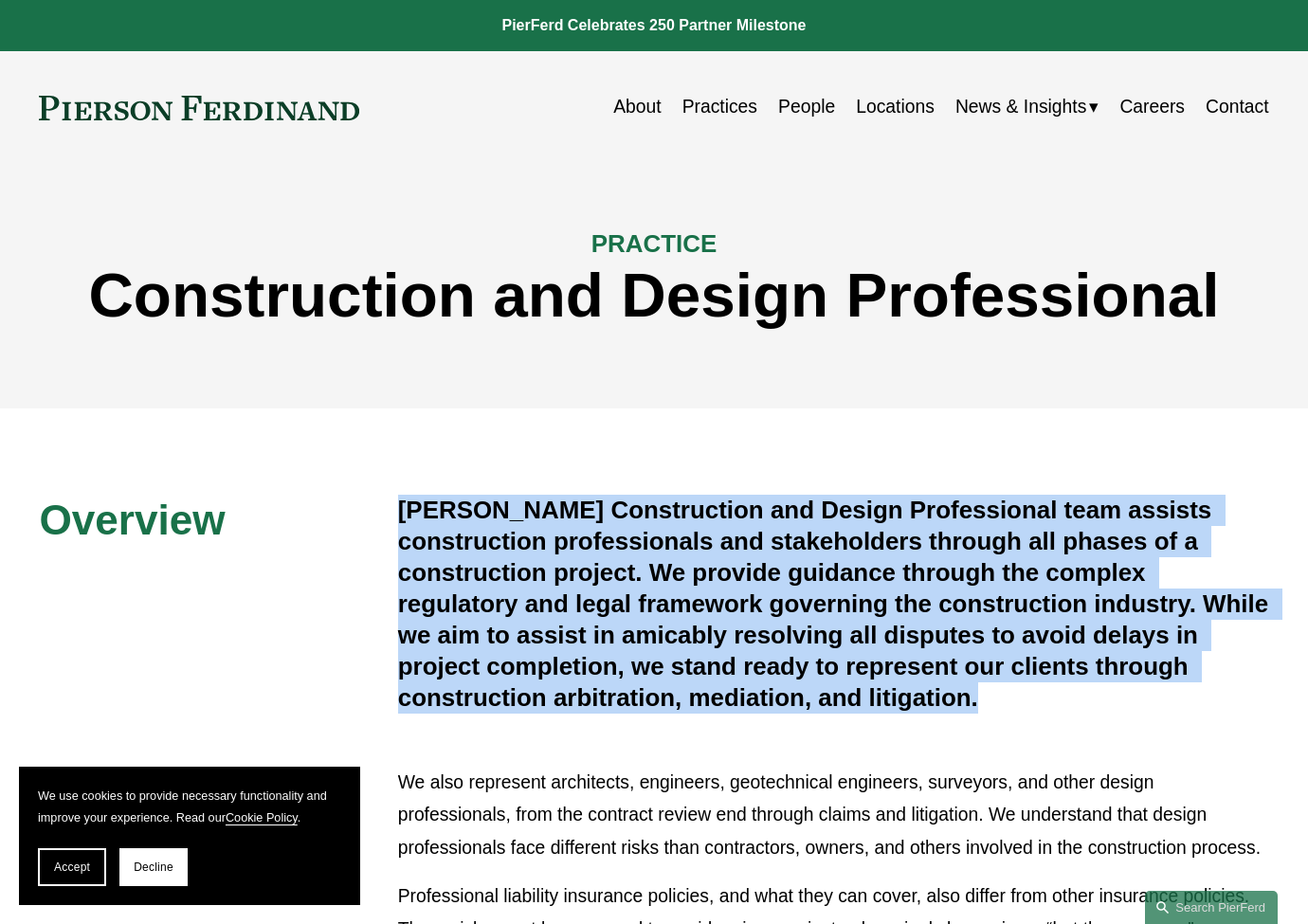
click at [854, 544] on h4 "Pierson Ferdinand’s Construction and Design Professional team assists construct…" at bounding box center [833, 603] width 871 height 218
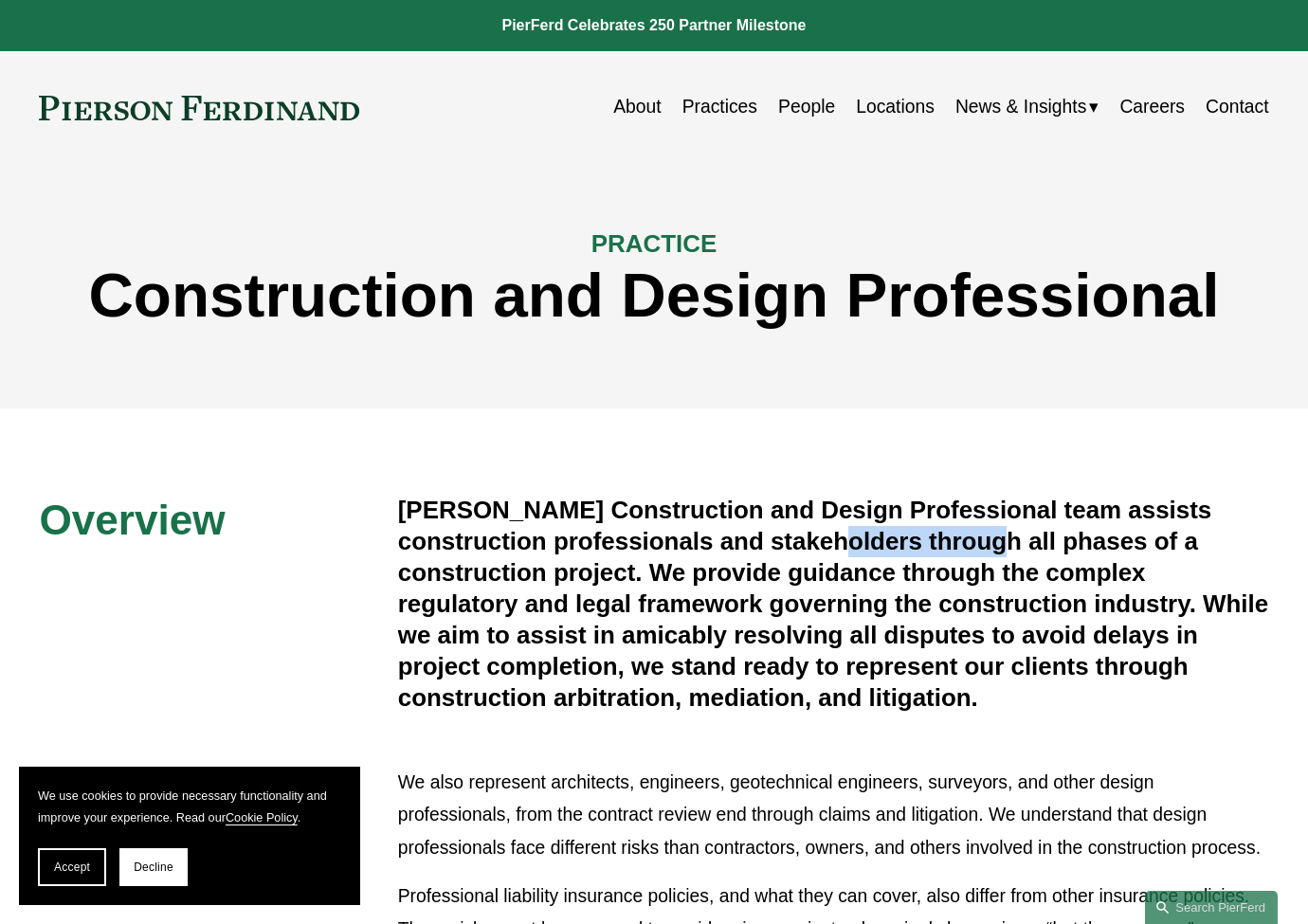
click at [853, 544] on h4 "Pierson Ferdinand’s Construction and Design Professional team assists construct…" at bounding box center [833, 603] width 871 height 218
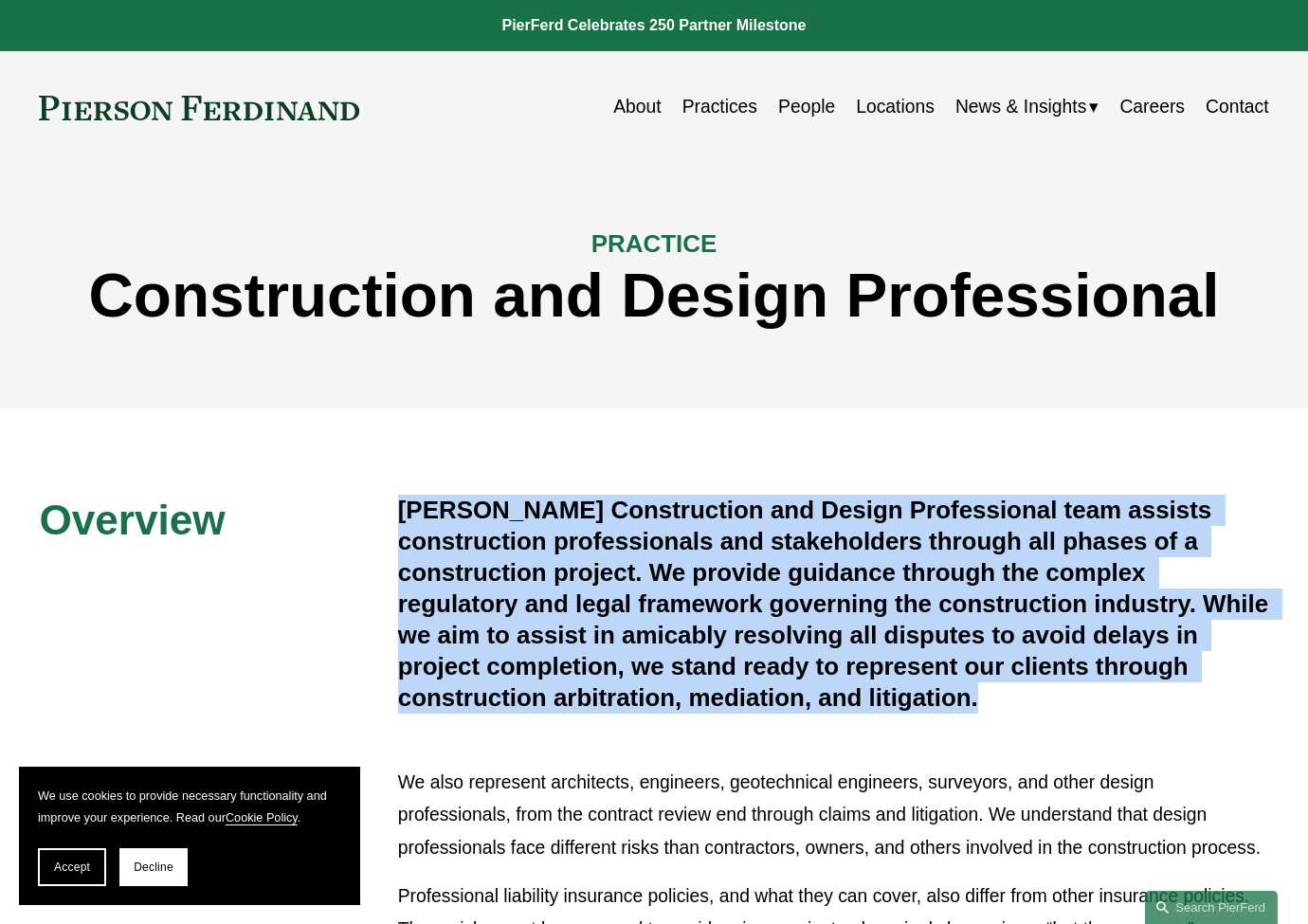
click at [853, 544] on h4 "Pierson Ferdinand’s Construction and Design Professional team assists construct…" at bounding box center [833, 603] width 871 height 218
click at [633, 98] on link "About" at bounding box center [637, 107] width 47 height 37
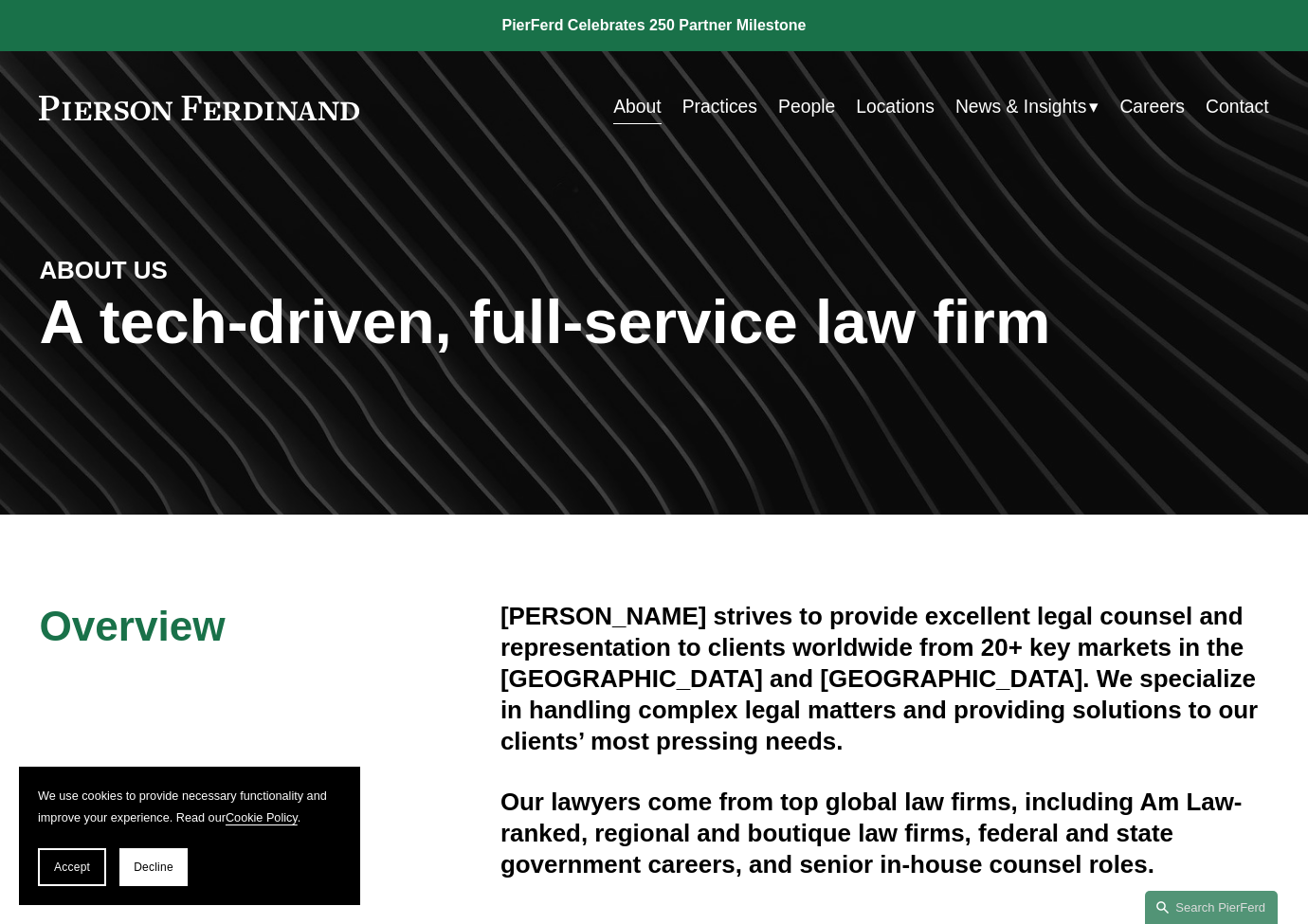
click at [724, 131] on div "Skip to Content About Practices People Locations" at bounding box center [654, 108] width 1308 height 113
click at [731, 109] on link "Practices" at bounding box center [720, 107] width 75 height 37
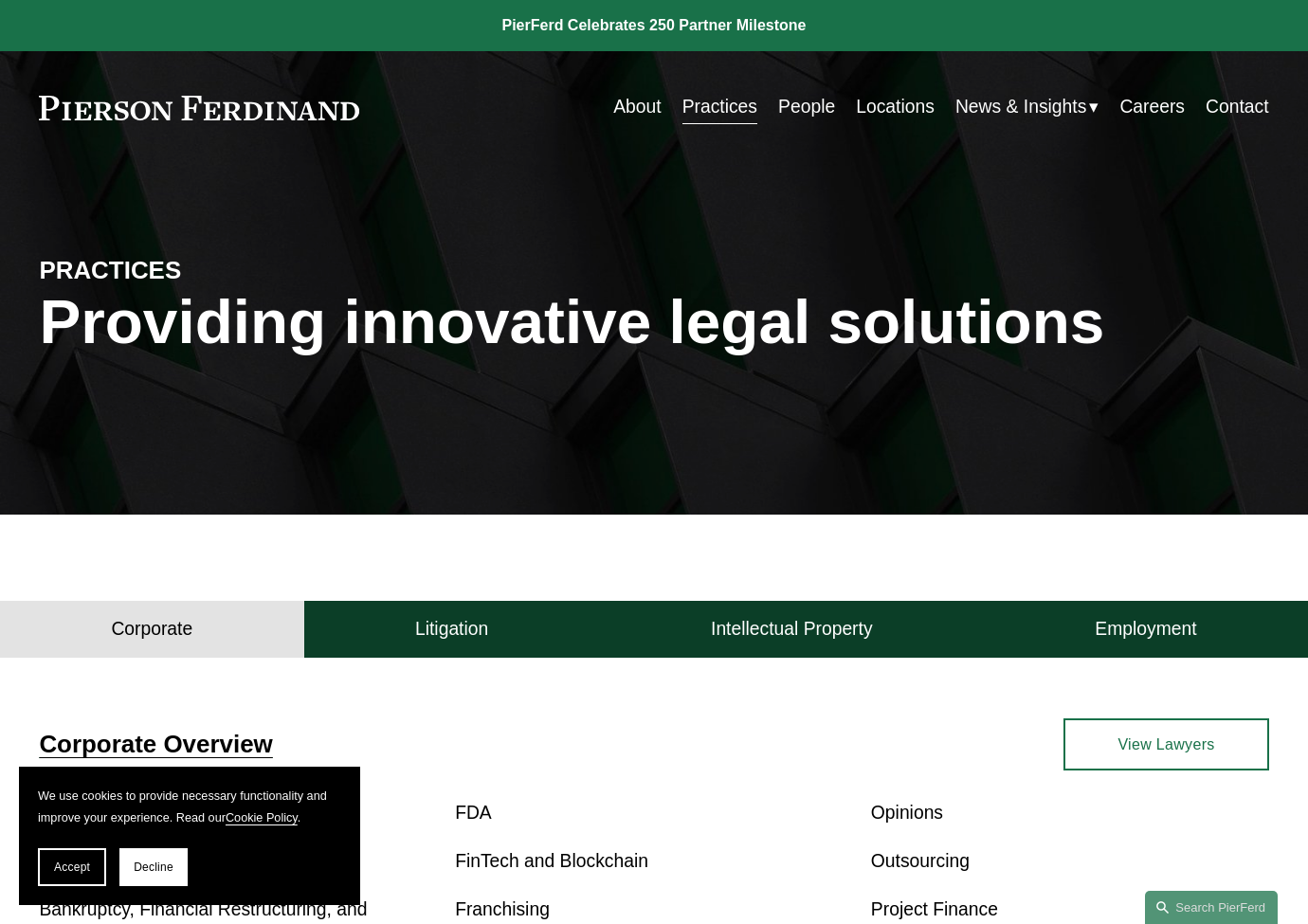
click at [810, 102] on link "People" at bounding box center [805, 107] width 56 height 37
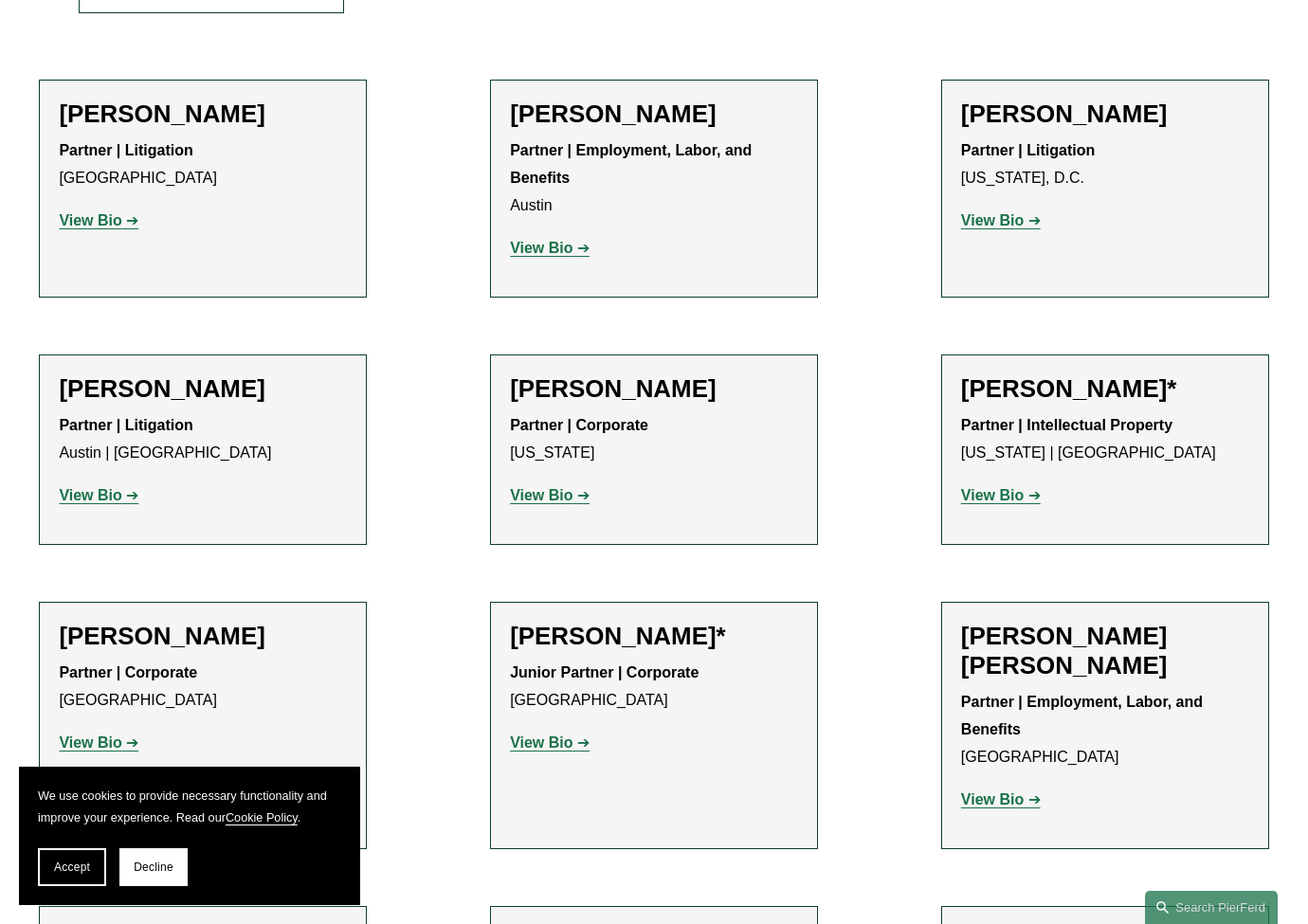
scroll to position [736, 0]
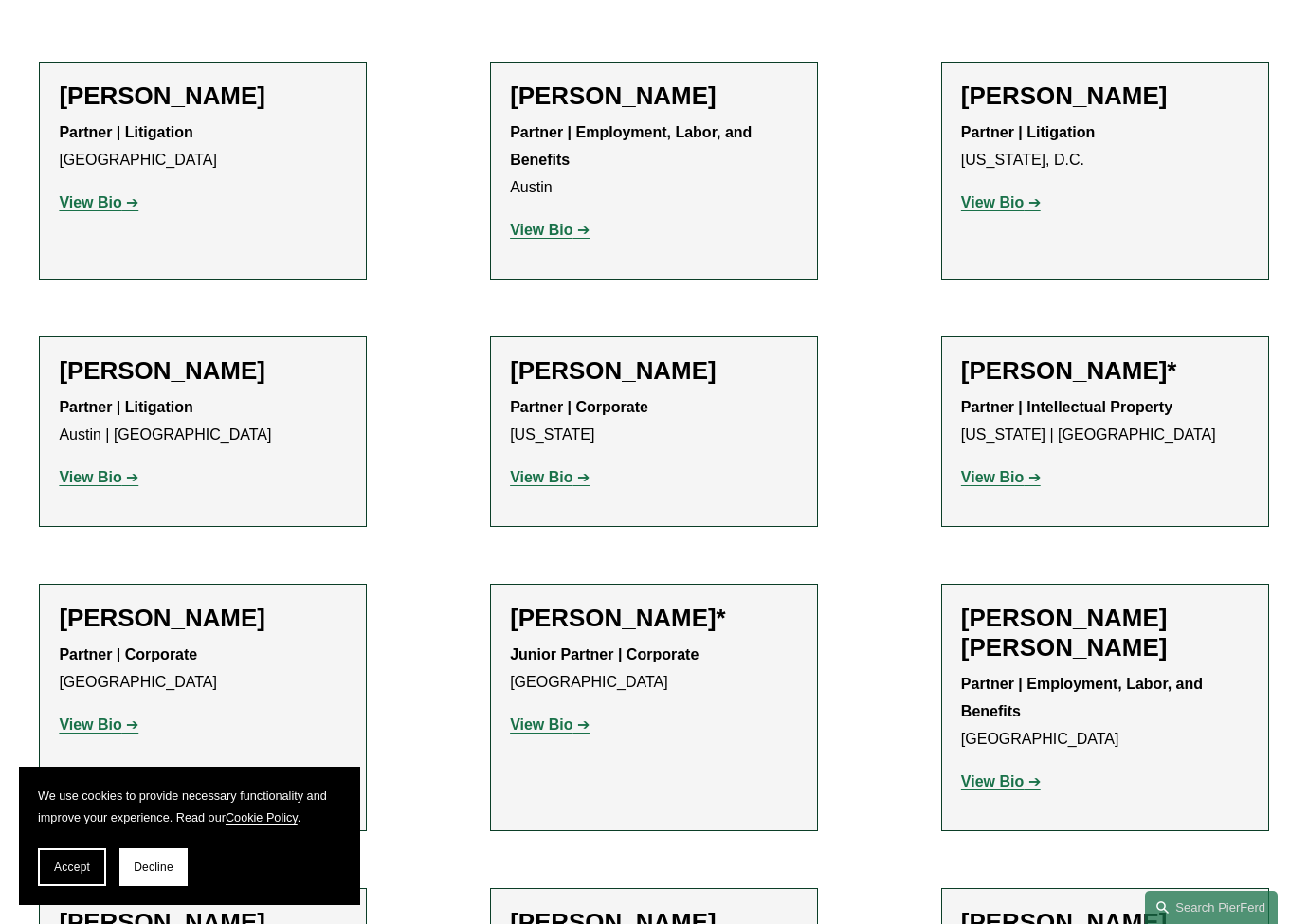
click at [126, 485] on link "View Bio" at bounding box center [98, 477] width 79 height 16
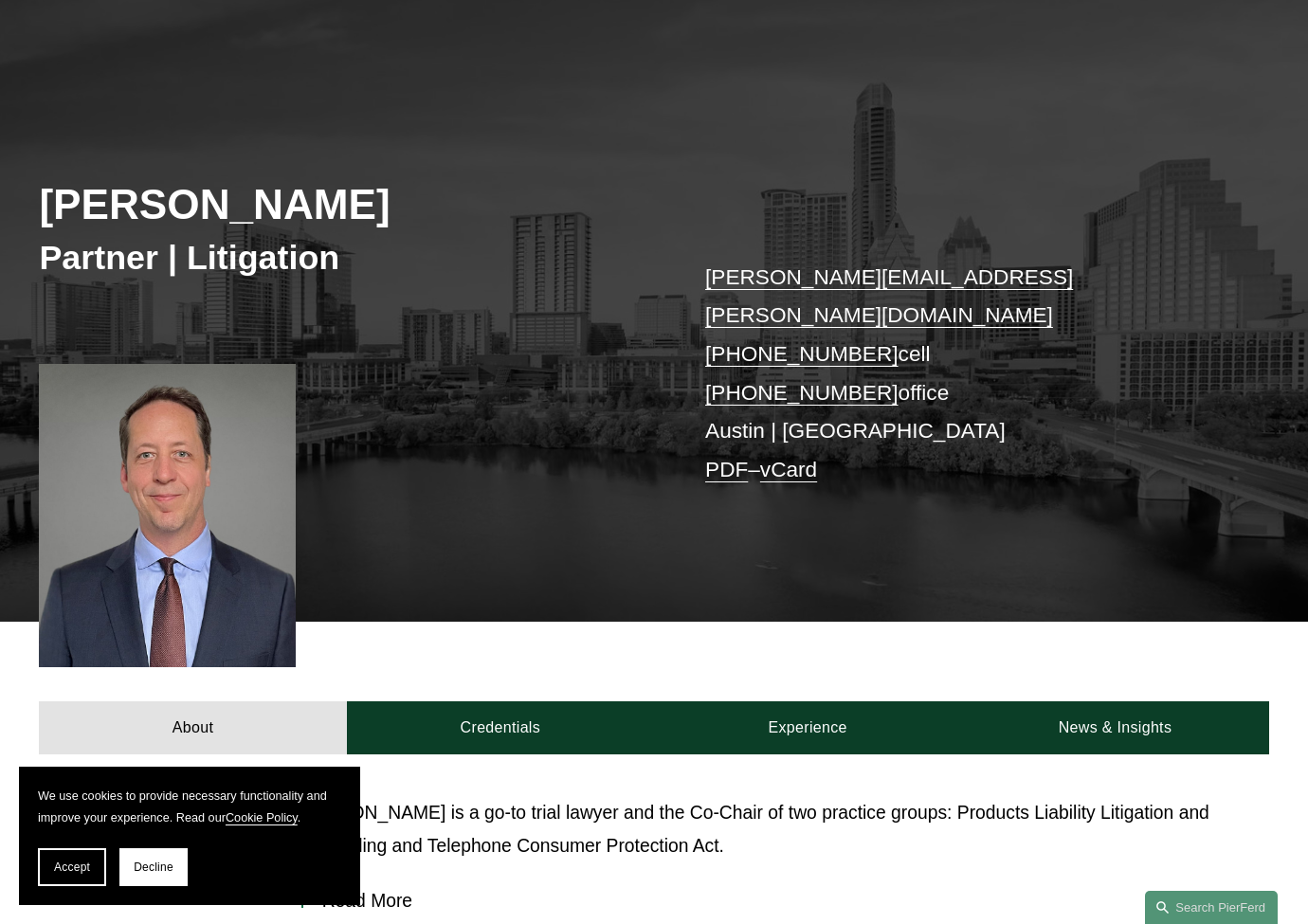
scroll to position [316, 0]
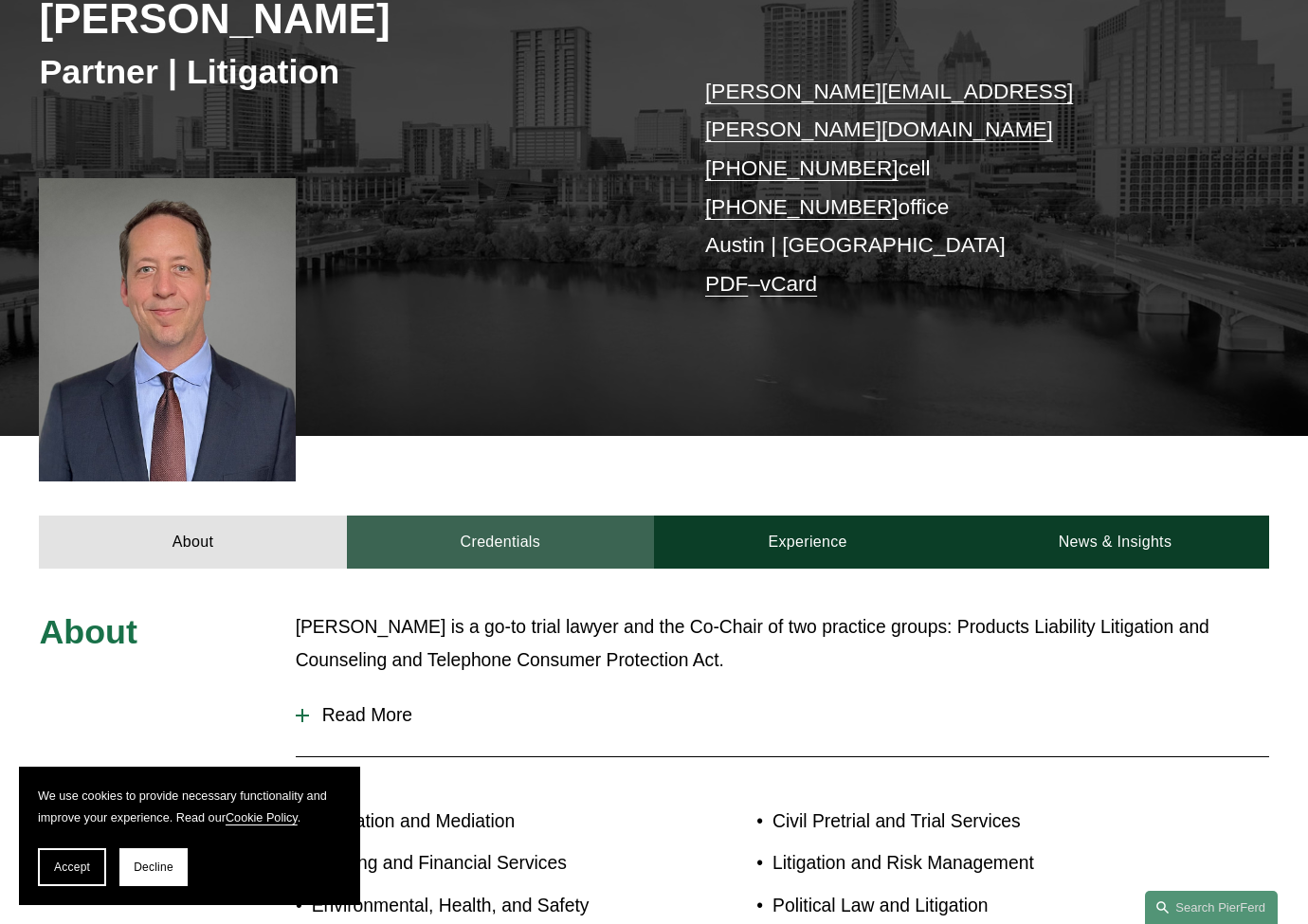
click at [490, 518] on link "Credentials" at bounding box center [501, 542] width 307 height 53
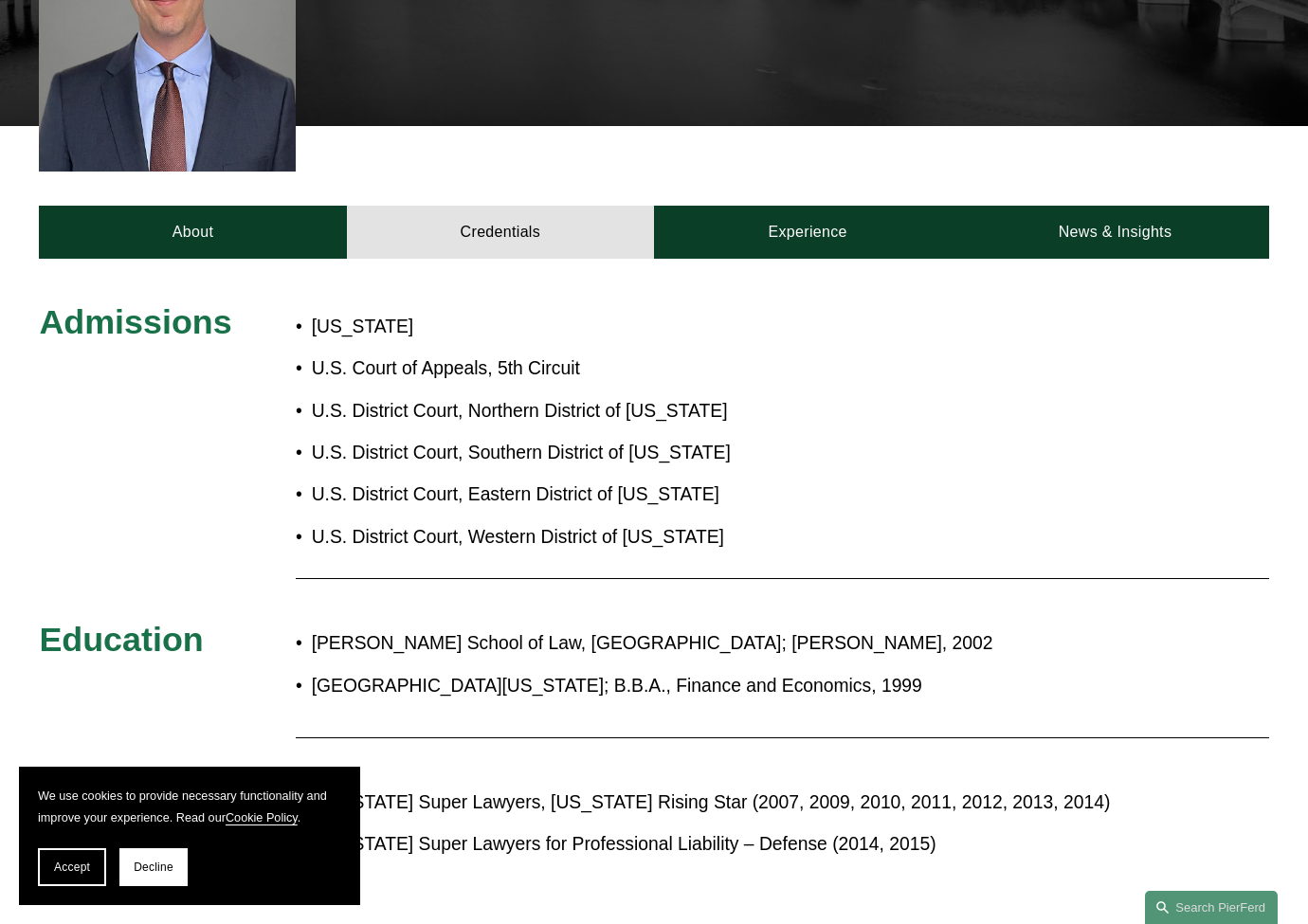
scroll to position [631, 0]
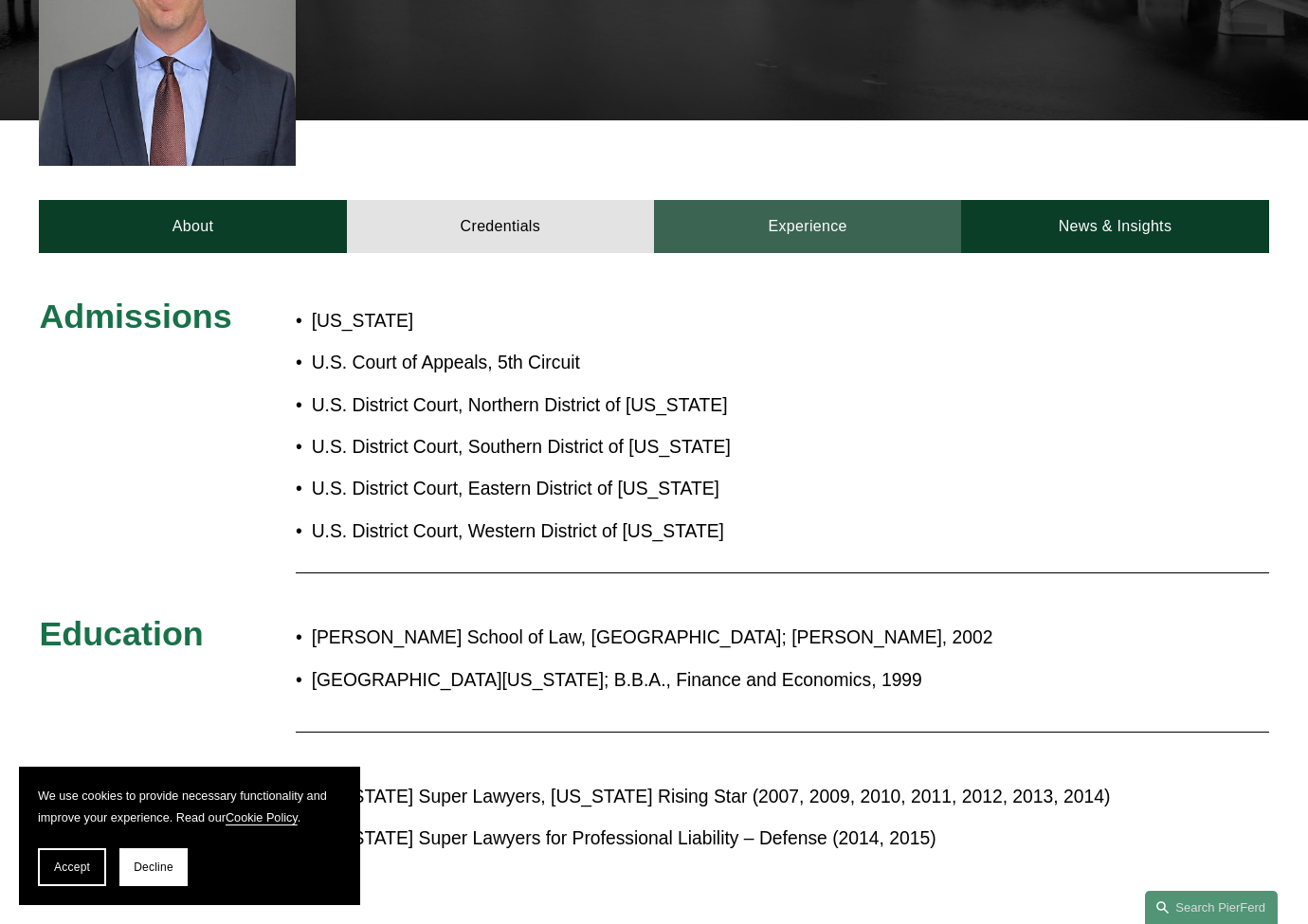
click at [838, 201] on link "Experience" at bounding box center [807, 227] width 307 height 53
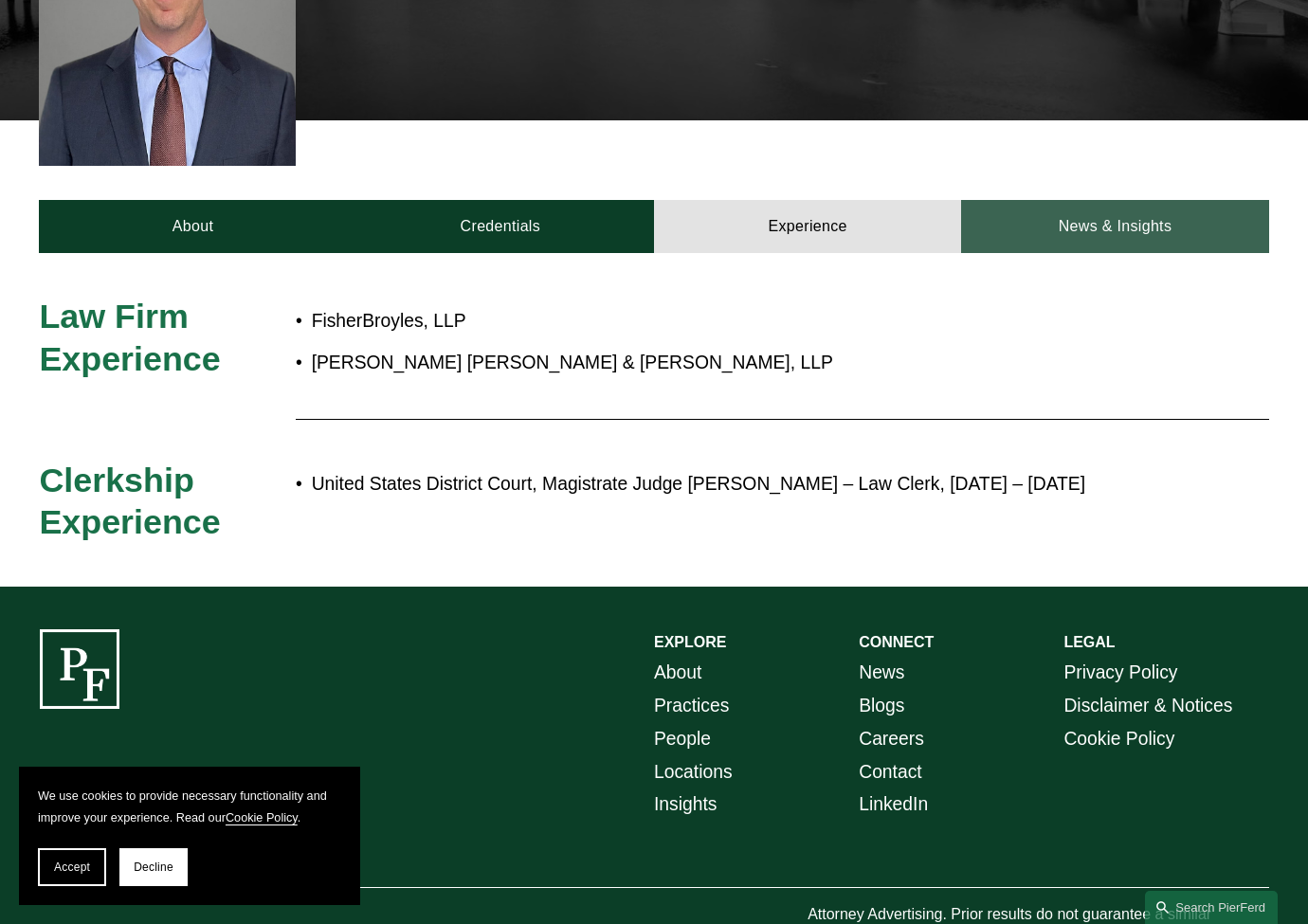
click at [1178, 200] on link "News & Insights" at bounding box center [1114, 227] width 307 height 53
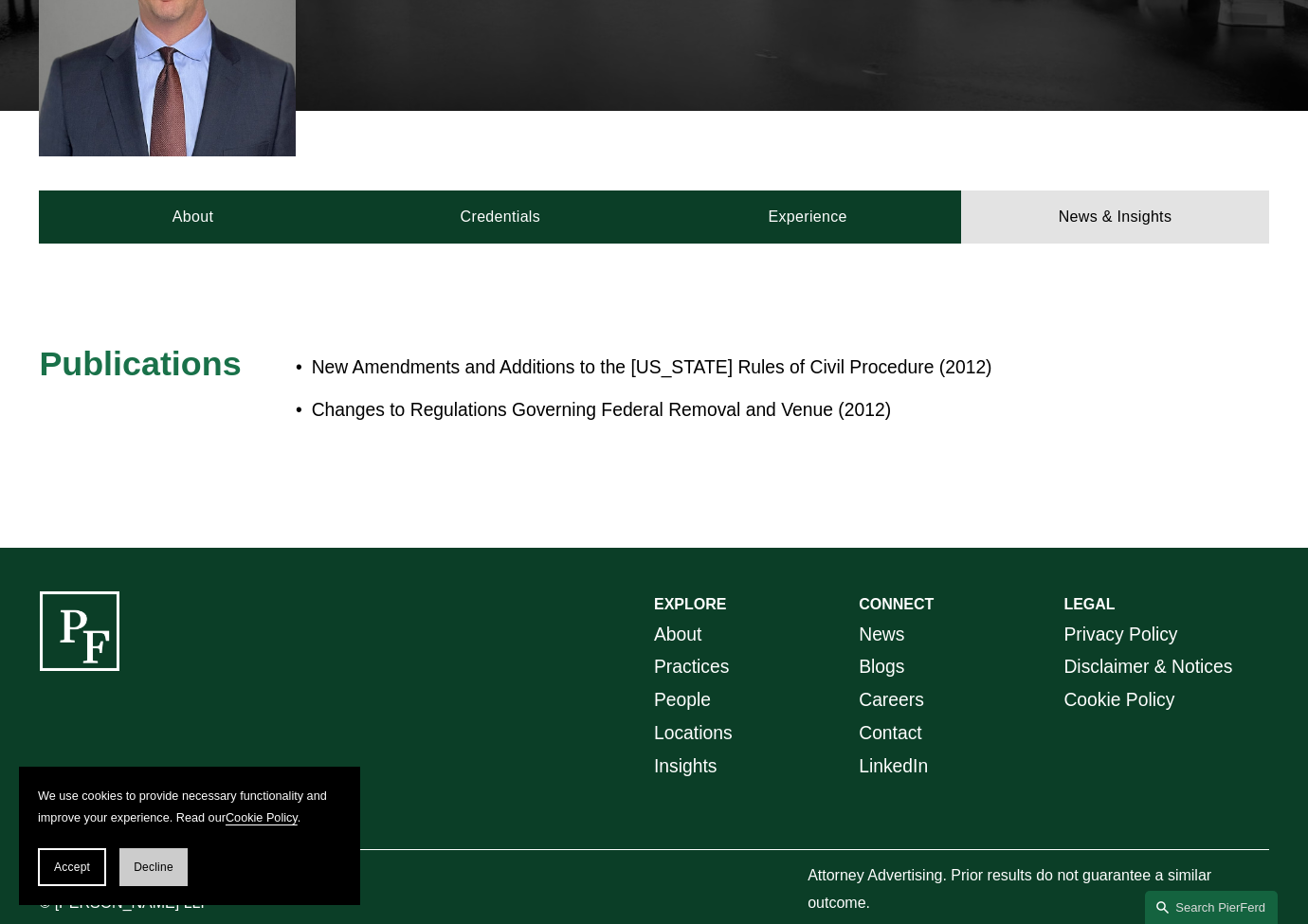
scroll to position [646, 0]
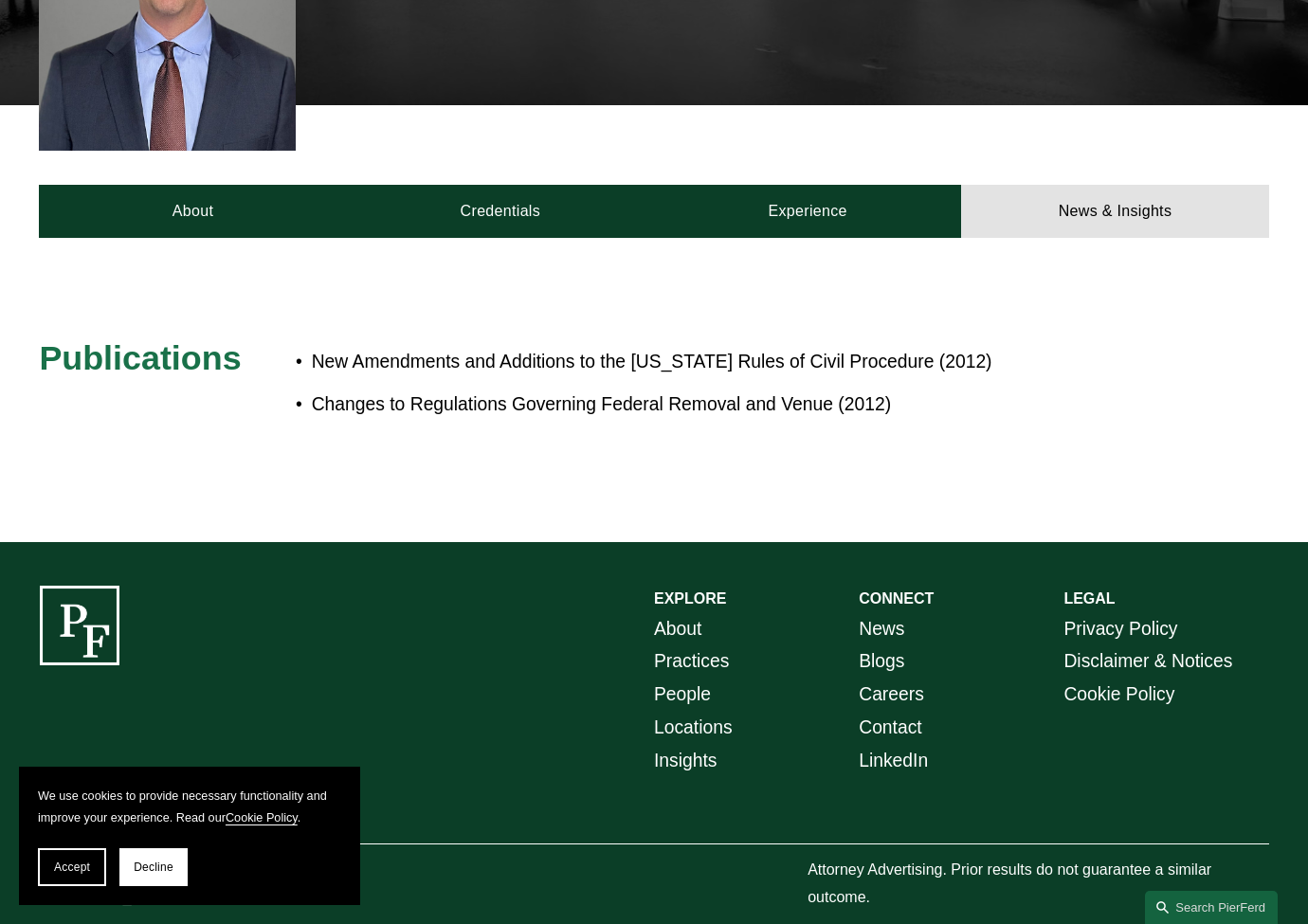
click at [717, 404] on div "New Amendments and Additions to the [US_STATE] Rules of Civil Procedure (2012) …" at bounding box center [705, 390] width 819 height 106
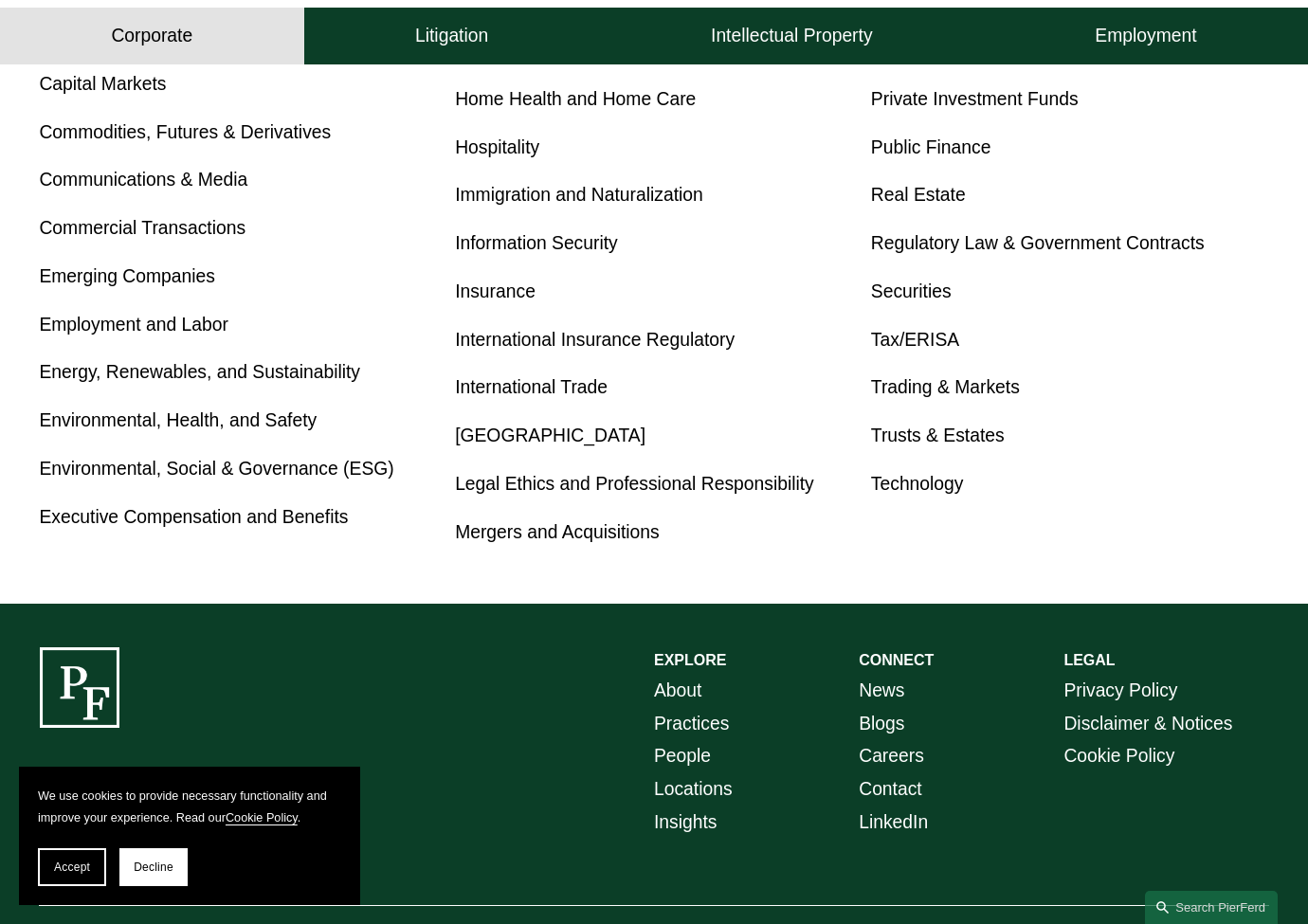
scroll to position [1101, 0]
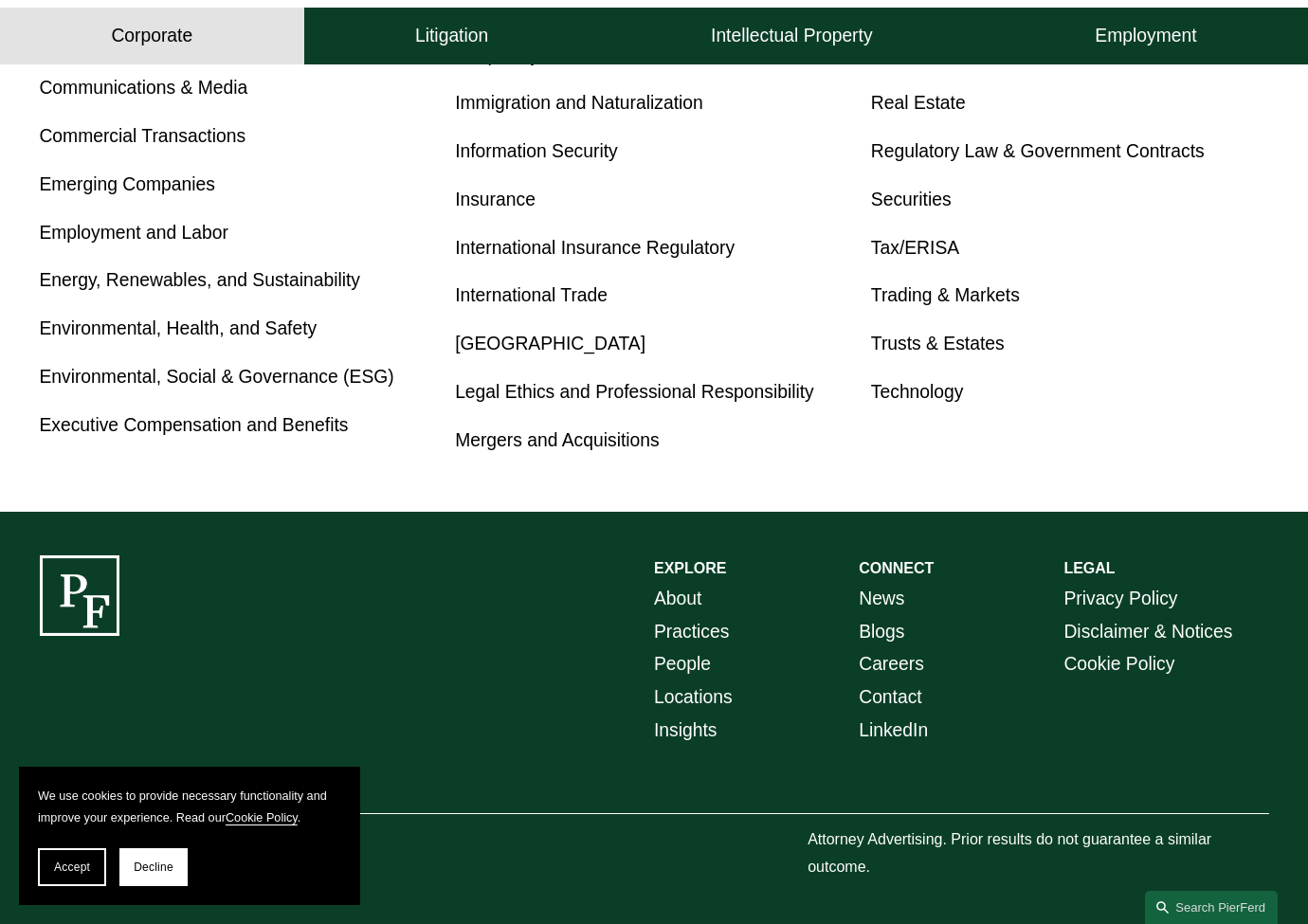
click at [674, 648] on link "People" at bounding box center [682, 665] width 56 height 34
